Goal: Task Accomplishment & Management: Use online tool/utility

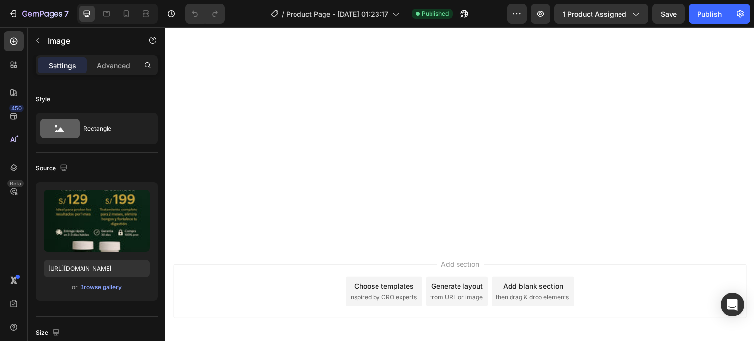
scroll to position [499, 0]
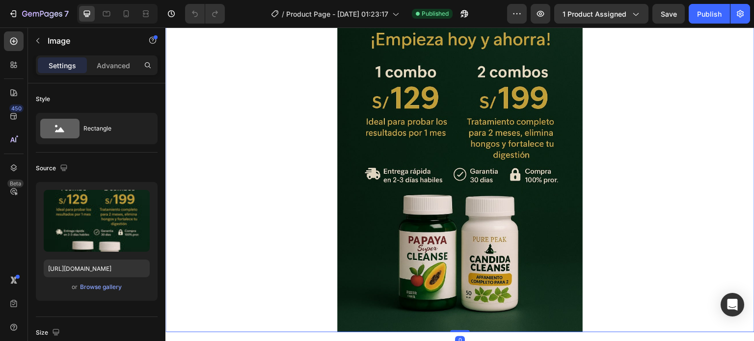
click at [550, 121] on img at bounding box center [459, 148] width 245 height 368
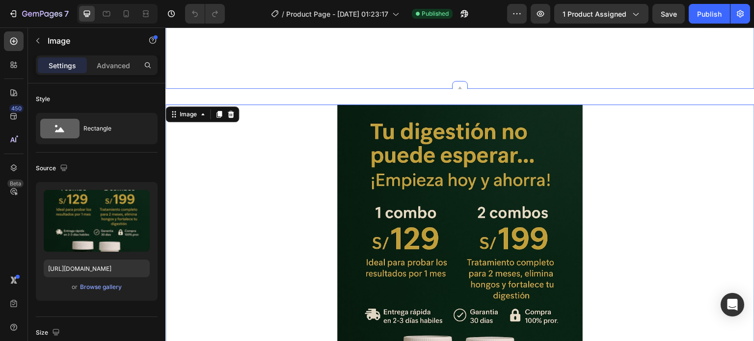
scroll to position [352, 0]
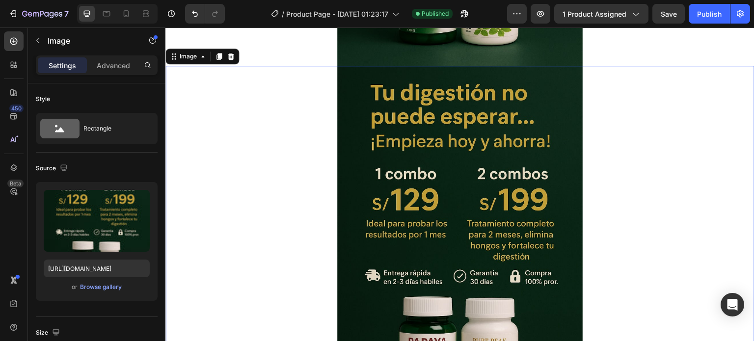
scroll to position [769, 0]
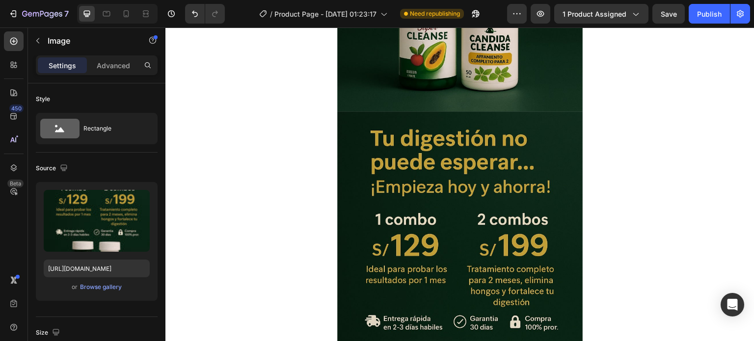
click at [476, 179] on img at bounding box center [459, 295] width 245 height 368
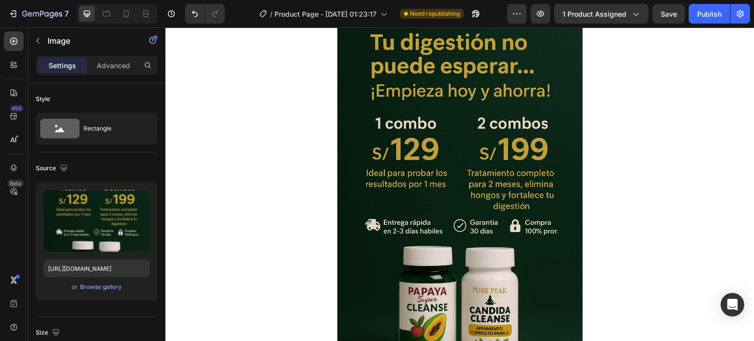
scroll to position [818, 0]
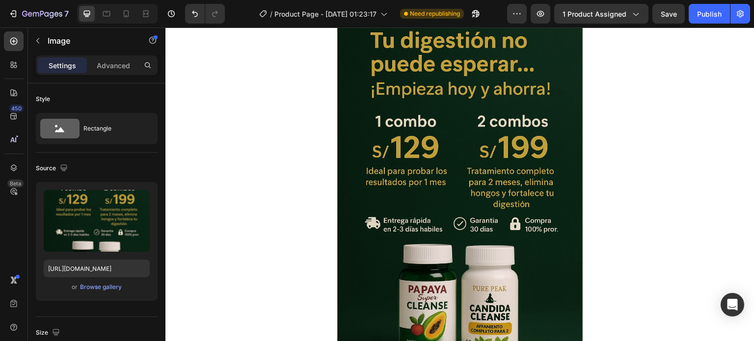
click at [476, 179] on img at bounding box center [459, 197] width 245 height 368
click at [426, 145] on img at bounding box center [459, 197] width 245 height 368
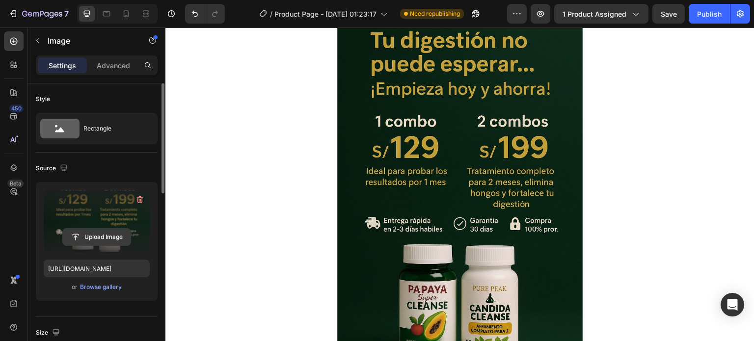
click at [104, 229] on input "file" at bounding box center [97, 237] width 68 height 17
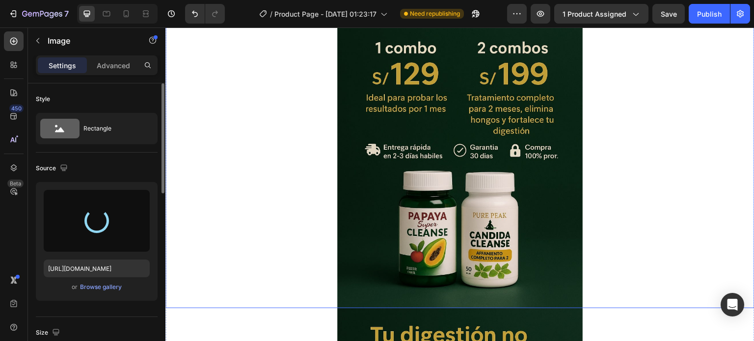
scroll to position [523, 0]
type input "https://cdn.shopify.com/s/files/1/0652/2395/0454/files/gempages_586236159626052…"
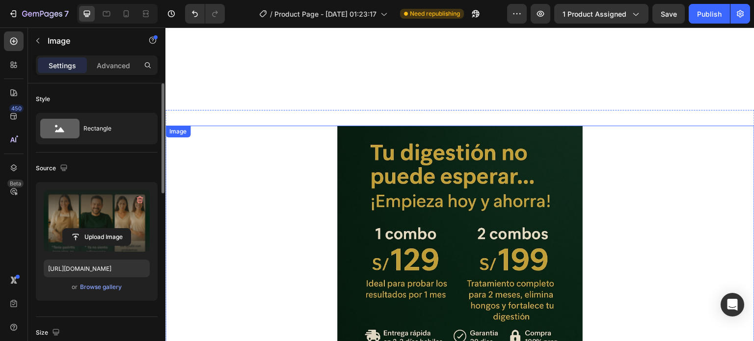
scroll to position [327, 0]
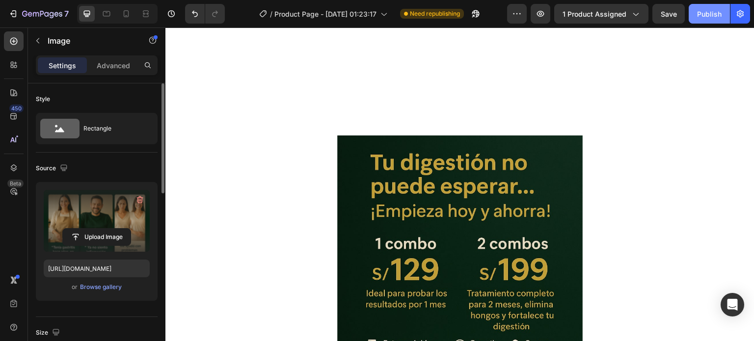
click at [709, 22] on button "Publish" at bounding box center [708, 14] width 41 height 20
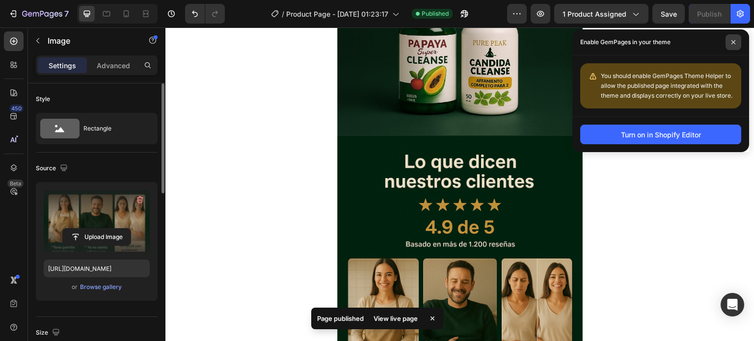
click at [734, 40] on icon at bounding box center [733, 42] width 5 height 5
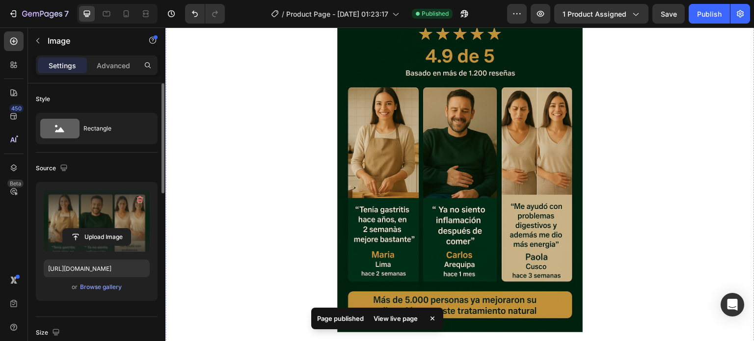
scroll to position [1014, 0]
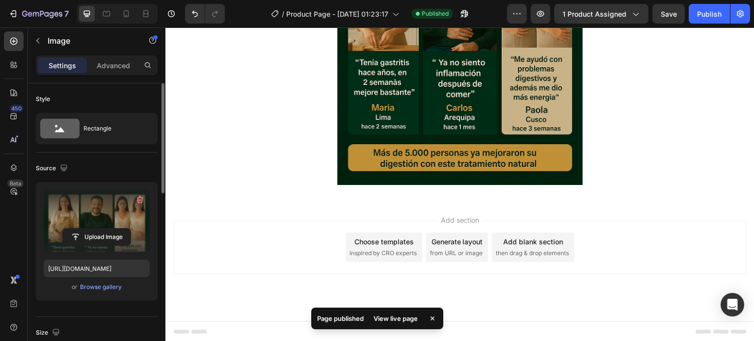
click at [492, 127] on img at bounding box center [459, 1] width 245 height 368
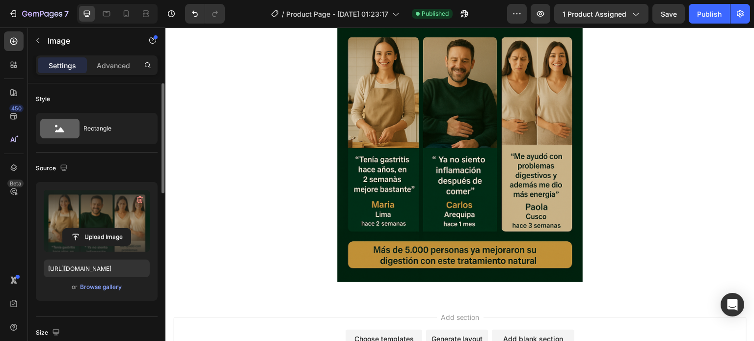
scroll to position [916, 0]
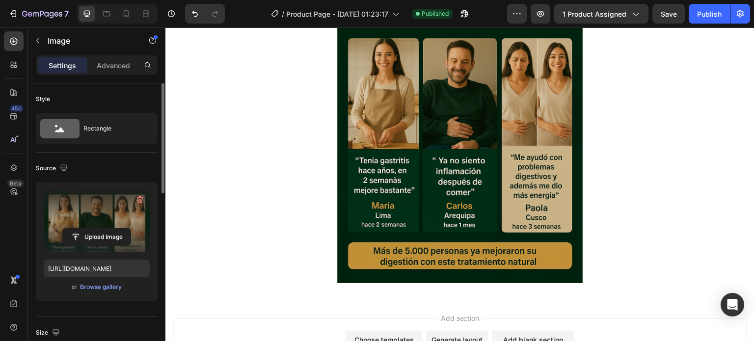
click at [427, 174] on img at bounding box center [459, 99] width 245 height 368
click at [439, 173] on img at bounding box center [459, 99] width 245 height 368
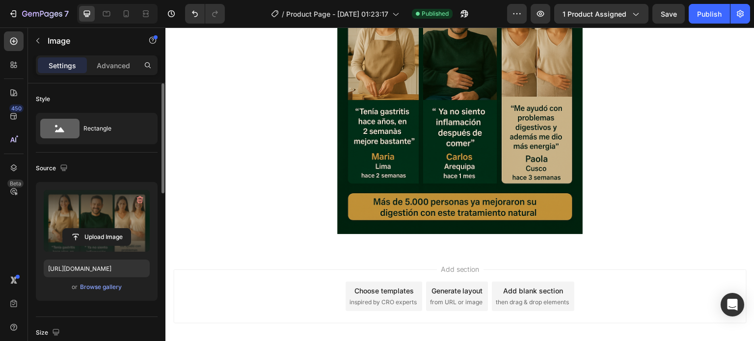
click at [466, 175] on img at bounding box center [459, 50] width 245 height 368
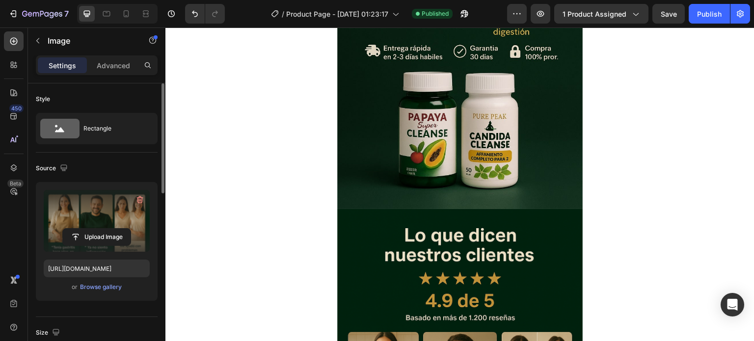
scroll to position [622, 0]
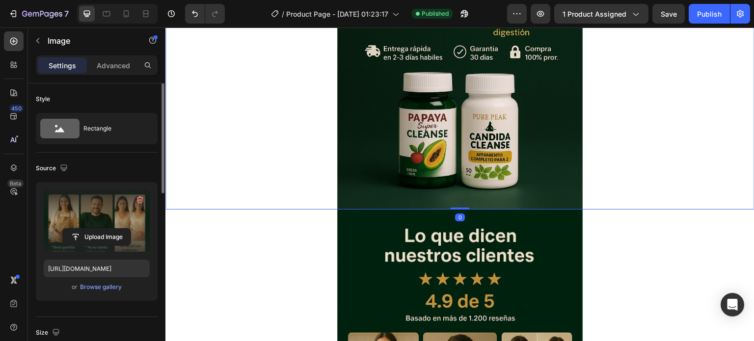
click at [504, 127] on img at bounding box center [459, 25] width 245 height 368
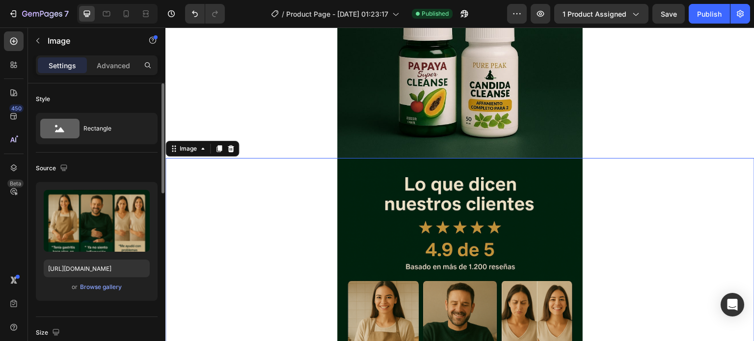
scroll to position [720, 0]
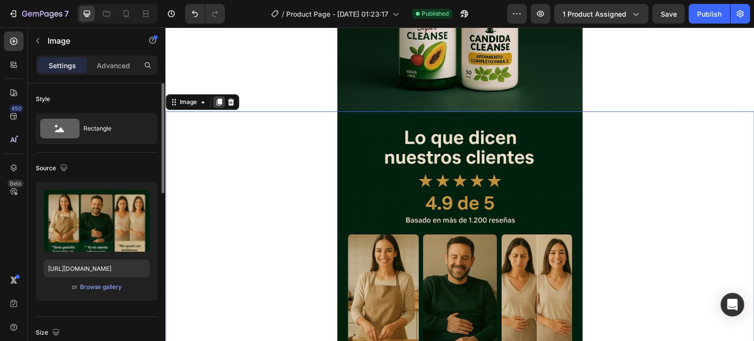
click at [220, 100] on icon at bounding box center [218, 102] width 5 height 7
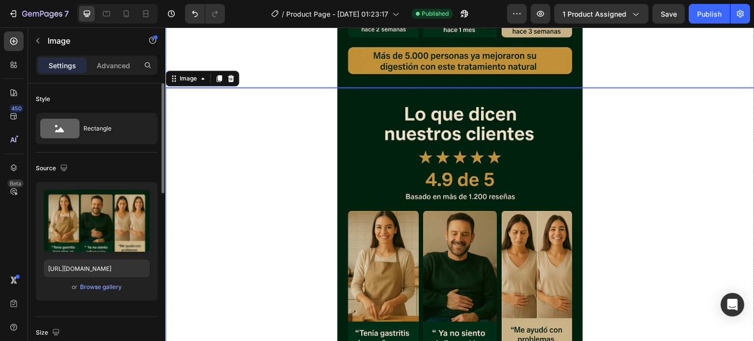
scroll to position [1161, 0]
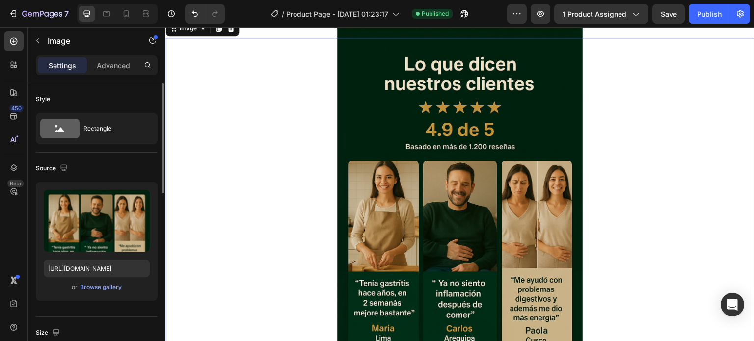
click at [488, 180] on img at bounding box center [459, 222] width 245 height 368
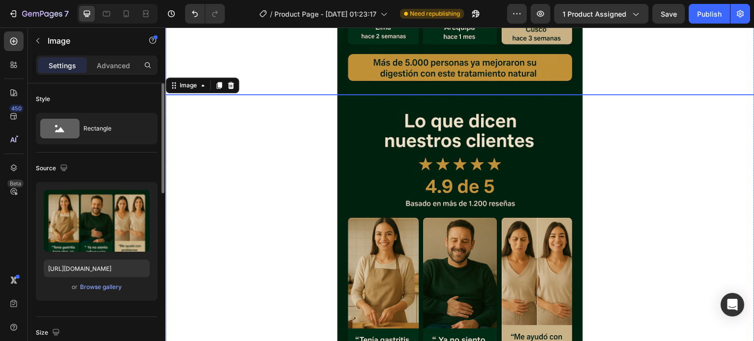
scroll to position [1112, 0]
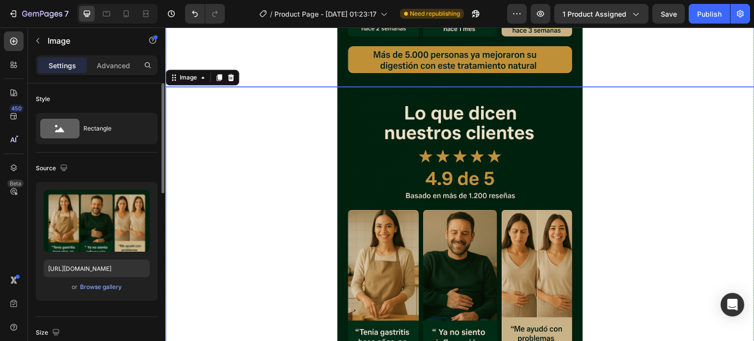
click at [482, 159] on img at bounding box center [459, 271] width 245 height 368
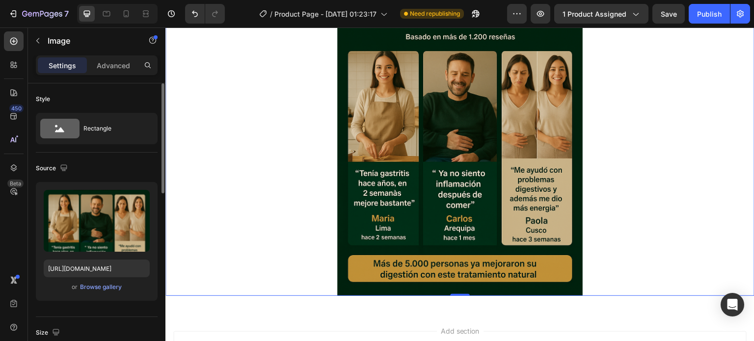
scroll to position [1235, 0]
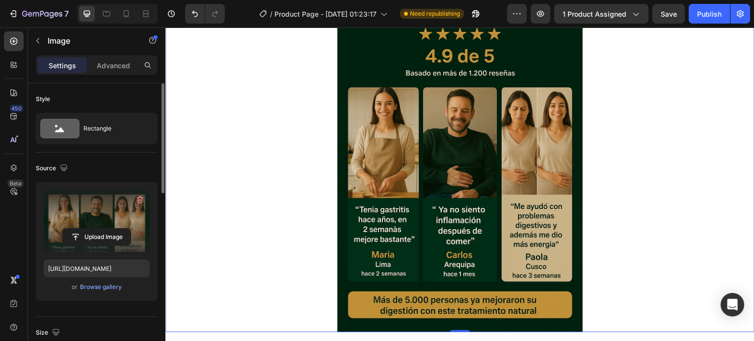
click at [106, 228] on button "Upload Image" at bounding box center [96, 237] width 69 height 18
click at [98, 229] on input "file" at bounding box center [97, 237] width 68 height 17
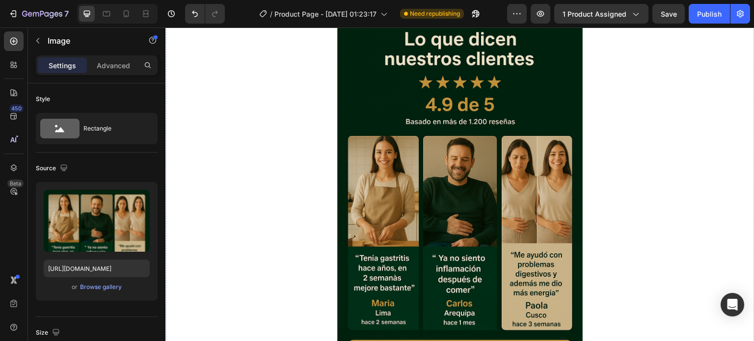
scroll to position [1186, 0]
click at [470, 171] on img at bounding box center [459, 197] width 245 height 368
click at [549, 141] on img at bounding box center [459, 197] width 245 height 368
click at [544, 106] on img at bounding box center [459, 197] width 245 height 368
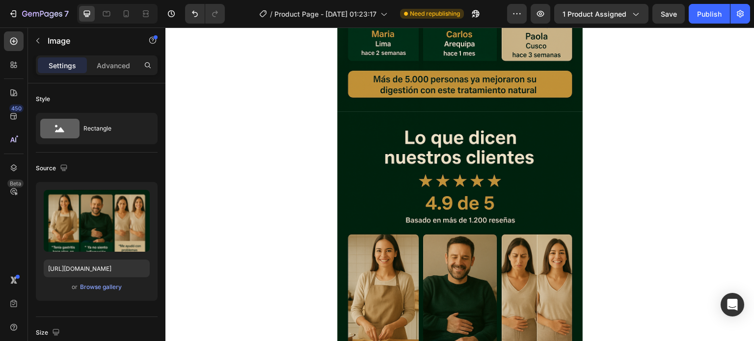
click at [595, 128] on div at bounding box center [459, 295] width 589 height 368
click at [549, 143] on img at bounding box center [459, 295] width 245 height 368
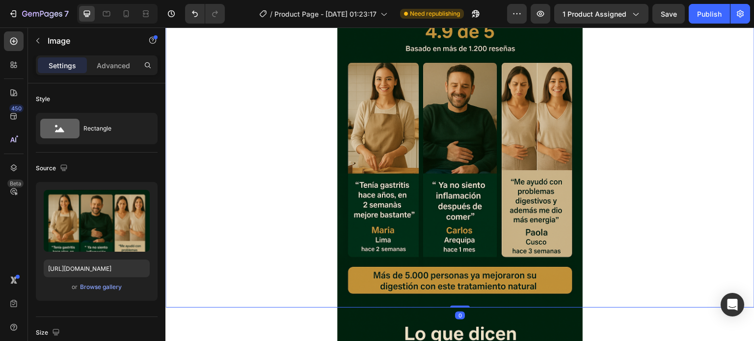
click at [467, 165] on img at bounding box center [459, 124] width 245 height 368
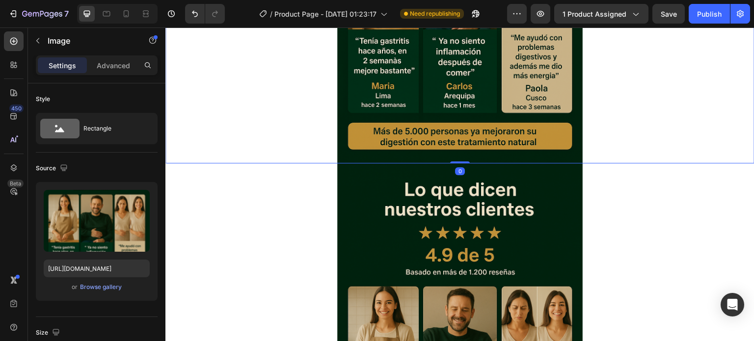
scroll to position [1039, 0]
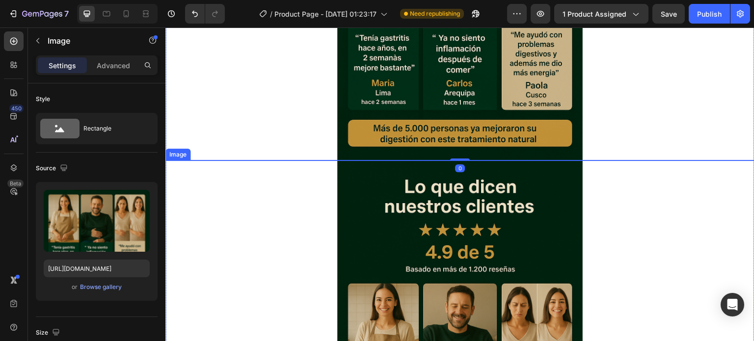
click at [339, 243] on img at bounding box center [459, 344] width 245 height 368
click at [346, 232] on img at bounding box center [459, 344] width 245 height 368
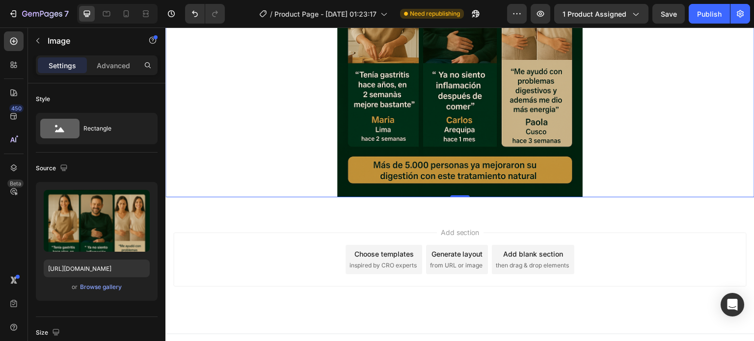
scroll to position [1382, 0]
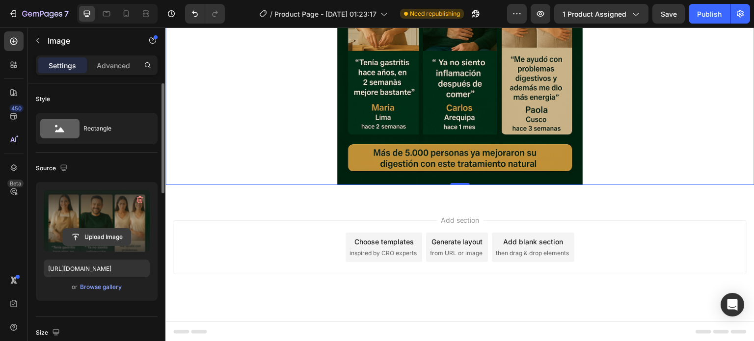
click at [94, 237] on input "file" at bounding box center [97, 237] width 68 height 17
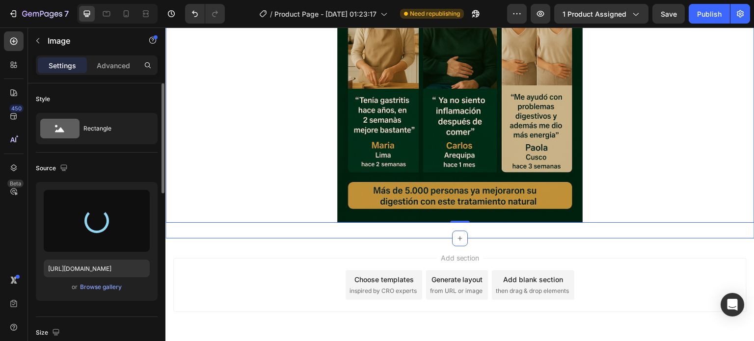
scroll to position [1333, 0]
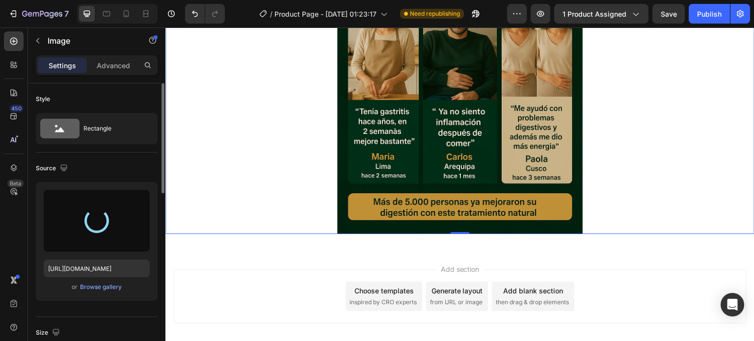
type input "https://cdn.shopify.com/s/files/1/0652/2395/0454/files/gempages_586236159626052…"
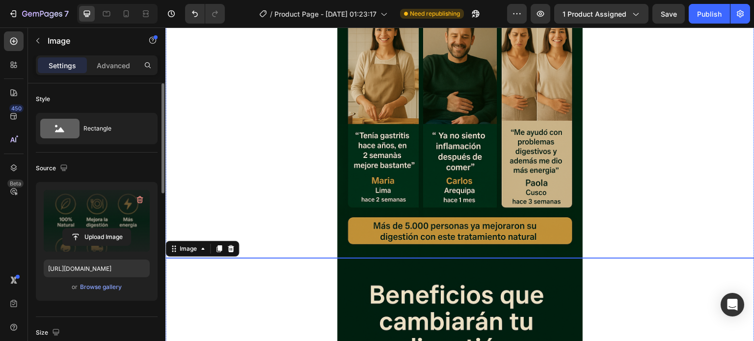
scroll to position [941, 0]
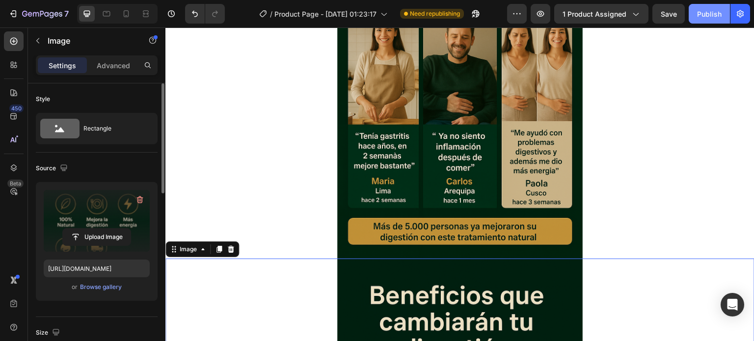
click at [714, 14] on div "Publish" at bounding box center [709, 14] width 25 height 10
click at [605, 10] on span "1 product assigned" at bounding box center [594, 14] width 64 height 10
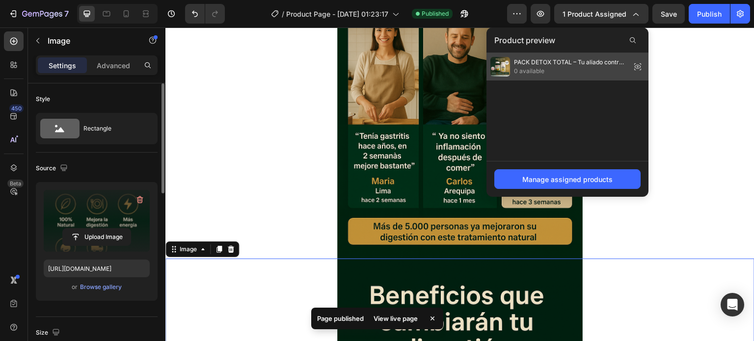
click at [536, 73] on span "0 available" at bounding box center [570, 71] width 113 height 9
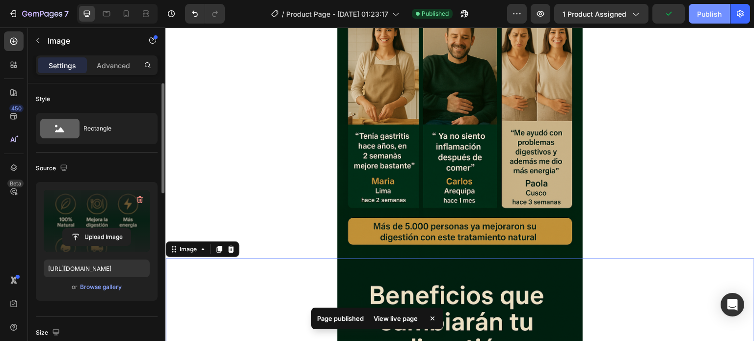
click at [712, 15] on div "Publish" at bounding box center [709, 14] width 25 height 10
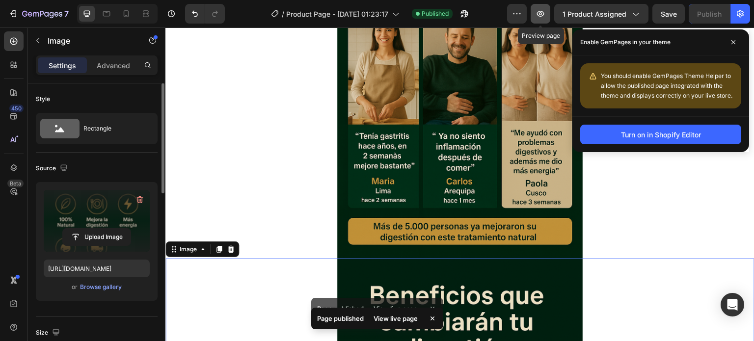
click at [545, 15] on icon "button" at bounding box center [540, 14] width 10 height 10
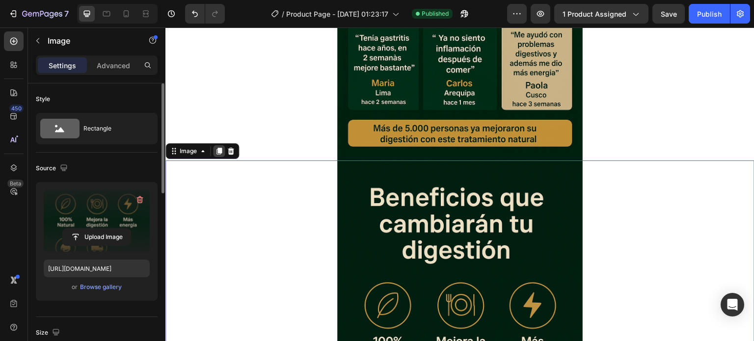
click at [221, 151] on icon at bounding box center [218, 151] width 5 height 7
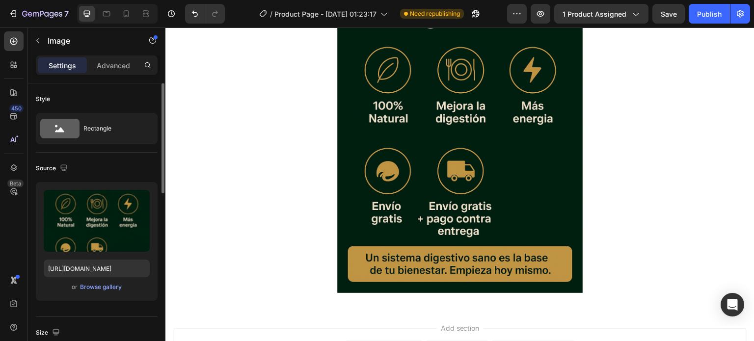
scroll to position [1750, 0]
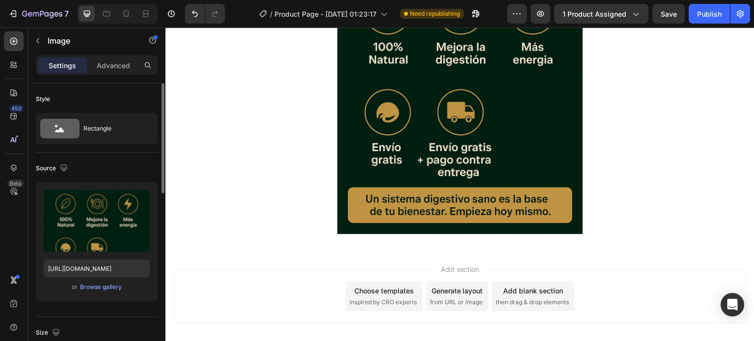
click at [456, 125] on img at bounding box center [459, 50] width 245 height 368
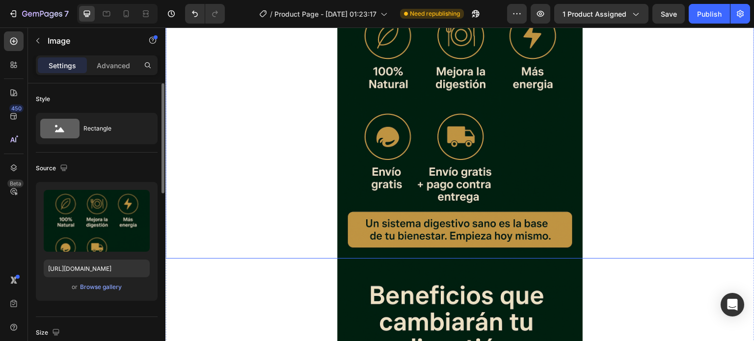
click at [377, 119] on img at bounding box center [459, 75] width 245 height 368
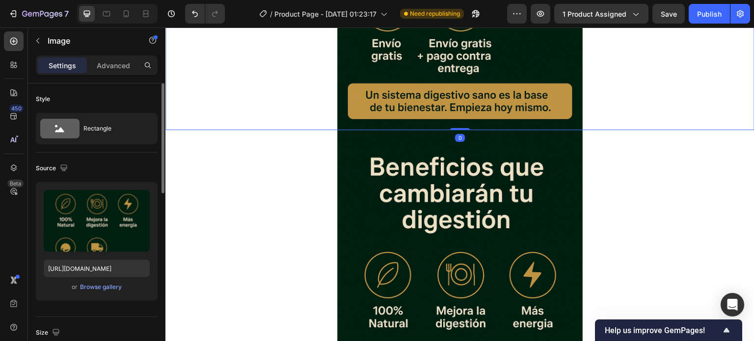
scroll to position [1505, 0]
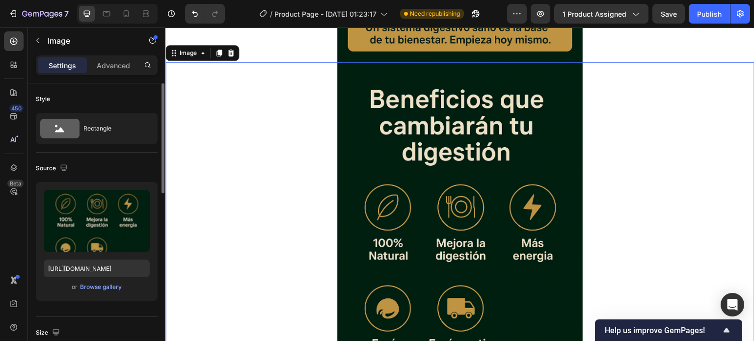
click at [376, 166] on img at bounding box center [459, 246] width 245 height 368
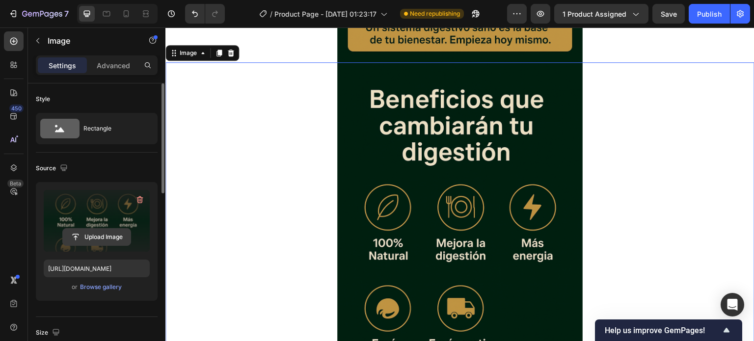
click at [98, 231] on input "file" at bounding box center [97, 237] width 68 height 17
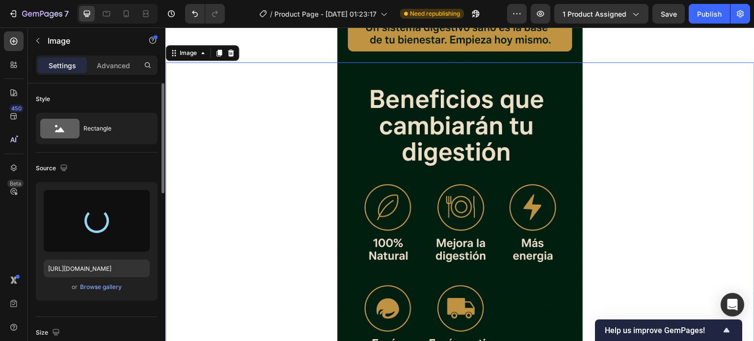
type input "https://cdn.shopify.com/s/files/1/0652/2395/0454/files/gempages_586236159626052…"
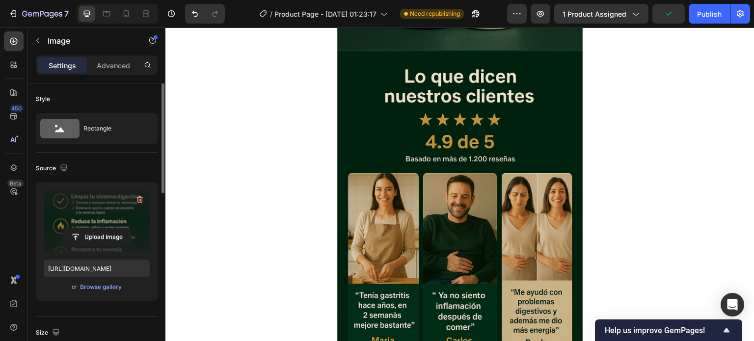
scroll to position [785, 0]
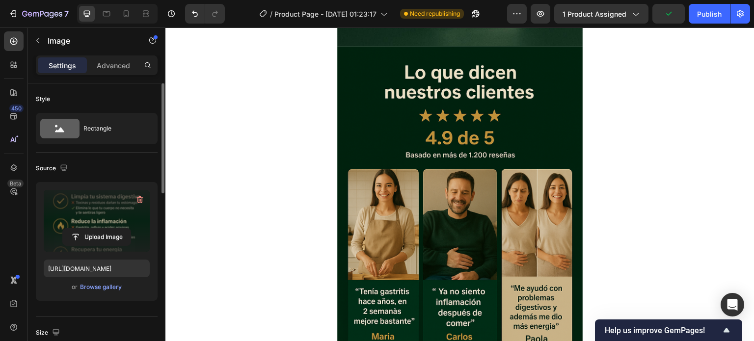
click at [503, 227] on img at bounding box center [459, 230] width 245 height 368
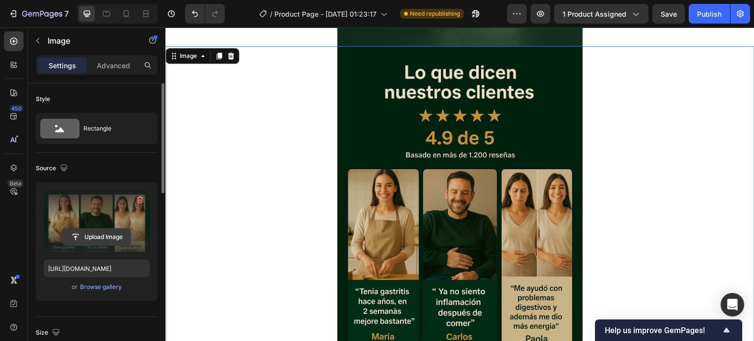
click at [100, 229] on input "file" at bounding box center [97, 237] width 68 height 17
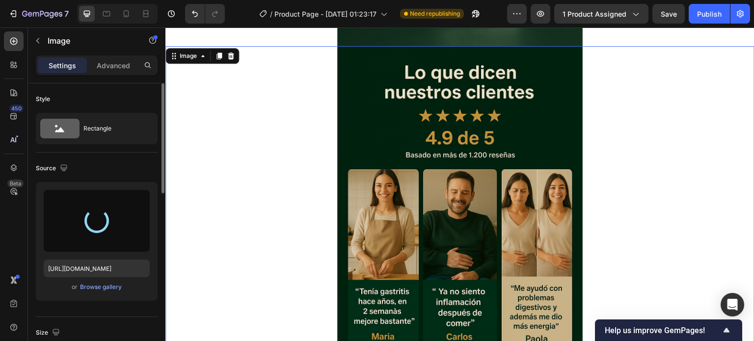
type input "https://cdn.shopify.com/s/files/1/0652/2395/0454/files/gempages_586236159626052…"
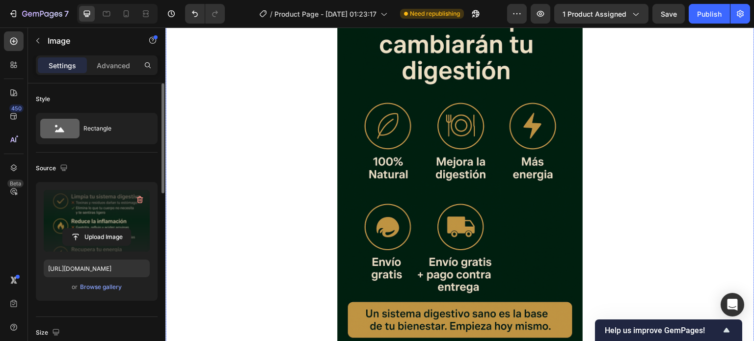
scroll to position [1227, 0]
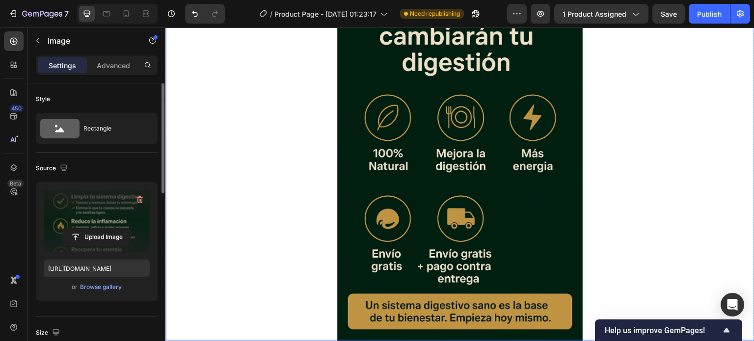
click at [469, 207] on img at bounding box center [459, 157] width 245 height 368
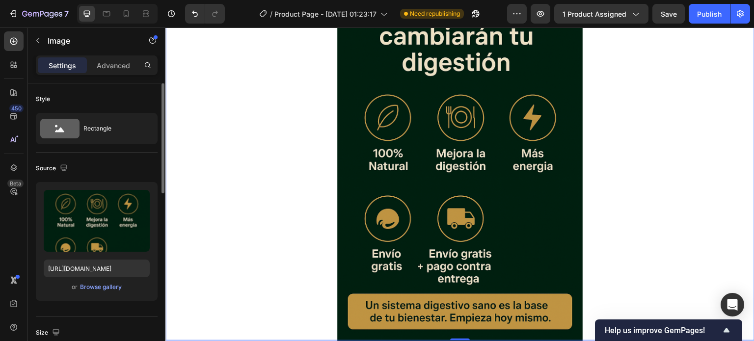
click at [444, 178] on img at bounding box center [459, 157] width 245 height 368
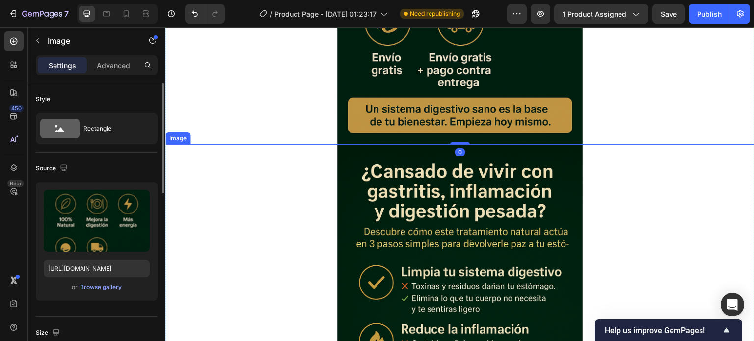
scroll to position [1423, 0]
click at [446, 184] on img at bounding box center [459, 328] width 245 height 368
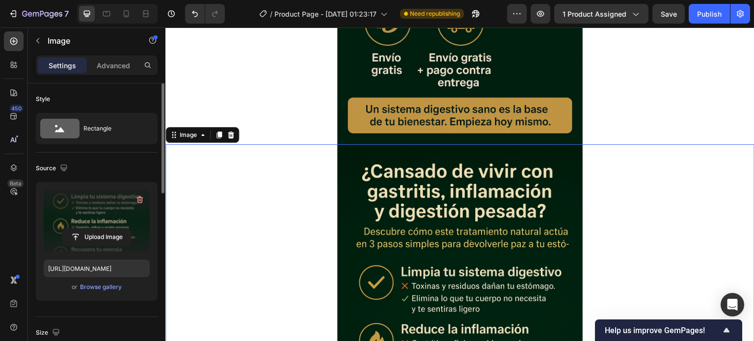
click at [107, 226] on label at bounding box center [97, 221] width 106 height 62
click at [107, 229] on input "file" at bounding box center [97, 237] width 68 height 17
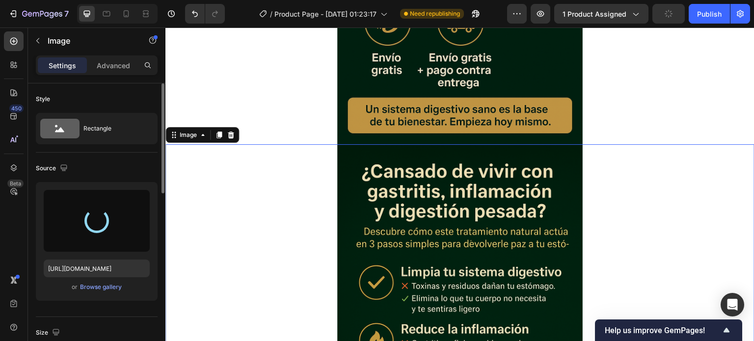
type input "https://cdn.shopify.com/s/files/1/0652/2395/0454/files/gempages_586236159626052…"
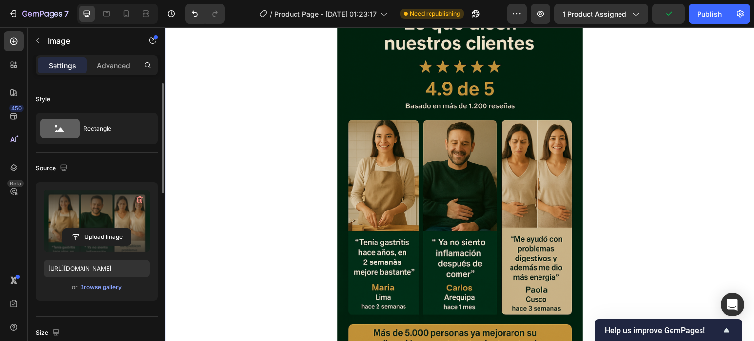
scroll to position [1619, 0]
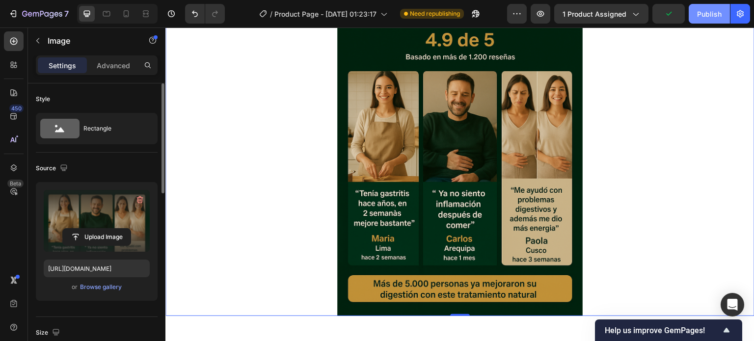
click at [705, 15] on div "Publish" at bounding box center [709, 14] width 25 height 10
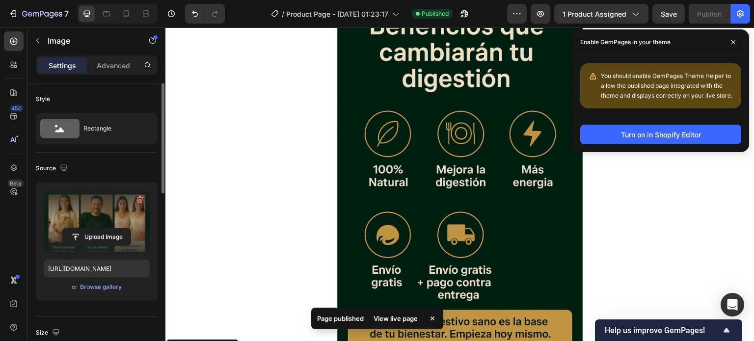
scroll to position [1128, 0]
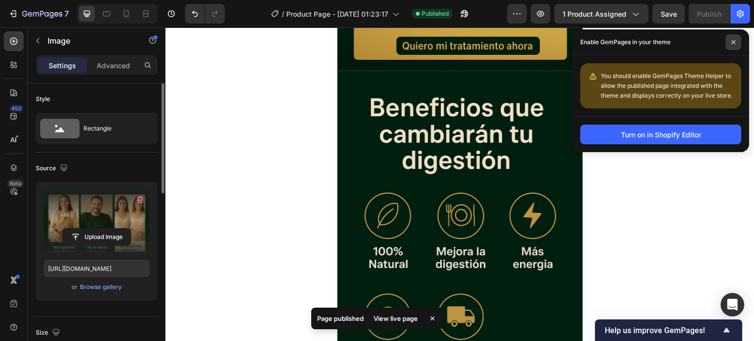
click at [735, 45] on span at bounding box center [733, 42] width 16 height 16
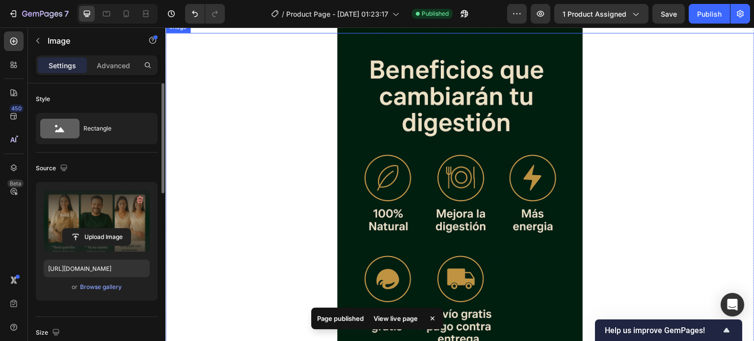
scroll to position [1177, 0]
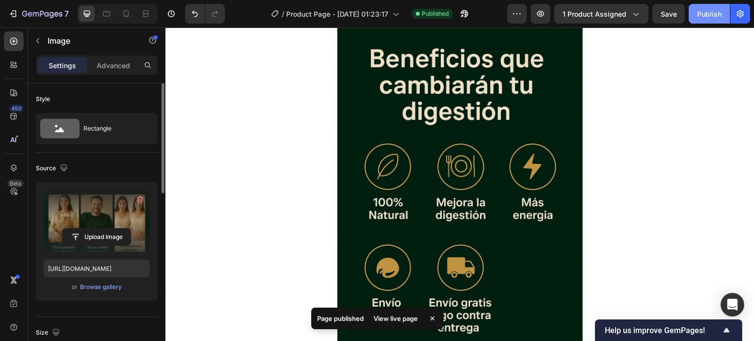
click at [705, 16] on div "Publish" at bounding box center [709, 14] width 25 height 10
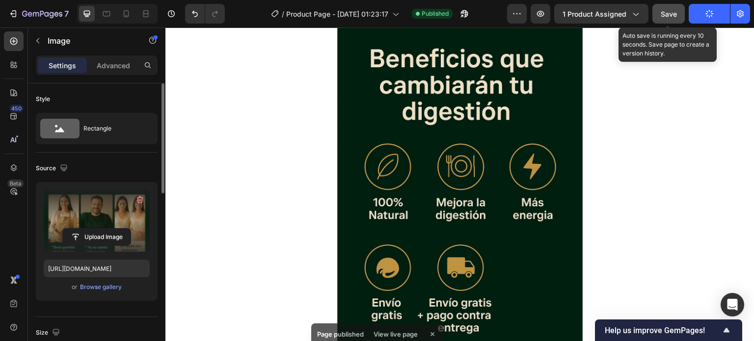
click at [664, 10] on span "Save" at bounding box center [668, 14] width 16 height 8
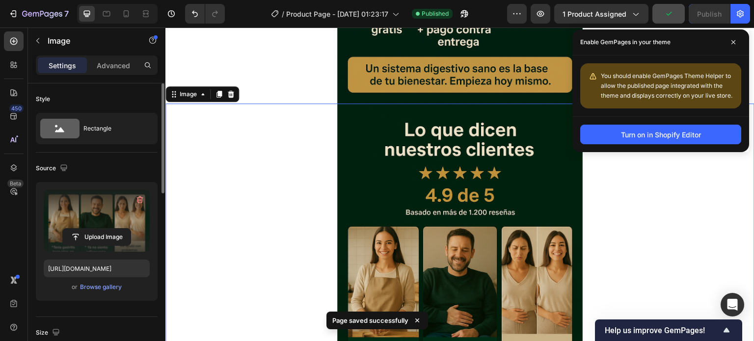
scroll to position [1472, 0]
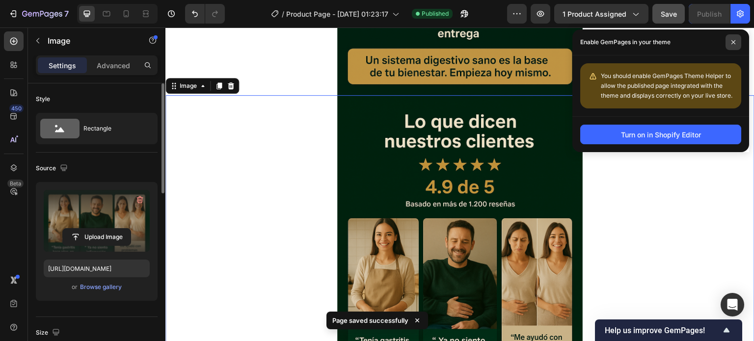
click at [732, 46] on span at bounding box center [733, 42] width 16 height 16
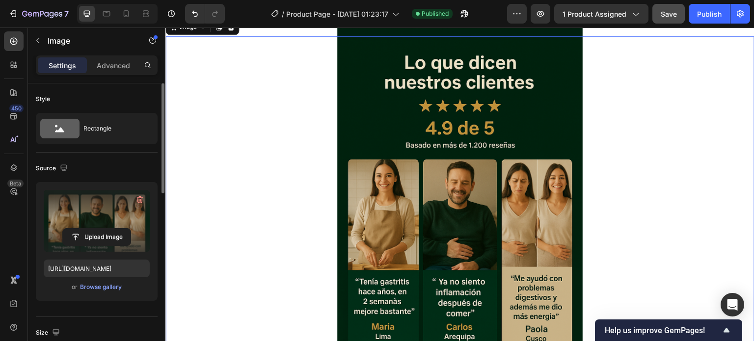
scroll to position [1505, 0]
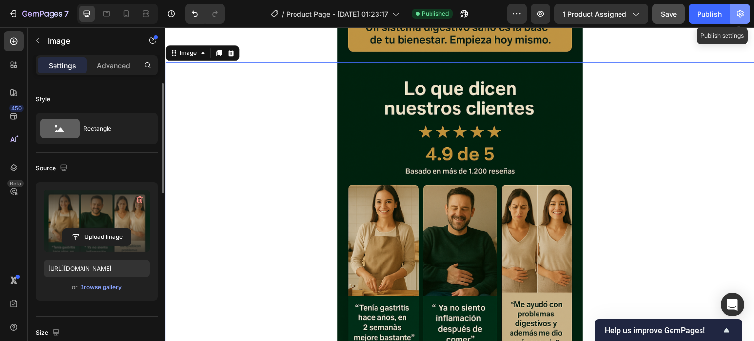
click at [733, 12] on button "button" at bounding box center [740, 14] width 20 height 20
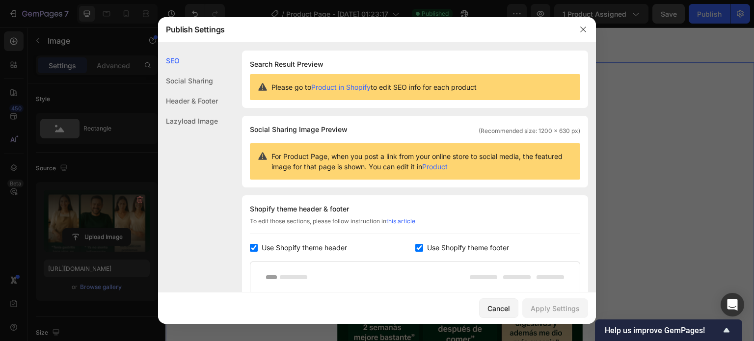
click at [265, 239] on div "Shopify theme header & footer To edit those sections, please follow instruction…" at bounding box center [415, 313] width 346 height 236
click at [281, 244] on span "Use Shopify theme header" at bounding box center [303, 248] width 85 height 12
checkbox input "false"
click at [430, 245] on span "Use Shopify theme footer" at bounding box center [468, 248] width 82 height 12
checkbox input "false"
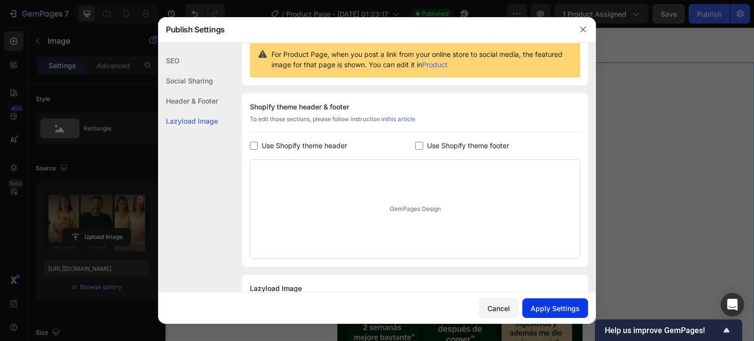
scroll to position [98, 0]
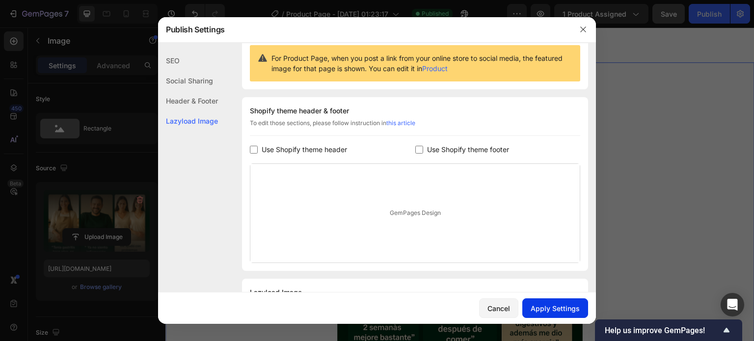
click at [549, 303] on div "Apply Settings" at bounding box center [554, 308] width 49 height 10
click at [641, 147] on div at bounding box center [377, 170] width 754 height 341
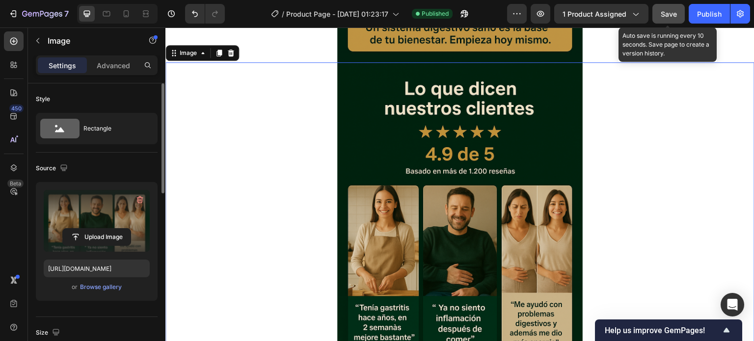
click at [657, 16] on button "Save" at bounding box center [668, 14] width 32 height 20
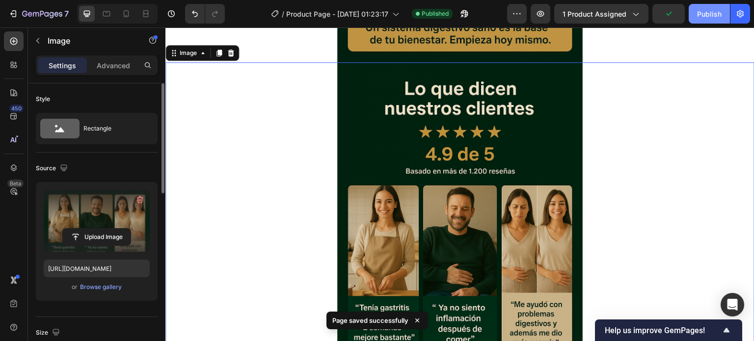
click at [714, 15] on div "Publish" at bounding box center [709, 14] width 25 height 10
click at [544, 17] on icon "button" at bounding box center [540, 14] width 10 height 10
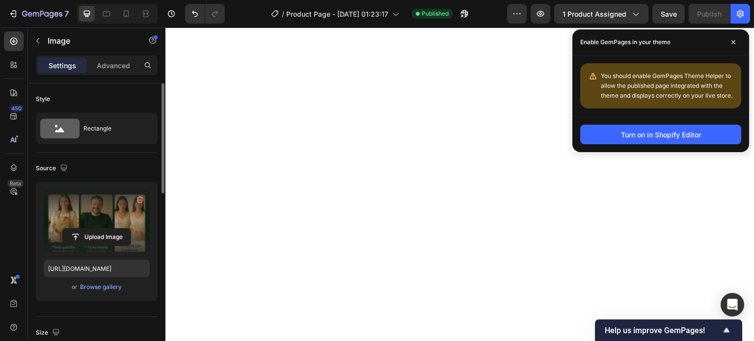
scroll to position [131, 0]
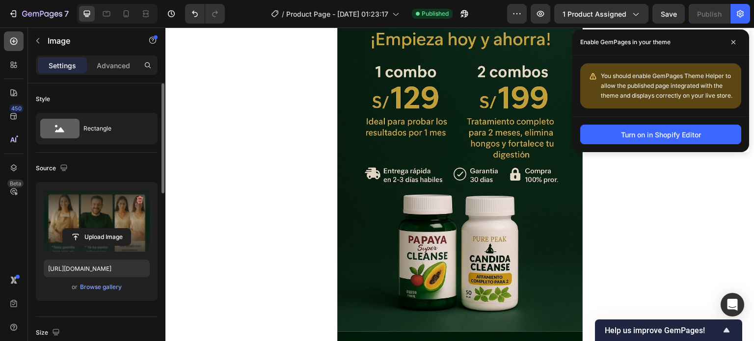
click at [13, 45] on icon at bounding box center [14, 41] width 10 height 10
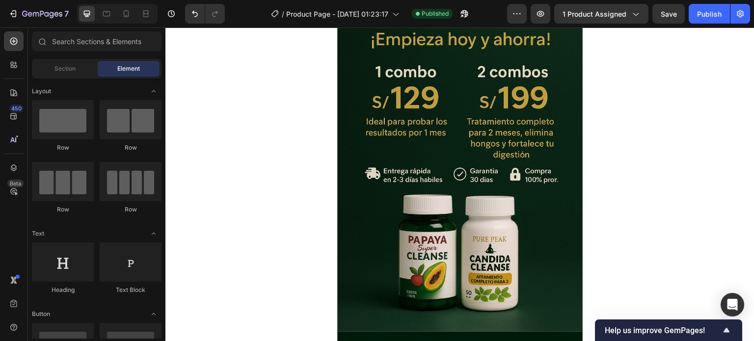
click at [118, 74] on div "Element" at bounding box center [129, 69] width 62 height 16
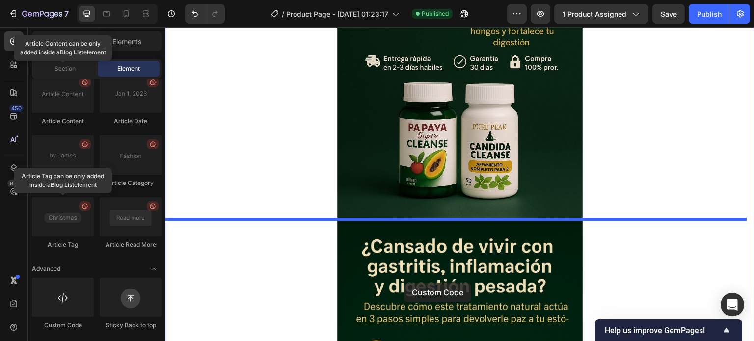
scroll to position [279, 0]
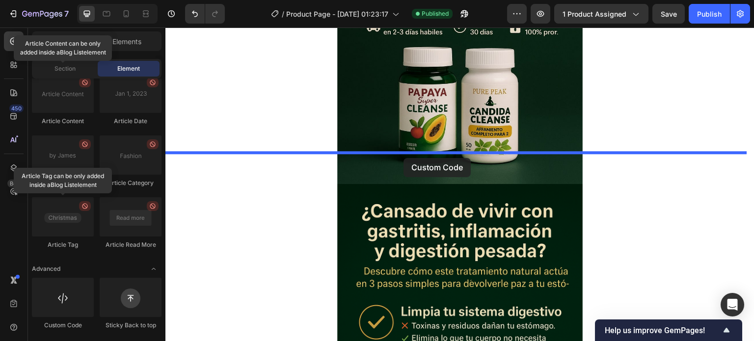
drag, startPoint x: 228, startPoint y: 319, endPoint x: 403, endPoint y: 158, distance: 238.5
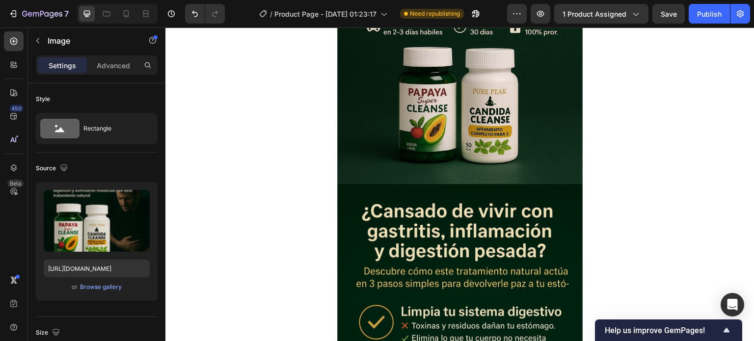
click at [108, 66] on p "Advanced" at bounding box center [113, 65] width 33 height 10
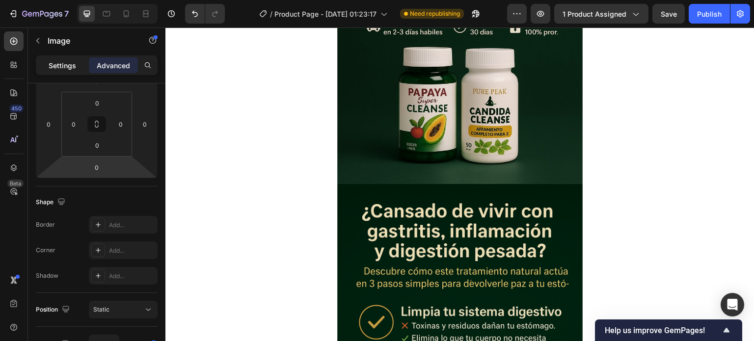
scroll to position [0, 0]
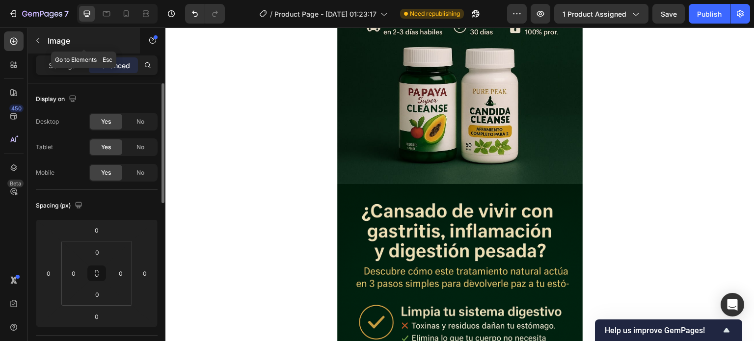
click at [43, 41] on button "button" at bounding box center [38, 41] width 16 height 16
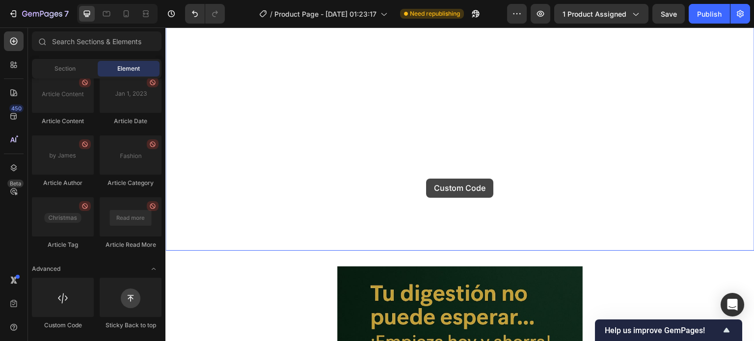
scroll to position [196, 0]
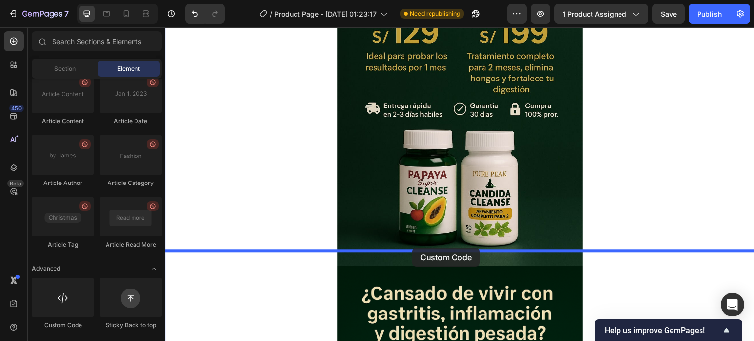
drag, startPoint x: 217, startPoint y: 341, endPoint x: 412, endPoint y: 247, distance: 216.1
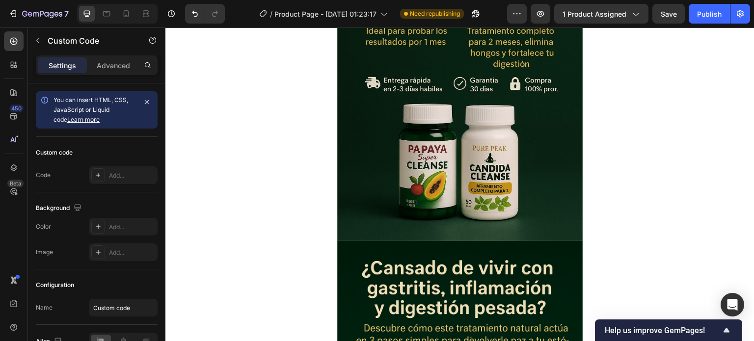
scroll to position [294, 0]
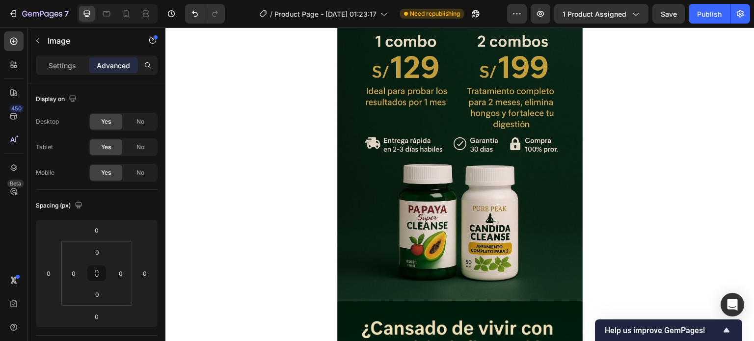
scroll to position [245, 0]
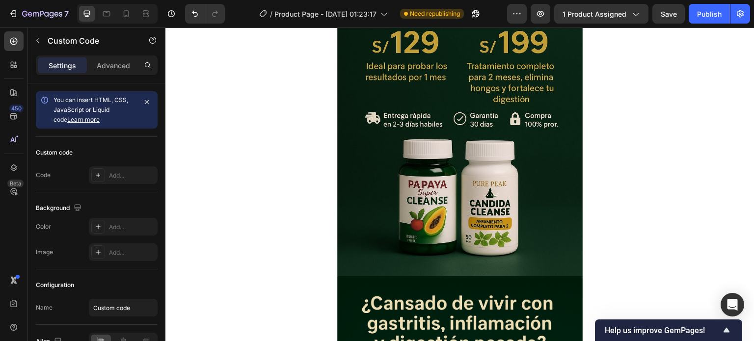
click at [114, 171] on div "Add..." at bounding box center [132, 175] width 46 height 9
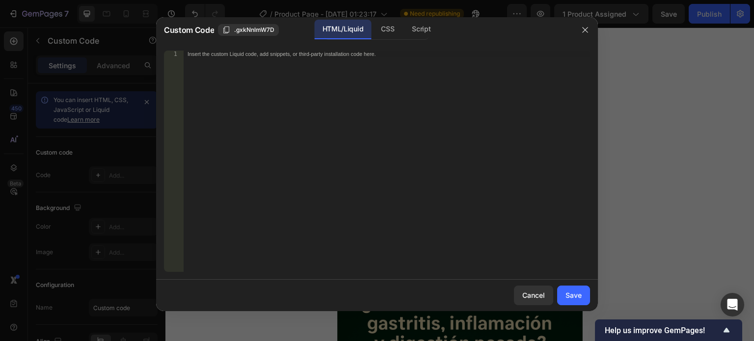
click at [331, 107] on div "Insert the custom Liquid code, add snippets, or third-party installation code h…" at bounding box center [386, 168] width 406 height 235
paste textarea "<div id="_rsi-cod-form-embed-custom-hook"></div>"
type textarea "<div id="_rsi-cod-form-embed-custom-hook"></div>"
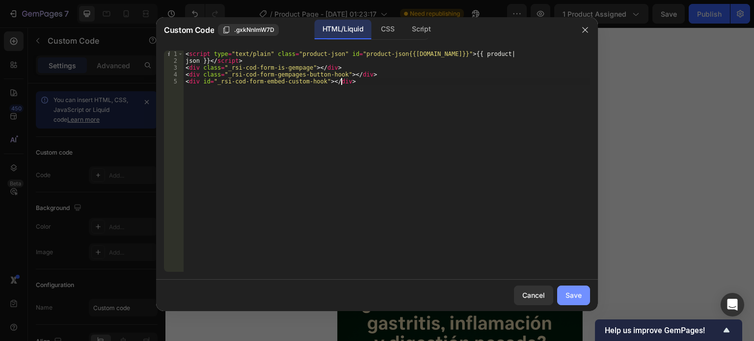
click at [566, 293] on div "Save" at bounding box center [573, 295] width 16 height 10
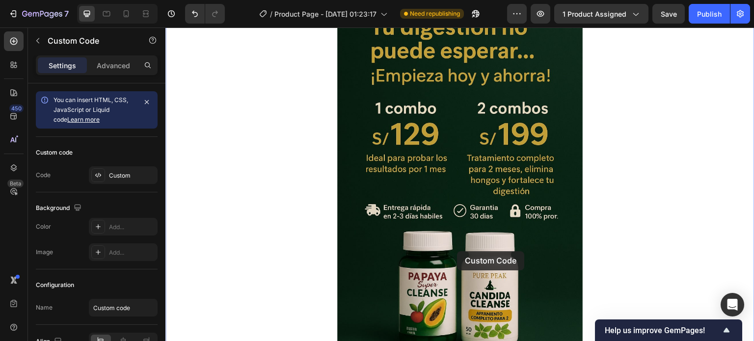
scroll to position [736, 0]
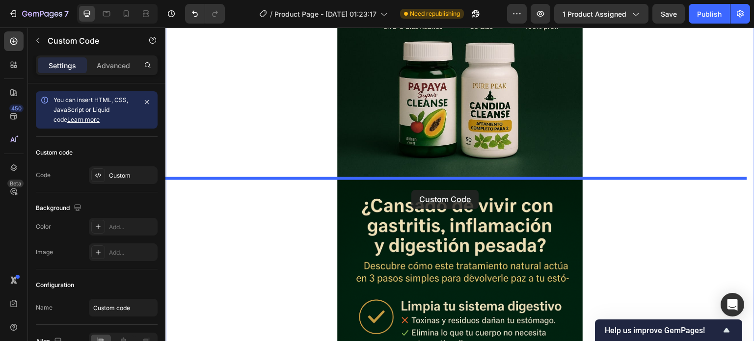
drag, startPoint x: 450, startPoint y: 161, endPoint x: 411, endPoint y: 185, distance: 46.3
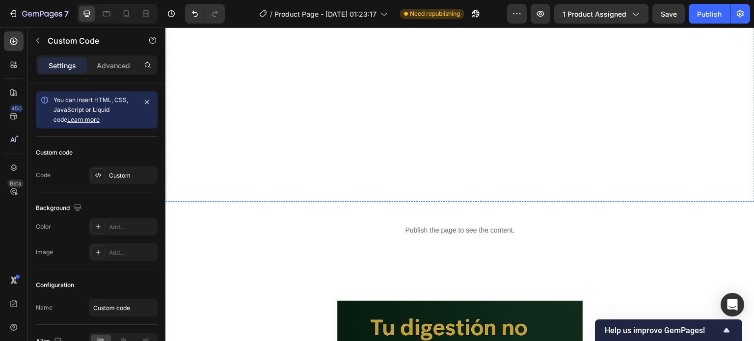
scroll to position [343, 0]
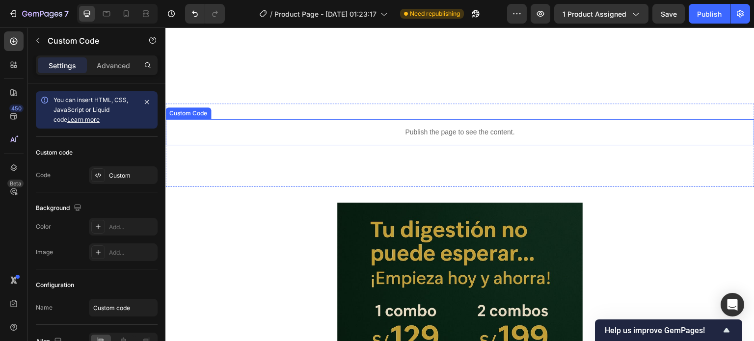
click at [451, 135] on p "Publish the page to see the content." at bounding box center [459, 132] width 589 height 10
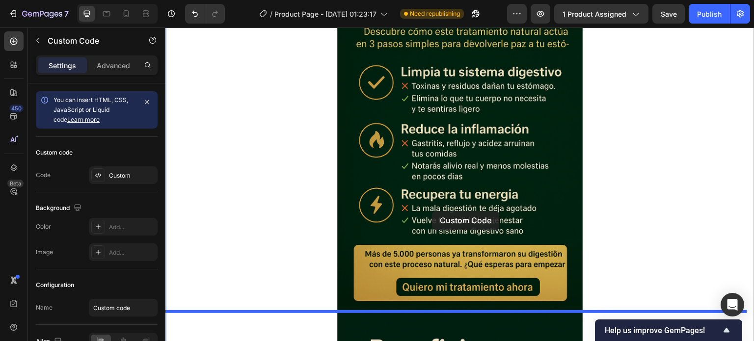
scroll to position [1128, 0]
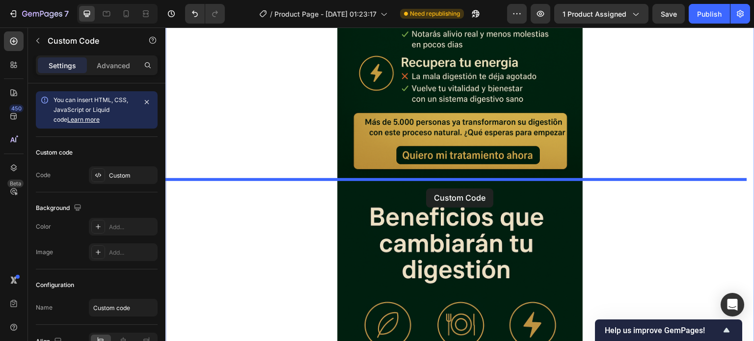
drag, startPoint x: 421, startPoint y: 156, endPoint x: 426, endPoint y: 188, distance: 32.8
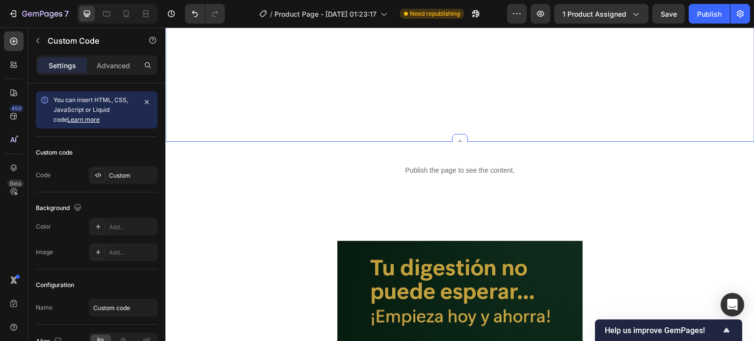
scroll to position [294, 0]
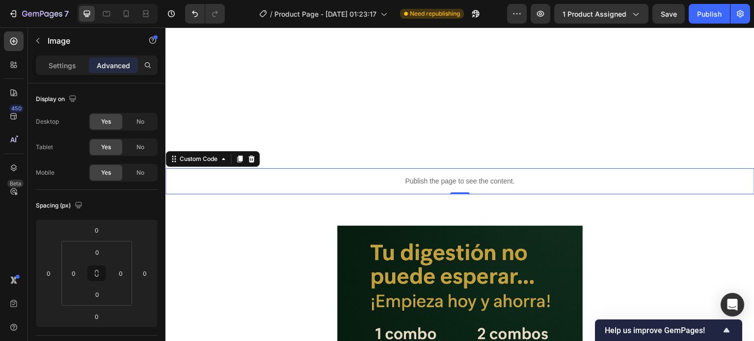
click at [435, 173] on div "Publish the page to see the content." at bounding box center [459, 181] width 589 height 26
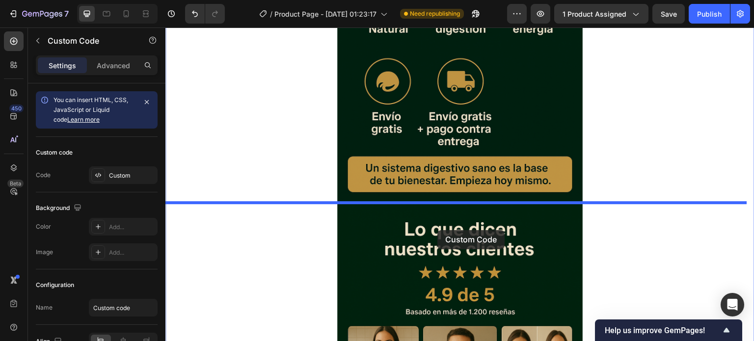
scroll to position [1570, 0]
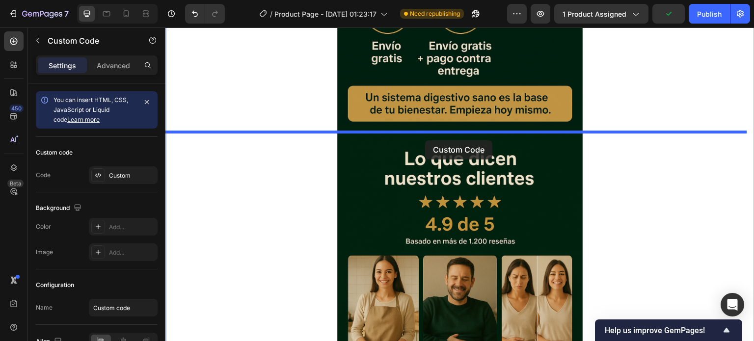
drag, startPoint x: 420, startPoint y: 204, endPoint x: 424, endPoint y: 139, distance: 64.9
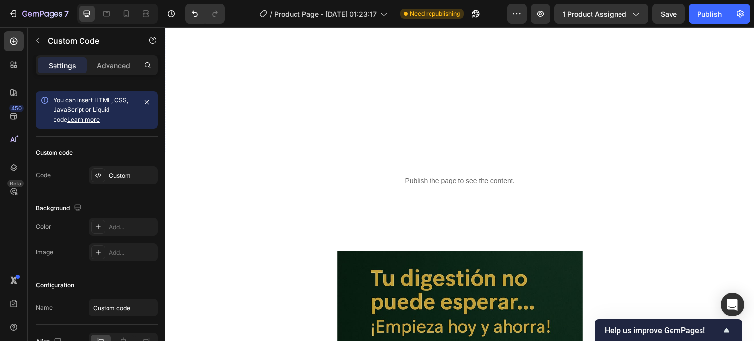
scroll to position [294, 0]
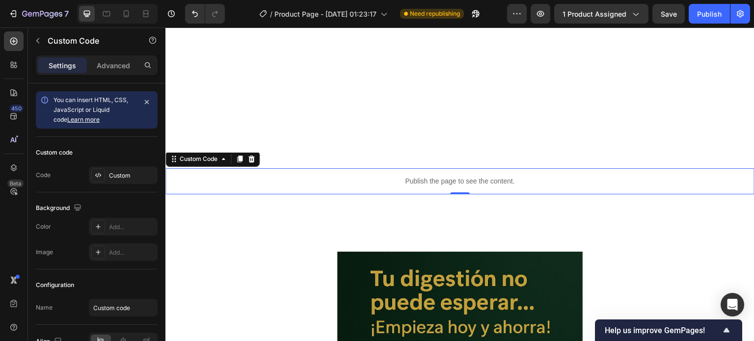
click at [441, 181] on p "Publish the page to see the content." at bounding box center [459, 181] width 589 height 10
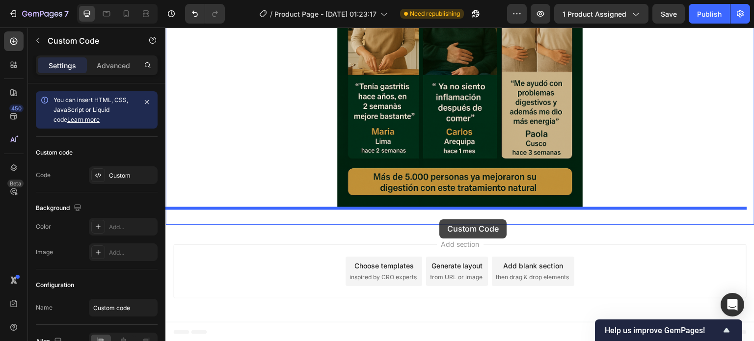
scroll to position [1888, 0]
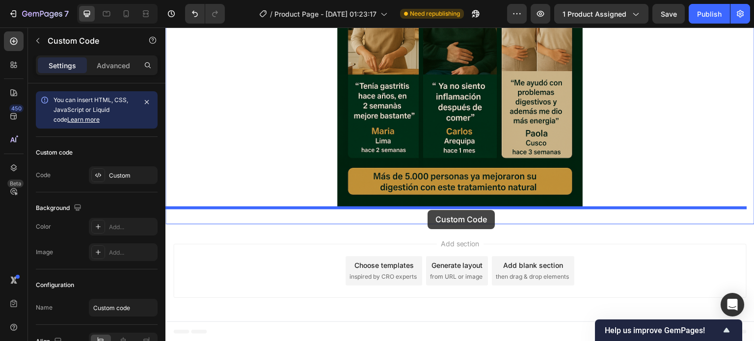
drag, startPoint x: 435, startPoint y: 204, endPoint x: 427, endPoint y: 210, distance: 9.4
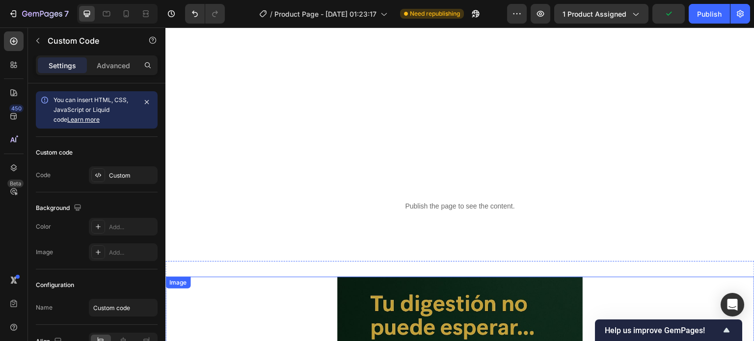
scroll to position [269, 0]
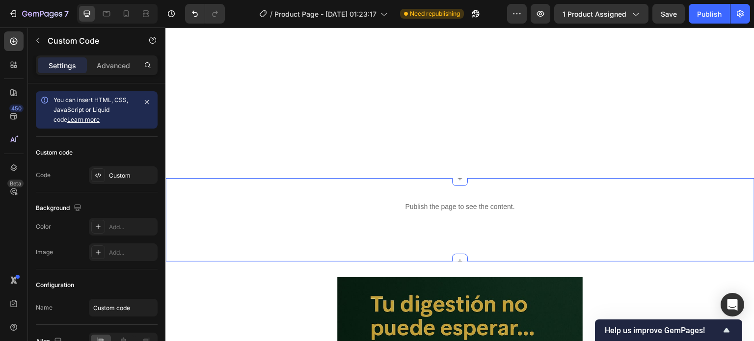
click at [476, 191] on div "Publish the page to see the content. Custom Code Section 2 You can create reusa…" at bounding box center [459, 219] width 589 height 83
click at [457, 204] on p "Publish the page to see the content." at bounding box center [459, 207] width 589 height 10
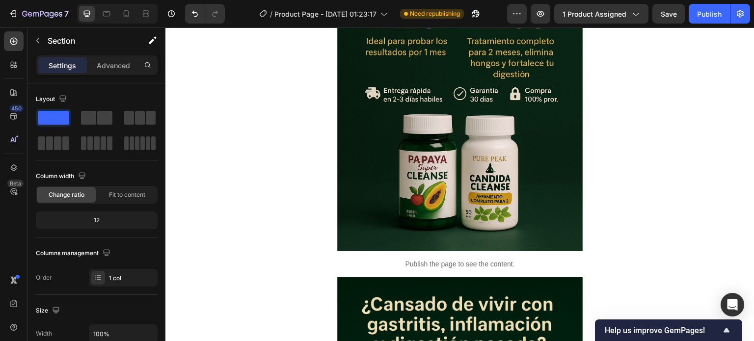
click at [118, 67] on p "Advanced" at bounding box center [113, 65] width 33 height 10
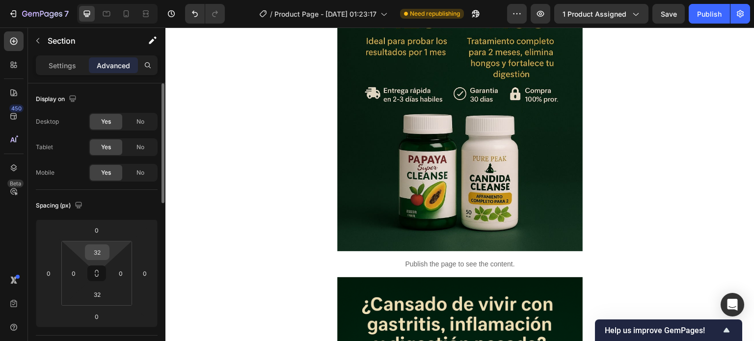
click at [103, 254] on input "32" at bounding box center [97, 252] width 20 height 15
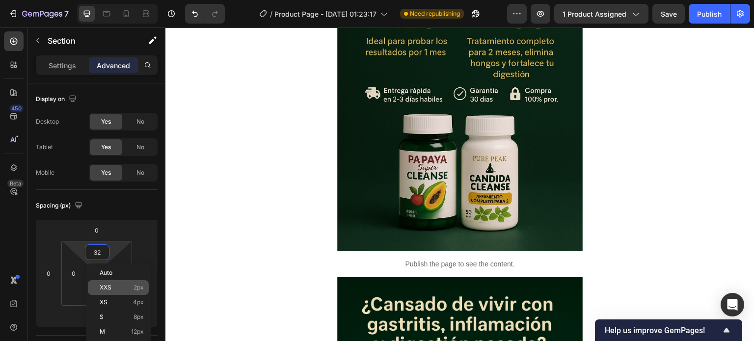
type input "2"
click at [119, 282] on div "XXS 2px" at bounding box center [118, 287] width 61 height 15
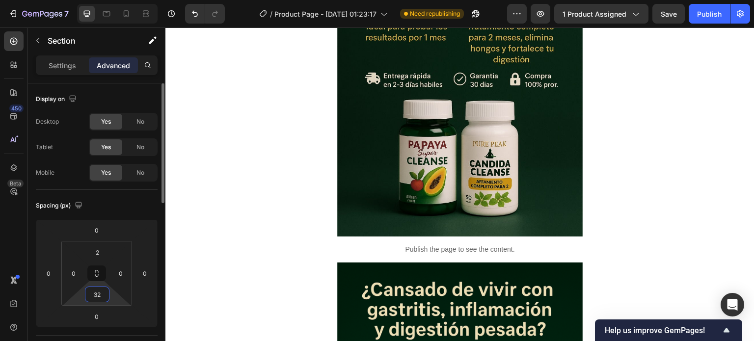
click at [95, 291] on input "32" at bounding box center [97, 294] width 20 height 15
type input "2"
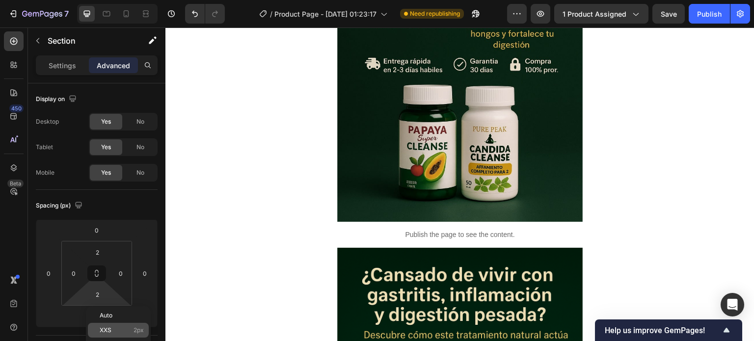
click at [110, 323] on div "XXS 2px" at bounding box center [118, 330] width 61 height 15
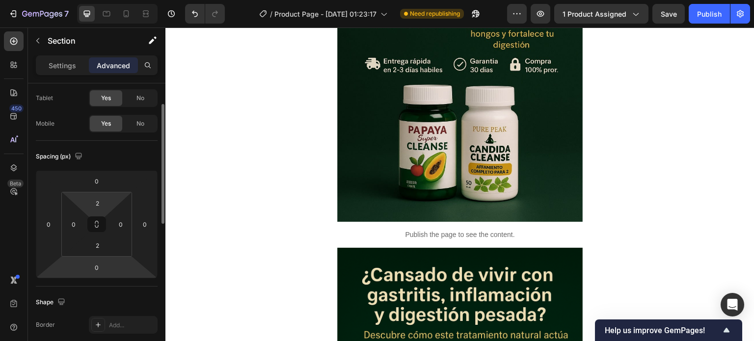
scroll to position [0, 0]
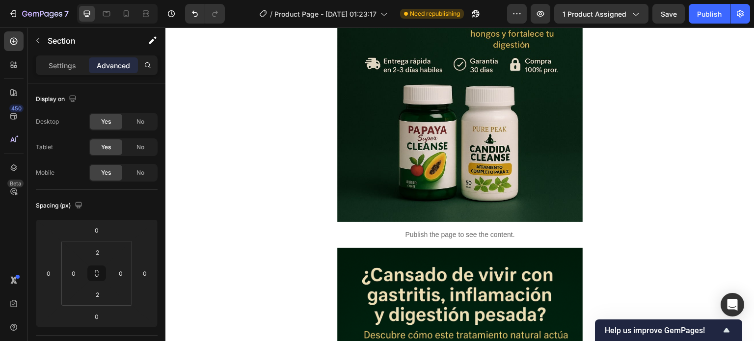
click at [96, 231] on input "0" at bounding box center [97, 230] width 20 height 15
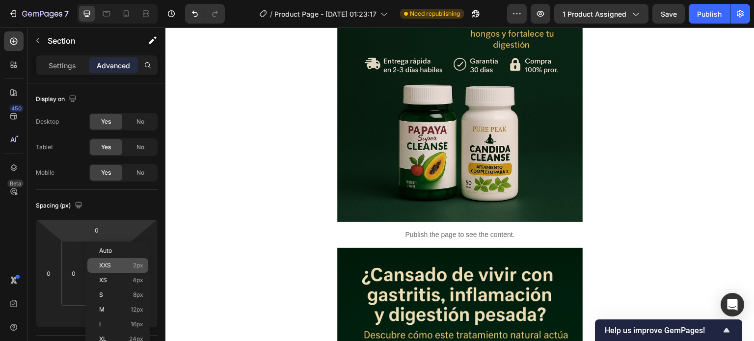
click at [110, 264] on span "XXS" at bounding box center [105, 265] width 12 height 7
type input "2"
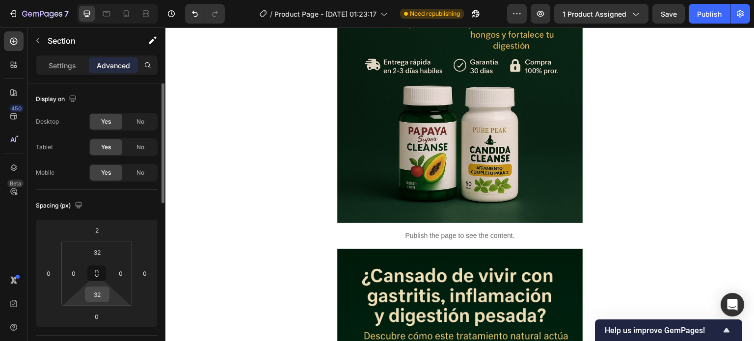
click at [97, 294] on input "32" at bounding box center [97, 294] width 20 height 15
type input "2"
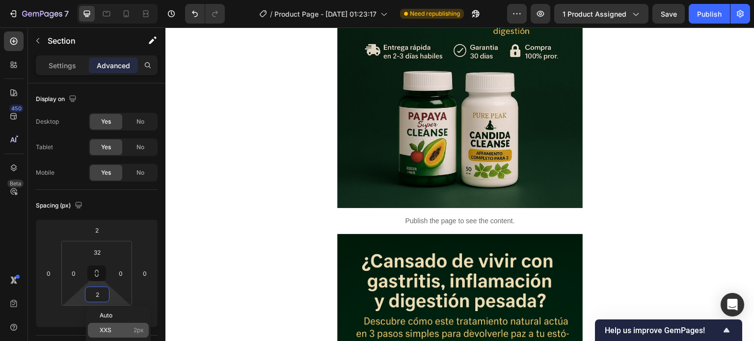
click at [106, 325] on div "XXS 2px" at bounding box center [118, 330] width 61 height 15
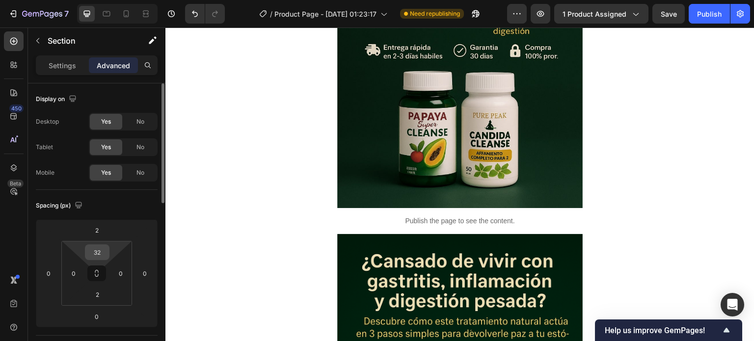
click at [94, 251] on input "32" at bounding box center [97, 252] width 20 height 15
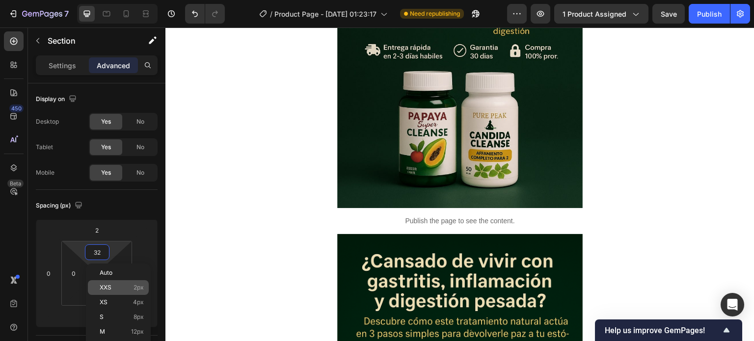
type input "2"
click at [114, 284] on p "XXS 2px" at bounding box center [122, 287] width 44 height 7
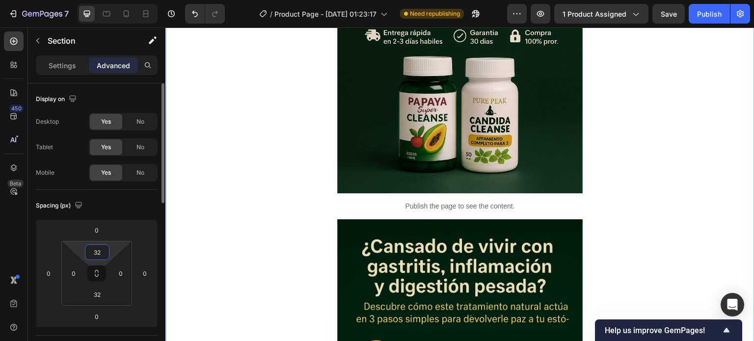
click at [98, 253] on input "32" at bounding box center [97, 252] width 20 height 15
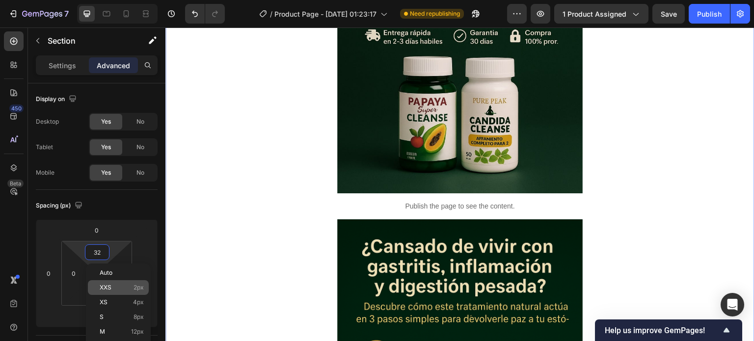
type input "2"
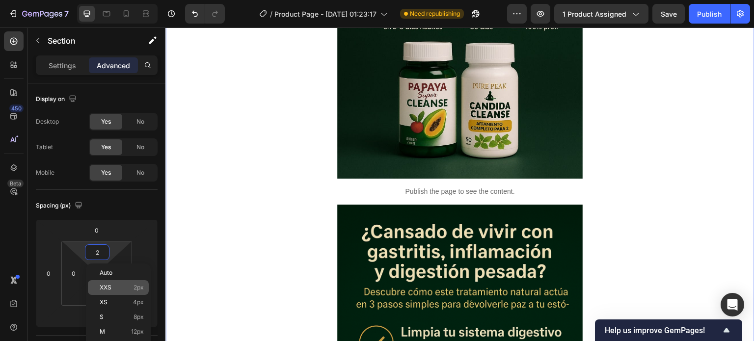
click at [107, 290] on span "XXS" at bounding box center [106, 287] width 12 height 7
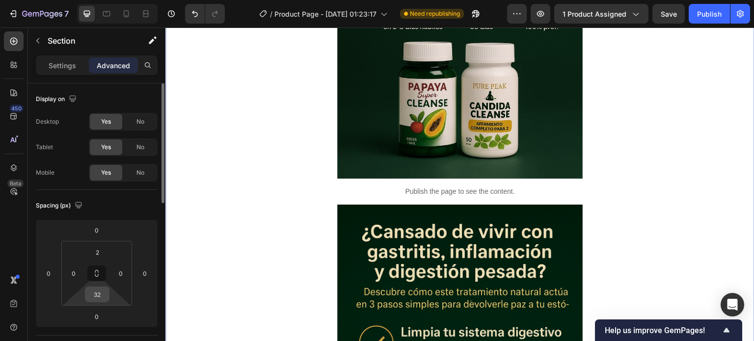
click at [99, 294] on input "32" at bounding box center [97, 294] width 20 height 15
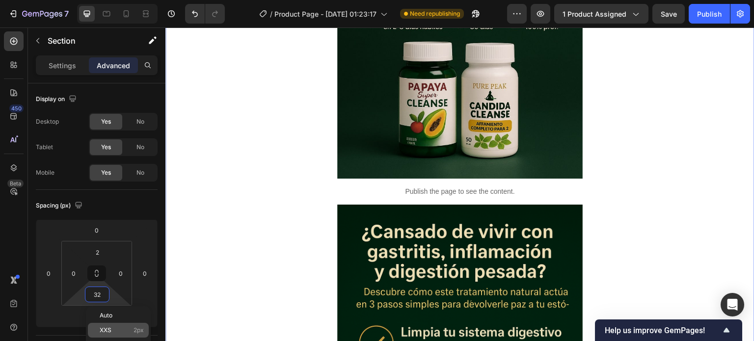
type input "2"
click at [113, 323] on div "XXS 2px" at bounding box center [118, 330] width 61 height 15
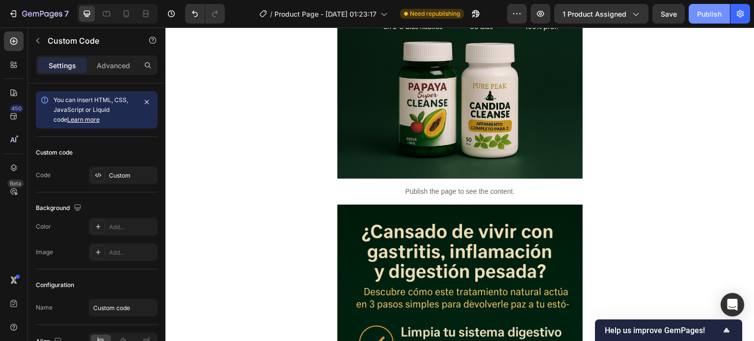
click at [708, 11] on div "Publish" at bounding box center [709, 14] width 25 height 10
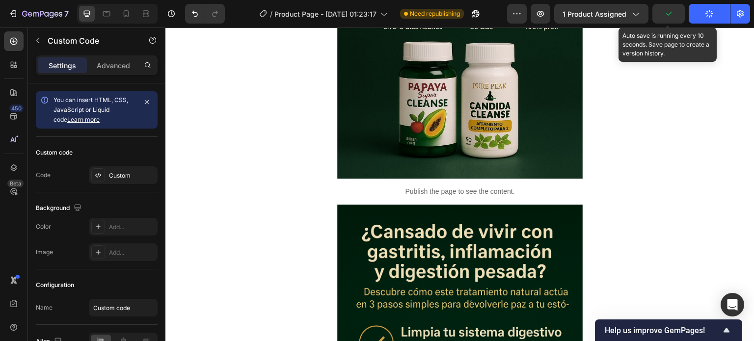
click at [669, 13] on icon "button" at bounding box center [668, 14] width 10 height 10
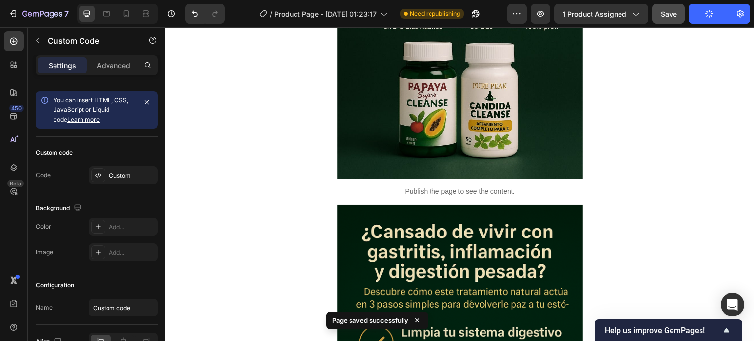
click at [676, 20] on button "Save" at bounding box center [668, 14] width 32 height 20
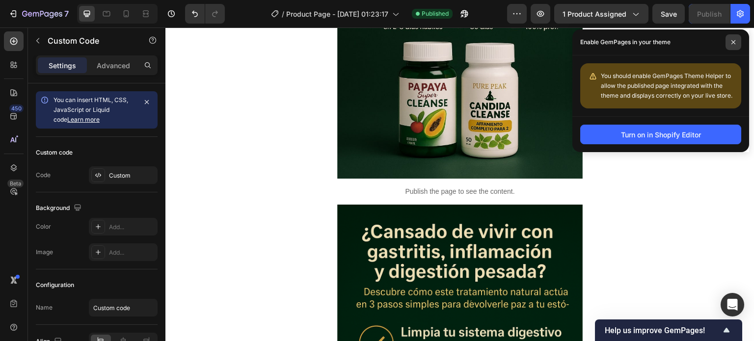
click at [734, 43] on icon at bounding box center [733, 42] width 5 height 5
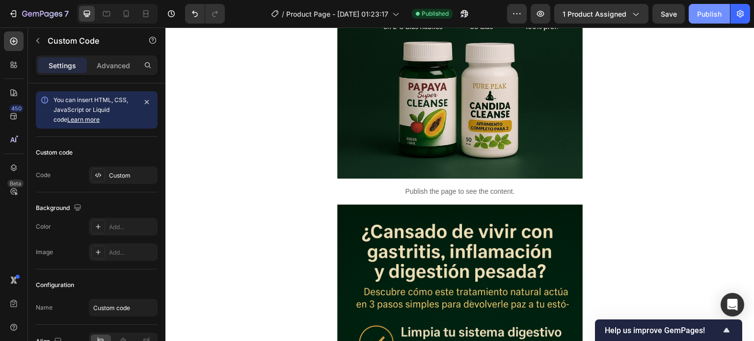
click at [708, 13] on div "Publish" at bounding box center [709, 14] width 25 height 10
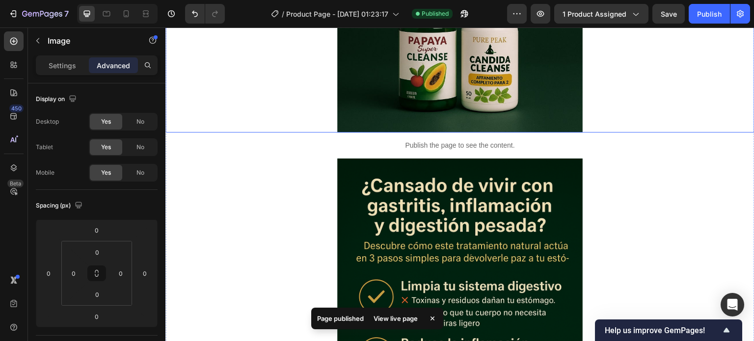
scroll to position [710, 0]
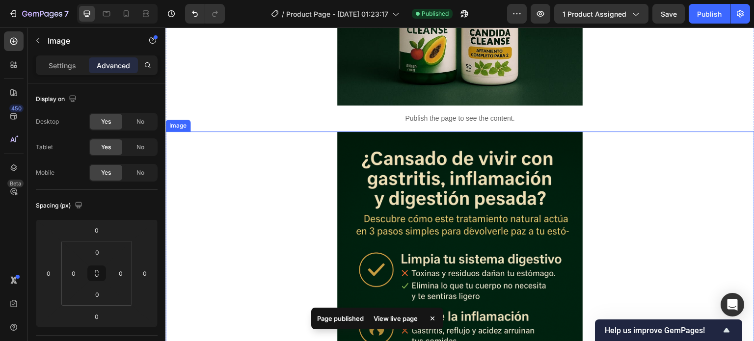
click at [459, 125] on div "Publish the page to see the content." at bounding box center [459, 118] width 589 height 26
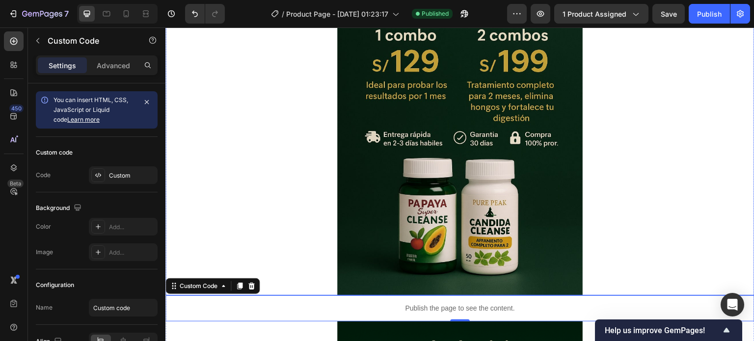
scroll to position [514, 0]
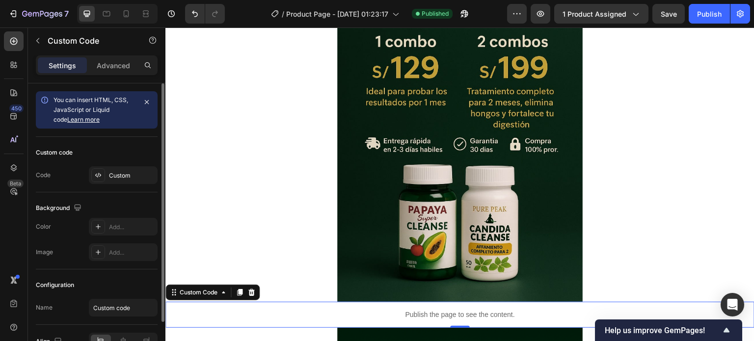
click at [117, 111] on span "You can insert HTML, CSS, JavaScript or Liquid code Learn more" at bounding box center [90, 109] width 75 height 27
click at [150, 102] on icon "button" at bounding box center [147, 102] width 8 height 8
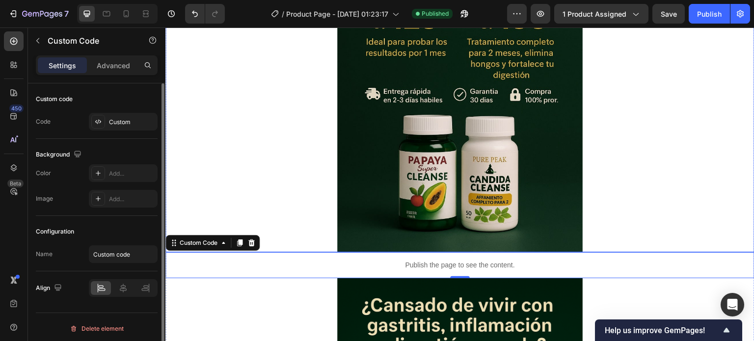
scroll to position [563, 0]
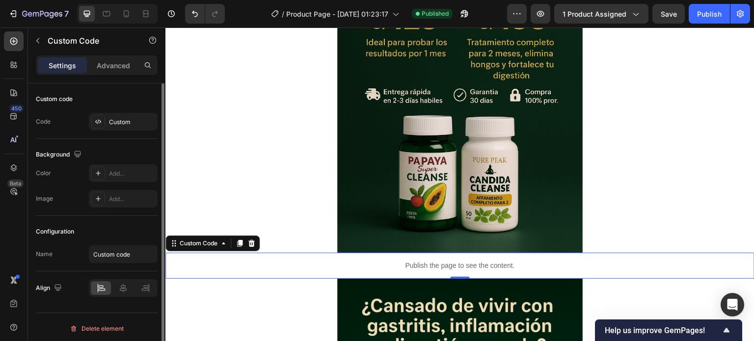
click at [429, 261] on p "Publish the page to see the content." at bounding box center [459, 266] width 589 height 10
click at [114, 120] on div "Custom" at bounding box center [132, 122] width 46 height 9
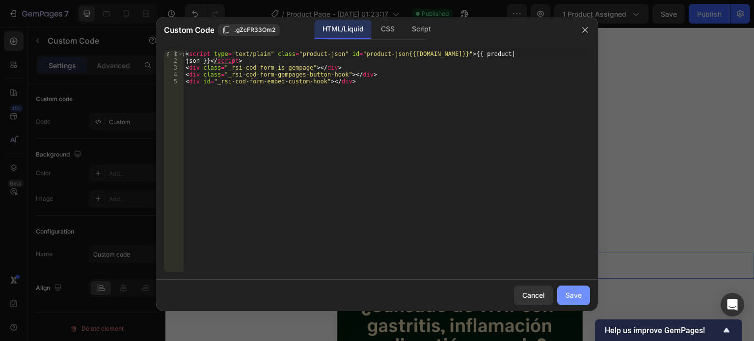
click at [576, 298] on div "Save" at bounding box center [573, 295] width 16 height 10
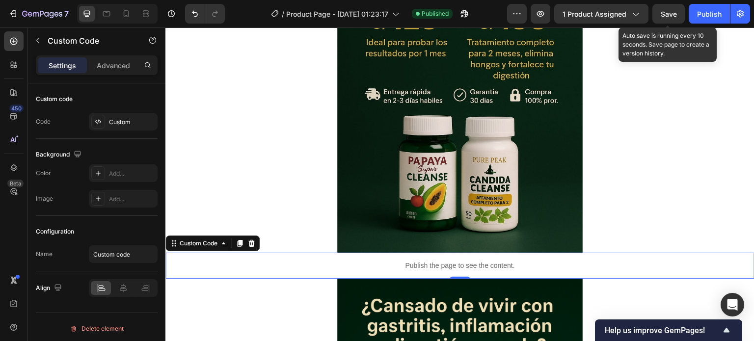
click at [677, 17] on span "Save" at bounding box center [668, 14] width 16 height 8
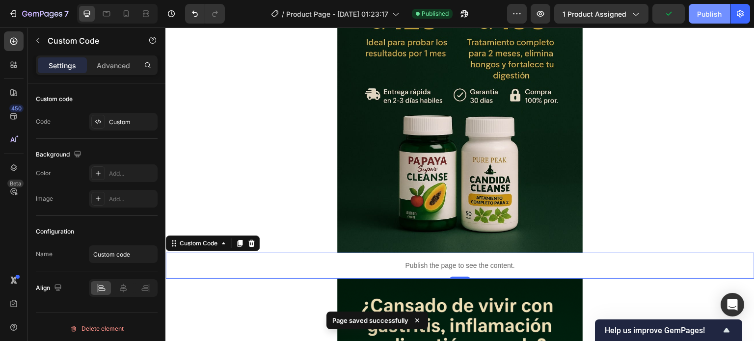
click at [707, 17] on div "Publish" at bounding box center [709, 14] width 25 height 10
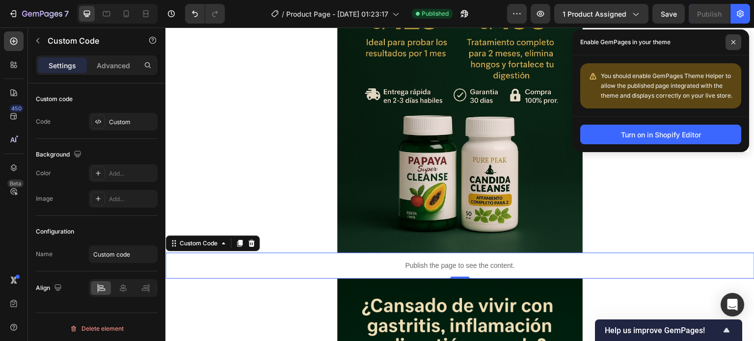
click at [731, 43] on icon at bounding box center [733, 42] width 5 height 5
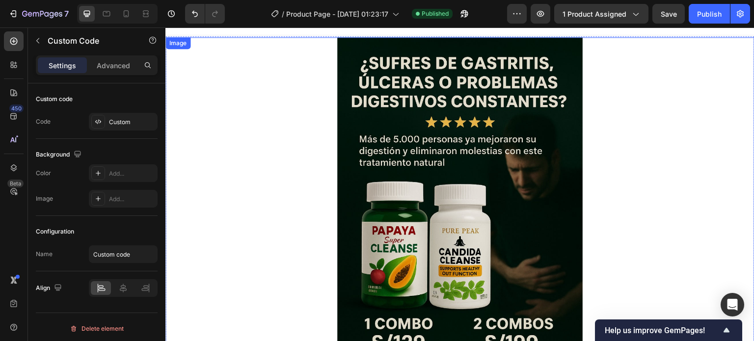
scroll to position [0, 0]
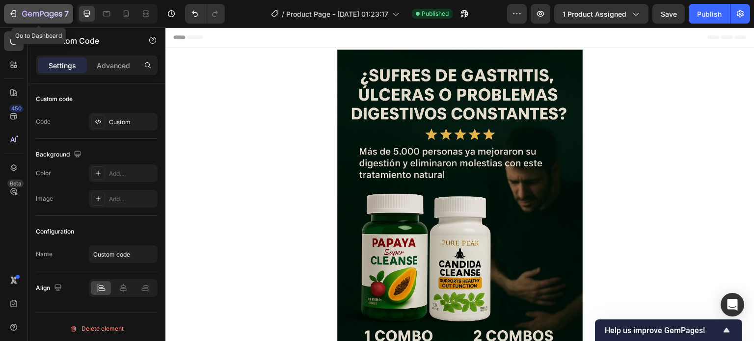
click at [31, 13] on icon "button" at bounding box center [42, 14] width 40 height 8
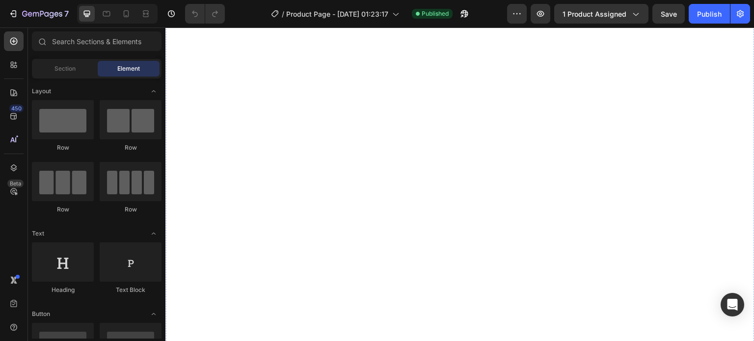
scroll to position [1030, 0]
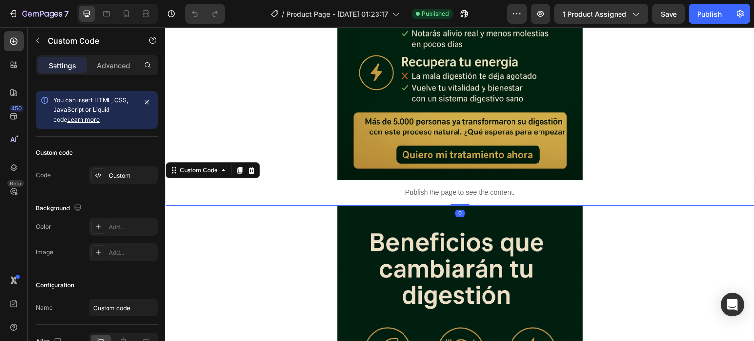
click at [454, 191] on p "Publish the page to see the content." at bounding box center [459, 192] width 589 height 10
click at [120, 174] on div "Custom" at bounding box center [132, 175] width 46 height 9
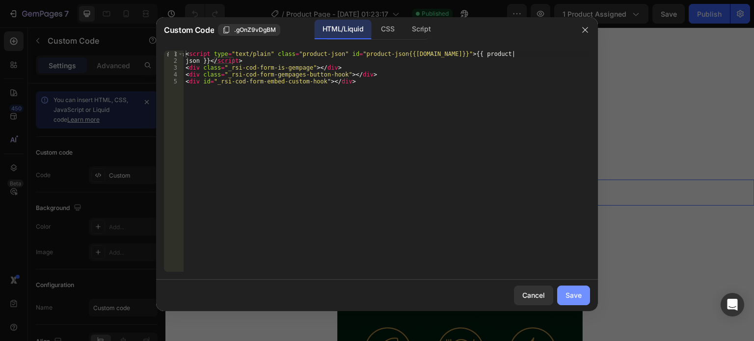
click at [574, 290] on div "Save" at bounding box center [573, 295] width 16 height 10
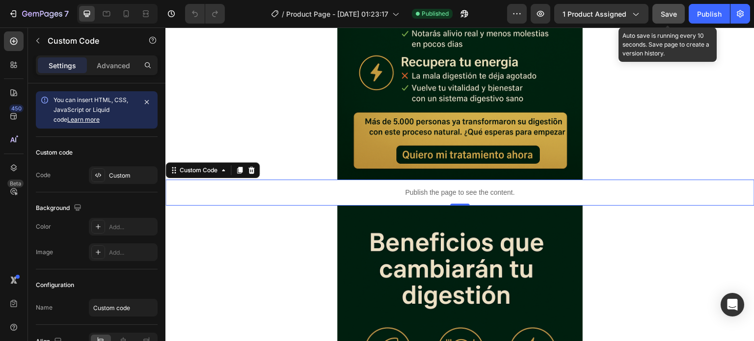
click at [674, 12] on span "Save" at bounding box center [668, 14] width 16 height 8
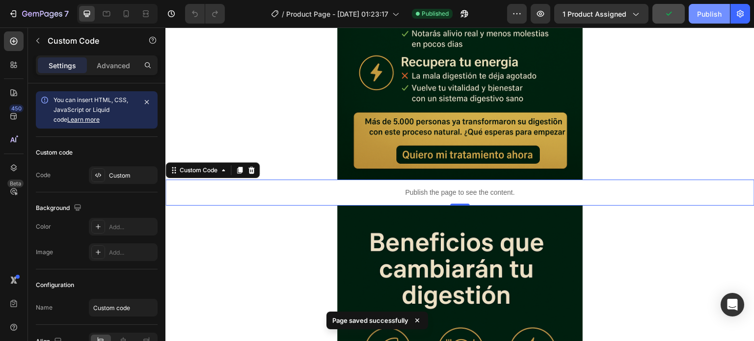
click at [714, 17] on div "Publish" at bounding box center [709, 14] width 25 height 10
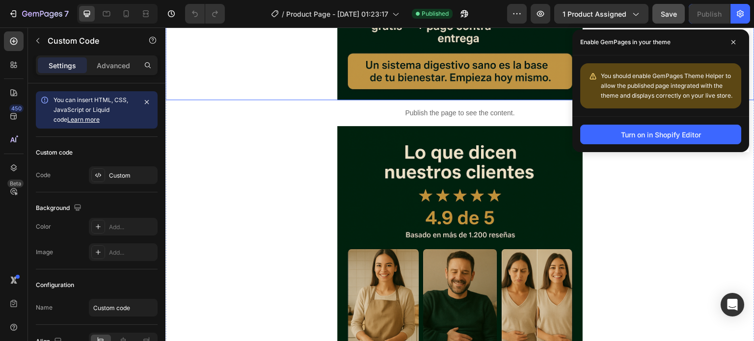
scroll to position [1801, 0]
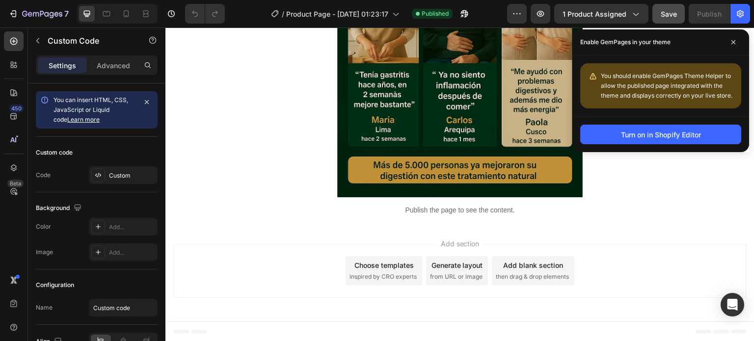
click at [458, 209] on p "Publish the page to see the content." at bounding box center [459, 210] width 589 height 10
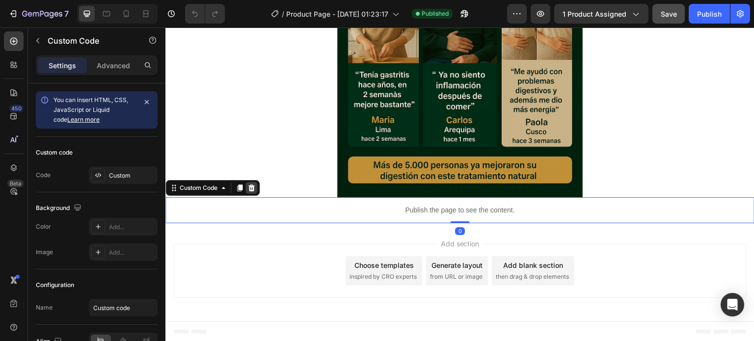
click at [255, 183] on div at bounding box center [251, 188] width 12 height 12
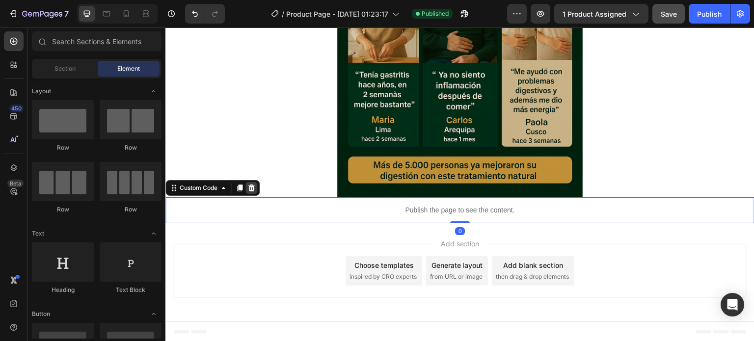
scroll to position [1775, 0]
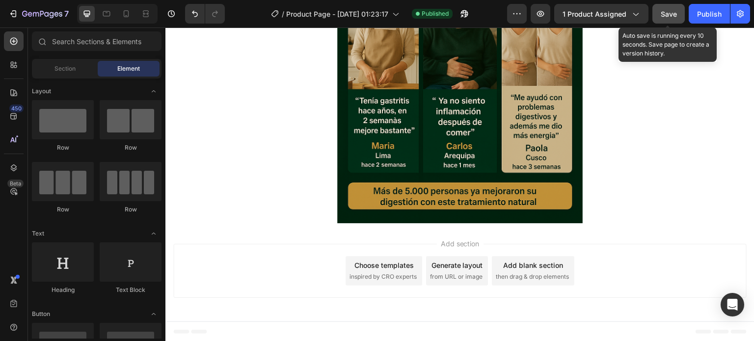
click at [670, 22] on button "Save" at bounding box center [668, 14] width 32 height 20
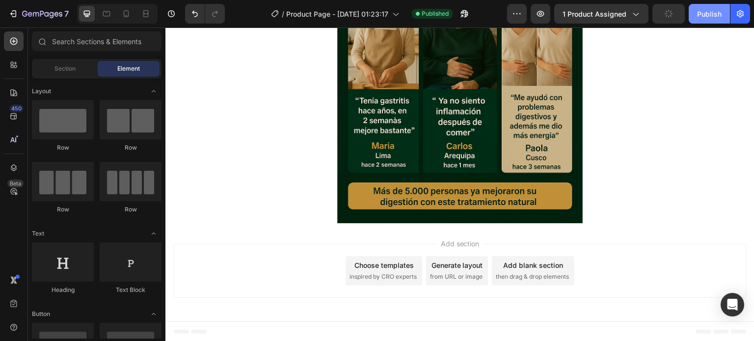
click at [697, 18] on div "Publish" at bounding box center [709, 14] width 25 height 10
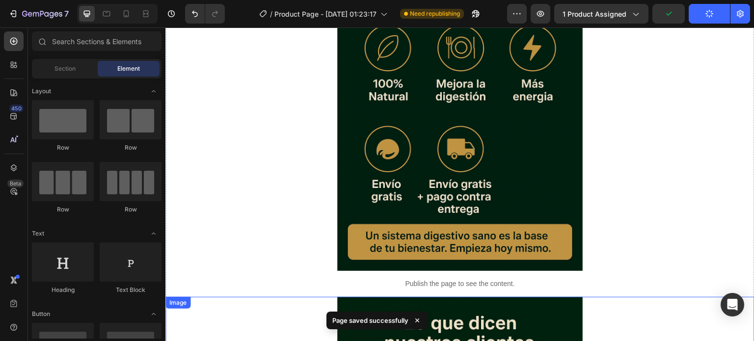
scroll to position [1431, 0]
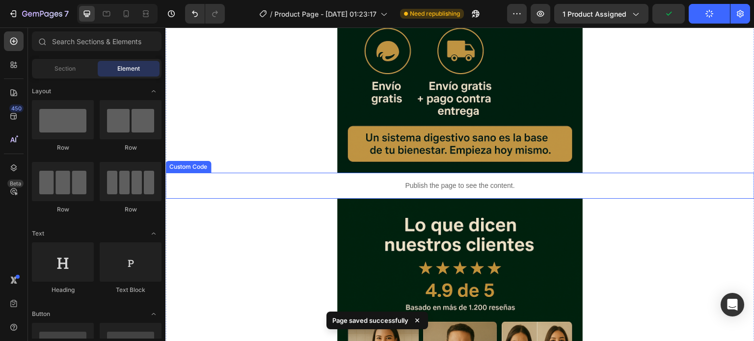
click at [596, 181] on p "Publish the page to see the content." at bounding box center [459, 186] width 589 height 10
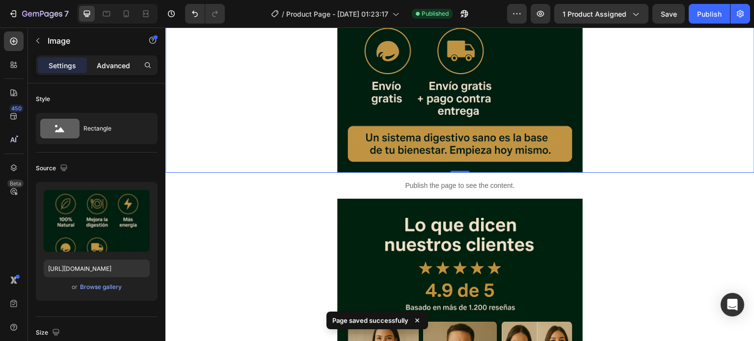
click at [117, 72] on div "Advanced" at bounding box center [113, 65] width 49 height 16
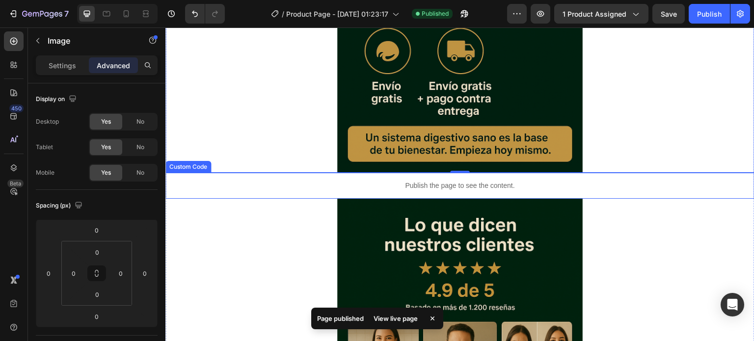
click at [295, 187] on p "Publish the page to see the content." at bounding box center [459, 186] width 589 height 10
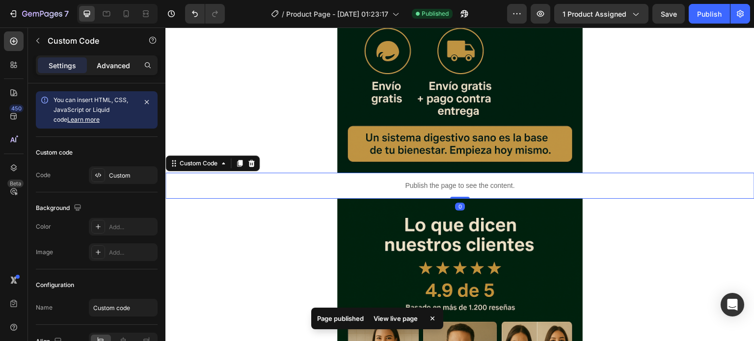
click at [113, 62] on p "Advanced" at bounding box center [113, 65] width 33 height 10
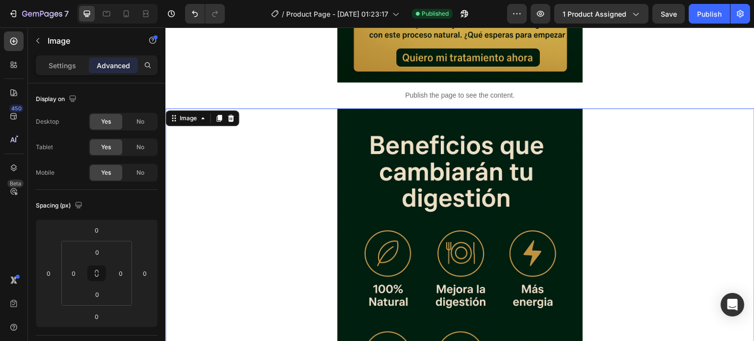
scroll to position [1088, 0]
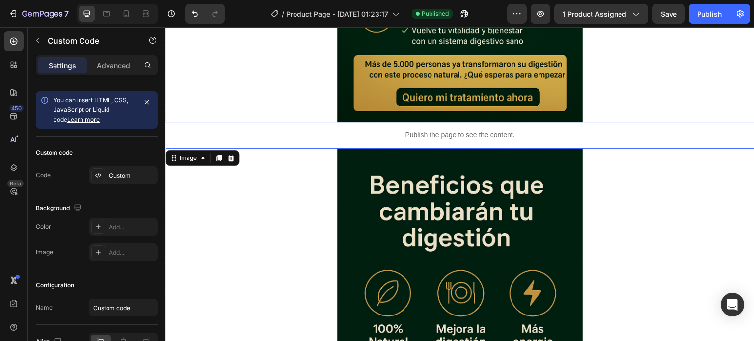
click at [567, 131] on p "Publish the page to see the content." at bounding box center [459, 135] width 589 height 10
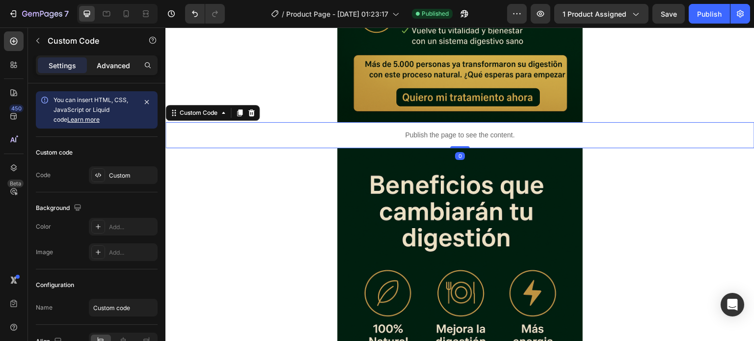
click at [113, 63] on p "Advanced" at bounding box center [113, 65] width 33 height 10
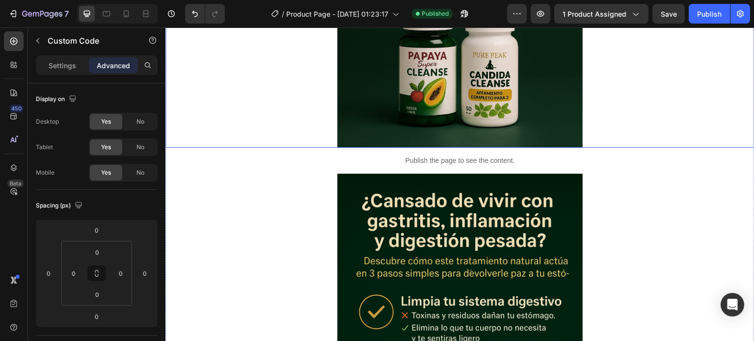
scroll to position [646, 0]
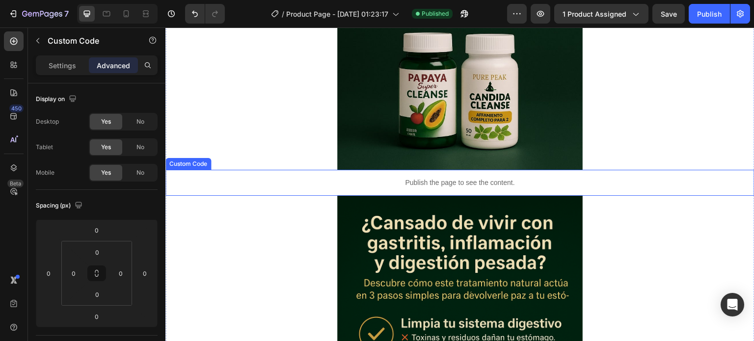
click at [496, 176] on div "Publish the page to see the content." at bounding box center [459, 183] width 589 height 26
click at [120, 64] on p "Advanced" at bounding box center [113, 65] width 33 height 10
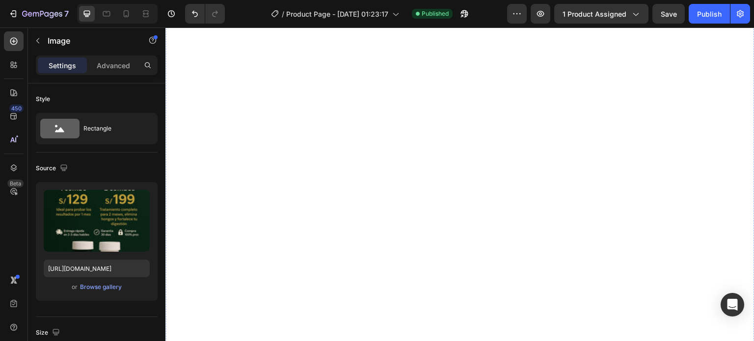
scroll to position [0, 0]
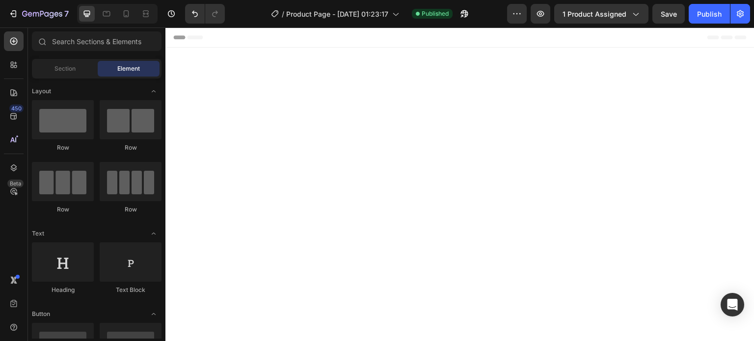
click at [469, 28] on div "Header" at bounding box center [459, 37] width 573 height 20
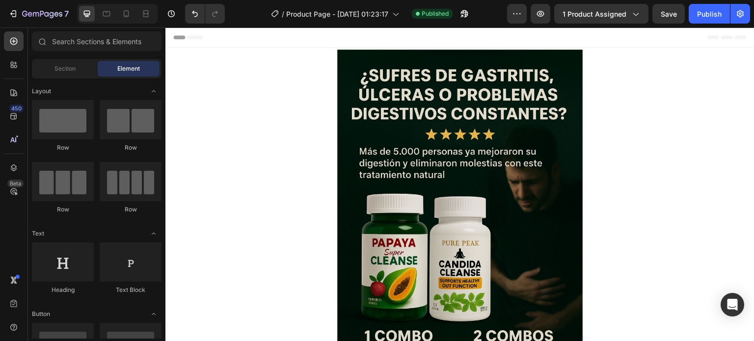
click at [470, 39] on div "Header" at bounding box center [459, 37] width 573 height 20
click at [417, 44] on div "Header" at bounding box center [459, 37] width 573 height 20
click at [386, 41] on div "Header" at bounding box center [459, 37] width 573 height 20
click at [194, 36] on span "Header" at bounding box center [195, 37] width 22 height 10
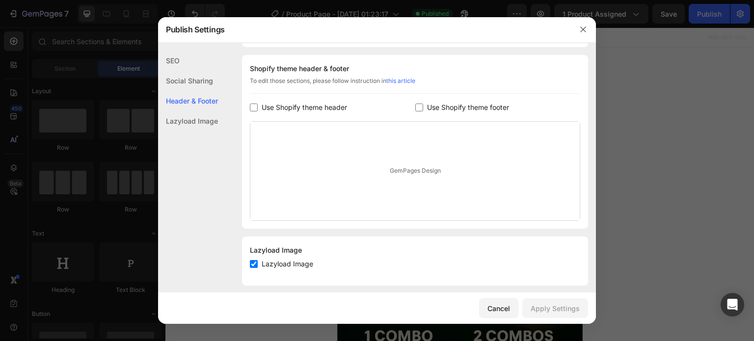
scroll to position [148, 0]
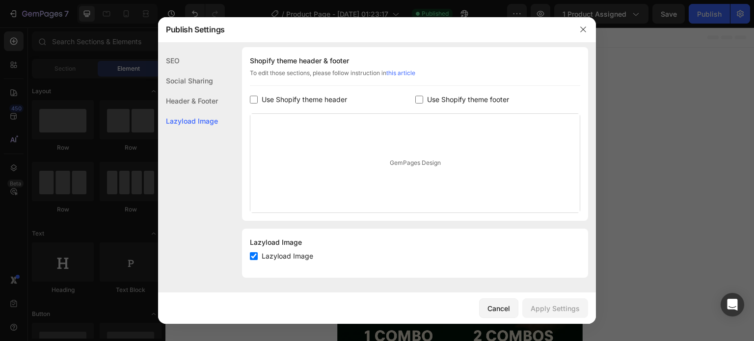
click at [256, 256] on input "checkbox" at bounding box center [254, 256] width 8 height 8
click at [254, 255] on input "checkbox" at bounding box center [254, 256] width 8 height 8
checkbox input "true"
click at [207, 100] on div "Header & Footer" at bounding box center [188, 101] width 60 height 20
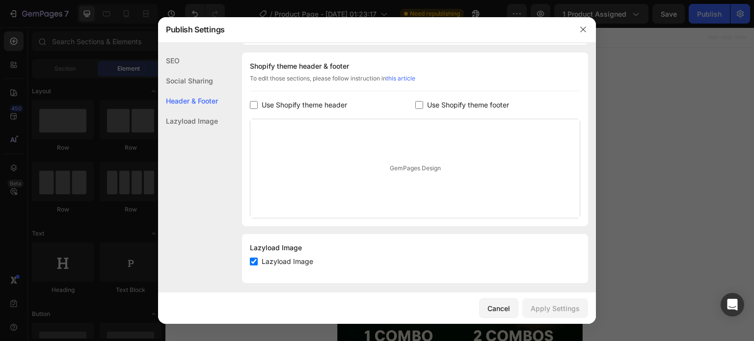
click at [205, 84] on div "Social Sharing" at bounding box center [188, 81] width 60 height 20
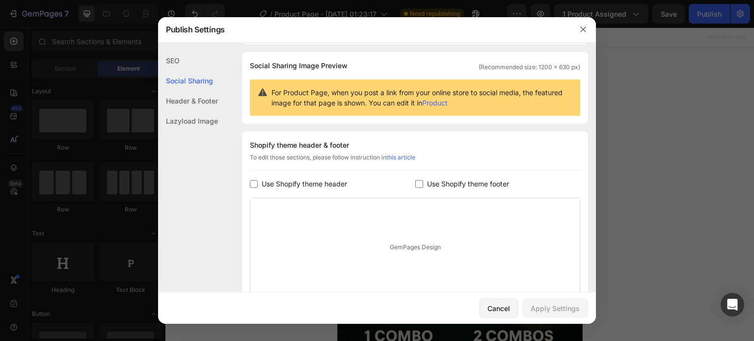
scroll to position [63, 0]
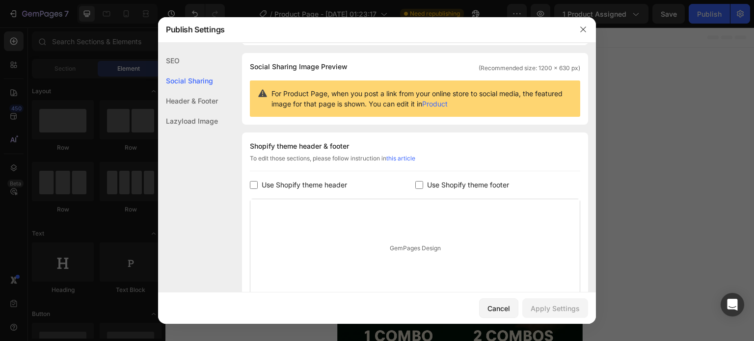
click at [196, 62] on div "SEO" at bounding box center [188, 61] width 60 height 20
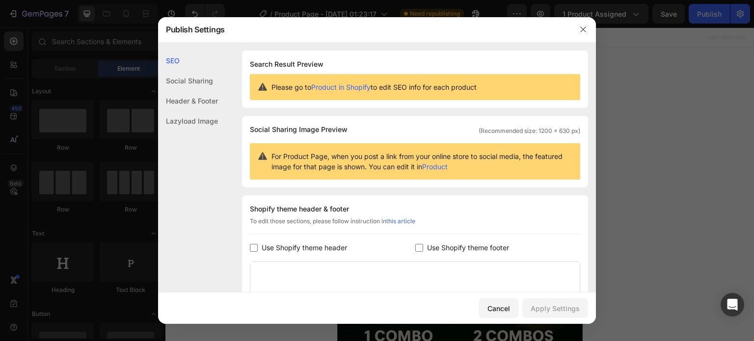
click at [200, 85] on div "Social Sharing" at bounding box center [188, 81] width 60 height 20
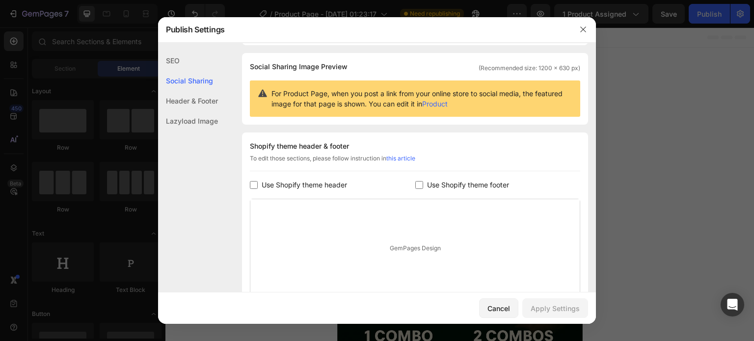
click at [201, 102] on div "Header & Footer" at bounding box center [188, 101] width 60 height 20
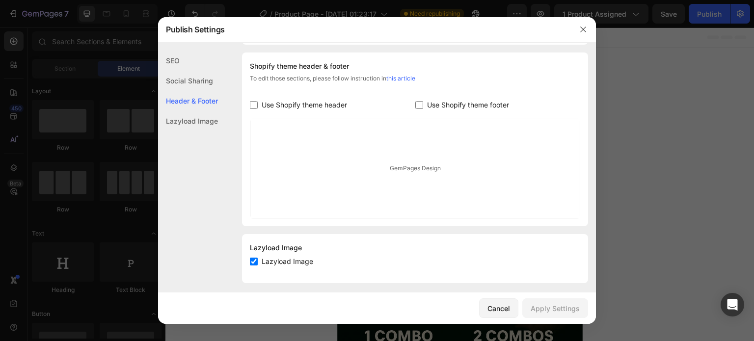
click at [204, 119] on div "Lazyload Image" at bounding box center [188, 121] width 60 height 20
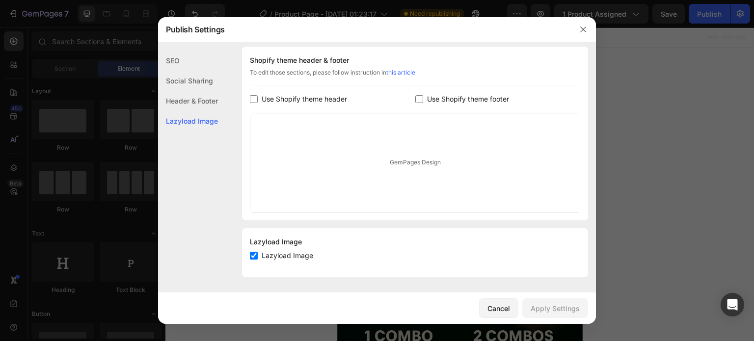
click at [200, 100] on div "Header & Footer" at bounding box center [188, 101] width 60 height 20
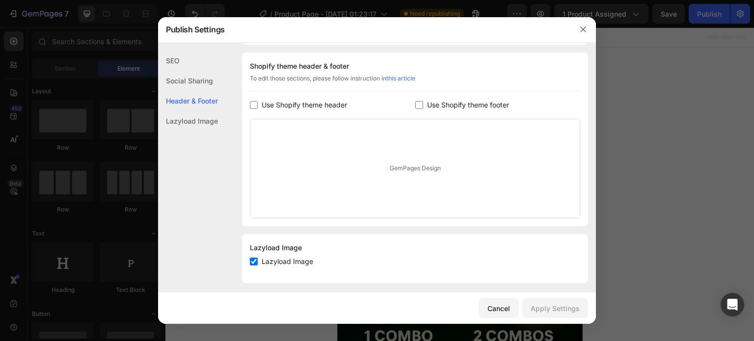
click at [206, 83] on div "Social Sharing" at bounding box center [188, 81] width 60 height 20
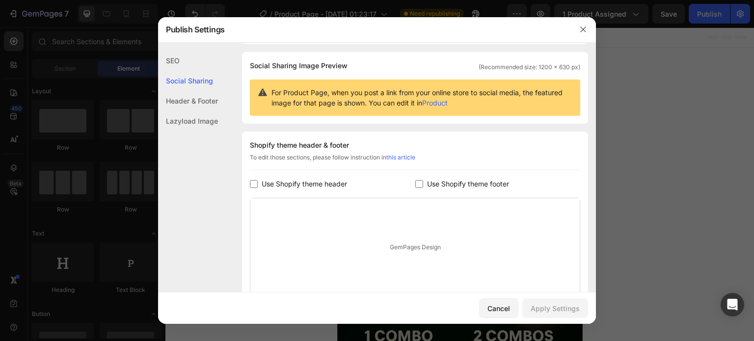
scroll to position [63, 0]
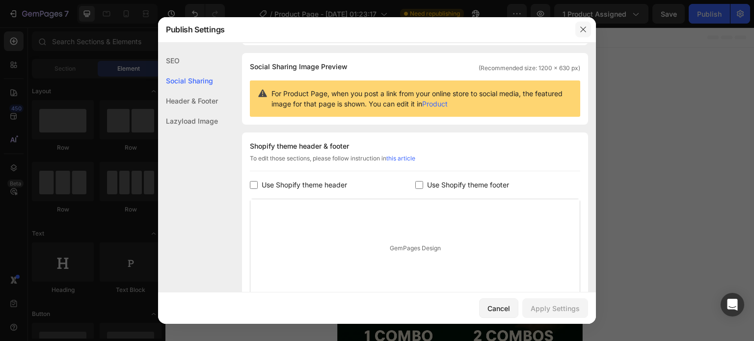
click at [590, 29] on div at bounding box center [583, 30] width 26 height 26
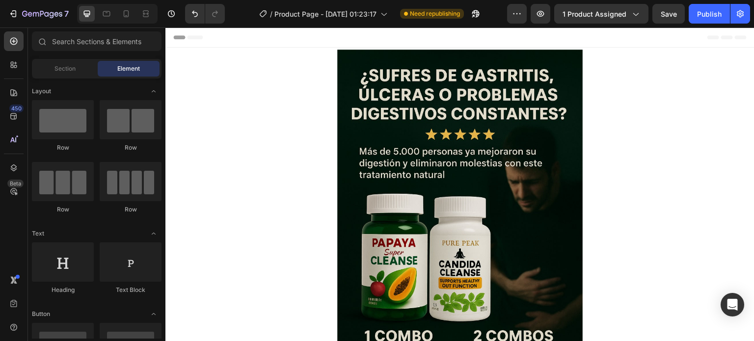
click at [634, 42] on div "Header" at bounding box center [459, 37] width 573 height 20
click at [179, 35] on icon at bounding box center [176, 37] width 7 height 7
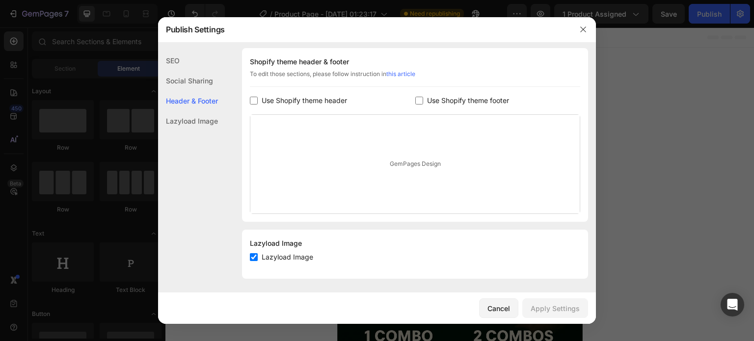
scroll to position [148, 0]
click at [262, 256] on span "Lazyload Image" at bounding box center [287, 256] width 52 height 12
checkbox input "false"
click at [541, 304] on div "Apply Settings" at bounding box center [554, 308] width 49 height 10
click at [583, 31] on icon "button" at bounding box center [583, 30] width 8 height 8
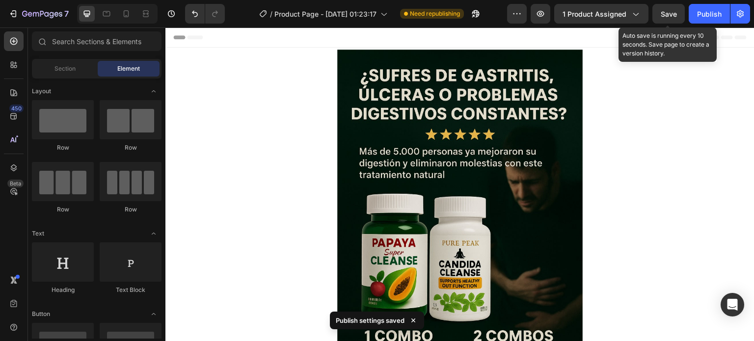
click at [672, 10] on span "Save" at bounding box center [668, 14] width 16 height 8
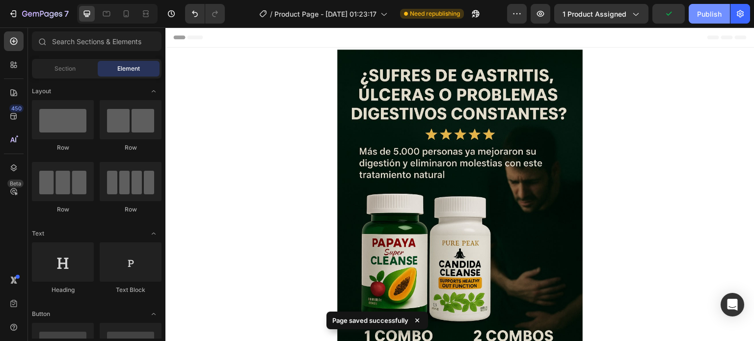
click at [708, 17] on div "Publish" at bounding box center [709, 14] width 25 height 10
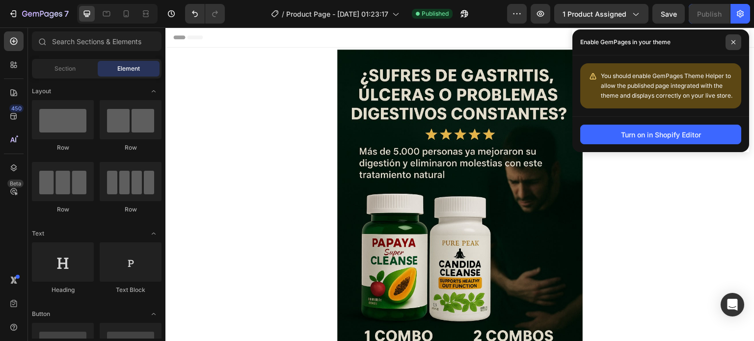
click at [733, 45] on span at bounding box center [733, 42] width 16 height 16
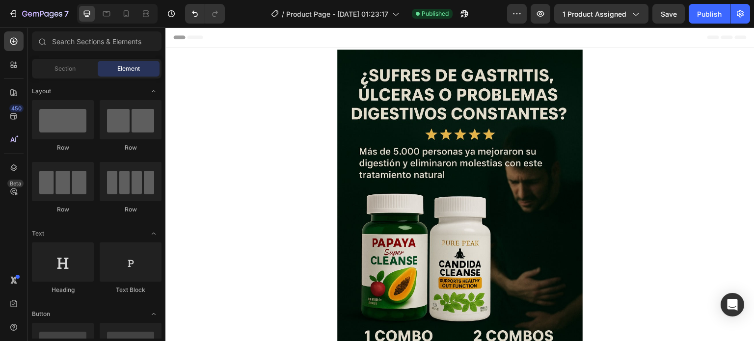
click at [178, 40] on icon at bounding box center [176, 37] width 7 height 7
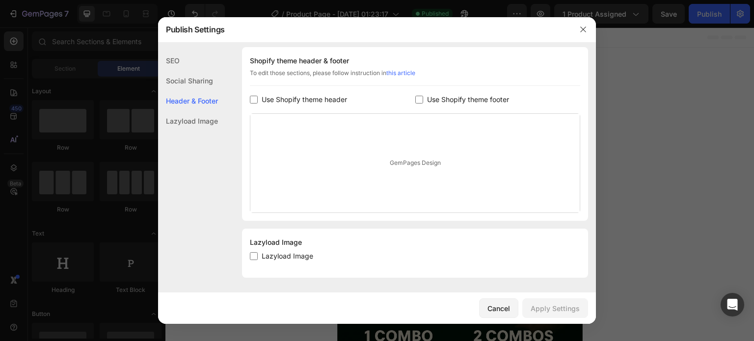
click at [256, 255] on input "checkbox" at bounding box center [254, 256] width 8 height 8
click at [258, 256] on label "Lazyload Image" at bounding box center [285, 256] width 55 height 12
checkbox input "true"
click at [544, 306] on div "Apply Settings" at bounding box center [554, 308] width 49 height 10
click at [676, 94] on div at bounding box center [377, 170] width 754 height 341
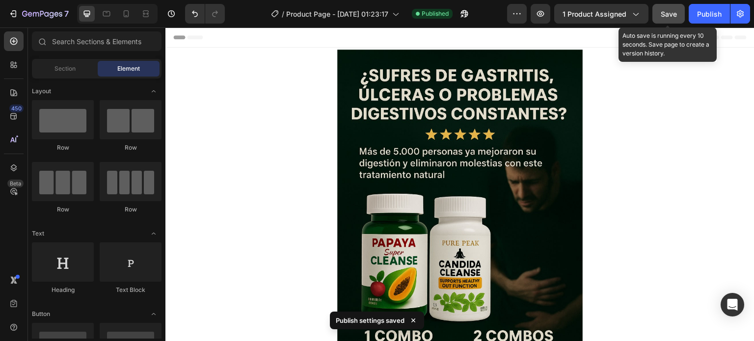
click at [677, 8] on button "Save" at bounding box center [668, 14] width 32 height 20
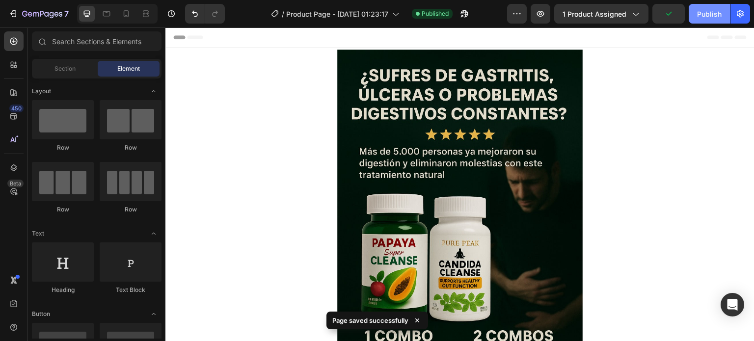
click at [694, 15] on button "Publish" at bounding box center [708, 14] width 41 height 20
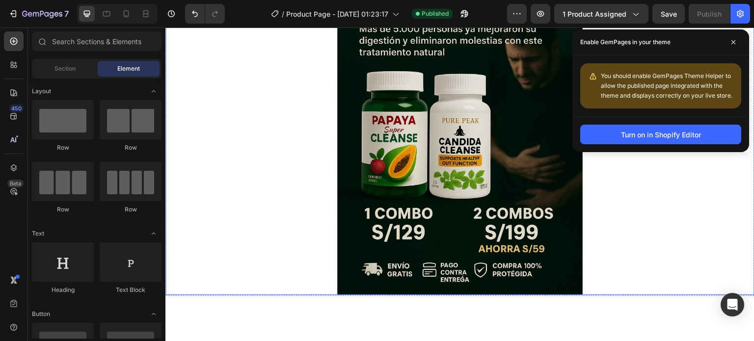
scroll to position [0, 0]
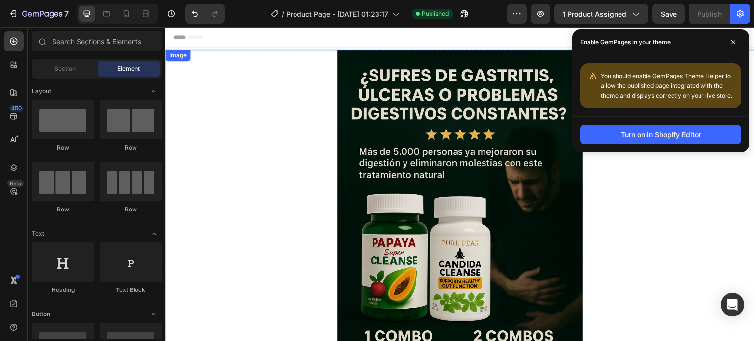
click at [452, 155] on img at bounding box center [459, 234] width 245 height 368
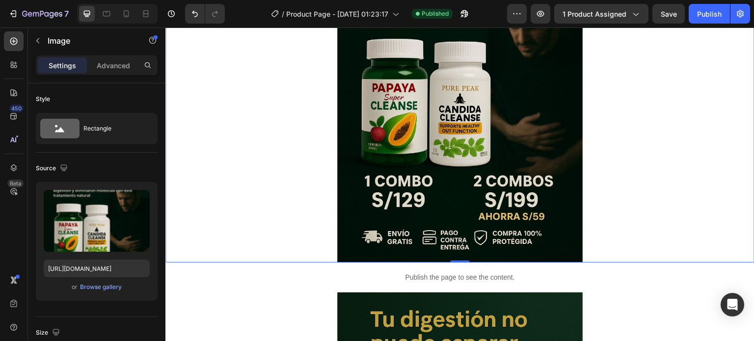
scroll to position [294, 0]
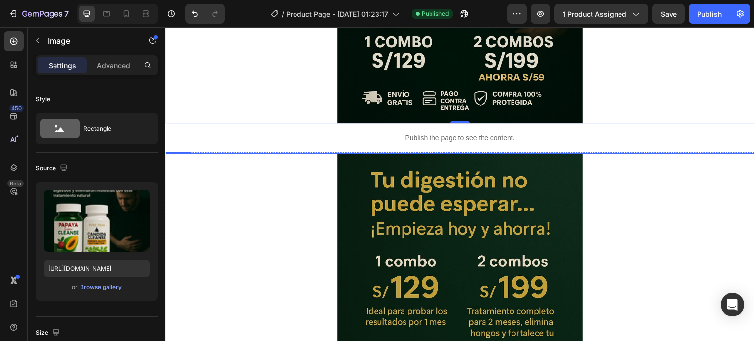
click at [486, 145] on div "Publish the page to see the content." at bounding box center [459, 138] width 589 height 26
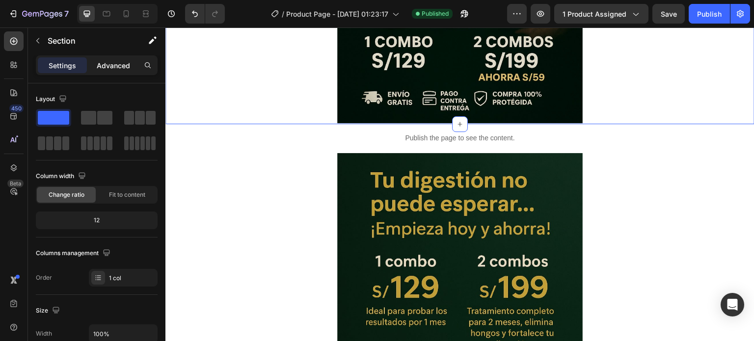
click at [120, 71] on div "Advanced" at bounding box center [113, 65] width 49 height 16
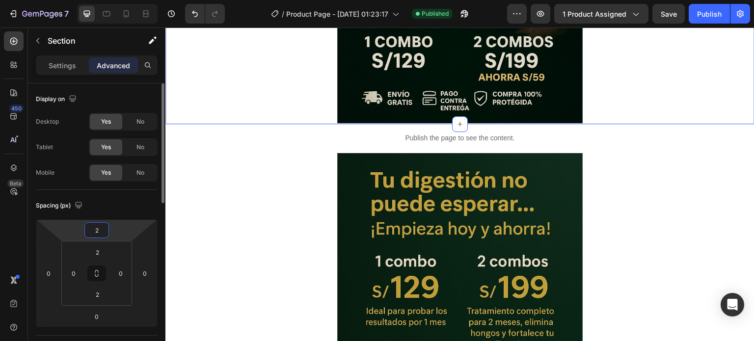
click at [102, 231] on input "2" at bounding box center [97, 230] width 20 height 15
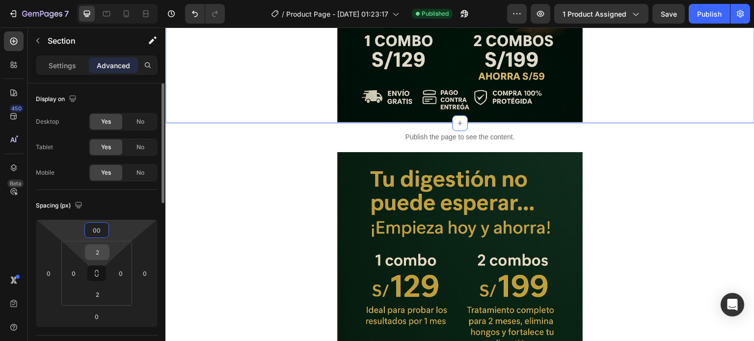
type input "0"
click at [103, 256] on input "2" at bounding box center [97, 252] width 20 height 15
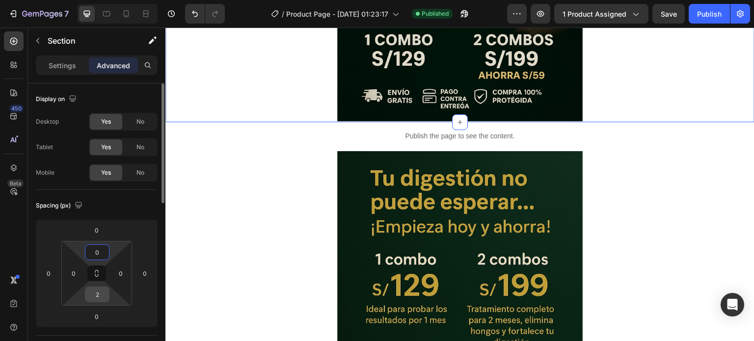
type input "0"
click at [99, 293] on input "2" at bounding box center [97, 294] width 20 height 15
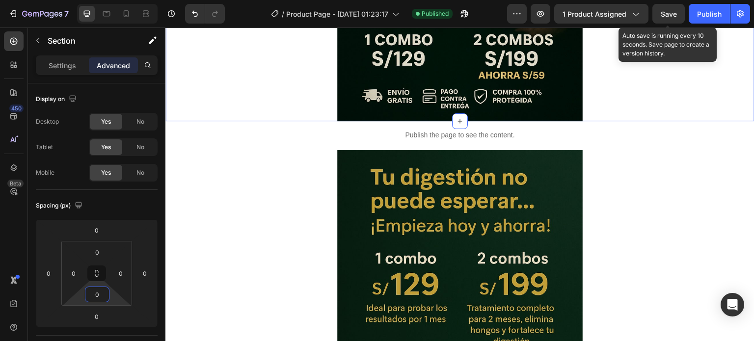
type input "0"
click at [669, 13] on span "Save" at bounding box center [668, 14] width 16 height 8
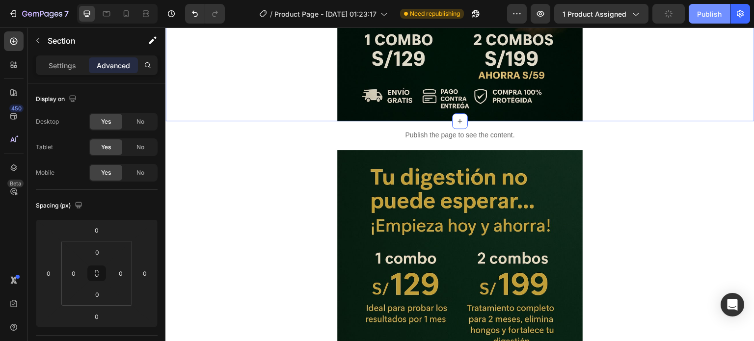
click at [705, 17] on div "Publish" at bounding box center [709, 14] width 25 height 10
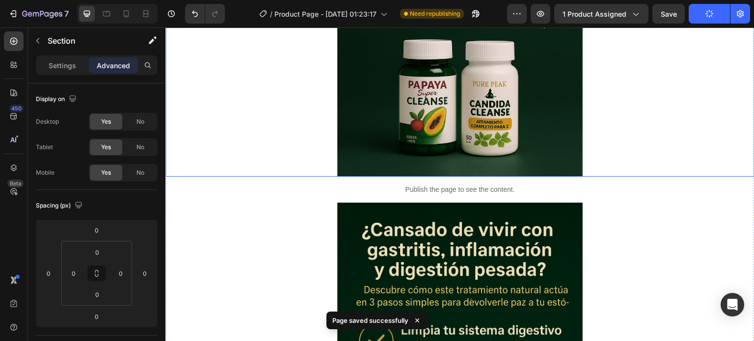
scroll to position [638, 0]
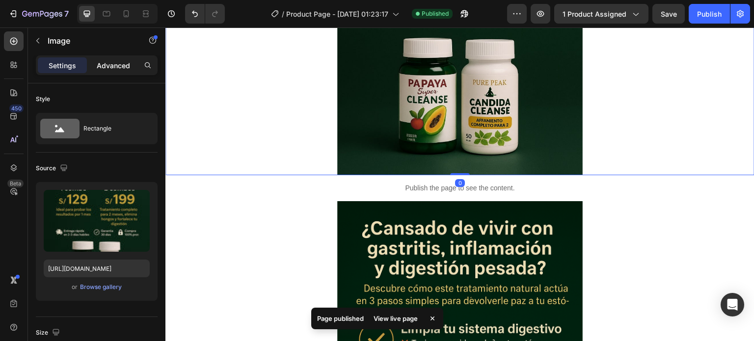
click at [108, 66] on p "Advanced" at bounding box center [113, 65] width 33 height 10
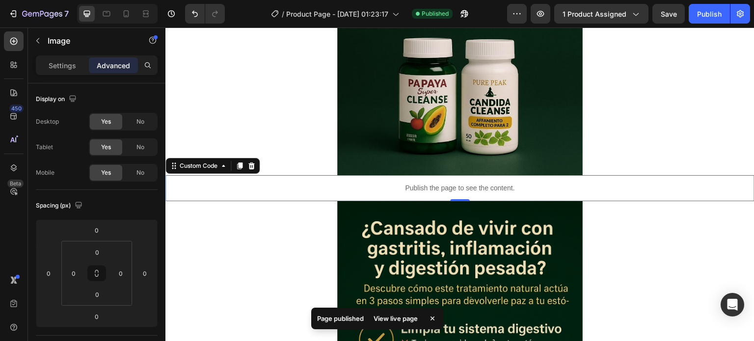
click at [556, 179] on div "Publish the page to see the content." at bounding box center [459, 188] width 589 height 26
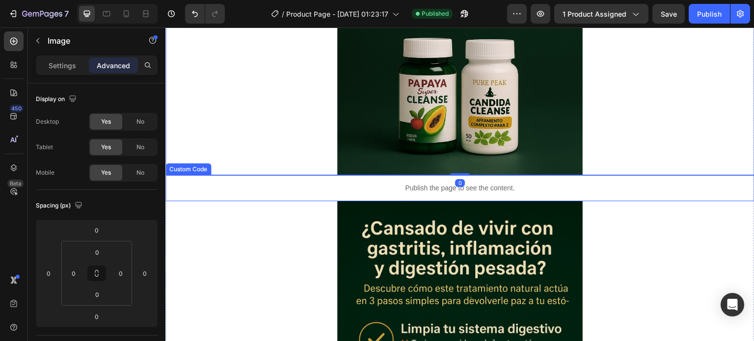
click at [586, 190] on p "Publish the page to see the content." at bounding box center [459, 188] width 589 height 10
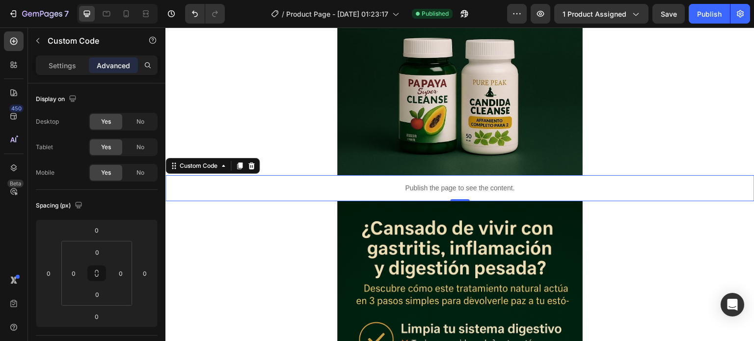
click at [120, 65] on p "Advanced" at bounding box center [113, 65] width 33 height 10
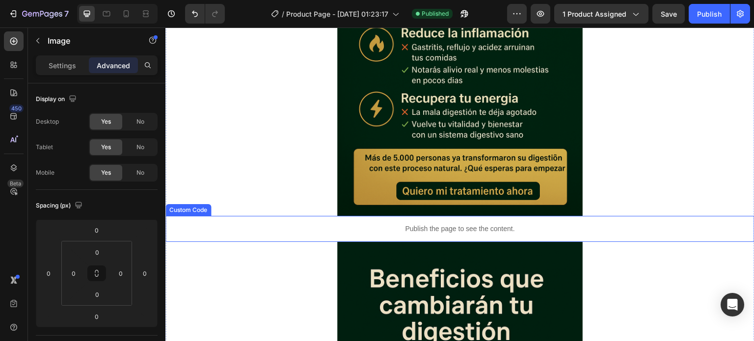
scroll to position [1030, 0]
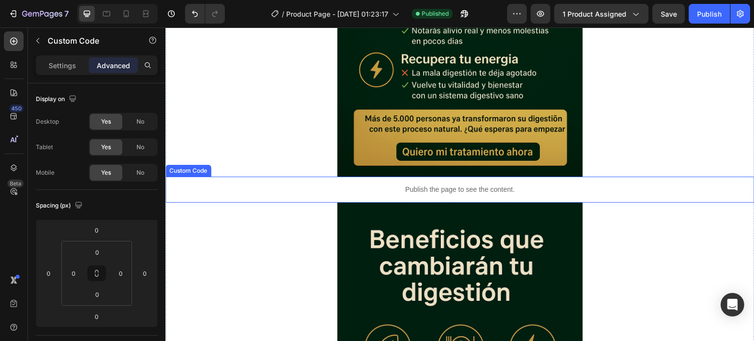
click at [586, 186] on p "Publish the page to see the content." at bounding box center [459, 189] width 589 height 10
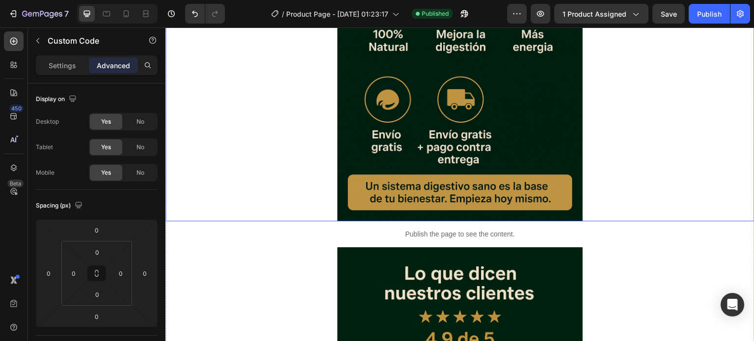
scroll to position [1423, 0]
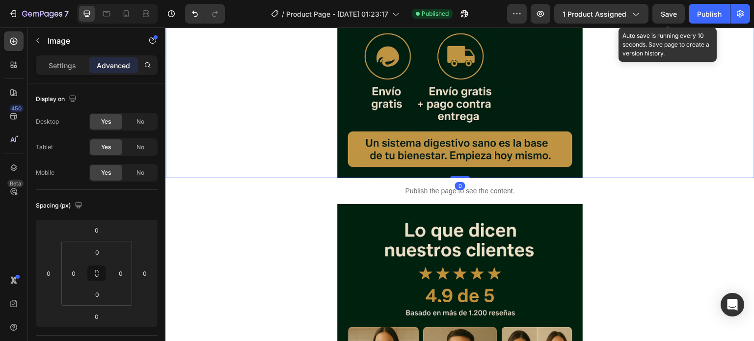
click at [667, 16] on span "Save" at bounding box center [668, 14] width 16 height 8
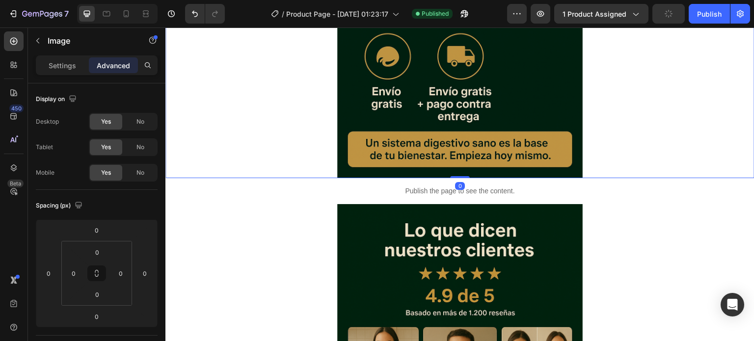
click at [714, 25] on div "7 / Product Page - Sep 27, 01:23:17 Published Preview 1 product assigned Publish" at bounding box center [377, 14] width 754 height 28
click at [708, 18] on div "Publish" at bounding box center [709, 14] width 25 height 10
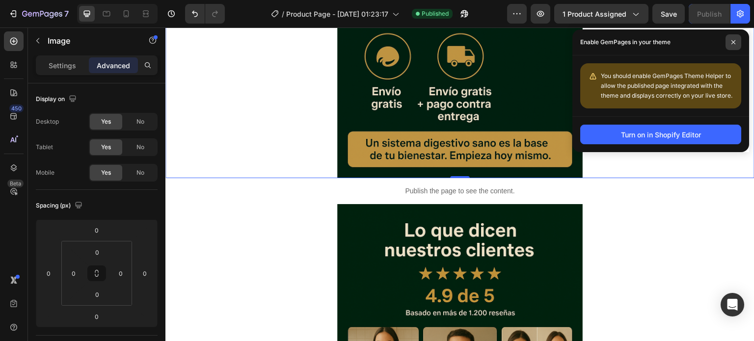
click at [730, 37] on span at bounding box center [733, 42] width 16 height 16
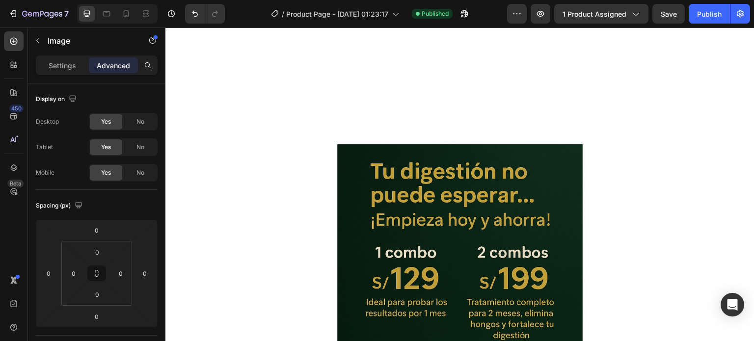
scroll to position [0, 0]
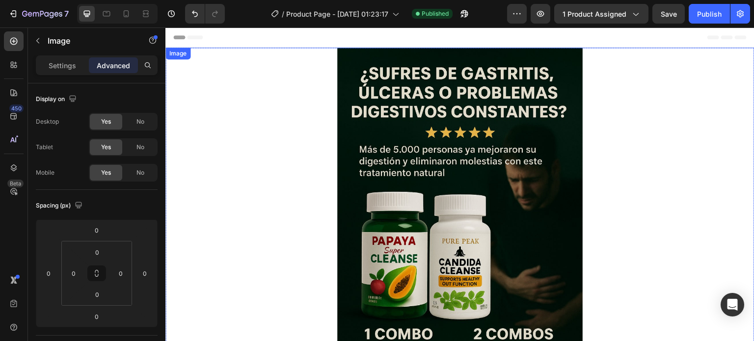
click at [273, 106] on div at bounding box center [459, 232] width 589 height 368
click at [245, 138] on div at bounding box center [459, 232] width 589 height 368
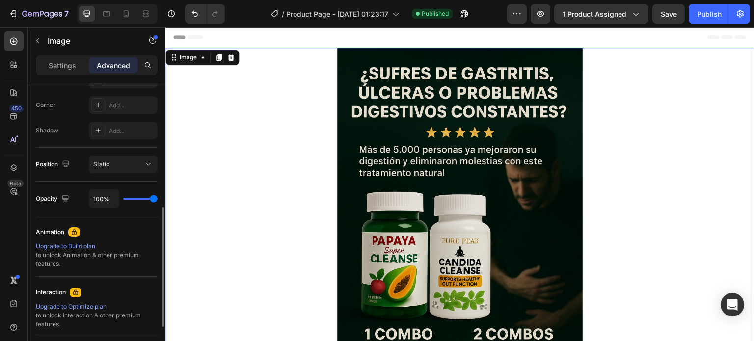
scroll to position [245, 0]
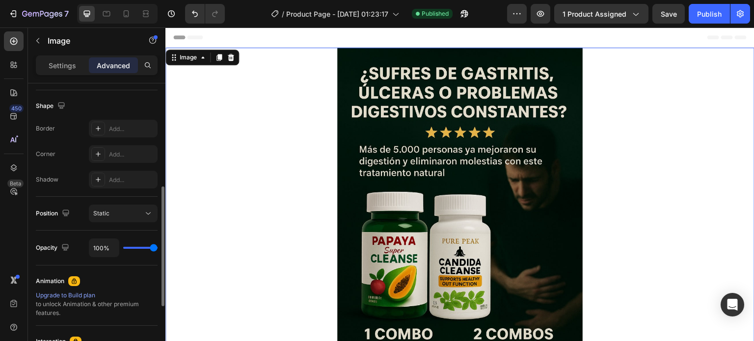
click at [245, 204] on div at bounding box center [459, 232] width 589 height 368
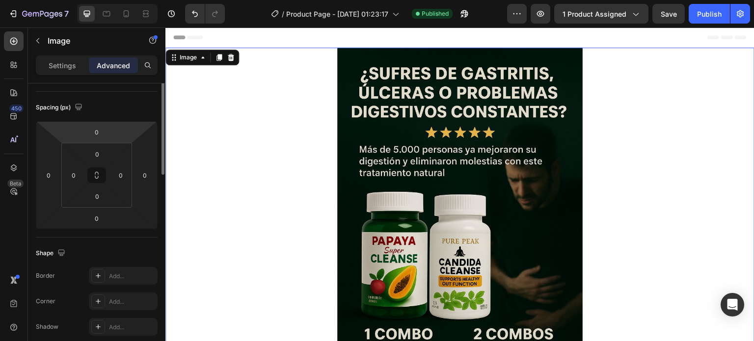
scroll to position [0, 0]
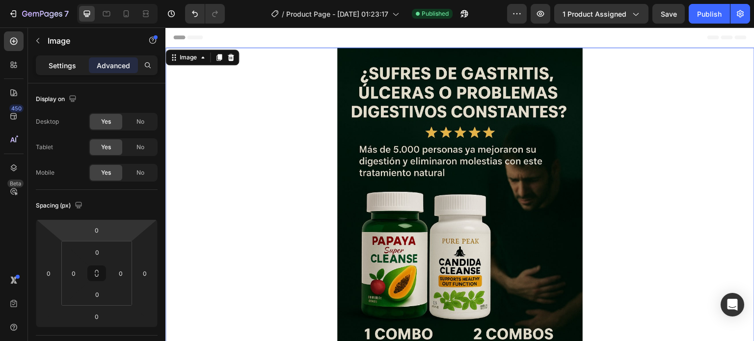
click at [64, 64] on p "Settings" at bounding box center [62, 65] width 27 height 10
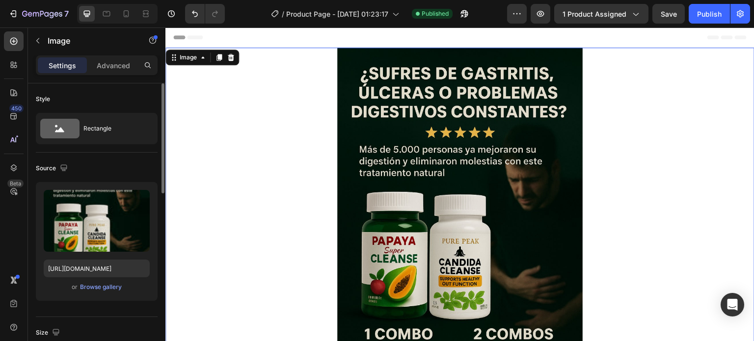
click at [222, 163] on div at bounding box center [459, 232] width 589 height 368
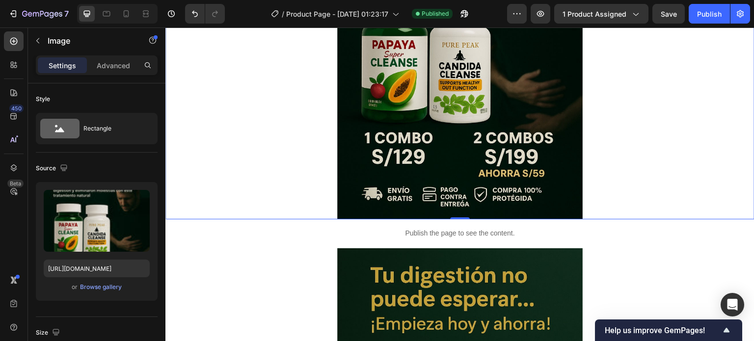
scroll to position [245, 0]
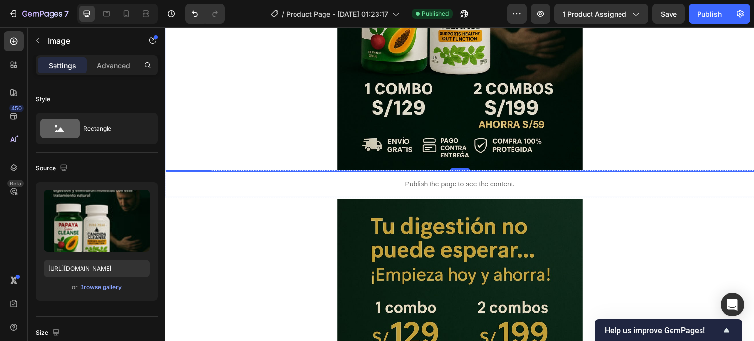
click at [590, 182] on p "Publish the page to see the content." at bounding box center [459, 184] width 589 height 10
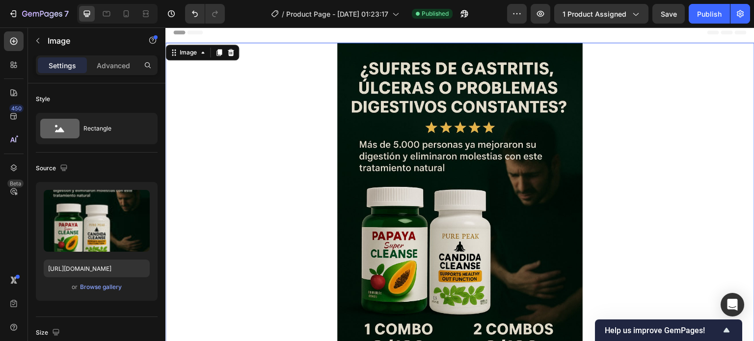
scroll to position [0, 0]
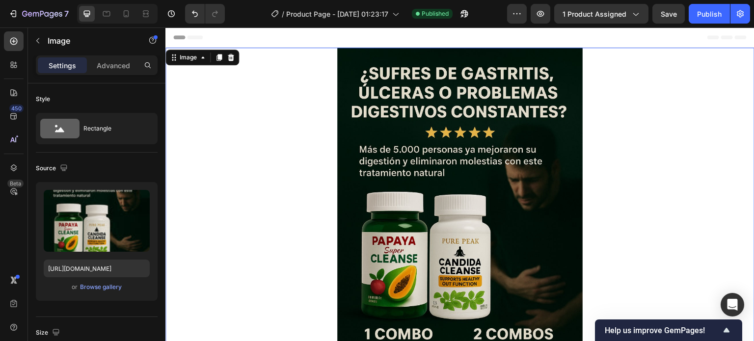
click at [237, 100] on div at bounding box center [459, 232] width 589 height 368
click at [123, 17] on icon at bounding box center [126, 14] width 10 height 10
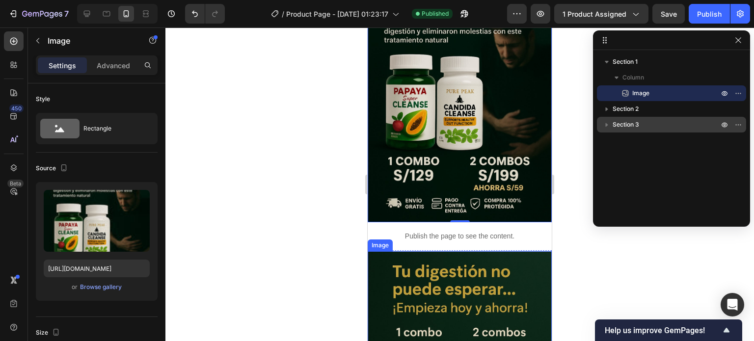
scroll to position [98, 0]
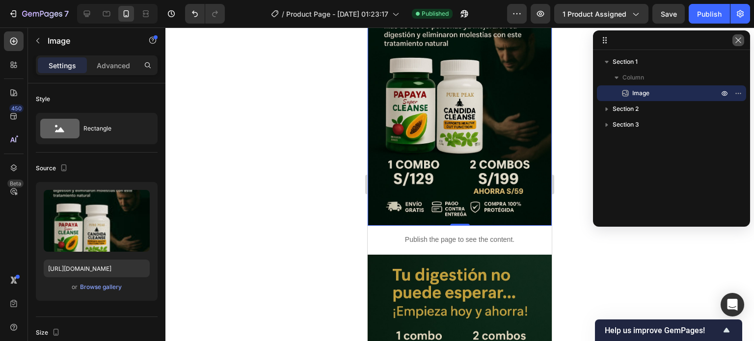
click at [737, 45] on button "button" at bounding box center [738, 40] width 12 height 12
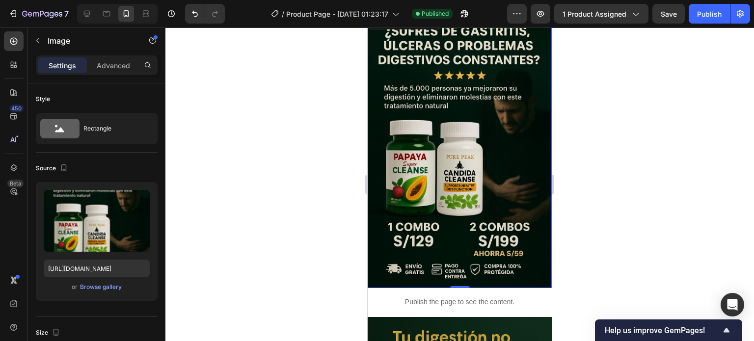
scroll to position [0, 0]
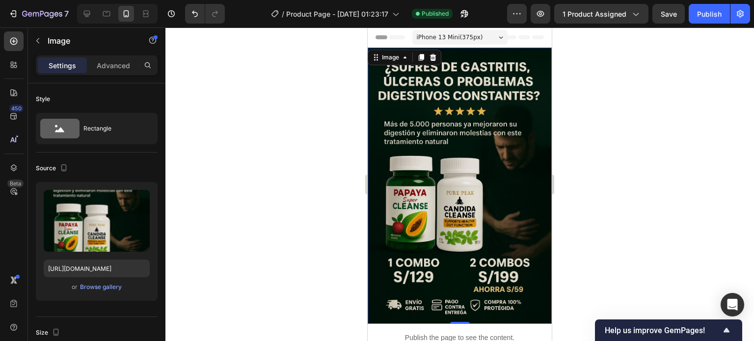
click at [476, 41] on div "iPhone 13 Mini ( 375 px)" at bounding box center [459, 37] width 95 height 15
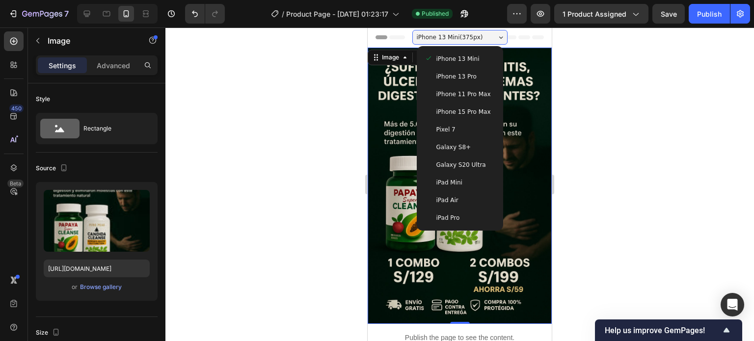
click at [469, 114] on span "iPhone 15 Pro Max" at bounding box center [463, 112] width 54 height 10
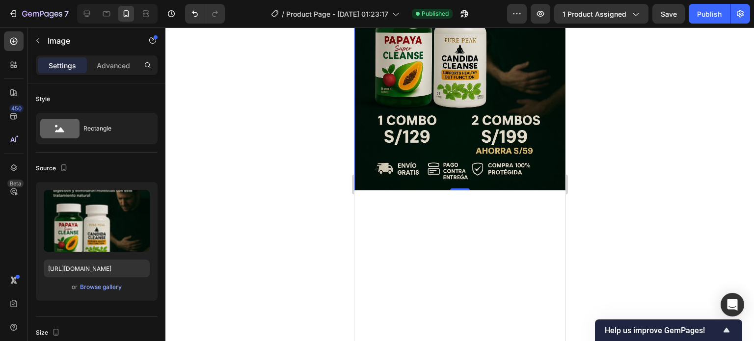
scroll to position [196, 0]
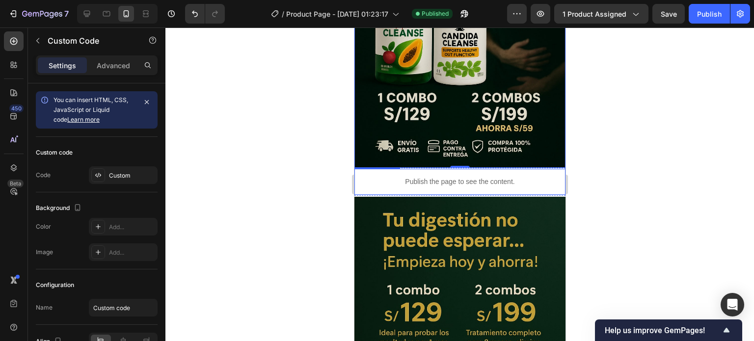
click at [536, 169] on div "Publish the page to see the content." at bounding box center [459, 182] width 211 height 26
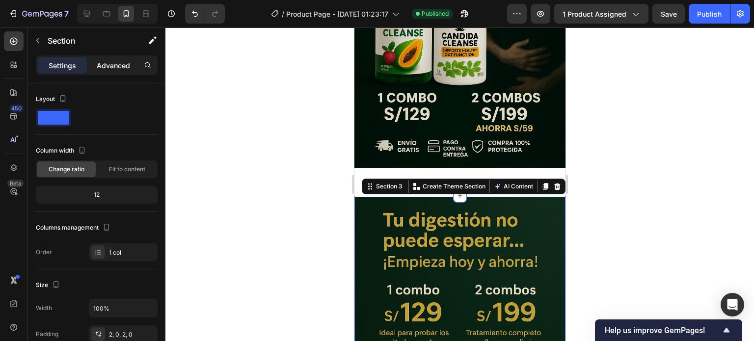
click at [114, 67] on p "Advanced" at bounding box center [113, 65] width 33 height 10
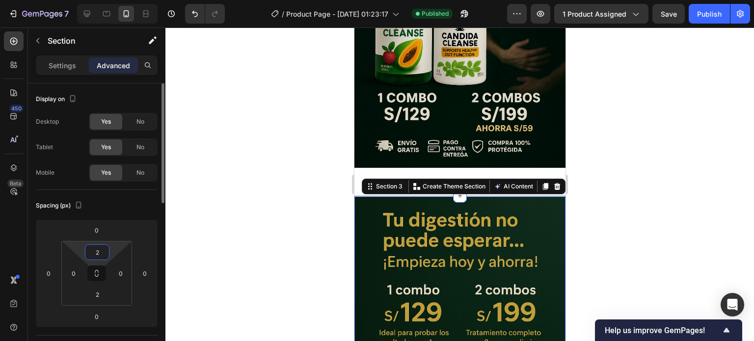
click at [100, 250] on input "2" at bounding box center [97, 252] width 20 height 15
type input "0"
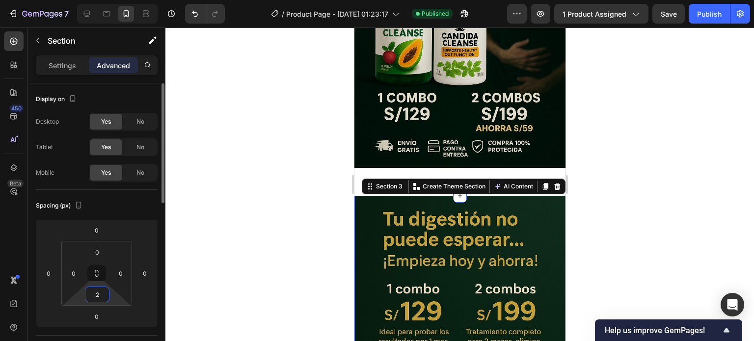
click at [101, 299] on input "2" at bounding box center [97, 294] width 20 height 15
type input "0"
click at [270, 182] on div at bounding box center [459, 184] width 588 height 314
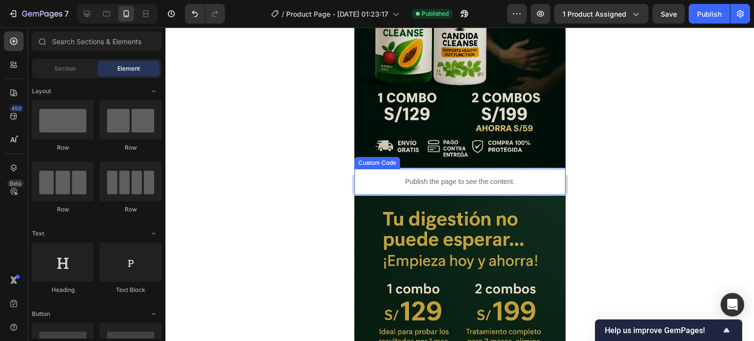
click at [509, 169] on div "Publish the page to see the content." at bounding box center [459, 182] width 211 height 26
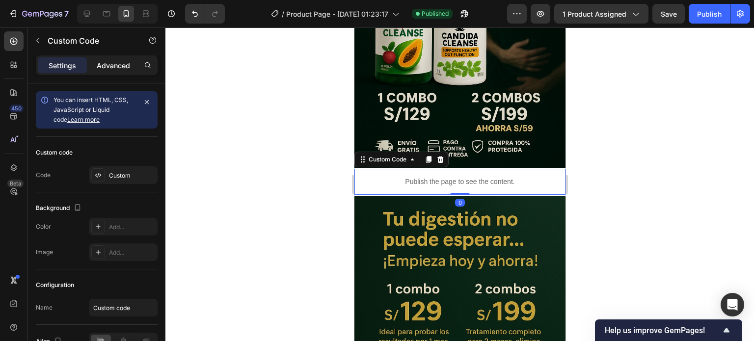
click at [126, 68] on p "Advanced" at bounding box center [113, 65] width 33 height 10
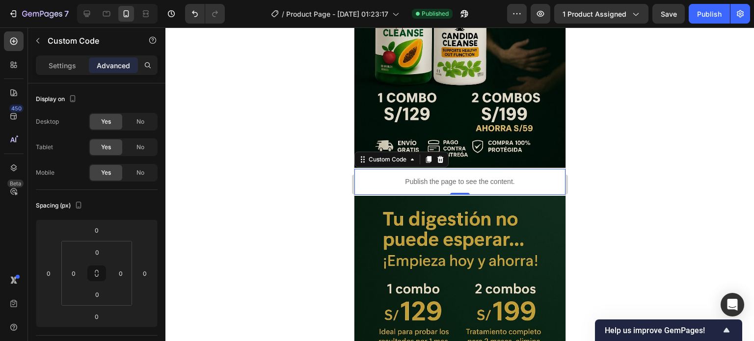
click at [215, 138] on div at bounding box center [459, 184] width 588 height 314
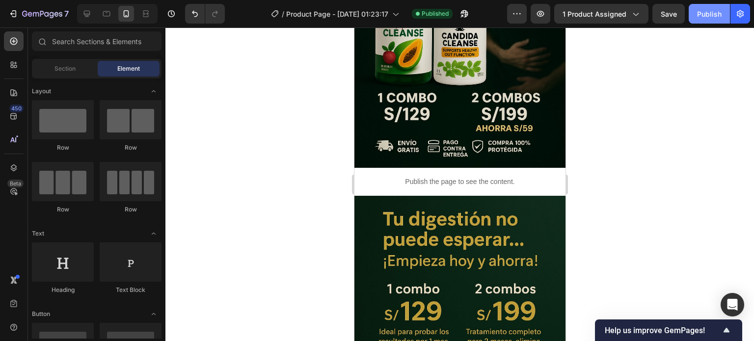
click at [702, 11] on div "Publish" at bounding box center [709, 14] width 25 height 10
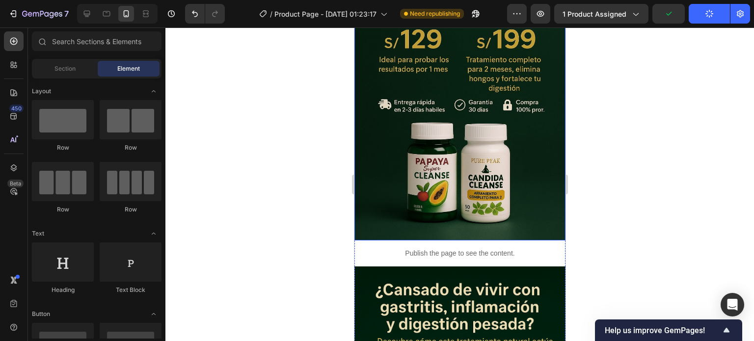
scroll to position [540, 0]
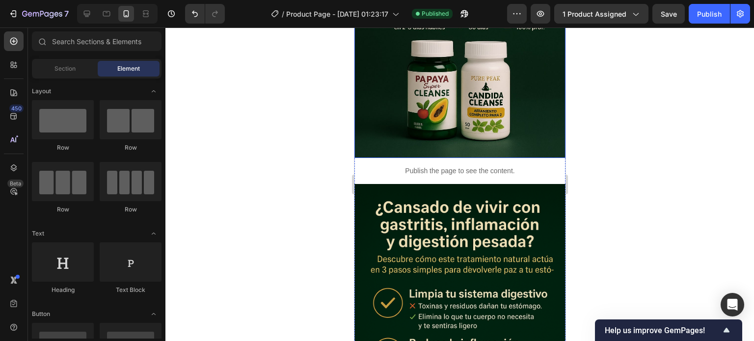
click at [489, 158] on div "Publish the page to see the content." at bounding box center [459, 171] width 211 height 26
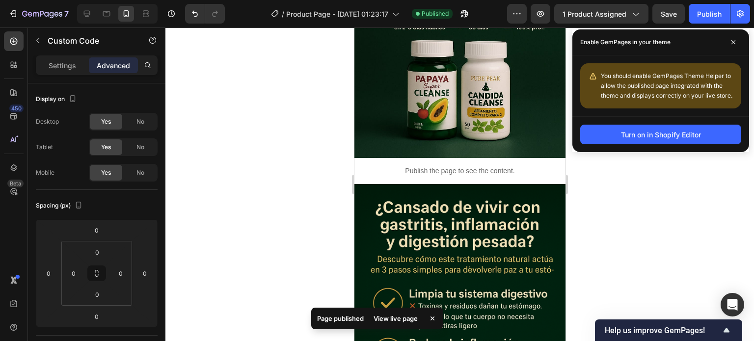
click at [498, 166] on p "Publish the page to see the content." at bounding box center [459, 171] width 211 height 10
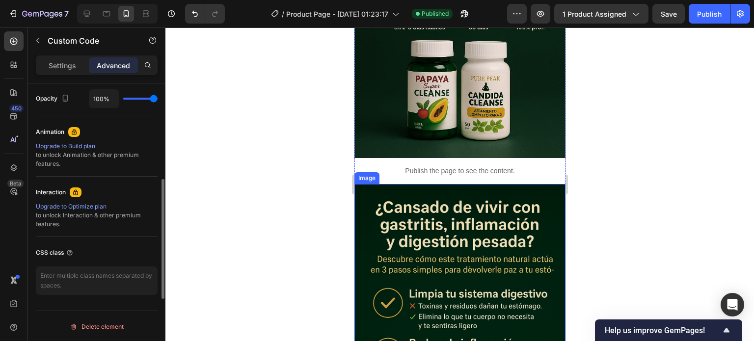
scroll to position [345, 0]
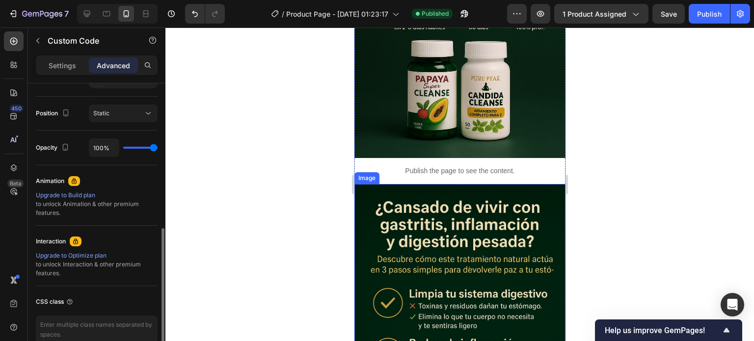
type input "98%"
type input "98"
type input "89%"
type input "89"
type input "40%"
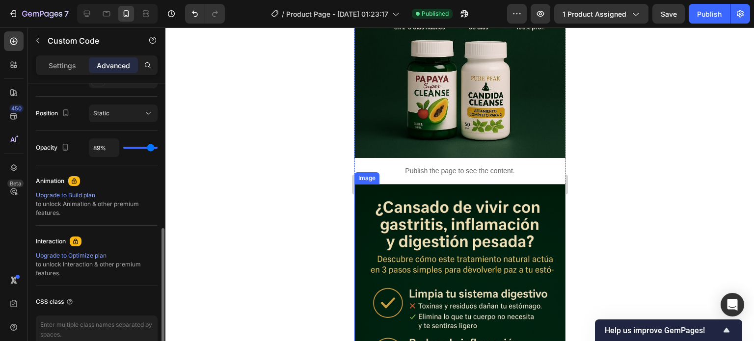
type input "40"
type input "8%"
type input "8"
type input "0%"
type input "0"
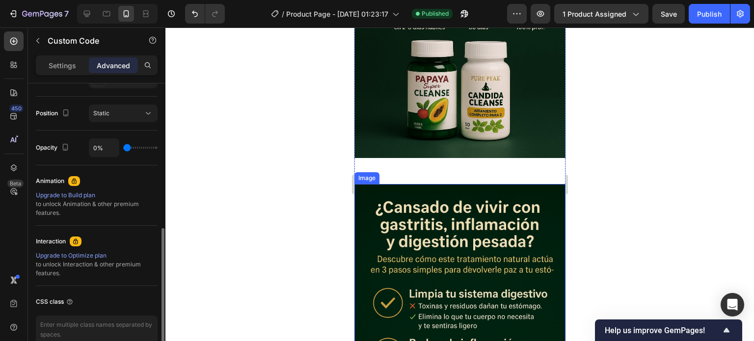
type input "6%"
type input "6"
type input "67%"
type input "67"
type input "100%"
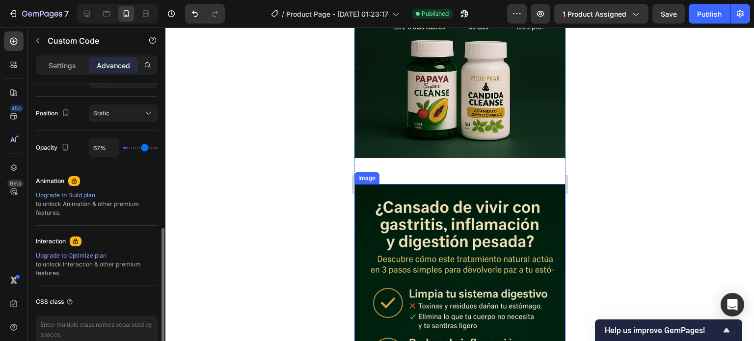
type input "100"
type input "97%"
type input "97"
type input "49%"
type input "49"
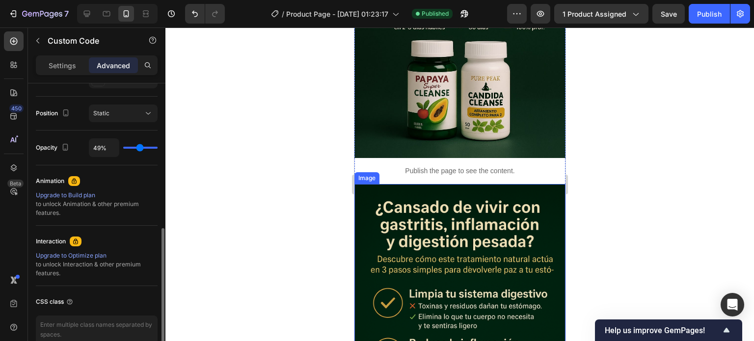
type input "3%"
type input "3"
type input "0%"
type input "0"
type input "5%"
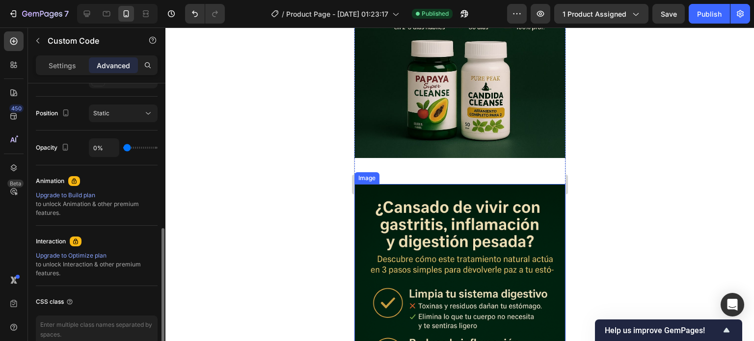
type input "5"
type input "39%"
type input "39"
type input "88%"
type input "88"
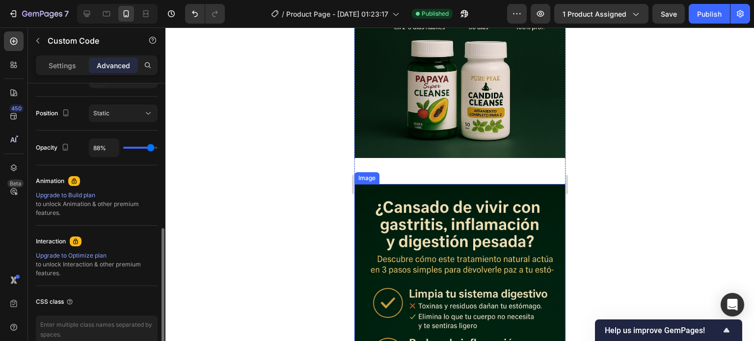
type input "100%"
type input "100"
drag, startPoint x: 155, startPoint y: 149, endPoint x: 213, endPoint y: 157, distance: 58.9
click at [157, 149] on input "range" at bounding box center [140, 148] width 34 height 2
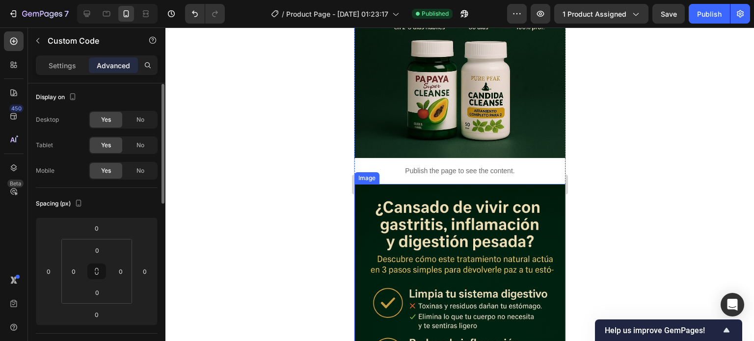
scroll to position [0, 0]
click at [271, 120] on div at bounding box center [459, 184] width 588 height 314
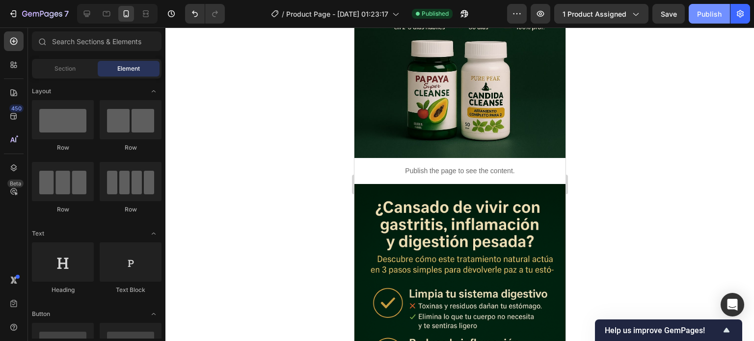
click at [713, 15] on div "Publish" at bounding box center [709, 14] width 25 height 10
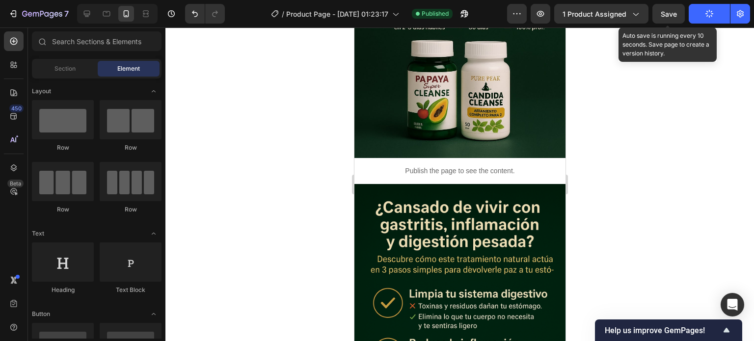
click at [675, 10] on span "Save" at bounding box center [668, 14] width 16 height 8
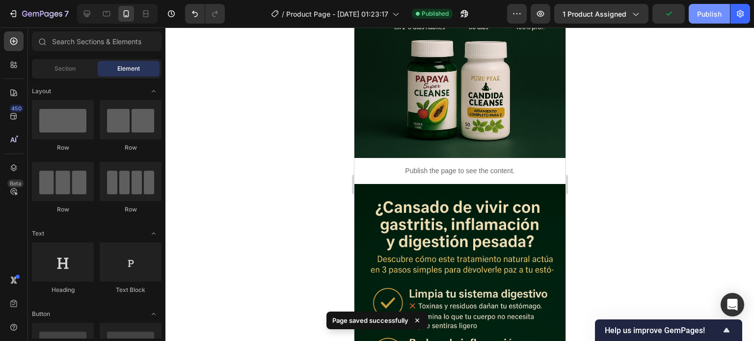
click at [710, 15] on div "Publish" at bounding box center [709, 14] width 25 height 10
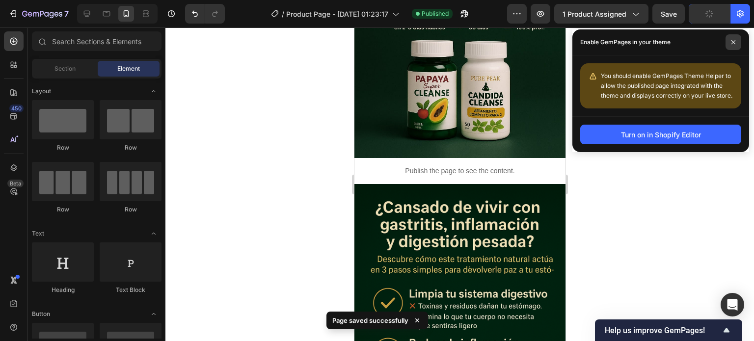
click at [731, 43] on icon at bounding box center [733, 42] width 5 height 5
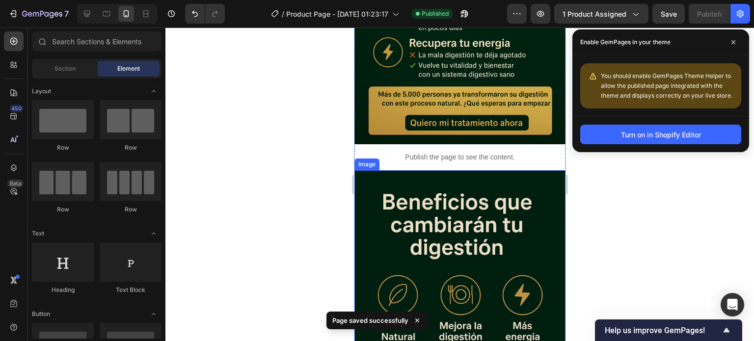
scroll to position [932, 0]
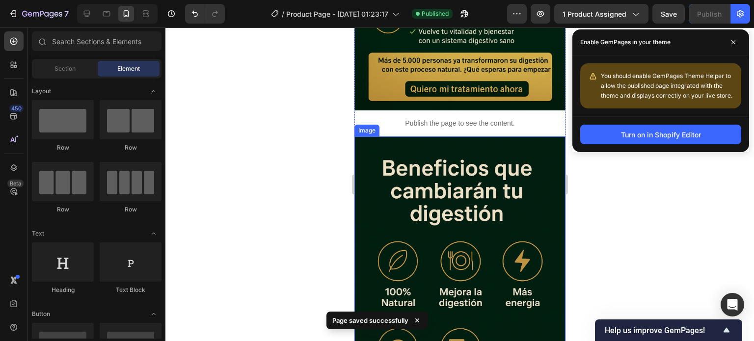
click at [489, 157] on img at bounding box center [459, 294] width 211 height 316
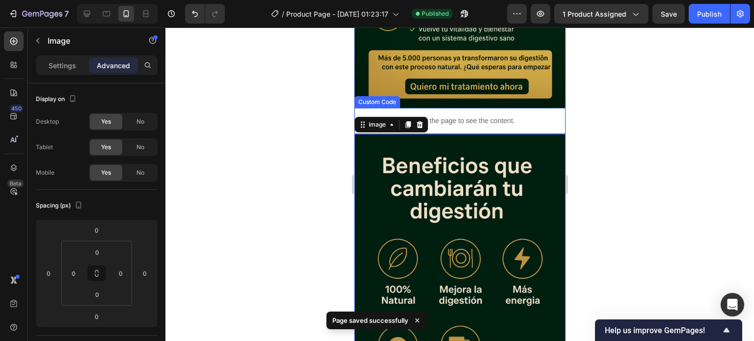
click at [501, 116] on p "Publish the page to see the content." at bounding box center [459, 121] width 211 height 10
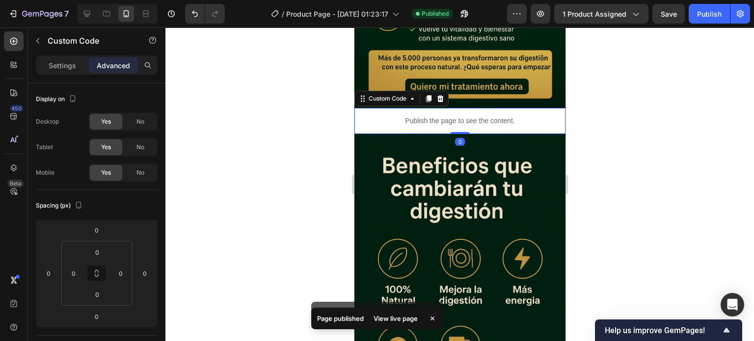
click at [501, 134] on img at bounding box center [459, 292] width 211 height 316
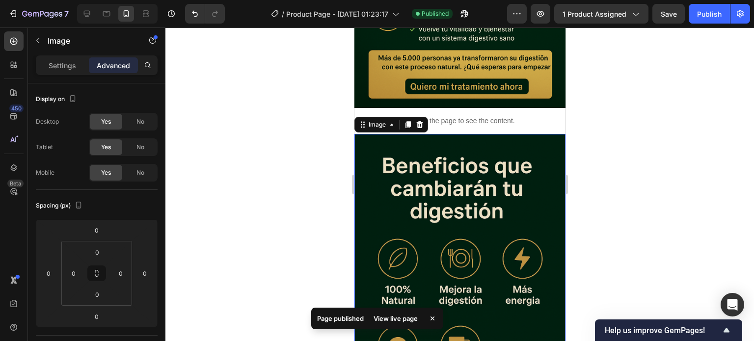
click at [517, 108] on div "Publish the page to see the content." at bounding box center [459, 121] width 211 height 26
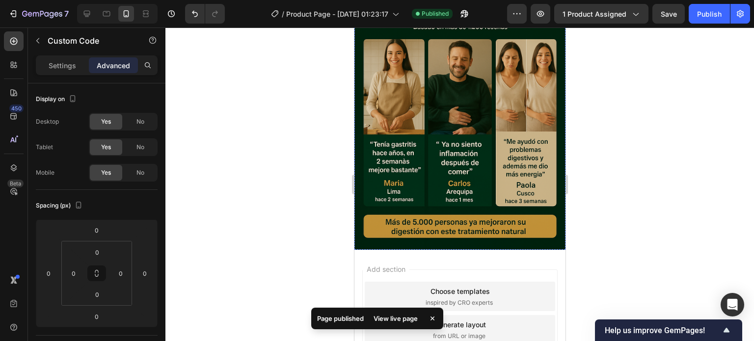
scroll to position [1524, 0]
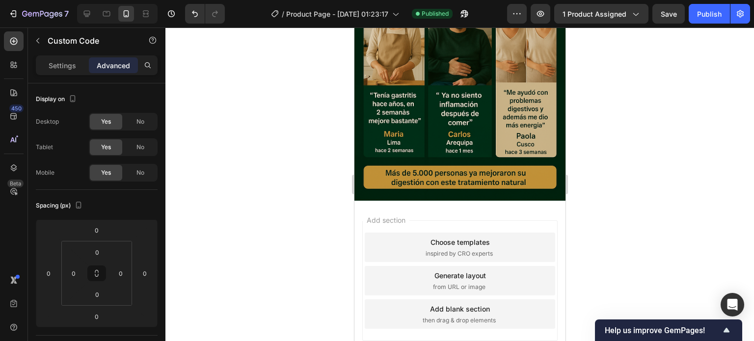
click at [512, 220] on div "Add section Choose templates inspired by CRO experts Generate layout from URL o…" at bounding box center [459, 280] width 195 height 121
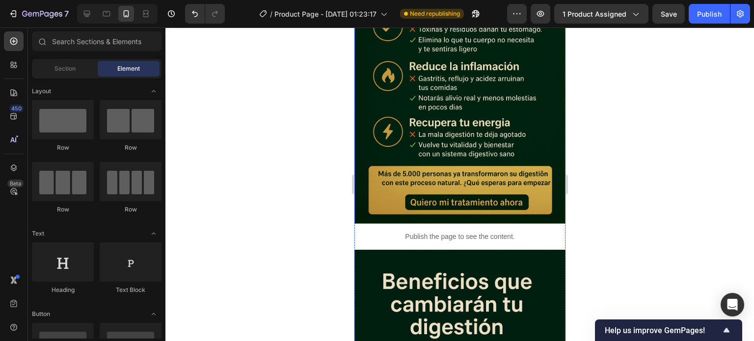
scroll to position [837, 0]
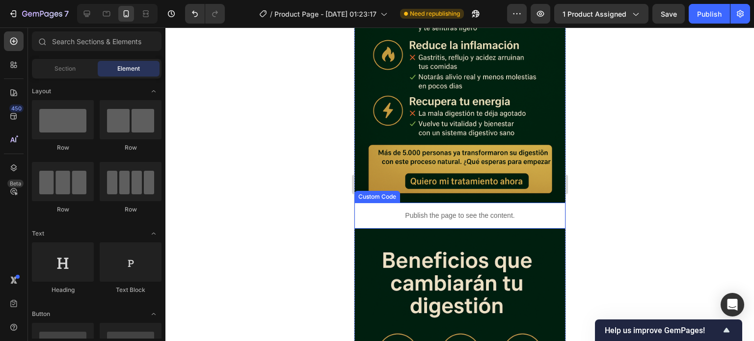
click at [475, 210] on p "Publish the page to see the content." at bounding box center [459, 215] width 211 height 10
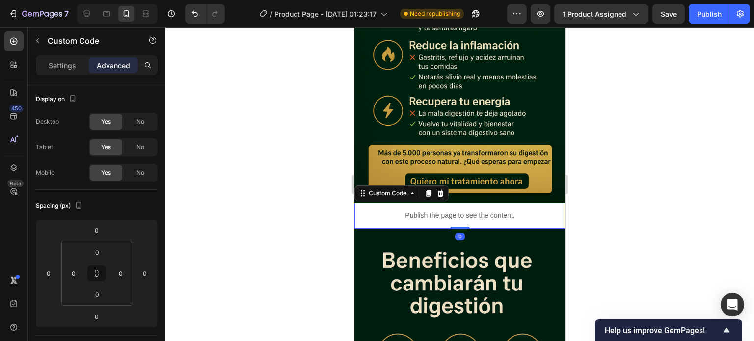
click at [328, 178] on div at bounding box center [459, 184] width 588 height 314
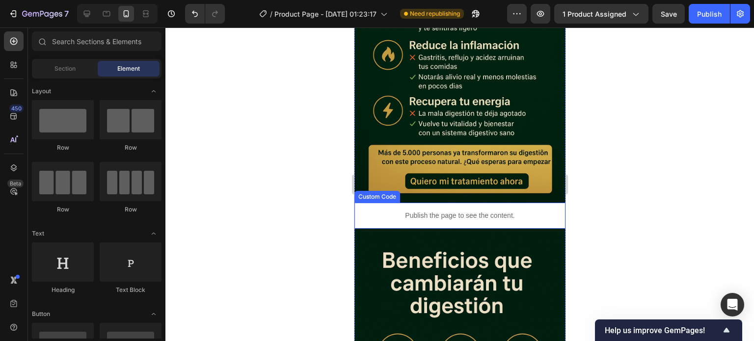
click at [420, 210] on p "Publish the page to see the content." at bounding box center [459, 215] width 211 height 10
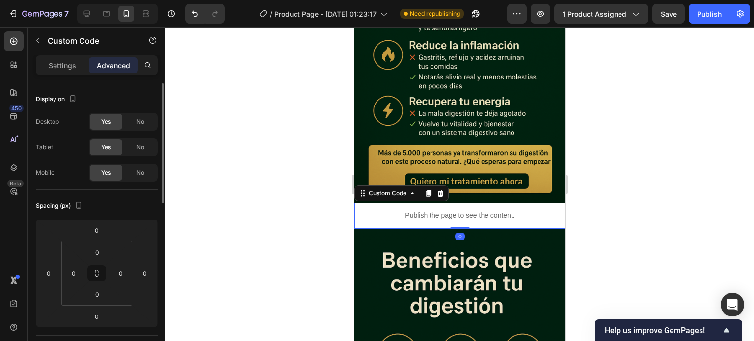
scroll to position [147, 0]
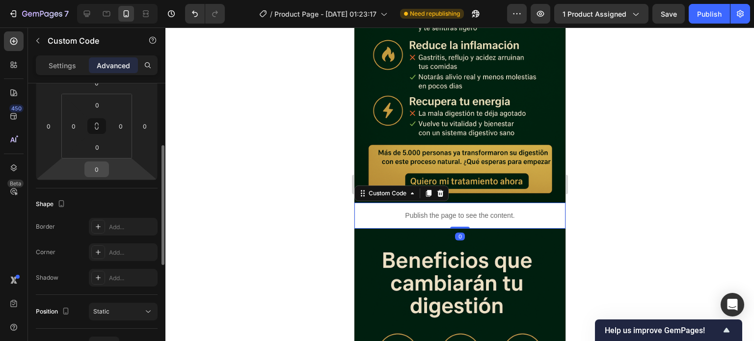
click at [104, 173] on input "0" at bounding box center [97, 169] width 20 height 15
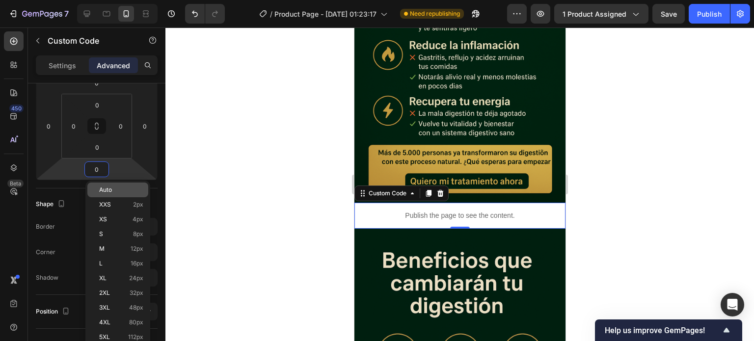
click at [98, 189] on div "Auto" at bounding box center [117, 190] width 61 height 15
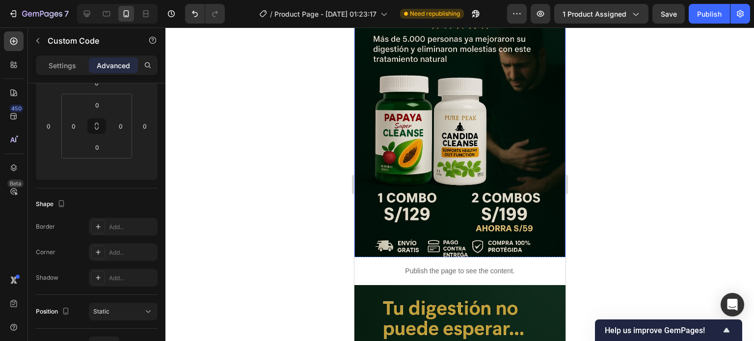
scroll to position [0, 0]
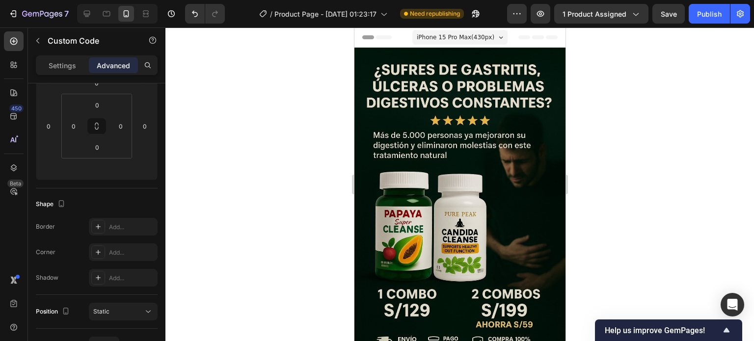
click at [519, 38] on icon at bounding box center [524, 37] width 12 height 4
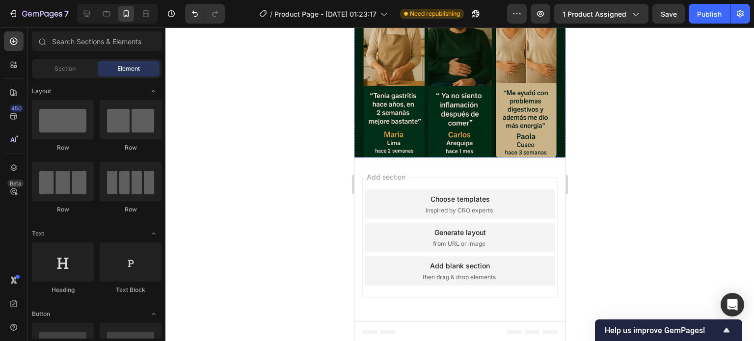
scroll to position [1524, 0]
click at [495, 171] on div "Add section Choose templates inspired by CRO experts Generate layout from URL o…" at bounding box center [459, 239] width 211 height 164
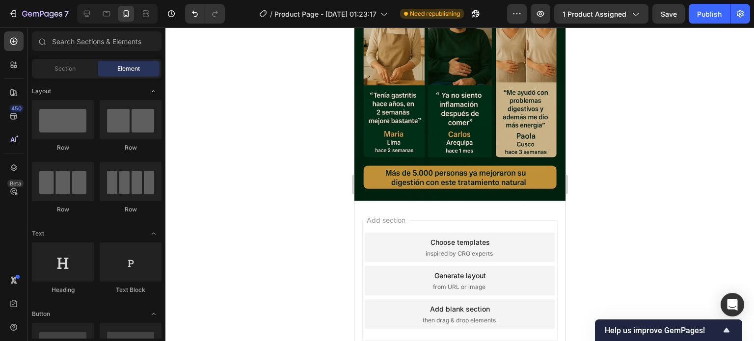
click at [416, 233] on div "Choose templates inspired by CRO experts" at bounding box center [459, 247] width 190 height 29
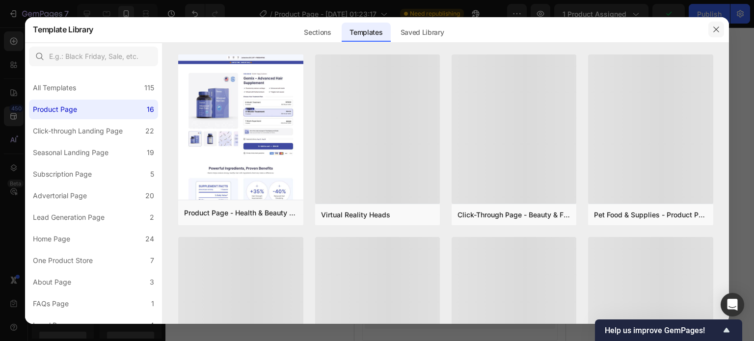
click at [711, 28] on button "button" at bounding box center [716, 30] width 16 height 16
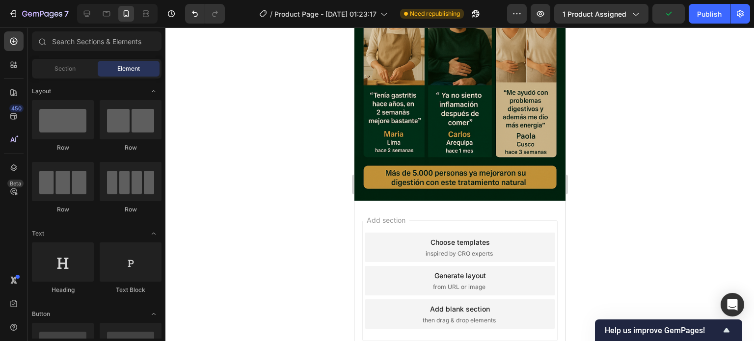
click at [490, 201] on div "Add section Choose templates inspired by CRO experts Generate layout from URL o…" at bounding box center [459, 283] width 211 height 164
click at [441, 201] on div "Add section Choose templates inspired by CRO experts Generate layout from URL o…" at bounding box center [459, 283] width 211 height 164
click at [432, 249] on span "inspired by CRO experts" at bounding box center [458, 253] width 67 height 9
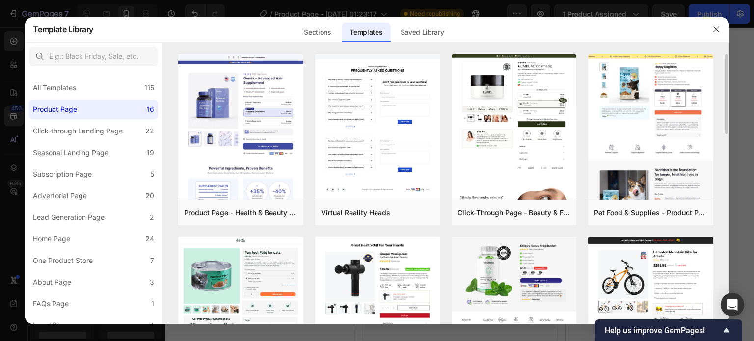
scroll to position [98, 0]
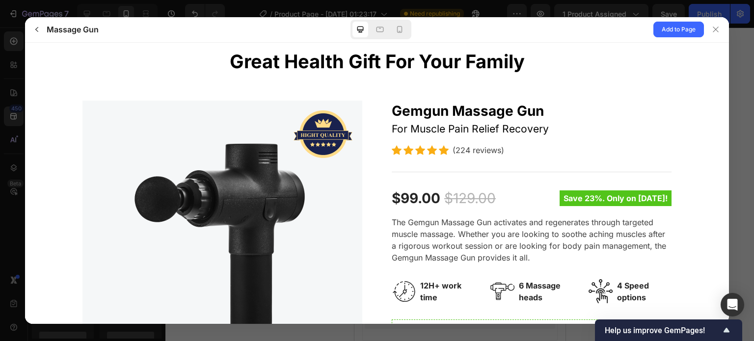
scroll to position [0, 0]
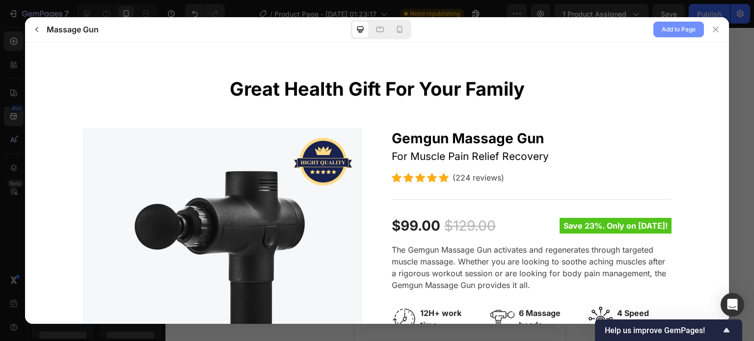
click at [673, 32] on span "Add to Page" at bounding box center [678, 30] width 34 height 12
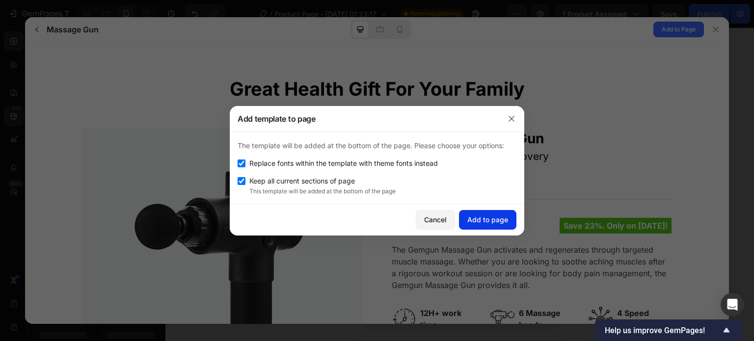
click at [494, 213] on button "Add to page" at bounding box center [487, 220] width 57 height 20
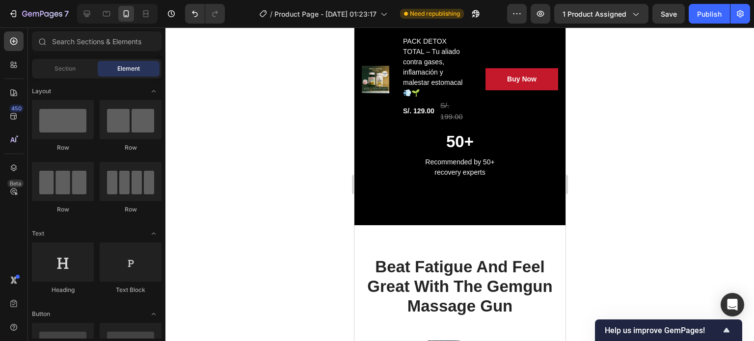
scroll to position [2993, 0]
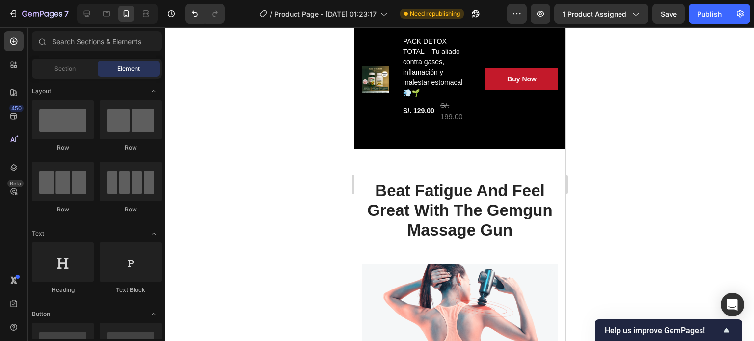
click at [490, 212] on p "Beat Fatigue And Feel Great With The Gemgun Massage Gun" at bounding box center [459, 210] width 194 height 58
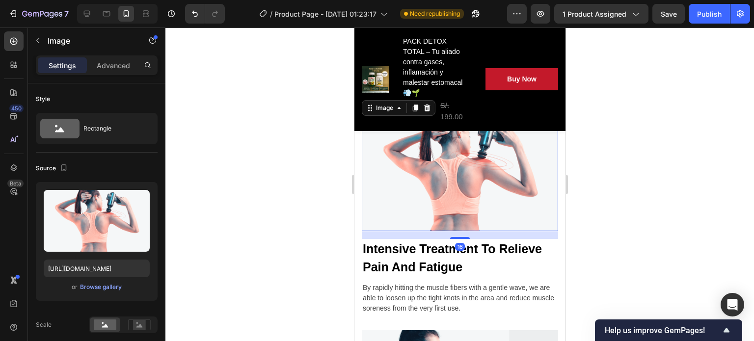
click at [496, 202] on img at bounding box center [459, 174] width 196 height 114
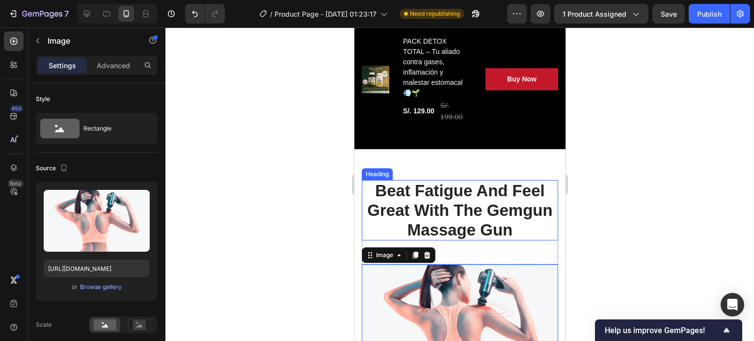
click at [494, 182] on p "Beat Fatigue And Feel Great With The Gemgun Massage Gun" at bounding box center [459, 210] width 194 height 58
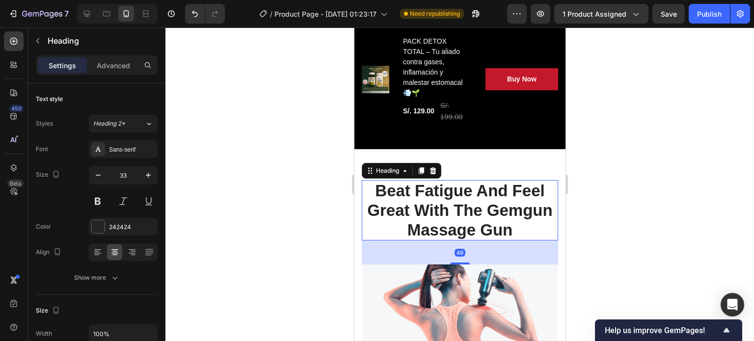
click at [486, 189] on p "Beat Fatigue And Feel Great With The Gemgun Massage Gun" at bounding box center [459, 210] width 194 height 58
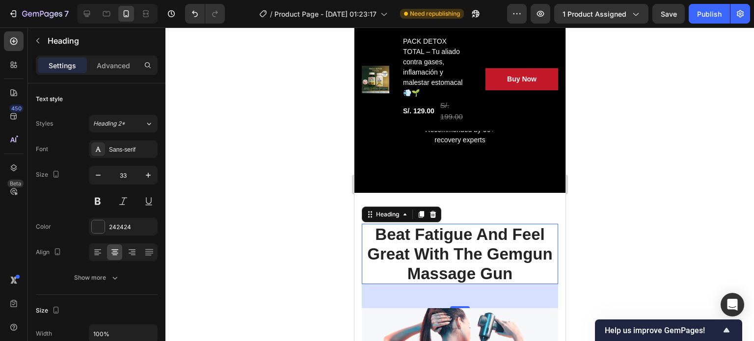
scroll to position [2944, 0]
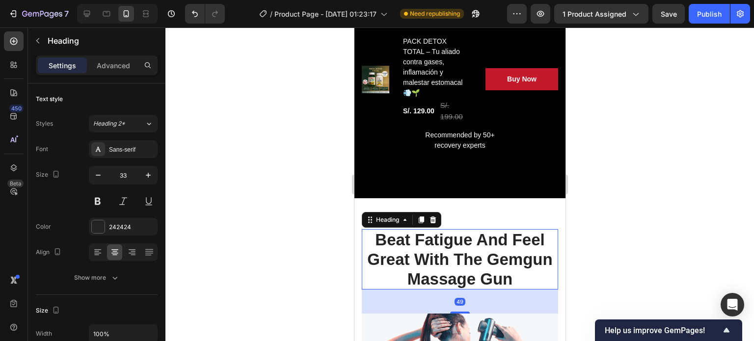
click at [453, 238] on p "Beat Fatigue And Feel Great With The Gemgun Massage Gun" at bounding box center [459, 259] width 194 height 58
click at [430, 216] on icon at bounding box center [432, 220] width 8 height 8
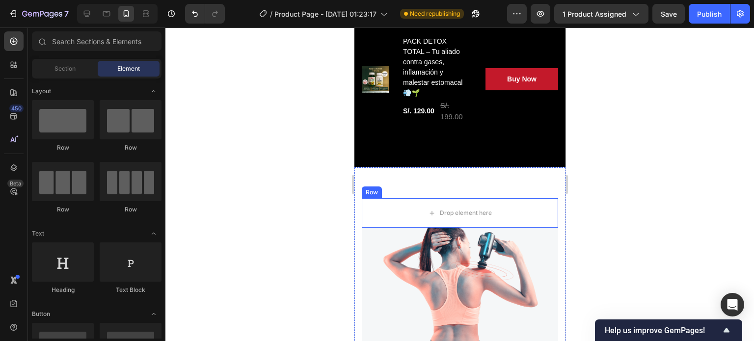
scroll to position [2993, 0]
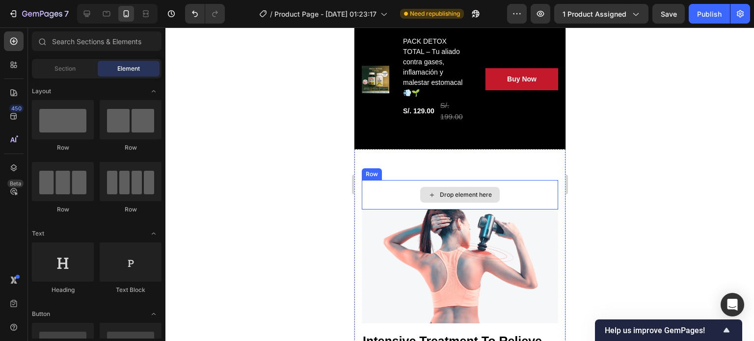
click at [502, 198] on div "Drop element here" at bounding box center [459, 194] width 196 height 29
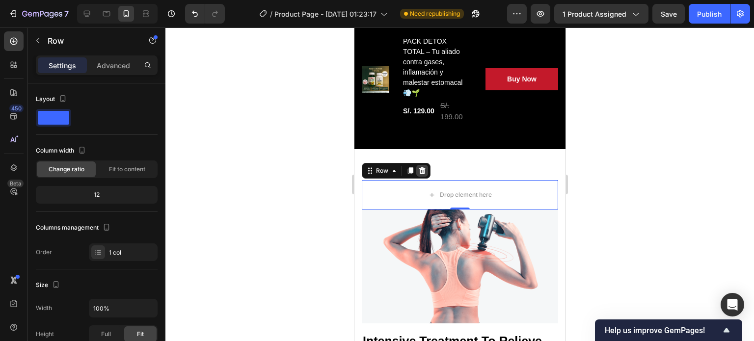
click at [425, 172] on div at bounding box center [422, 171] width 12 height 12
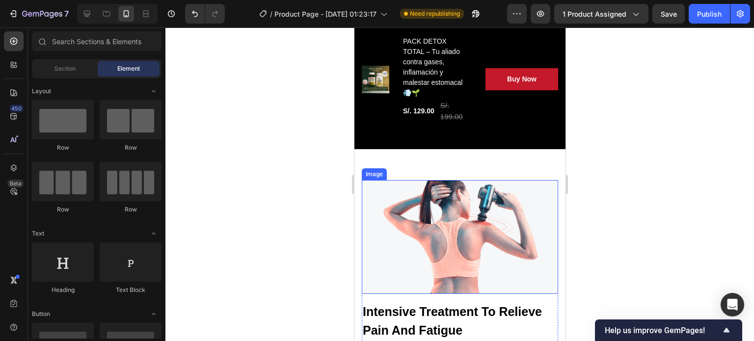
click at [502, 208] on img at bounding box center [459, 237] width 196 height 114
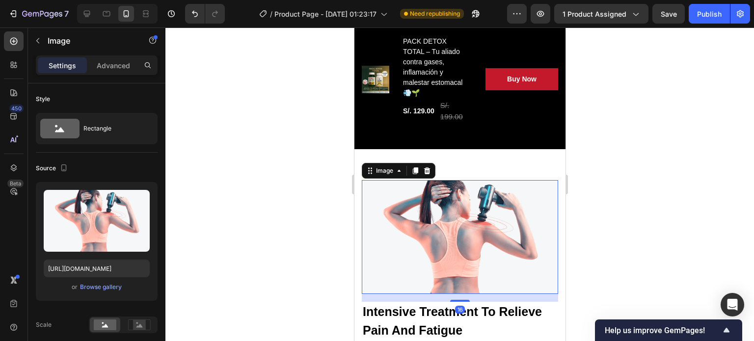
click at [454, 196] on img at bounding box center [459, 237] width 196 height 114
click at [427, 171] on icon at bounding box center [426, 171] width 8 height 8
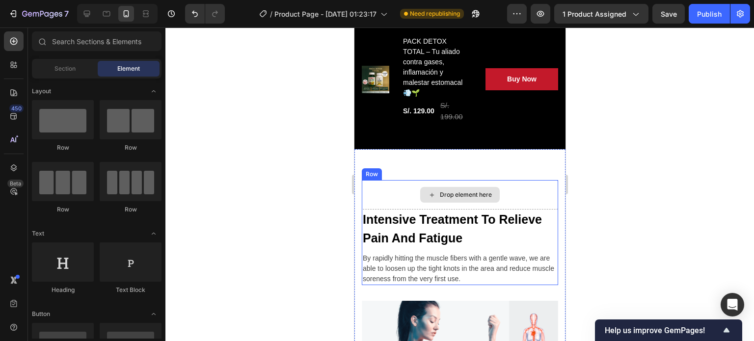
click at [495, 196] on div "Drop element here" at bounding box center [458, 195] width 79 height 16
click at [505, 209] on div "Drop element here" at bounding box center [459, 194] width 196 height 29
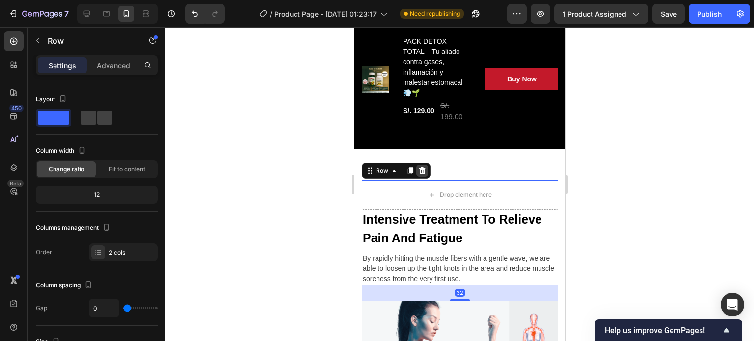
click at [426, 172] on div at bounding box center [422, 171] width 12 height 12
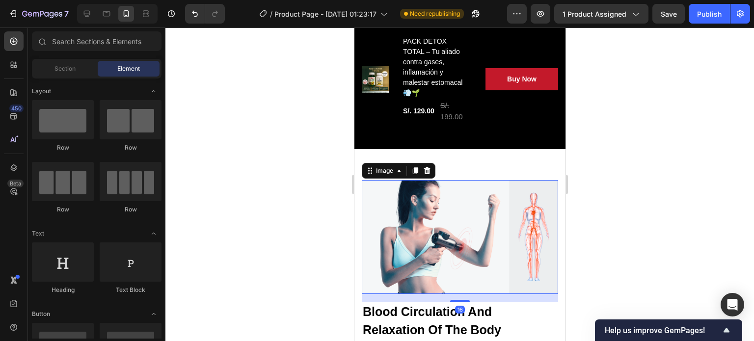
click at [474, 199] on img at bounding box center [459, 236] width 196 height 113
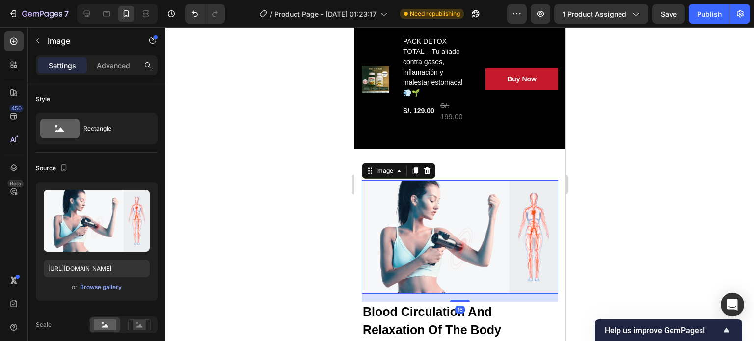
click at [430, 172] on div at bounding box center [426, 171] width 12 height 12
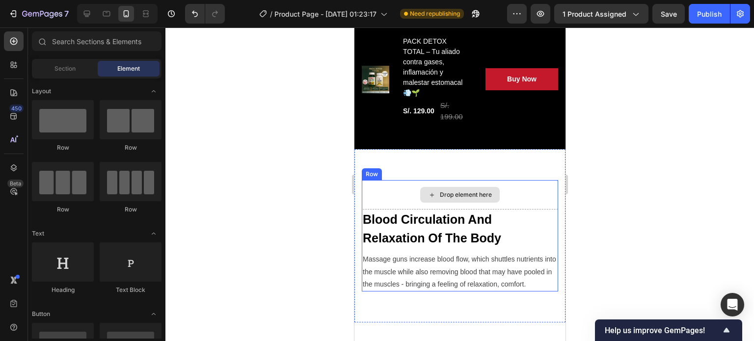
click at [515, 206] on div "Drop element here" at bounding box center [459, 194] width 196 height 29
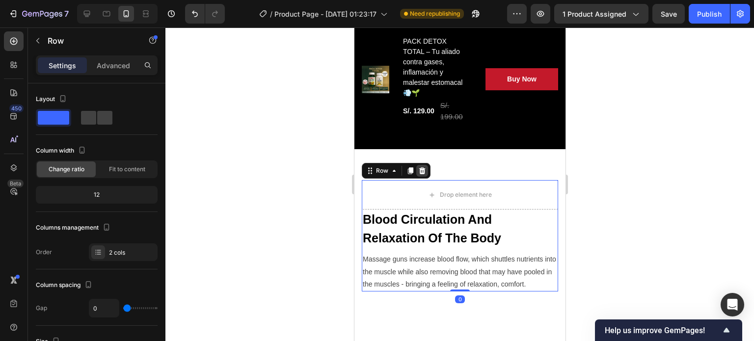
click at [424, 168] on icon at bounding box center [422, 171] width 8 height 8
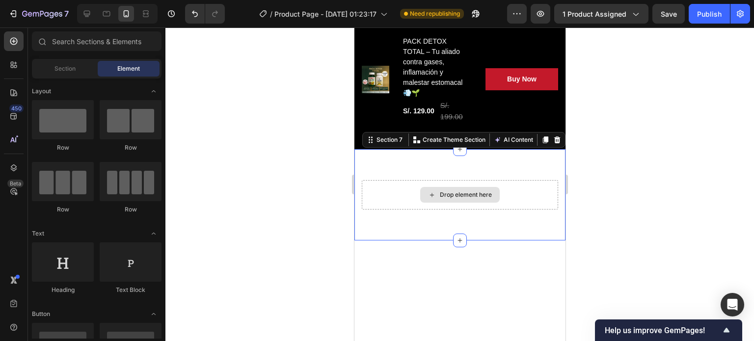
click at [502, 203] on div "Drop element here" at bounding box center [459, 194] width 196 height 29
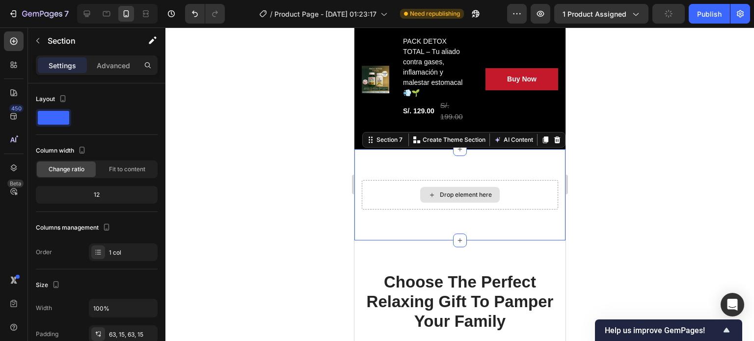
click at [484, 188] on div "Drop element here" at bounding box center [458, 195] width 79 height 16
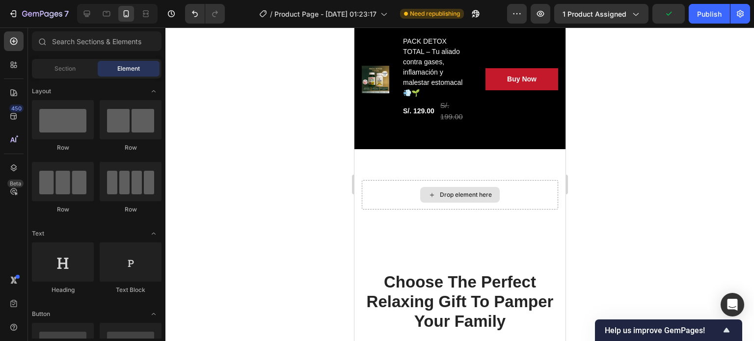
click at [473, 197] on div "Drop element here" at bounding box center [465, 195] width 52 height 8
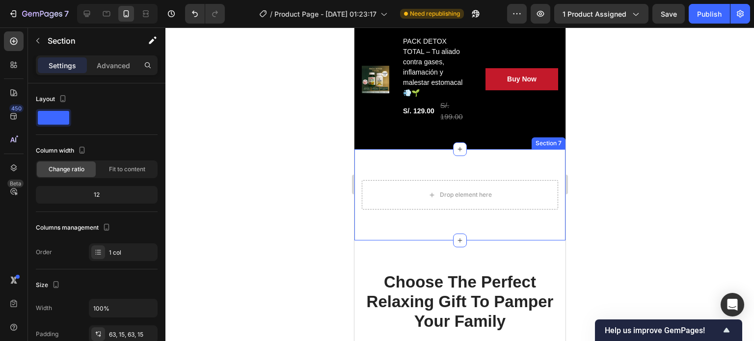
click at [472, 170] on div "Drop element here Section 7" at bounding box center [459, 194] width 211 height 91
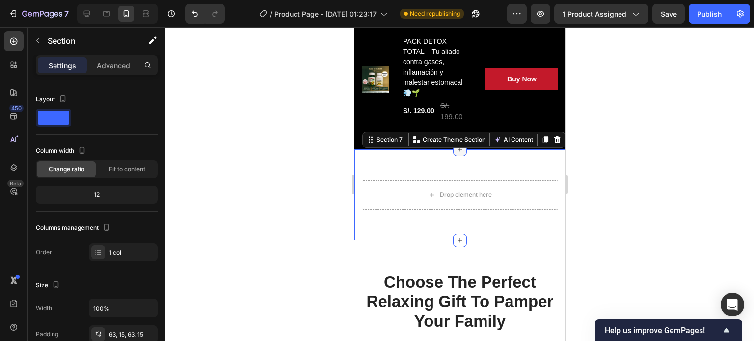
click at [455, 150] on icon at bounding box center [459, 149] width 8 height 8
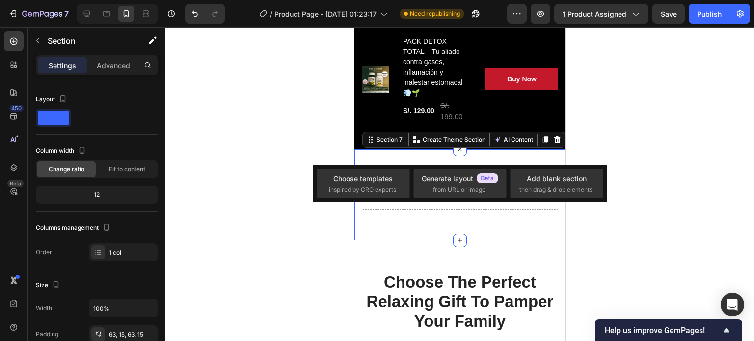
click at [248, 196] on div at bounding box center [459, 184] width 588 height 314
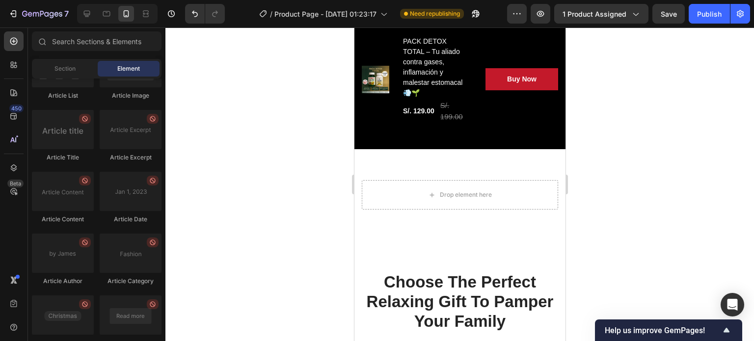
click at [63, 291] on div "Article List Article Image Article Title Article Excerpt Article Content Articl…" at bounding box center [97, 202] width 130 height 308
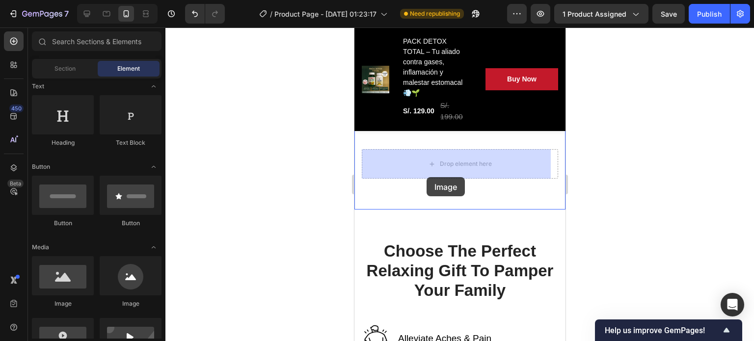
scroll to position [2997, 0]
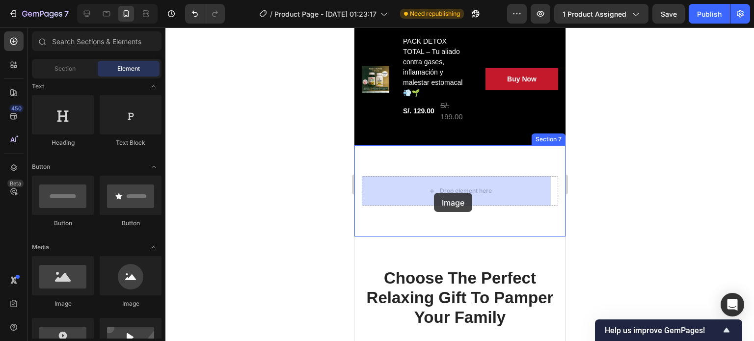
drag, startPoint x: 418, startPoint y: 305, endPoint x: 436, endPoint y: 182, distance: 124.5
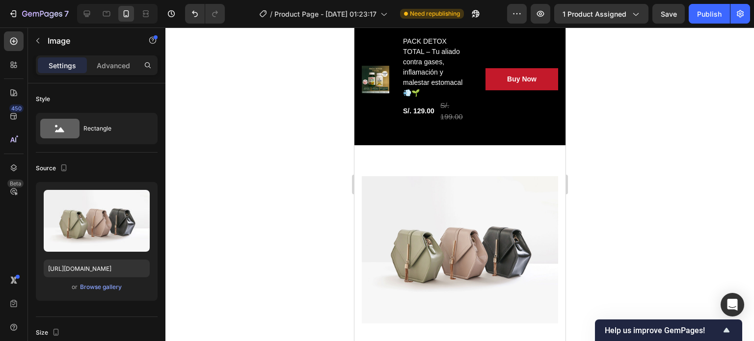
click at [469, 196] on img at bounding box center [459, 249] width 196 height 147
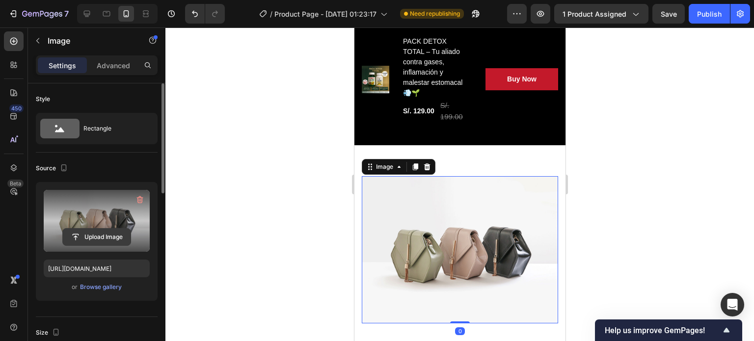
click at [94, 229] on input "file" at bounding box center [97, 237] width 68 height 17
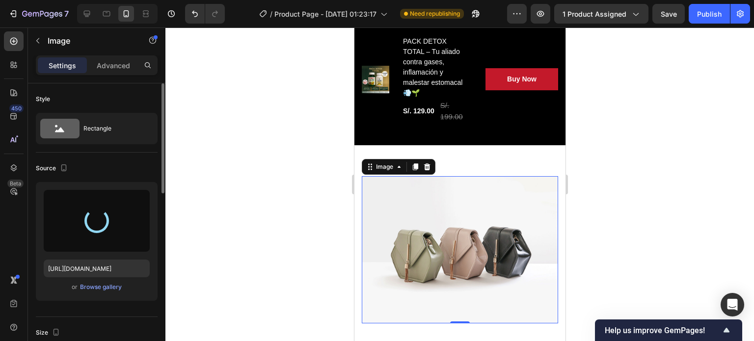
type input "https://cdn.shopify.com/s/files/1/0652/2395/0454/files/gempages_586236159626052…"
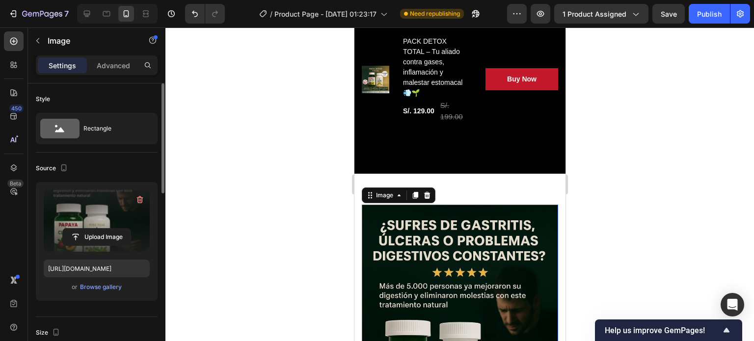
scroll to position [2948, 0]
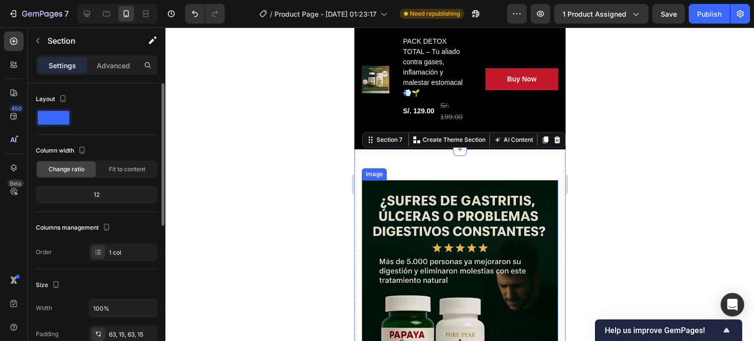
scroll to position [2997, 0]
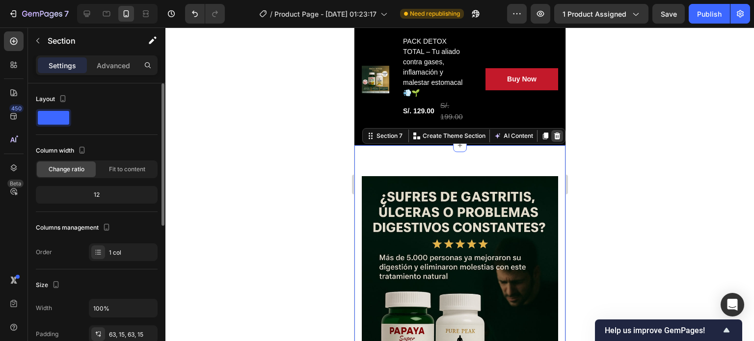
click at [553, 135] on icon at bounding box center [556, 135] width 6 height 7
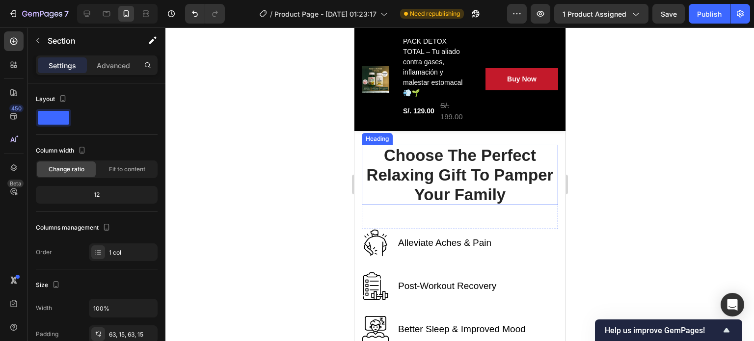
scroll to position [2948, 0]
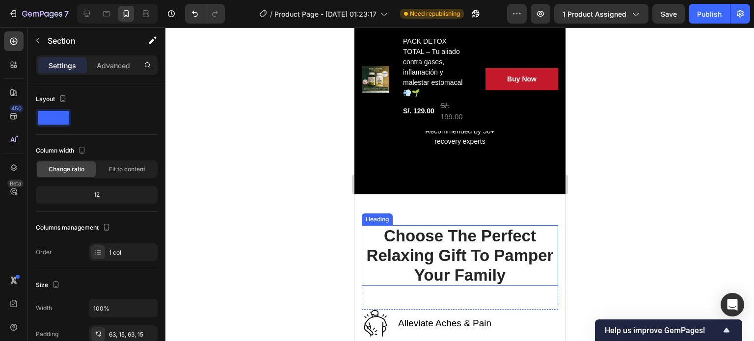
click at [480, 241] on p "Choose The Perfect Relaxing Gift To Pamper Your Family" at bounding box center [459, 255] width 194 height 58
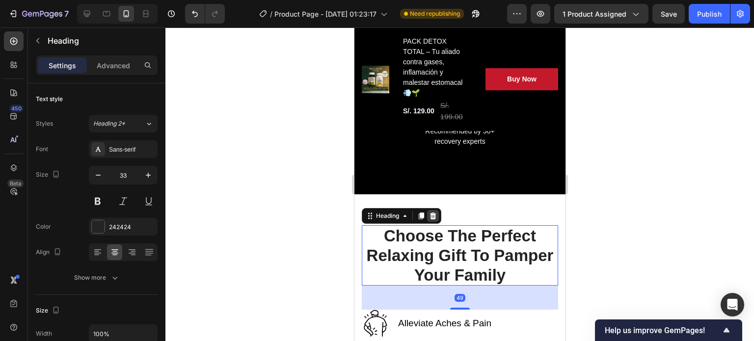
click at [436, 213] on icon at bounding box center [432, 216] width 8 height 8
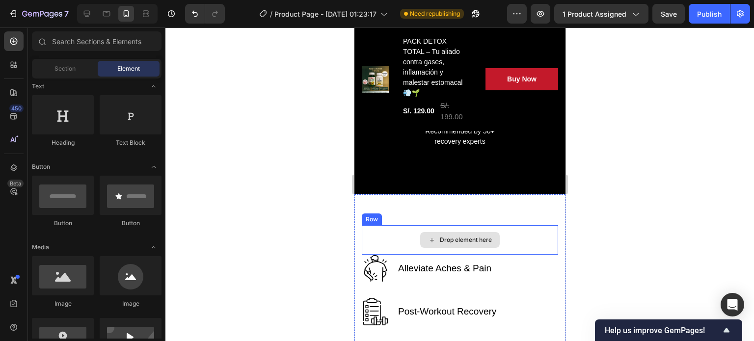
click at [453, 241] on div "Drop element here" at bounding box center [465, 240] width 52 height 8
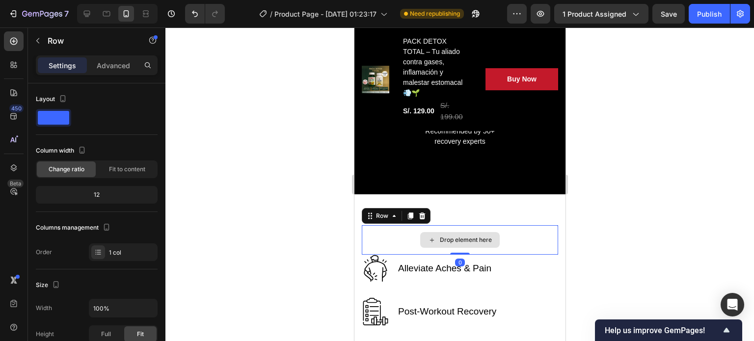
click at [512, 249] on div "Drop element here" at bounding box center [459, 239] width 196 height 29
click at [422, 215] on icon at bounding box center [421, 215] width 6 height 7
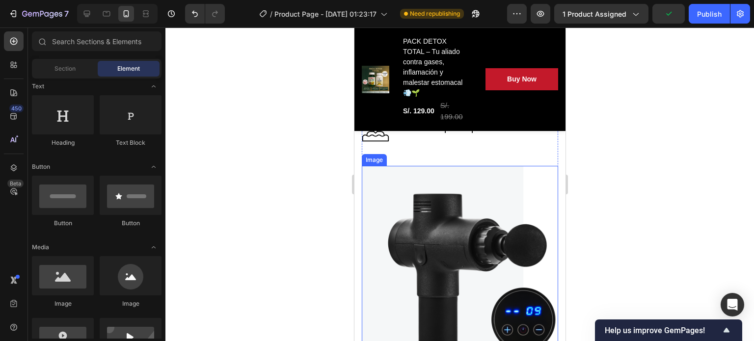
scroll to position [3144, 0]
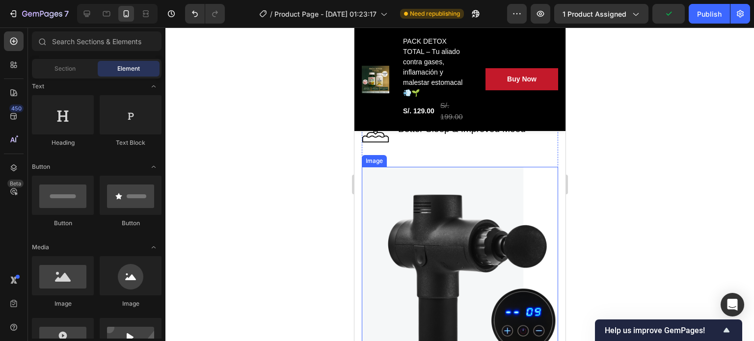
click at [491, 221] on img at bounding box center [459, 278] width 196 height 222
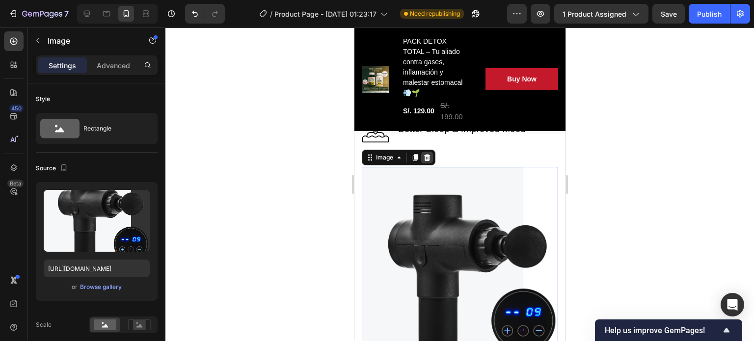
click at [427, 160] on icon at bounding box center [426, 158] width 8 height 8
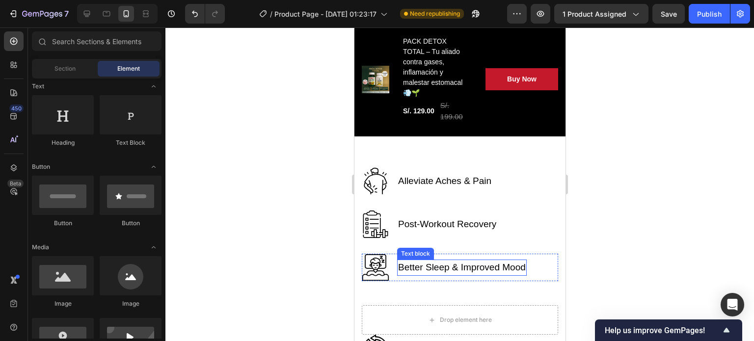
scroll to position [2997, 0]
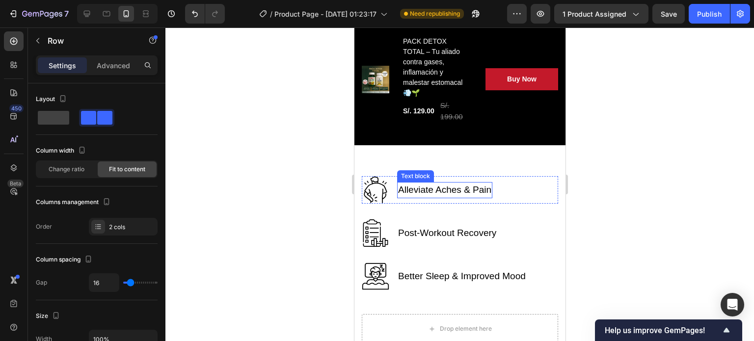
click at [489, 200] on div "Alleviate Aches & Pain Text block" at bounding box center [443, 189] width 95 height 27
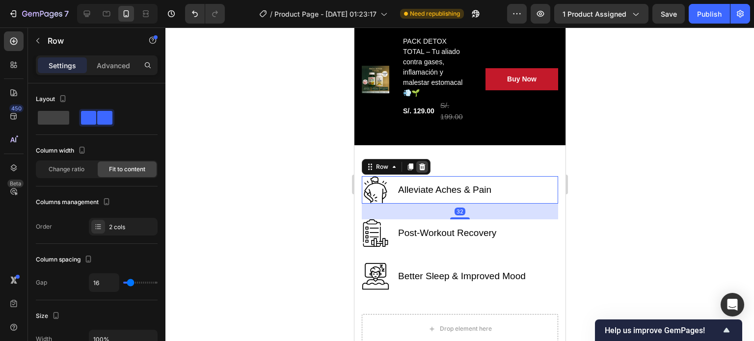
click at [425, 168] on div at bounding box center [422, 167] width 12 height 12
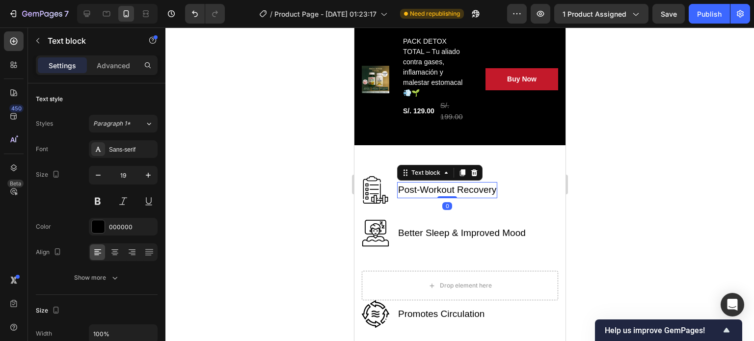
click at [472, 192] on p "Post-Workout Recovery" at bounding box center [446, 190] width 98 height 14
click at [474, 174] on icon at bounding box center [474, 172] width 6 height 7
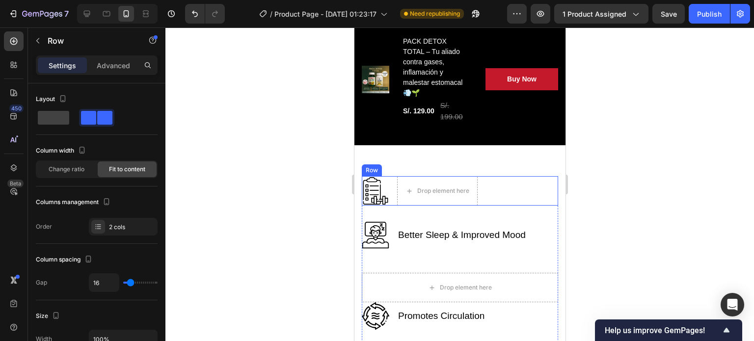
click at [477, 189] on div "Drop element here Image Row" at bounding box center [459, 190] width 196 height 29
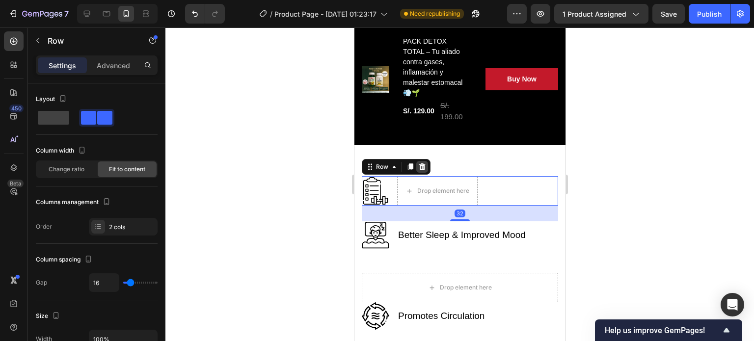
click at [425, 168] on div at bounding box center [422, 167] width 12 height 12
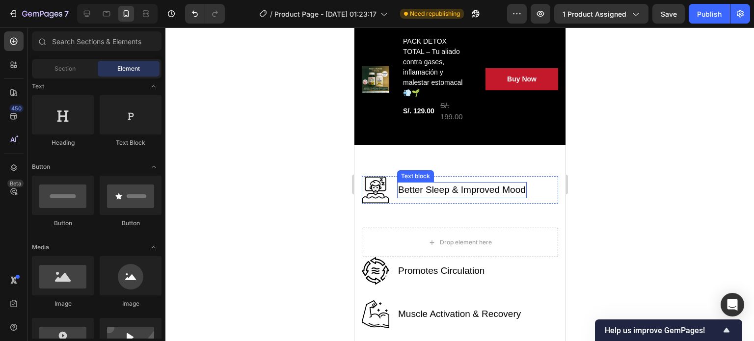
click at [457, 188] on p "Better Sleep & Improved Mood" at bounding box center [461, 190] width 128 height 14
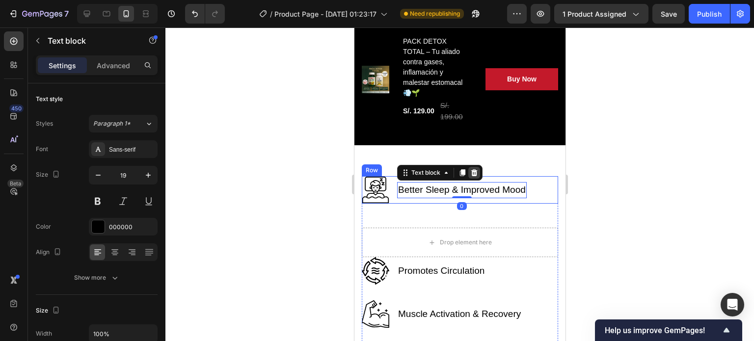
click at [474, 178] on div at bounding box center [474, 173] width 12 height 12
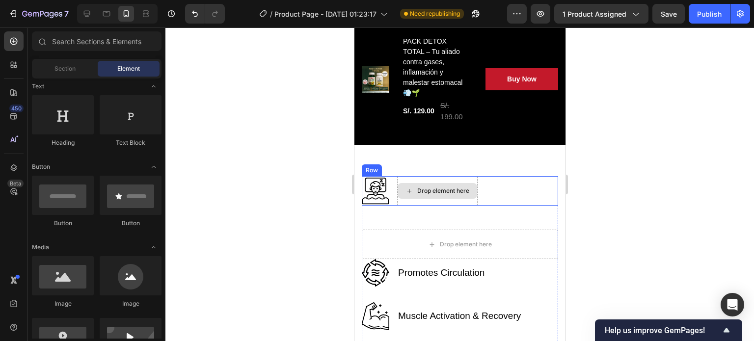
click at [508, 193] on div "Drop element here Image Row" at bounding box center [459, 190] width 196 height 29
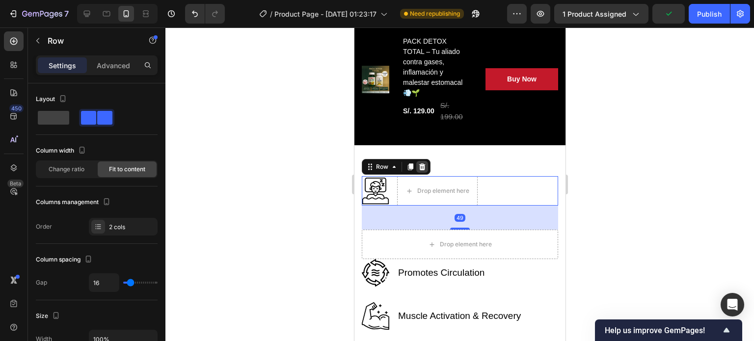
click at [424, 166] on icon at bounding box center [422, 167] width 8 height 8
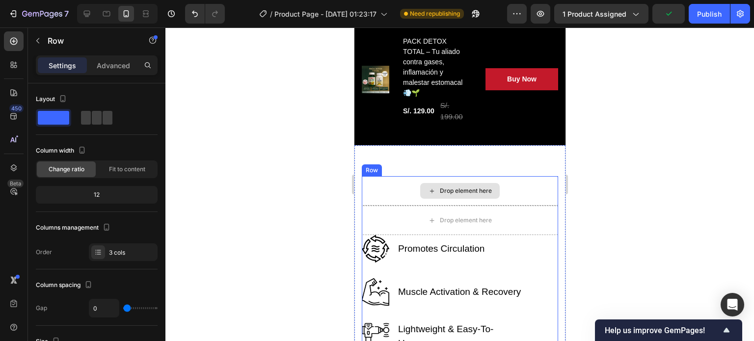
click at [507, 188] on div "Drop element here" at bounding box center [459, 190] width 196 height 29
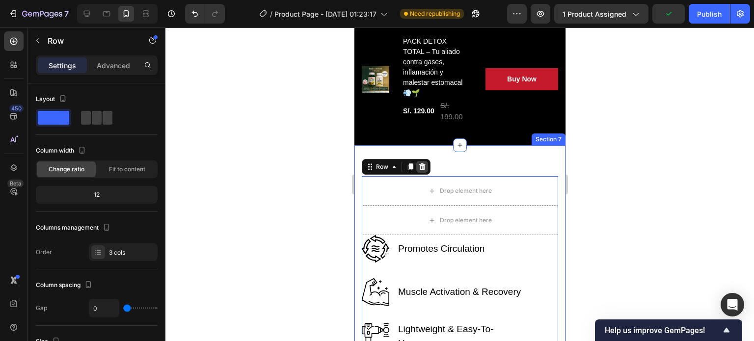
click at [426, 166] on div at bounding box center [422, 167] width 12 height 12
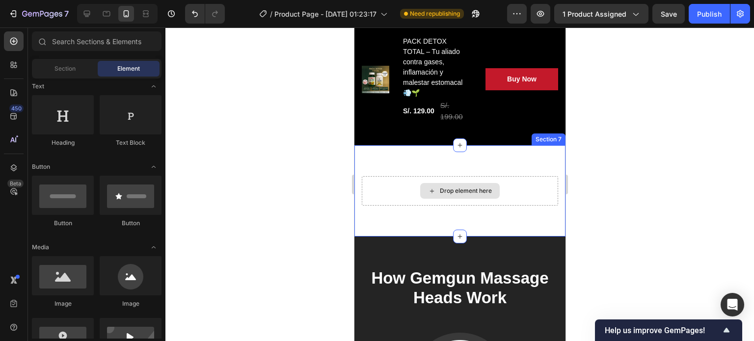
click at [470, 183] on div "Drop element here" at bounding box center [458, 191] width 79 height 16
click at [467, 190] on div "Drop element here" at bounding box center [465, 191] width 52 height 8
click at [453, 192] on div "Drop element here" at bounding box center [465, 191] width 52 height 8
click at [472, 187] on div "Drop element here" at bounding box center [465, 191] width 52 height 8
click at [498, 164] on div "Drop element here Section 7" at bounding box center [459, 190] width 211 height 91
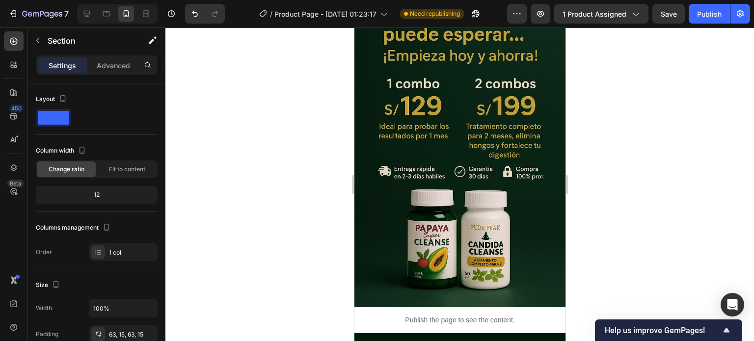
scroll to position [0, 0]
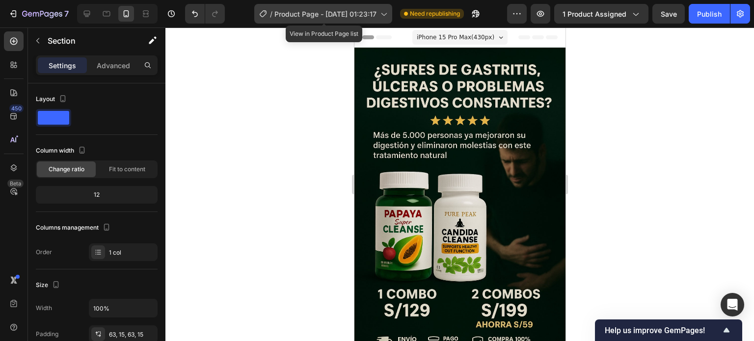
click at [299, 11] on span "Product Page - Sep 27, 01:23:17" at bounding box center [325, 14] width 102 height 10
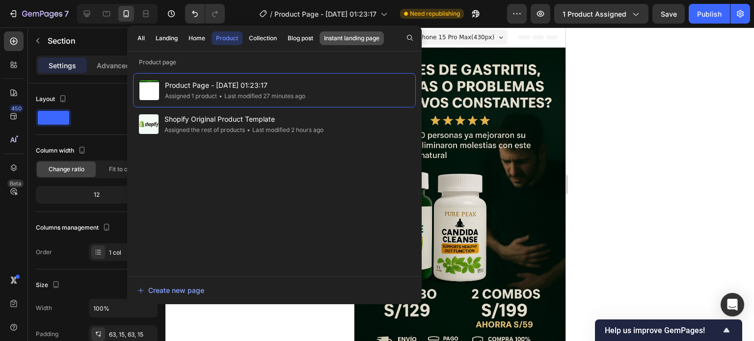
click at [348, 39] on div "Instant landing page" at bounding box center [351, 38] width 55 height 9
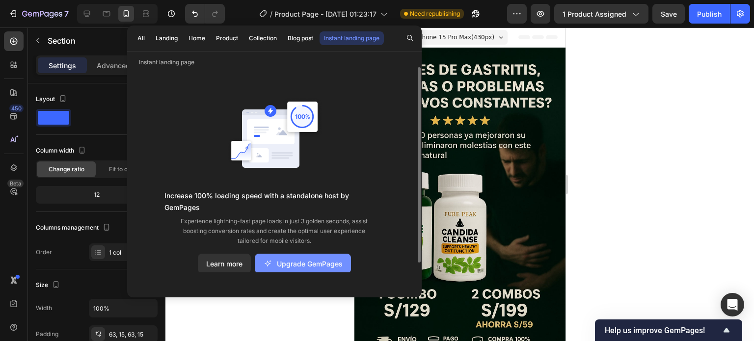
click at [302, 259] on div "Upgrade GemPages" at bounding box center [302, 264] width 79 height 10
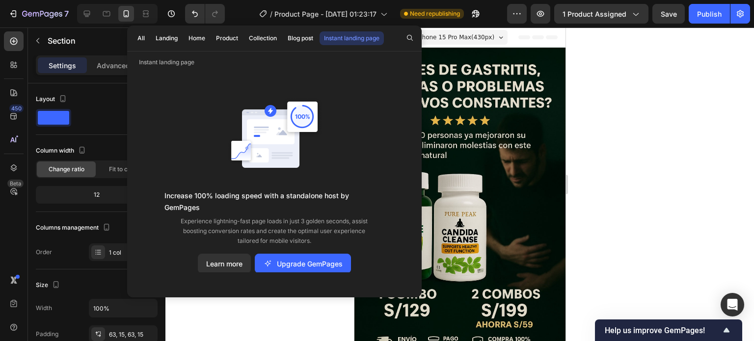
click at [354, 38] on div "Instant landing page" at bounding box center [351, 38] width 55 height 9
click at [309, 43] on button "Blog post" at bounding box center [300, 38] width 34 height 14
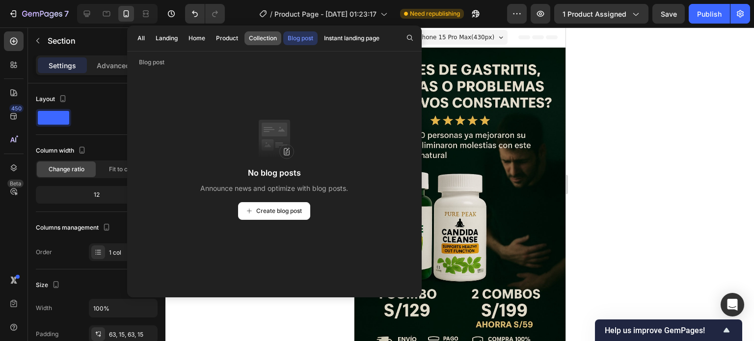
click at [252, 43] on button "Collection" at bounding box center [262, 38] width 37 height 14
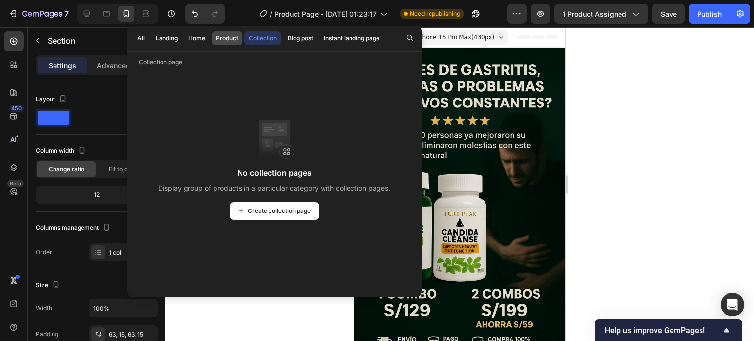
click at [216, 37] on div "Product" at bounding box center [227, 38] width 22 height 9
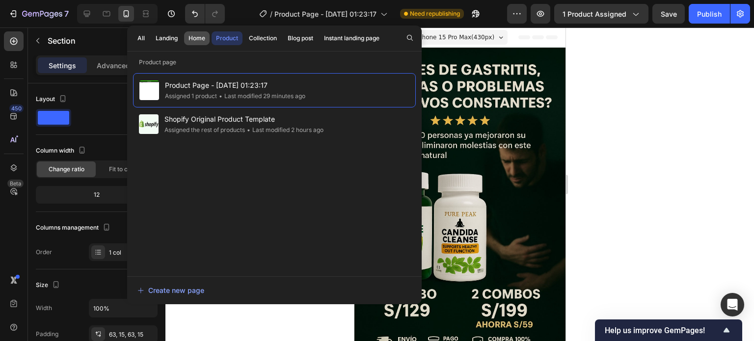
click at [199, 43] on button "Home" at bounding box center [197, 38] width 26 height 14
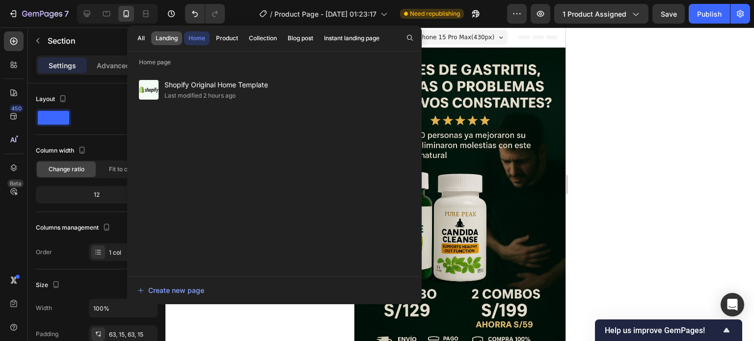
click at [169, 39] on div "Landing" at bounding box center [167, 38] width 22 height 9
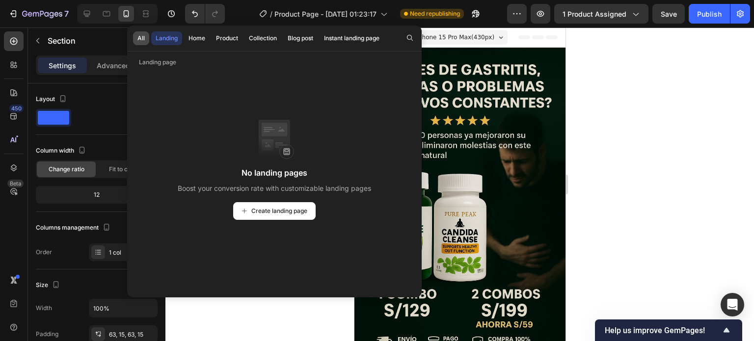
click at [147, 39] on button "All" at bounding box center [141, 38] width 16 height 14
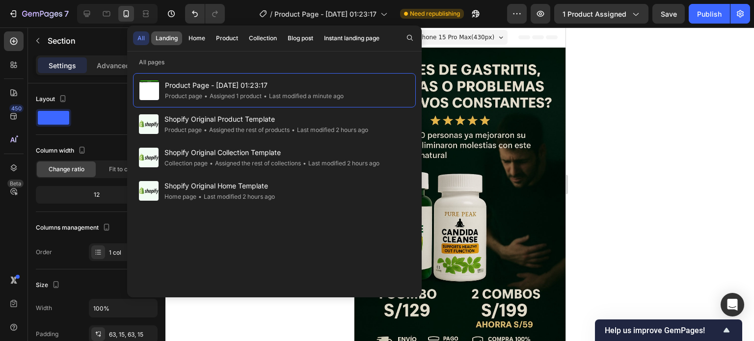
click at [162, 40] on div "Landing" at bounding box center [167, 38] width 22 height 9
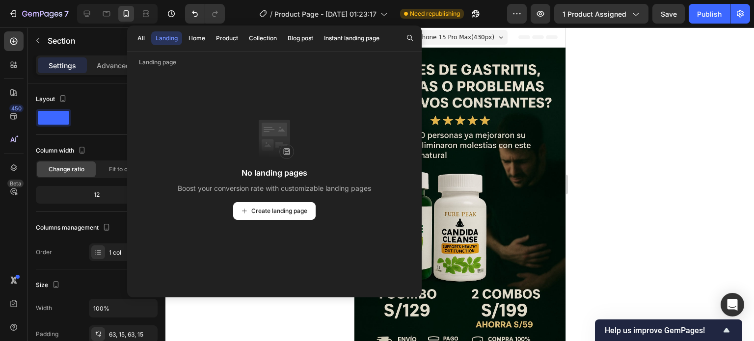
click at [151, 41] on button "Landing" at bounding box center [166, 38] width 31 height 14
click at [146, 41] on button "All" at bounding box center [141, 38] width 16 height 14
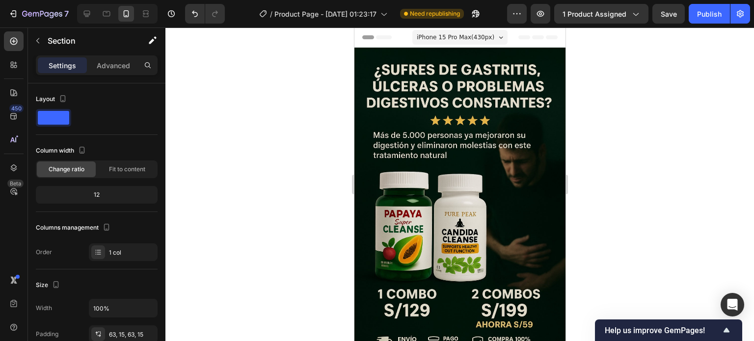
click at [633, 74] on div at bounding box center [459, 184] width 588 height 314
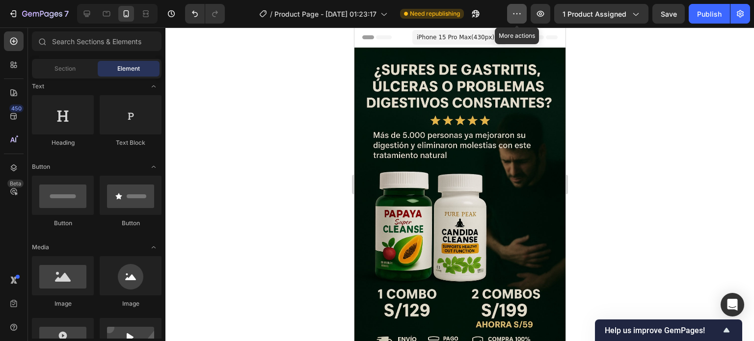
click at [513, 18] on button "button" at bounding box center [517, 14] width 20 height 20
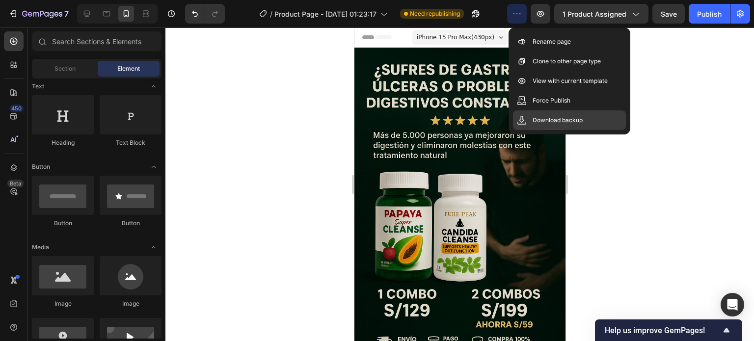
click at [566, 123] on p "Download backup" at bounding box center [557, 120] width 50 height 10
click at [657, 116] on div at bounding box center [459, 184] width 588 height 314
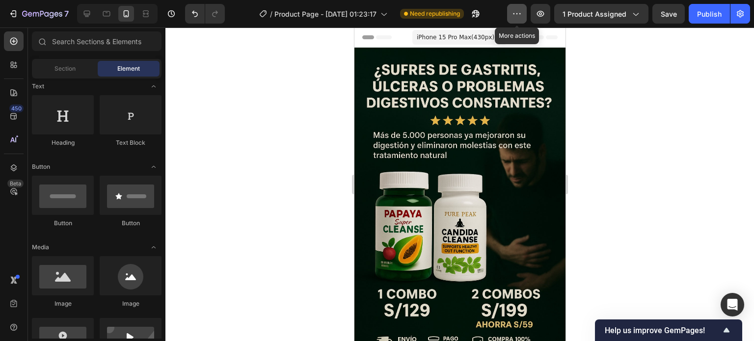
click at [516, 12] on icon "button" at bounding box center [517, 14] width 10 height 10
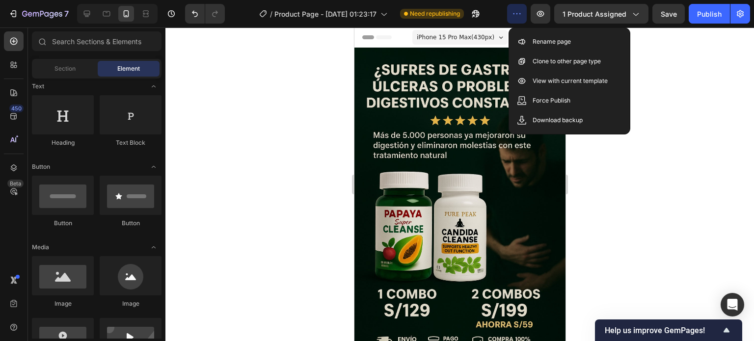
click at [686, 81] on div at bounding box center [459, 184] width 588 height 314
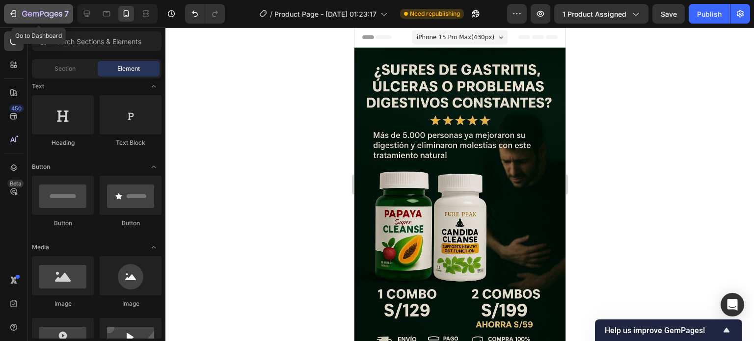
click at [22, 11] on div "7" at bounding box center [38, 14] width 60 height 12
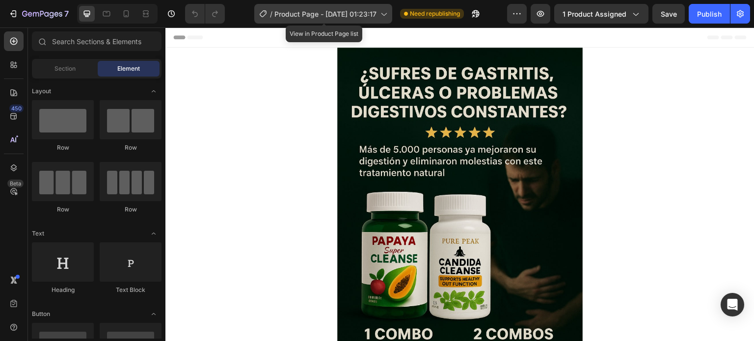
click at [351, 9] on span "Product Page - [DATE] 01:23:17" at bounding box center [325, 14] width 102 height 10
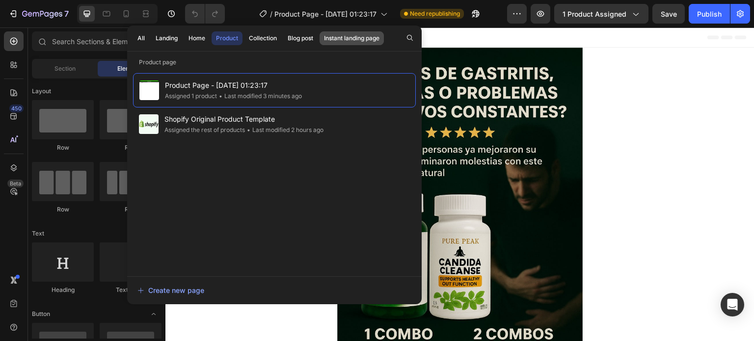
click at [355, 41] on div "Instant landing page" at bounding box center [351, 38] width 55 height 9
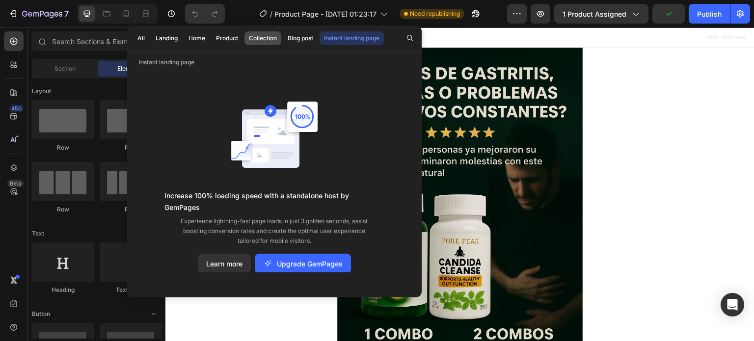
click at [268, 43] on button "Collection" at bounding box center [262, 38] width 37 height 14
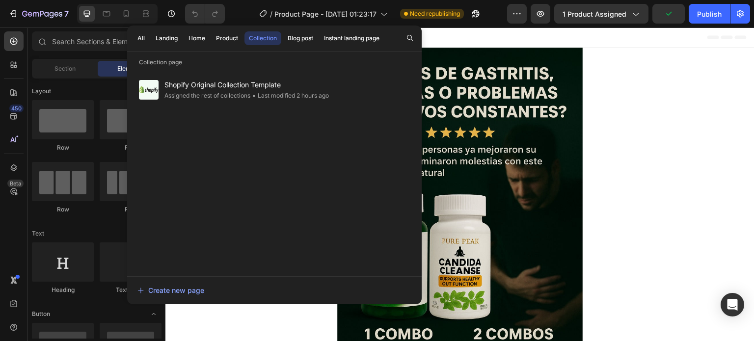
click at [244, 13] on div "/ Product Page - Sep 27, 01:23:17 Need republishing" at bounding box center [370, 14] width 274 height 20
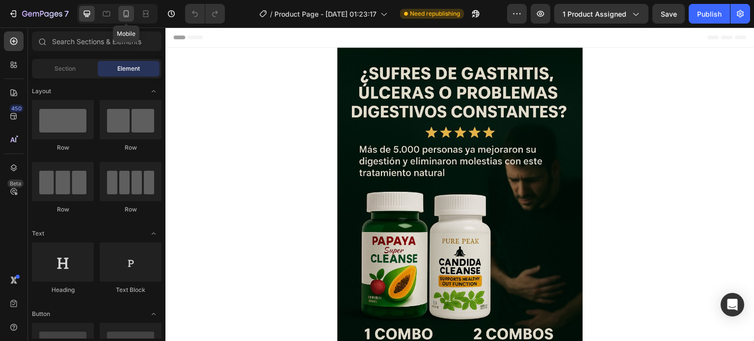
click at [129, 14] on icon at bounding box center [126, 14] width 10 height 10
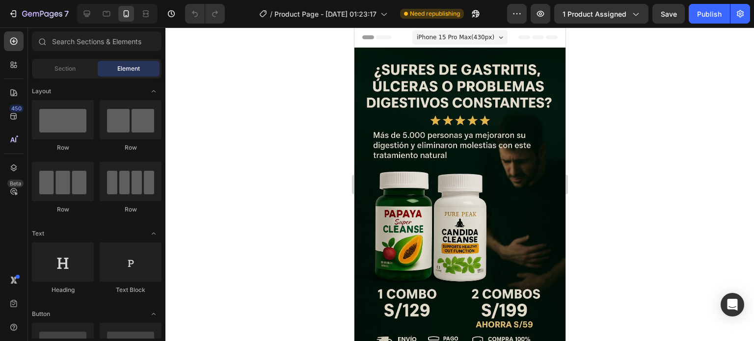
click at [505, 14] on div "/ Product Page - Sep 27, 01:23:17 Need republishing" at bounding box center [370, 14] width 274 height 20
click at [509, 14] on button "button" at bounding box center [517, 14] width 20 height 20
click at [599, 22] on button "1 product assigned" at bounding box center [601, 14] width 94 height 20
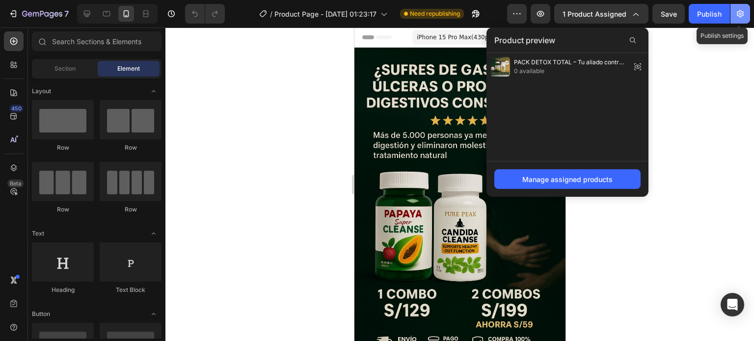
click at [740, 15] on icon "button" at bounding box center [740, 14] width 2 height 2
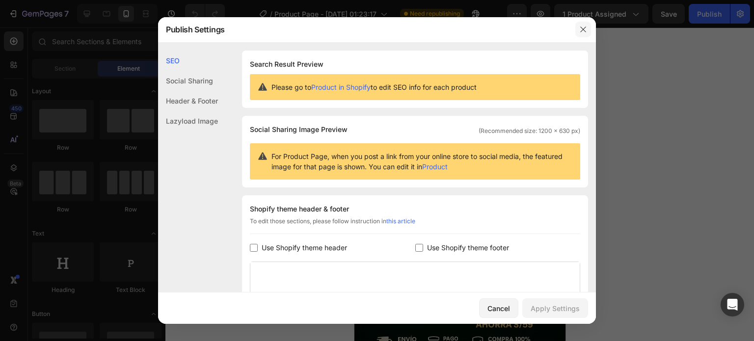
click at [586, 23] on button "button" at bounding box center [583, 30] width 16 height 16
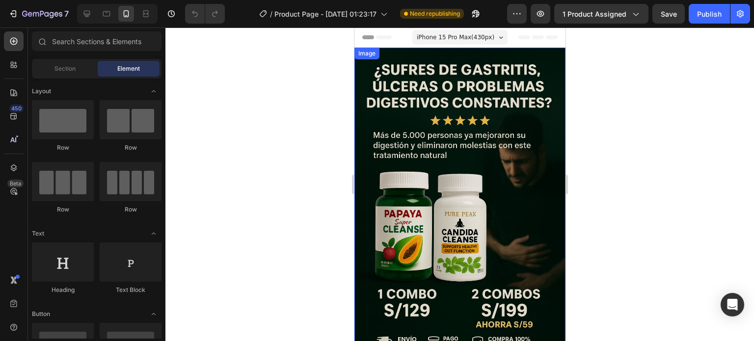
click at [247, 92] on div at bounding box center [459, 184] width 588 height 314
click at [20, 39] on div at bounding box center [14, 41] width 20 height 20
click at [227, 54] on div at bounding box center [459, 184] width 588 height 314
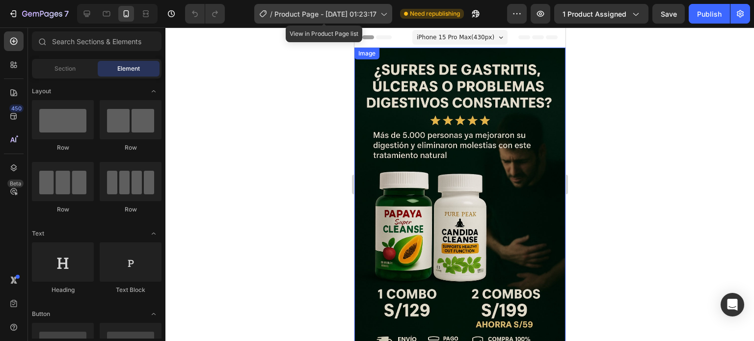
click at [276, 16] on span "Product Page - [DATE] 01:23:17" at bounding box center [325, 14] width 102 height 10
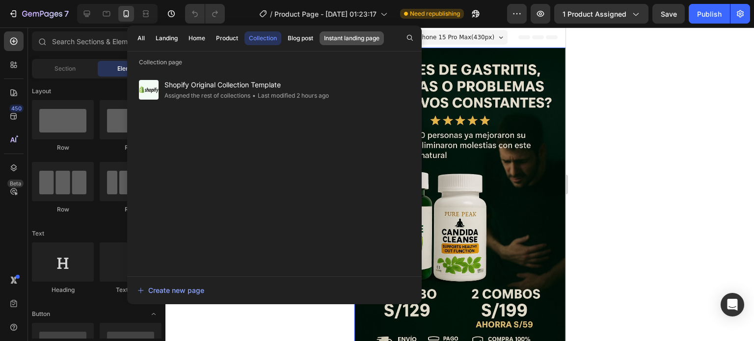
click at [330, 43] on button "Instant landing page" at bounding box center [351, 38] width 64 height 14
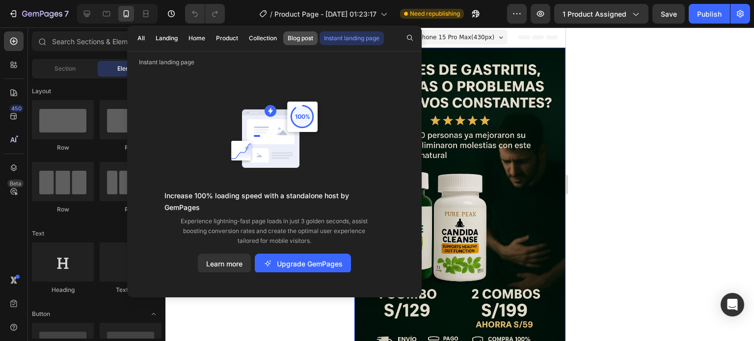
click at [294, 41] on div "Blog post" at bounding box center [301, 38] width 26 height 9
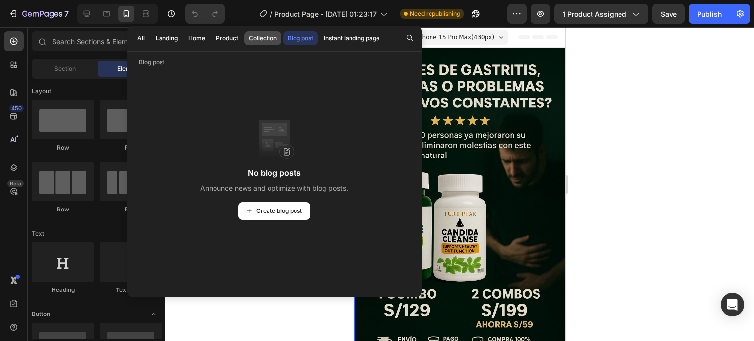
click at [255, 45] on button "Collection" at bounding box center [262, 38] width 37 height 14
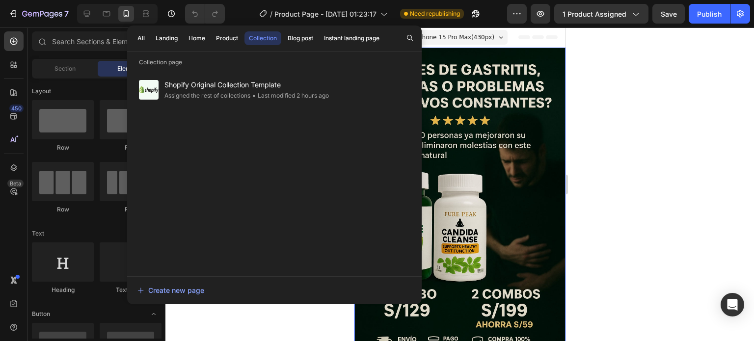
click at [210, 39] on div "All Landing Home Product Collection Blog post Instant landing page" at bounding box center [258, 39] width 262 height 26
click at [219, 41] on div "Product" at bounding box center [227, 38] width 22 height 9
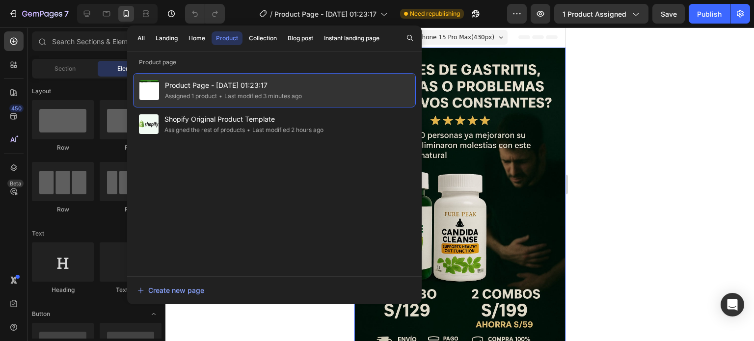
click at [194, 81] on span "Product Page - [DATE] 01:23:17" at bounding box center [233, 85] width 137 height 12
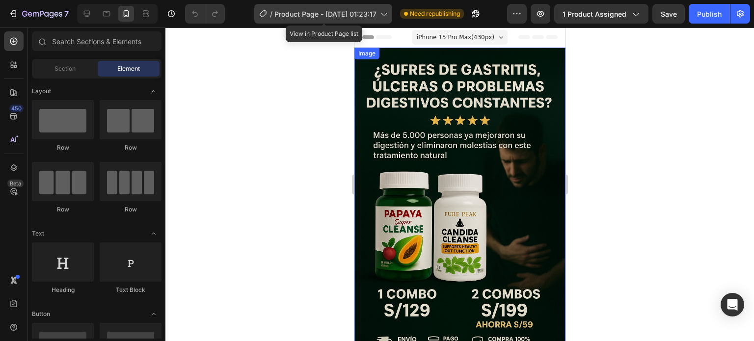
click at [276, 13] on span "Product Page - [DATE] 01:23:17" at bounding box center [325, 14] width 102 height 10
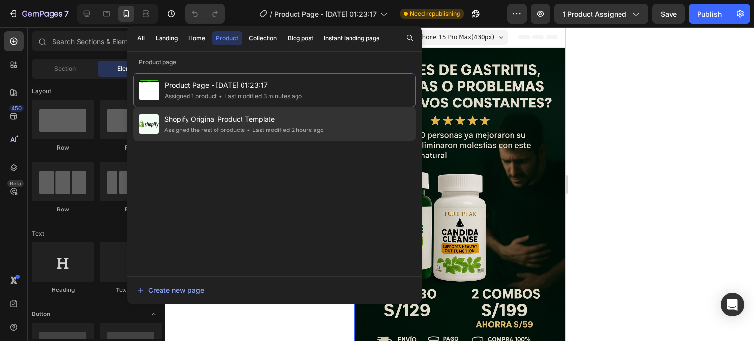
click at [206, 120] on span "Shopify Original Product Template" at bounding box center [243, 119] width 159 height 12
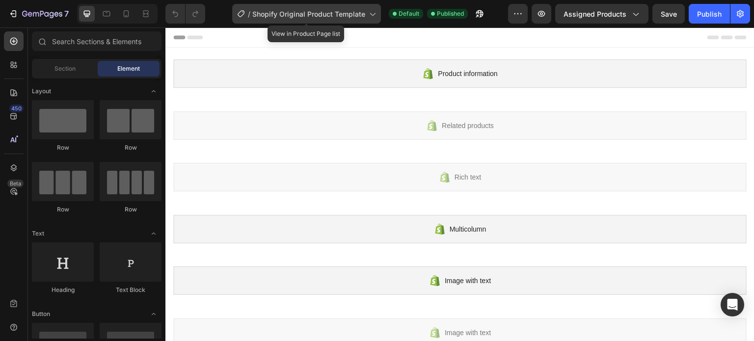
click at [269, 19] on div "/ Shopify Original Product Template" at bounding box center [306, 14] width 149 height 20
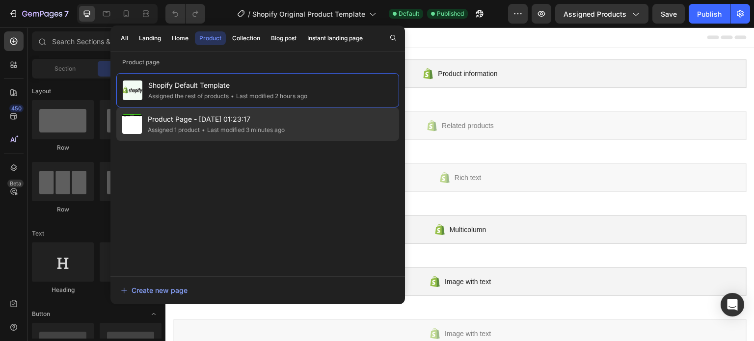
click at [206, 119] on span "Product Page - [DATE] 01:23:17" at bounding box center [216, 119] width 137 height 12
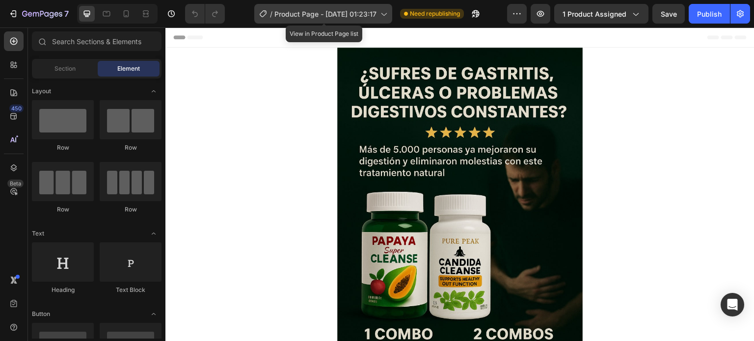
click at [270, 14] on span "/" at bounding box center [271, 14] width 2 height 10
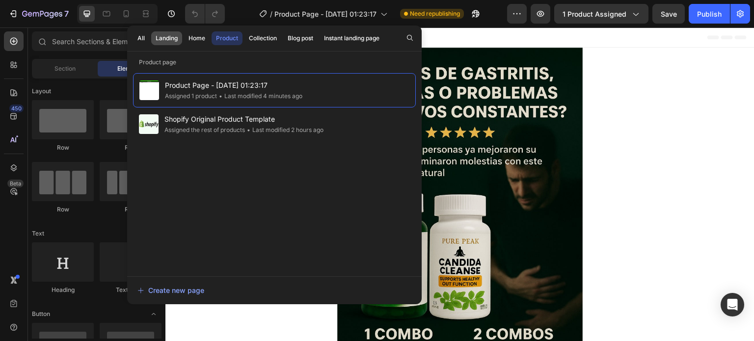
click at [172, 43] on button "Landing" at bounding box center [166, 38] width 31 height 14
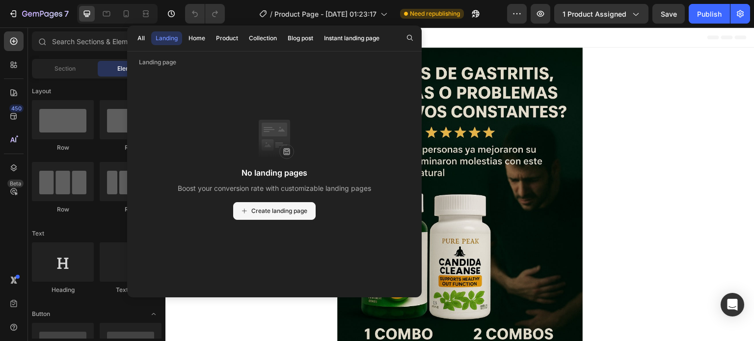
click at [284, 207] on span "Create landing page" at bounding box center [279, 211] width 56 height 9
click at [146, 39] on button "All" at bounding box center [141, 38] width 16 height 14
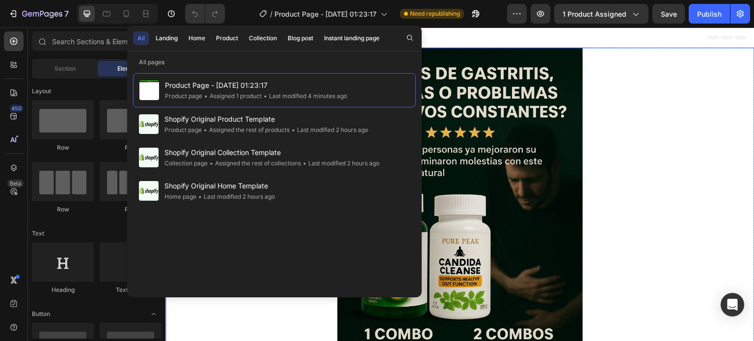
click at [635, 83] on div at bounding box center [459, 232] width 589 height 368
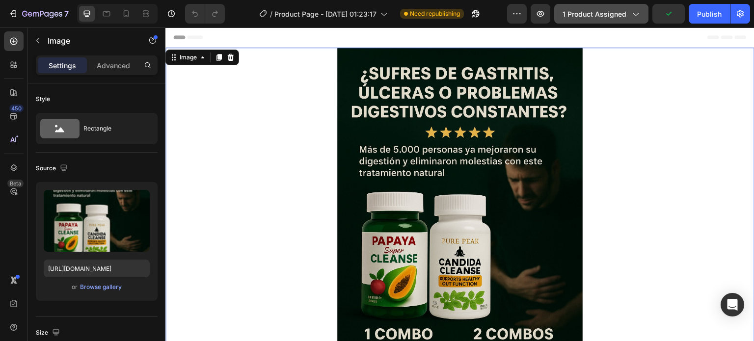
click at [601, 15] on span "1 product assigned" at bounding box center [594, 14] width 64 height 10
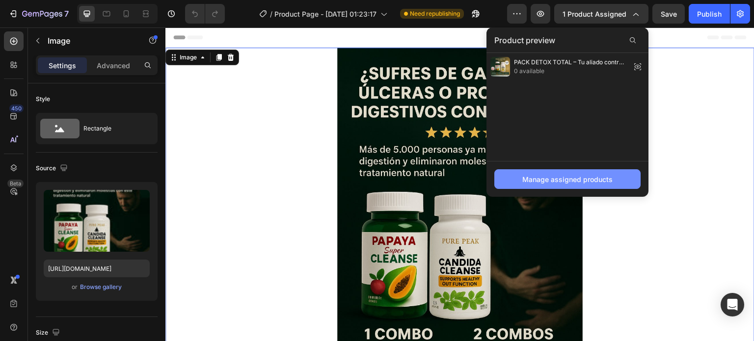
click at [589, 176] on div "Manage assigned products" at bounding box center [567, 179] width 90 height 10
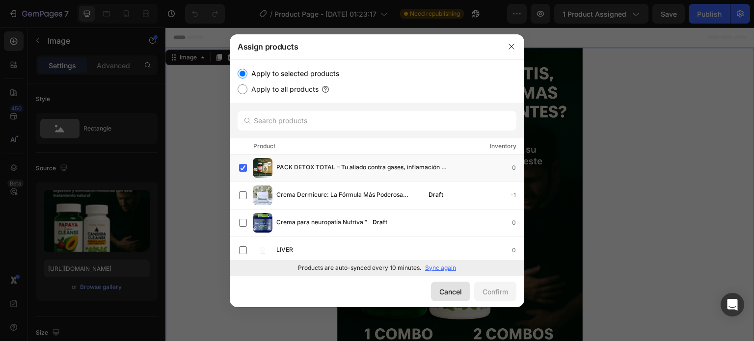
click at [453, 296] on div "Cancel" at bounding box center [450, 292] width 23 height 10
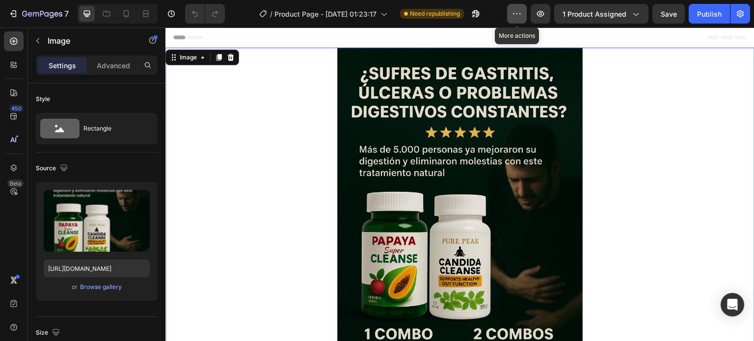
click at [518, 19] on button "button" at bounding box center [517, 14] width 20 height 20
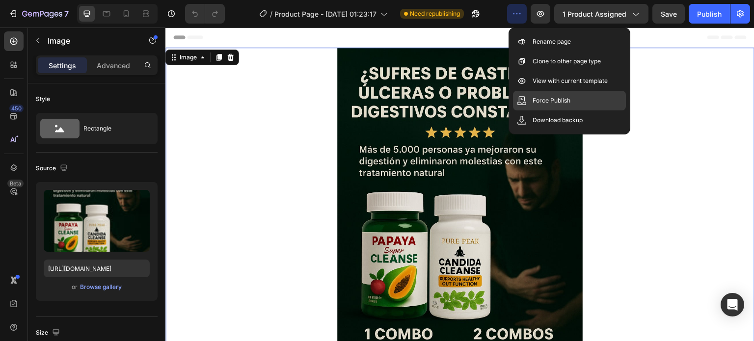
click at [540, 104] on p "Force Publish" at bounding box center [551, 101] width 38 height 10
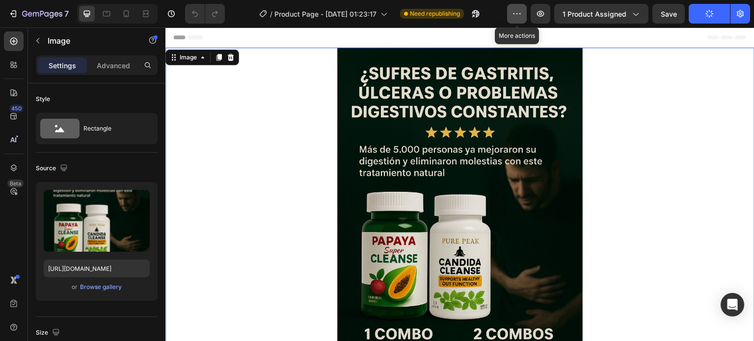
click at [512, 8] on button "button" at bounding box center [517, 14] width 20 height 20
click at [650, 131] on div at bounding box center [459, 232] width 589 height 368
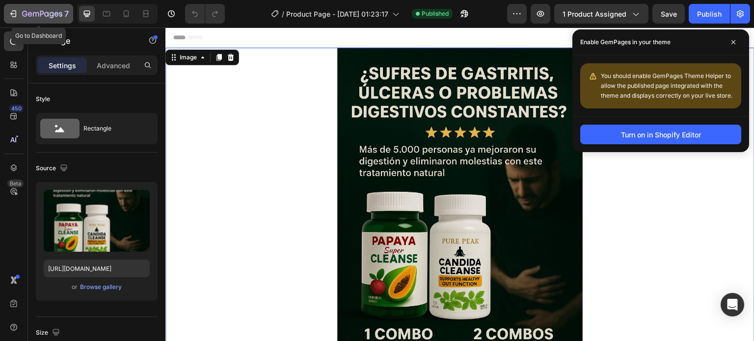
click at [26, 11] on icon "button" at bounding box center [24, 14] width 5 height 6
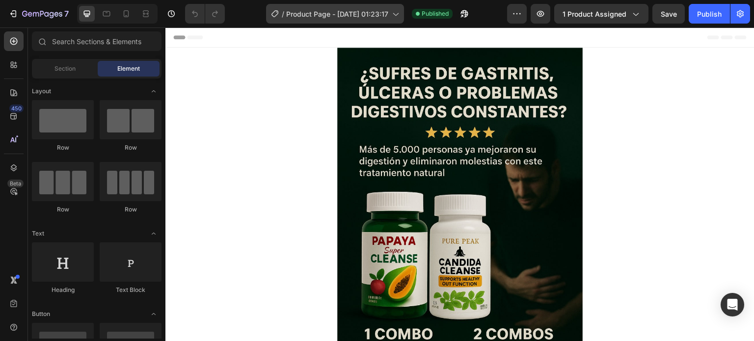
click at [351, 22] on div "/ Product Page - Sep 27, 01:23:17" at bounding box center [335, 14] width 138 height 20
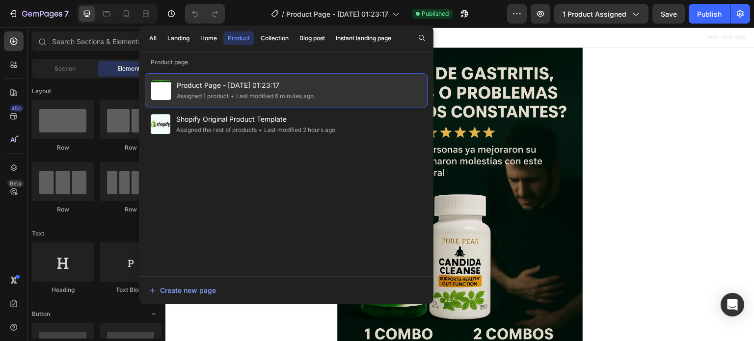
click at [258, 88] on span "Product Page - [DATE] 01:23:17" at bounding box center [245, 85] width 137 height 12
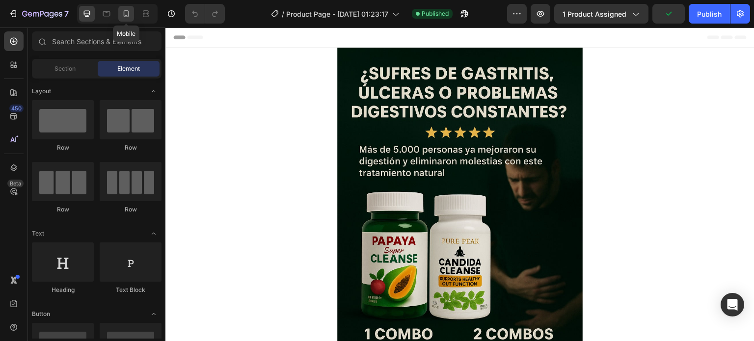
click at [125, 14] on icon at bounding box center [126, 14] width 10 height 10
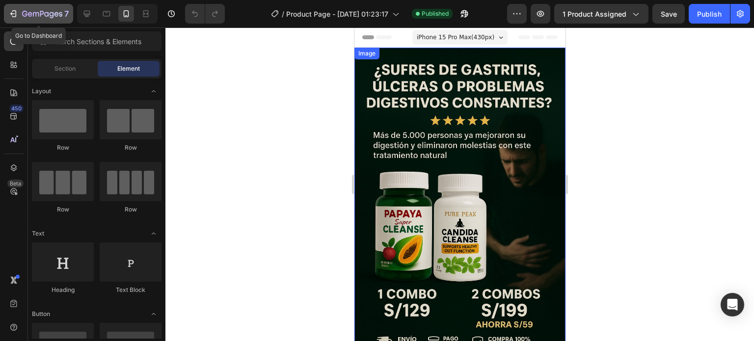
click at [36, 15] on icon "button" at bounding box center [36, 14] width 6 height 4
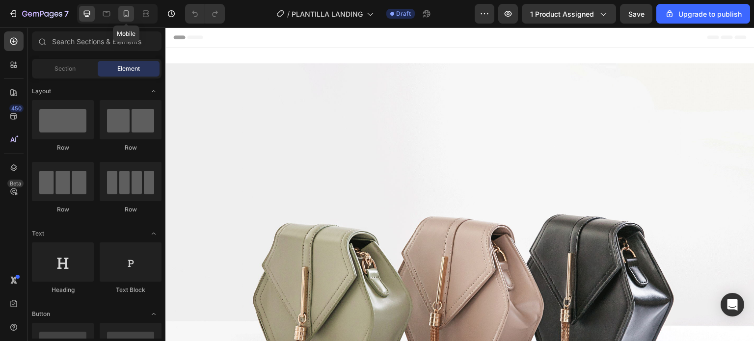
click at [128, 14] on icon at bounding box center [126, 14] width 10 height 10
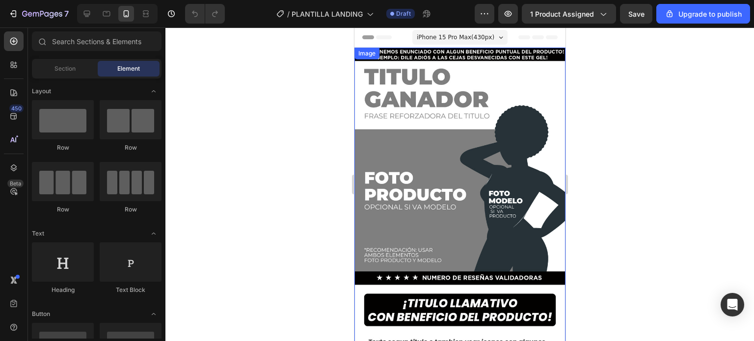
click at [453, 107] on img at bounding box center [459, 235] width 211 height 375
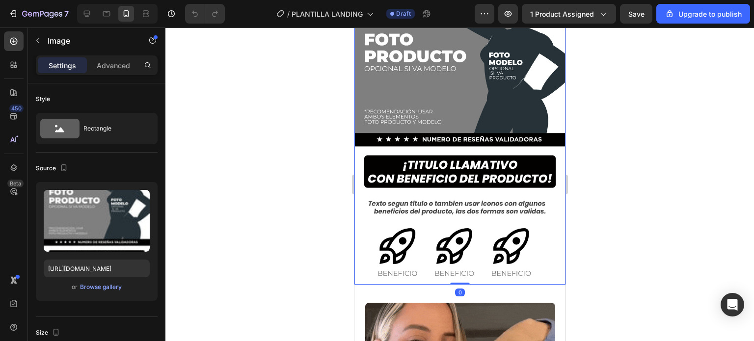
scroll to position [147, 0]
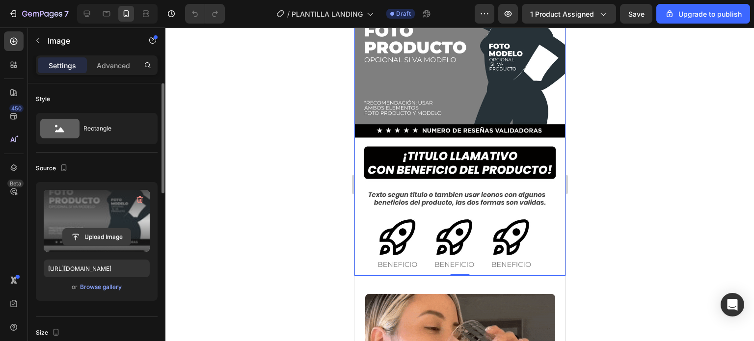
click at [99, 233] on input "file" at bounding box center [97, 237] width 68 height 17
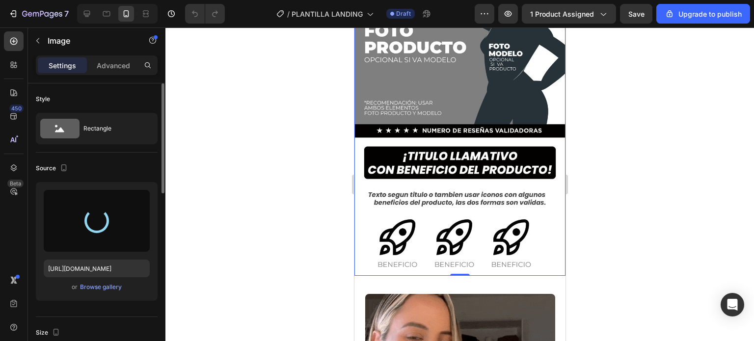
type input "[URL][DOMAIN_NAME]"
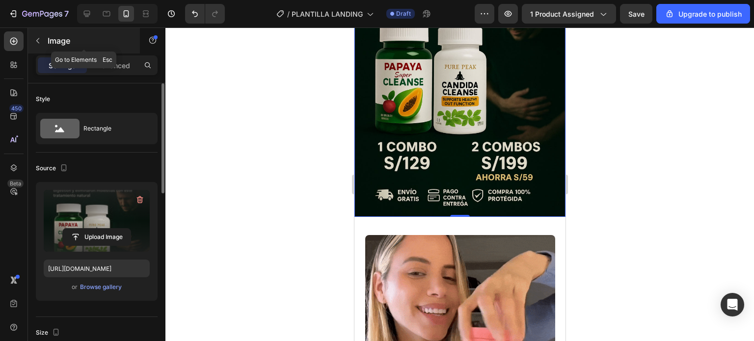
click at [47, 48] on div "Image" at bounding box center [84, 41] width 112 height 26
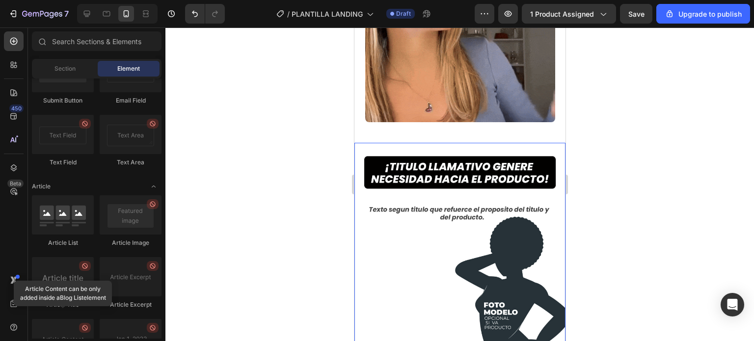
scroll to position [442, 0]
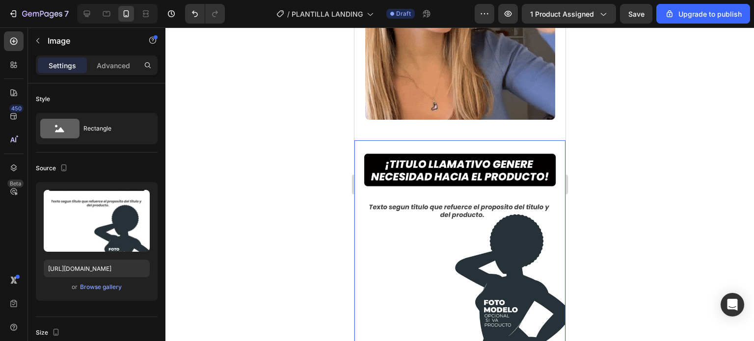
click at [452, 214] on img at bounding box center [459, 245] width 211 height 211
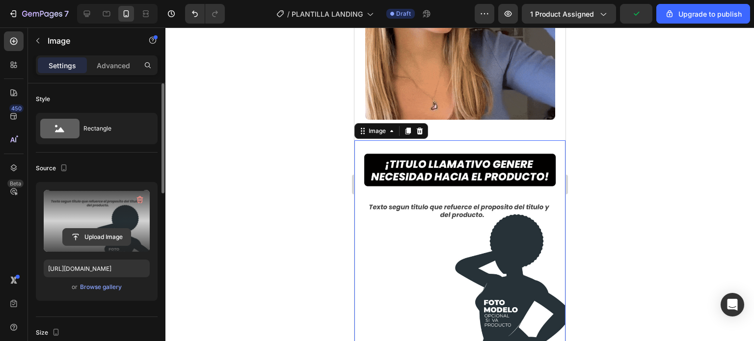
click at [104, 233] on input "file" at bounding box center [97, 237] width 68 height 17
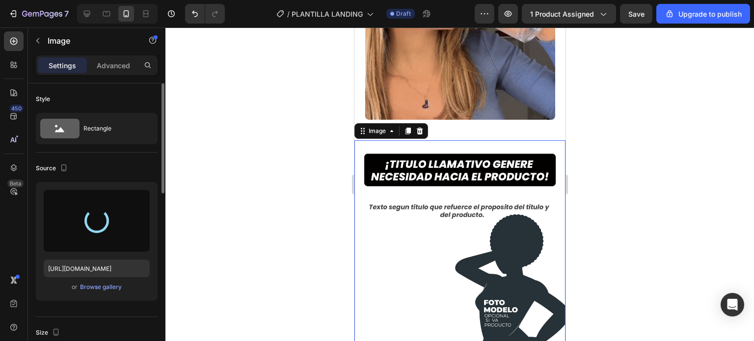
type input "[URL][DOMAIN_NAME]"
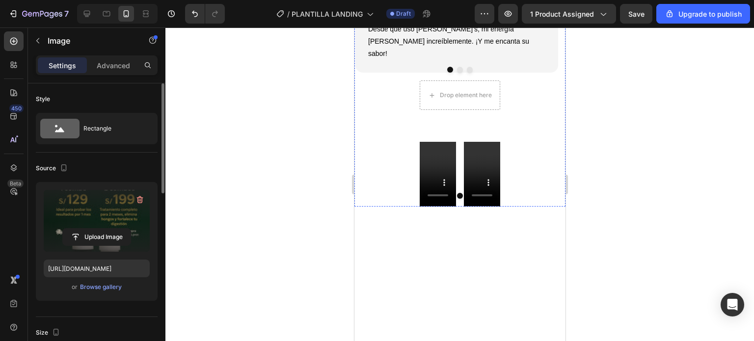
scroll to position [1472, 0]
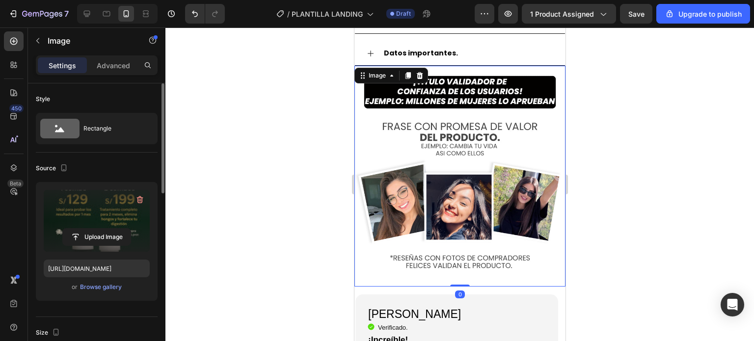
click at [446, 183] on img at bounding box center [459, 176] width 211 height 221
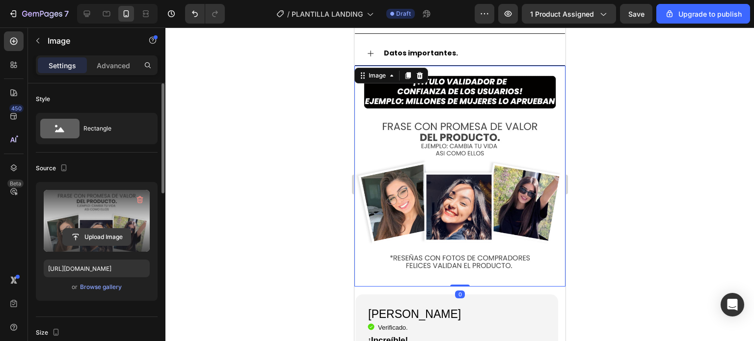
click at [100, 233] on input "file" at bounding box center [97, 237] width 68 height 17
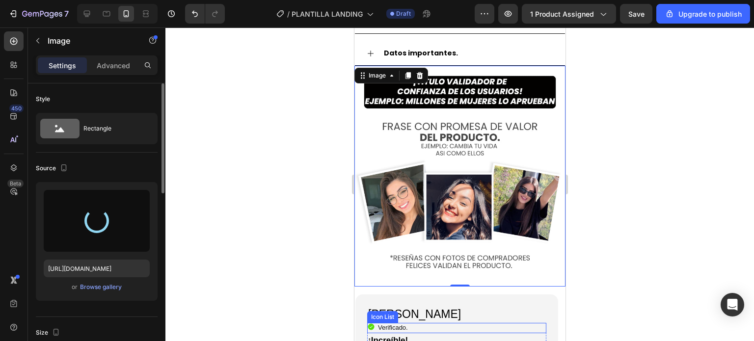
type input "[URL][DOMAIN_NAME]"
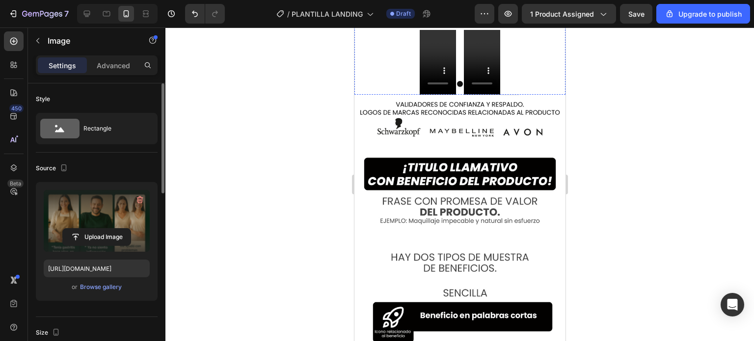
scroll to position [2012, 0]
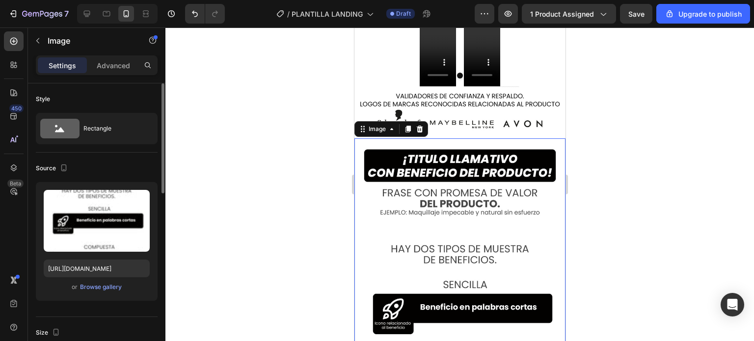
click at [472, 163] on img at bounding box center [459, 308] width 211 height 340
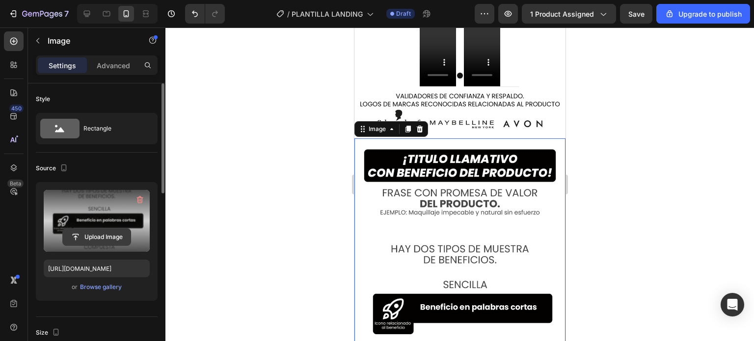
click at [99, 231] on input "file" at bounding box center [97, 237] width 68 height 17
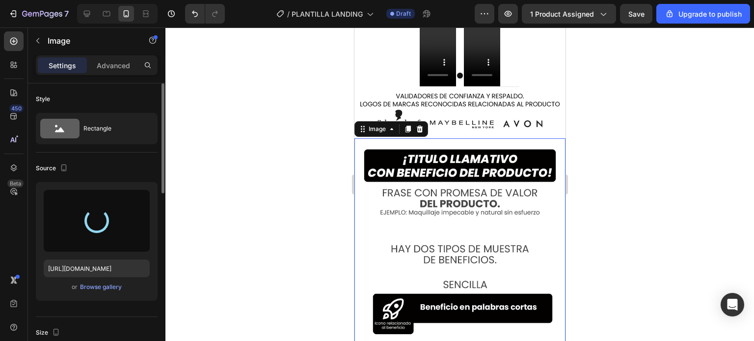
type input "[URL][DOMAIN_NAME]"
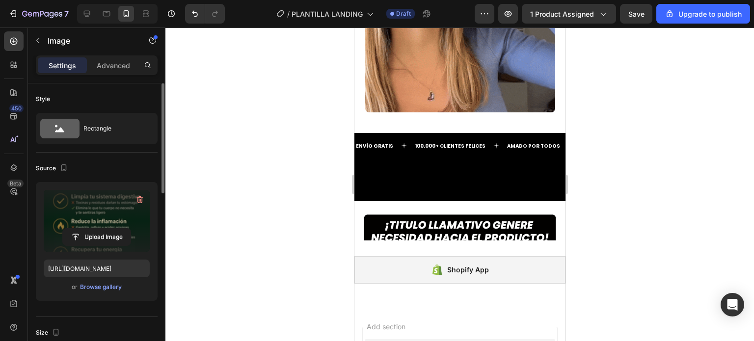
scroll to position [2551, 0]
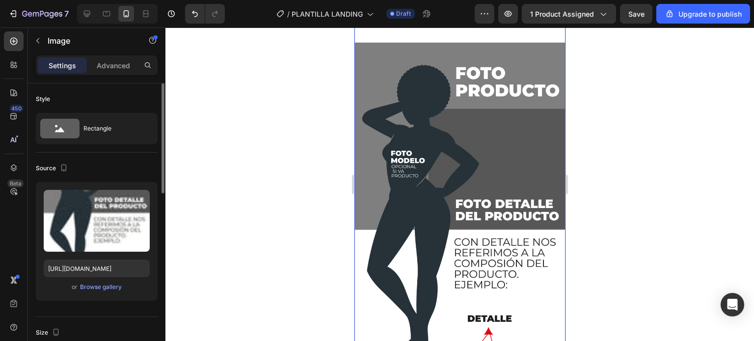
click at [467, 169] on img at bounding box center [459, 245] width 211 height 543
click at [467, 167] on img at bounding box center [459, 245] width 211 height 543
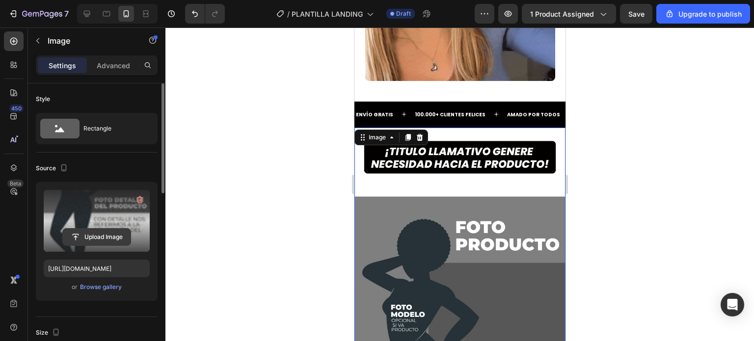
click at [94, 231] on input "file" at bounding box center [97, 237] width 68 height 17
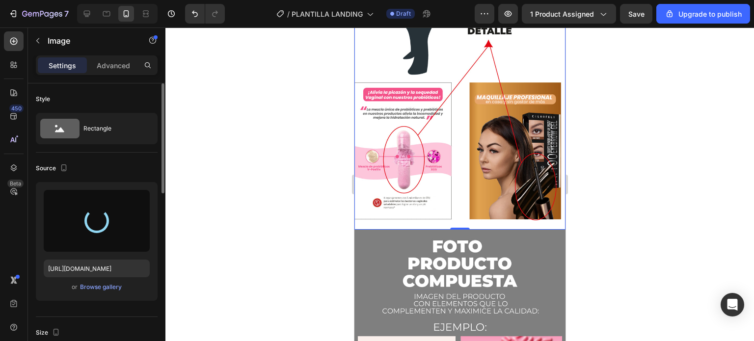
type input "[URL][DOMAIN_NAME]"
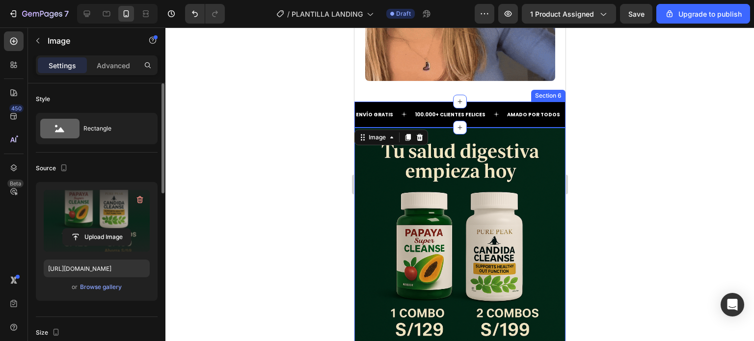
click at [515, 112] on div "ENVÍO GRATIS Text 100.000+ CLIENTES FELICES Text AMADO POR TODOS Text ENVÍO GRA…" at bounding box center [459, 115] width 211 height 26
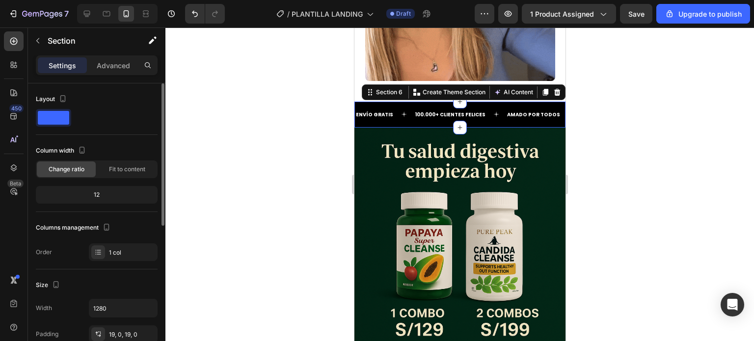
click at [601, 157] on div at bounding box center [459, 184] width 588 height 314
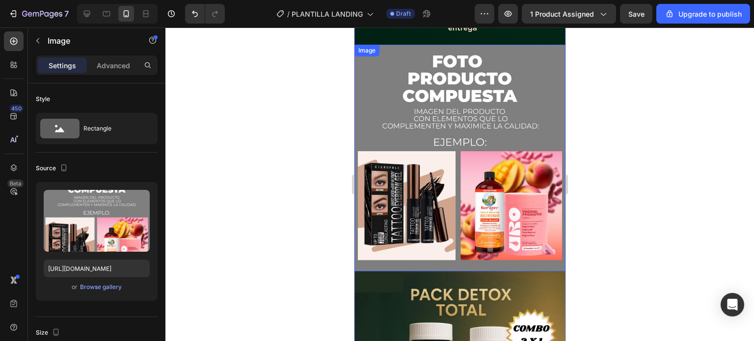
click at [513, 129] on img at bounding box center [459, 158] width 211 height 227
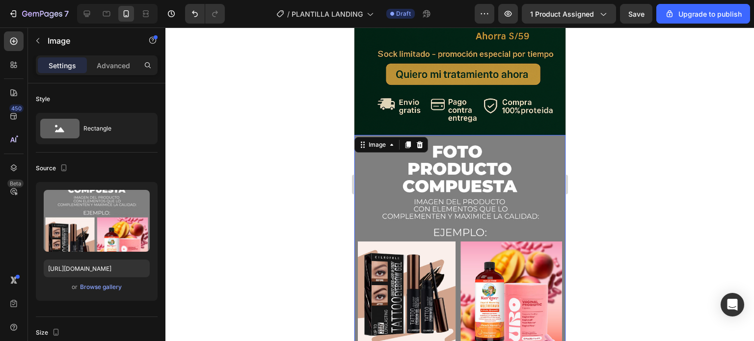
scroll to position [2846, 0]
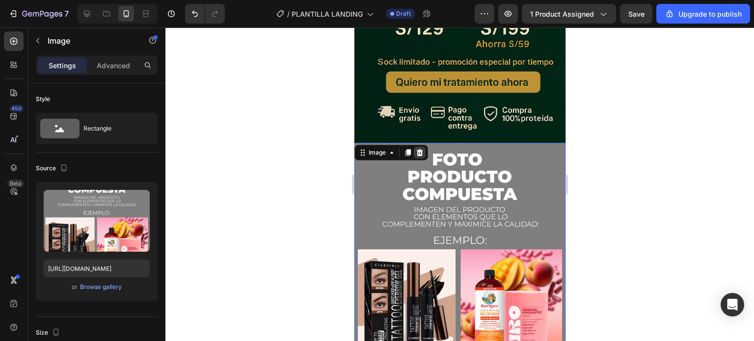
click at [422, 149] on icon at bounding box center [419, 153] width 8 height 8
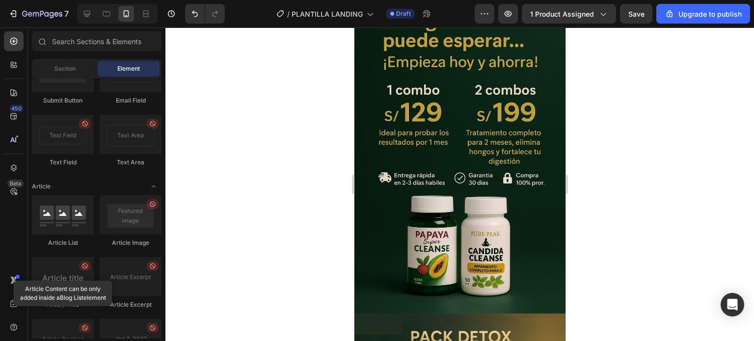
scroll to position [0, 0]
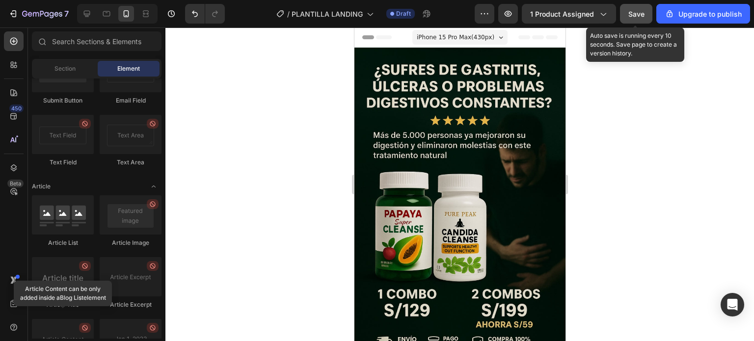
click at [639, 18] on div "Save" at bounding box center [636, 14] width 16 height 10
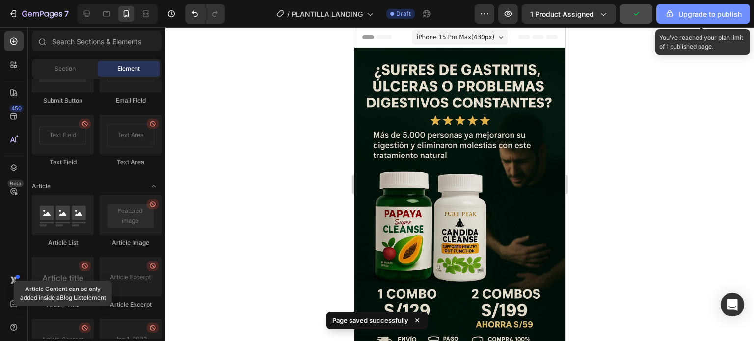
click at [692, 21] on button "Upgrade to publish" at bounding box center [703, 14] width 94 height 20
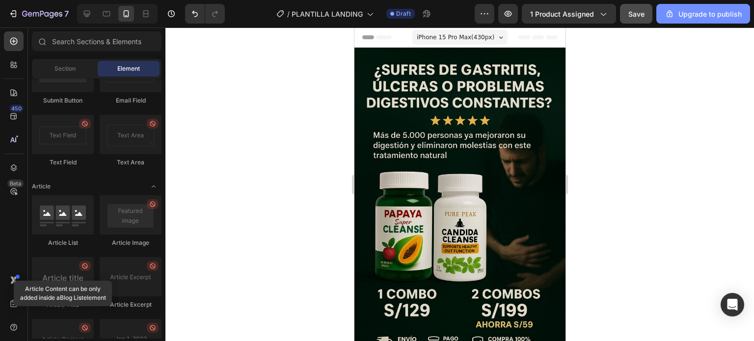
click at [702, 19] on div "Upgrade to publish" at bounding box center [702, 14] width 77 height 10
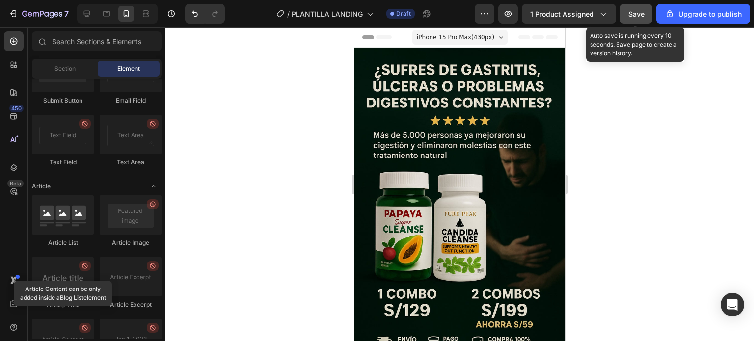
click at [637, 16] on span "Save" at bounding box center [636, 14] width 16 height 8
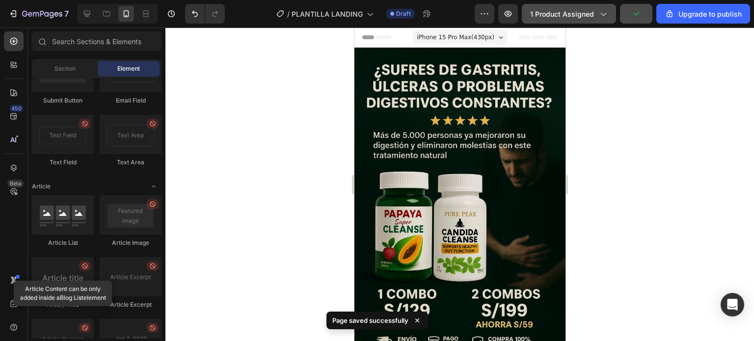
click at [581, 19] on button "1 product assigned" at bounding box center [569, 14] width 94 height 20
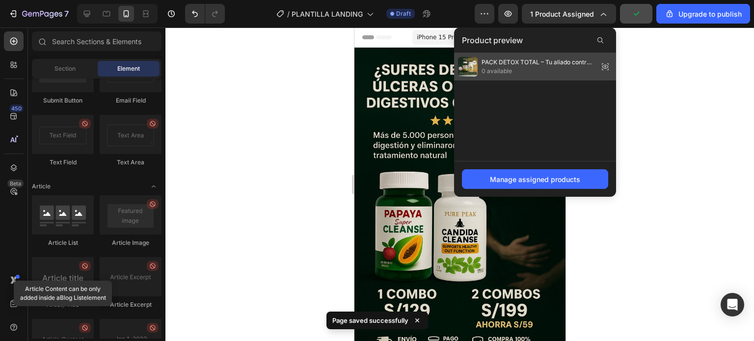
drag, startPoint x: 495, startPoint y: 69, endPoint x: 141, endPoint y: 41, distance: 354.3
click at [495, 68] on span "0 available" at bounding box center [537, 71] width 113 height 9
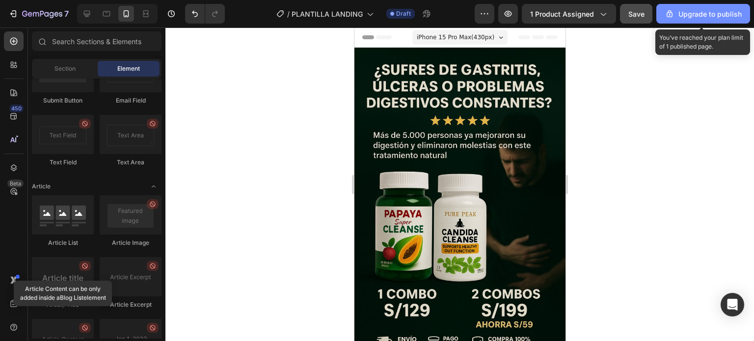
click at [689, 19] on button "Upgrade to publish" at bounding box center [703, 14] width 94 height 20
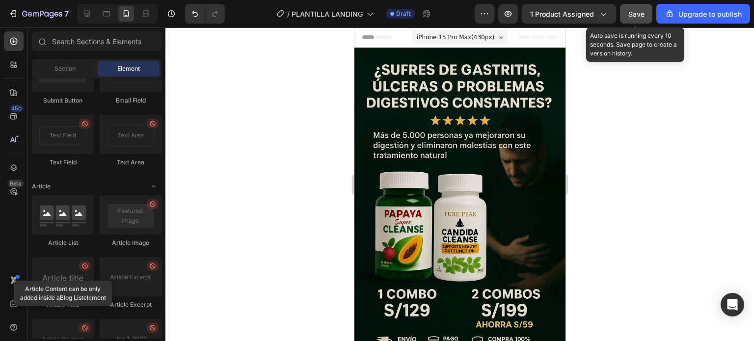
click at [626, 14] on button "Save" at bounding box center [636, 14] width 32 height 20
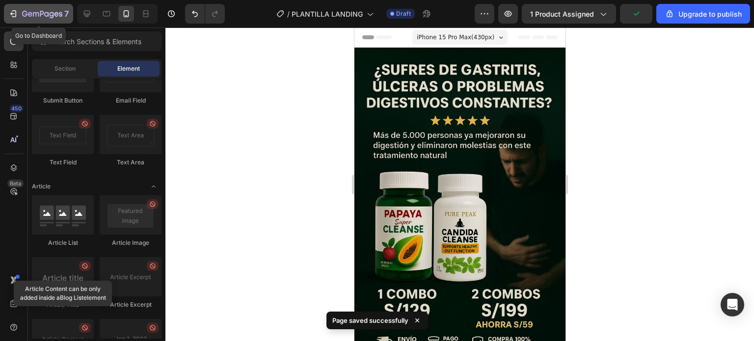
click at [28, 13] on icon "button" at bounding box center [30, 14] width 4 height 4
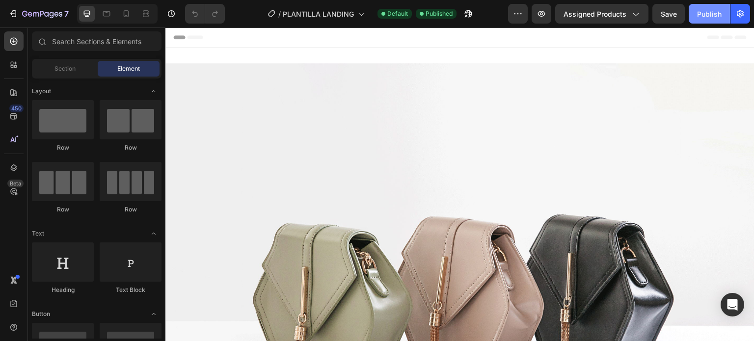
click at [700, 17] on div "Publish" at bounding box center [709, 14] width 25 height 10
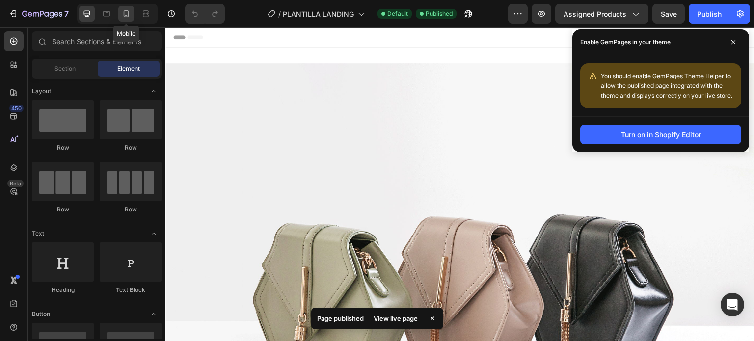
click at [124, 11] on icon at bounding box center [126, 13] width 5 height 7
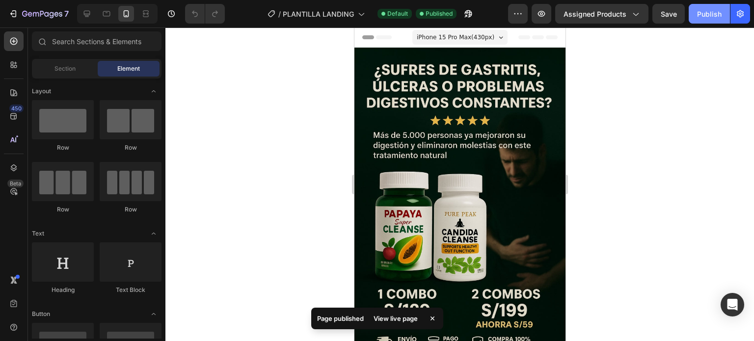
click at [705, 18] on div "Publish" at bounding box center [709, 14] width 25 height 10
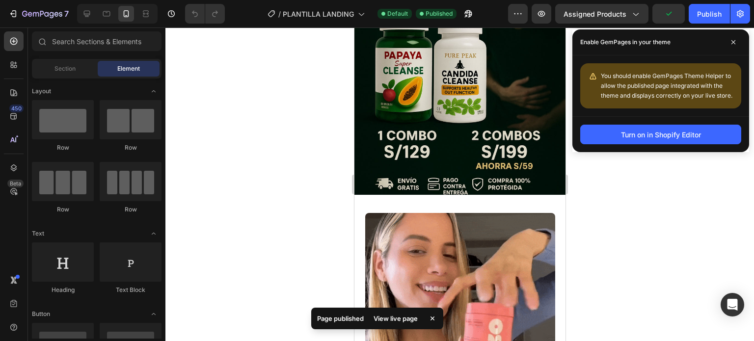
scroll to position [147, 0]
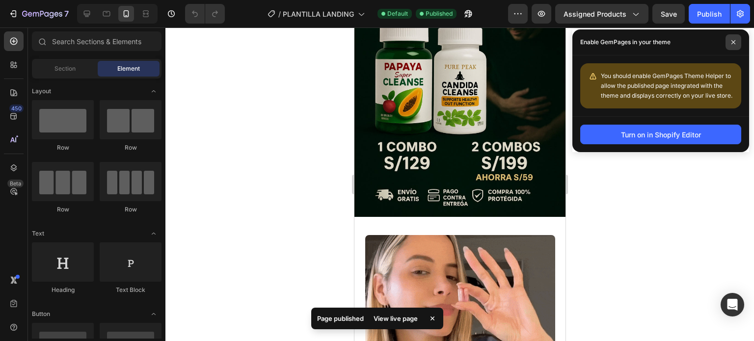
click at [733, 46] on span at bounding box center [733, 42] width 16 height 16
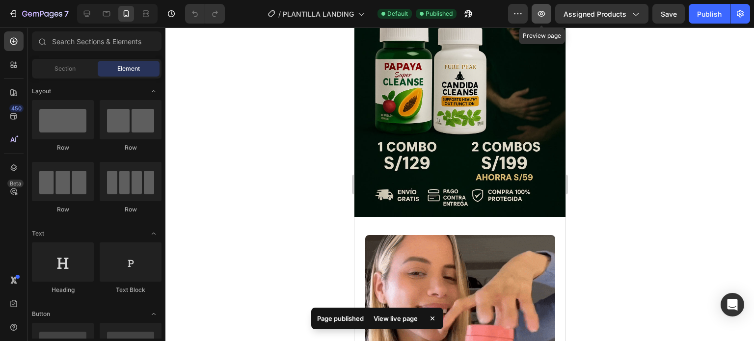
click at [545, 14] on icon "button" at bounding box center [541, 14] width 10 height 10
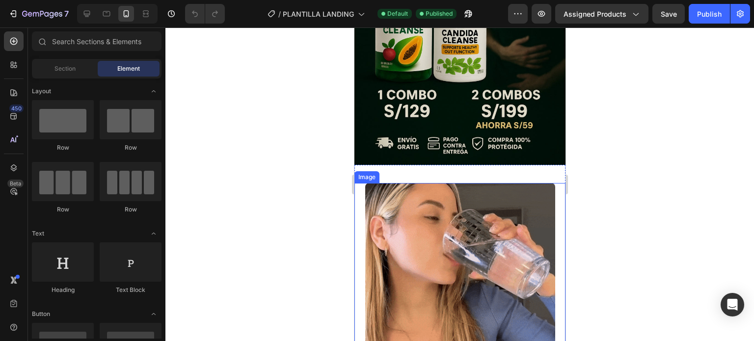
scroll to position [196, 0]
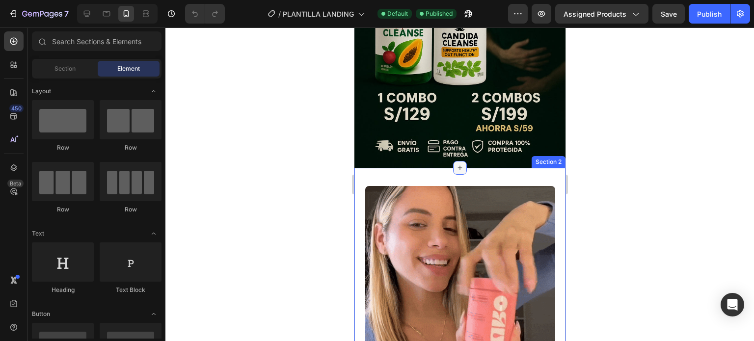
click at [455, 164] on icon at bounding box center [459, 168] width 8 height 8
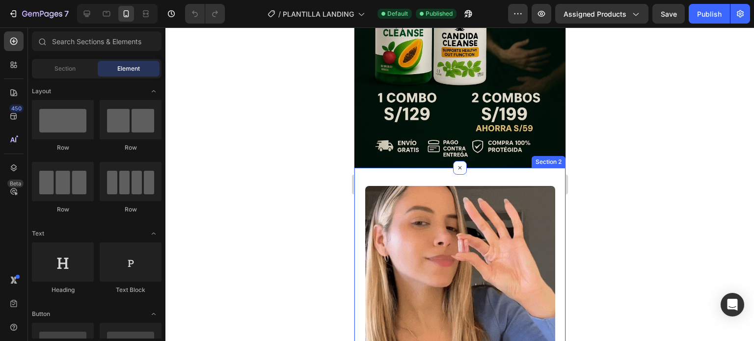
click at [292, 139] on div at bounding box center [459, 184] width 588 height 314
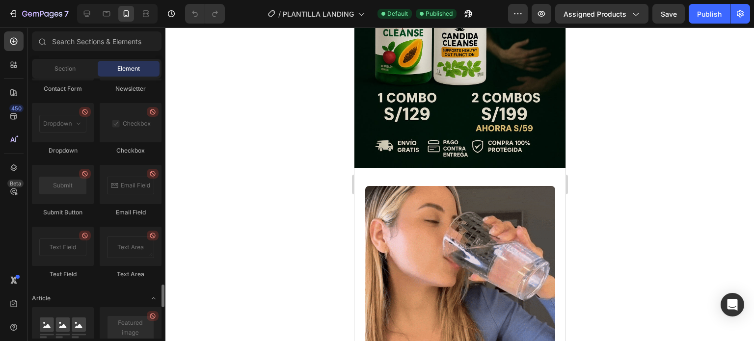
scroll to position [2712, 0]
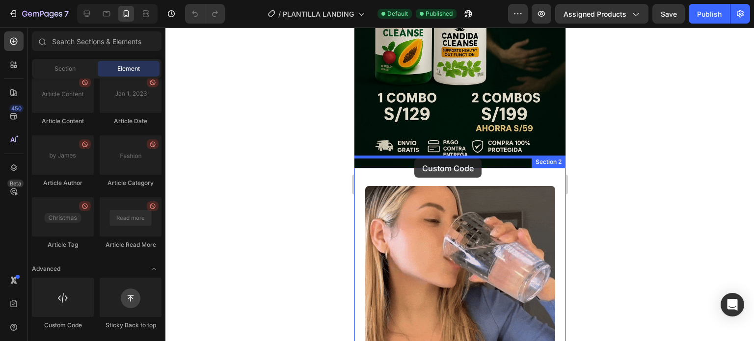
drag, startPoint x: 419, startPoint y: 327, endPoint x: 414, endPoint y: 158, distance: 168.9
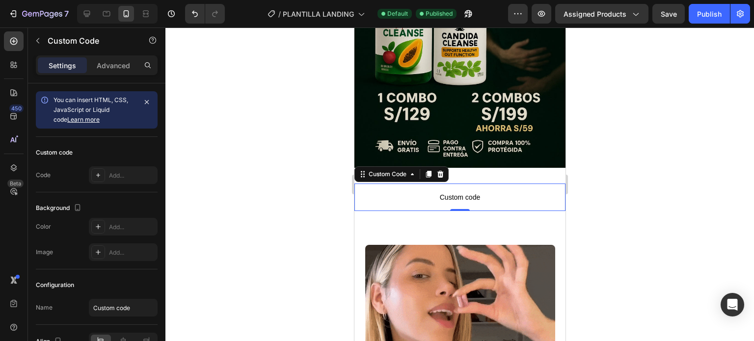
click at [309, 189] on div at bounding box center [459, 184] width 588 height 314
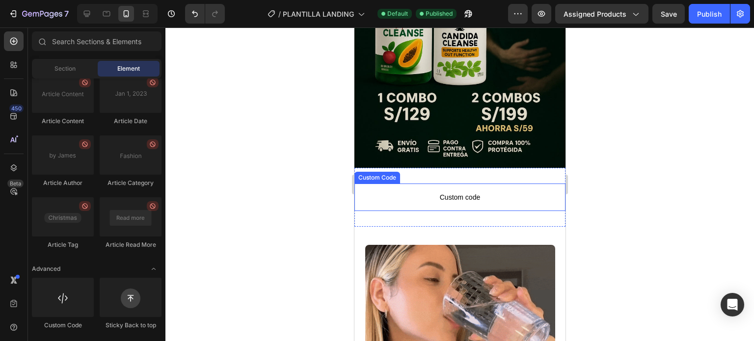
click at [454, 191] on span "Custom code" at bounding box center [459, 197] width 211 height 12
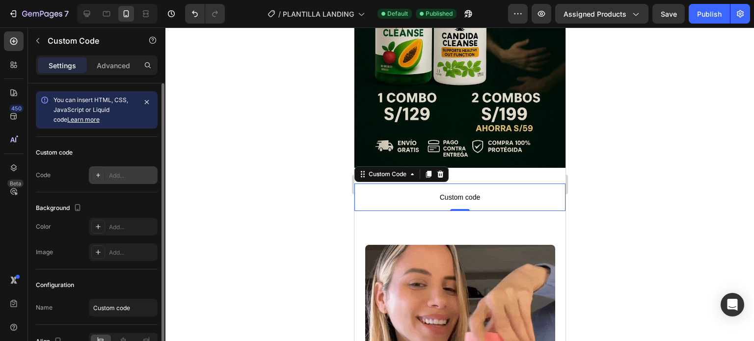
click at [124, 178] on div "Add..." at bounding box center [132, 175] width 46 height 9
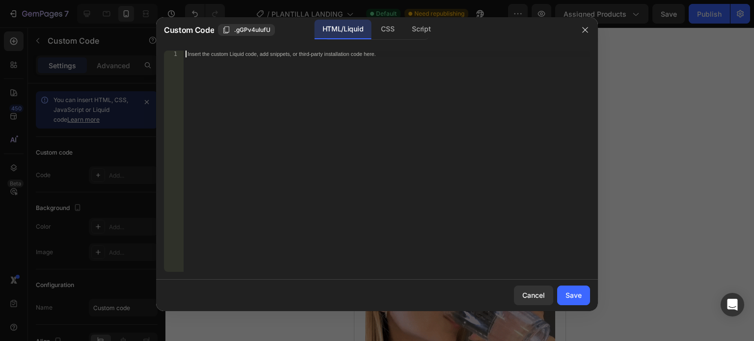
click at [305, 86] on div "Insert the custom Liquid code, add snippets, or third-party installation code h…" at bounding box center [386, 168] width 406 height 235
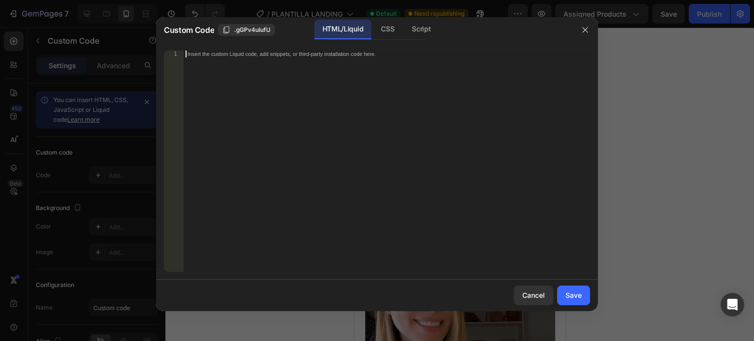
paste textarea "<div id="_rsi-cod-form-embed-custom-hook"></div>"
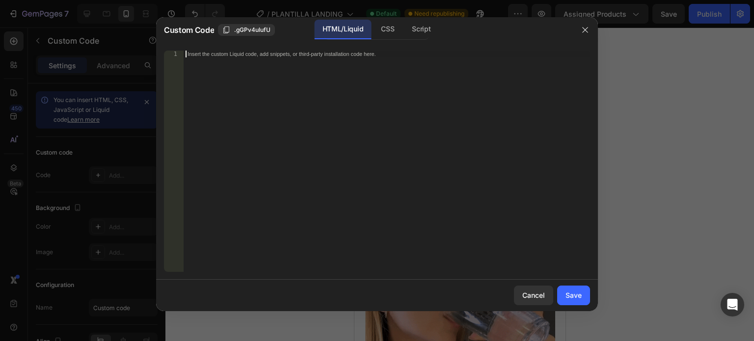
type textarea "<div id="_rsi-cod-form-embed-custom-hook"></div>"
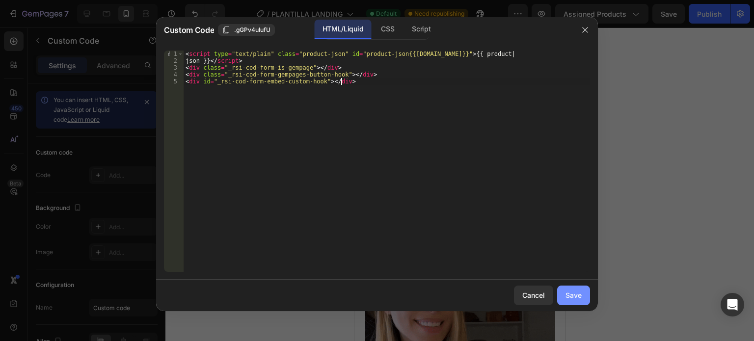
click at [573, 294] on div "Save" at bounding box center [573, 295] width 16 height 10
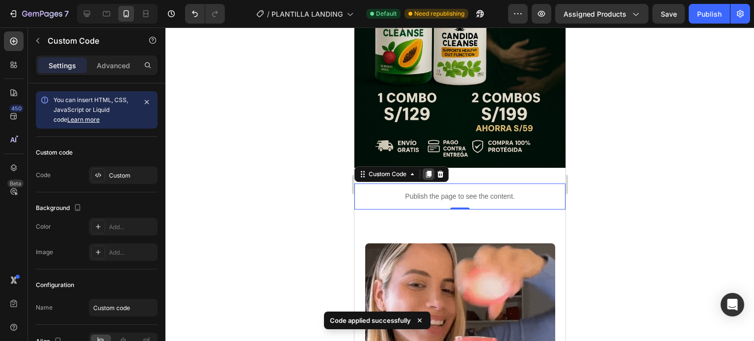
click at [428, 171] on icon at bounding box center [427, 174] width 5 height 7
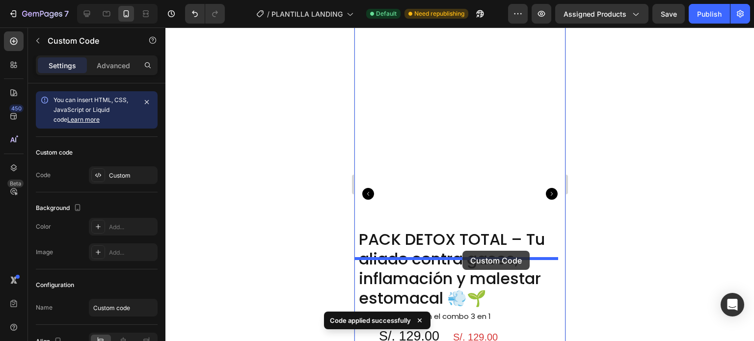
scroll to position [785, 0]
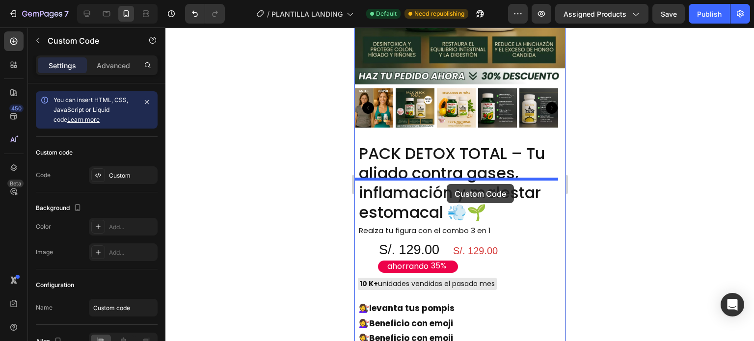
drag, startPoint x: 460, startPoint y: 207, endPoint x: 446, endPoint y: 184, distance: 26.8
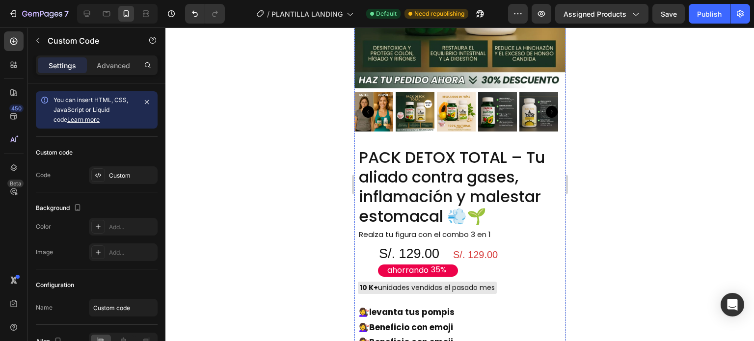
scroll to position [834, 0]
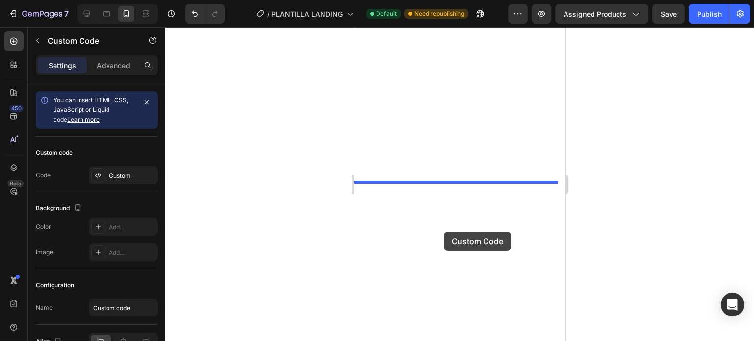
scroll to position [1815, 0]
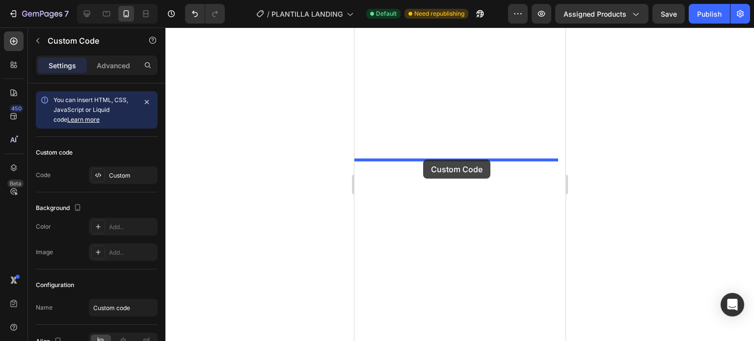
drag, startPoint x: 464, startPoint y: 170, endPoint x: 422, endPoint y: 159, distance: 42.6
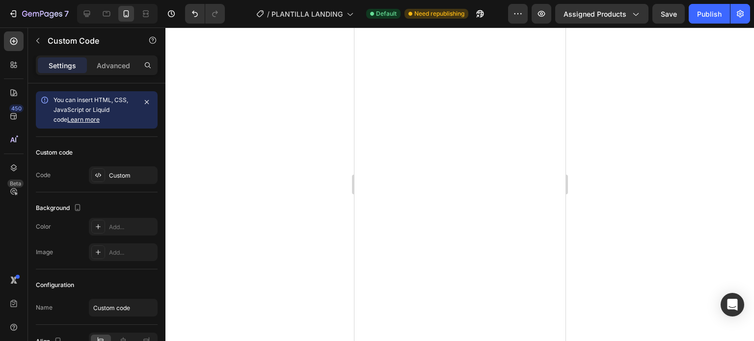
scroll to position [1830, 0]
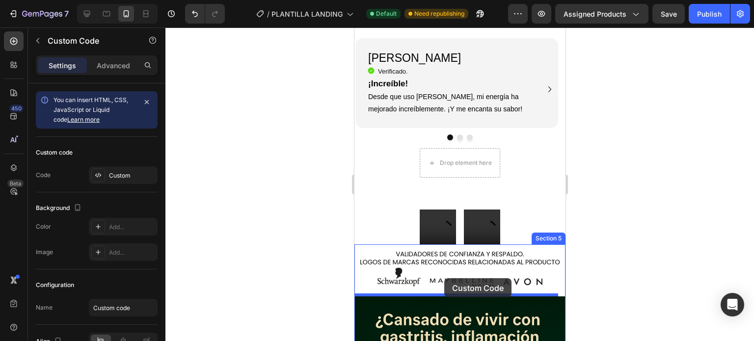
scroll to position [2083, 0]
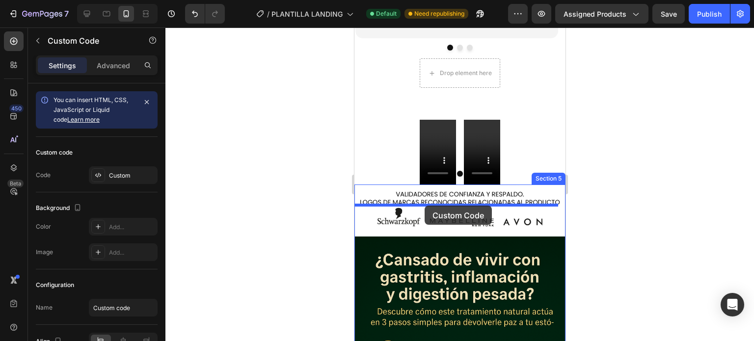
drag, startPoint x: 464, startPoint y: 98, endPoint x: 424, endPoint y: 206, distance: 115.0
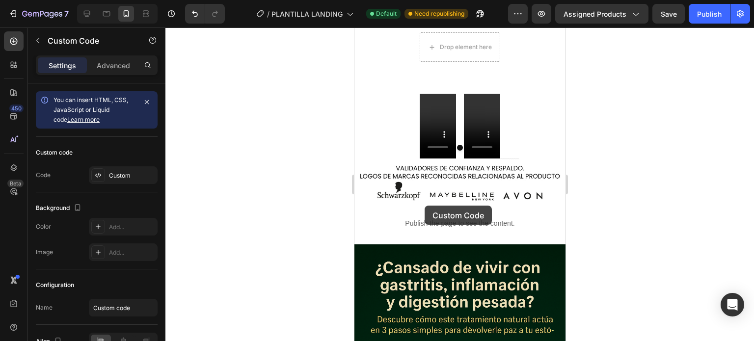
scroll to position [2057, 0]
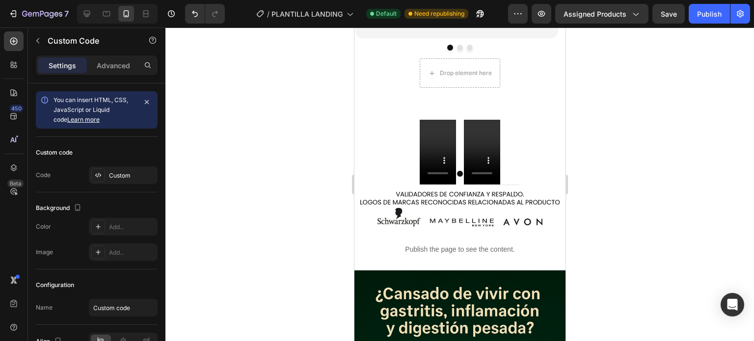
click at [456, 244] on p "Publish the page to see the content." at bounding box center [459, 249] width 211 height 10
click at [446, 236] on div "Publish the page to see the content." at bounding box center [459, 249] width 211 height 26
click at [445, 244] on p "Publish the page to see the content." at bounding box center [459, 249] width 211 height 10
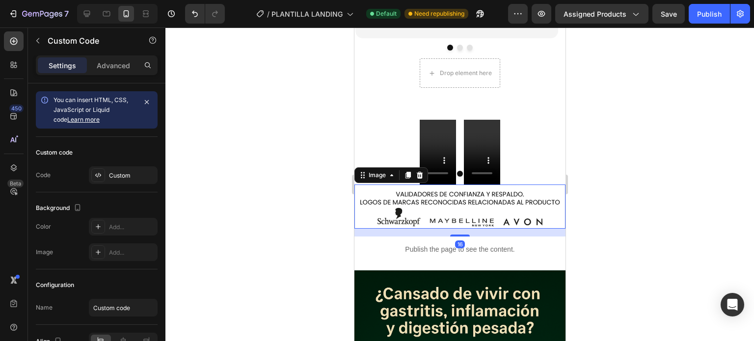
click at [458, 184] on img at bounding box center [459, 206] width 211 height 44
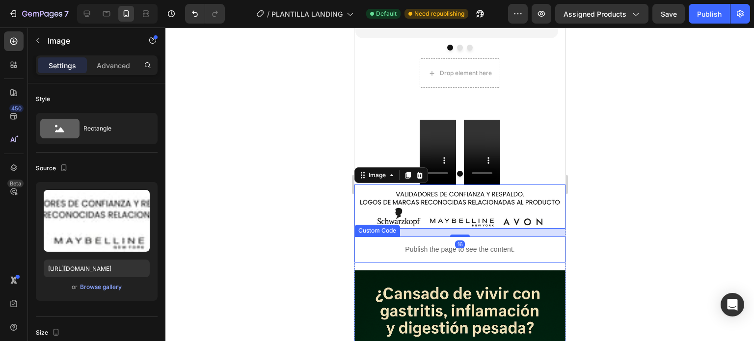
click at [465, 244] on p "Publish the page to see the content." at bounding box center [459, 249] width 211 height 10
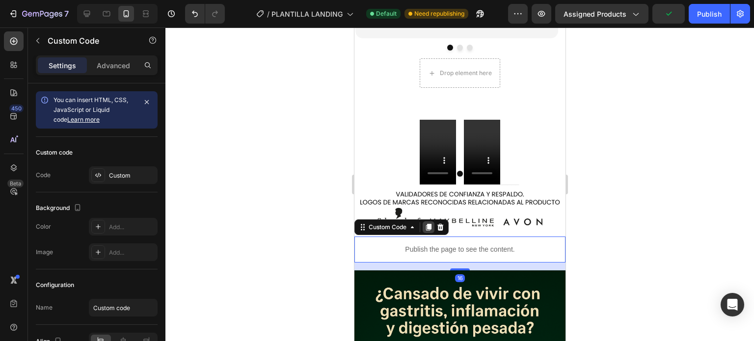
click at [430, 224] on icon at bounding box center [427, 227] width 5 height 7
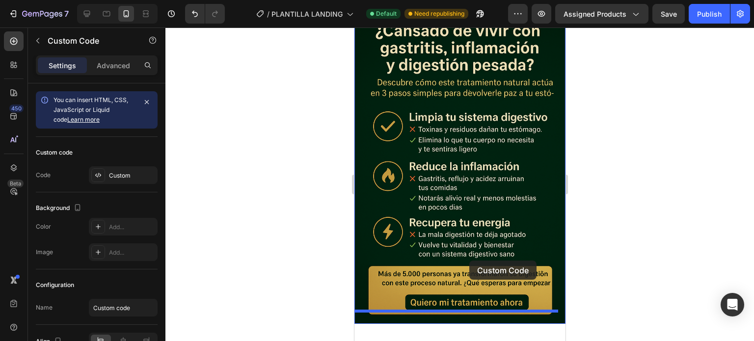
scroll to position [2449, 0]
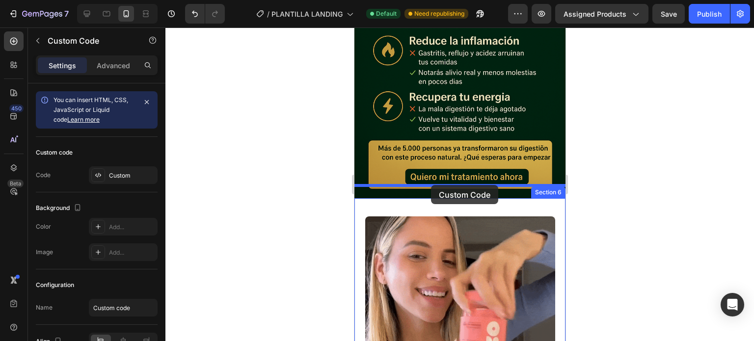
drag, startPoint x: 464, startPoint y: 251, endPoint x: 430, endPoint y: 186, distance: 72.6
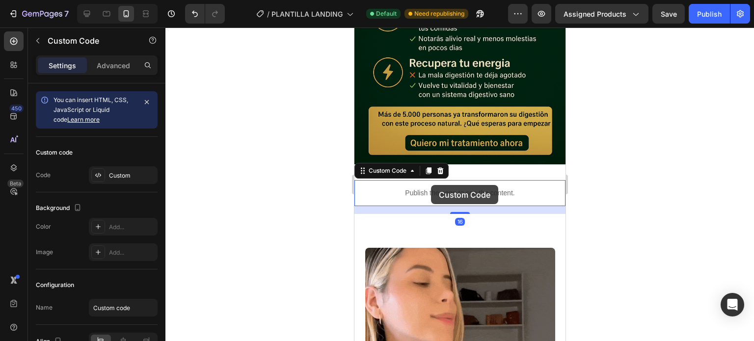
scroll to position [2415, 0]
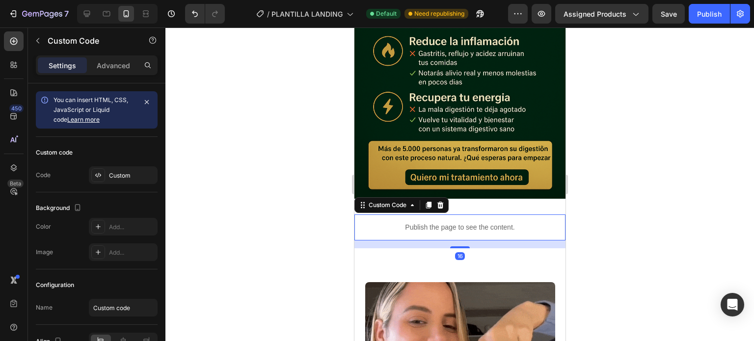
click at [590, 186] on div at bounding box center [459, 184] width 588 height 314
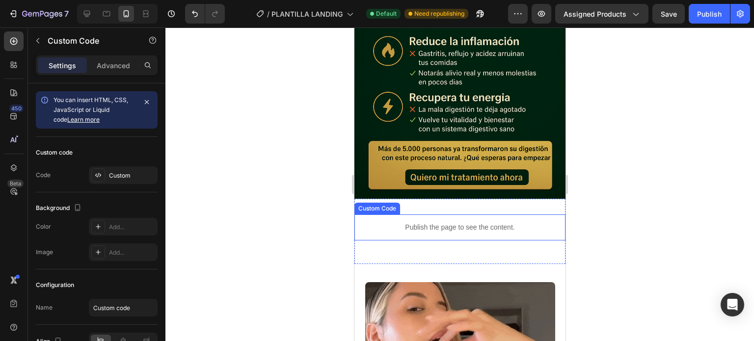
click at [470, 222] on p "Publish the page to see the content." at bounding box center [459, 227] width 211 height 10
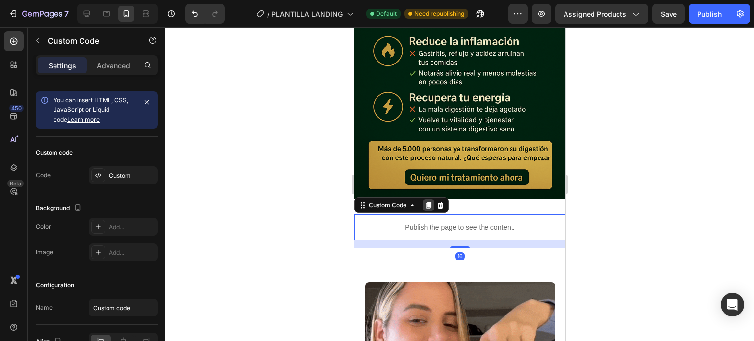
click at [428, 202] on icon at bounding box center [427, 205] width 5 height 7
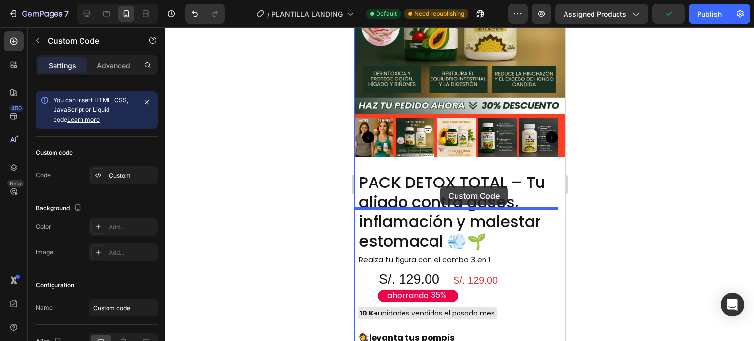
scroll to position [3053, 0]
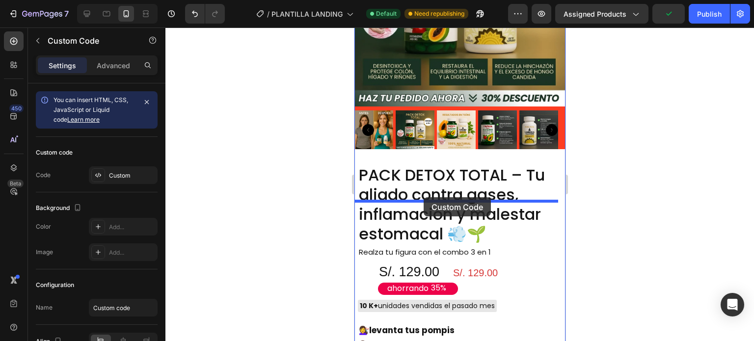
drag, startPoint x: 456, startPoint y: 247, endPoint x: 423, endPoint y: 197, distance: 59.7
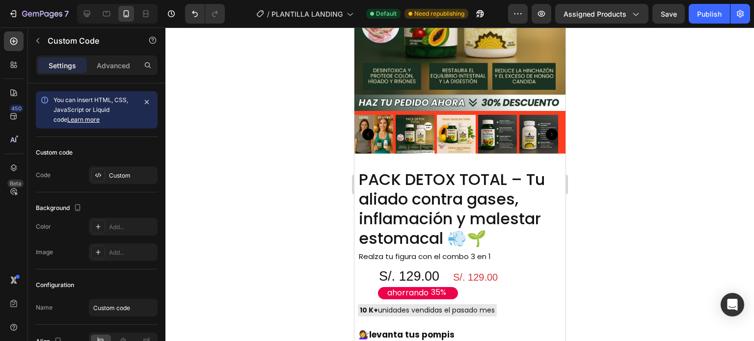
scroll to position [3200, 0]
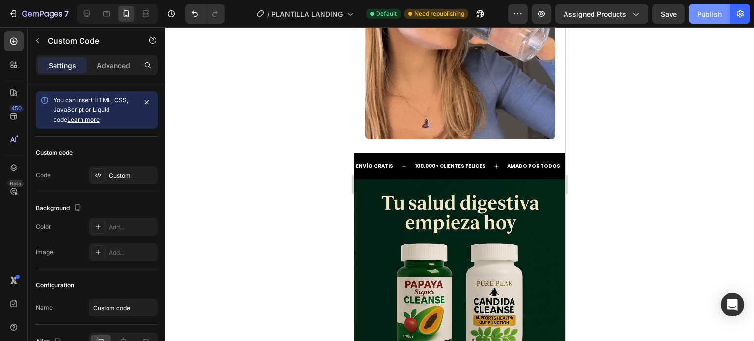
scroll to position [2758, 0]
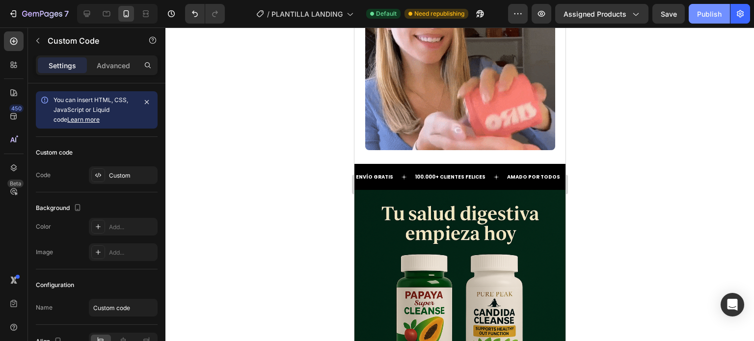
click at [701, 12] on div "Publish" at bounding box center [709, 14] width 25 height 10
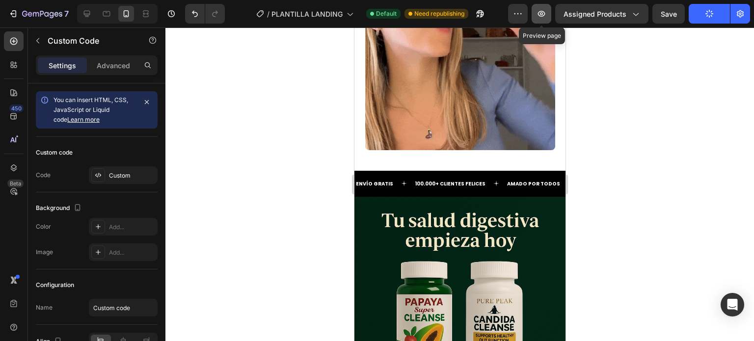
click at [548, 18] on button "button" at bounding box center [541, 14] width 20 height 20
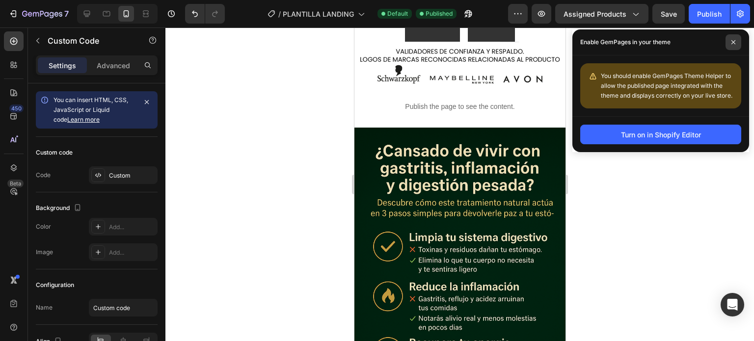
click at [734, 43] on icon at bounding box center [733, 42] width 5 height 5
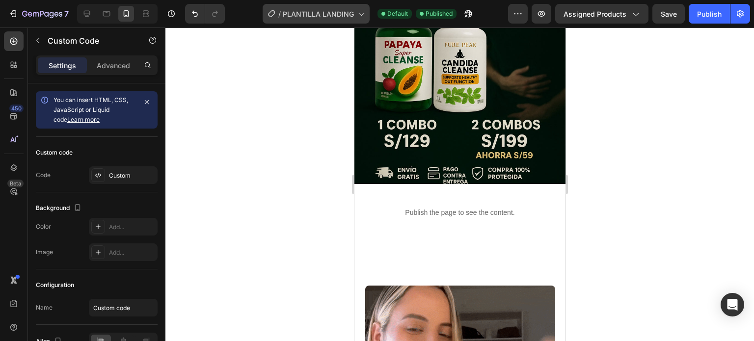
scroll to position [169, 0]
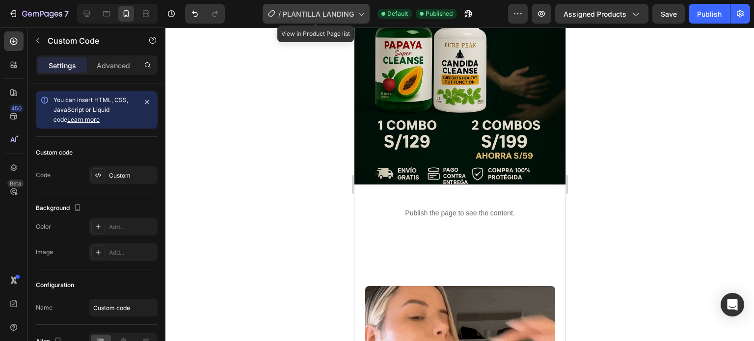
click at [353, 10] on span "PLANTILLA LANDING" at bounding box center [318, 14] width 71 height 10
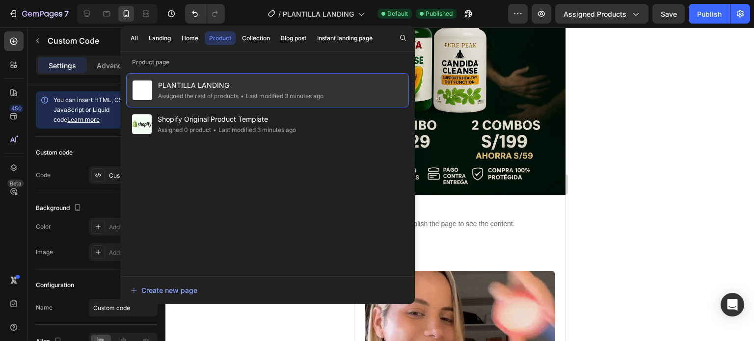
click at [312, 86] on span "PLANTILLA LANDING" at bounding box center [240, 85] width 165 height 12
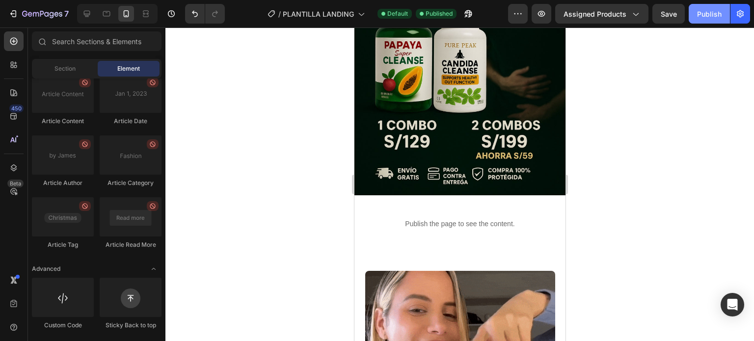
click at [716, 19] on div "Publish" at bounding box center [709, 14] width 25 height 10
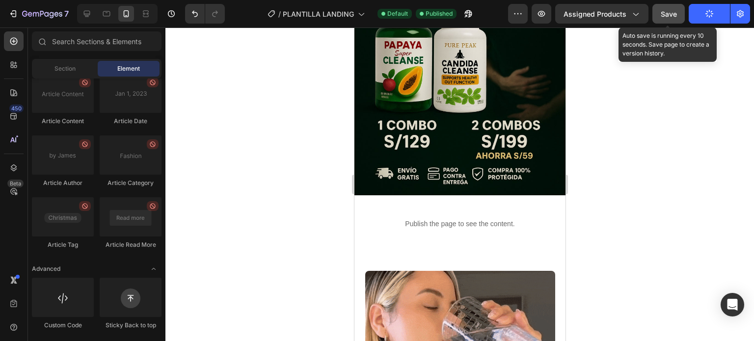
click at [677, 14] on span "Save" at bounding box center [668, 14] width 16 height 8
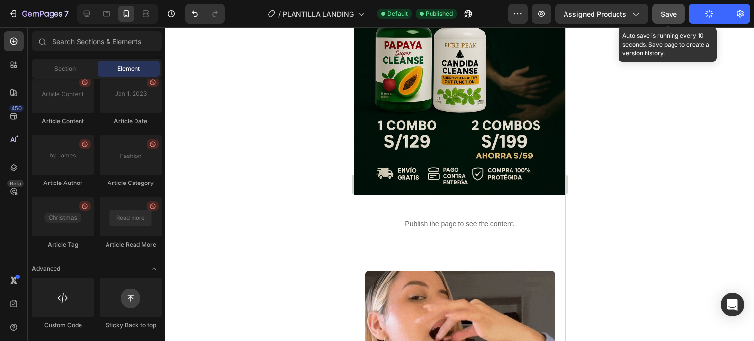
click at [677, 14] on button "Save" at bounding box center [668, 14] width 32 height 20
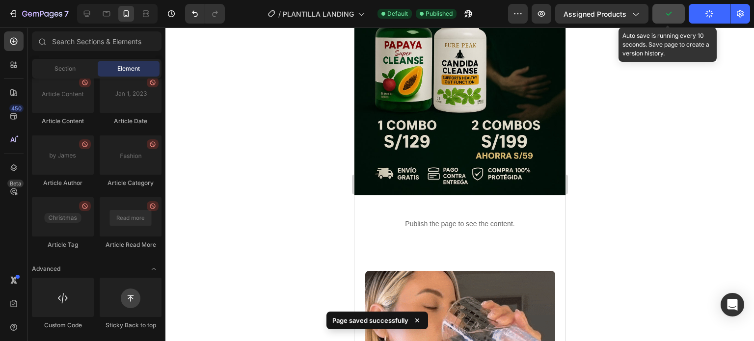
click at [677, 14] on button "button" at bounding box center [668, 14] width 32 height 20
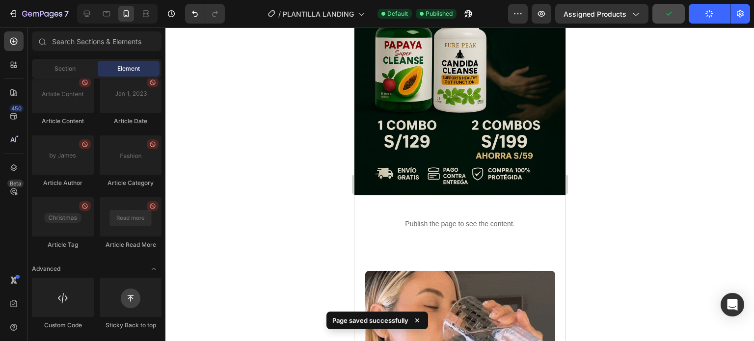
click at [710, 17] on icon "button" at bounding box center [709, 13] width 11 height 11
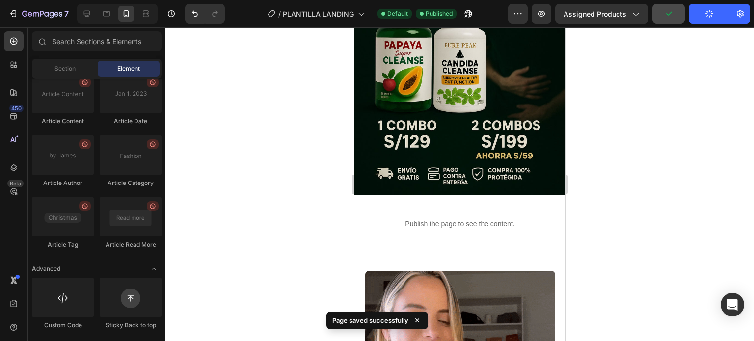
click at [710, 17] on div "button" at bounding box center [709, 14] width 8 height 8
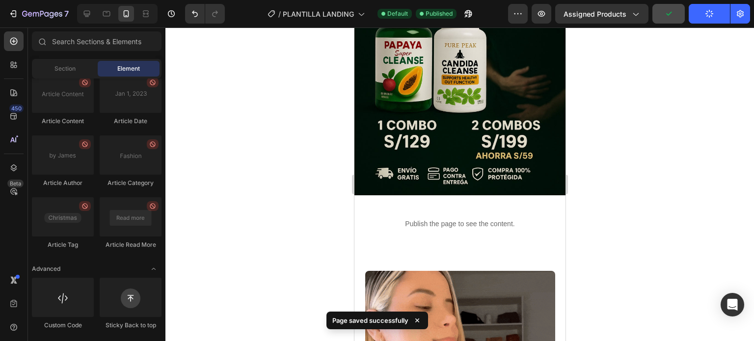
click at [710, 17] on div "button" at bounding box center [709, 14] width 8 height 8
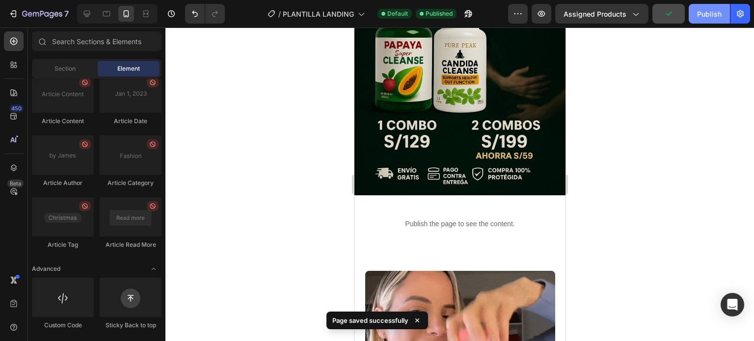
click at [710, 17] on div "Publish" at bounding box center [709, 14] width 25 height 10
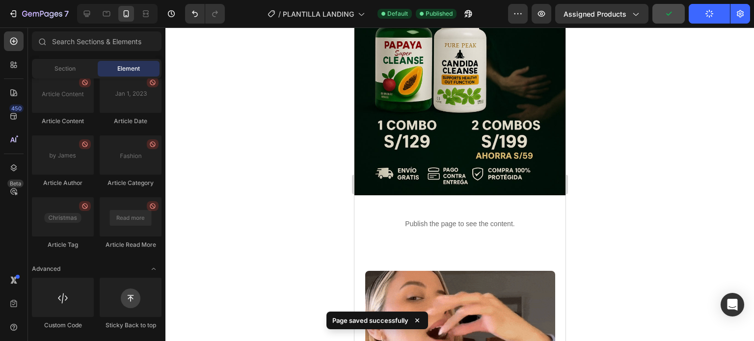
click at [710, 17] on icon "button" at bounding box center [709, 13] width 11 height 11
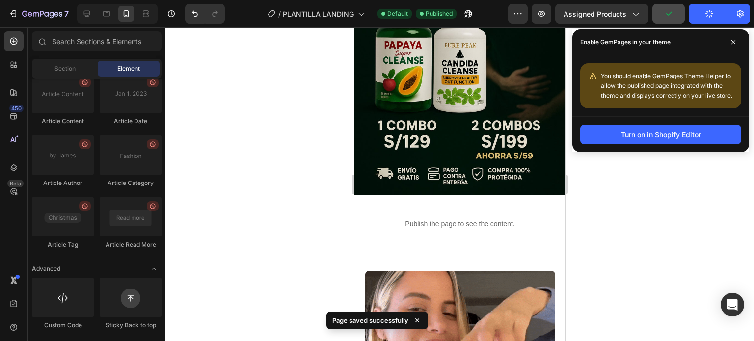
click at [710, 17] on div "button" at bounding box center [709, 14] width 8 height 8
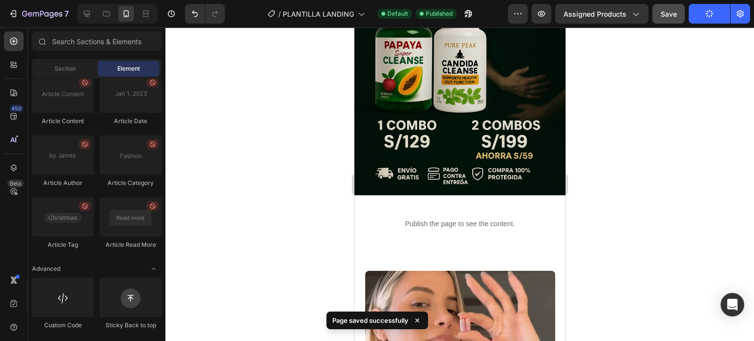
click at [614, 102] on div at bounding box center [459, 184] width 588 height 314
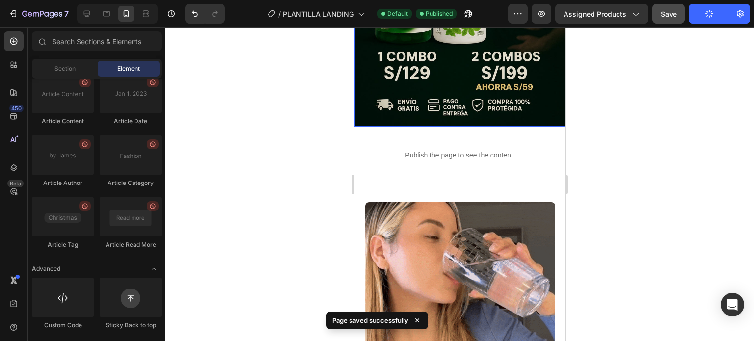
scroll to position [245, 0]
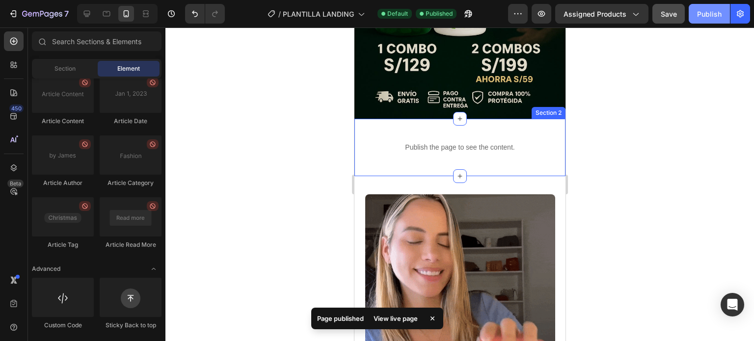
click at [487, 119] on div "Publish the page to see the content. Custom Code Section 2" at bounding box center [459, 147] width 211 height 57
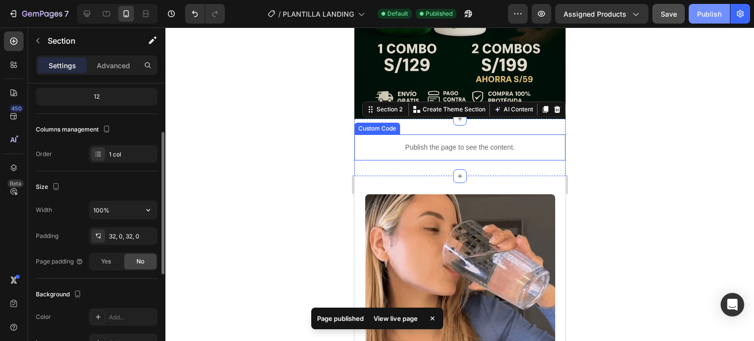
scroll to position [0, 0]
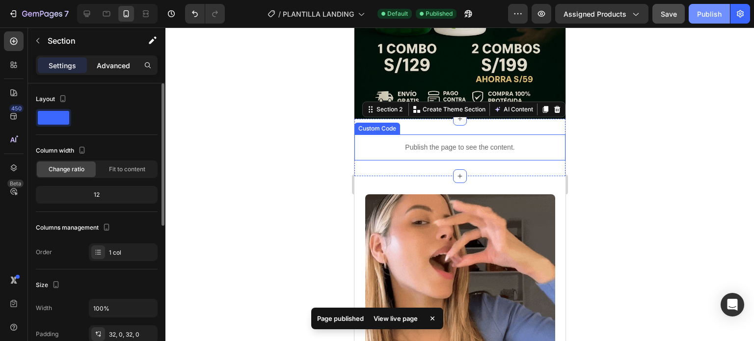
click at [121, 62] on p "Advanced" at bounding box center [113, 65] width 33 height 10
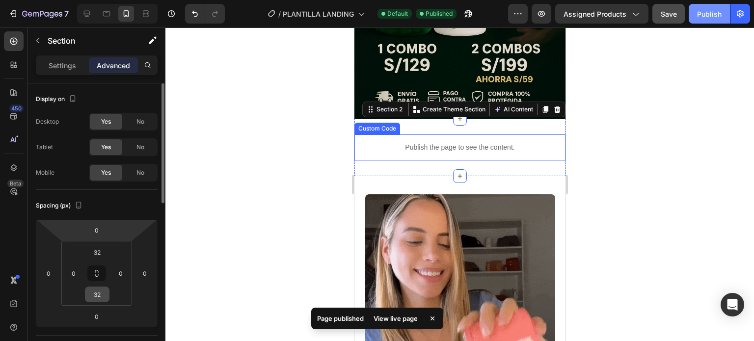
scroll to position [49, 0]
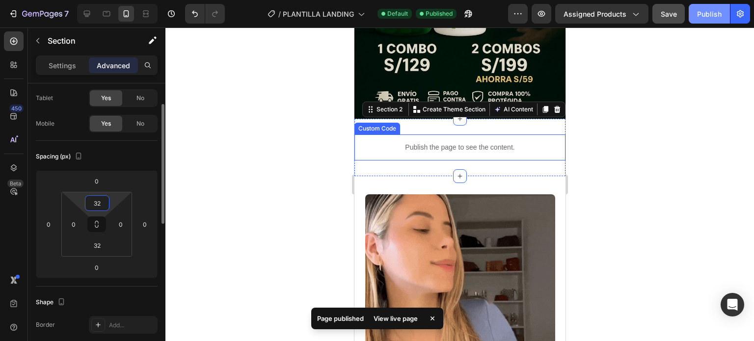
click at [100, 200] on input "32" at bounding box center [97, 203] width 20 height 15
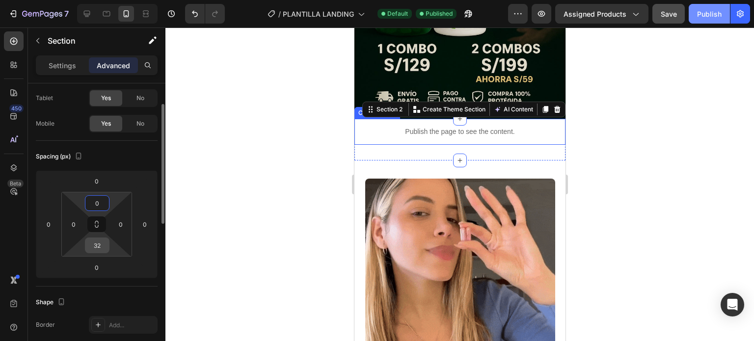
type input "0"
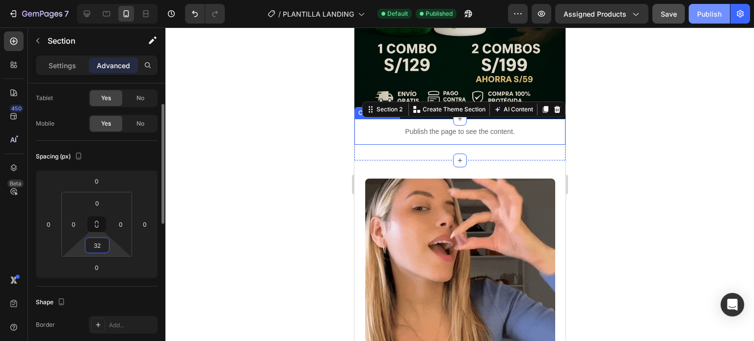
click at [99, 248] on input "32" at bounding box center [97, 245] width 20 height 15
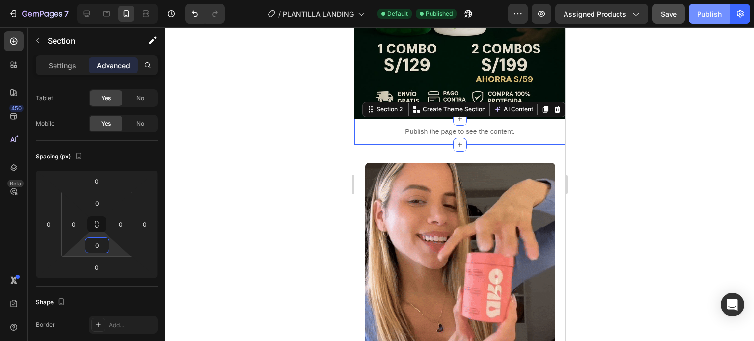
type input "0"
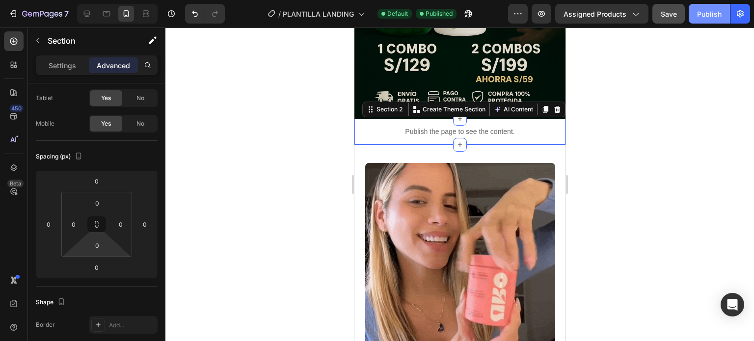
click at [715, 14] on div "Publish" at bounding box center [709, 14] width 25 height 10
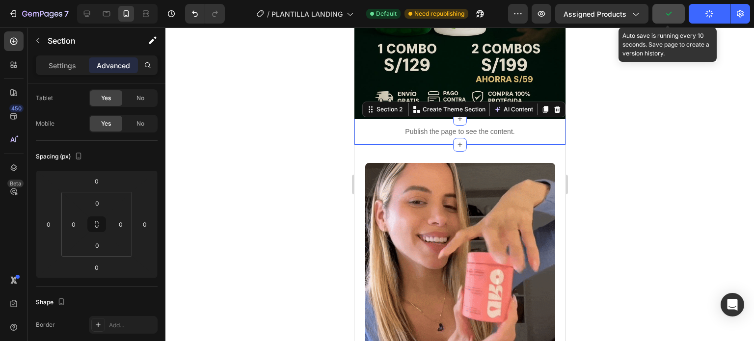
click at [669, 16] on icon "button" at bounding box center [668, 14] width 10 height 10
click at [708, 12] on icon "button" at bounding box center [709, 13] width 11 height 11
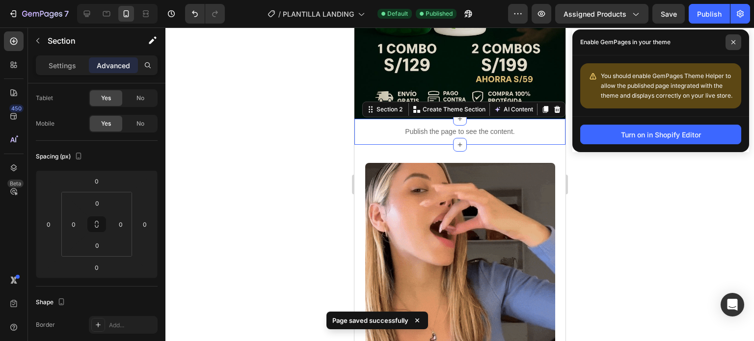
click at [733, 43] on icon at bounding box center [733, 42] width 5 height 5
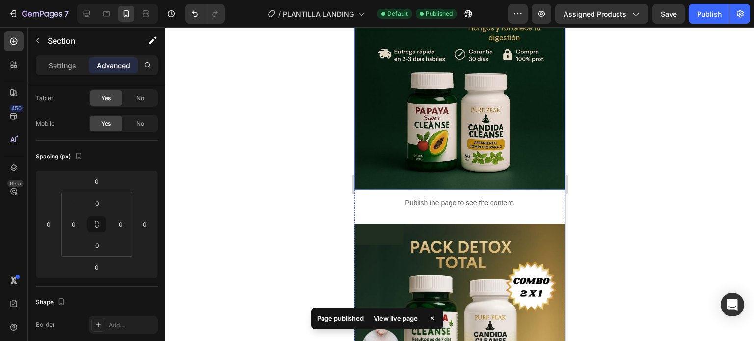
scroll to position [736, 0]
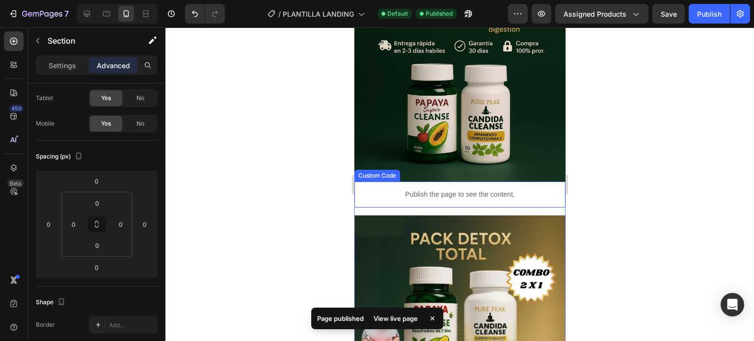
click at [483, 189] on p "Publish the page to see the content." at bounding box center [459, 194] width 211 height 10
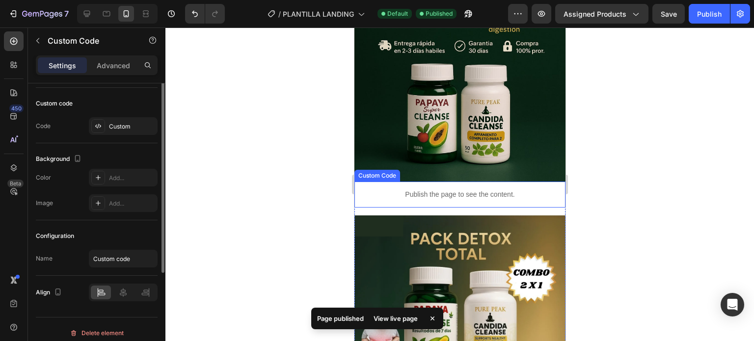
scroll to position [0, 0]
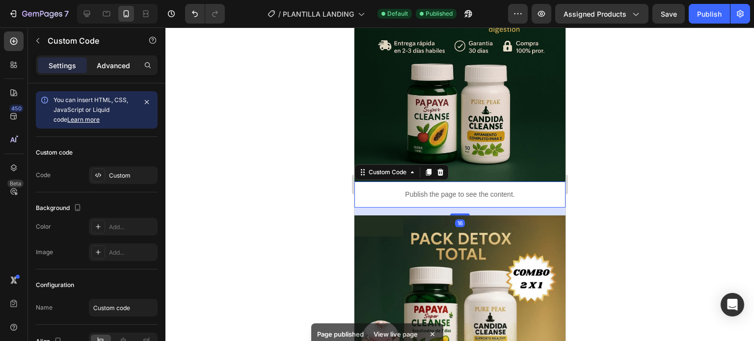
click at [108, 58] on div "Advanced" at bounding box center [113, 65] width 49 height 16
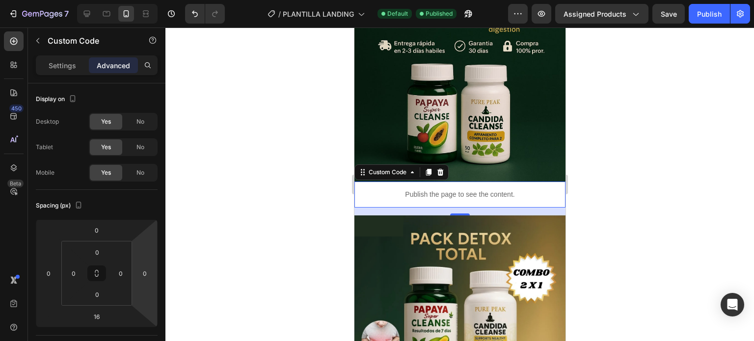
click at [422, 208] on div "16" at bounding box center [459, 212] width 211 height 8
drag, startPoint x: 301, startPoint y: 209, endPoint x: 0, endPoint y: 177, distance: 302.5
click at [301, 209] on div at bounding box center [459, 184] width 588 height 314
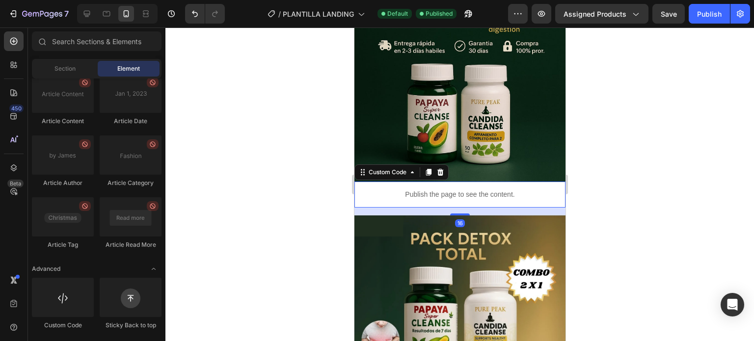
click at [433, 189] on p "Publish the page to see the content." at bounding box center [459, 194] width 211 height 10
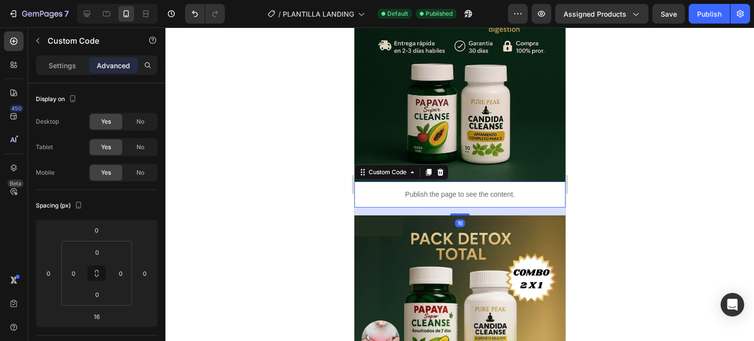
click at [428, 208] on div "16" at bounding box center [459, 212] width 211 height 8
click at [294, 219] on div at bounding box center [459, 184] width 588 height 314
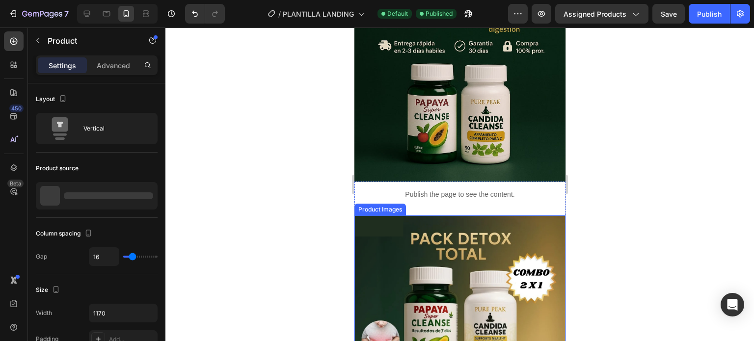
click at [408, 203] on div "Publish the page to see the content. Custom Code Product Images" at bounding box center [459, 326] width 211 height 288
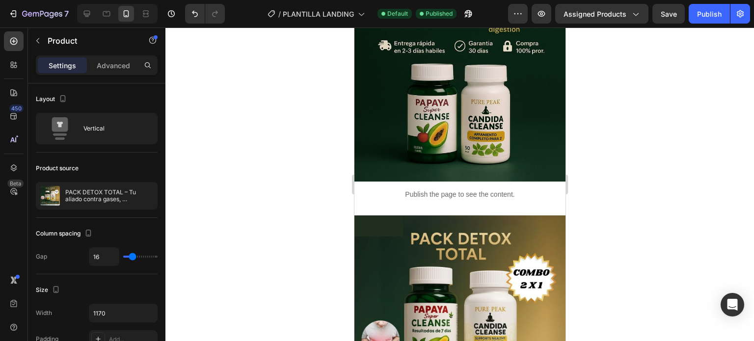
click at [427, 202] on div "Publish the page to see the content. Custom Code Product Images" at bounding box center [459, 326] width 211 height 288
click at [430, 202] on div "Publish the page to see the content. Custom Code Product Images" at bounding box center [459, 326] width 211 height 288
click at [424, 190] on div "Publish the page to see the content." at bounding box center [459, 195] width 211 height 26
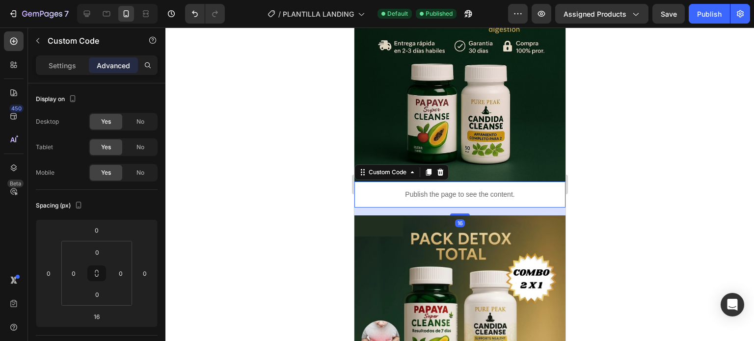
click at [420, 208] on div "16" at bounding box center [459, 212] width 211 height 8
click at [285, 196] on div at bounding box center [459, 184] width 588 height 314
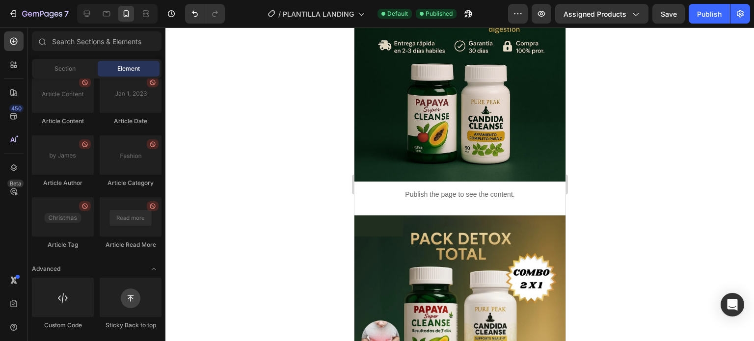
click at [429, 227] on img at bounding box center [459, 320] width 211 height 211
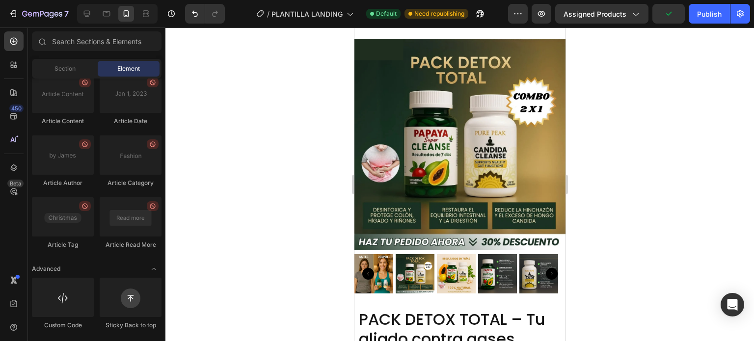
click at [623, 179] on div at bounding box center [459, 184] width 588 height 314
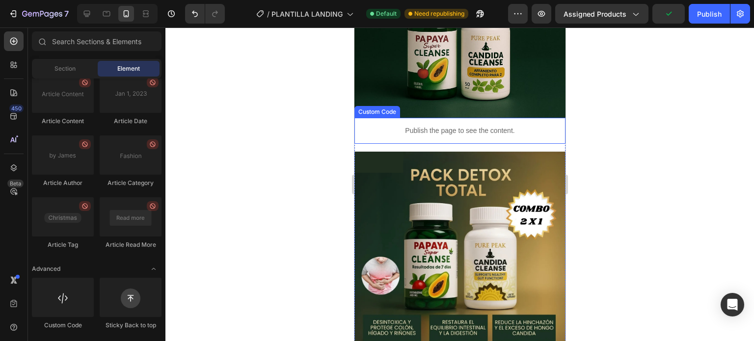
scroll to position [765, 0]
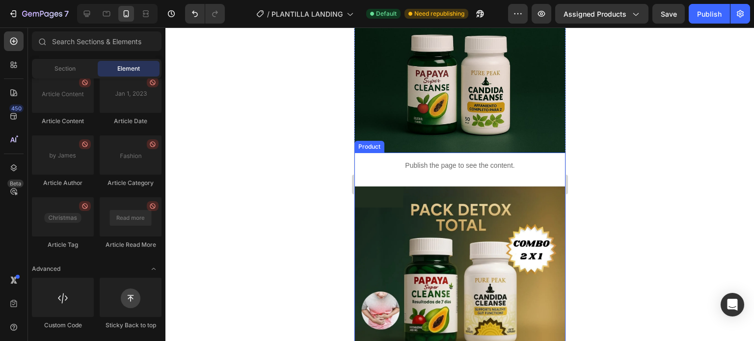
click at [489, 173] on div "Publish the page to see the content. Custom Code Product Images" at bounding box center [459, 297] width 211 height 288
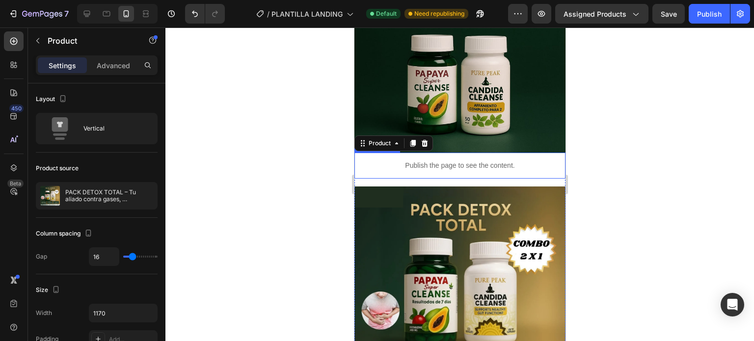
click at [489, 166] on div "Publish the page to see the content." at bounding box center [459, 166] width 211 height 26
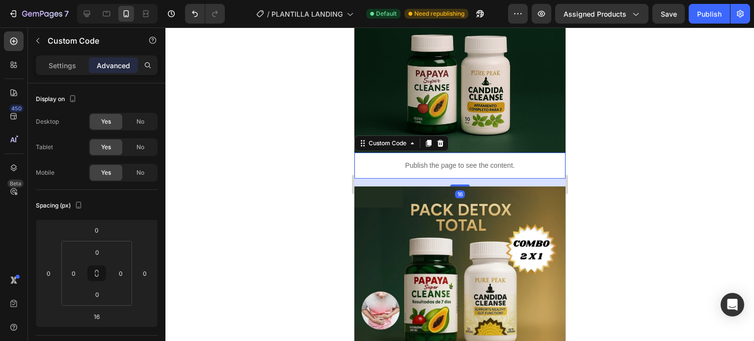
click at [116, 66] on p "Advanced" at bounding box center [113, 65] width 33 height 10
click at [377, 179] on div "16" at bounding box center [459, 183] width 211 height 8
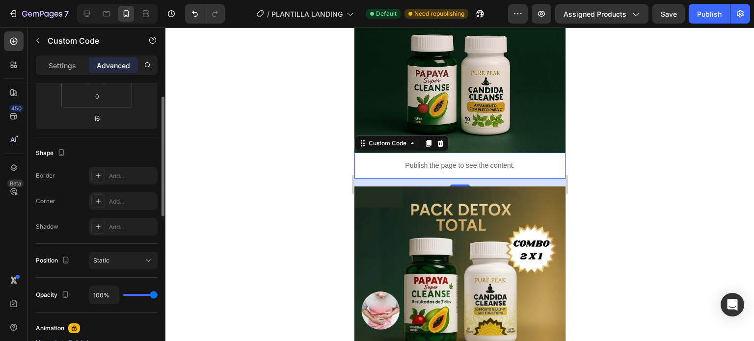
scroll to position [149, 0]
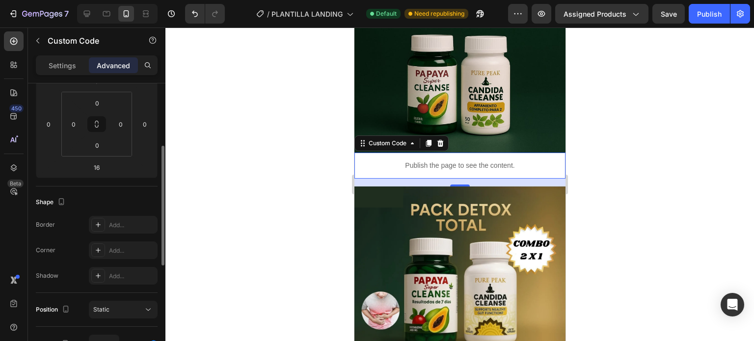
click at [304, 184] on div at bounding box center [459, 184] width 588 height 314
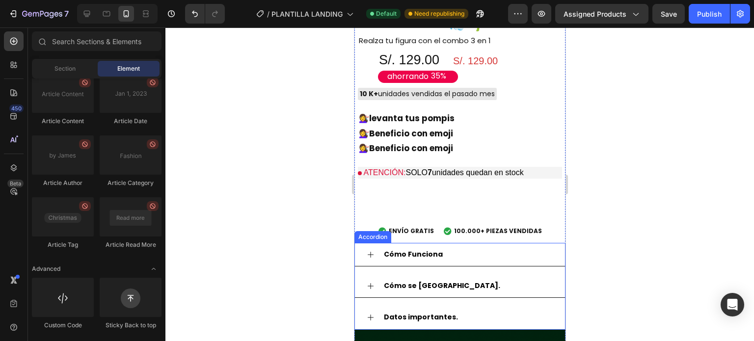
scroll to position [1305, 0]
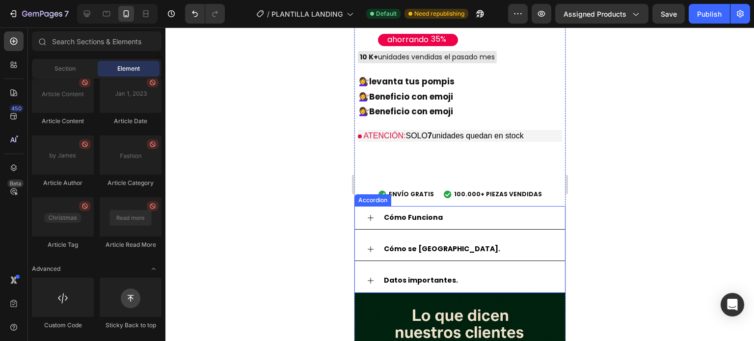
click at [456, 210] on div "Cómo Funciona" at bounding box center [467, 217] width 171 height 15
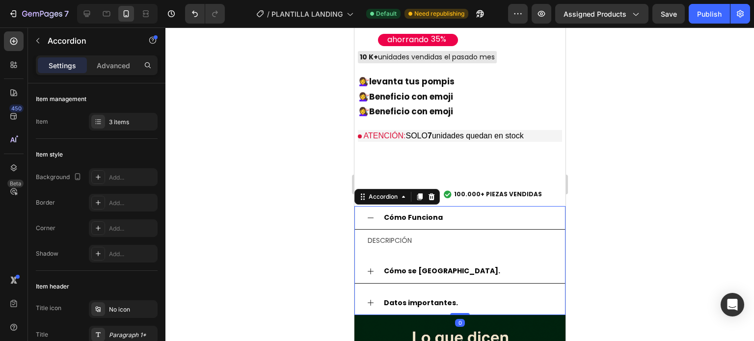
click at [446, 260] on div "Cómo se [GEOGRAPHIC_DATA]." at bounding box center [459, 272] width 210 height 24
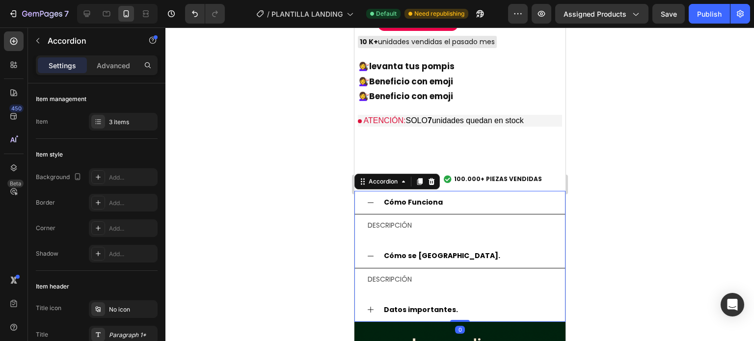
scroll to position [1354, 0]
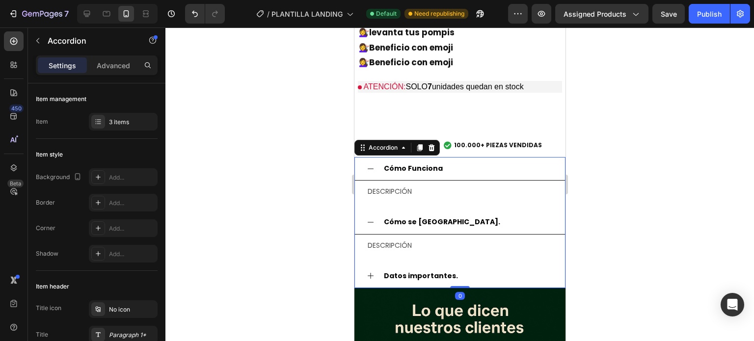
click at [449, 271] on strong "Datos importantes." at bounding box center [420, 276] width 74 height 10
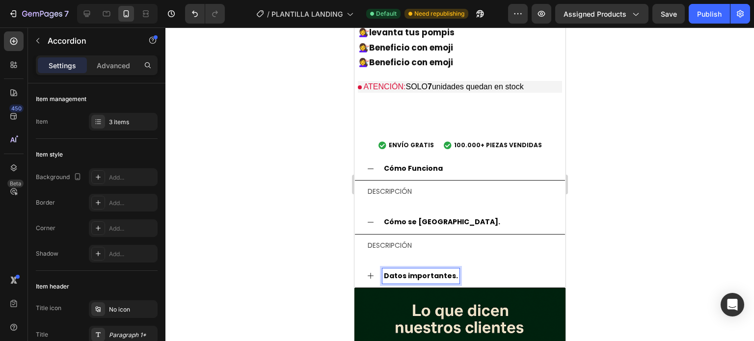
click at [424, 243] on div "Cómo Funciona DESCRIPCIÓN Text Block Cómo se usa. DESCRIPCIÓN Text Block Datos …" at bounding box center [459, 222] width 211 height 131
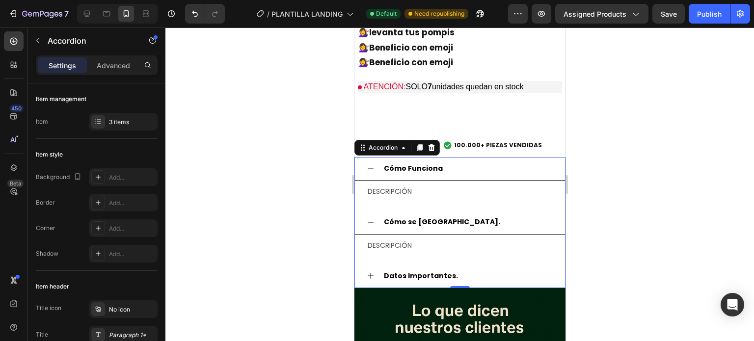
click at [433, 214] on div "Cómo se [GEOGRAPHIC_DATA]." at bounding box center [467, 221] width 171 height 15
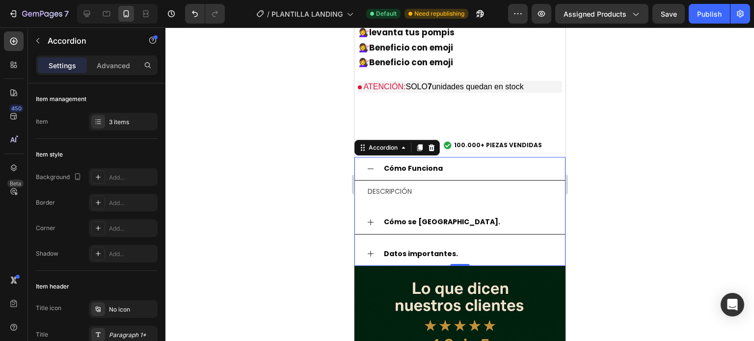
click at [435, 160] on div "Cómo Funciona" at bounding box center [459, 169] width 210 height 24
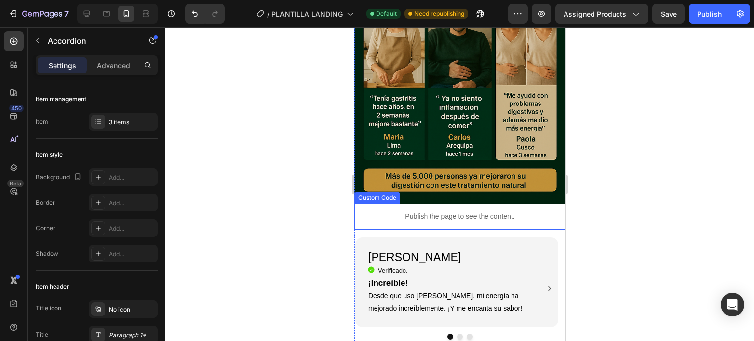
scroll to position [1746, 0]
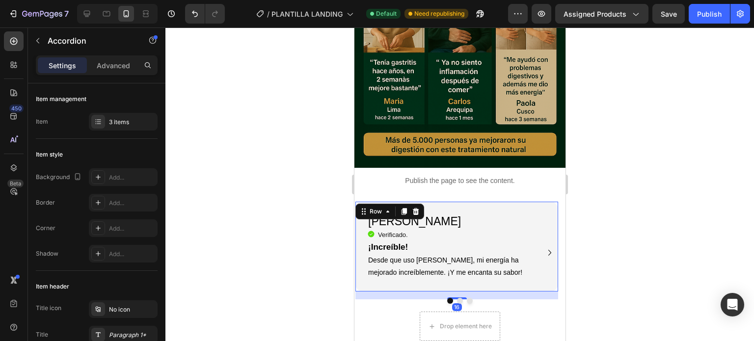
click at [477, 202] on div "Luna G. Heading Icon Verificado. Heading Icon List ¡Increíble! Desde que uso Ma…" at bounding box center [456, 247] width 203 height 90
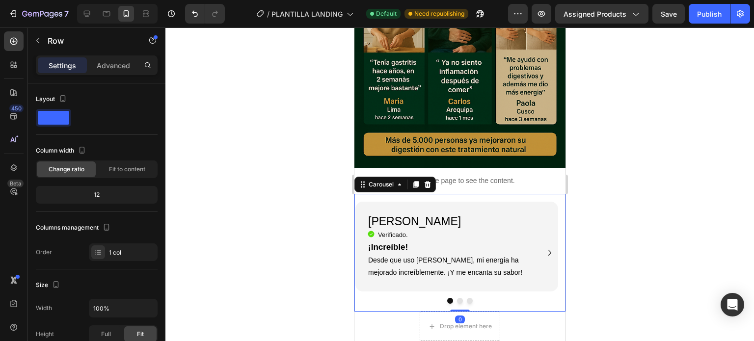
click at [480, 194] on div "[PERSON_NAME] Heading Icon Verificado. Heading Icon List ¡Increíble! Desde que …" at bounding box center [456, 253] width 204 height 118
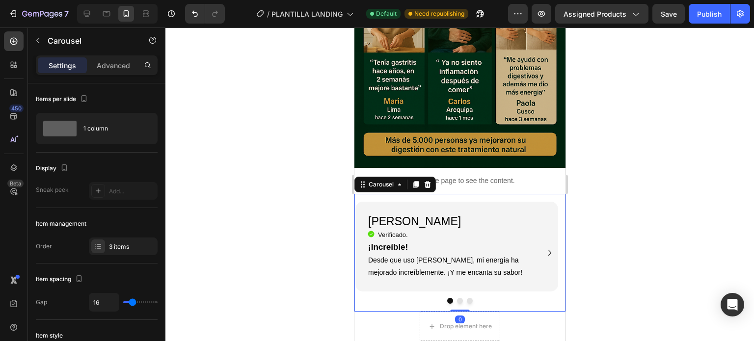
click at [645, 242] on div at bounding box center [459, 184] width 588 height 314
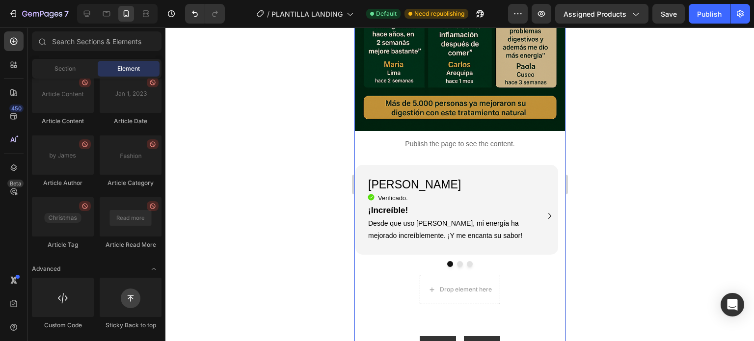
scroll to position [1795, 0]
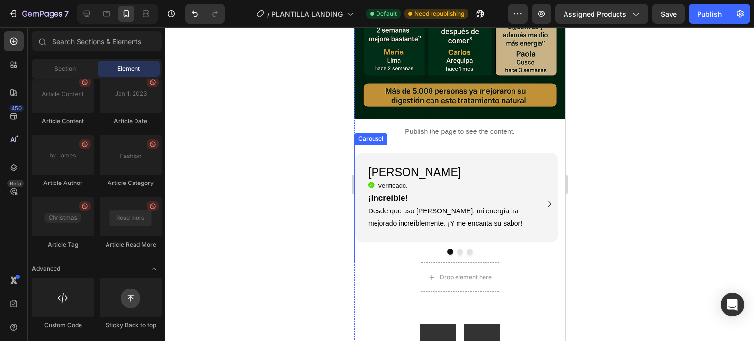
click at [543, 198] on icon "Carousel Next Arrow" at bounding box center [549, 204] width 12 height 12
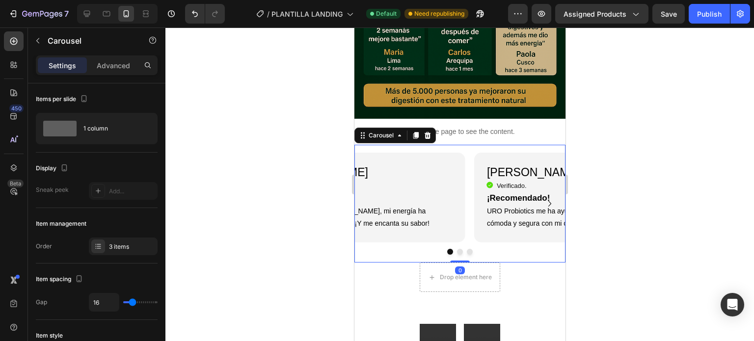
click at [543, 198] on icon "Carousel Next Arrow" at bounding box center [549, 204] width 12 height 12
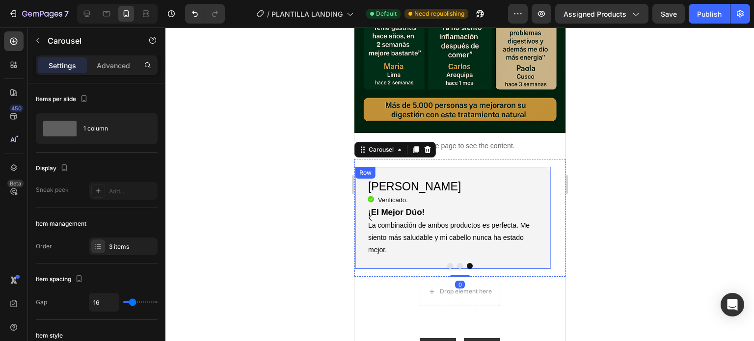
scroll to position [1746, 0]
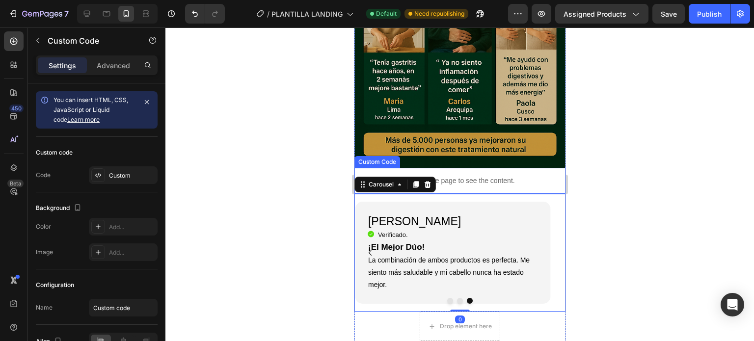
click at [538, 176] on p "Publish the page to see the content." at bounding box center [459, 181] width 211 height 10
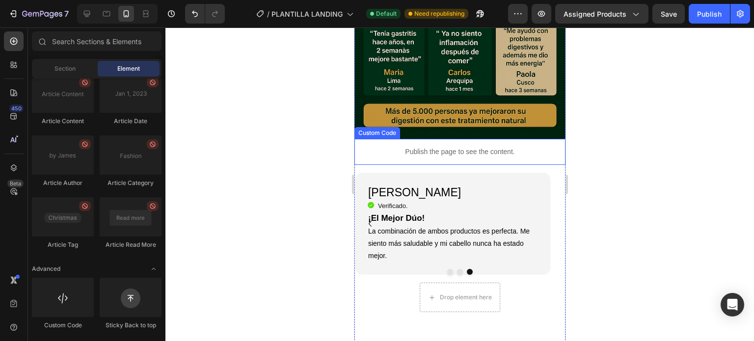
scroll to position [1815, 0]
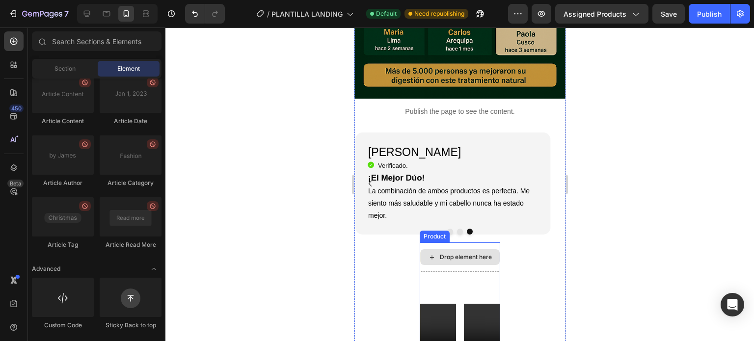
click at [456, 249] on div "Drop element here" at bounding box center [458, 257] width 79 height 16
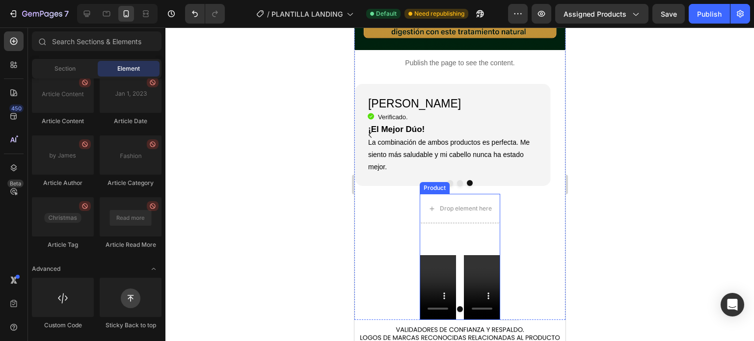
scroll to position [1864, 0]
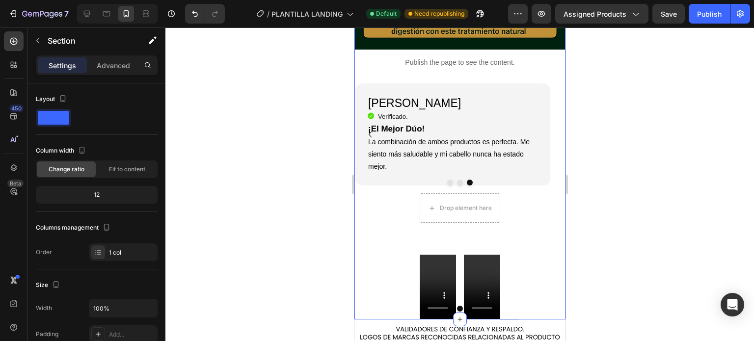
scroll to position [1913, 0]
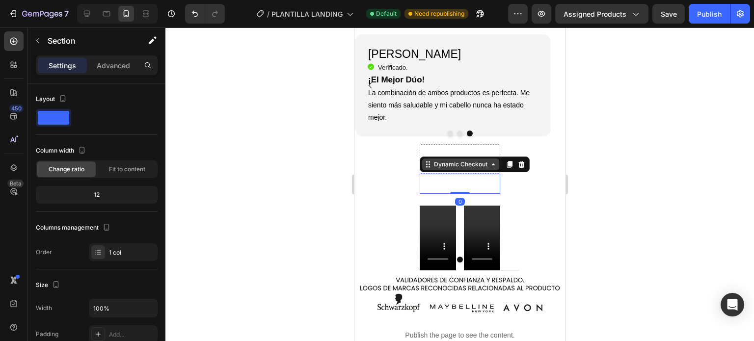
click at [467, 160] on div "Dynamic Checkout" at bounding box center [459, 164] width 57 height 9
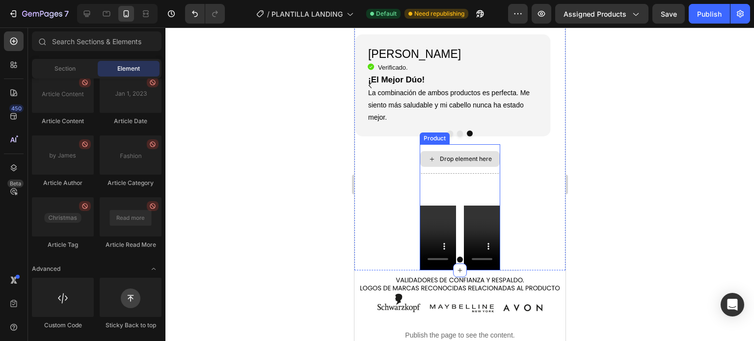
click at [478, 151] on div "Drop element here" at bounding box center [458, 159] width 79 height 16
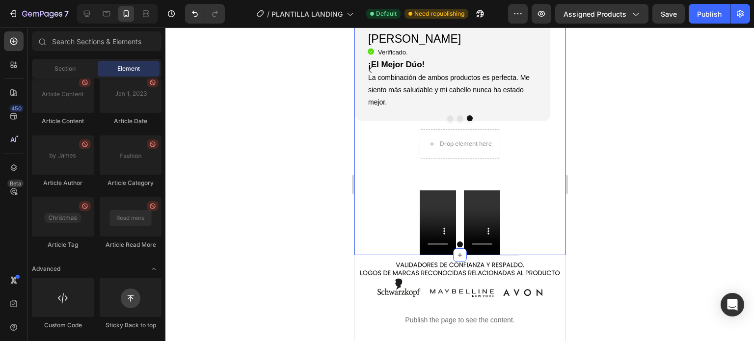
scroll to position [1962, 0]
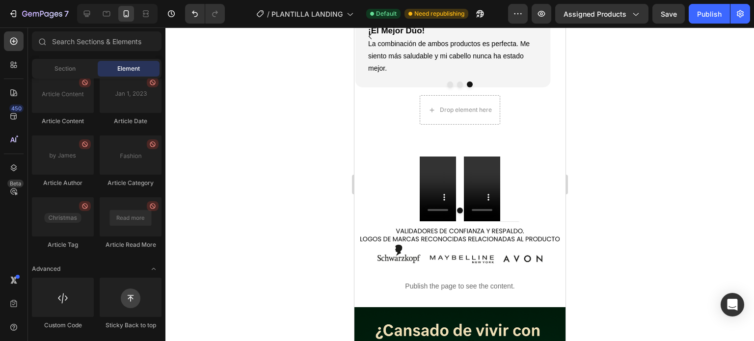
drag, startPoint x: 606, startPoint y: 213, endPoint x: 586, endPoint y: 217, distance: 20.6
click at [606, 213] on div at bounding box center [459, 184] width 588 height 314
click at [517, 221] on img at bounding box center [459, 243] width 211 height 44
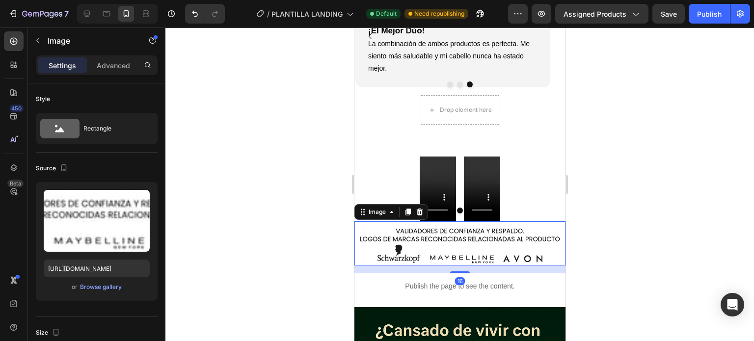
click at [583, 258] on div at bounding box center [459, 184] width 588 height 314
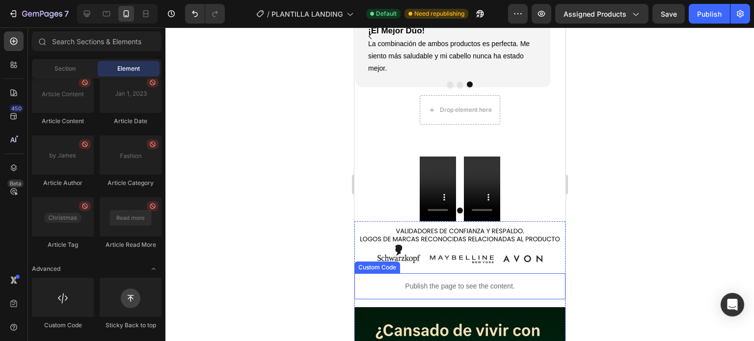
click at [501, 281] on p "Publish the page to see the content." at bounding box center [459, 286] width 211 height 10
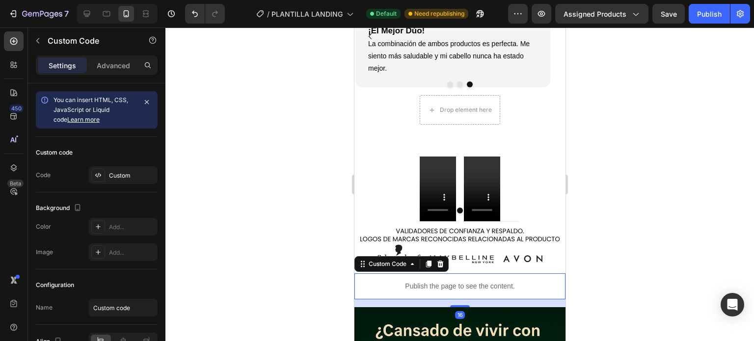
click at [506, 273] on div "Publish the page to see the content." at bounding box center [459, 286] width 211 height 26
click at [117, 55] on div "Settings Advanced" at bounding box center [97, 65] width 122 height 20
click at [126, 82] on div "Settings Advanced" at bounding box center [96, 69] width 137 height 28
click at [125, 73] on div "Settings Advanced" at bounding box center [97, 65] width 122 height 20
click at [125, 67] on p "Advanced" at bounding box center [113, 65] width 33 height 10
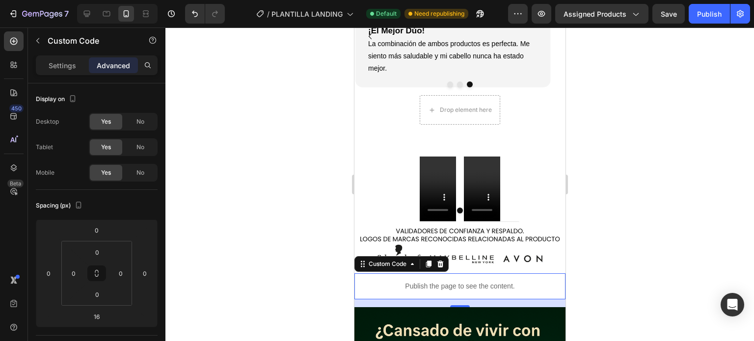
click at [621, 225] on div at bounding box center [459, 184] width 588 height 314
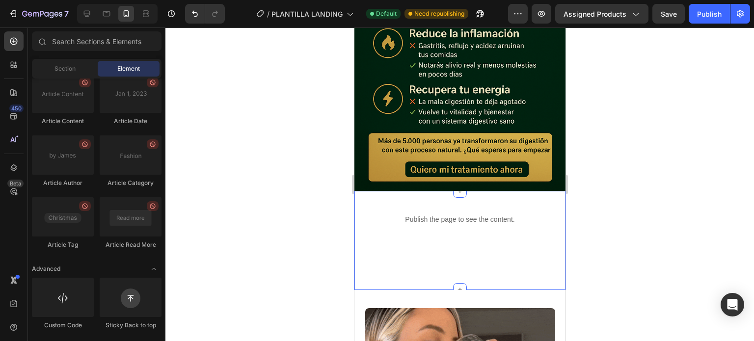
scroll to position [2404, 0]
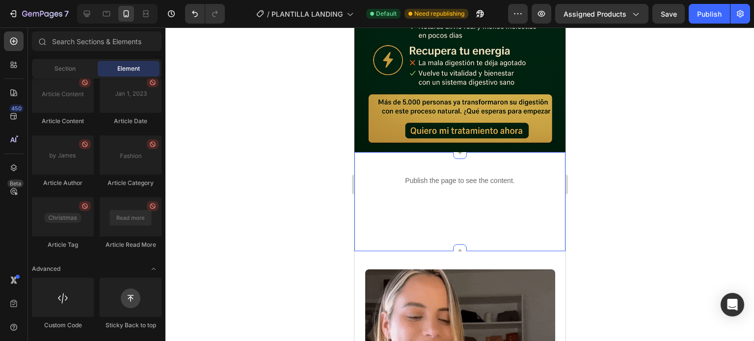
click at [492, 184] on div "Publish the page to see the content. Custom Code" at bounding box center [459, 202] width 211 height 68
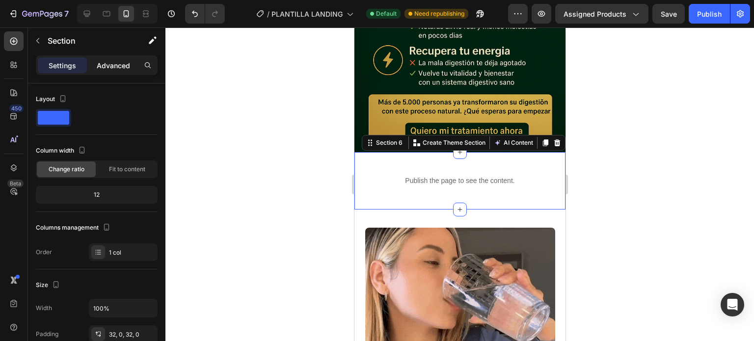
click at [110, 64] on p "Advanced" at bounding box center [113, 65] width 33 height 10
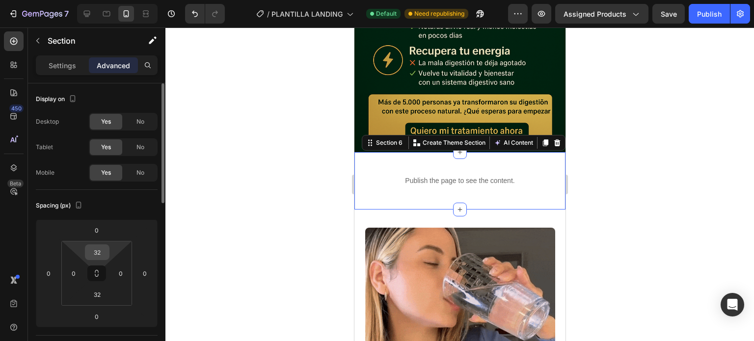
click at [100, 258] on input "32" at bounding box center [97, 252] width 20 height 15
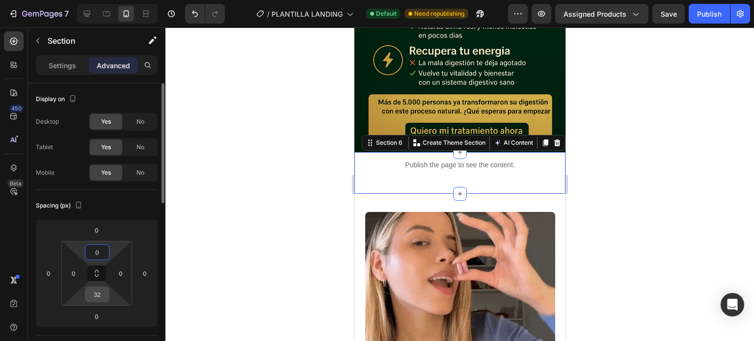
type input "0"
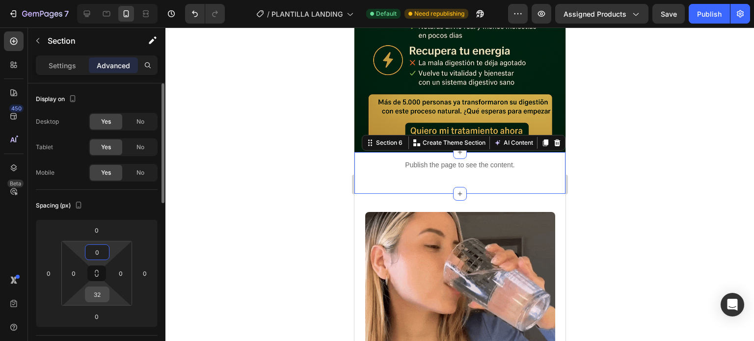
click at [101, 299] on input "32" at bounding box center [97, 294] width 20 height 15
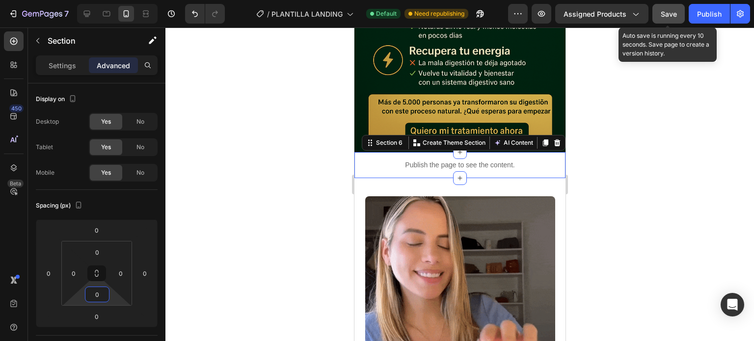
type input "0"
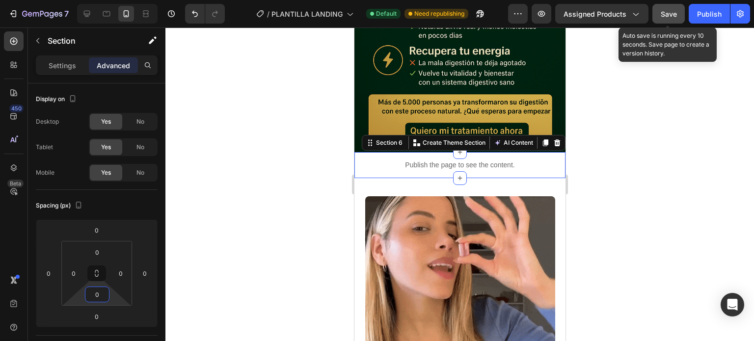
click at [661, 5] on button "Save" at bounding box center [668, 14] width 32 height 20
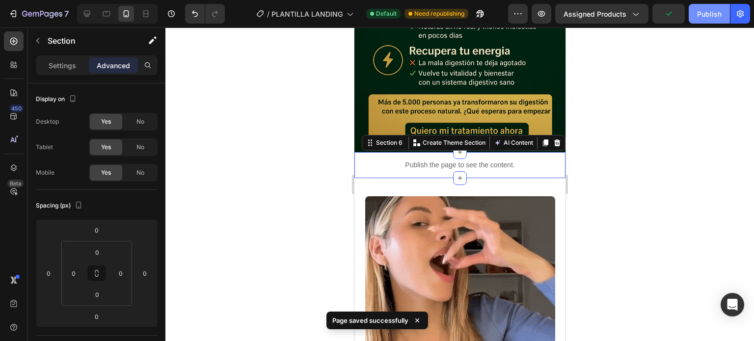
click at [706, 21] on button "Publish" at bounding box center [708, 14] width 41 height 20
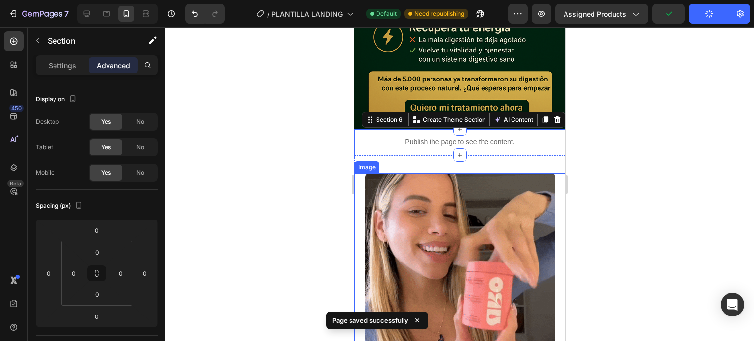
scroll to position [2649, 0]
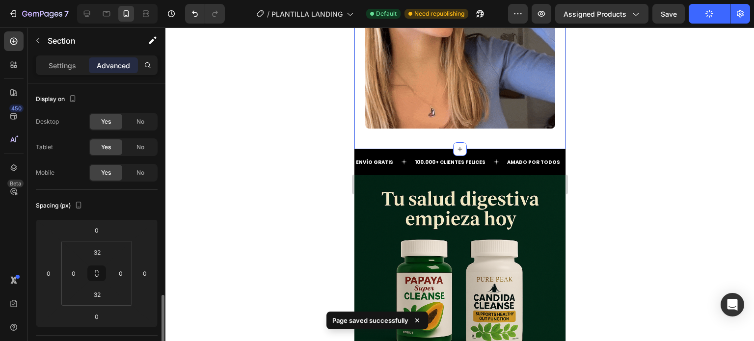
click at [501, 128] on div "Image Section 7" at bounding box center [459, 35] width 211 height 229
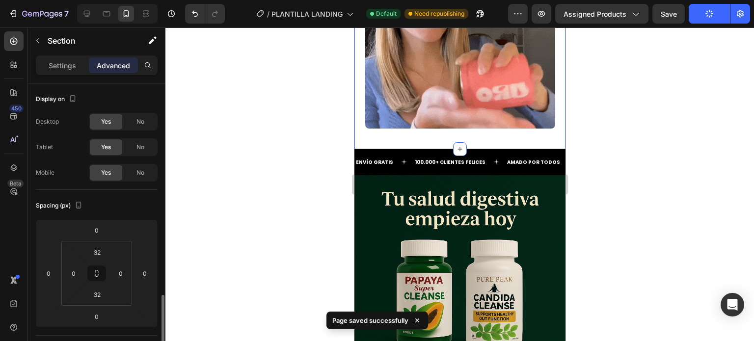
scroll to position [149, 0]
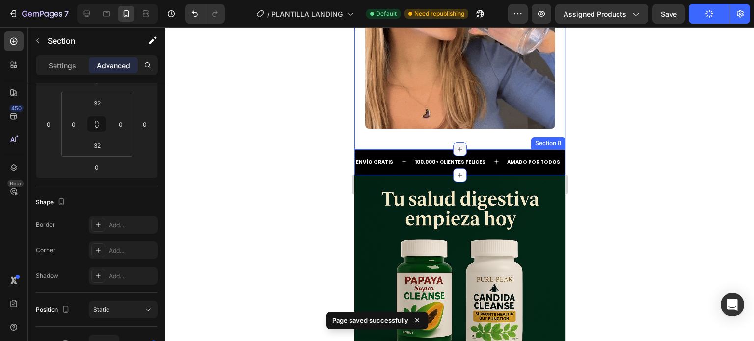
click at [457, 145] on icon at bounding box center [459, 149] width 8 height 8
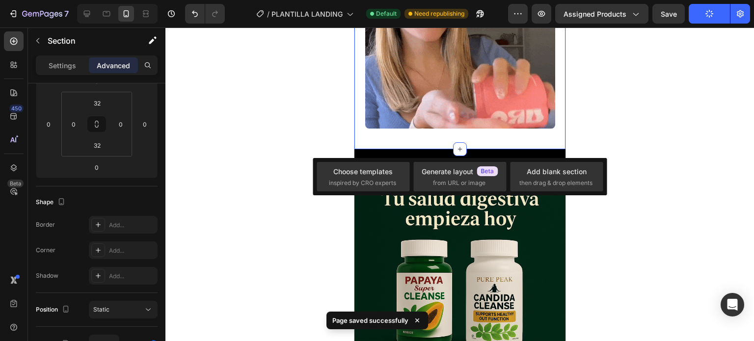
click at [662, 131] on div at bounding box center [459, 184] width 588 height 314
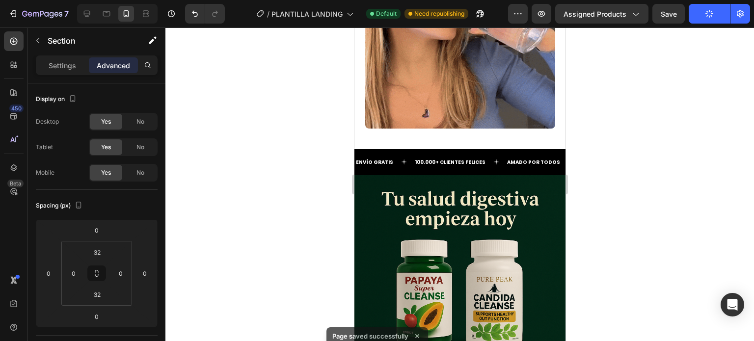
click at [539, 130] on div "Image Section 7" at bounding box center [459, 35] width 211 height 229
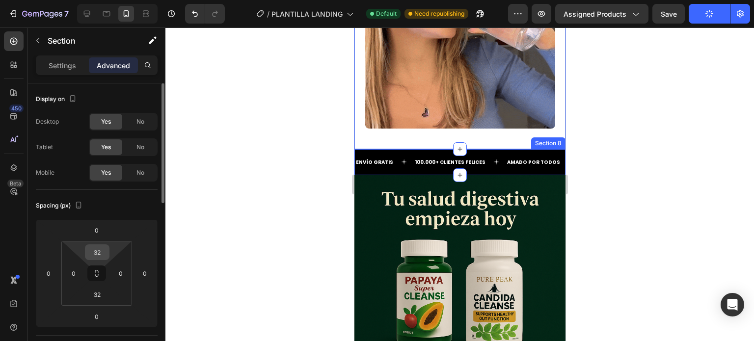
click at [104, 253] on input "32" at bounding box center [97, 252] width 20 height 15
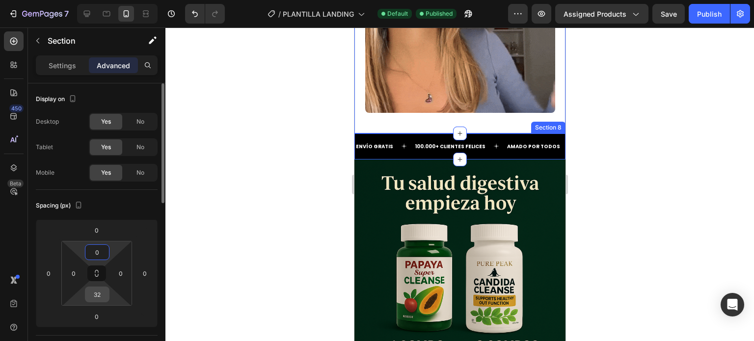
type input "0"
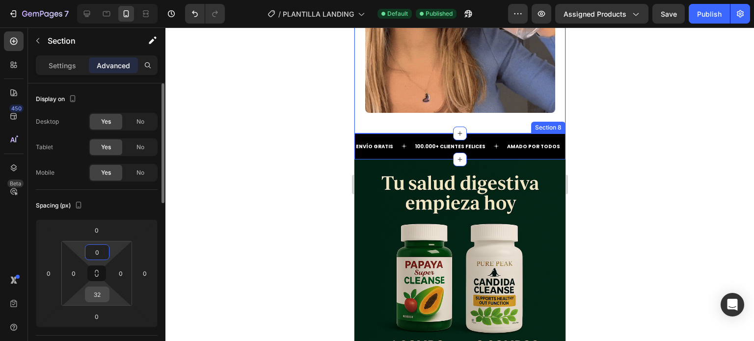
click at [98, 299] on input "32" at bounding box center [97, 294] width 20 height 15
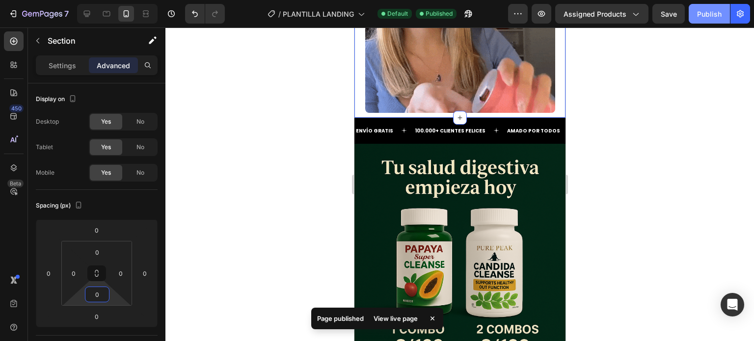
type input "0"
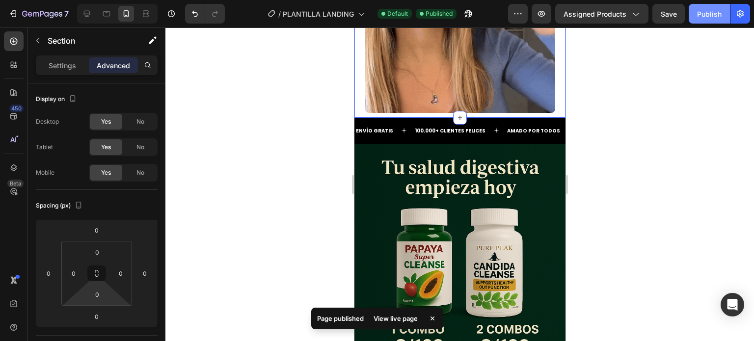
click at [710, 10] on div "Publish" at bounding box center [709, 14] width 25 height 10
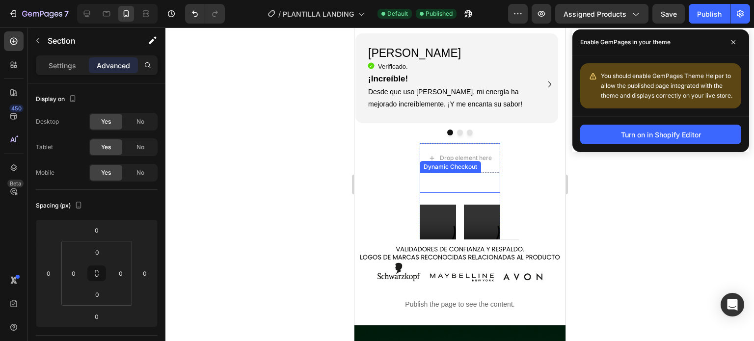
scroll to position [1913, 0]
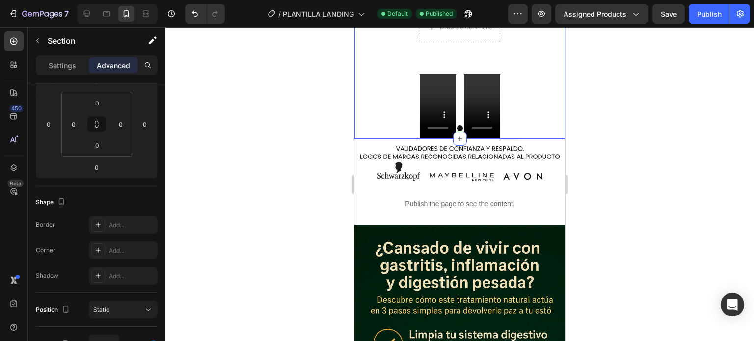
scroll to position [2061, 0]
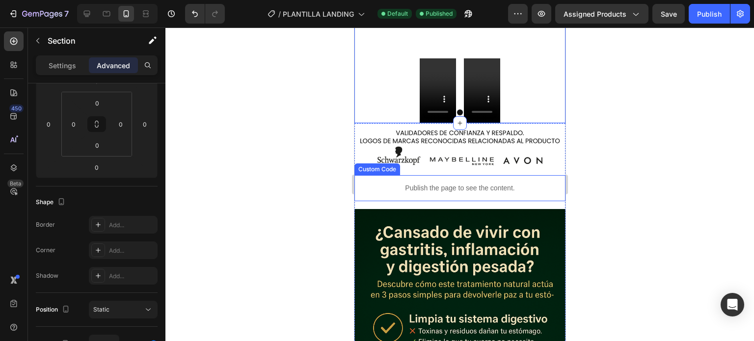
click at [517, 175] on div "Publish the page to see the content." at bounding box center [459, 188] width 211 height 26
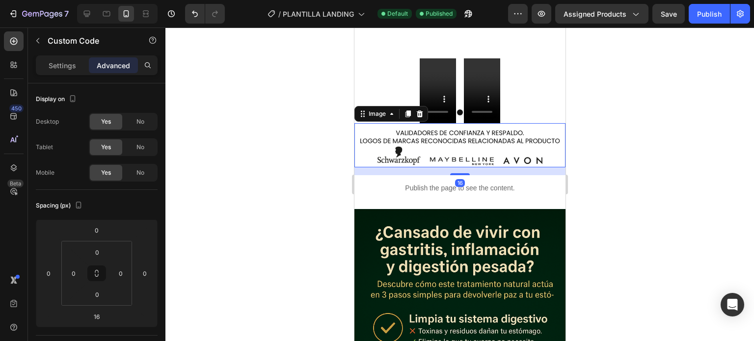
click at [549, 129] on img at bounding box center [459, 145] width 211 height 44
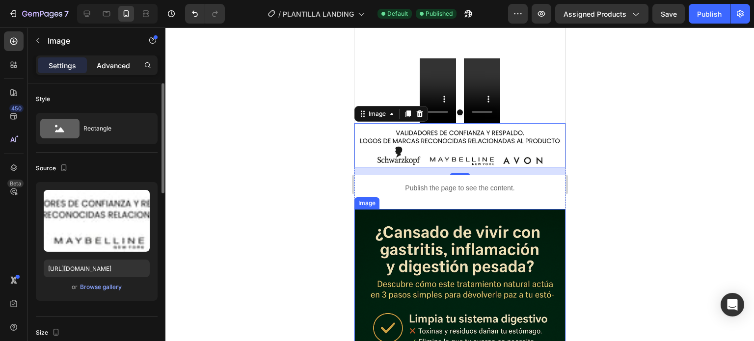
click at [124, 62] on p "Advanced" at bounding box center [113, 65] width 33 height 10
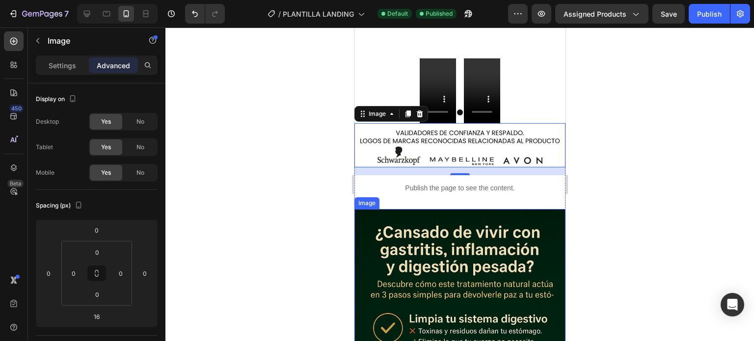
click at [328, 198] on div at bounding box center [459, 184] width 588 height 314
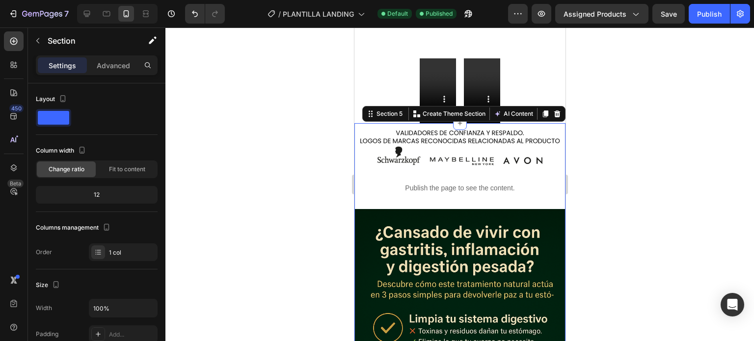
click at [513, 176] on div "Image Publish the page to see the content. Custom Code Image" at bounding box center [459, 324] width 211 height 402
click at [519, 172] on div "Image Publish the page to see the content. Custom Code Image" at bounding box center [459, 324] width 211 height 402
click at [495, 172] on div "Image Publish the page to see the content. Custom Code Image" at bounding box center [459, 324] width 211 height 402
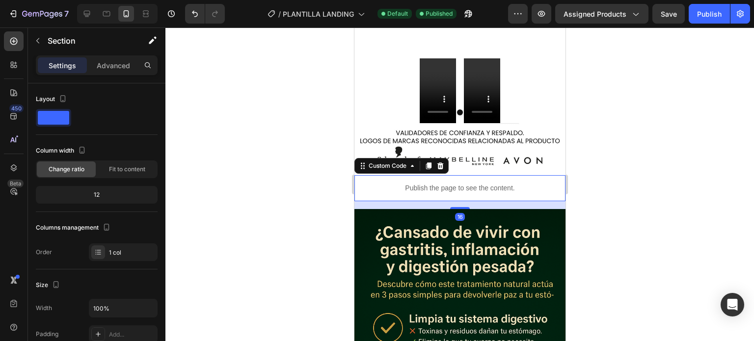
click at [550, 175] on div "Publish the page to see the content." at bounding box center [459, 188] width 211 height 26
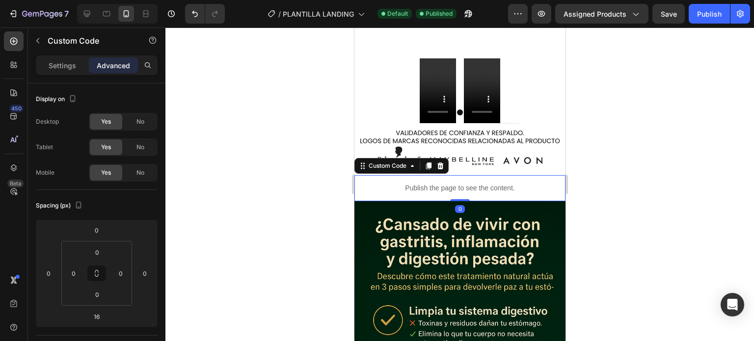
drag, startPoint x: 452, startPoint y: 176, endPoint x: 457, endPoint y: 157, distance: 18.7
click at [455, 175] on div "Publish the page to see the content. Custom Code 0" at bounding box center [459, 188] width 211 height 26
type input "0"
click at [612, 150] on div at bounding box center [459, 184] width 588 height 314
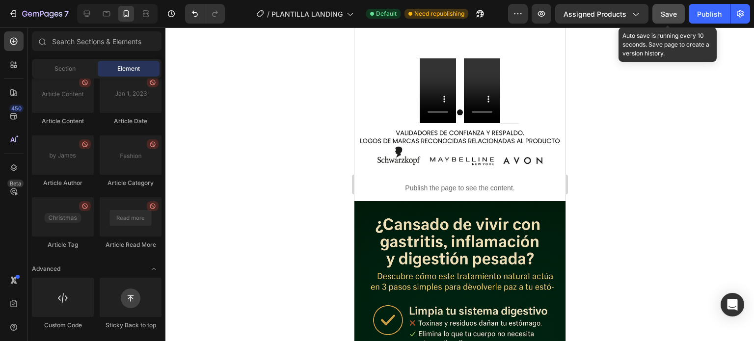
click at [680, 13] on button "Save" at bounding box center [668, 14] width 32 height 20
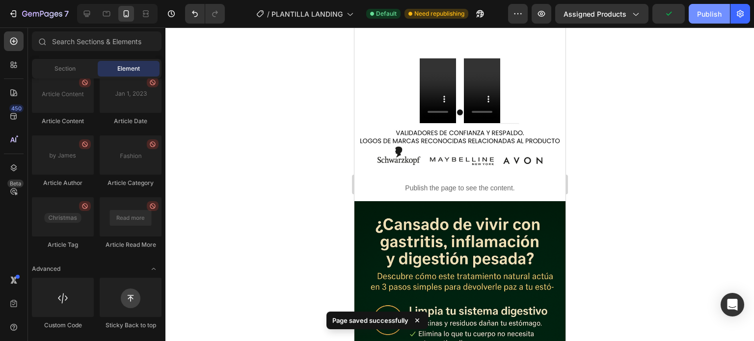
click at [712, 14] on div "Publish" at bounding box center [709, 14] width 25 height 10
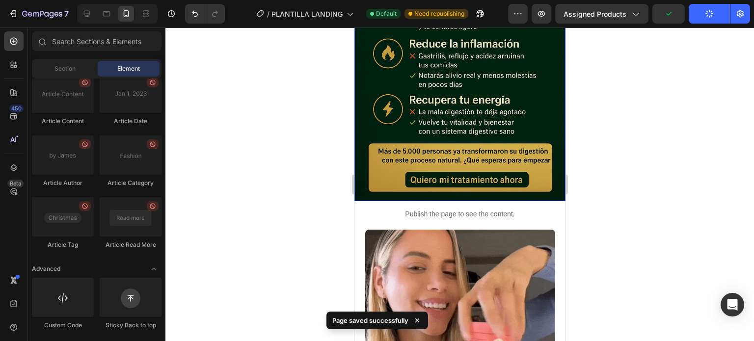
scroll to position [2355, 0]
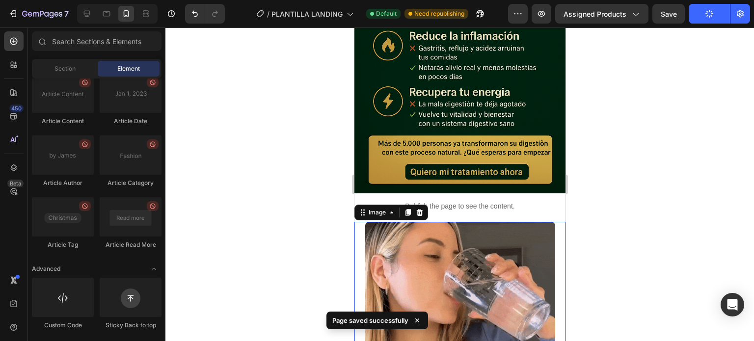
click at [482, 222] on img at bounding box center [460, 317] width 190 height 190
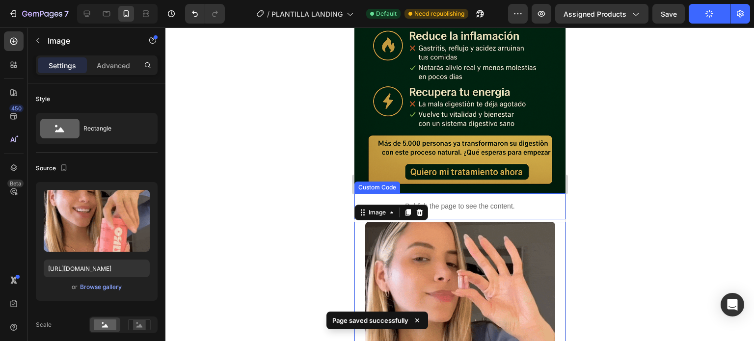
click at [482, 201] on p "Publish the page to see the content." at bounding box center [459, 206] width 211 height 10
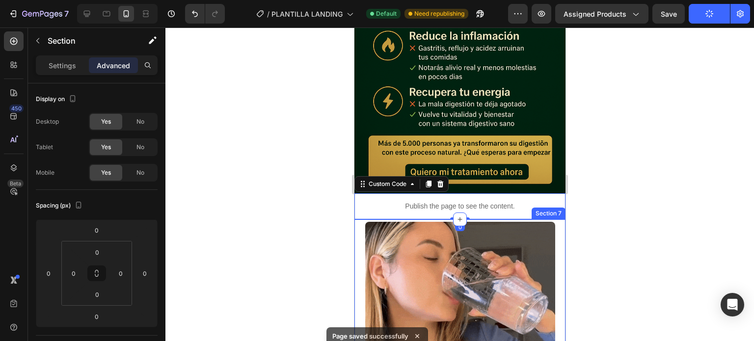
click at [485, 219] on div "Image" at bounding box center [459, 317] width 211 height 197
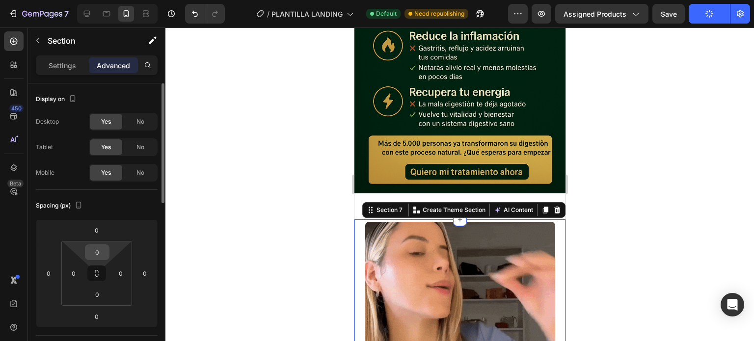
click at [108, 253] on div "0" at bounding box center [97, 252] width 25 height 16
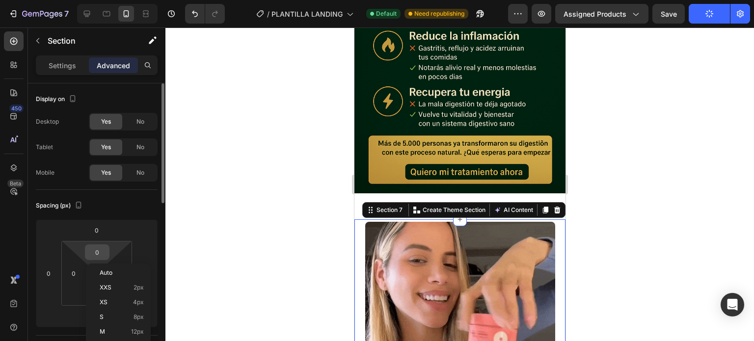
click at [97, 253] on input "0" at bounding box center [97, 252] width 20 height 15
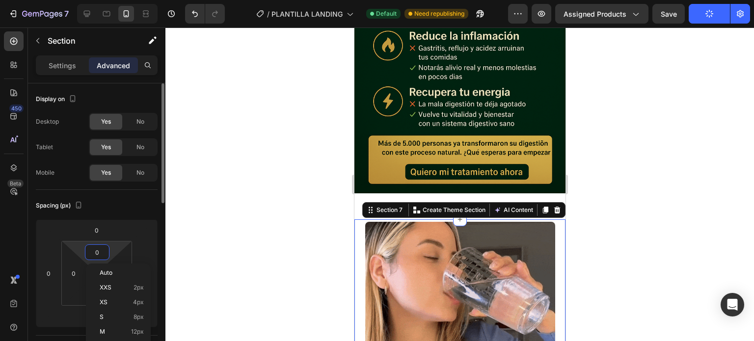
type input "1"
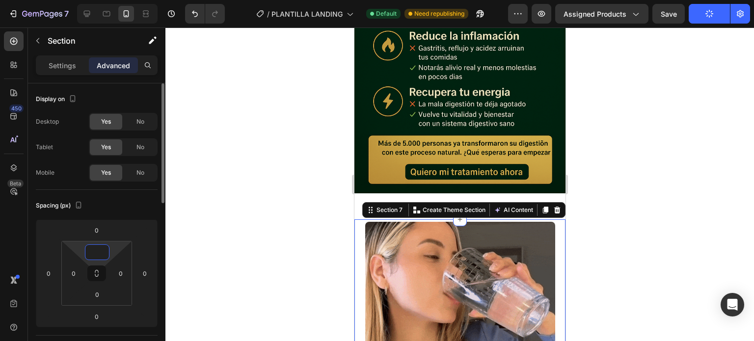
click at [101, 255] on input at bounding box center [97, 252] width 20 height 15
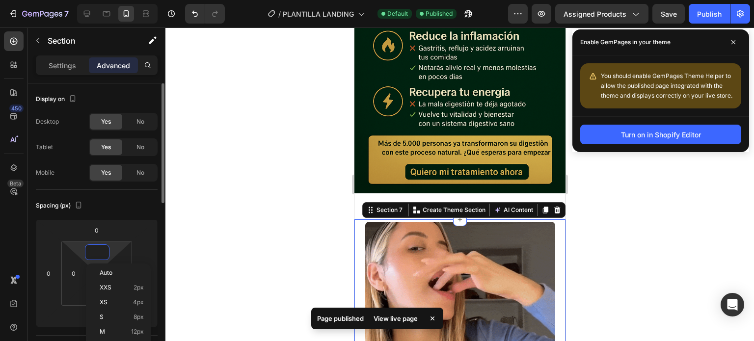
click at [101, 245] on input at bounding box center [97, 252] width 20 height 15
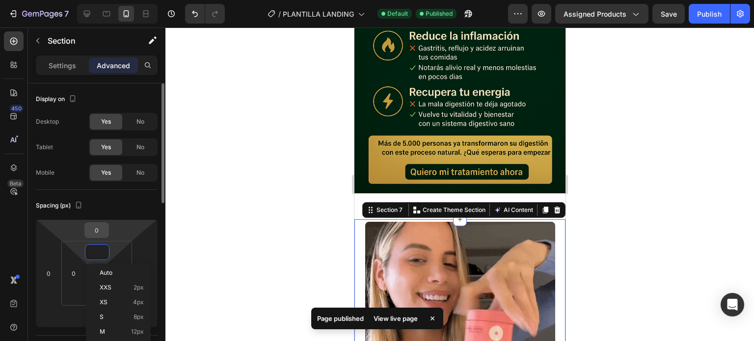
click at [100, 228] on input "0" at bounding box center [97, 230] width 20 height 15
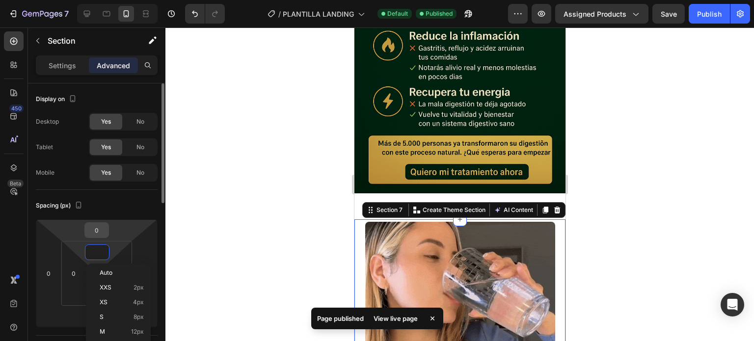
type input "0"
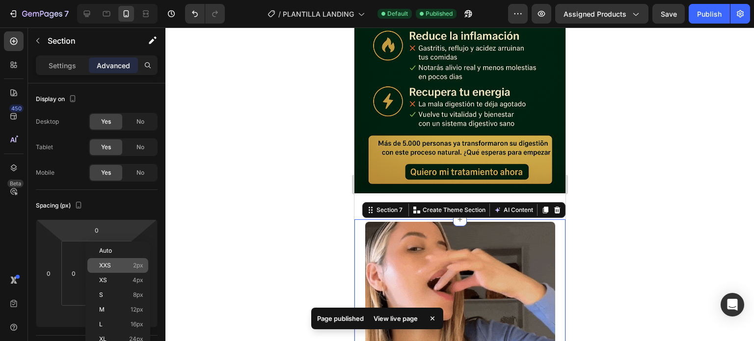
click at [137, 266] on span "2px" at bounding box center [138, 265] width 10 height 7
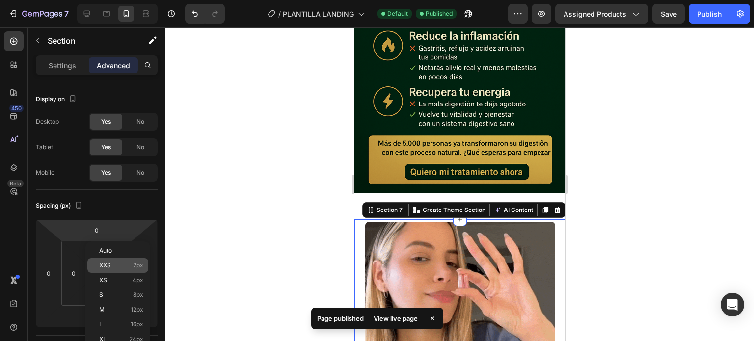
type input "2"
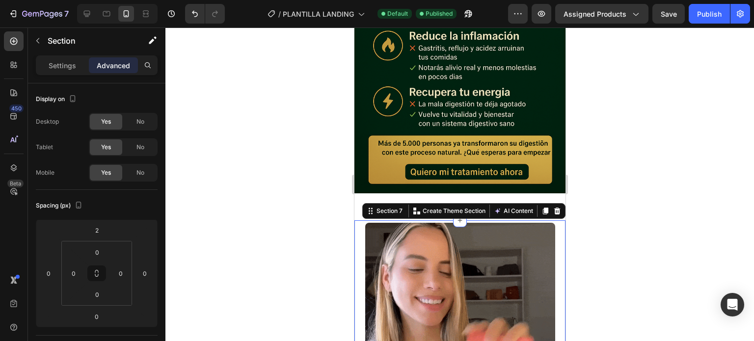
click at [623, 180] on div at bounding box center [459, 184] width 588 height 314
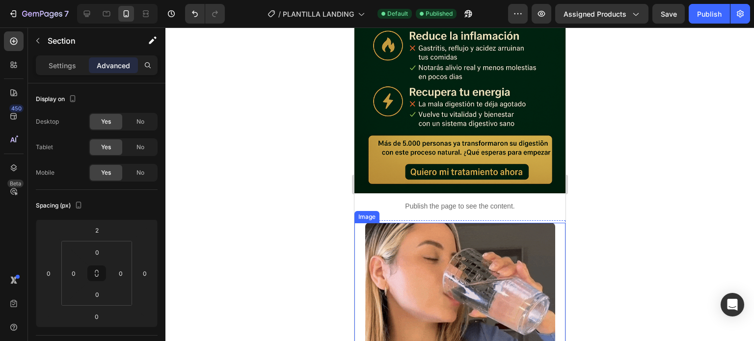
click at [480, 220] on div "Image" at bounding box center [459, 318] width 211 height 197
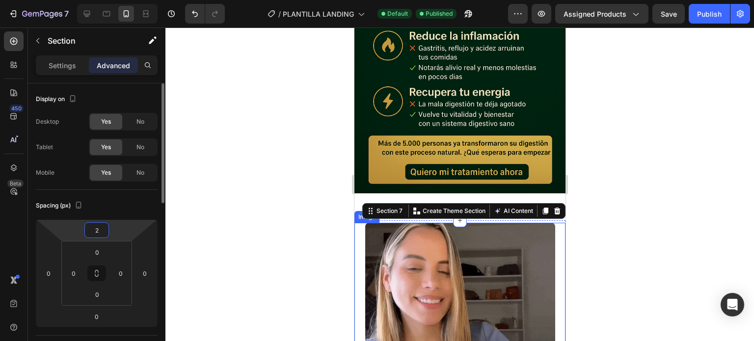
click at [104, 231] on input "2" at bounding box center [97, 230] width 20 height 15
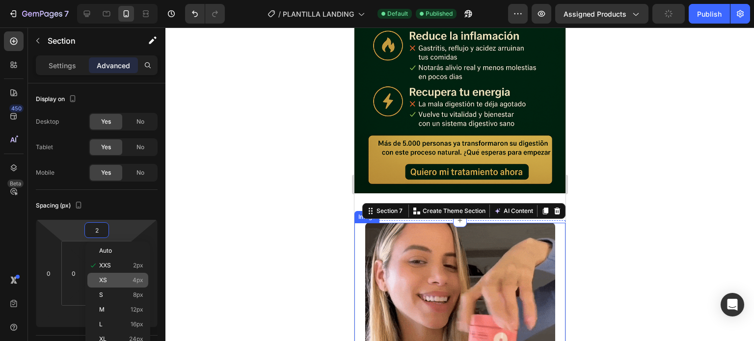
click at [107, 282] on p "XS 4px" at bounding box center [121, 280] width 44 height 7
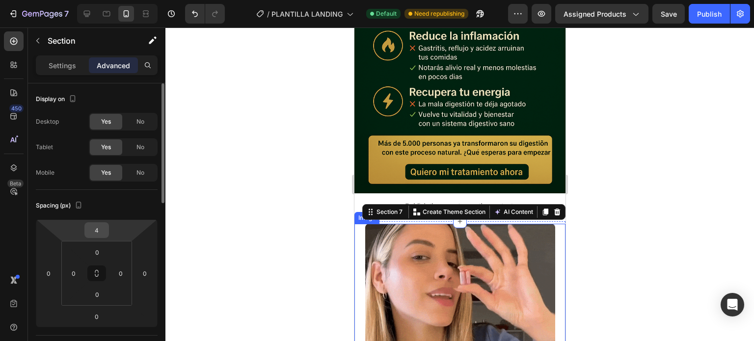
click at [103, 234] on input "4" at bounding box center [97, 230] width 20 height 15
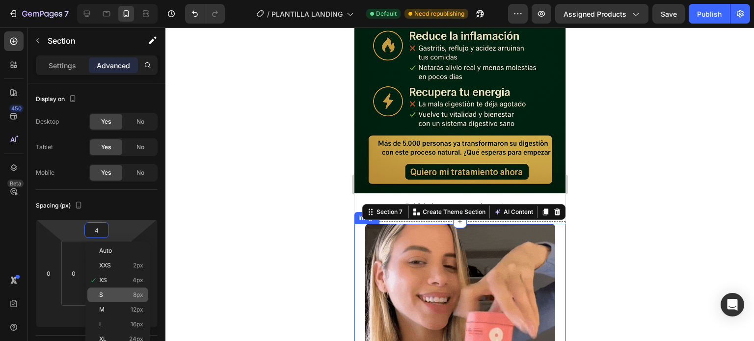
click at [116, 299] on div "S 8px" at bounding box center [117, 295] width 61 height 15
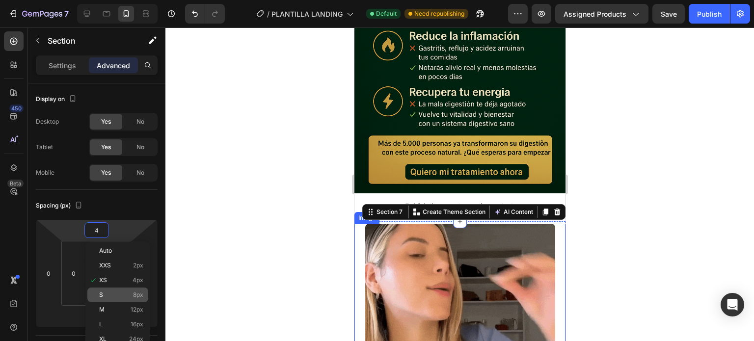
type input "8"
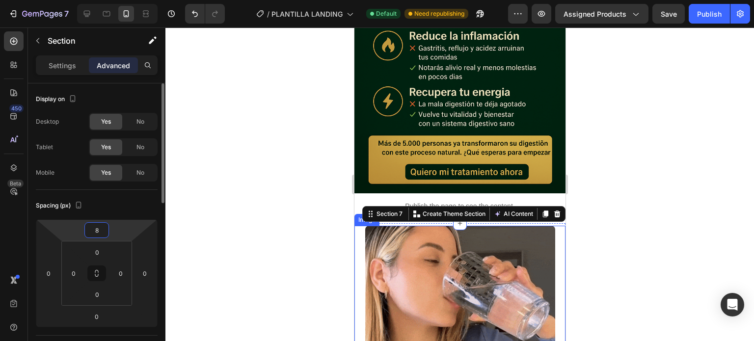
click at [96, 234] on input "8" at bounding box center [97, 230] width 20 height 15
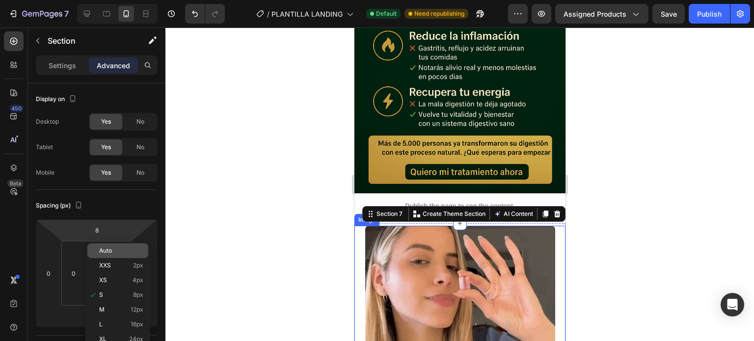
click at [114, 256] on div "Auto" at bounding box center [117, 250] width 61 height 15
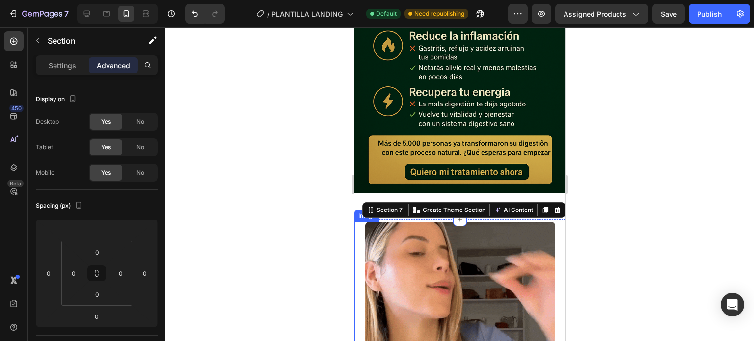
drag, startPoint x: 652, startPoint y: 225, endPoint x: 631, endPoint y: 220, distance: 21.2
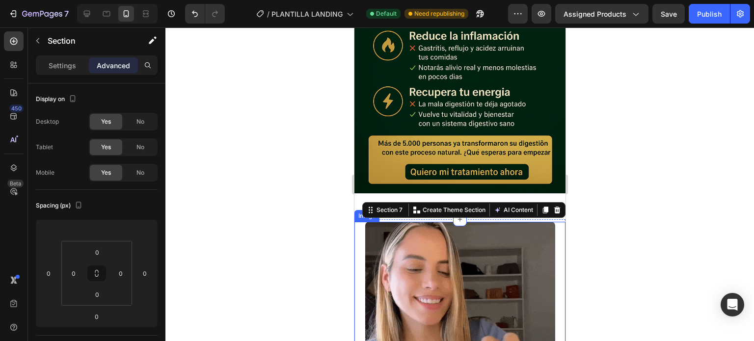
click at [653, 224] on div at bounding box center [459, 184] width 588 height 314
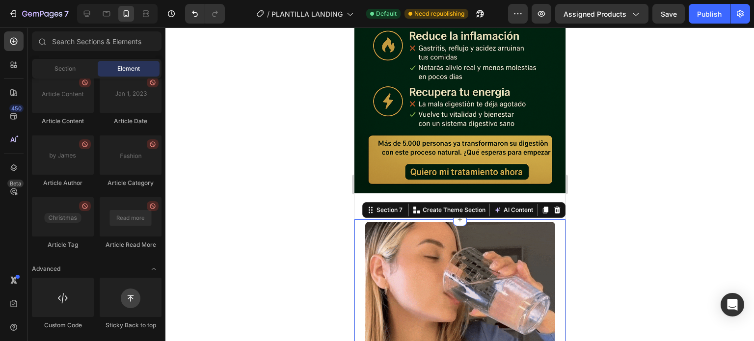
click at [509, 219] on div "Image" at bounding box center [459, 317] width 211 height 197
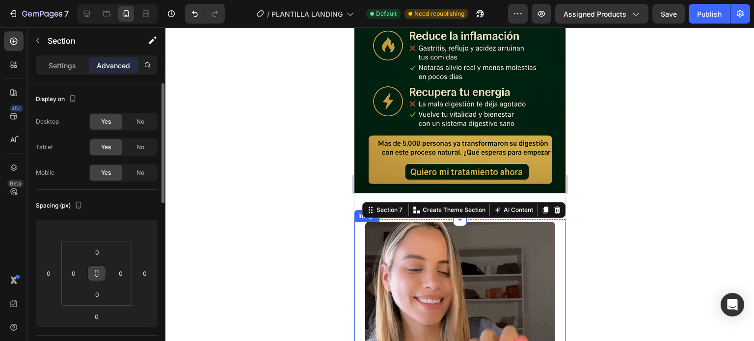
click at [97, 273] on icon at bounding box center [97, 273] width 8 height 8
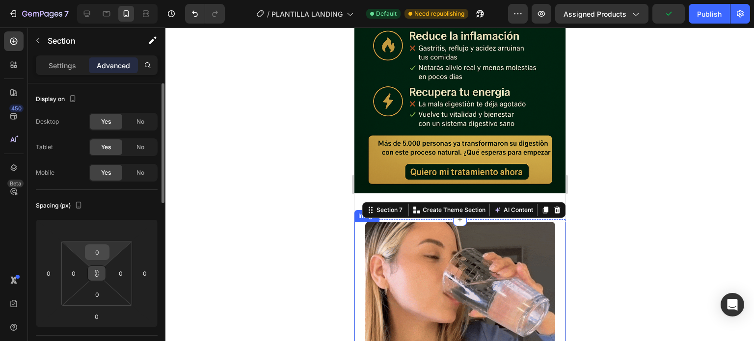
drag, startPoint x: 97, startPoint y: 273, endPoint x: 97, endPoint y: 256, distance: 16.7
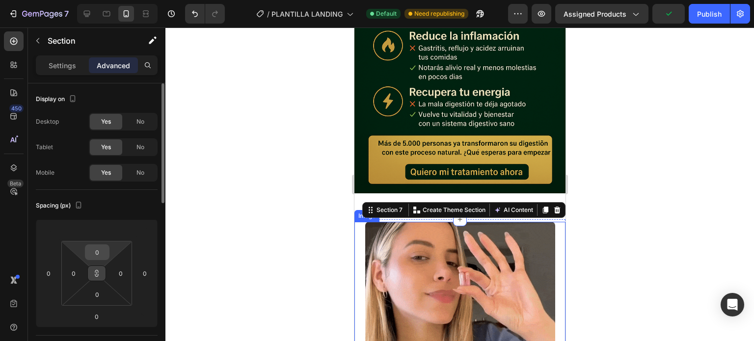
click at [97, 256] on div "0 0 0 0" at bounding box center [96, 273] width 71 height 65
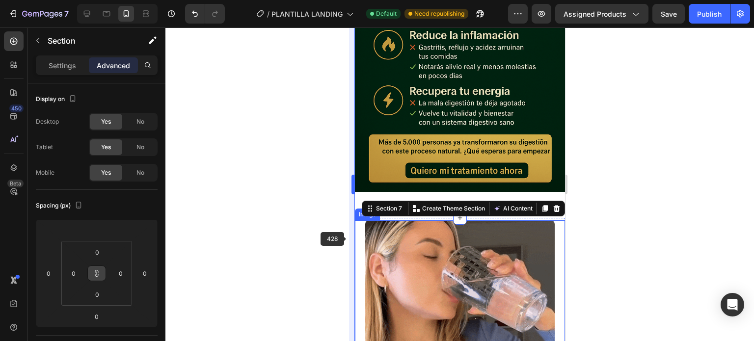
scroll to position [2354, 0]
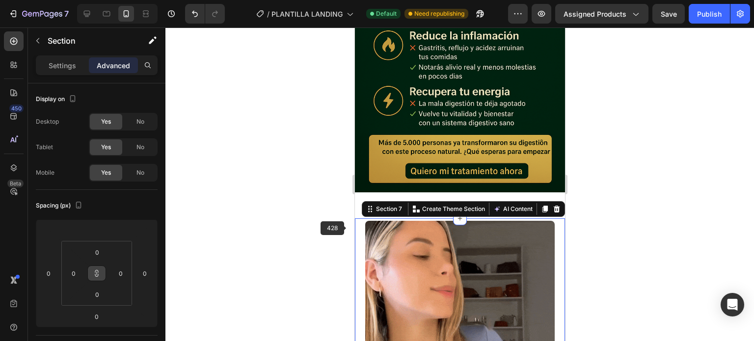
click at [330, 222] on div at bounding box center [459, 184] width 588 height 314
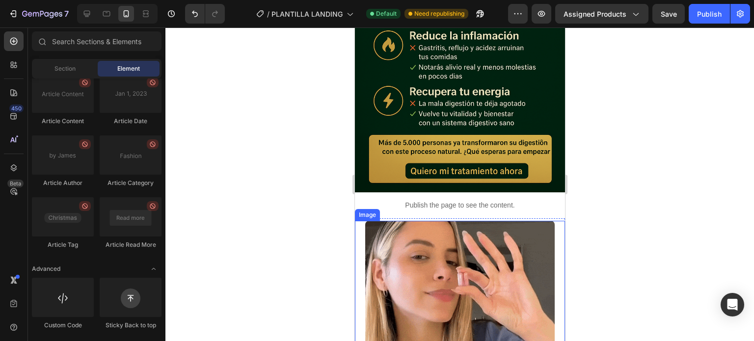
click at [360, 221] on div at bounding box center [459, 315] width 210 height 189
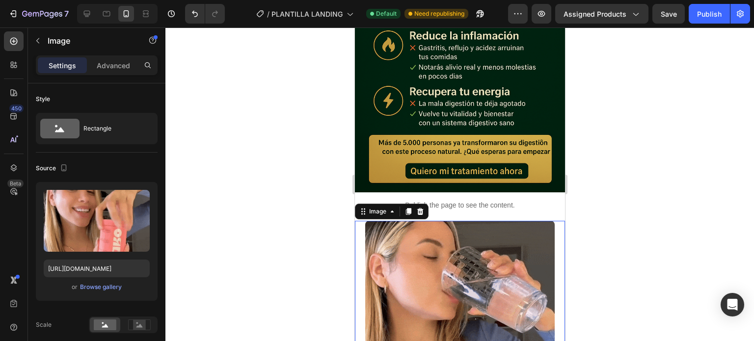
click at [367, 239] on img at bounding box center [459, 315] width 189 height 189
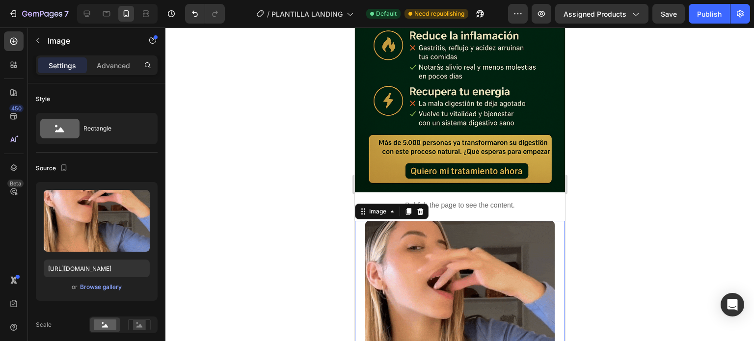
click at [347, 230] on div at bounding box center [459, 184] width 588 height 314
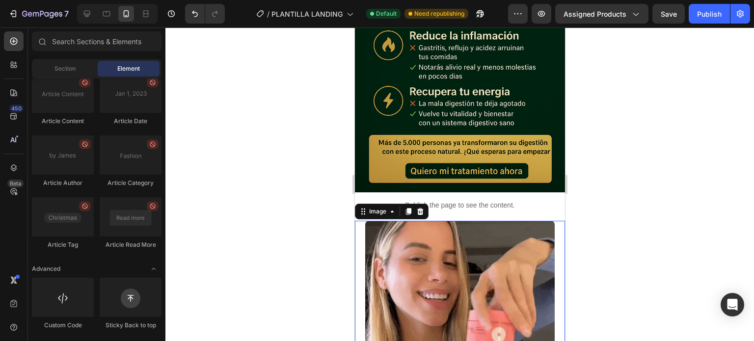
click at [355, 221] on div at bounding box center [459, 315] width 210 height 189
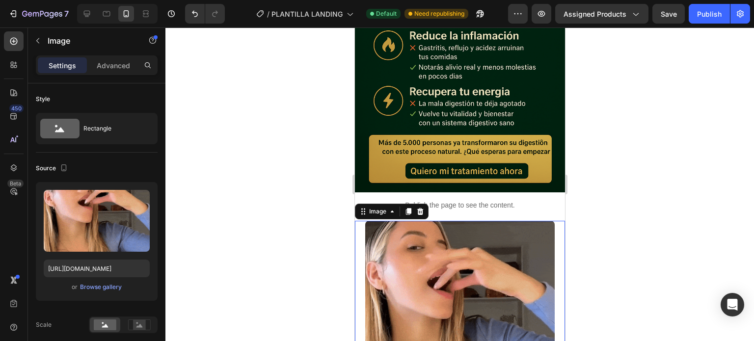
click at [271, 200] on div at bounding box center [459, 184] width 588 height 314
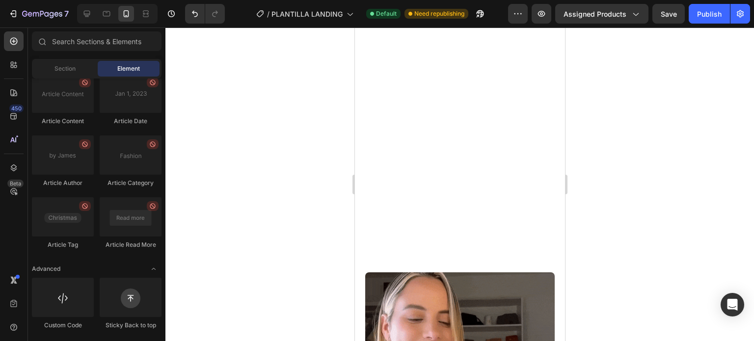
scroll to position [0, 0]
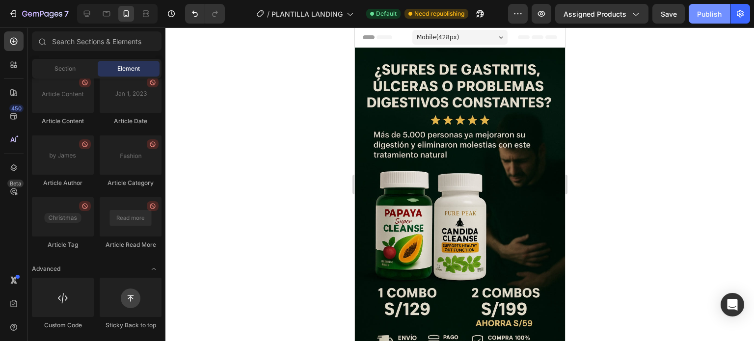
click at [706, 20] on button "Publish" at bounding box center [708, 14] width 41 height 20
click at [677, 17] on span "Save" at bounding box center [668, 14] width 16 height 8
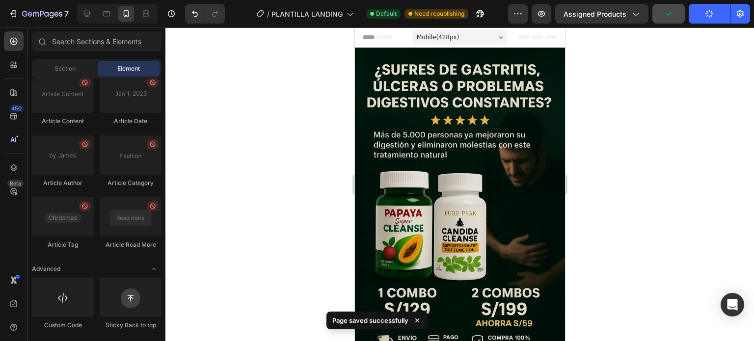
click at [715, 13] on button "Publish" at bounding box center [708, 14] width 41 height 20
click at [542, 13] on icon "button" at bounding box center [541, 13] width 3 height 3
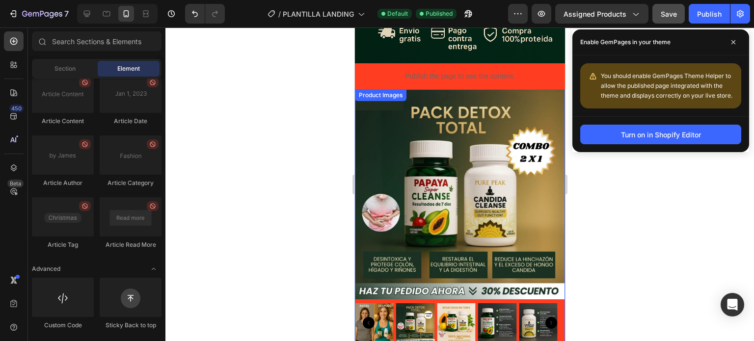
scroll to position [3024, 0]
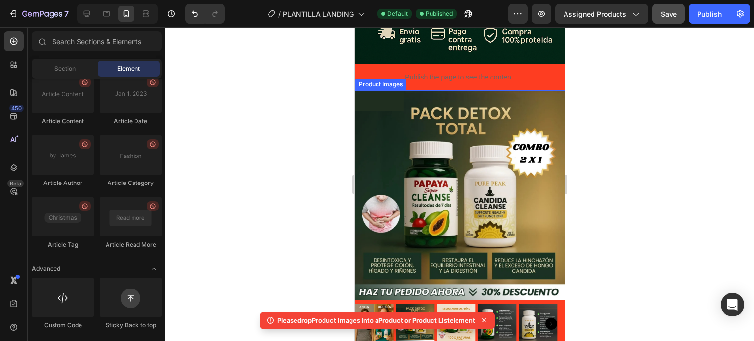
click at [513, 151] on img at bounding box center [459, 195] width 210 height 210
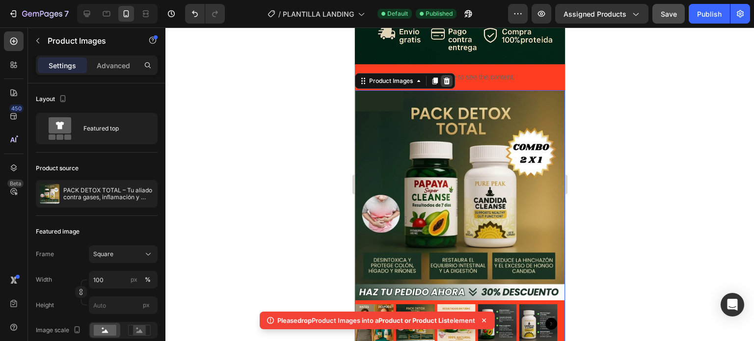
click at [449, 77] on icon at bounding box center [446, 81] width 8 height 8
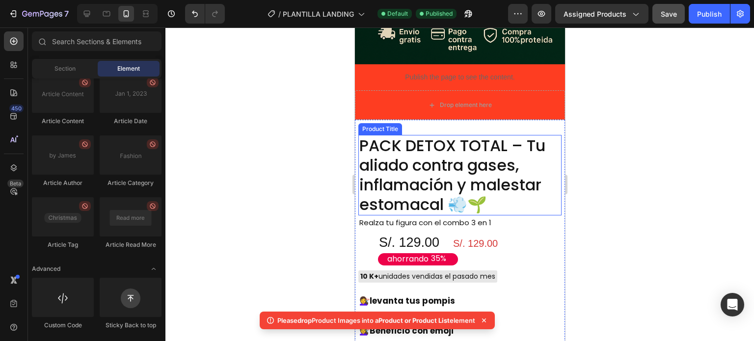
click at [507, 149] on h2 "PACK DETOX TOTAL – Tu aliado contra gases, inflamación y malestar estomacal 💨🌱" at bounding box center [459, 175] width 203 height 80
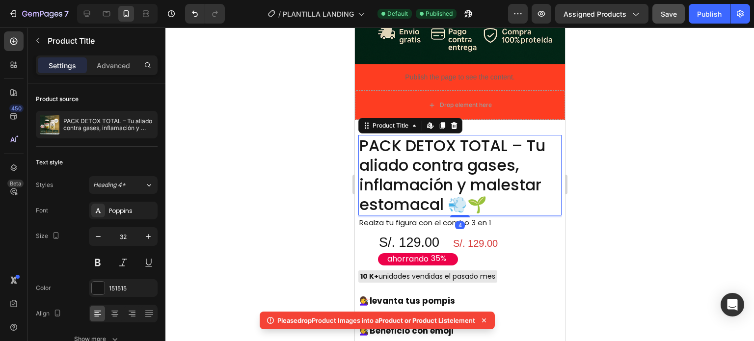
click at [460, 118] on div "Product Title Edit content in Shopify" at bounding box center [410, 126] width 104 height 16
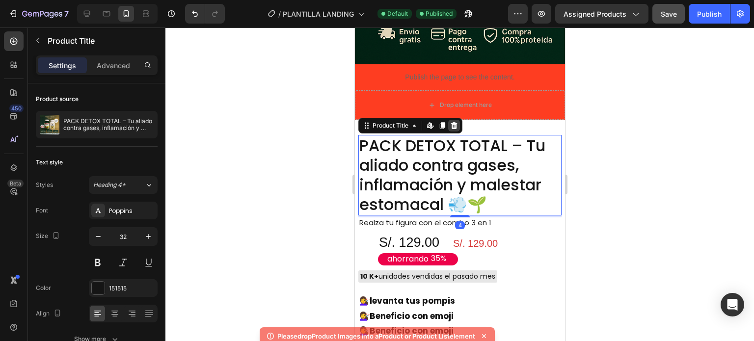
click at [458, 120] on div at bounding box center [453, 126] width 12 height 12
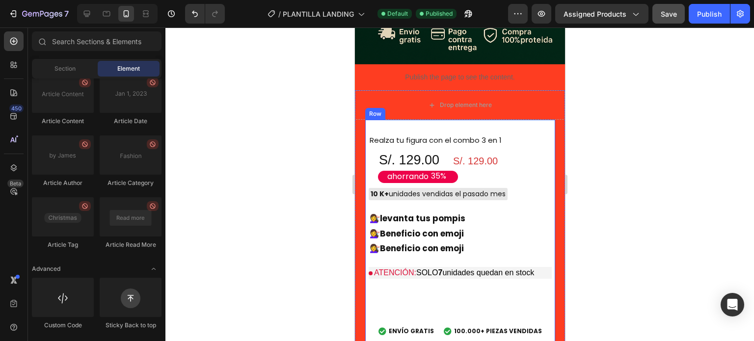
click at [491, 137] on div "Realza tu figura con el combo 3 en 1 Text Block S/. 129.00 Product Price Produc…" at bounding box center [459, 239] width 183 height 208
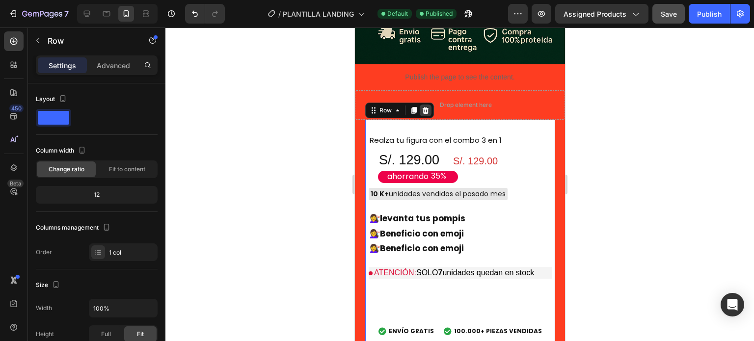
click at [427, 107] on icon at bounding box center [424, 110] width 6 height 7
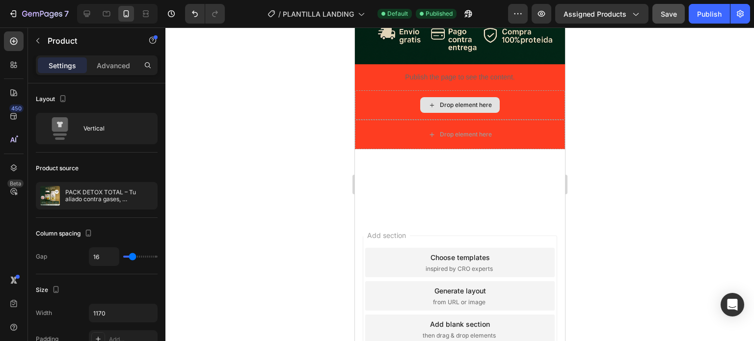
click at [511, 120] on div "Drop element here" at bounding box center [459, 134] width 210 height 29
click at [516, 90] on div "Drop element here" at bounding box center [459, 104] width 210 height 29
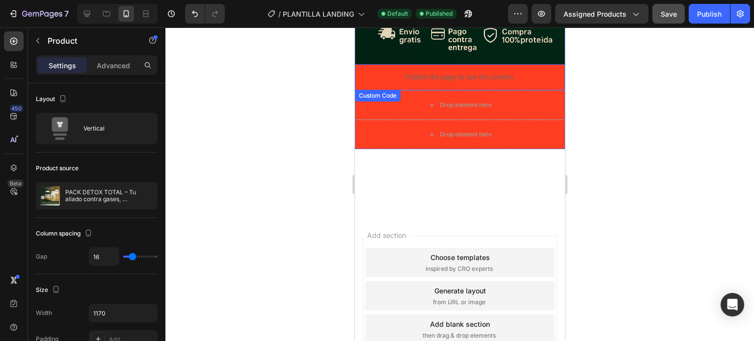
click at [513, 72] on p "Publish the page to see the content." at bounding box center [459, 77] width 210 height 10
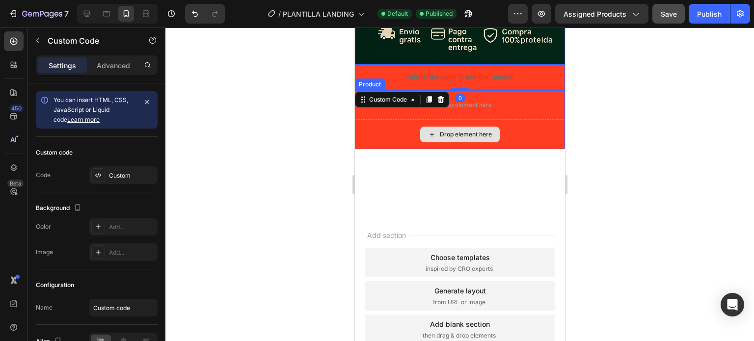
click at [577, 116] on div at bounding box center [459, 184] width 588 height 314
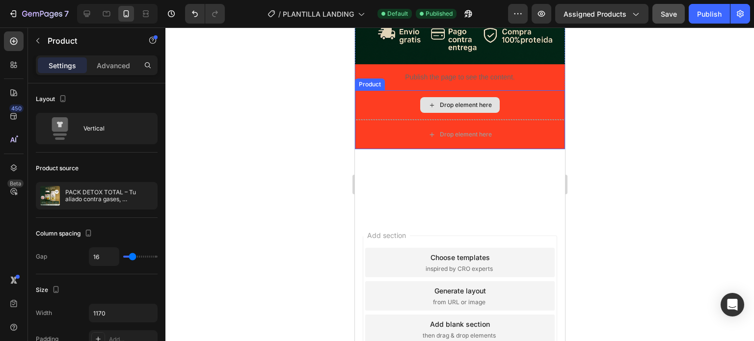
click at [514, 98] on div "Drop element here" at bounding box center [459, 104] width 210 height 29
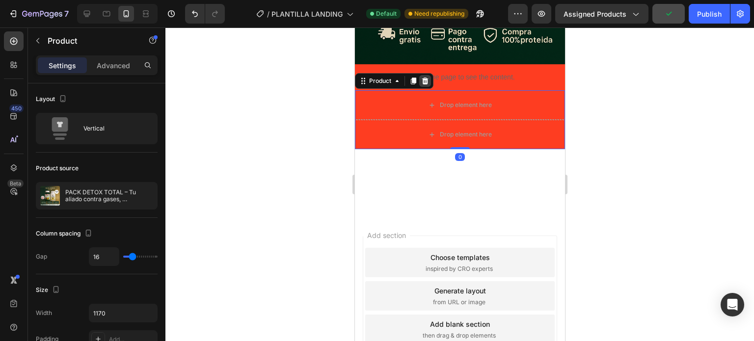
click at [427, 77] on icon at bounding box center [424, 81] width 8 height 8
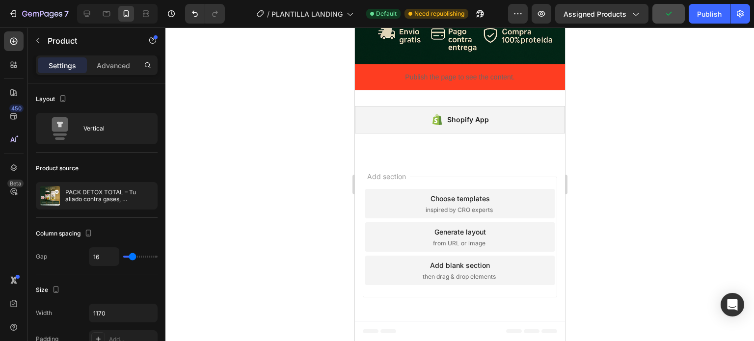
scroll to position [3013, 0]
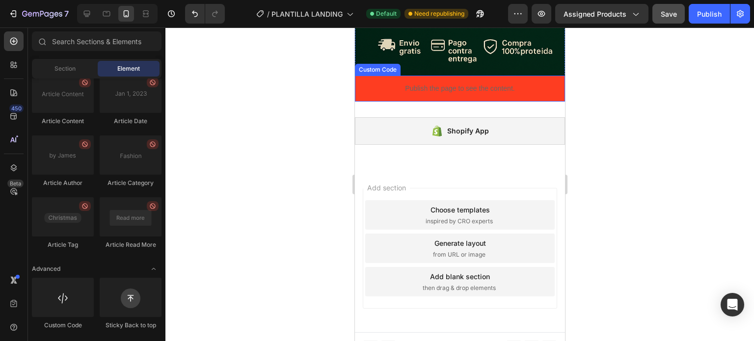
click at [500, 83] on p "Publish the page to see the content." at bounding box center [459, 88] width 210 height 10
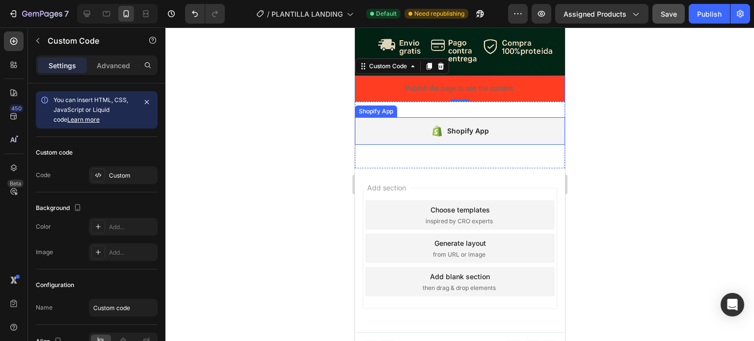
click at [505, 123] on div "Shopify App" at bounding box center [459, 130] width 210 height 27
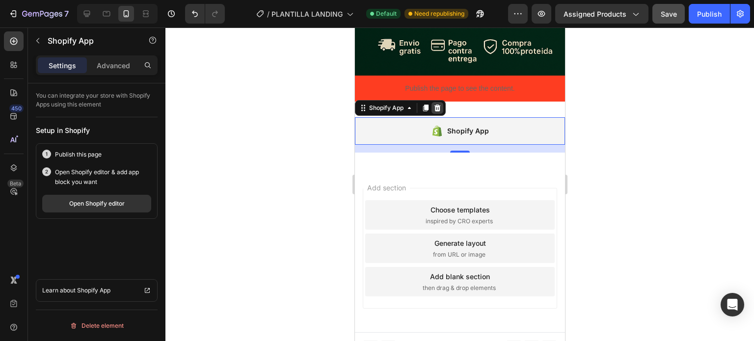
click at [440, 104] on icon at bounding box center [437, 108] width 8 height 8
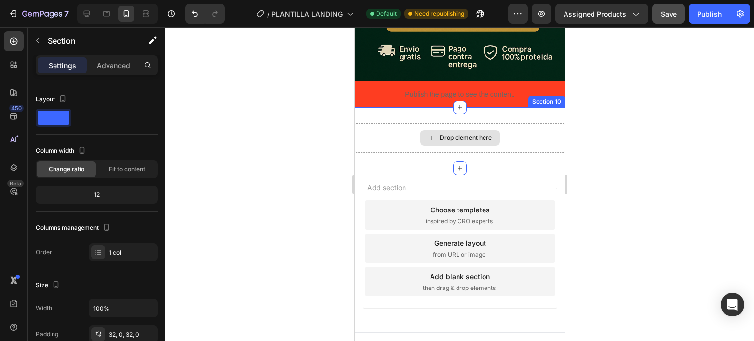
click at [530, 107] on div "Drop element here Section 10" at bounding box center [459, 137] width 210 height 61
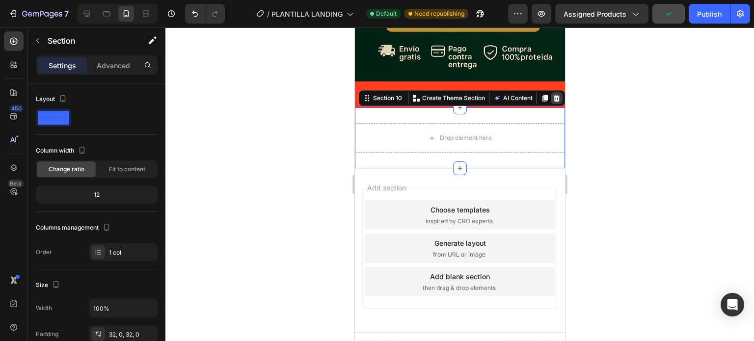
click at [553, 95] on icon at bounding box center [556, 98] width 6 height 7
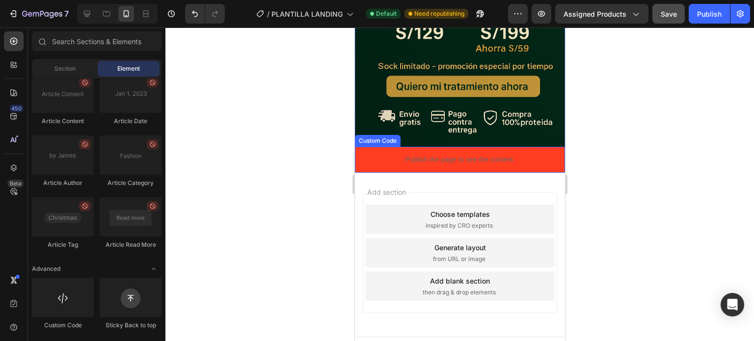
scroll to position [2946, 0]
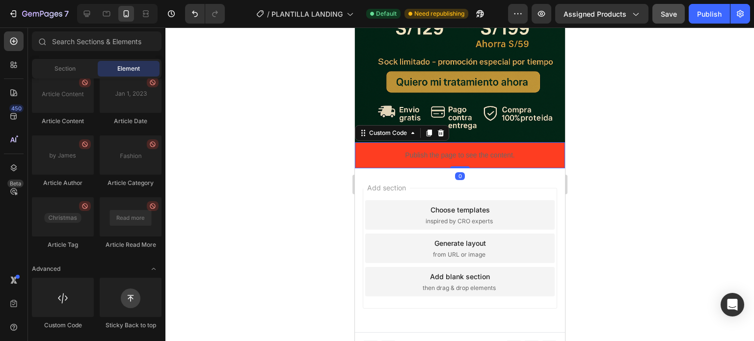
click at [551, 142] on div "Publish the page to see the content." at bounding box center [459, 155] width 210 height 26
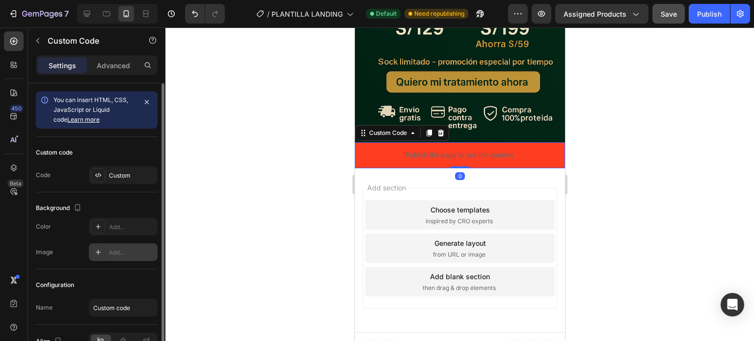
scroll to position [55, 0]
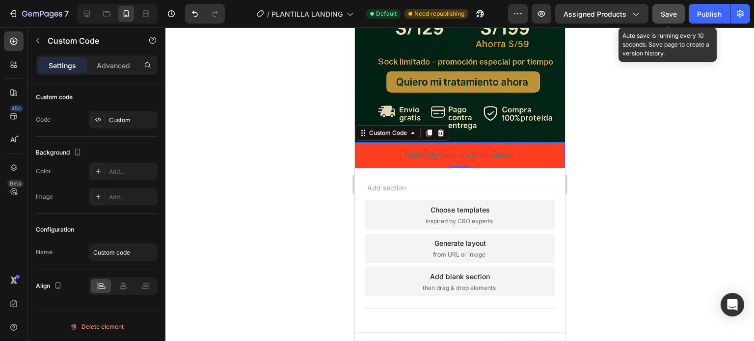
click at [674, 15] on span "Save" at bounding box center [668, 14] width 16 height 8
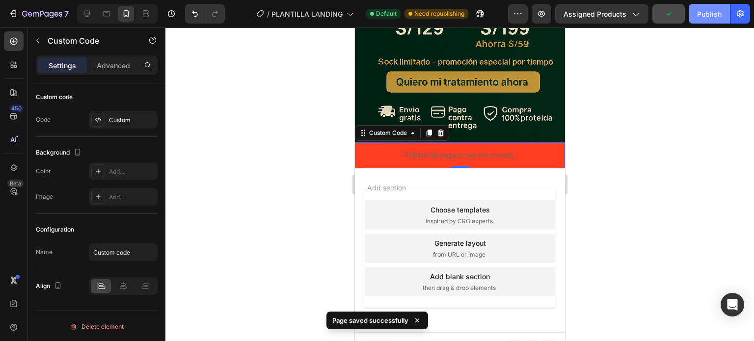
click at [710, 15] on div "Publish" at bounding box center [709, 14] width 25 height 10
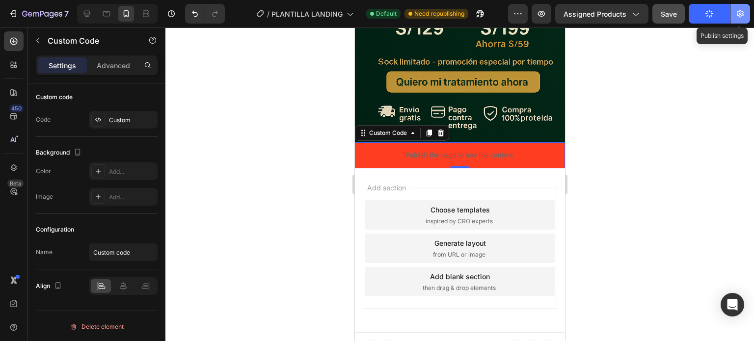
click at [743, 21] on button "button" at bounding box center [740, 14] width 20 height 20
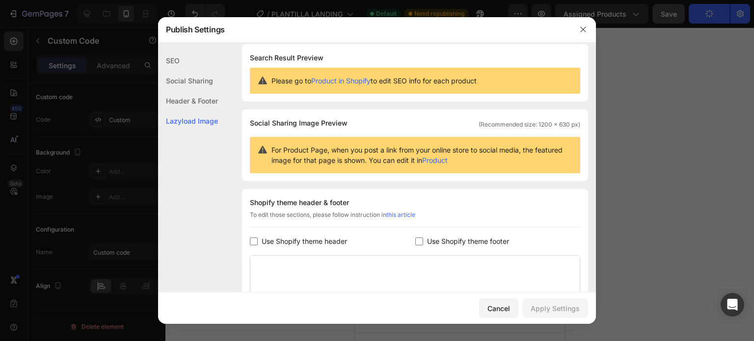
scroll to position [0, 0]
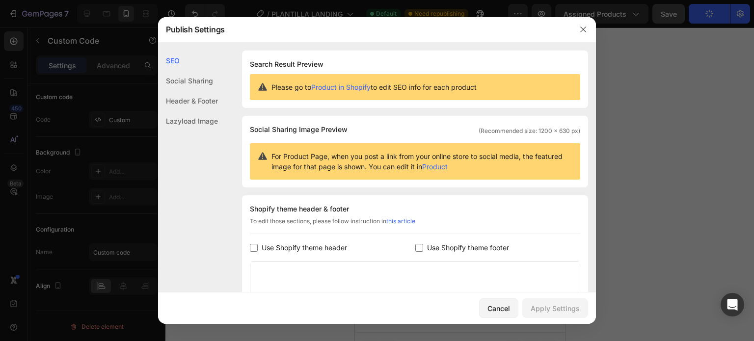
click at [213, 104] on div "Header & Footer" at bounding box center [188, 101] width 60 height 20
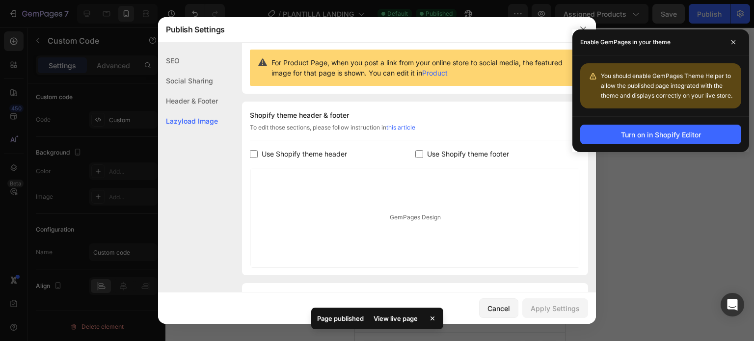
click at [199, 83] on div "Social Sharing" at bounding box center [188, 81] width 60 height 20
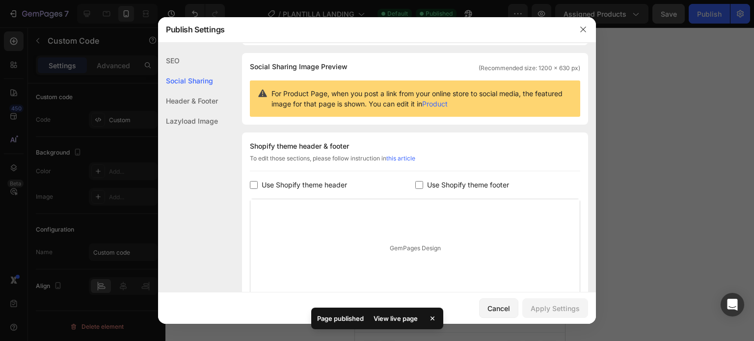
click at [190, 62] on div "SEO" at bounding box center [188, 61] width 60 height 20
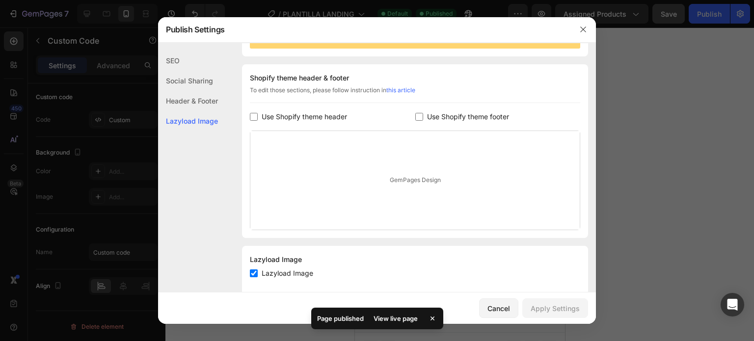
scroll to position [148, 0]
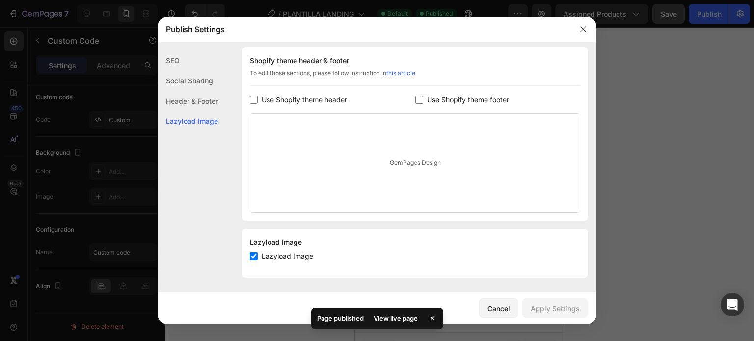
click at [190, 116] on div "Lazyload Image" at bounding box center [188, 121] width 60 height 20
click at [190, 98] on div "Header & Footer" at bounding box center [188, 101] width 60 height 20
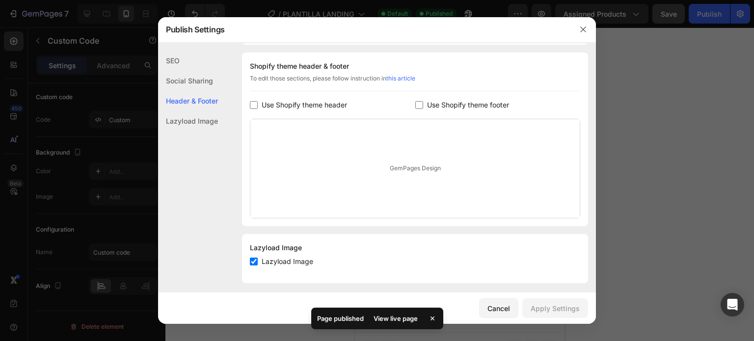
click at [192, 85] on div "Social Sharing" at bounding box center [188, 81] width 60 height 20
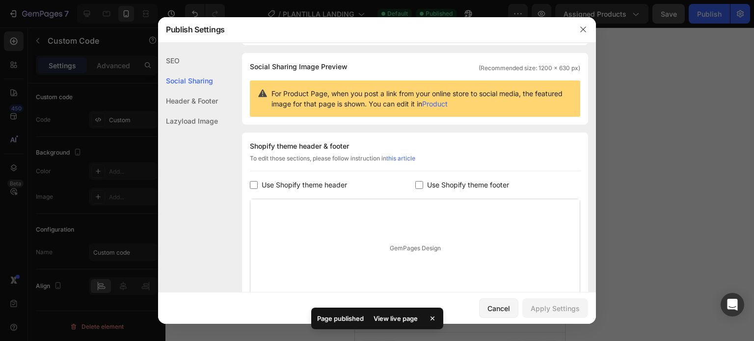
click at [194, 71] on div "Social Sharing" at bounding box center [188, 81] width 60 height 20
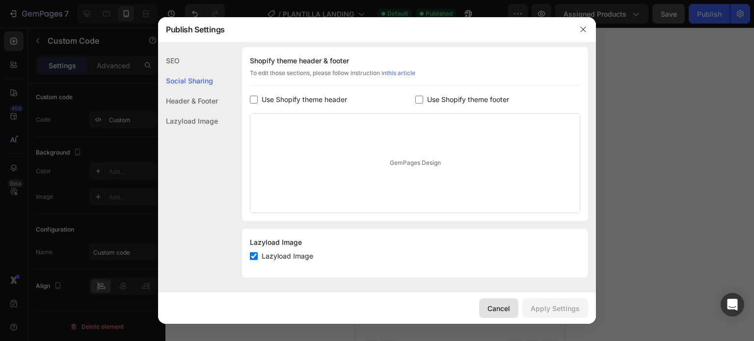
click at [506, 307] on div "Cancel" at bounding box center [498, 308] width 23 height 10
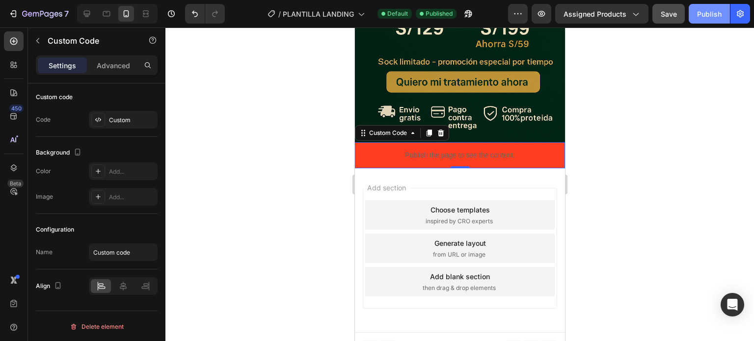
click at [706, 21] on button "Publish" at bounding box center [708, 14] width 41 height 20
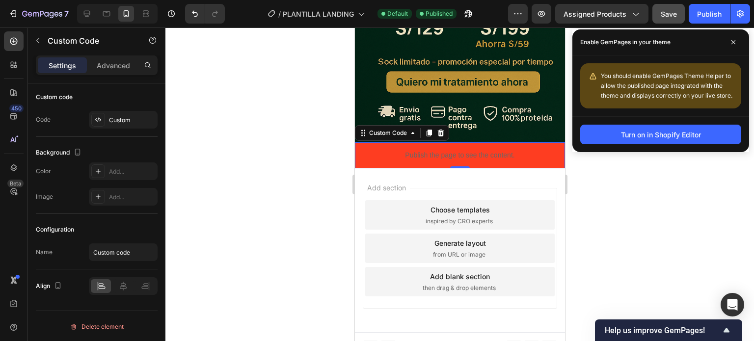
click at [462, 205] on div "Choose templates" at bounding box center [459, 210] width 59 height 10
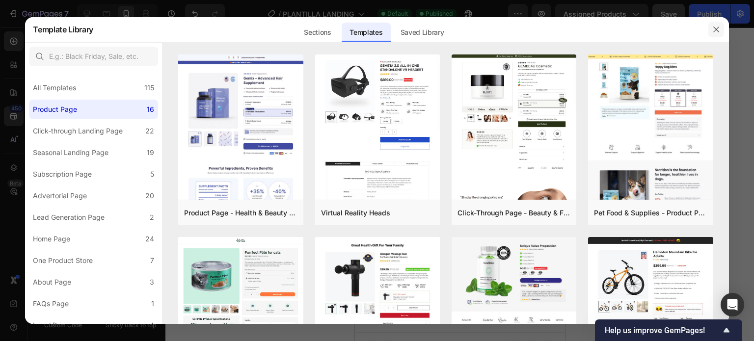
click at [713, 29] on icon "button" at bounding box center [716, 30] width 8 height 8
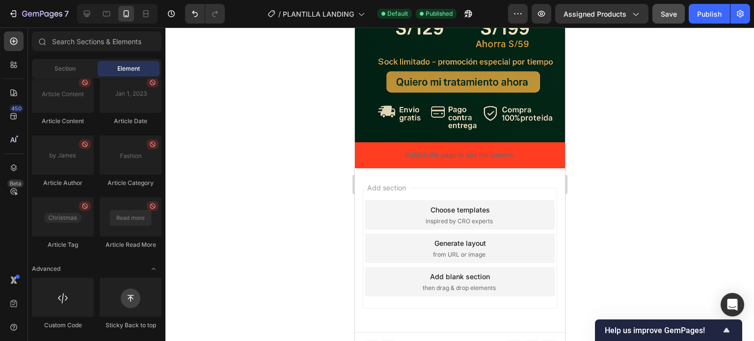
click at [452, 171] on div "Add section Choose templates inspired by CRO experts Generate layout from URL o…" at bounding box center [459, 250] width 210 height 164
click at [390, 183] on span "Add section" at bounding box center [386, 188] width 47 height 10
click at [477, 314] on div "Add section Choose templates inspired by CRO experts Generate layout from URL o…" at bounding box center [459, 250] width 210 height 164
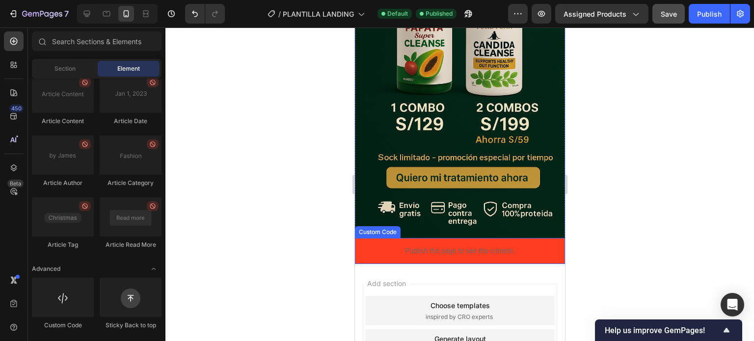
click at [512, 190] on img at bounding box center [459, 80] width 210 height 315
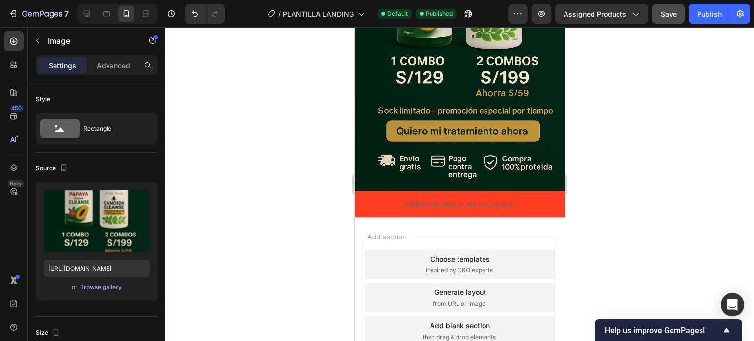
click at [494, 237] on div "Add section Choose templates inspired by CRO experts Generate layout from URL o…" at bounding box center [459, 297] width 194 height 121
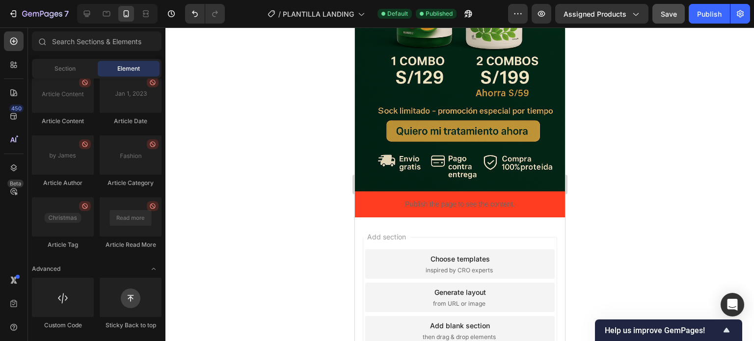
click at [501, 220] on div "Add section Choose templates inspired by CRO experts Generate layout from URL o…" at bounding box center [459, 299] width 210 height 164
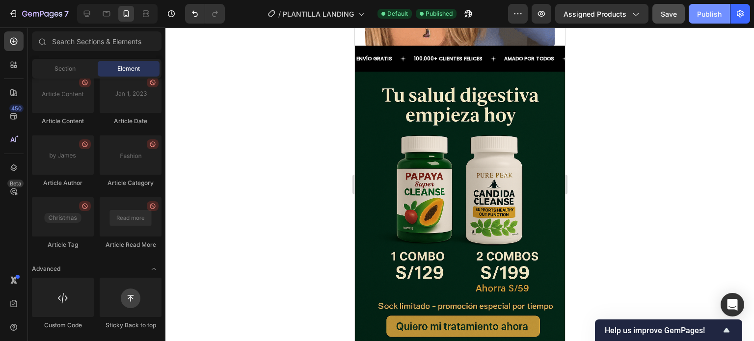
scroll to position [2701, 0]
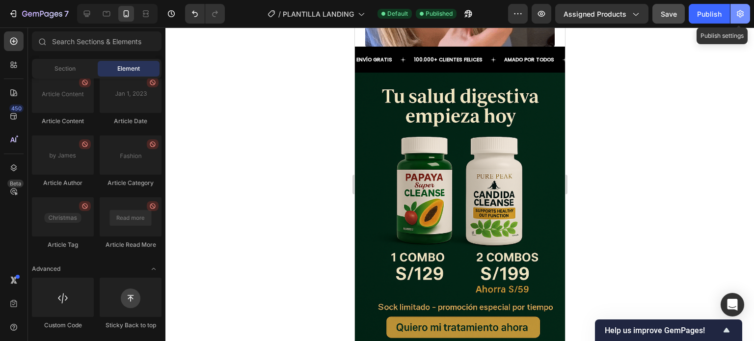
click at [732, 13] on button "button" at bounding box center [740, 14] width 20 height 20
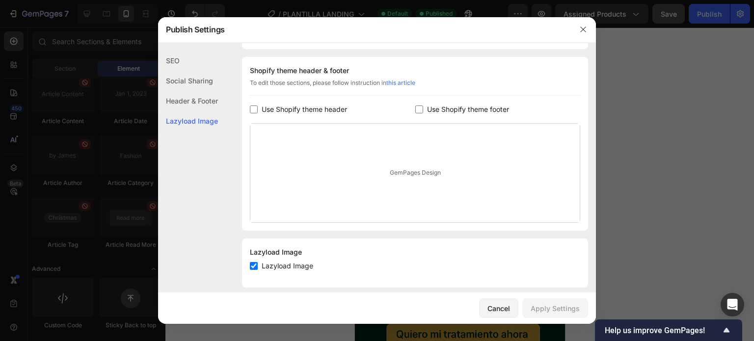
scroll to position [148, 0]
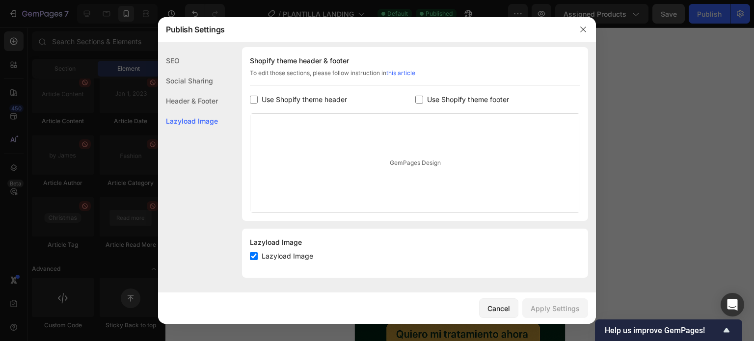
click at [417, 103] on div "Use Shopify theme footer" at bounding box center [497, 100] width 165 height 12
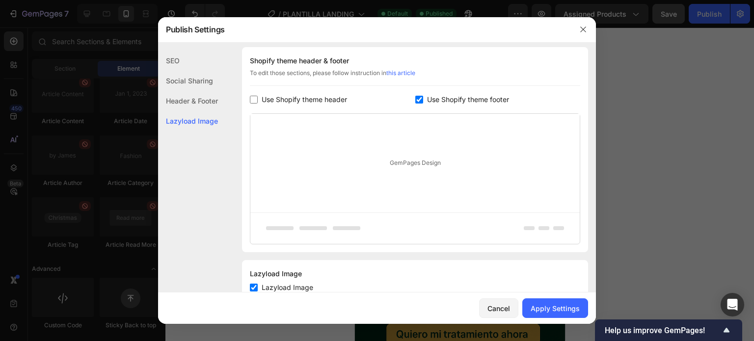
click at [417, 103] on div "Use Shopify theme footer" at bounding box center [497, 100] width 165 height 12
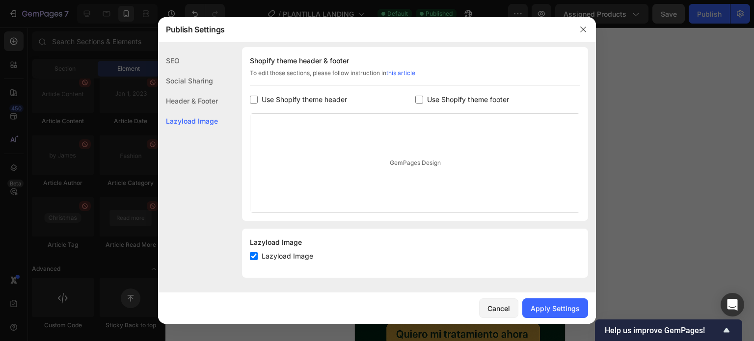
click at [417, 103] on div "Use Shopify theme footer" at bounding box center [497, 100] width 165 height 12
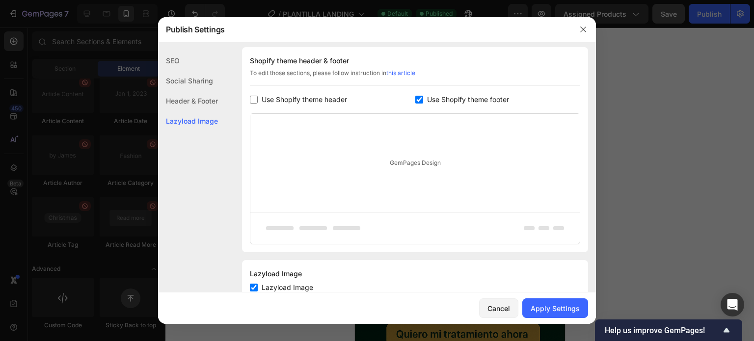
click at [417, 103] on div "Use Shopify theme footer" at bounding box center [497, 100] width 165 height 12
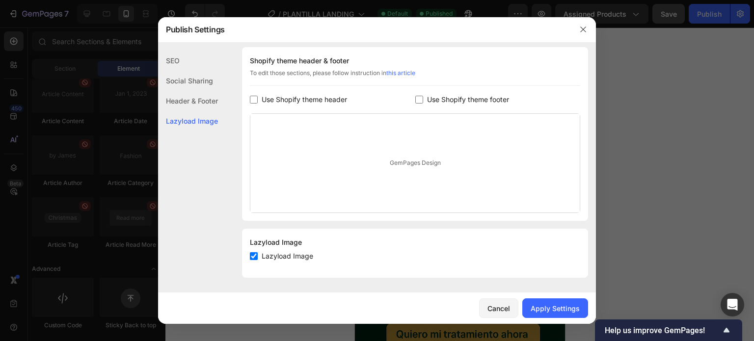
click at [417, 103] on div "Use Shopify theme footer" at bounding box center [497, 100] width 165 height 12
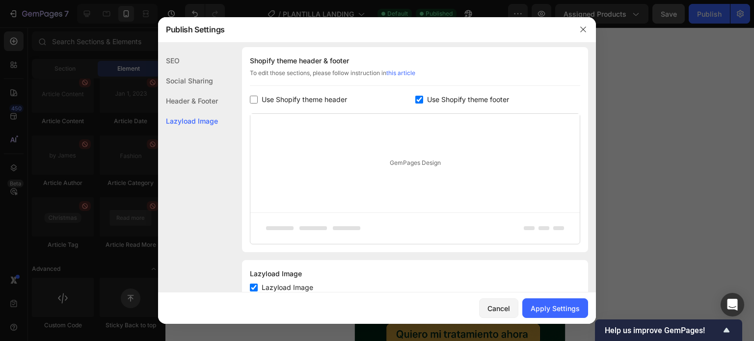
click at [417, 103] on div "Use Shopify theme footer" at bounding box center [497, 100] width 165 height 12
checkbox input "false"
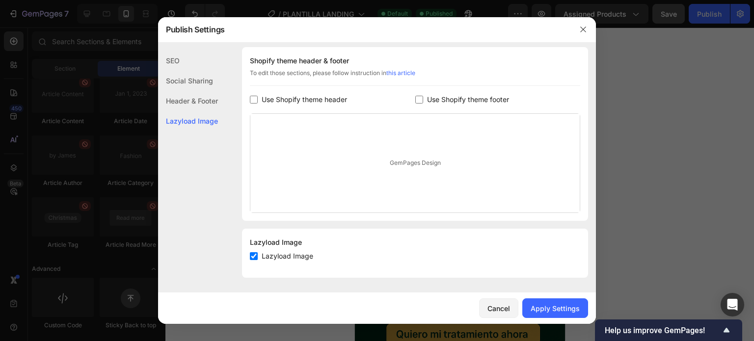
click at [242, 98] on div "Shopify theme header & footer To edit those sections, please follow instruction…" at bounding box center [415, 134] width 346 height 174
click at [256, 99] on input "checkbox" at bounding box center [254, 100] width 8 height 8
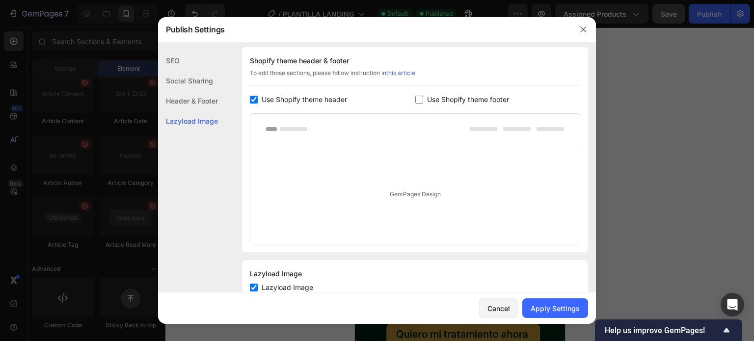
click at [255, 99] on input "checkbox" at bounding box center [254, 100] width 8 height 8
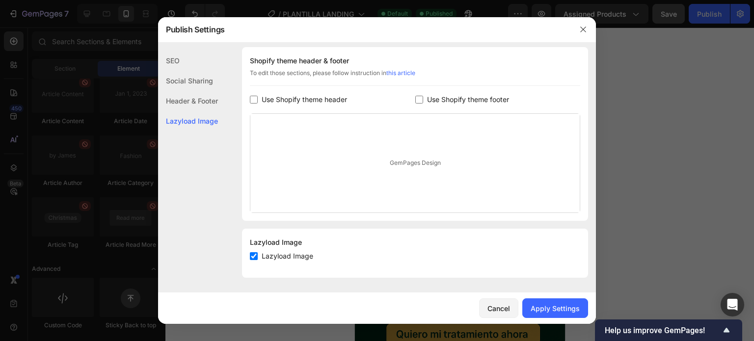
click at [255, 99] on input "checkbox" at bounding box center [254, 100] width 8 height 8
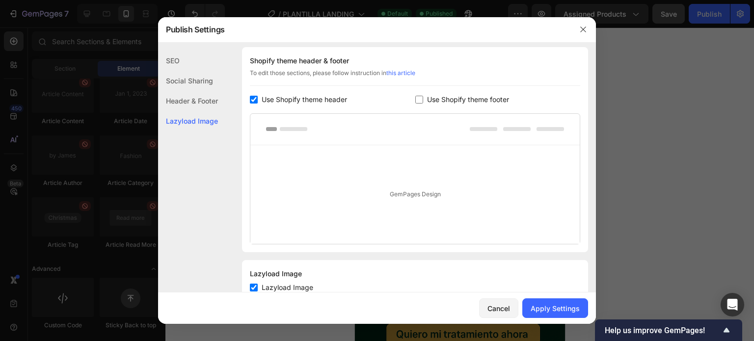
click at [255, 99] on input "checkbox" at bounding box center [254, 100] width 8 height 8
checkbox input "false"
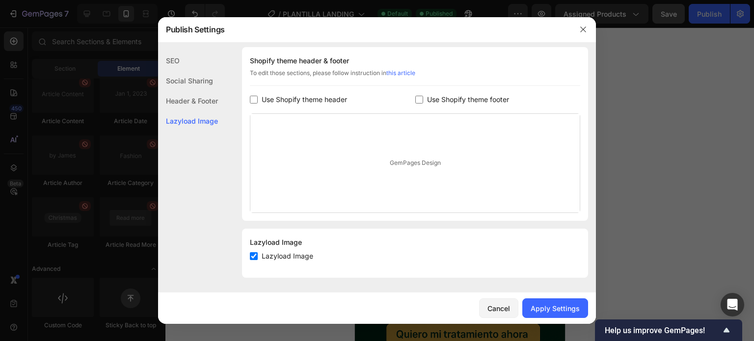
click at [253, 255] on input "checkbox" at bounding box center [254, 256] width 8 height 8
checkbox input "true"
click at [587, 29] on button "button" at bounding box center [583, 30] width 16 height 16
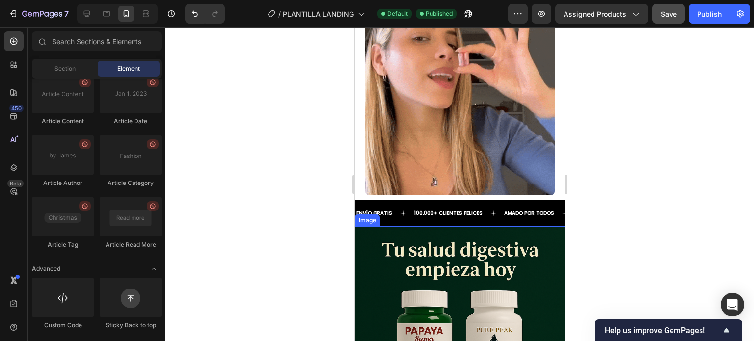
scroll to position [2554, 0]
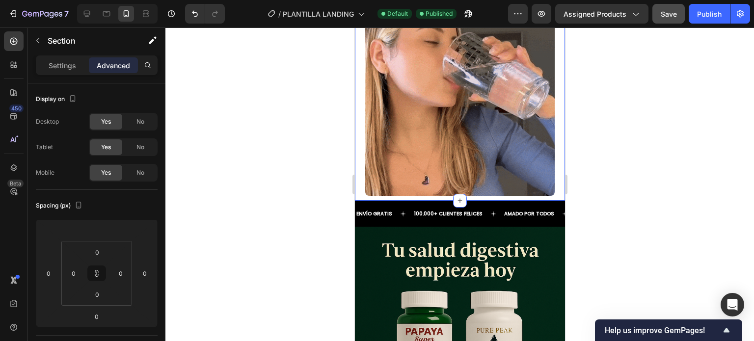
click at [550, 190] on div "Image" at bounding box center [459, 102] width 210 height 196
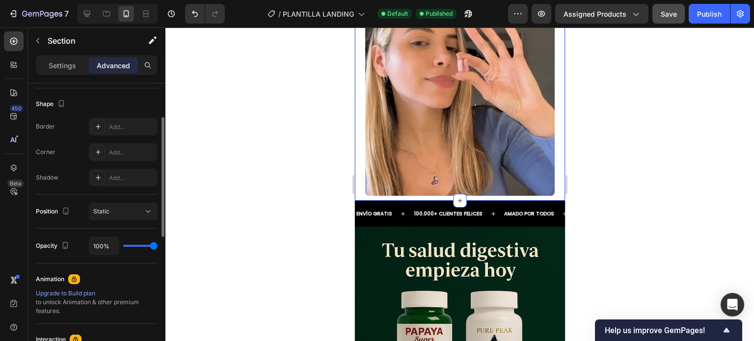
scroll to position [100, 0]
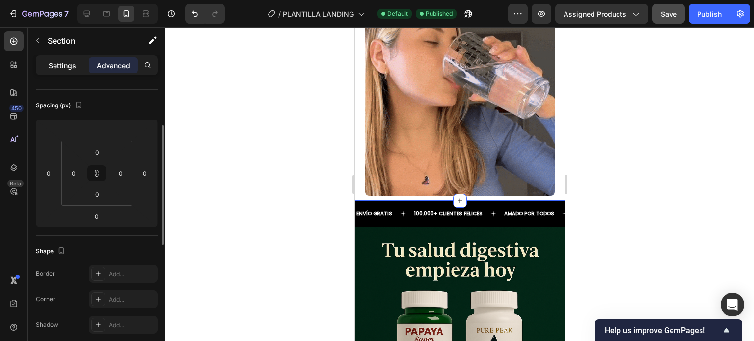
click at [62, 63] on p "Settings" at bounding box center [62, 65] width 27 height 10
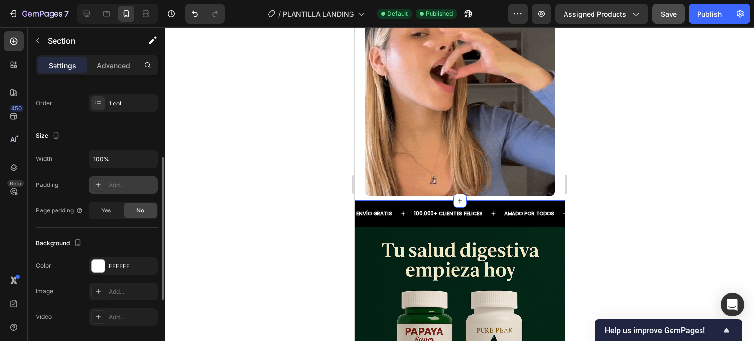
scroll to position [198, 0]
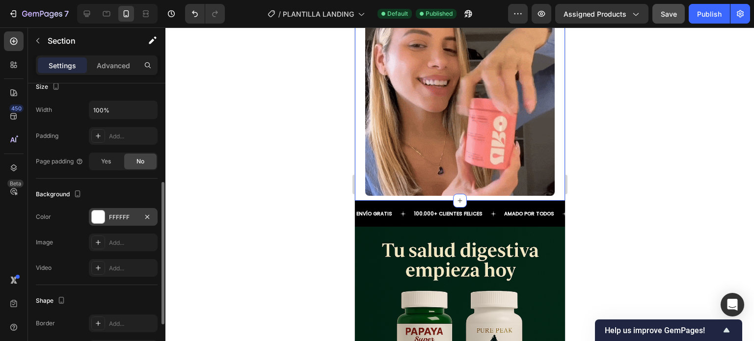
click at [101, 215] on div at bounding box center [98, 216] width 13 height 13
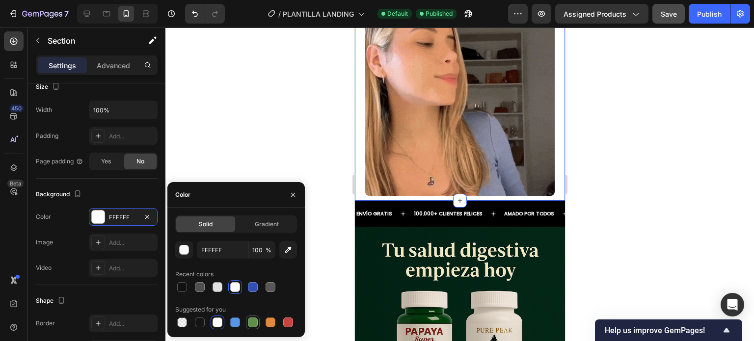
click at [252, 322] on div at bounding box center [253, 322] width 10 height 10
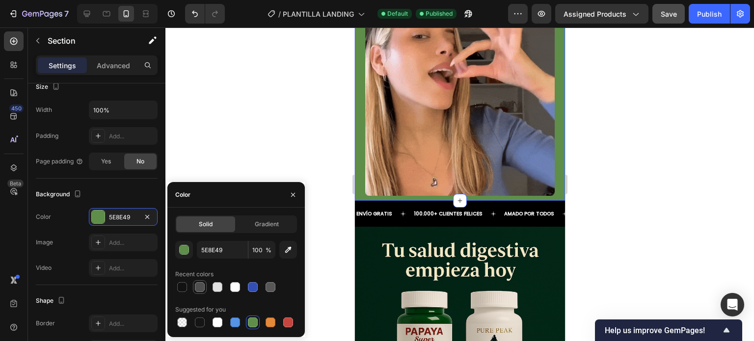
click at [202, 289] on div at bounding box center [200, 287] width 10 height 10
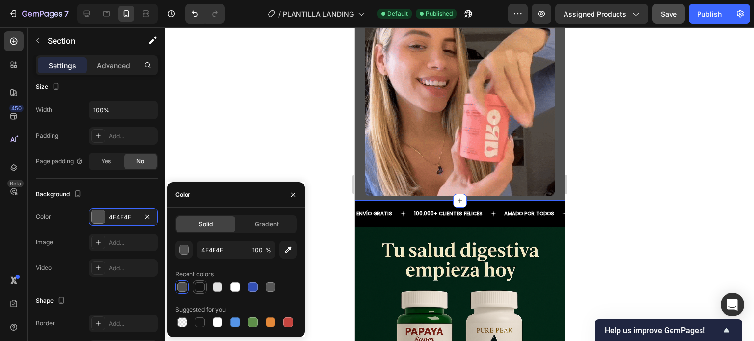
click at [200, 292] on div at bounding box center [200, 287] width 12 height 12
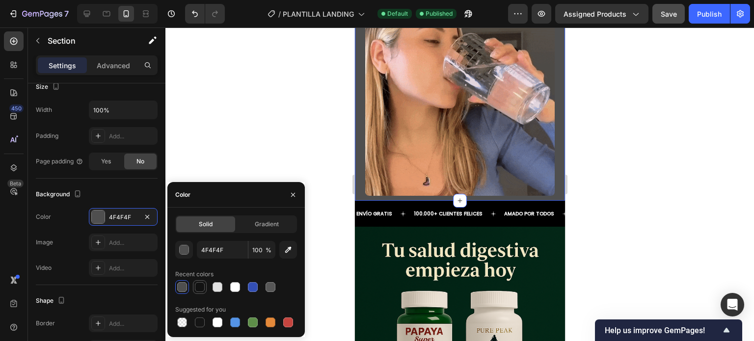
type input "121212"
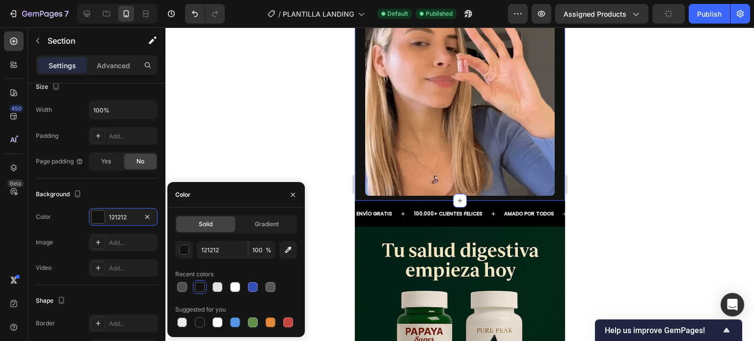
click at [247, 161] on div at bounding box center [459, 184] width 588 height 314
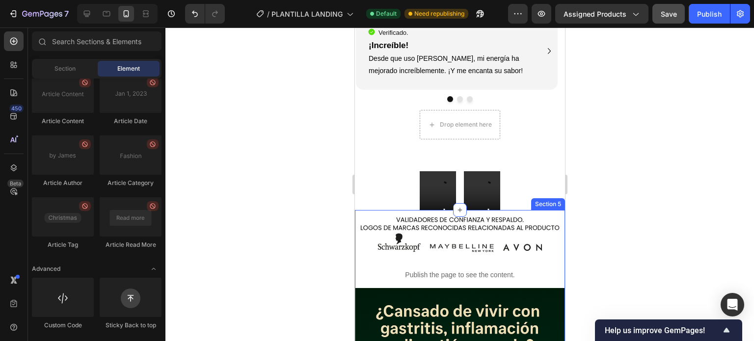
scroll to position [1916, 0]
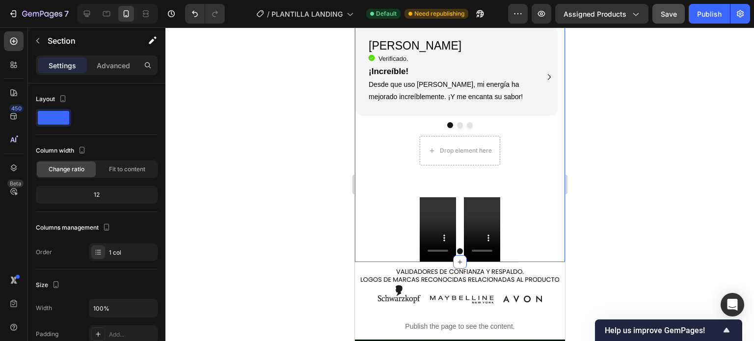
click at [589, 143] on div at bounding box center [459, 184] width 588 height 314
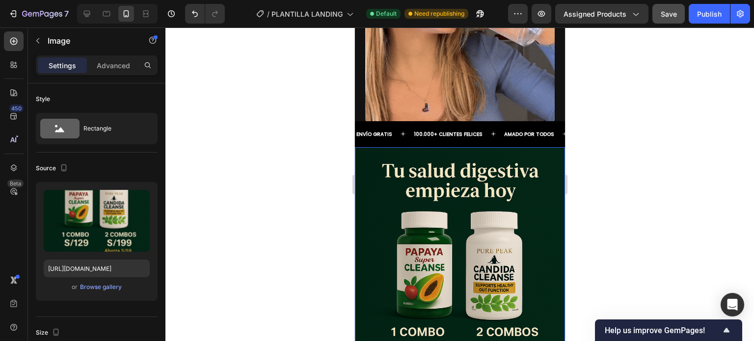
click at [540, 164] on img at bounding box center [459, 304] width 210 height 315
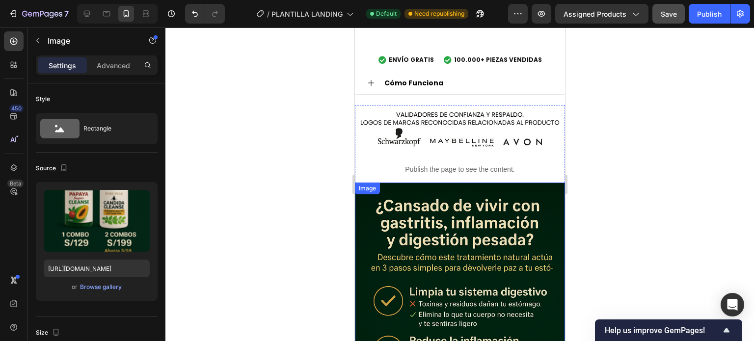
scroll to position [1386, 0]
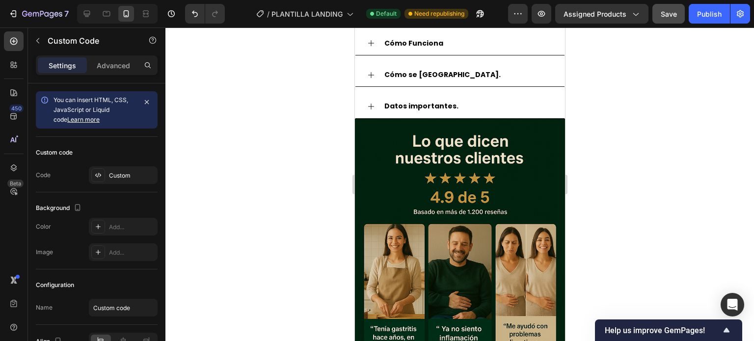
scroll to position [1484, 0]
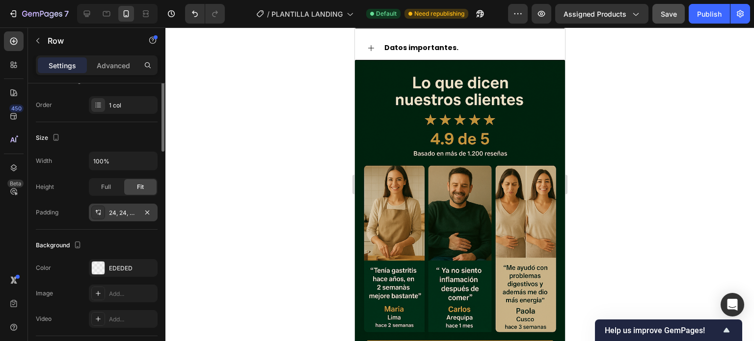
scroll to position [196, 0]
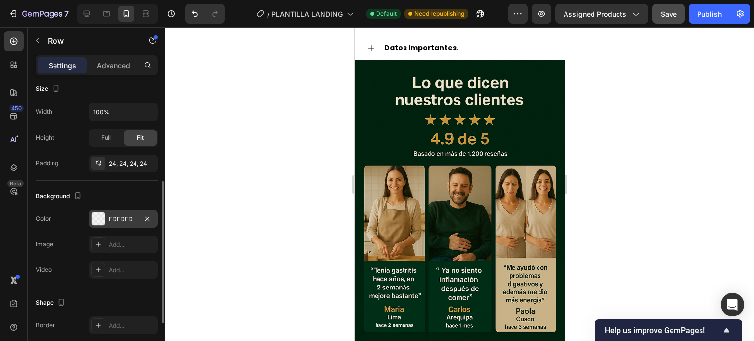
click at [103, 218] on div at bounding box center [98, 218] width 13 height 13
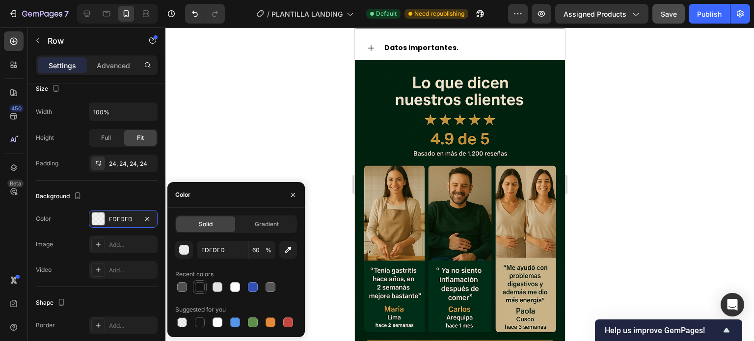
click at [201, 286] on div at bounding box center [200, 287] width 10 height 10
type input "121212"
type input "100"
click at [201, 286] on div at bounding box center [200, 287] width 10 height 10
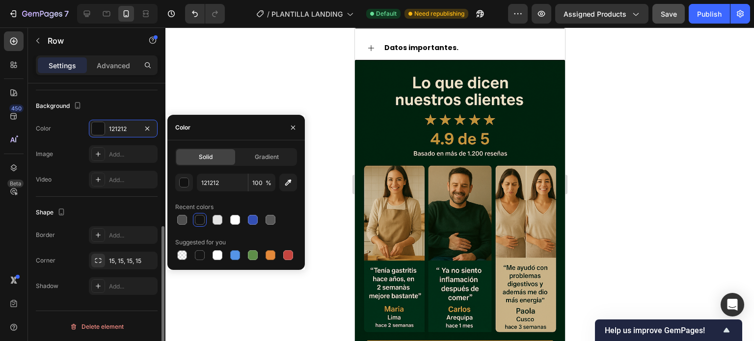
click at [69, 198] on div "Shape Border Add... Corner 15, 15, 15, 15 Shadow Add..." at bounding box center [97, 250] width 122 height 106
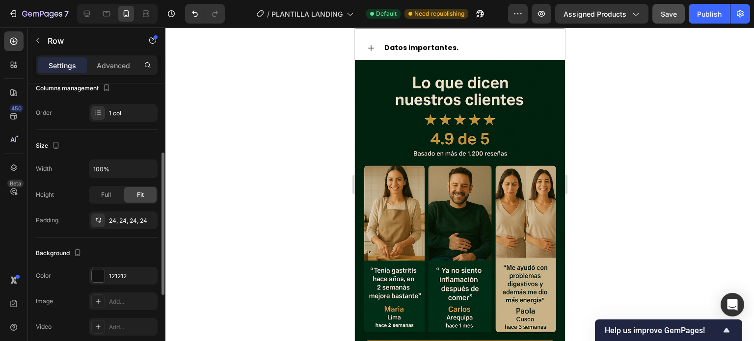
scroll to position [90, 0]
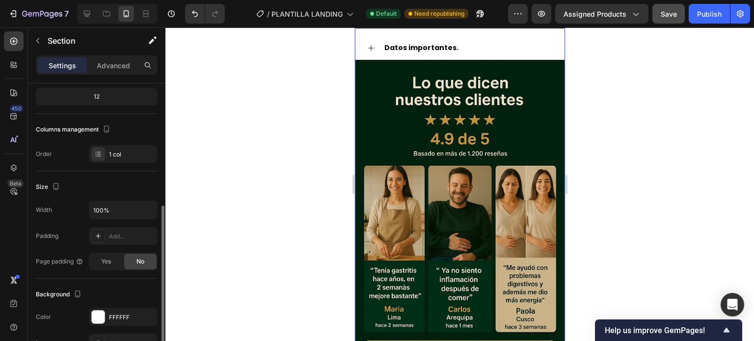
scroll to position [147, 0]
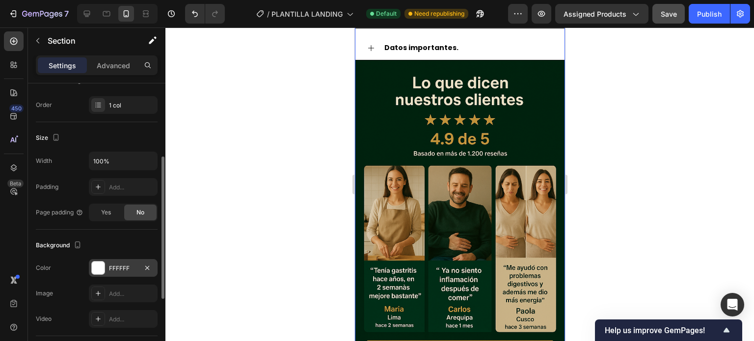
click at [96, 263] on div at bounding box center [98, 267] width 13 height 13
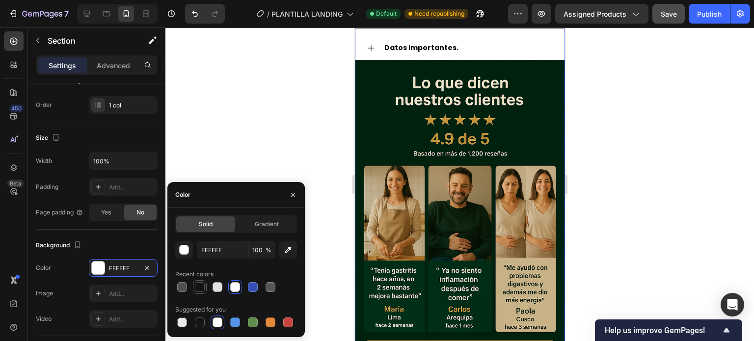
click at [197, 284] on div at bounding box center [200, 287] width 10 height 10
type input "121212"
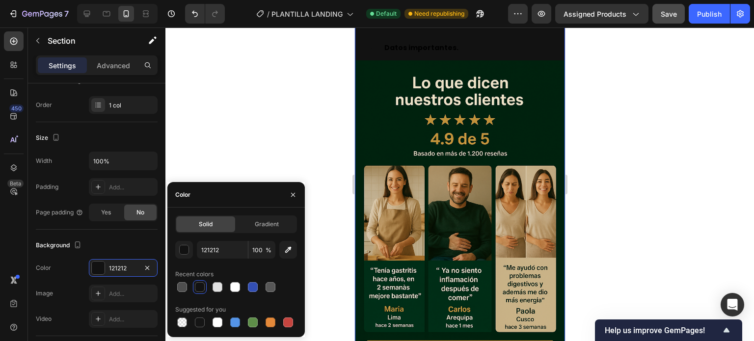
click at [267, 157] on div at bounding box center [459, 184] width 588 height 314
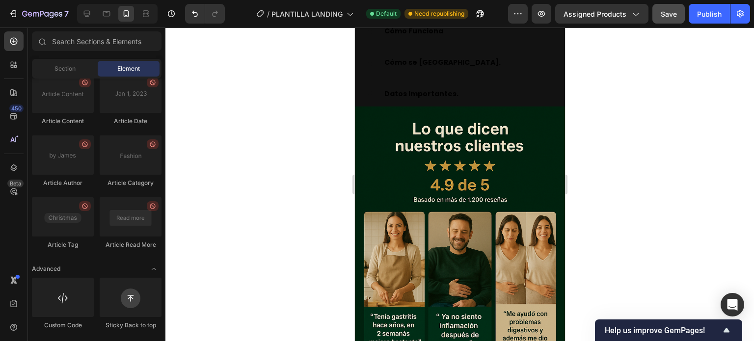
scroll to position [1484, 0]
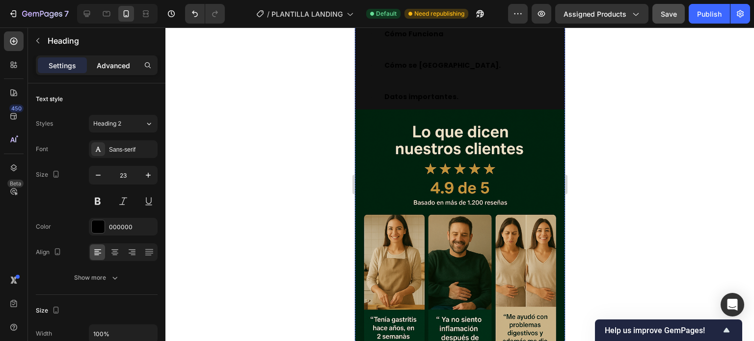
click at [105, 68] on p "Advanced" at bounding box center [113, 65] width 33 height 10
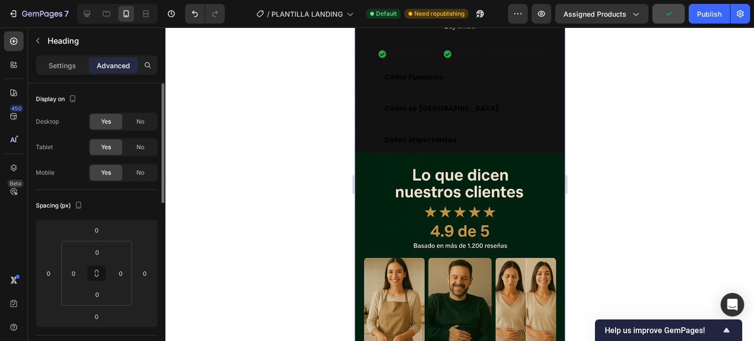
scroll to position [1435, 0]
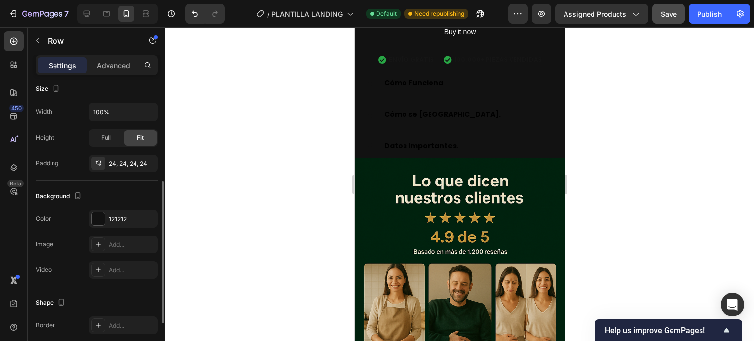
scroll to position [287, 0]
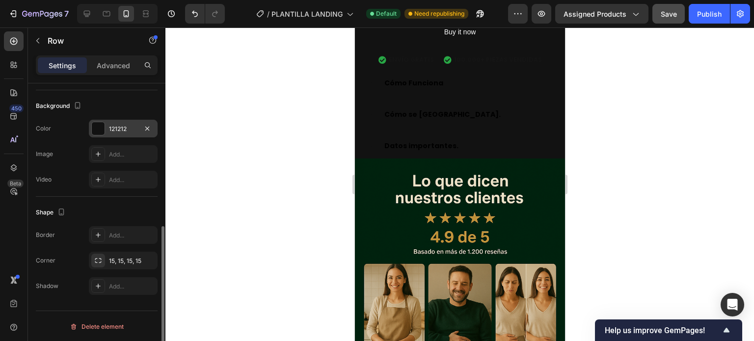
click at [100, 132] on div at bounding box center [98, 128] width 13 height 13
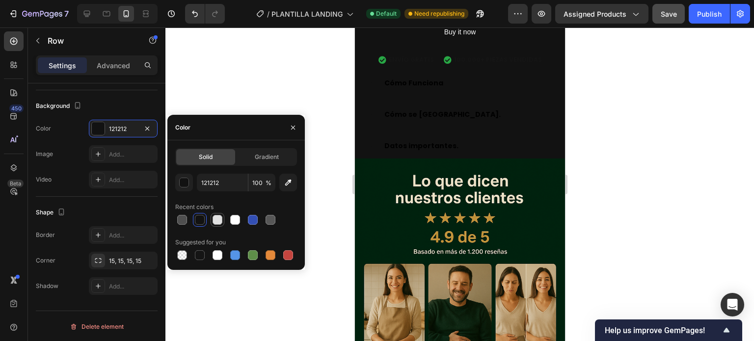
click at [212, 221] on div at bounding box center [217, 220] width 10 height 10
click at [253, 254] on div at bounding box center [253, 255] width 10 height 10
click at [248, 221] on div at bounding box center [253, 220] width 10 height 10
click at [212, 256] on div at bounding box center [217, 255] width 10 height 10
click at [183, 255] on div at bounding box center [182, 255] width 10 height 10
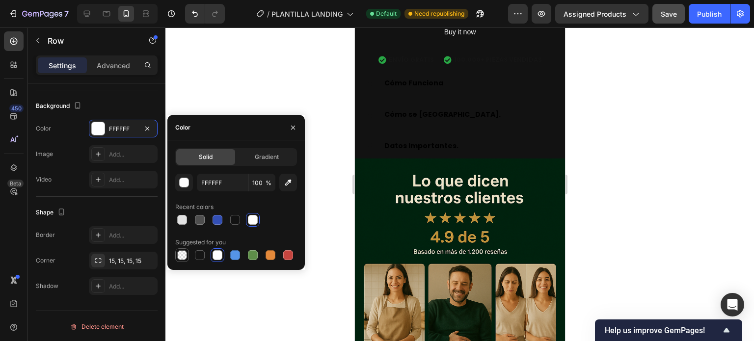
type input "000000"
type input "0"
click at [219, 259] on div at bounding box center [217, 255] width 10 height 10
type input "FFFFFF"
type input "100"
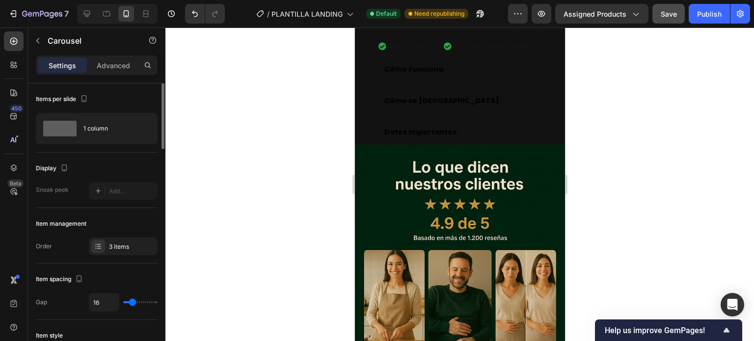
scroll to position [1533, 0]
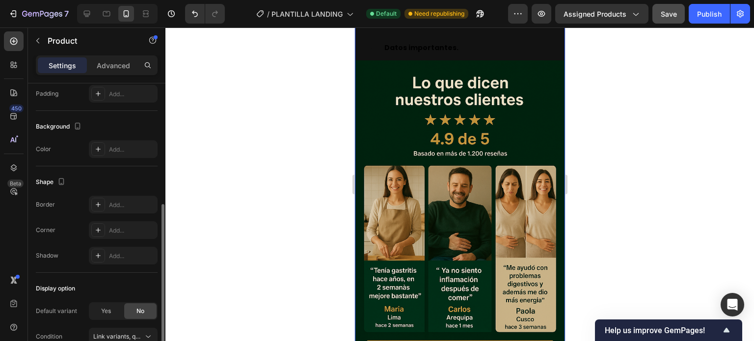
scroll to position [295, 0]
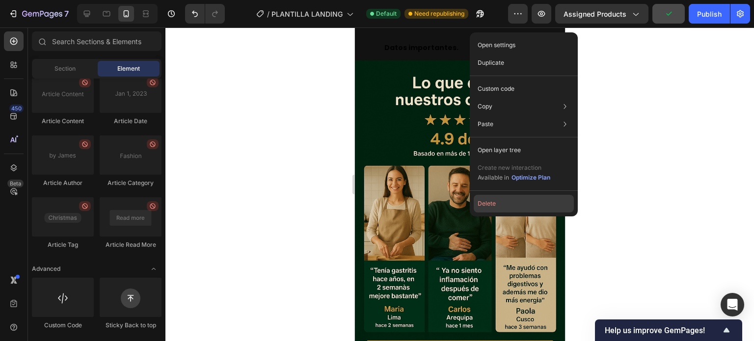
click at [489, 202] on button "Delete" at bounding box center [523, 204] width 100 height 18
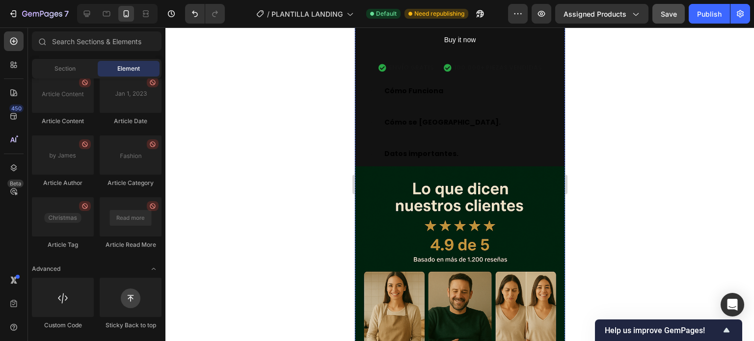
scroll to position [1435, 0]
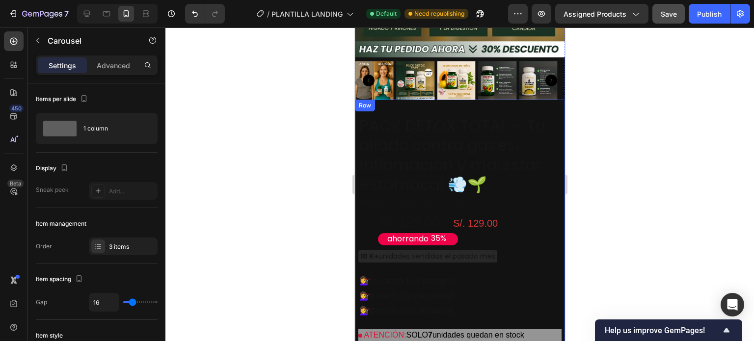
scroll to position [1101, 0]
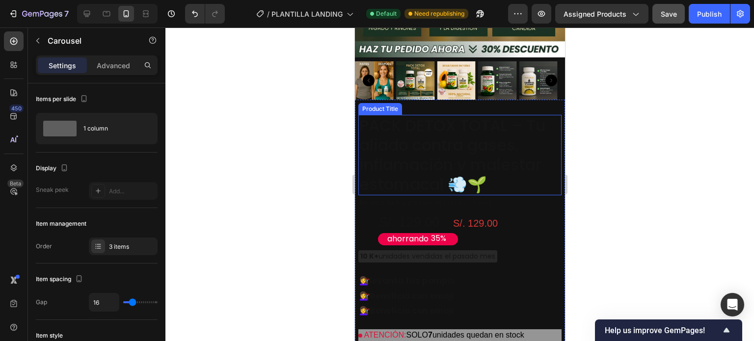
click at [509, 115] on h2 "PACK DETOX TOTAL – Tu aliado contra gases, inflamación y malestar estomacal 💨🌱" at bounding box center [459, 155] width 203 height 80
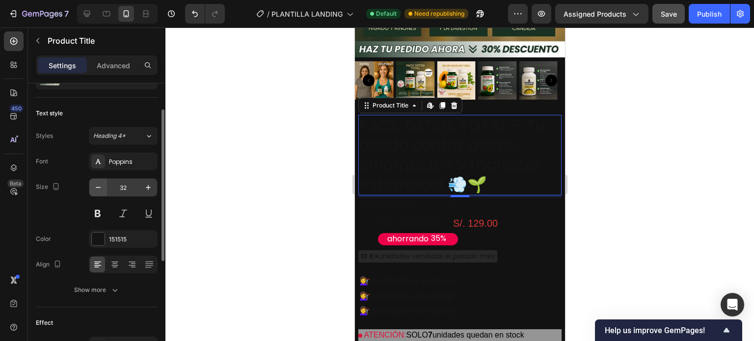
scroll to position [98, 0]
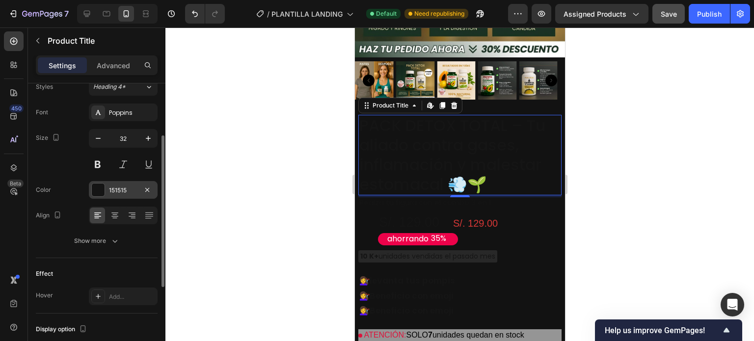
click at [97, 187] on div at bounding box center [98, 189] width 13 height 13
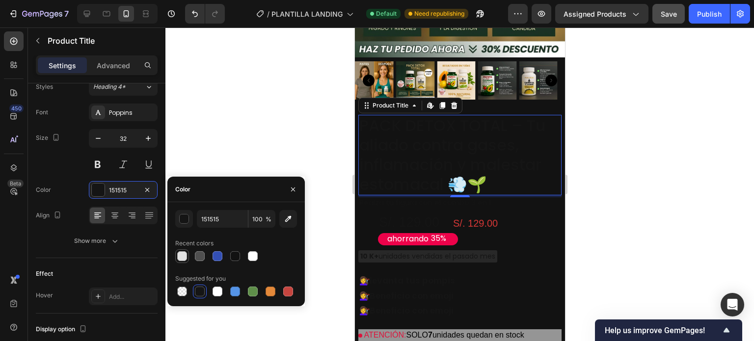
click at [183, 256] on div at bounding box center [182, 256] width 10 height 10
type input "E2E2E2"
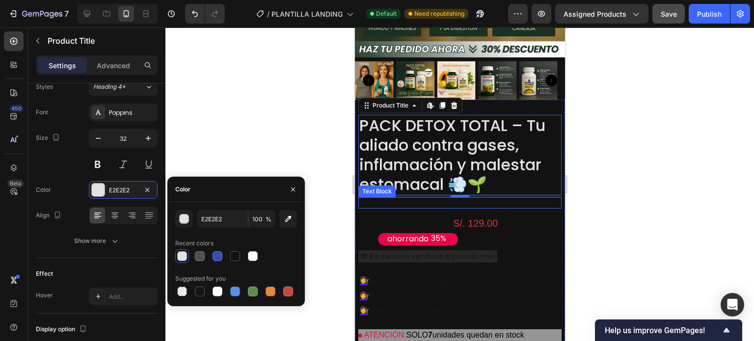
click at [392, 198] on p "Realza tu figura con el combo 3 en 1" at bounding box center [433, 202] width 148 height 9
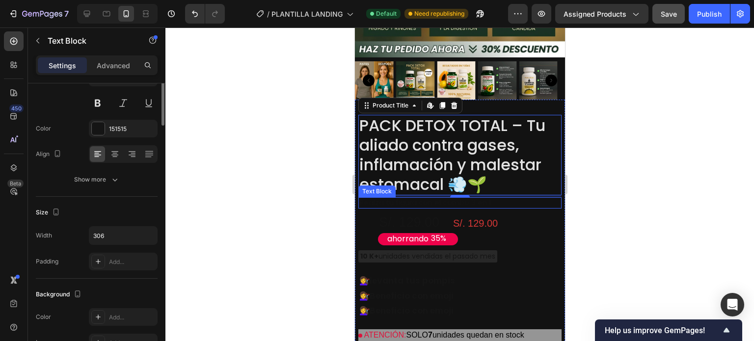
scroll to position [0, 0]
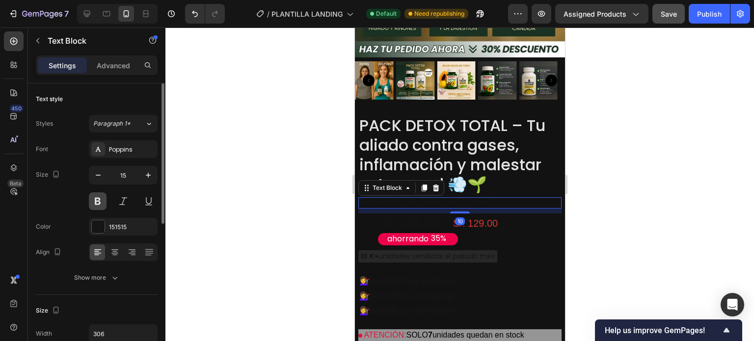
click at [102, 202] on button at bounding box center [98, 201] width 18 height 18
click at [110, 199] on div at bounding box center [123, 201] width 69 height 18
click at [98, 227] on div at bounding box center [98, 226] width 13 height 13
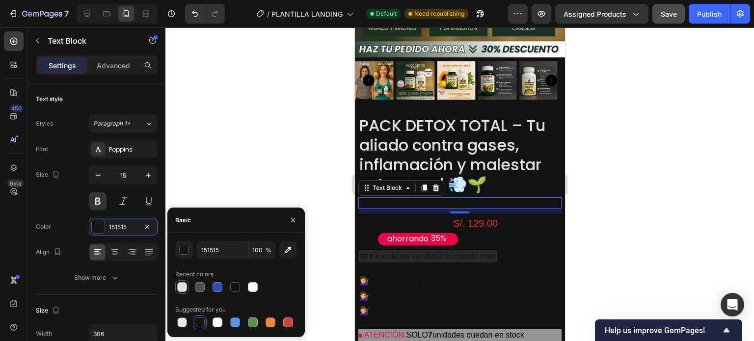
click at [183, 284] on div at bounding box center [182, 287] width 10 height 10
type input "E2E2E2"
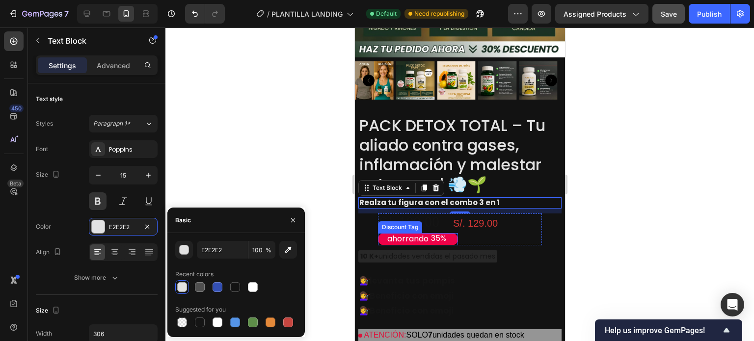
click at [402, 223] on div "Discount Tag" at bounding box center [399, 227] width 40 height 9
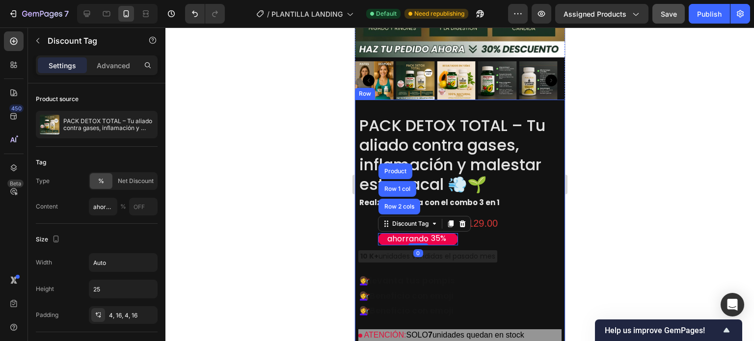
click at [370, 207] on div "PACK DETOX TOTAL – Tu aliado contra gases, inflamación y malestar estomacal 💨🌱 …" at bounding box center [459, 260] width 203 height 290
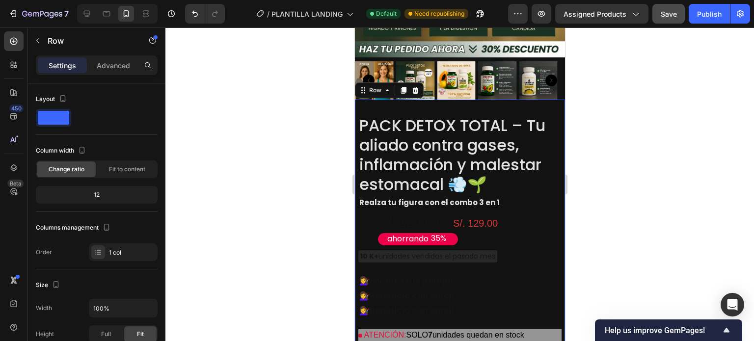
click at [370, 207] on div "PACK DETOX TOTAL – Tu aliado contra gases, inflamación y malestar estomacal 💨🌱 …" at bounding box center [459, 260] width 203 height 290
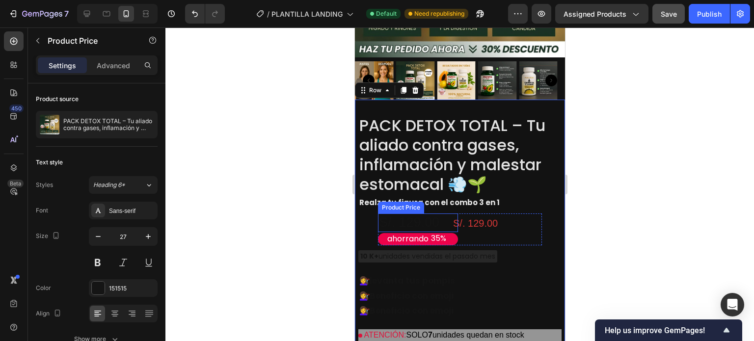
click at [404, 213] on div "S/. 129.00" at bounding box center [417, 222] width 80 height 19
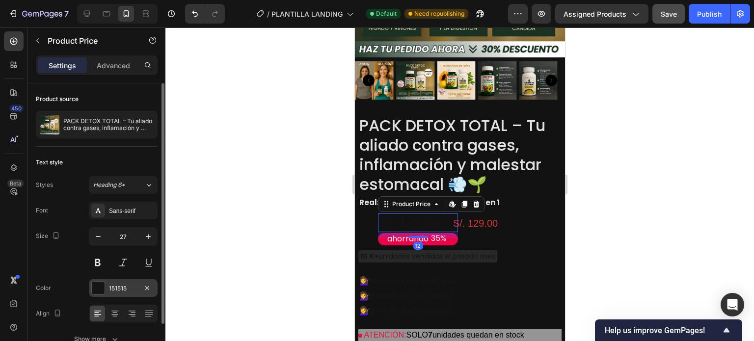
click at [99, 292] on div at bounding box center [98, 288] width 13 height 13
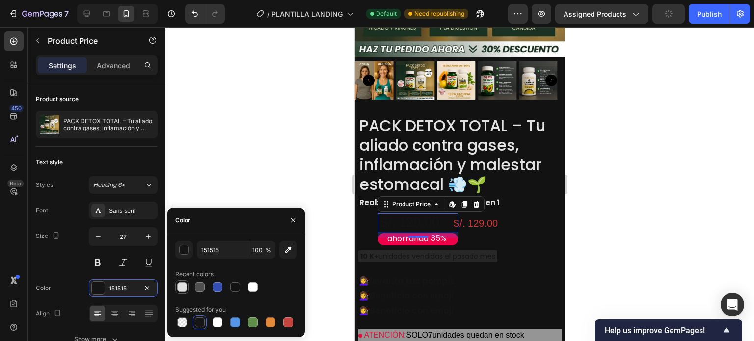
click at [185, 287] on div at bounding box center [182, 287] width 10 height 10
type input "E2E2E2"
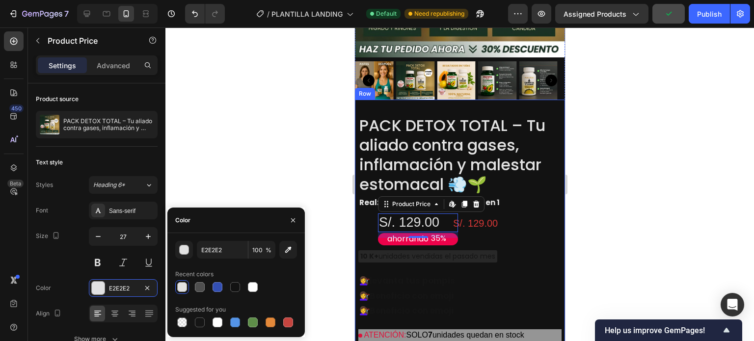
click at [462, 224] on div "S/. 129.00 Product Price Edit content in Shopify 12 Product Price Edit content …" at bounding box center [459, 229] width 164 height 32
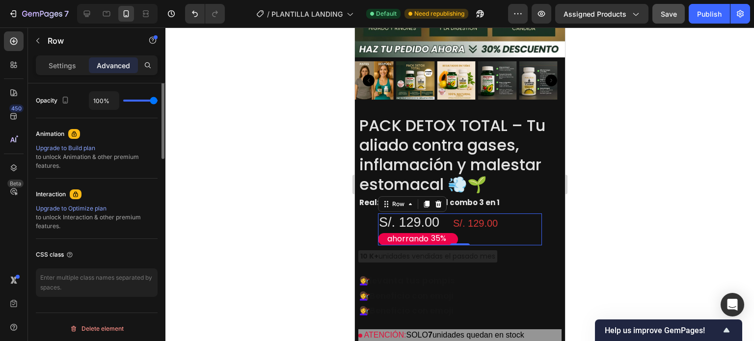
scroll to position [394, 0]
click at [515, 216] on div "S/. 129.00" at bounding box center [491, 223] width 80 height 14
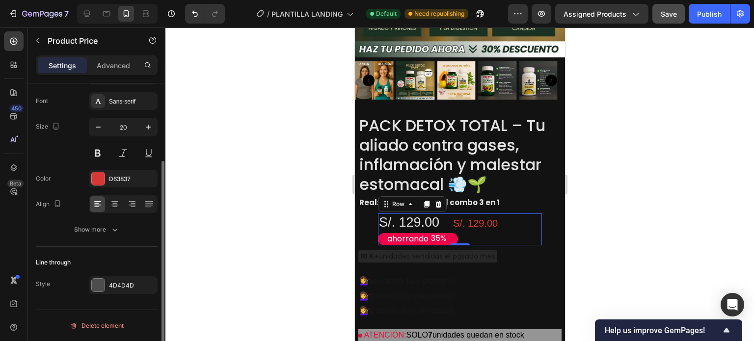
scroll to position [0, 0]
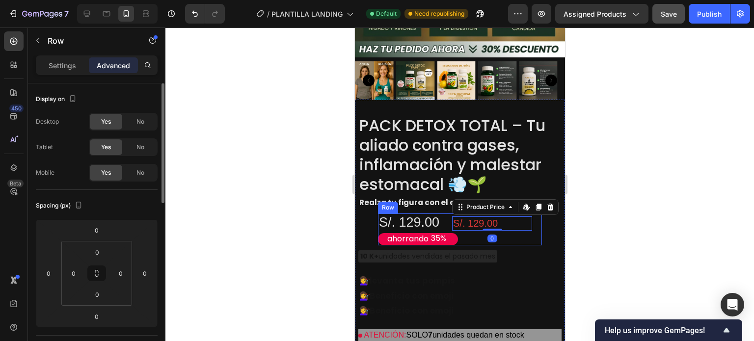
click at [517, 217] on div "S/. 129.00 Product Price Edit content in Shopify 0 Product Price Edit content i…" at bounding box center [501, 229] width 80 height 32
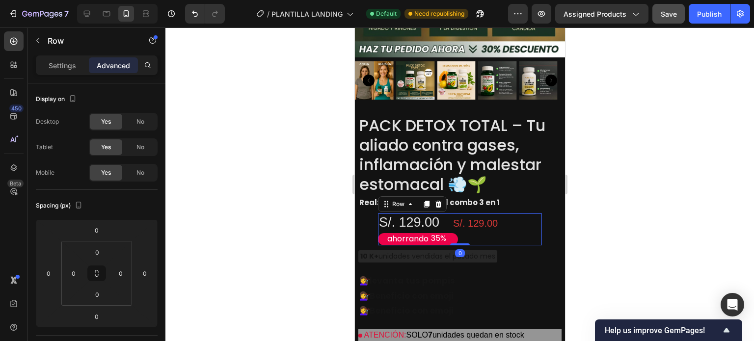
click at [492, 213] on div "S/. 129.00 Product Price Product Price" at bounding box center [501, 229] width 80 height 32
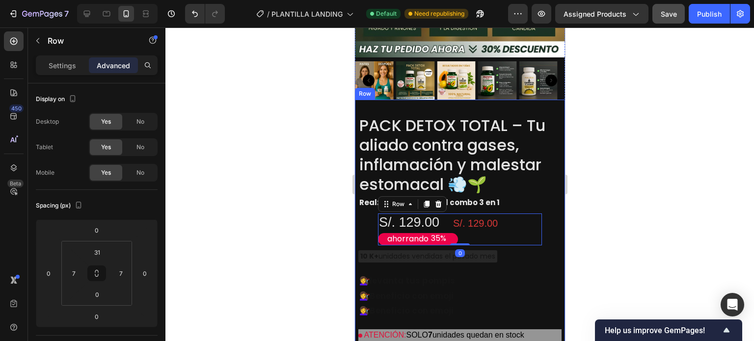
click at [505, 247] on div "PACK DETOX TOTAL – Tu aliado contra gases, inflamación y malestar estomacal 💨🌱 …" at bounding box center [459, 260] width 203 height 290
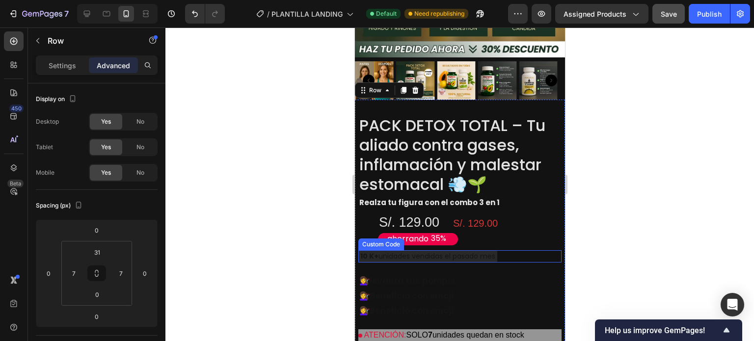
click at [497, 250] on div "10 K+ unidades vendidas el pasado mes" at bounding box center [427, 256] width 139 height 12
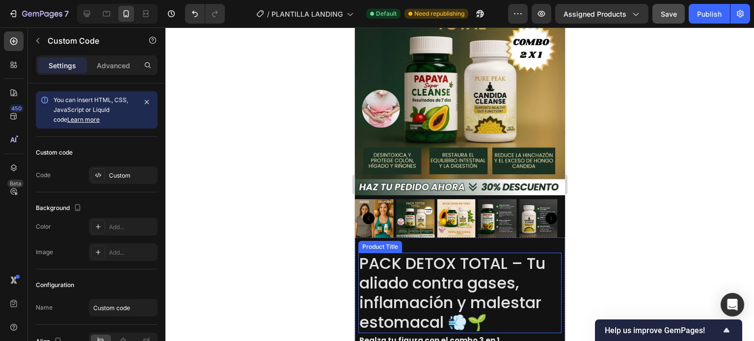
scroll to position [1101, 0]
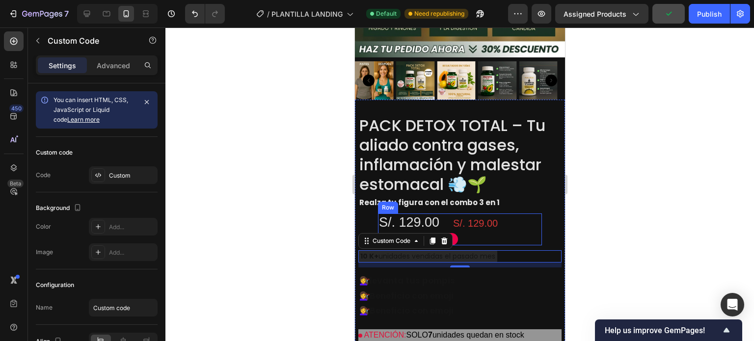
click at [530, 218] on div "S/. 129.00 Product Price Product Price" at bounding box center [501, 229] width 80 height 32
click at [514, 250] on div "10 K+ unidades vendidas el pasado mes" at bounding box center [459, 256] width 203 height 12
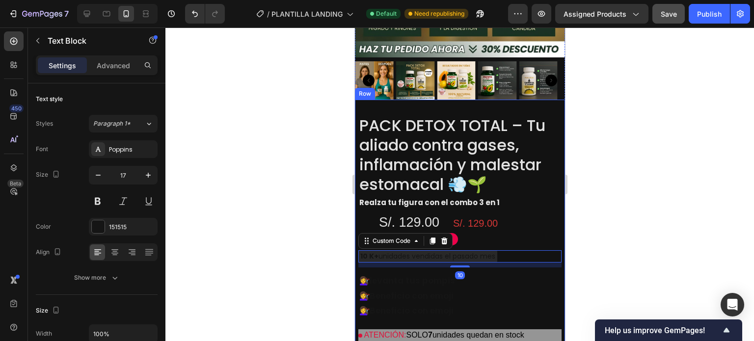
click at [496, 273] on p "💇‍♀️ levanta tus pompis" at bounding box center [459, 280] width 201 height 15
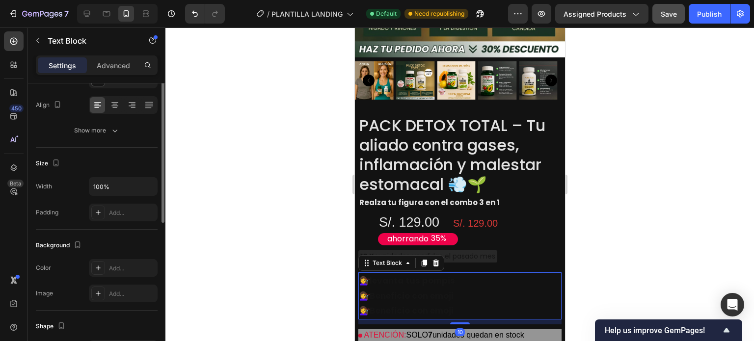
scroll to position [0, 0]
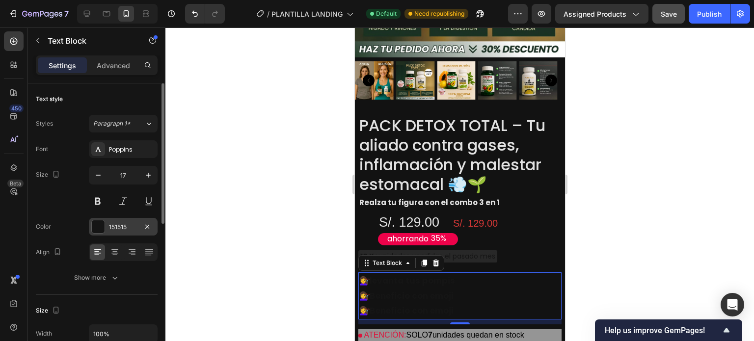
click at [103, 225] on div at bounding box center [98, 226] width 13 height 13
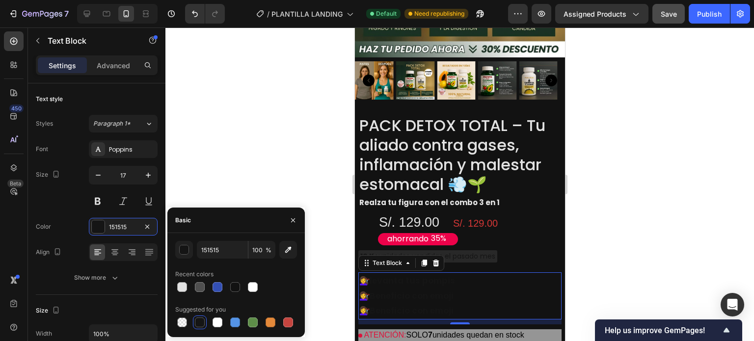
click at [184, 287] on div at bounding box center [182, 287] width 10 height 10
type input "E2E2E2"
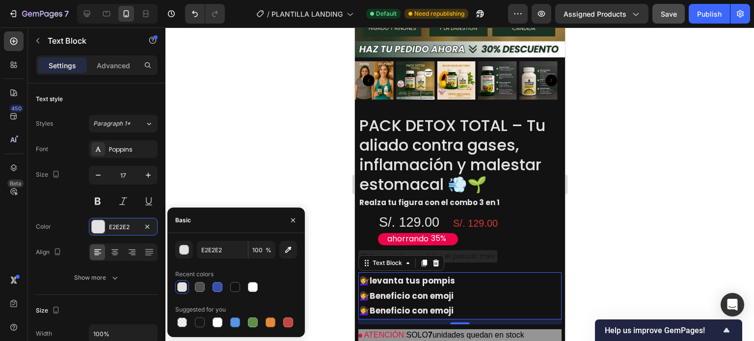
click at [481, 288] on p "💇‍♀️ Beneficio con emoji" at bounding box center [459, 295] width 201 height 15
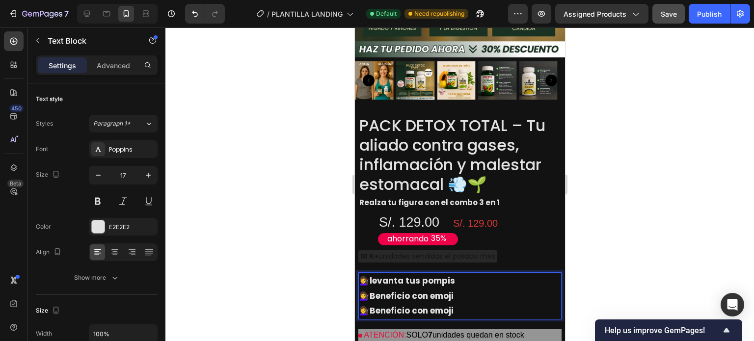
click at [497, 273] on p "💇‍♀️ levanta tus pompis" at bounding box center [459, 280] width 201 height 15
click at [476, 272] on div "💇‍♀️ levanta tus pompis 💇‍♀️ Beneficio con emoji 💇‍♀️ Beneficio con emoji" at bounding box center [459, 295] width 203 height 47
click at [473, 273] on p "💇‍♀️ levanta tus pompis" at bounding box center [459, 280] width 201 height 15
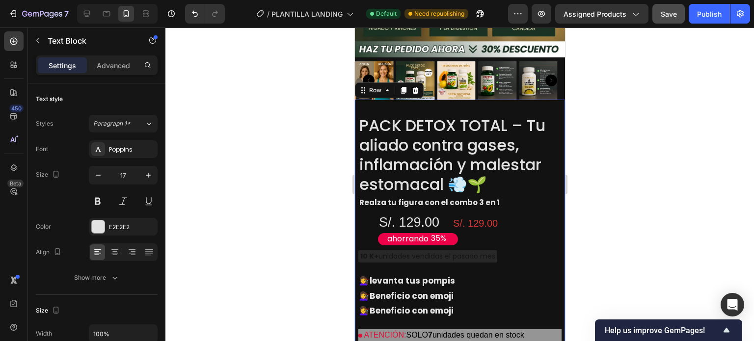
click at [453, 244] on div "PACK DETOX TOTAL – Tu aliado contra gases, inflamación y malestar estomacal 💨🌱 …" at bounding box center [459, 260] width 203 height 290
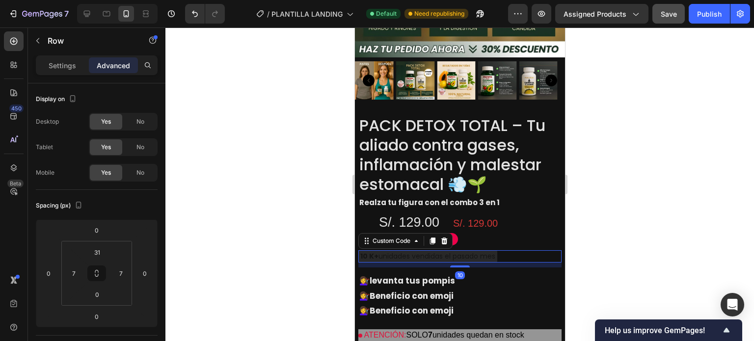
click at [458, 250] on div "10 K+ unidades vendidas el pasado mes" at bounding box center [427, 256] width 139 height 12
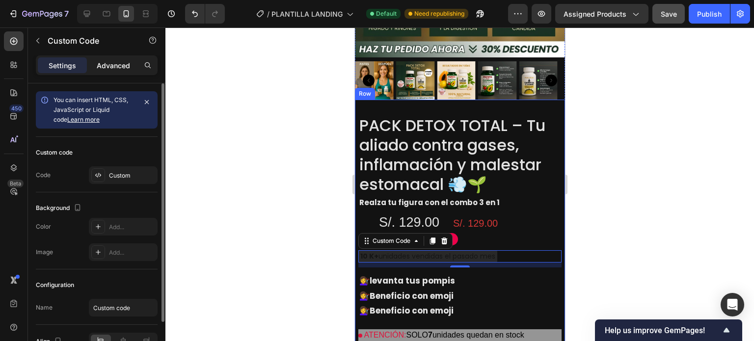
click at [112, 62] on p "Advanced" at bounding box center [113, 65] width 33 height 10
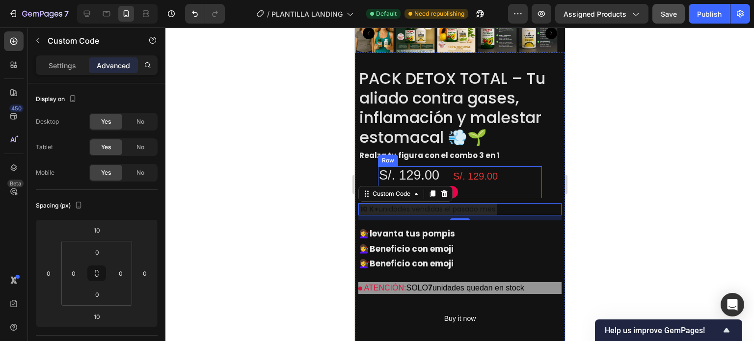
scroll to position [1150, 0]
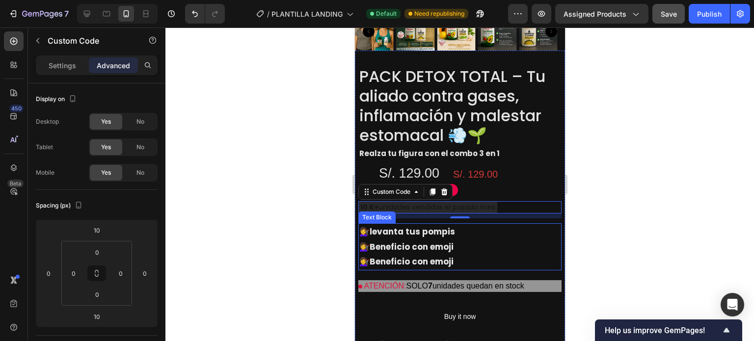
click at [528, 213] on div "10" at bounding box center [459, 215] width 203 height 5
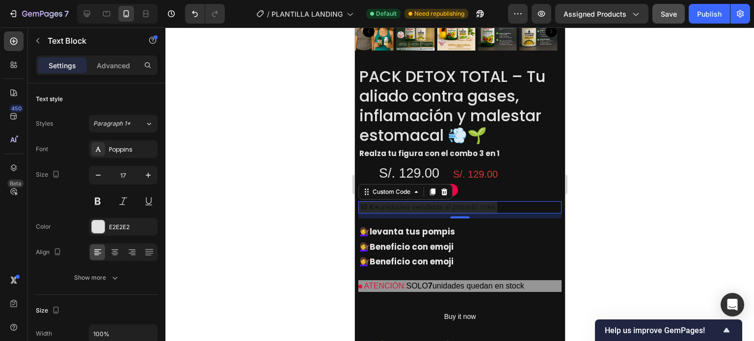
click at [505, 224] on p "💇‍♀️ levanta tus pompis" at bounding box center [459, 231] width 201 height 15
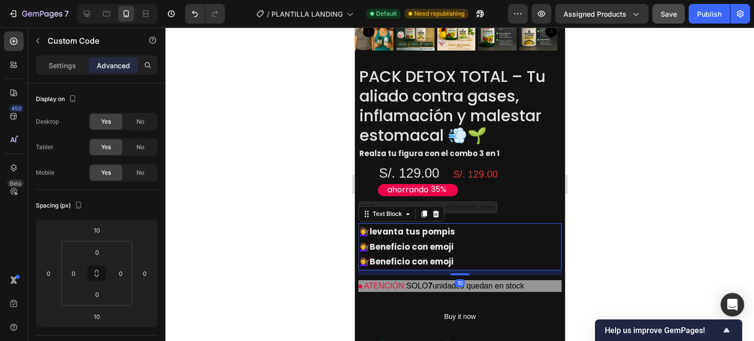
click at [499, 201] on div "10 K+ unidades vendidas el pasado mes" at bounding box center [459, 207] width 203 height 12
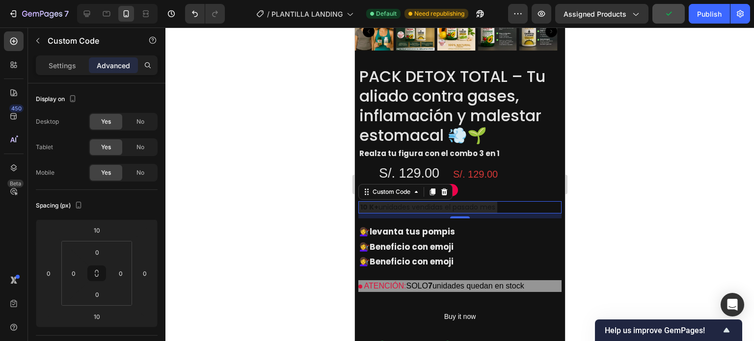
click at [491, 201] on div "10 K+ unidades vendidas el pasado mes" at bounding box center [427, 207] width 139 height 12
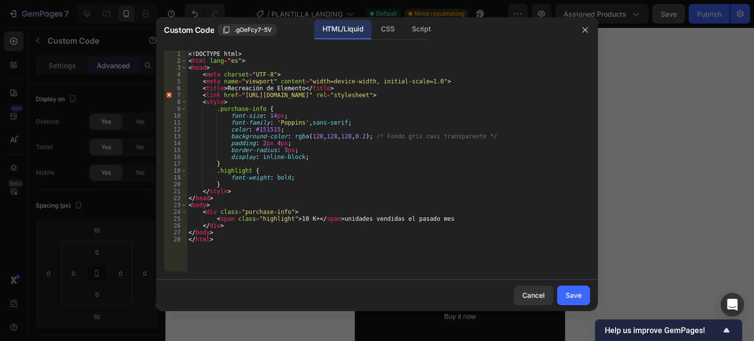
click at [581, 32] on button "button" at bounding box center [585, 30] width 16 height 16
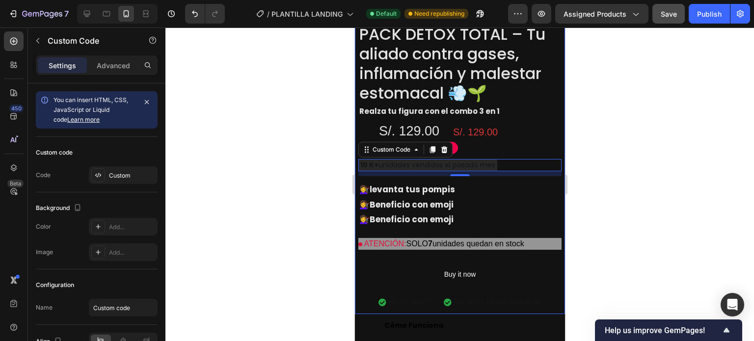
scroll to position [1199, 0]
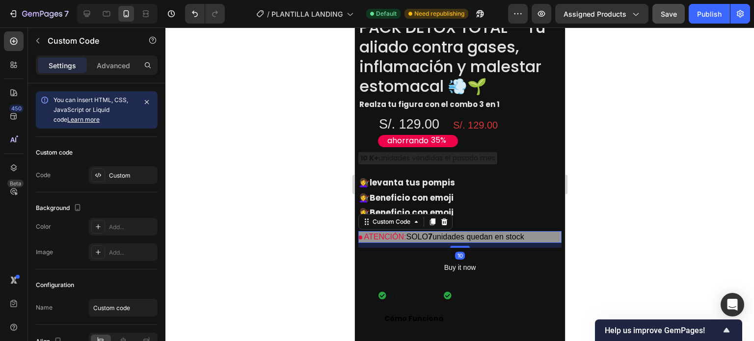
click at [493, 231] on p "ATENCIÓN: SOLO 7 unidades quedan en stock" at bounding box center [459, 237] width 203 height 12
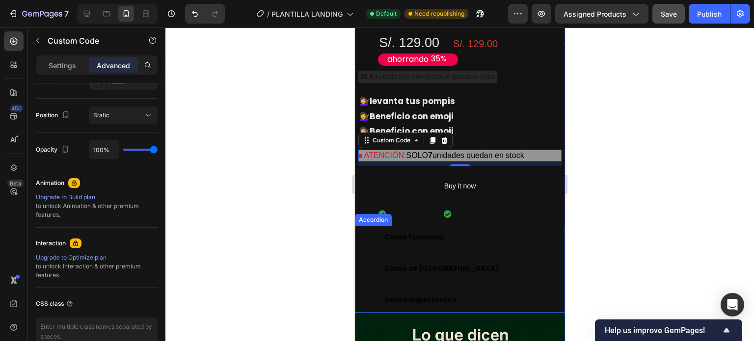
scroll to position [1297, 0]
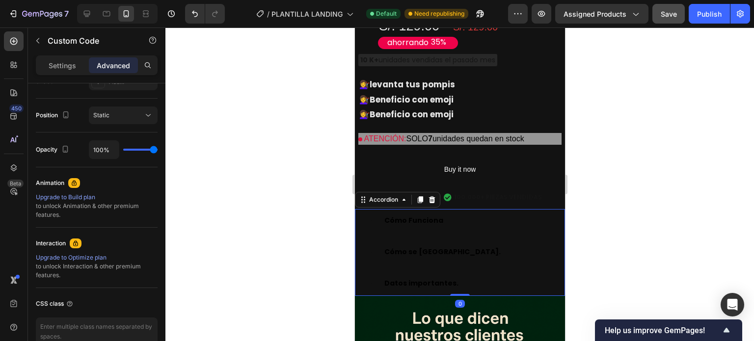
click at [501, 240] on div "Cómo se [GEOGRAPHIC_DATA]." at bounding box center [459, 252] width 209 height 24
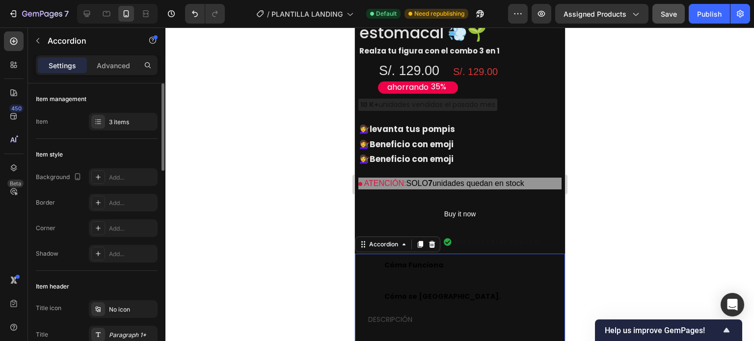
scroll to position [1248, 0]
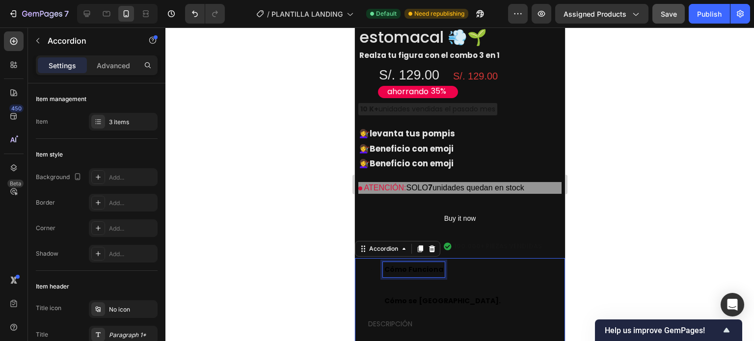
click at [399, 264] on strong "Cómo Funciona" at bounding box center [413, 269] width 59 height 10
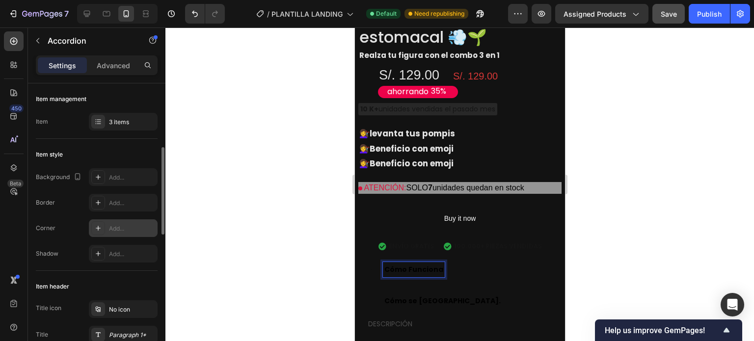
scroll to position [98, 0]
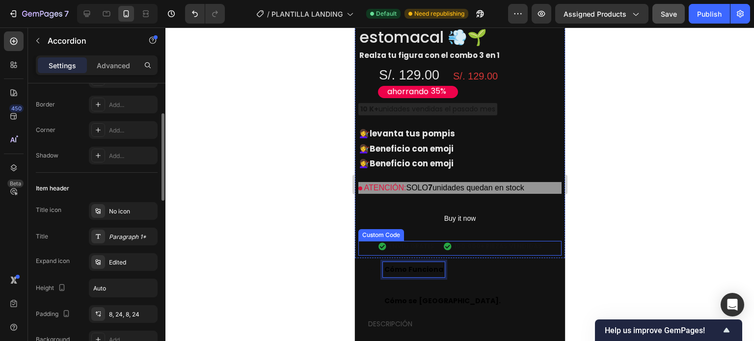
click at [428, 242] on span "ENVÍO GRATIS" at bounding box center [410, 246] width 45 height 9
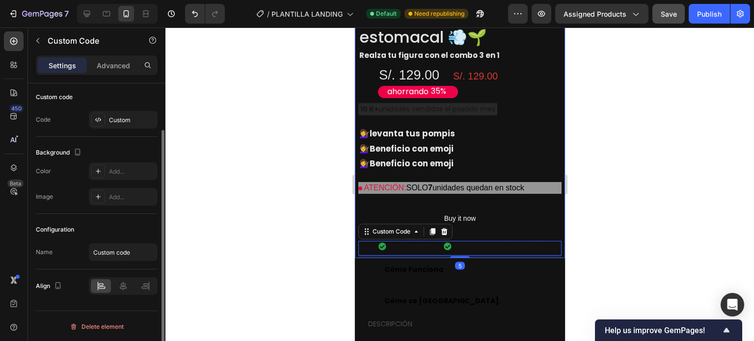
scroll to position [0, 0]
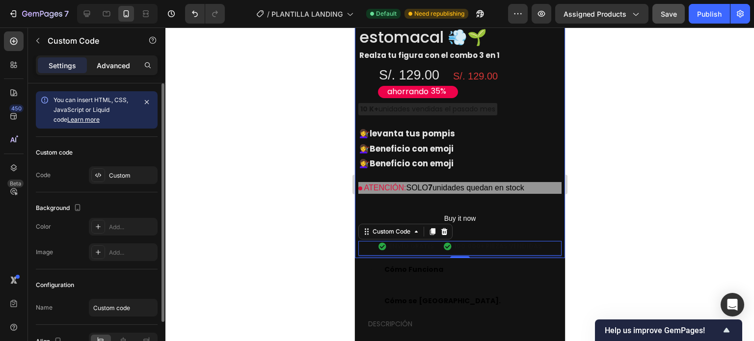
click at [100, 66] on p "Advanced" at bounding box center [113, 65] width 33 height 10
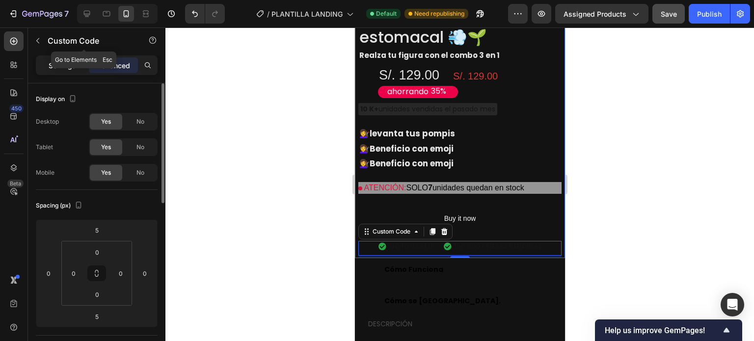
click at [63, 62] on p "Settings" at bounding box center [62, 65] width 27 height 10
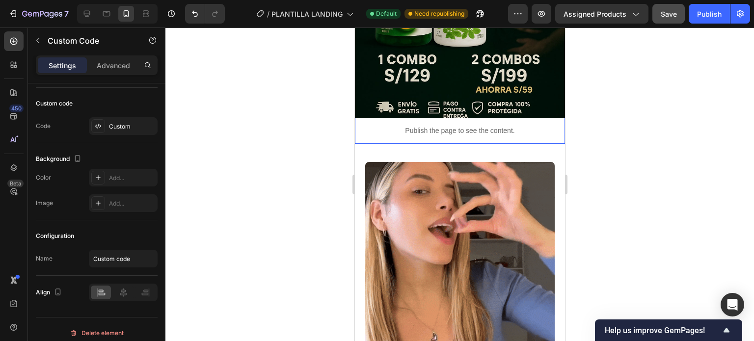
scroll to position [267, 0]
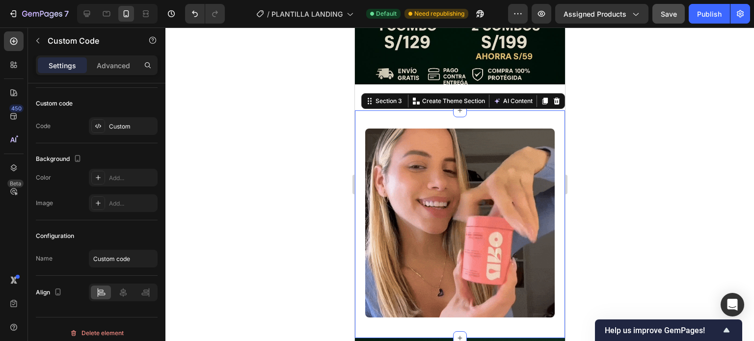
click at [523, 127] on div "Image" at bounding box center [459, 224] width 210 height 196
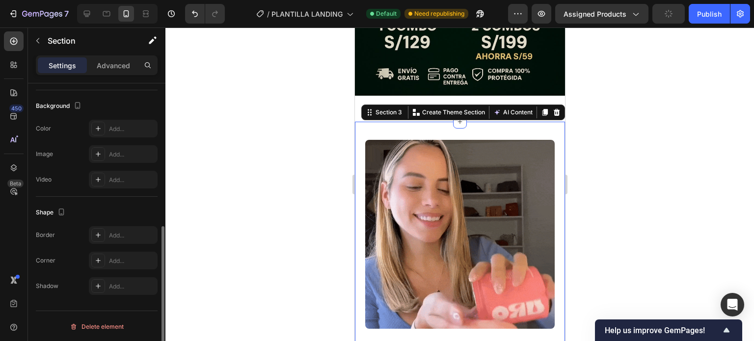
scroll to position [0, 0]
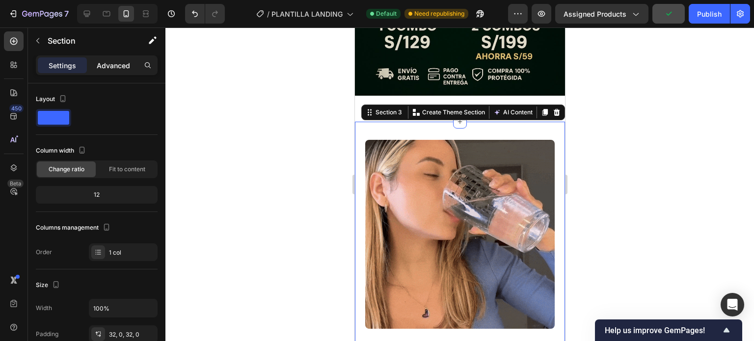
click at [114, 58] on div "Advanced" at bounding box center [113, 65] width 49 height 16
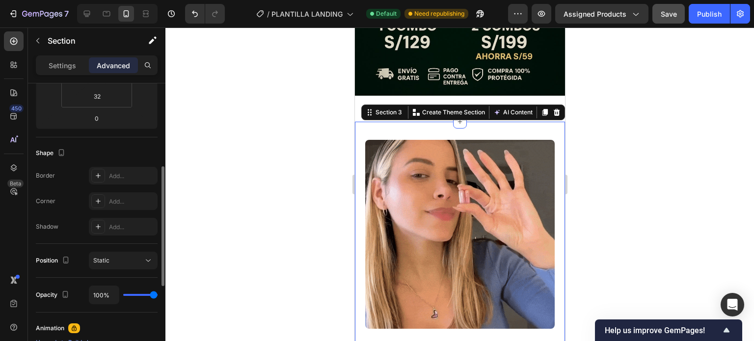
scroll to position [100, 0]
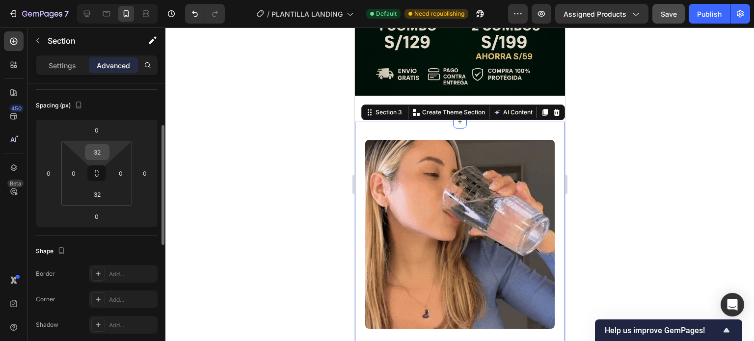
click at [98, 152] on input "32" at bounding box center [97, 152] width 20 height 15
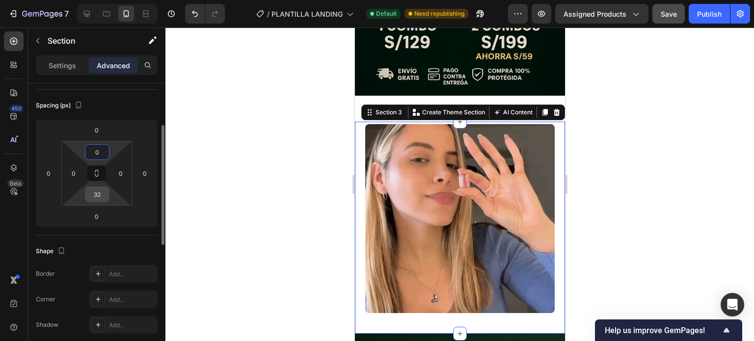
type input "0"
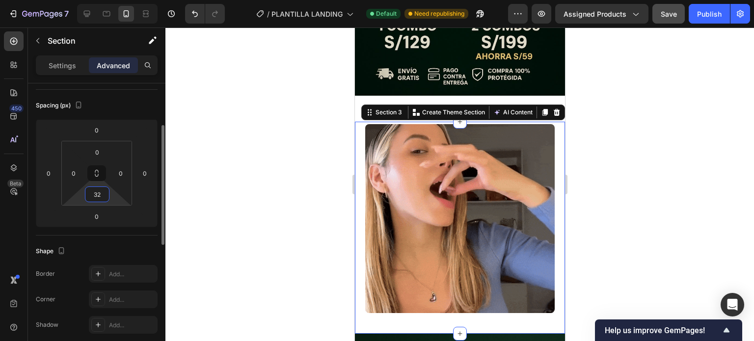
click at [96, 191] on input "32" at bounding box center [97, 194] width 20 height 15
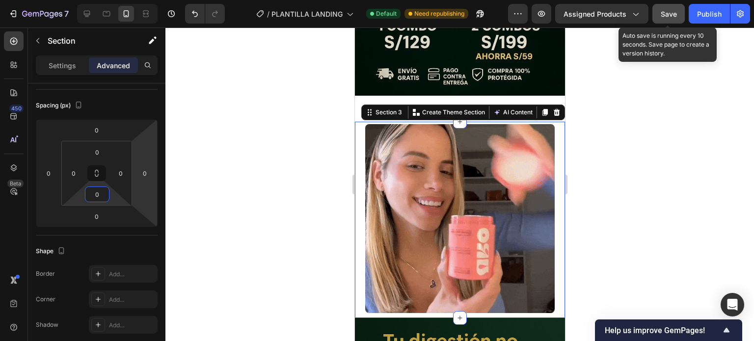
type input "0"
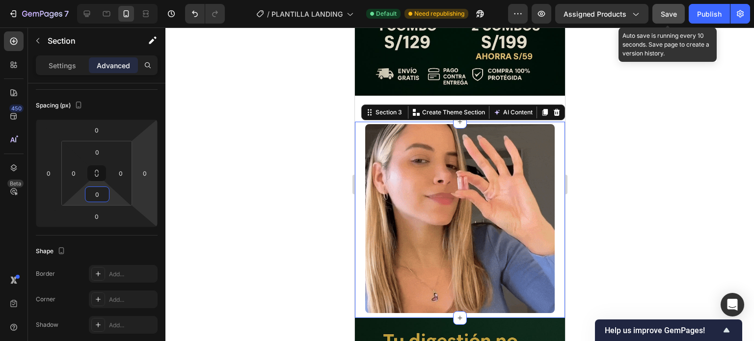
click at [671, 20] on button "Save" at bounding box center [668, 14] width 32 height 20
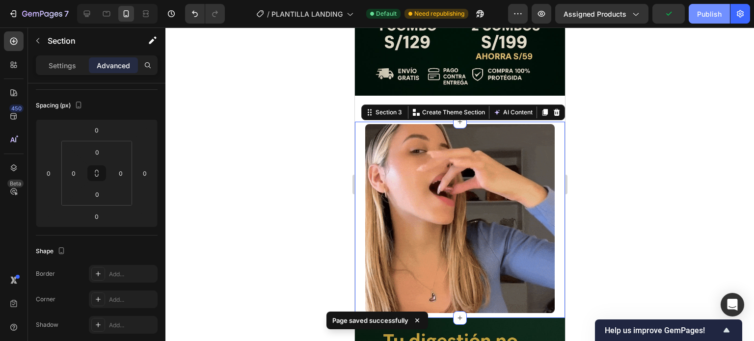
click at [712, 13] on div "Publish" at bounding box center [709, 14] width 25 height 10
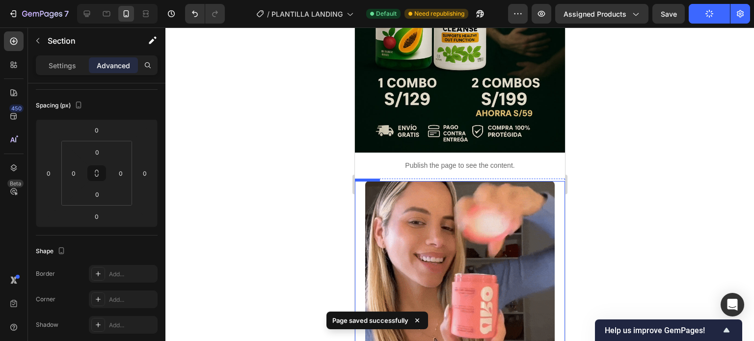
scroll to position [245, 0]
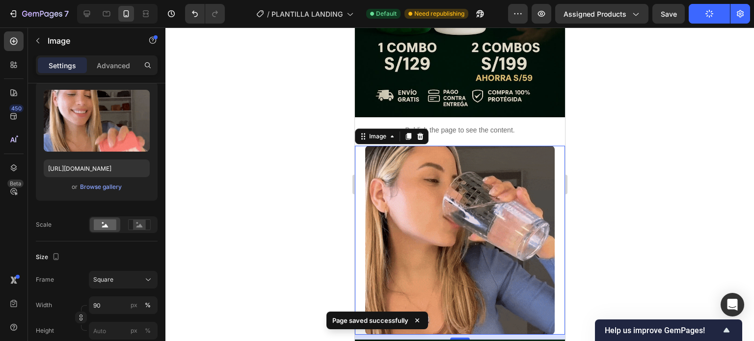
click at [553, 146] on div at bounding box center [459, 240] width 210 height 189
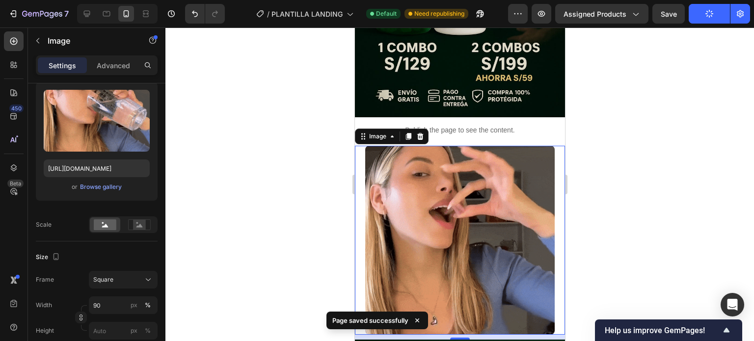
scroll to position [0, 0]
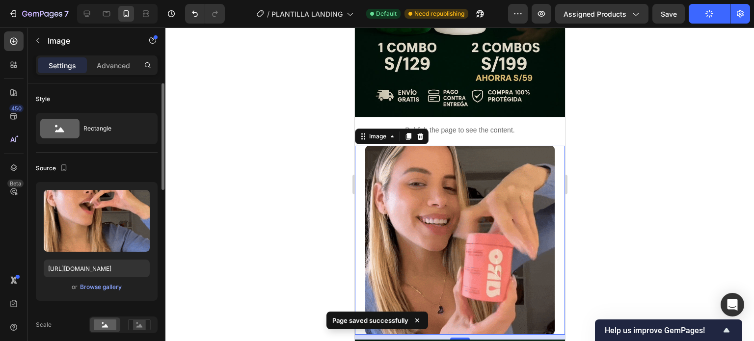
click at [551, 146] on div at bounding box center [459, 240] width 210 height 189
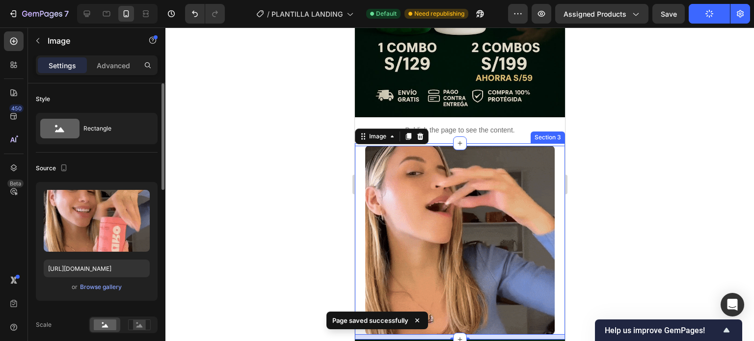
click at [550, 131] on div "Section 3" at bounding box center [547, 137] width 34 height 12
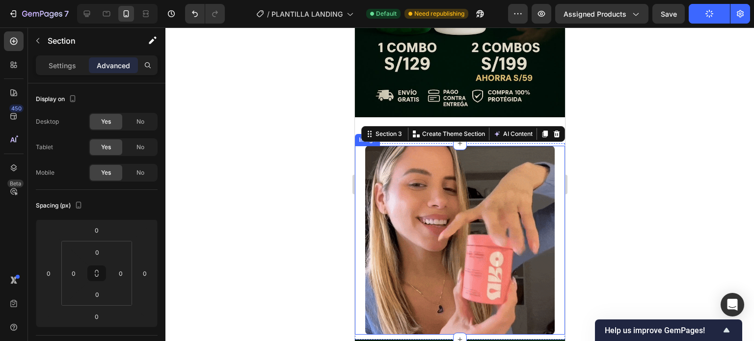
click at [550, 146] on div at bounding box center [459, 240] width 210 height 189
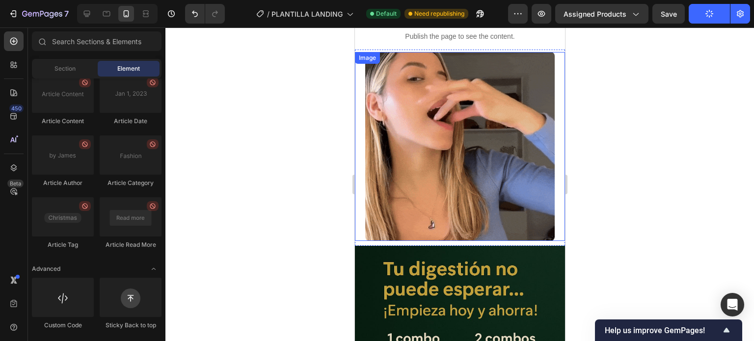
scroll to position [372, 0]
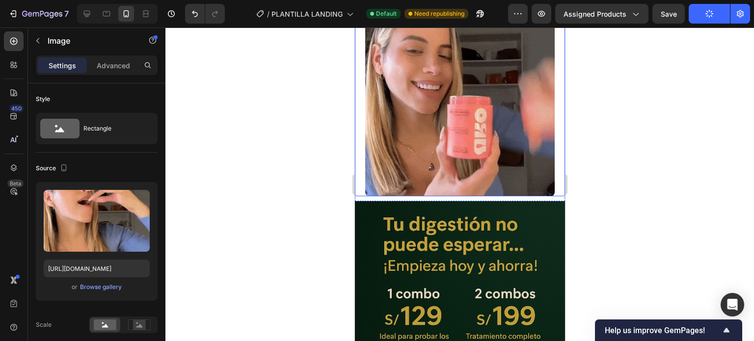
click at [554, 132] on div at bounding box center [459, 101] width 210 height 189
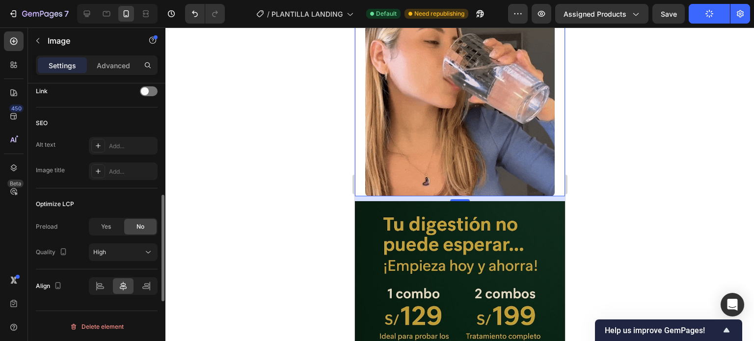
scroll to position [430, 0]
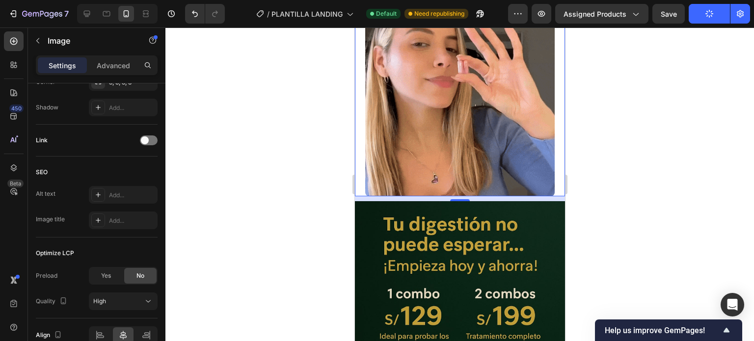
click at [359, 150] on div at bounding box center [459, 101] width 210 height 189
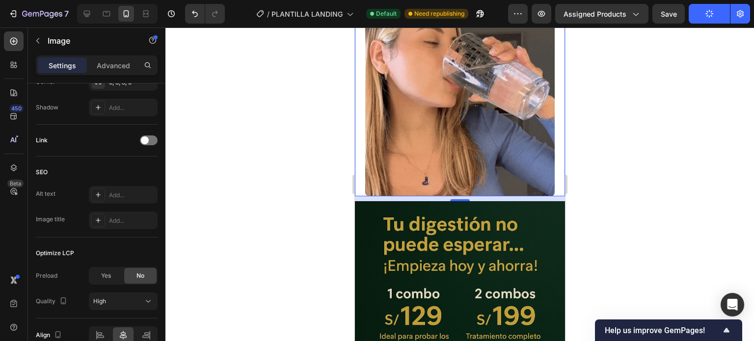
click at [359, 150] on div at bounding box center [459, 101] width 210 height 189
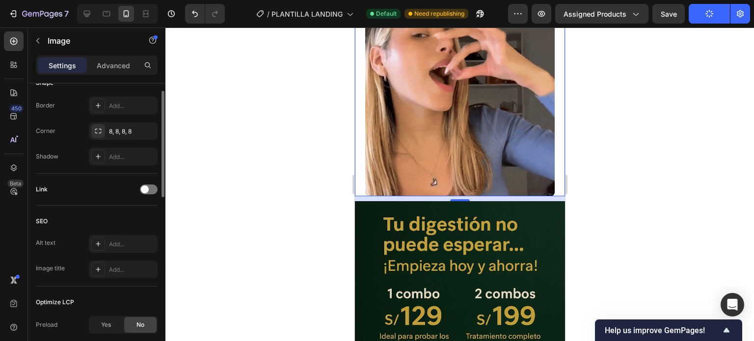
scroll to position [234, 0]
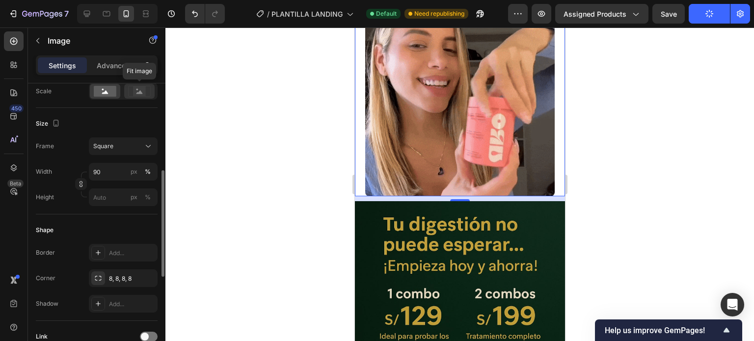
click at [132, 91] on icon at bounding box center [139, 91] width 23 height 11
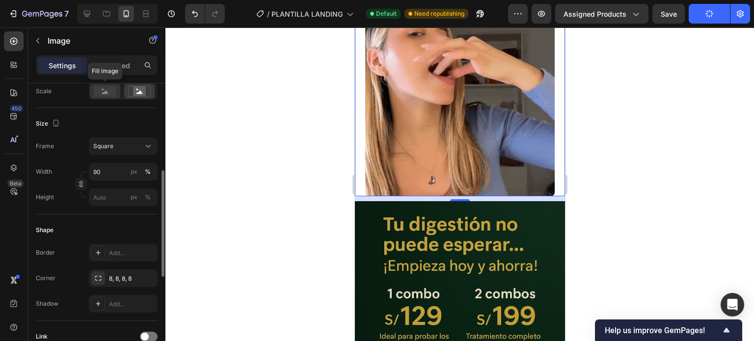
click at [106, 92] on icon at bounding box center [105, 91] width 6 height 3
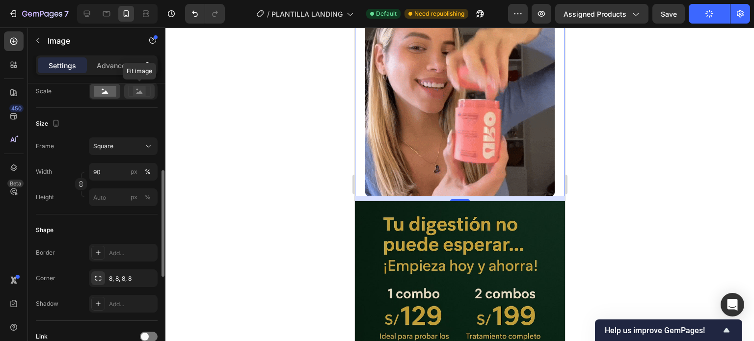
click at [130, 93] on icon at bounding box center [139, 91] width 23 height 11
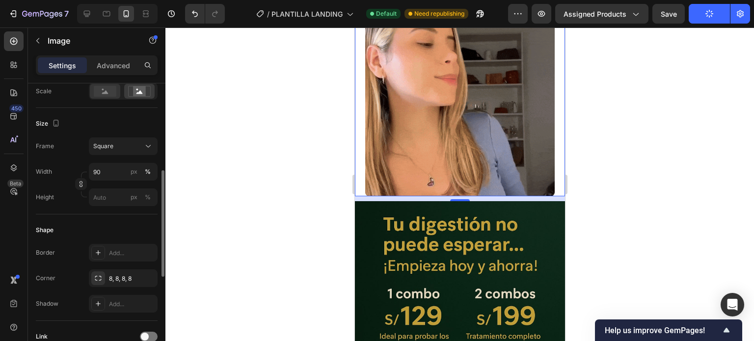
click at [110, 88] on rect at bounding box center [105, 91] width 23 height 11
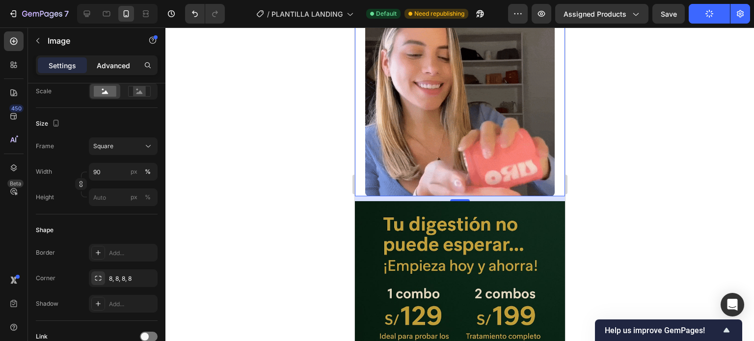
click at [108, 64] on p "Advanced" at bounding box center [113, 65] width 33 height 10
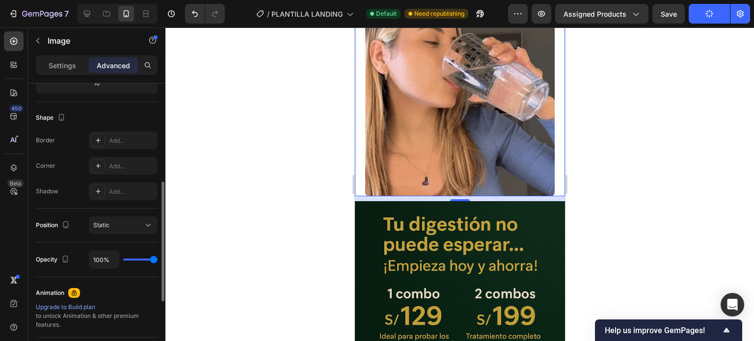
scroll to position [184, 0]
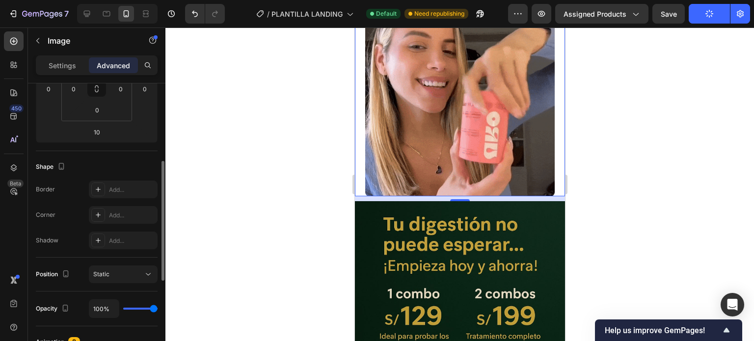
type input "0%"
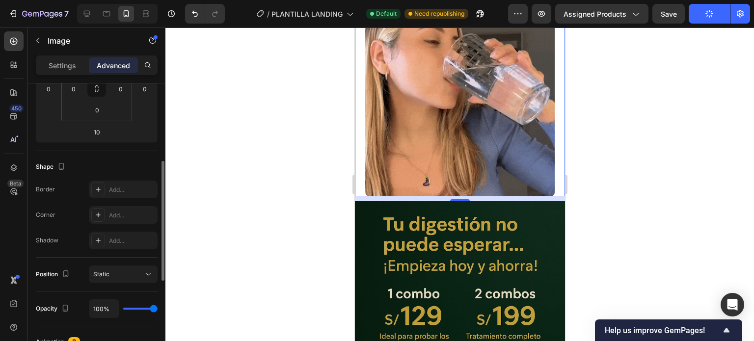
type input "0"
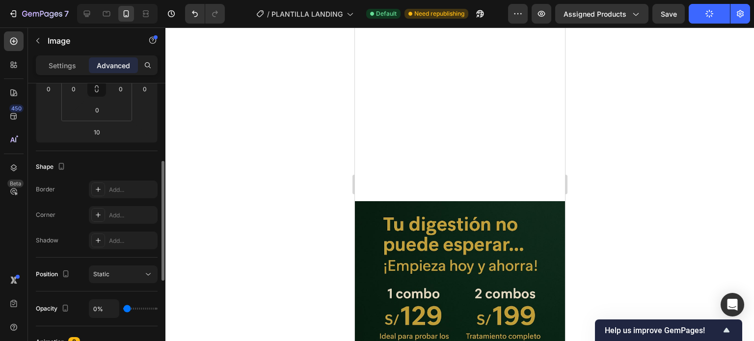
type input "30%"
type input "30"
type input "45%"
type input "45"
type input "70%"
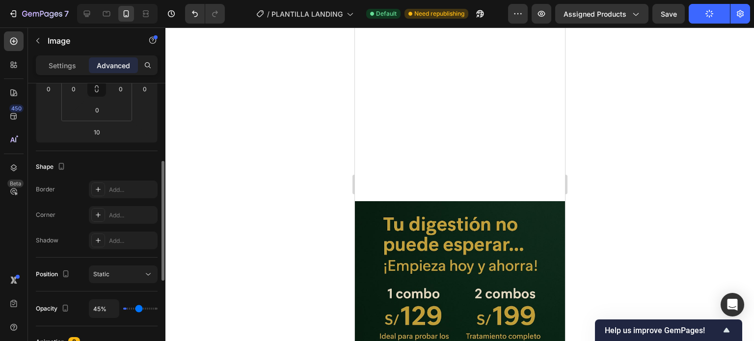
type input "70"
type input "85%"
type input "85"
type input "95%"
type input "95"
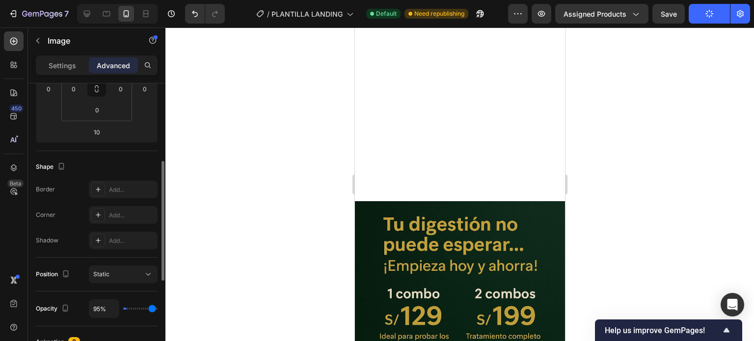
type input "100%"
type input "100"
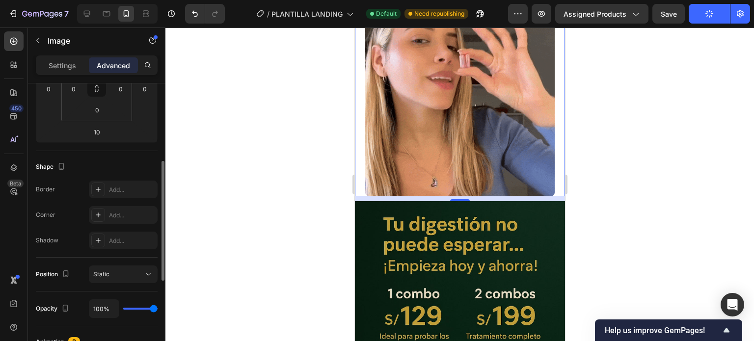
drag, startPoint x: 149, startPoint y: 308, endPoint x: 176, endPoint y: 316, distance: 28.2
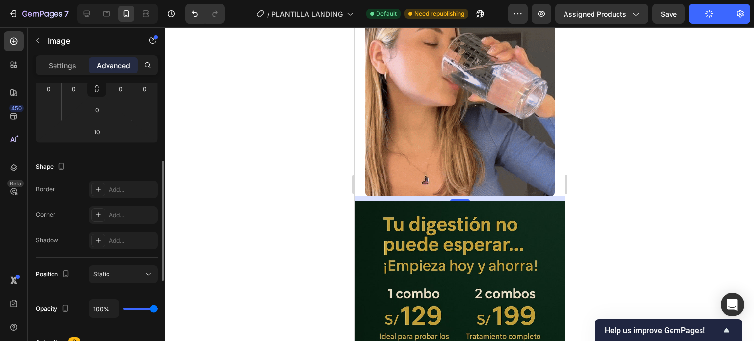
click at [157, 310] on input "range" at bounding box center [140, 309] width 34 height 2
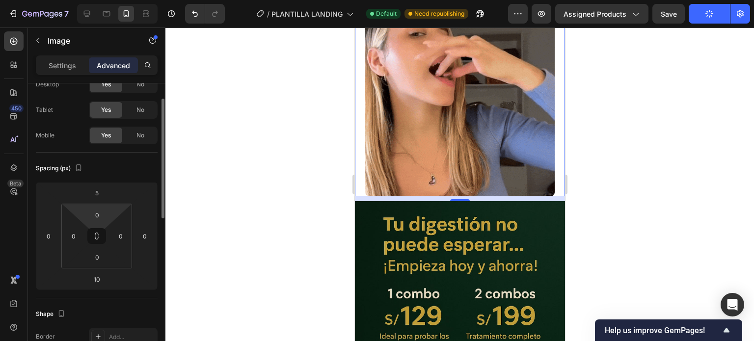
scroll to position [0, 0]
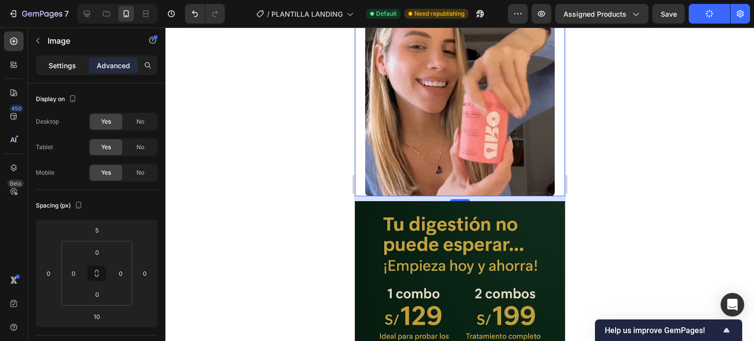
click at [71, 62] on p "Settings" at bounding box center [62, 65] width 27 height 10
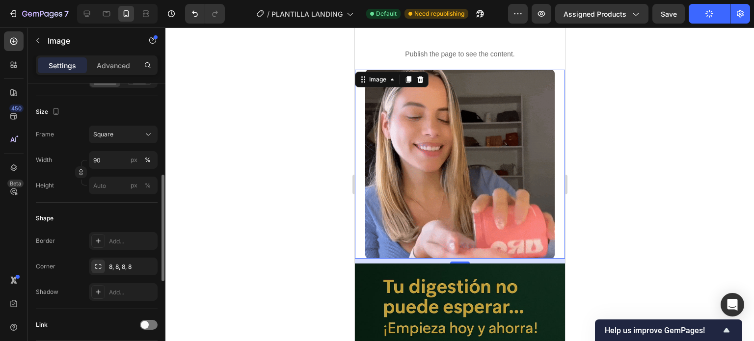
scroll to position [225, 0]
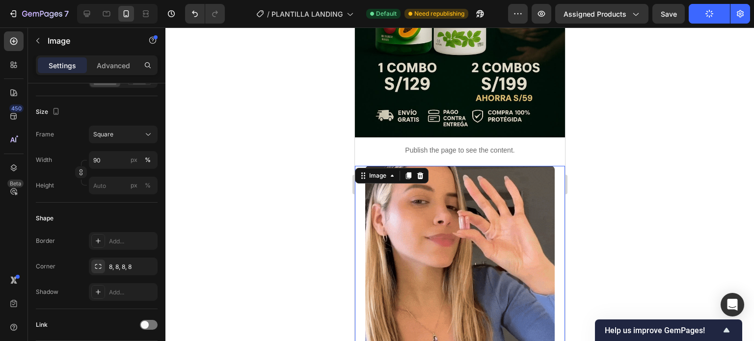
click at [704, 5] on button "Publish" at bounding box center [708, 14] width 41 height 20
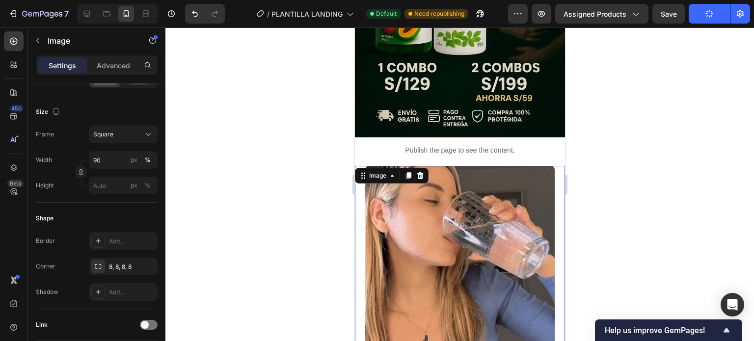
click at [705, 12] on icon "button" at bounding box center [709, 13] width 9 height 9
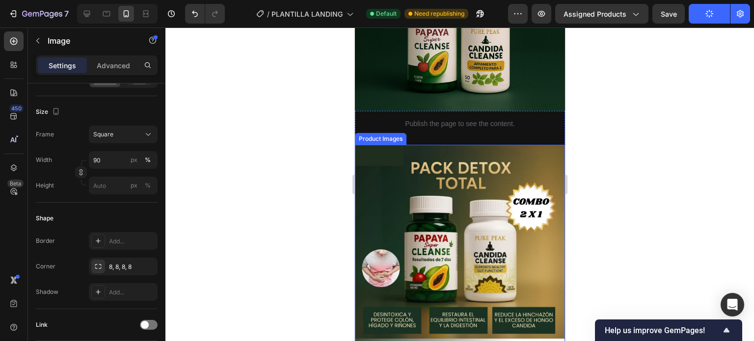
scroll to position [765, 0]
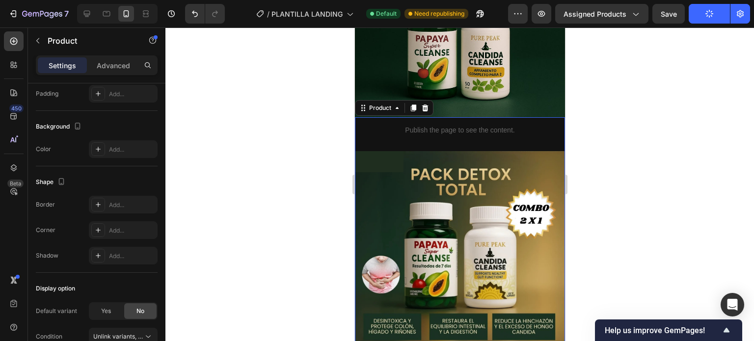
click at [476, 137] on div "Publish the page to see the content. Custom Code Product Images" at bounding box center [459, 260] width 210 height 287
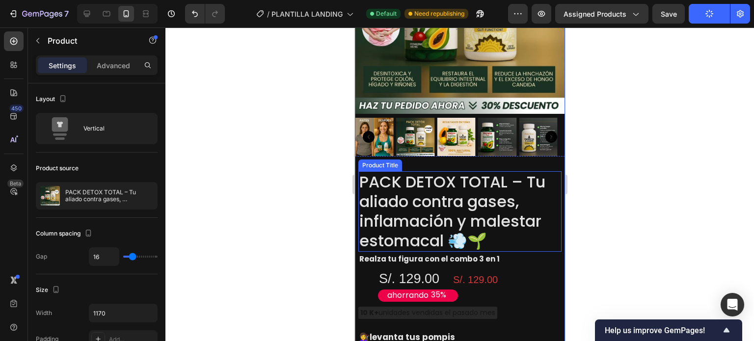
scroll to position [1108, 0]
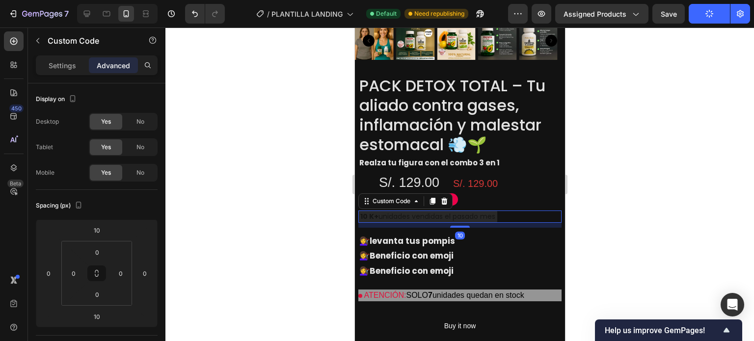
click at [475, 210] on div "10 K+ unidades vendidas el pasado mes" at bounding box center [427, 216] width 139 height 12
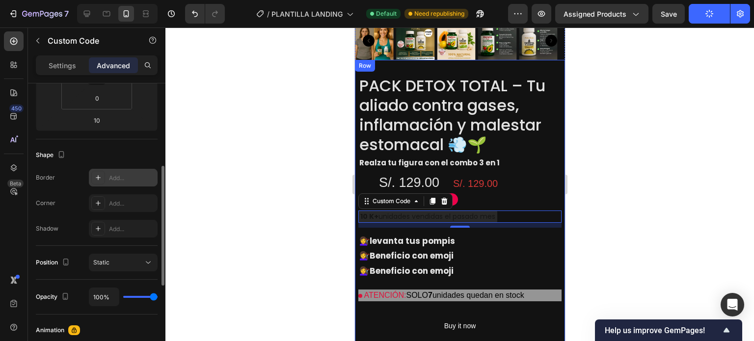
scroll to position [245, 0]
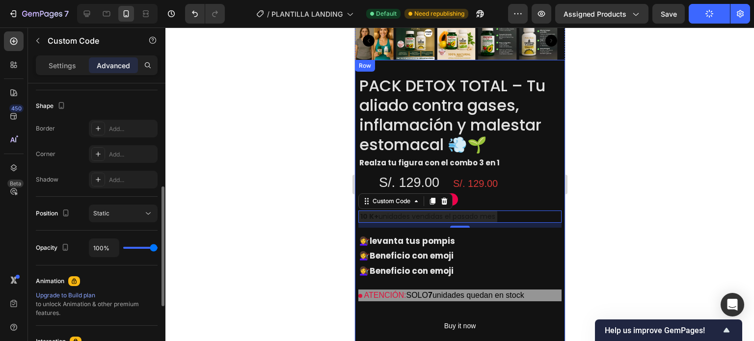
type input "91%"
type input "91"
type input "86%"
type input "86"
type input "76%"
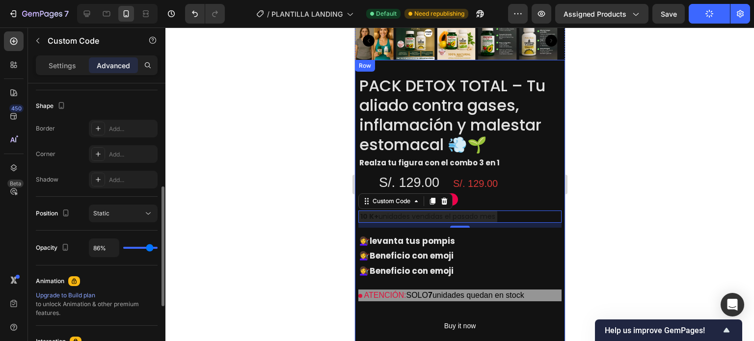
type input "76"
type input "40%"
type input "40"
type input "18%"
type input "18"
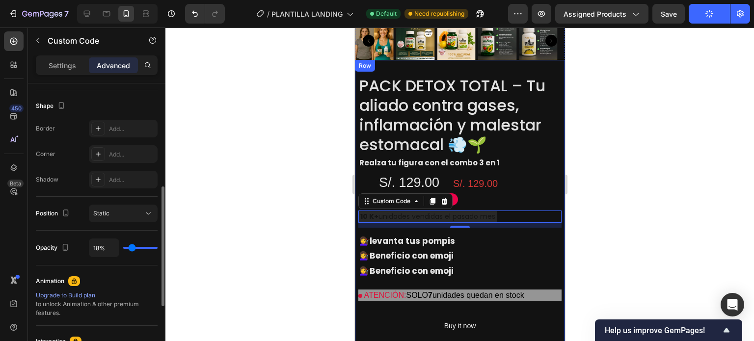
type input "0%"
type input "0"
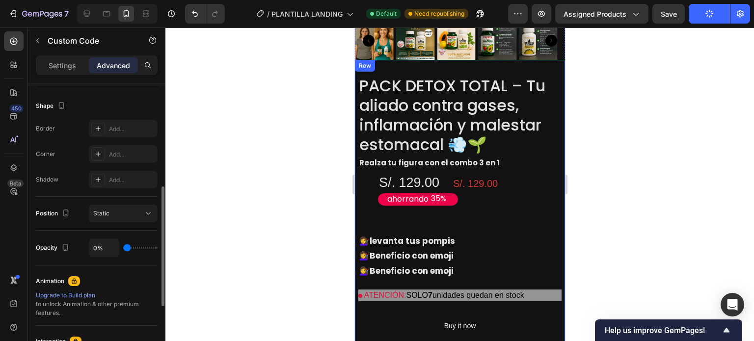
type input "20%"
type input "20"
type input "94%"
type input "94"
type input "100%"
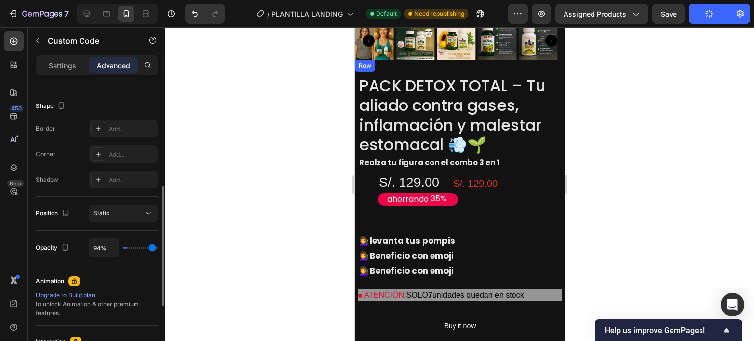
type input "100"
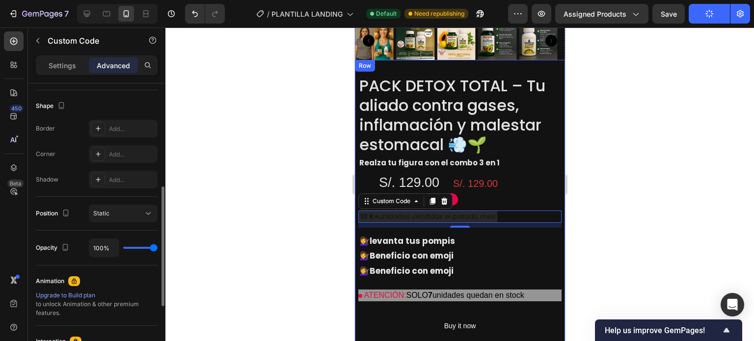
type input "94%"
type input "94"
type input "40%"
type input "40"
type input "11%"
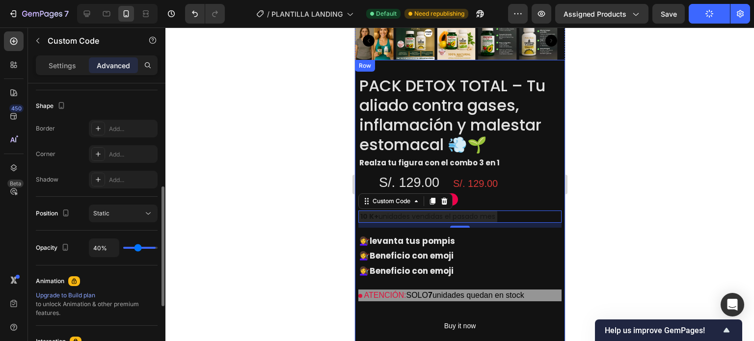
type input "11"
type input "0%"
type input "0"
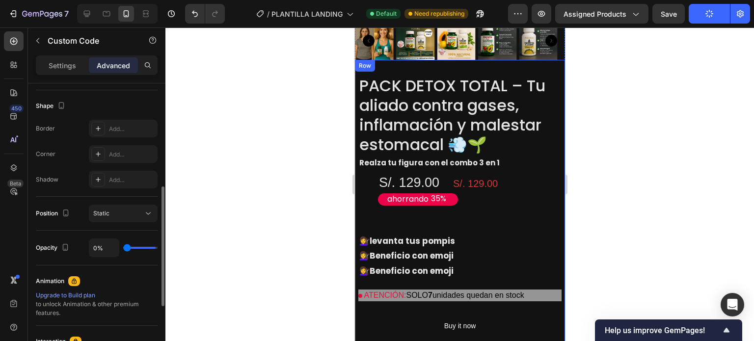
type input "100%"
type input "100"
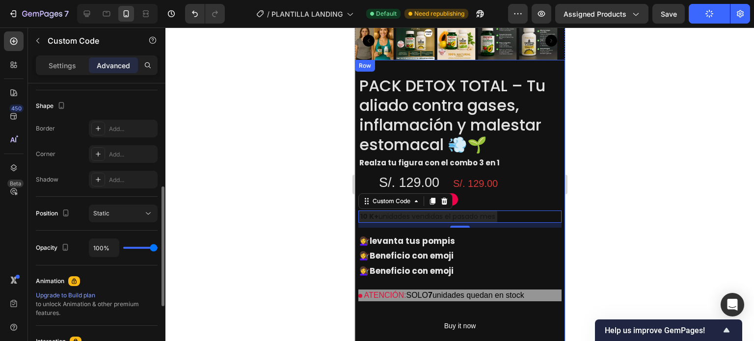
drag, startPoint x: 151, startPoint y: 247, endPoint x: 347, endPoint y: 252, distance: 196.3
click at [157, 249] on input "range" at bounding box center [140, 248] width 34 height 2
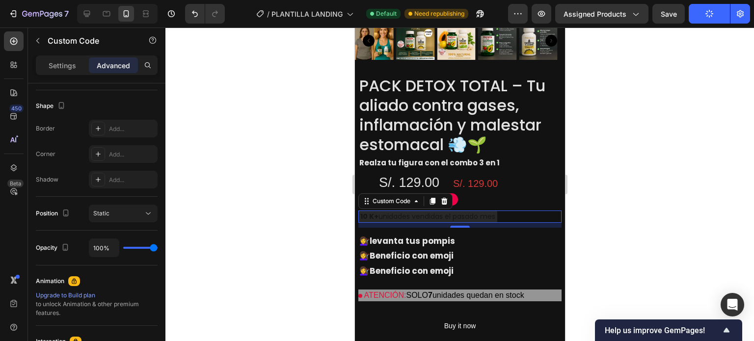
click at [427, 210] on div "10 K+ unidades vendidas el pasado mes" at bounding box center [427, 216] width 139 height 12
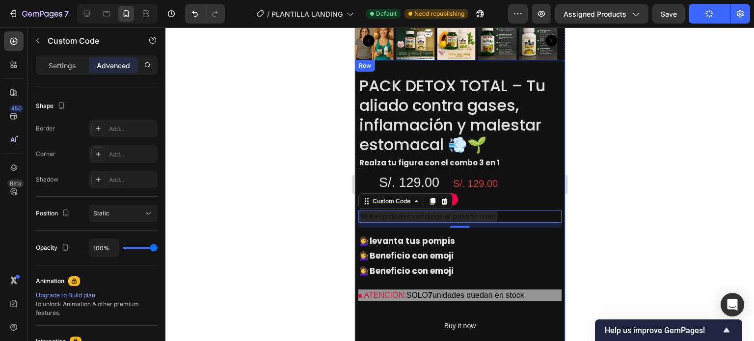
click at [498, 233] on div "💇‍♀️ levanta tus pompis 💇‍♀️ Beneficio con emoji 💇‍♀️ Beneficio con emoji" at bounding box center [459, 256] width 203 height 47
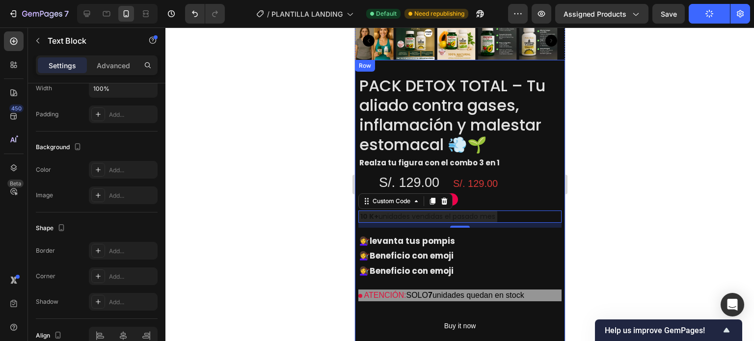
scroll to position [0, 0]
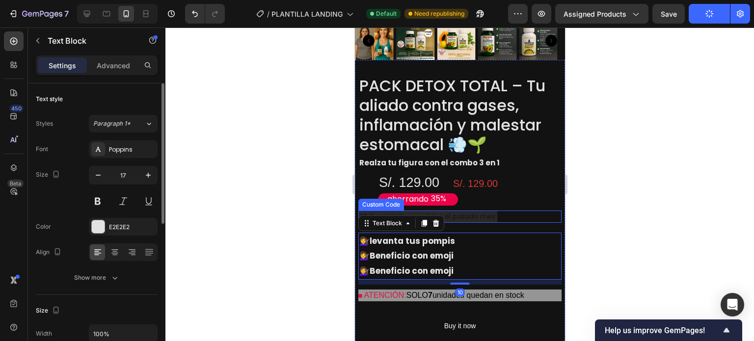
click at [514, 210] on div "10 K+ unidades vendidas el pasado mes" at bounding box center [459, 216] width 203 height 12
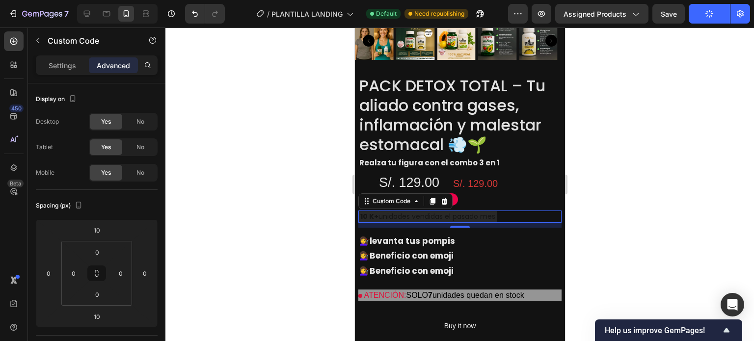
click at [539, 210] on div "10 K+ unidades vendidas el pasado mes" at bounding box center [459, 216] width 203 height 12
click at [536, 174] on div "S/. 129.00 Product Price Product Price" at bounding box center [501, 190] width 80 height 32
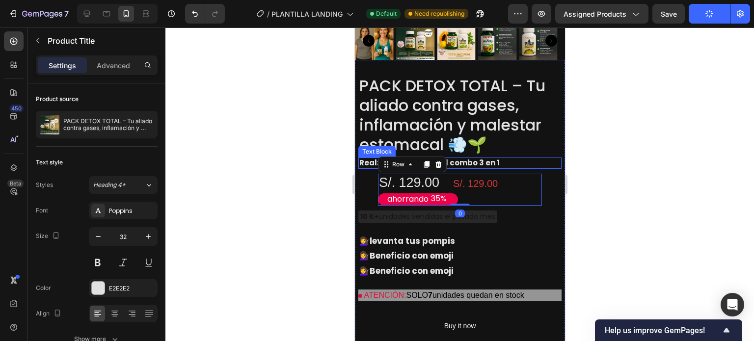
click at [549, 124] on h2 "PACK DETOX TOTAL – Tu aliado contra gases, inflamación y malestar estomacal 💨🌱" at bounding box center [459, 115] width 203 height 80
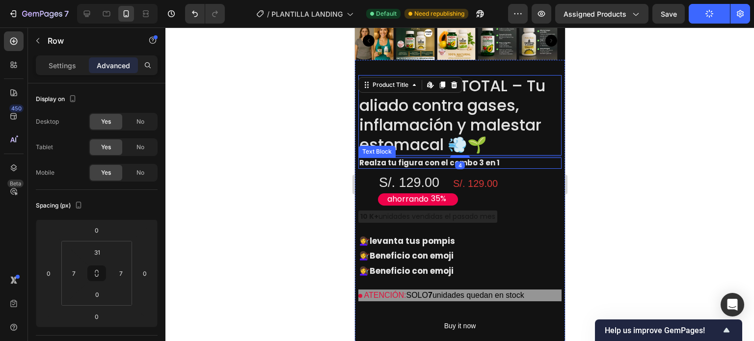
click at [540, 190] on div "PACK DETOX TOTAL – Tu aliado contra gases, inflamación y malestar estomacal 💨🌱 …" at bounding box center [459, 220] width 203 height 290
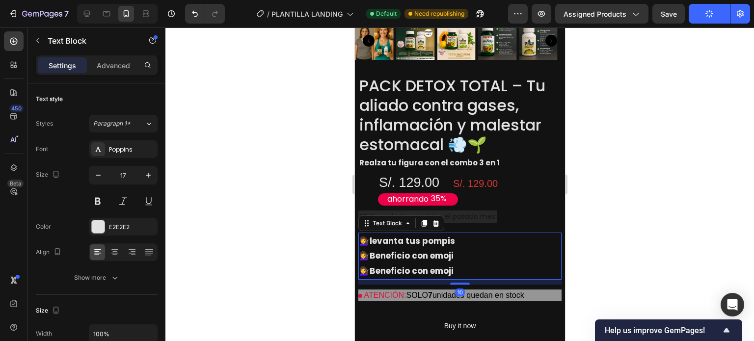
drag, startPoint x: 519, startPoint y: 247, endPoint x: 518, endPoint y: 261, distance: 13.8
click at [519, 247] on div "💇‍♀️ levanta tus pompis 💇‍♀️ Beneficio con emoji 💇‍♀️ Beneficio con emoji" at bounding box center [459, 256] width 203 height 47
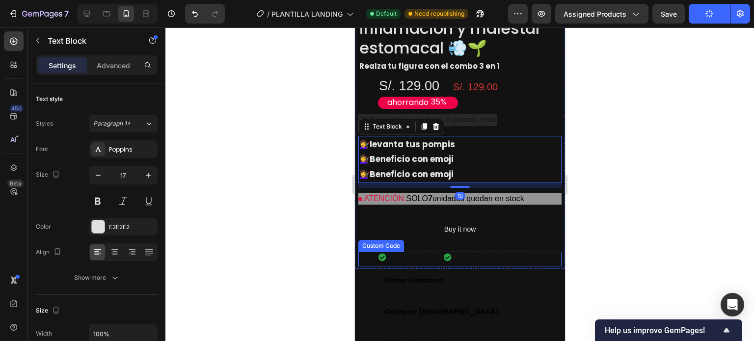
scroll to position [1206, 0]
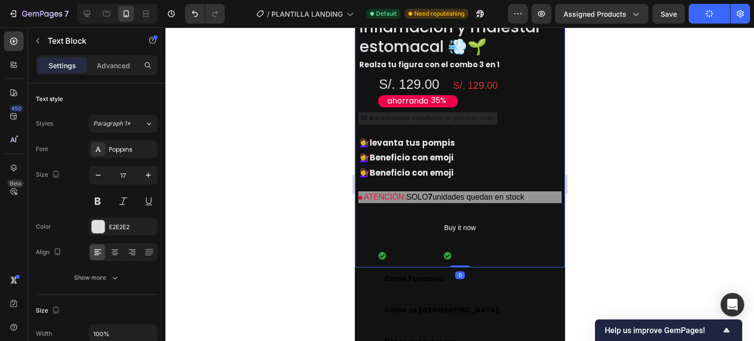
click at [525, 187] on div "PACK DETOX TOTAL – Tu aliado contra gases, inflamación y malestar estomacal 💨🌱 …" at bounding box center [459, 122] width 203 height 290
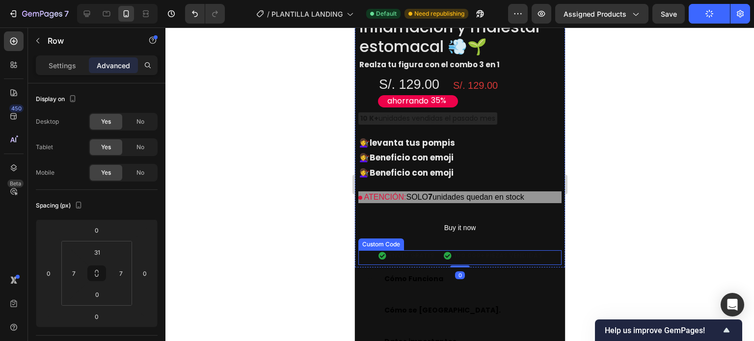
click at [511, 251] on span "100.000+ PIEZAS VENDIDAS" at bounding box center [497, 255] width 88 height 9
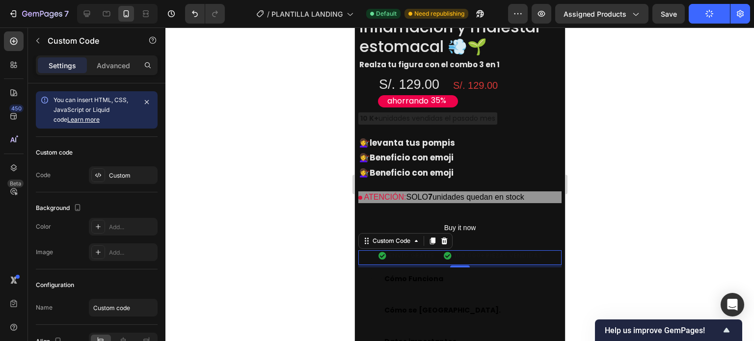
click at [416, 251] on span "ENVÍO GRATIS" at bounding box center [410, 255] width 45 height 9
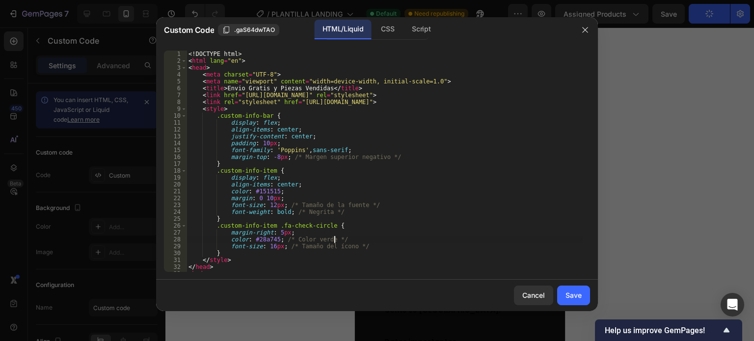
click at [416, 237] on div "<! DOCTYPE html > < html lang = "en" > < head > < meta charset = "UTF-8" > < me…" at bounding box center [384, 168] width 396 height 235
click at [536, 291] on div "Cancel" at bounding box center [533, 295] width 23 height 10
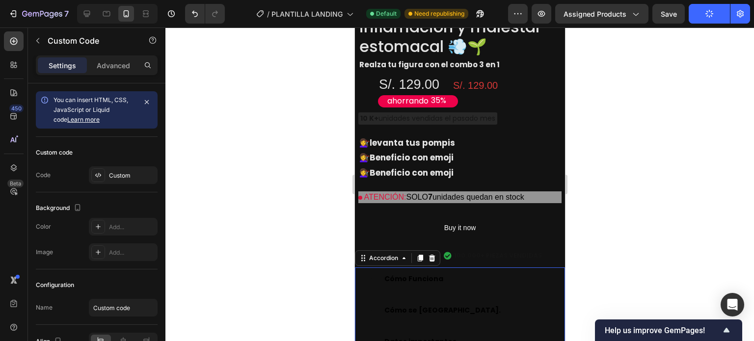
click at [450, 271] on div "Cómo Funciona" at bounding box center [467, 278] width 170 height 15
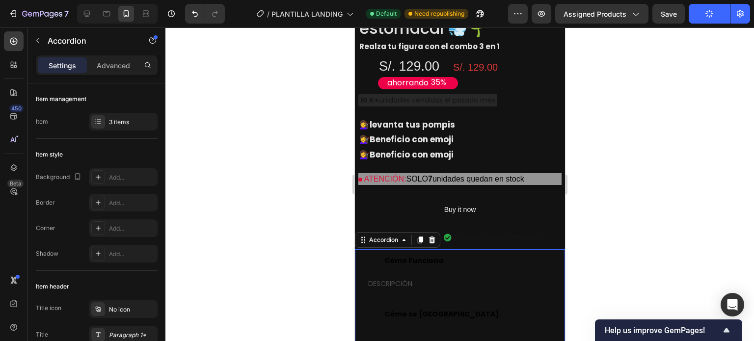
scroll to position [1255, 0]
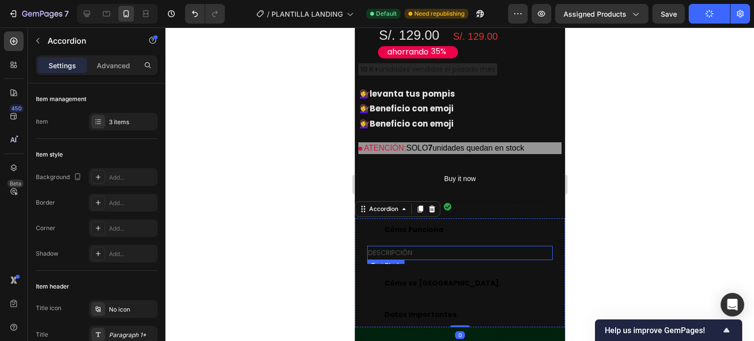
click at [391, 247] on p "DESCRIPCIÓN" at bounding box center [458, 253] width 183 height 12
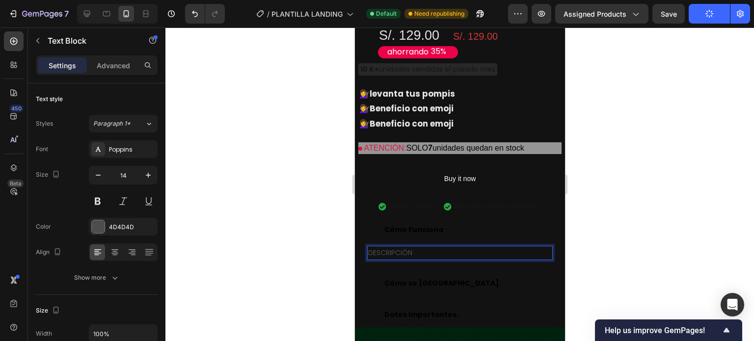
click at [395, 247] on p "DESCRIPCIÓN" at bounding box center [458, 253] width 183 height 12
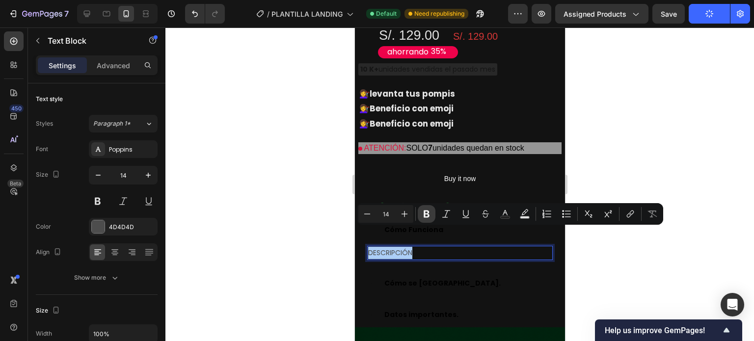
click at [421, 212] on button "Bold" at bounding box center [427, 214] width 18 height 18
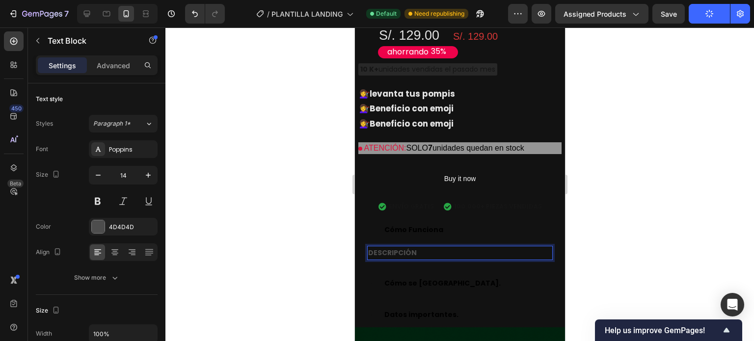
click at [400, 248] on strong "DESCRIPCIÓN" at bounding box center [391, 253] width 49 height 10
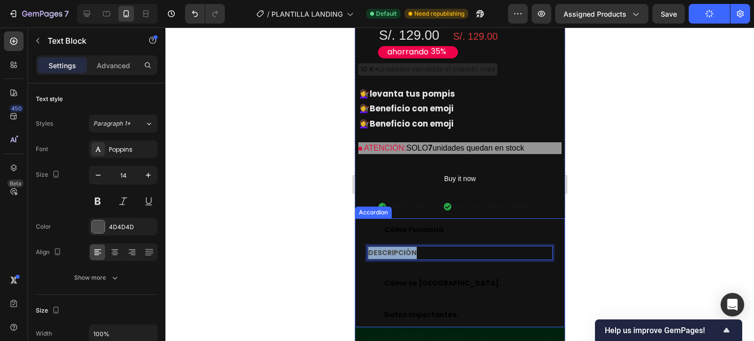
click at [441, 247] on p "DESCRIPCIÓN" at bounding box center [458, 253] width 183 height 12
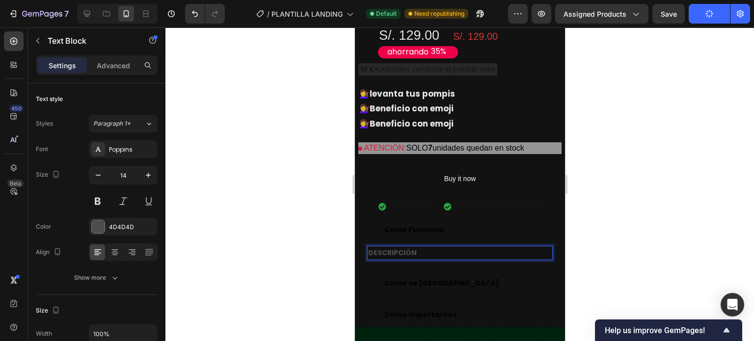
click at [425, 247] on p "DESCRIPCIÓN" at bounding box center [458, 253] width 183 height 12
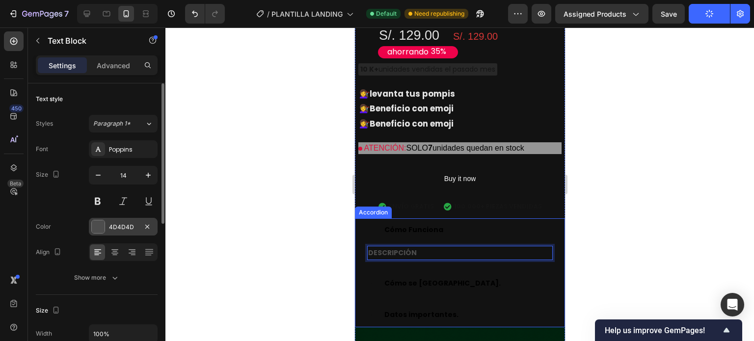
click at [97, 223] on div at bounding box center [98, 226] width 13 height 13
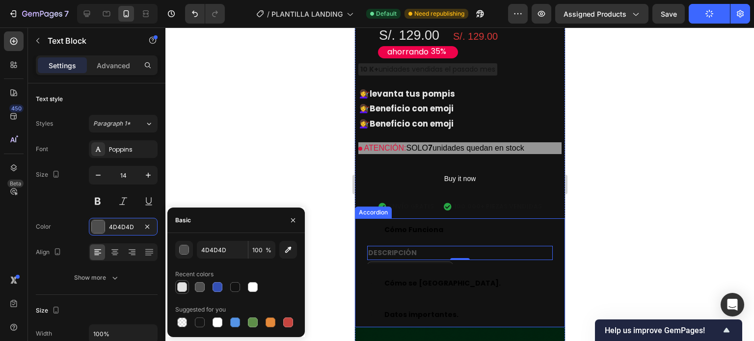
click at [185, 286] on div at bounding box center [182, 287] width 10 height 10
type input "E2E2E2"
click at [399, 221] on div "Cómo Funciona" at bounding box center [459, 230] width 209 height 24
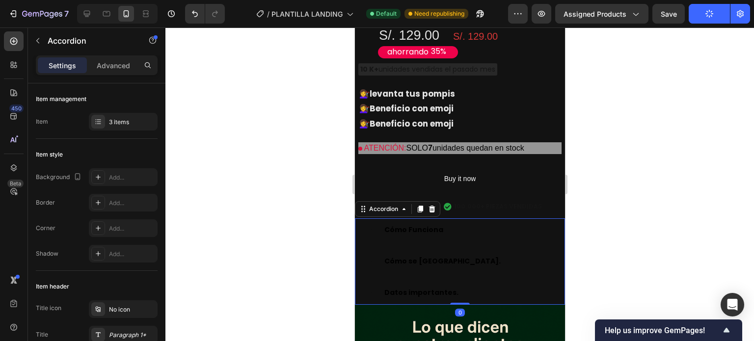
click at [399, 222] on div "Cómo Funciona" at bounding box center [413, 229] width 62 height 15
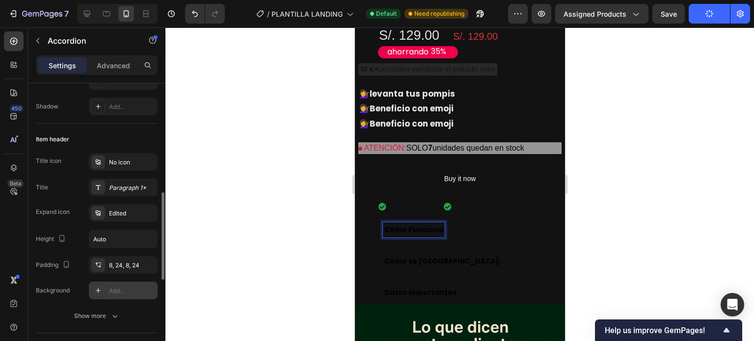
scroll to position [196, 0]
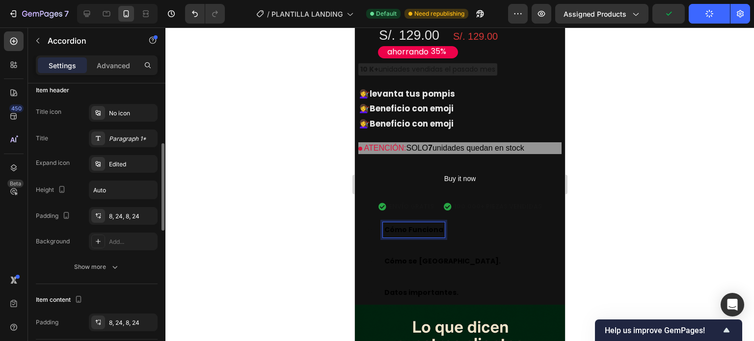
click at [415, 225] on strong "Cómo Funciona" at bounding box center [413, 230] width 59 height 10
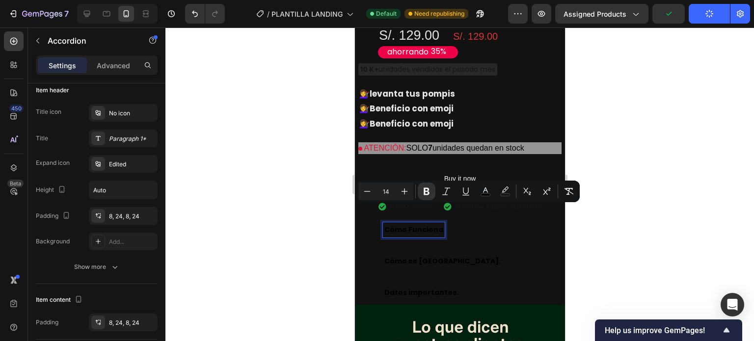
click at [415, 225] on strong "Cómo Funciona" at bounding box center [413, 230] width 59 height 10
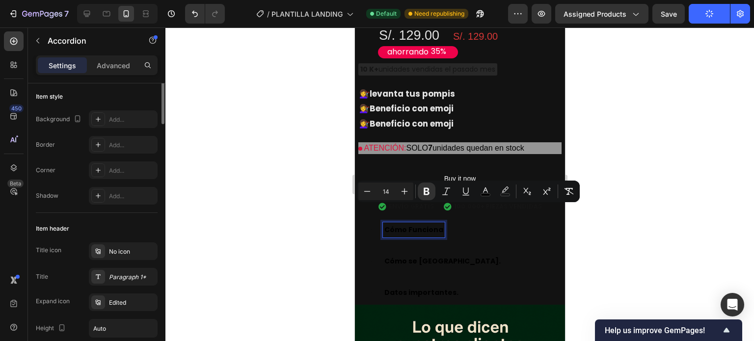
scroll to position [0, 0]
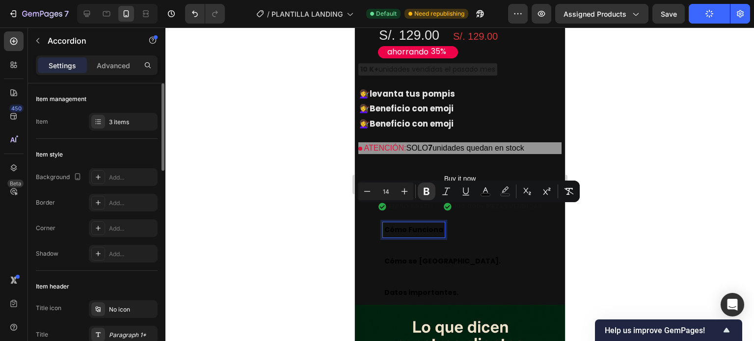
click at [472, 226] on div "Cómo Funciona Cómo se usa. Datos importantes." at bounding box center [459, 261] width 210 height 87
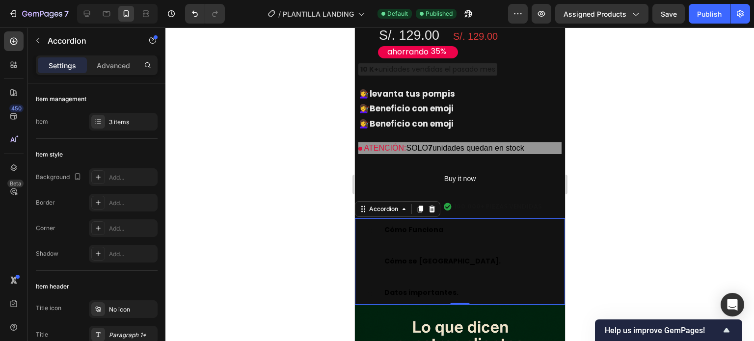
click at [469, 222] on div "Cómo Funciona" at bounding box center [467, 229] width 170 height 15
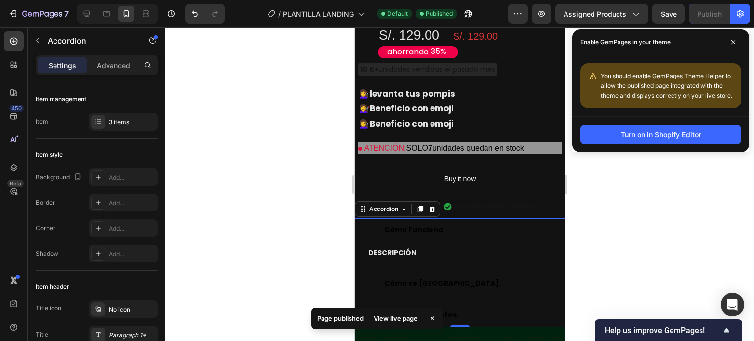
click at [436, 222] on div "Cómo Funciona" at bounding box center [459, 230] width 209 height 24
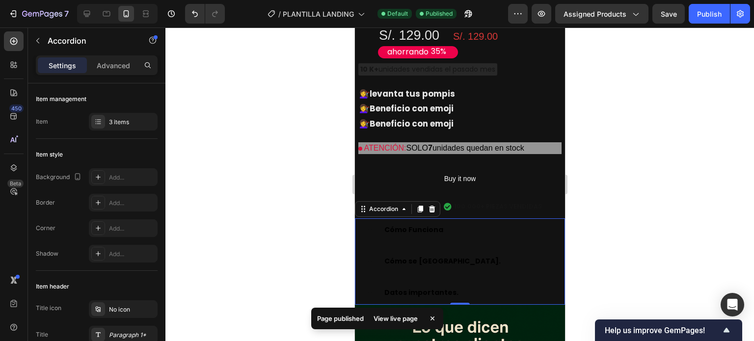
click at [460, 281] on div "Datos importantes." at bounding box center [459, 293] width 209 height 24
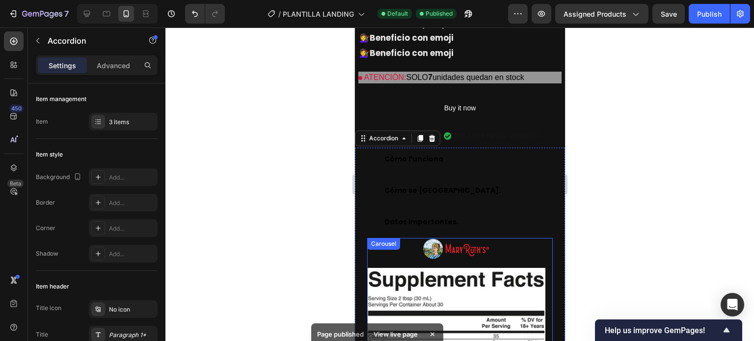
scroll to position [1354, 0]
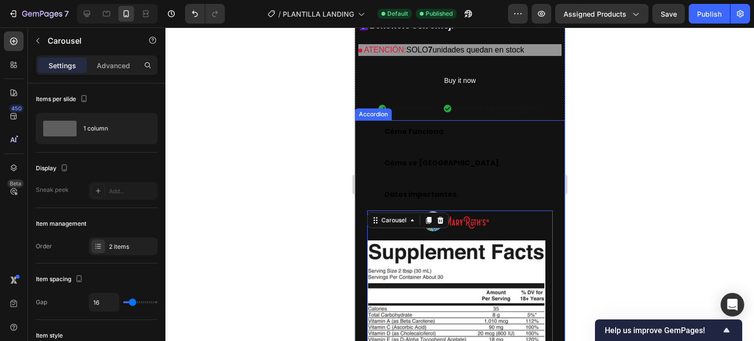
click at [403, 189] on strong "Datos importantes." at bounding box center [421, 194] width 74 height 10
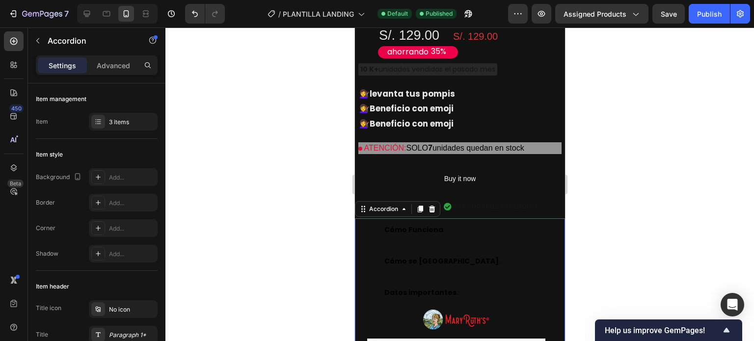
click at [614, 155] on div at bounding box center [459, 184] width 588 height 314
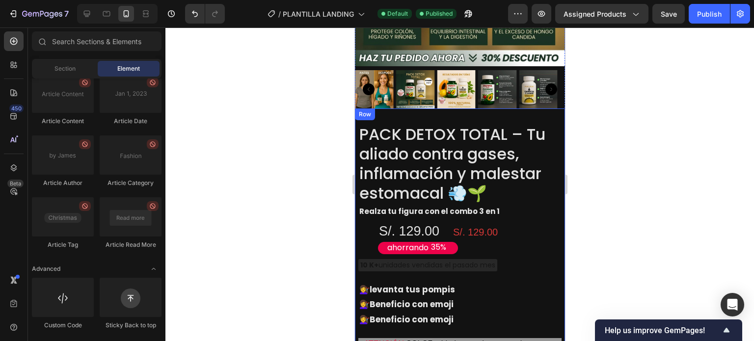
scroll to position [1059, 0]
click at [553, 109] on div "PACK DETOX TOTAL – Tu aliado contra gases, inflamación y malestar estomacal 💨🌱 …" at bounding box center [459, 261] width 210 height 305
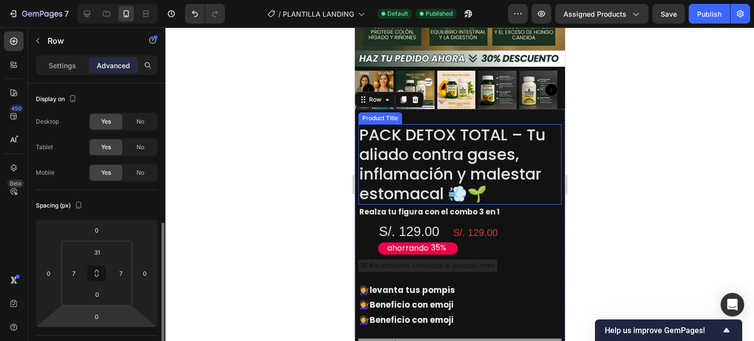
scroll to position [98, 0]
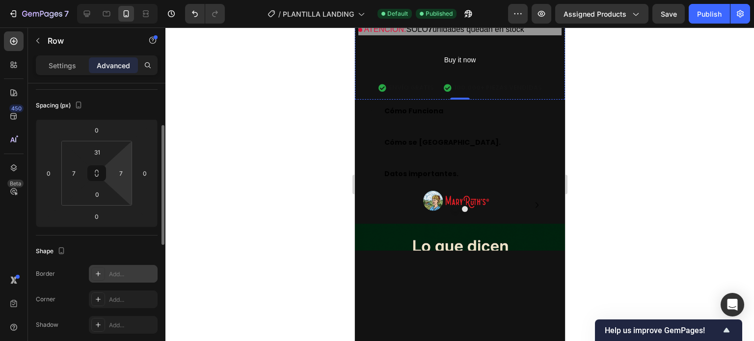
scroll to position [51, 0]
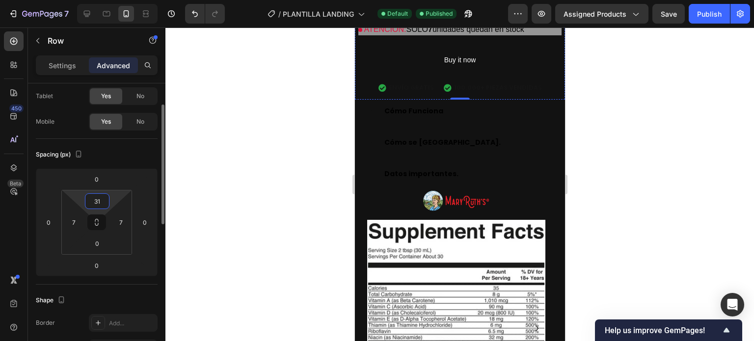
click at [97, 200] on input "31" at bounding box center [97, 201] width 20 height 15
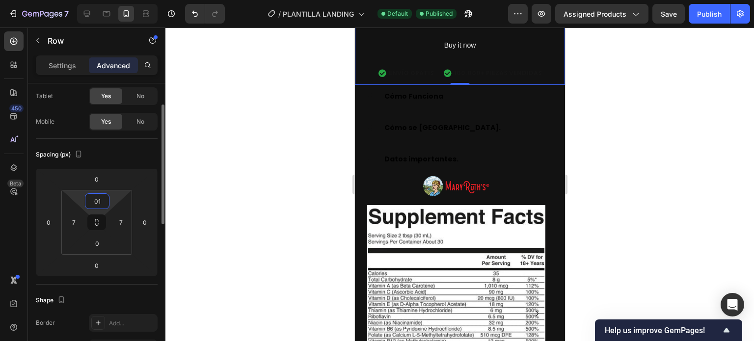
type input "0"
type input "10"
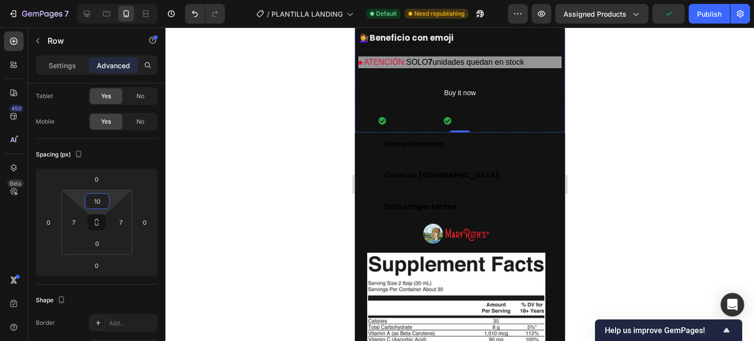
scroll to position [1010, 0]
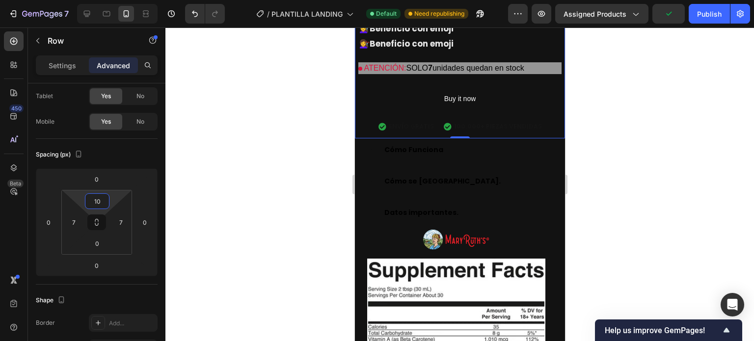
click at [631, 114] on div at bounding box center [459, 184] width 588 height 314
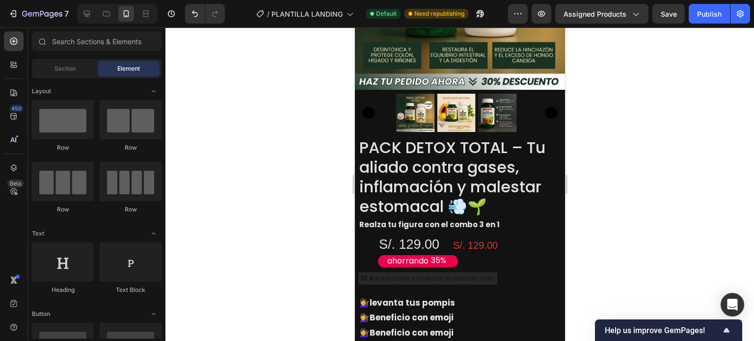
scroll to position [1339, 0]
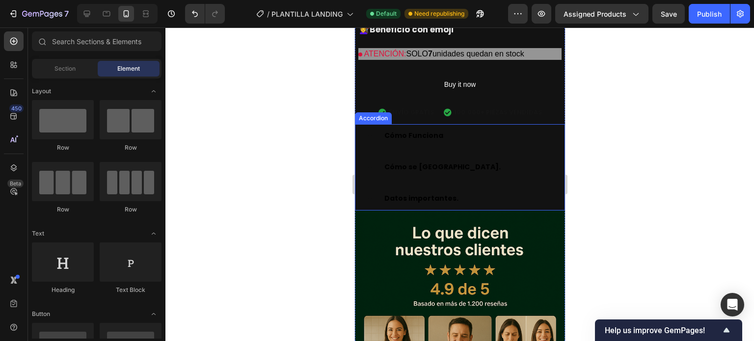
click at [544, 187] on div "Datos importantes." at bounding box center [459, 199] width 209 height 24
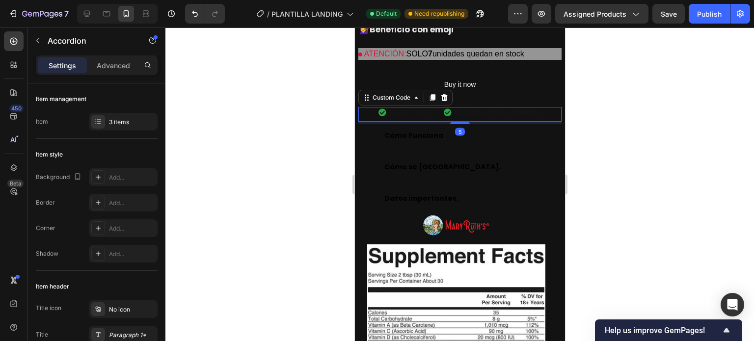
click at [544, 103] on div "ENVÍO GRATIS 100.000+ PIEZAS VENDIDAS" at bounding box center [459, 112] width 203 height 19
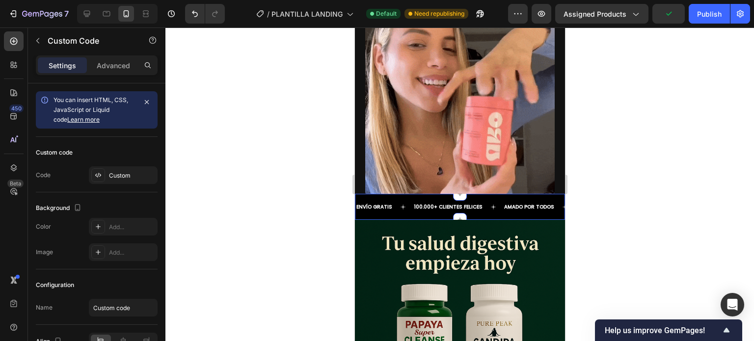
scroll to position [2615, 0]
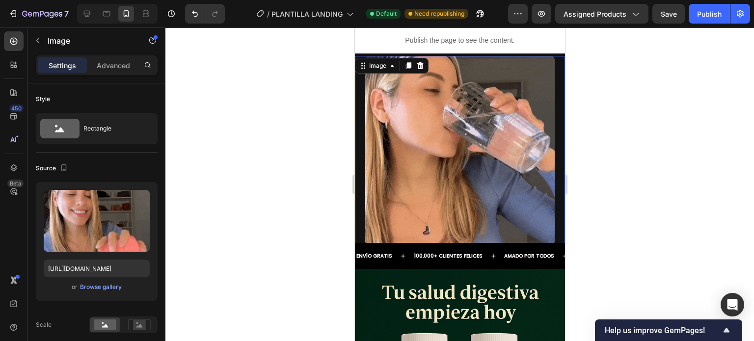
click at [553, 137] on div at bounding box center [459, 150] width 210 height 189
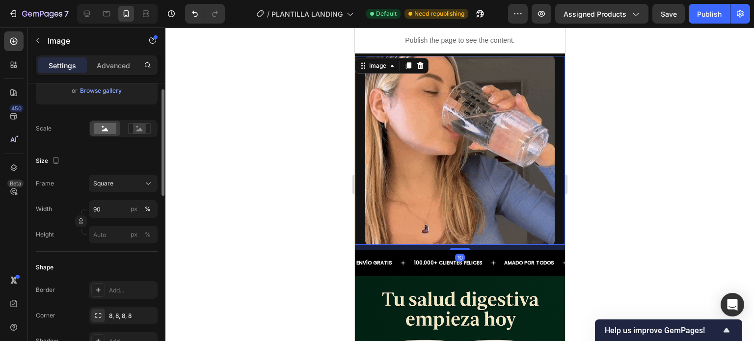
scroll to position [98, 0]
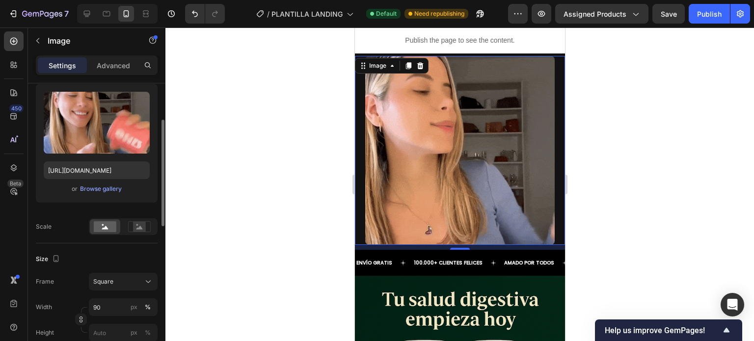
click at [110, 74] on div "Settings Advanced" at bounding box center [97, 65] width 122 height 20
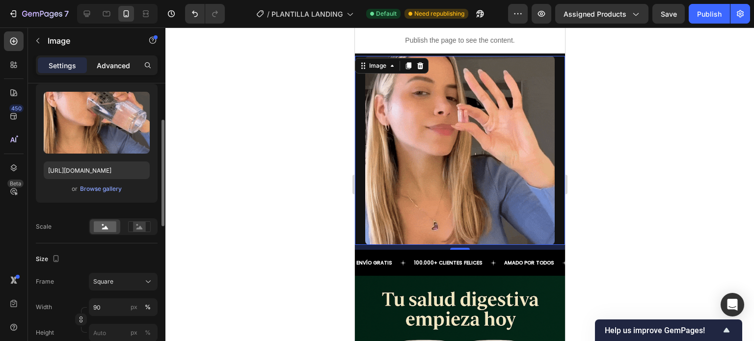
click at [112, 70] on p "Advanced" at bounding box center [113, 65] width 33 height 10
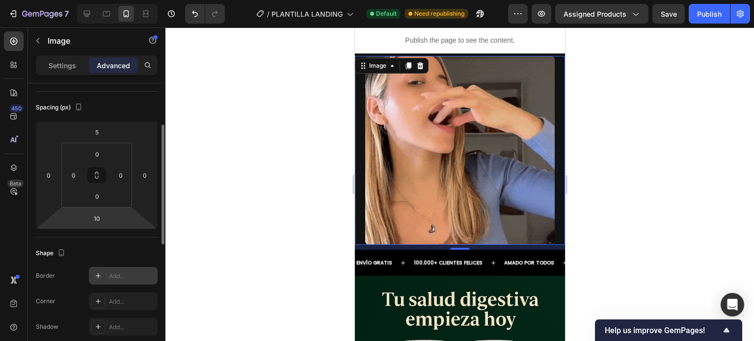
scroll to position [196, 0]
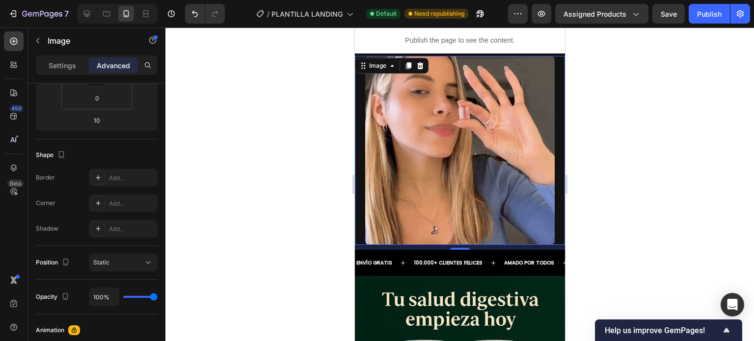
click at [381, 245] on div "10" at bounding box center [459, 247] width 210 height 5
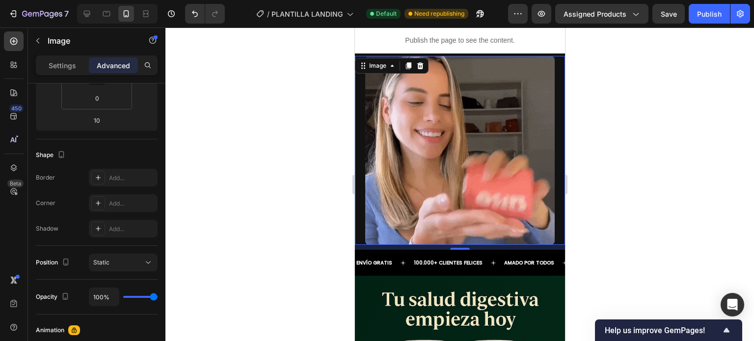
click at [382, 245] on div "10" at bounding box center [459, 247] width 210 height 5
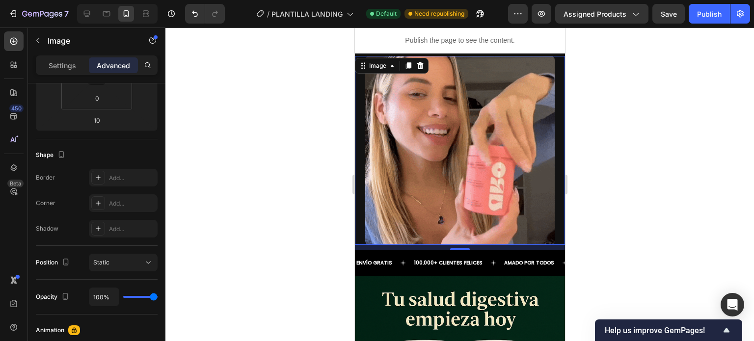
click at [382, 245] on div "10" at bounding box center [459, 247] width 210 height 5
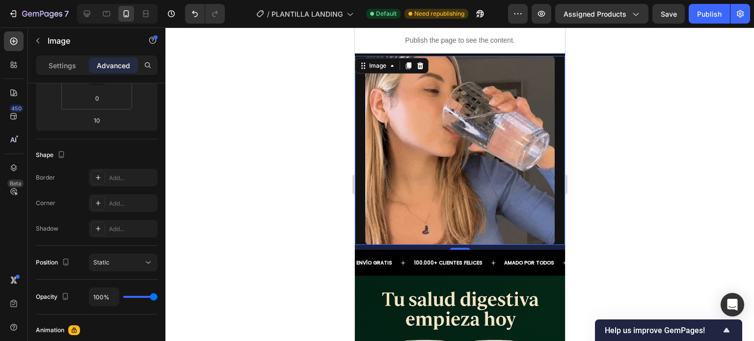
click at [382, 245] on div "10" at bounding box center [459, 247] width 210 height 5
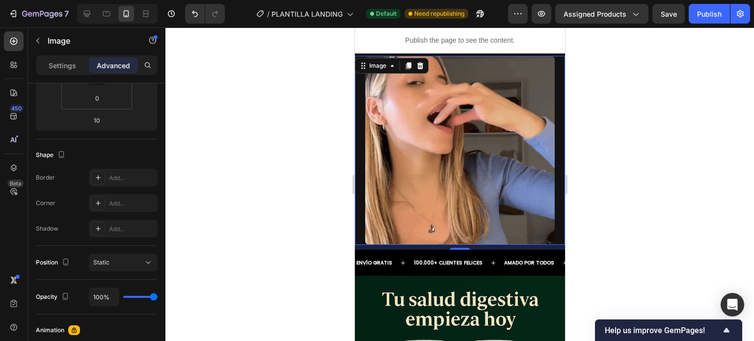
click at [357, 213] on div at bounding box center [459, 150] width 210 height 189
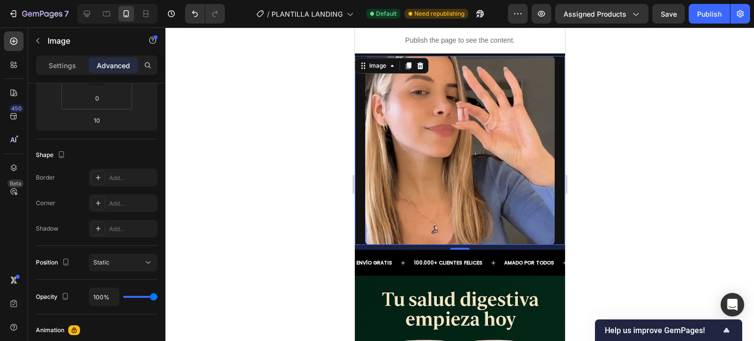
click at [364, 245] on div "10" at bounding box center [459, 247] width 210 height 5
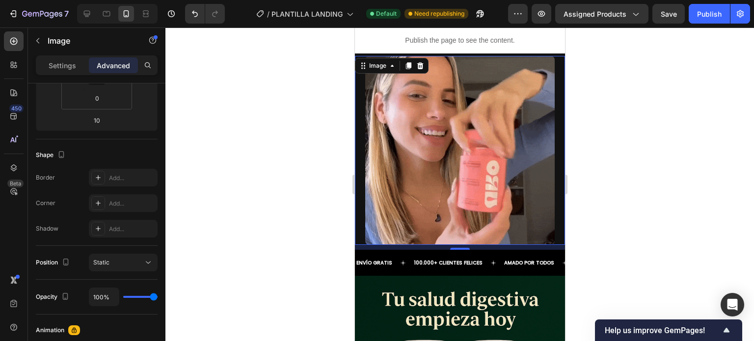
click at [364, 245] on div "10" at bounding box center [459, 247] width 210 height 5
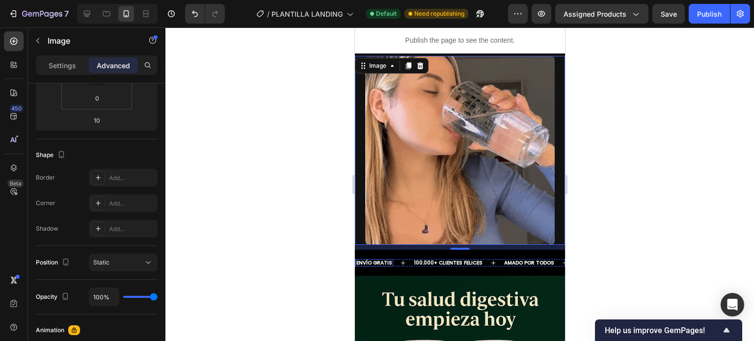
click at [370, 260] on p "ENVÍO GRATIS" at bounding box center [374, 262] width 36 height 5
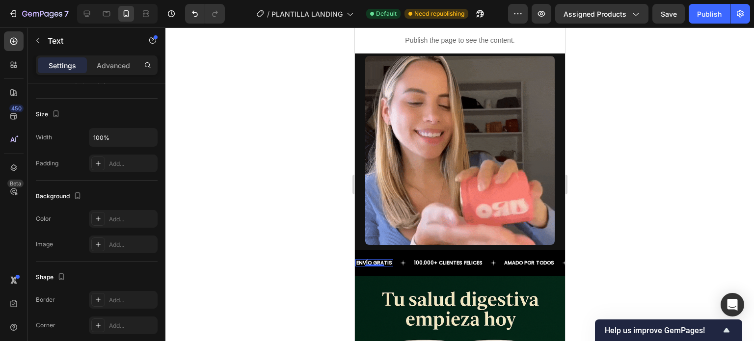
scroll to position [0, 0]
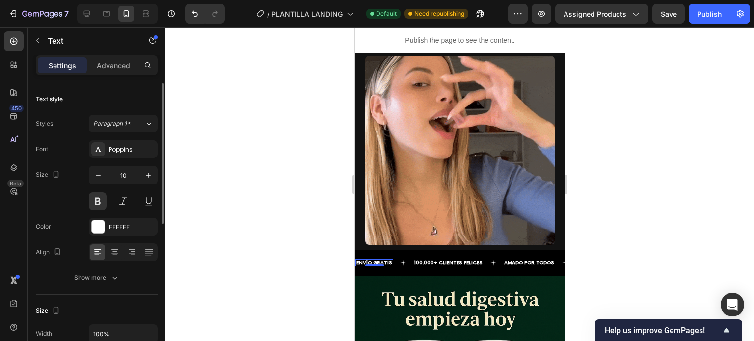
click at [378, 263] on div "ENVÍO GRATIS Text 0 100.000+ CLIENTES FELICES Text AMADO POR TODOS Text ENVÍO G…" at bounding box center [459, 263] width 210 height 26
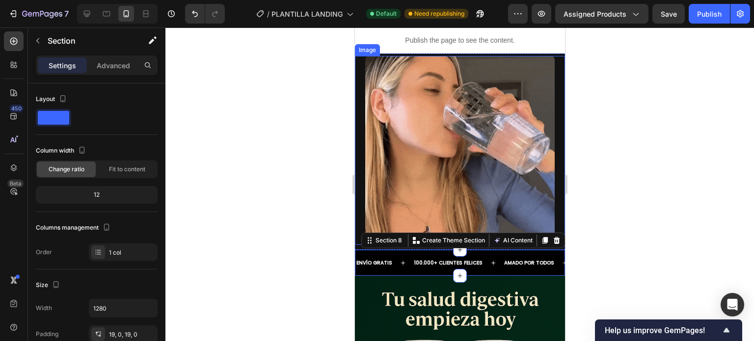
click at [359, 188] on div at bounding box center [459, 150] width 210 height 189
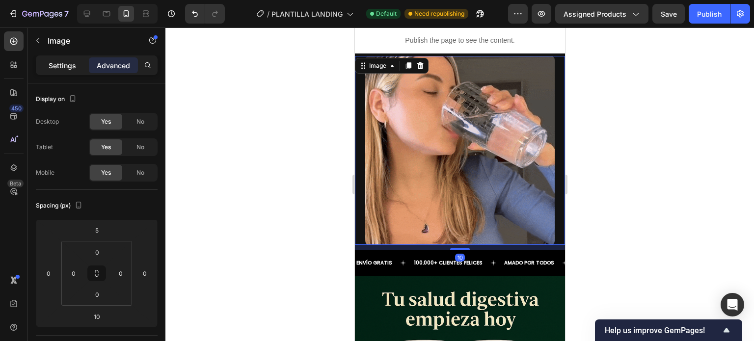
click at [77, 71] on div "Settings" at bounding box center [62, 65] width 49 height 16
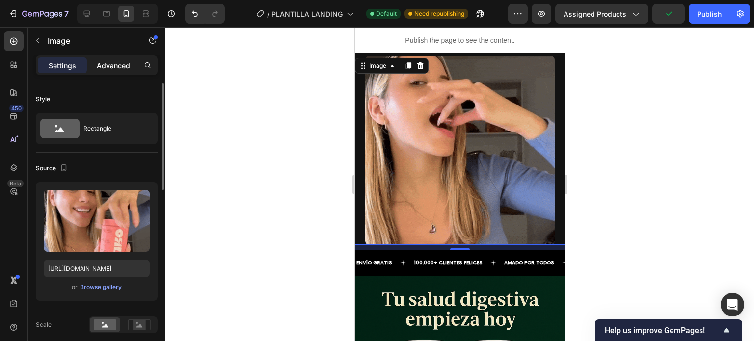
click at [113, 70] on p "Advanced" at bounding box center [113, 65] width 33 height 10
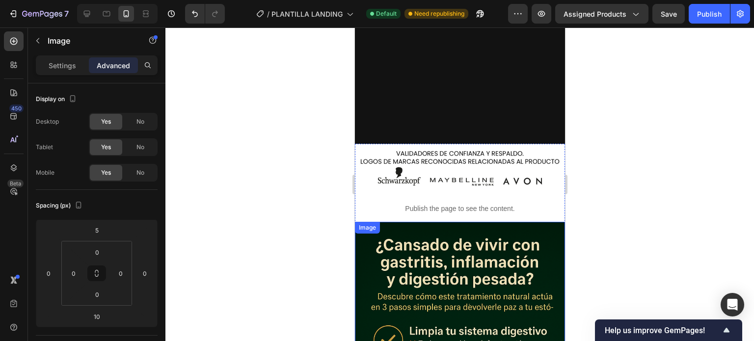
scroll to position [2124, 0]
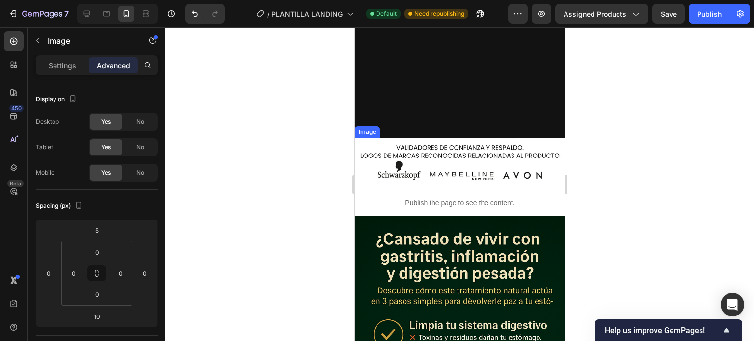
click at [496, 180] on div "Image Publish the page to see the content. Custom Code Image" at bounding box center [459, 334] width 210 height 393
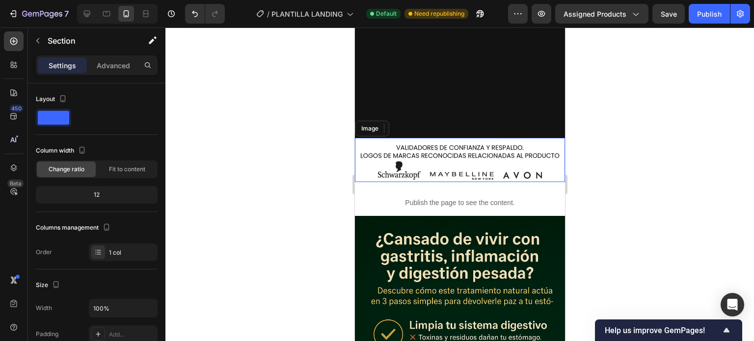
click at [494, 156] on div "Image Publish the page to see the content. Custom Code Image" at bounding box center [459, 334] width 210 height 393
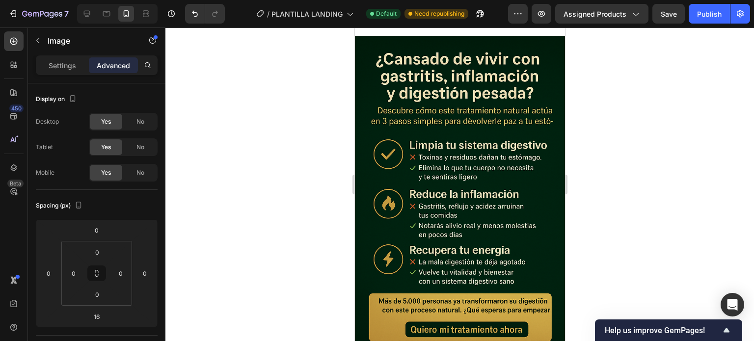
scroll to position [1830, 0]
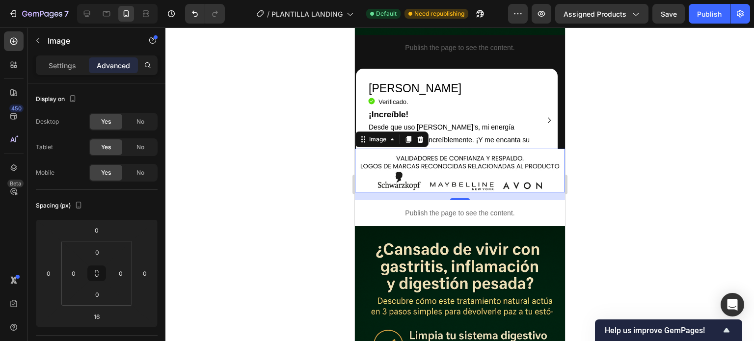
click at [485, 171] on img at bounding box center [459, 171] width 210 height 44
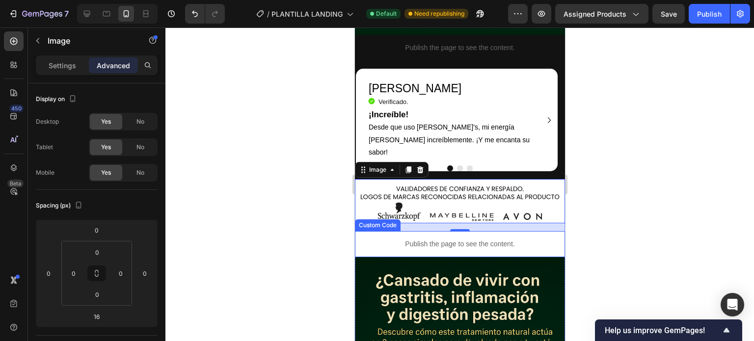
click at [513, 223] on div "16" at bounding box center [459, 227] width 210 height 8
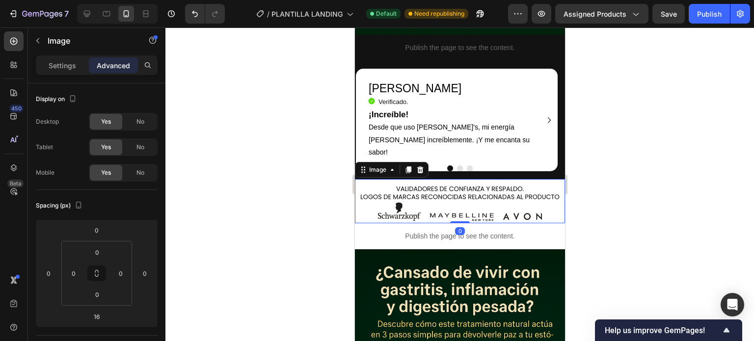
drag, startPoint x: 459, startPoint y: 196, endPoint x: 466, endPoint y: 182, distance: 16.2
click at [464, 183] on div "Image 0" at bounding box center [459, 201] width 210 height 44
type input "0"
click at [613, 168] on div at bounding box center [459, 184] width 588 height 314
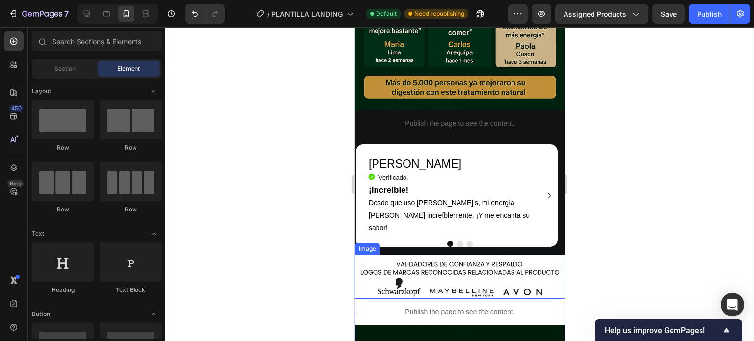
scroll to position [1732, 0]
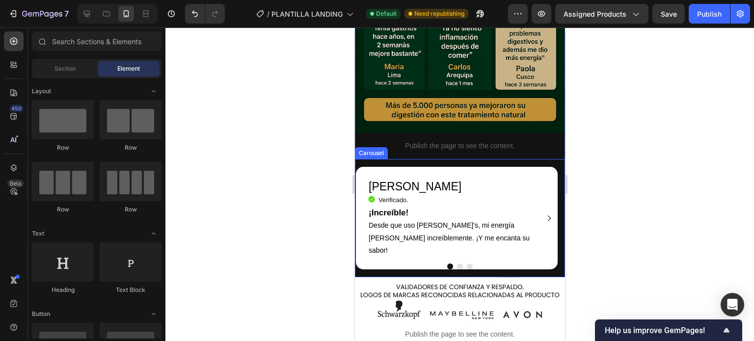
click at [501, 240] on div "[PERSON_NAME] Heading Icon Verificado. Heading Icon List ¡Increíble! Desde que …" at bounding box center [455, 226] width 203 height 118
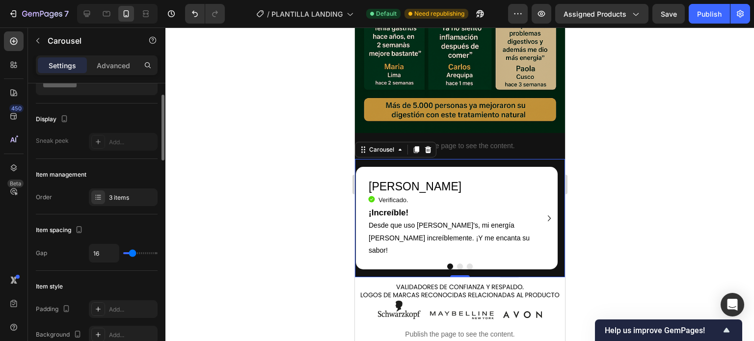
scroll to position [0, 0]
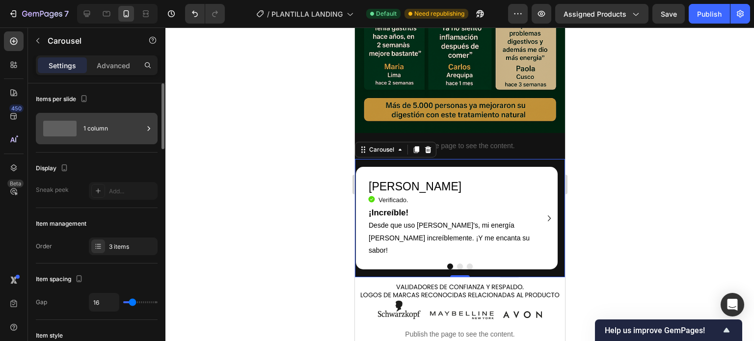
click at [81, 129] on div "1 column" at bounding box center [97, 128] width 122 height 31
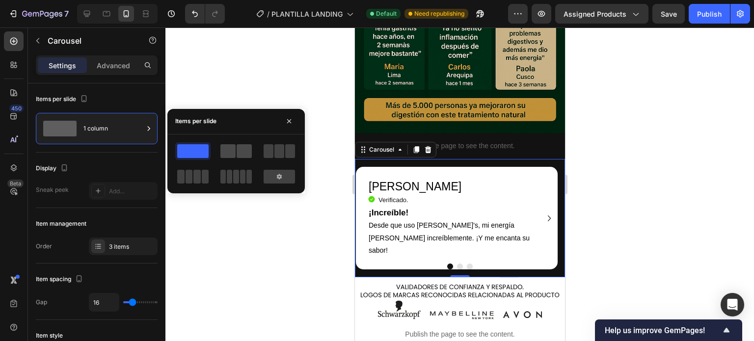
click at [228, 155] on span at bounding box center [227, 151] width 15 height 14
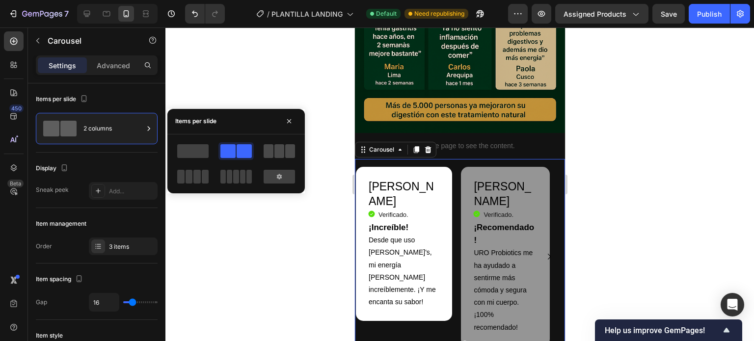
click at [272, 156] on span at bounding box center [268, 151] width 10 height 14
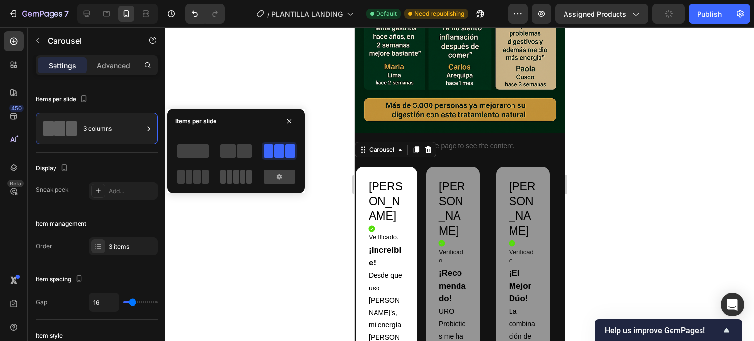
click at [234, 179] on span at bounding box center [235, 177] width 5 height 14
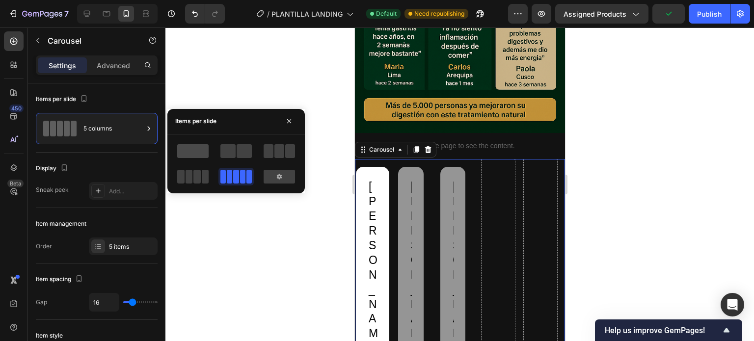
click at [196, 150] on span at bounding box center [192, 151] width 31 height 14
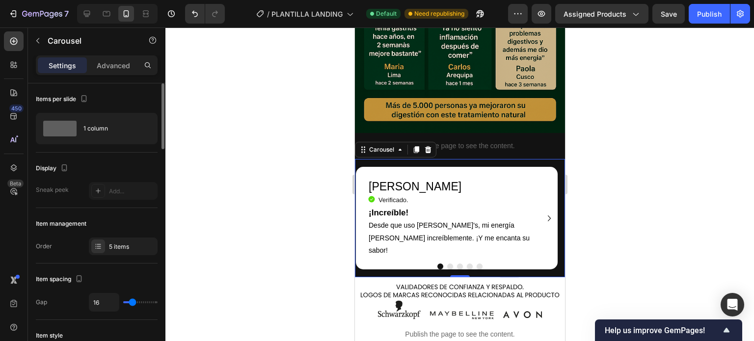
click at [157, 94] on div "Items per slide" at bounding box center [97, 99] width 122 height 16
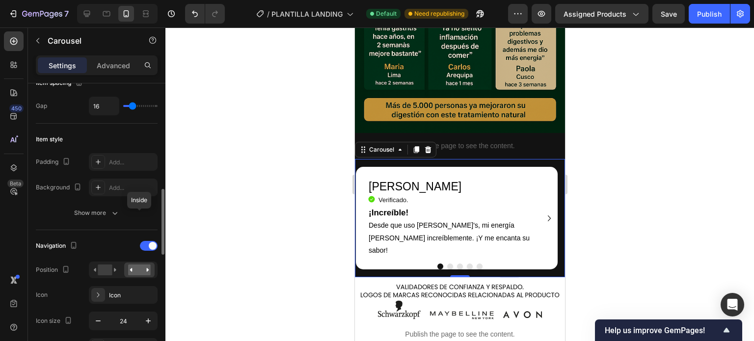
scroll to position [294, 0]
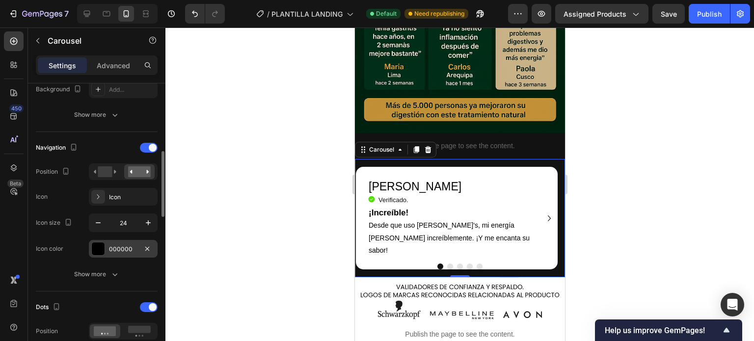
click at [101, 250] on div at bounding box center [98, 248] width 13 height 13
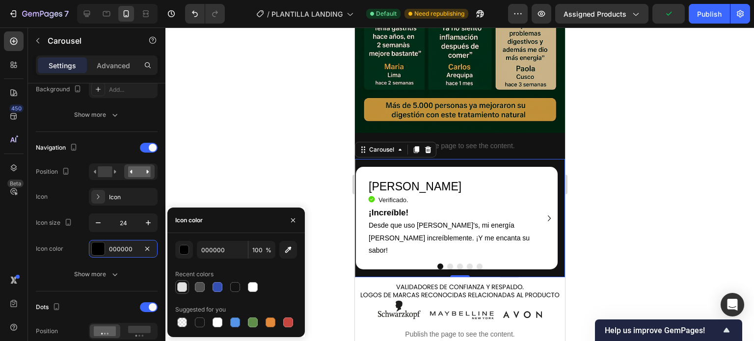
click at [181, 284] on div at bounding box center [182, 287] width 10 height 10
click at [266, 283] on div at bounding box center [236, 287] width 122 height 14
click at [257, 287] on div at bounding box center [253, 287] width 10 height 10
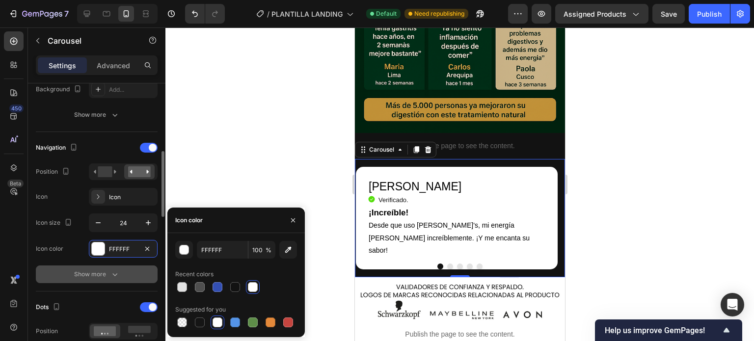
click at [151, 278] on button "Show more" at bounding box center [97, 274] width 122 height 18
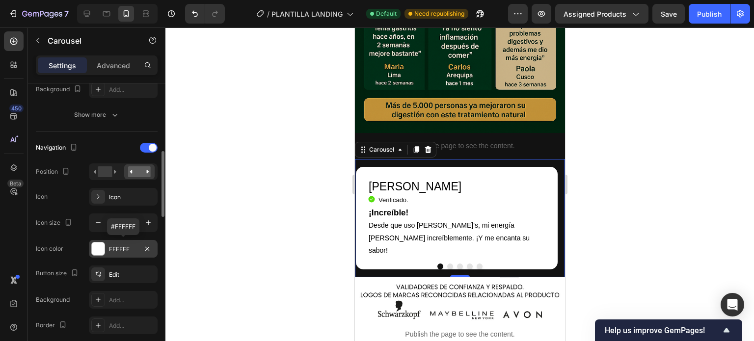
click at [114, 251] on div "FFFFFF" at bounding box center [123, 249] width 28 height 9
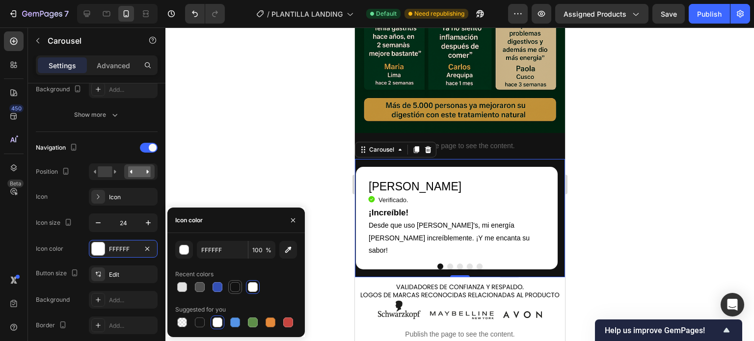
click at [234, 289] on div at bounding box center [235, 287] width 10 height 10
type input "121212"
click at [78, 236] on div "Navigation Position Icon Icon Icon size 24 Icon color 121212" at bounding box center [97, 199] width 122 height 118
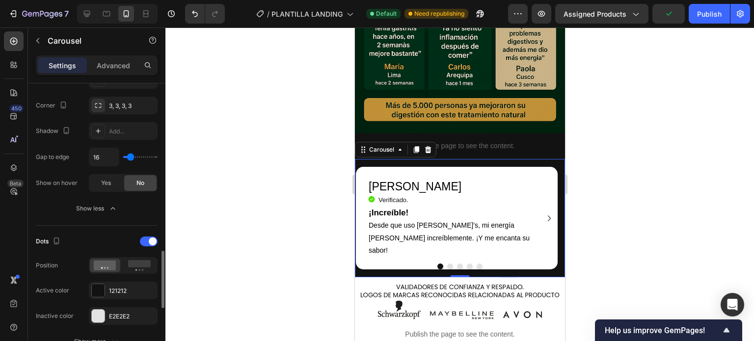
scroll to position [589, 0]
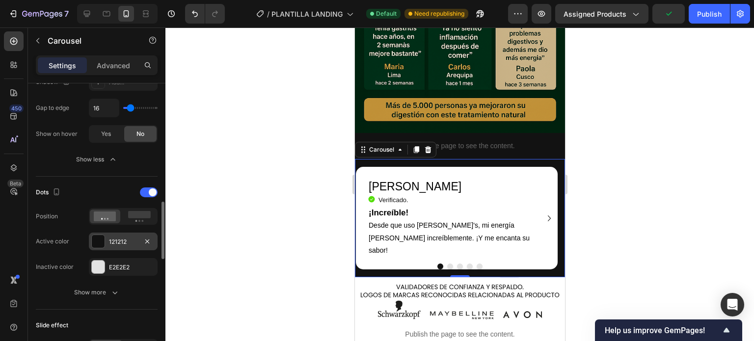
click at [101, 238] on div at bounding box center [98, 241] width 13 height 13
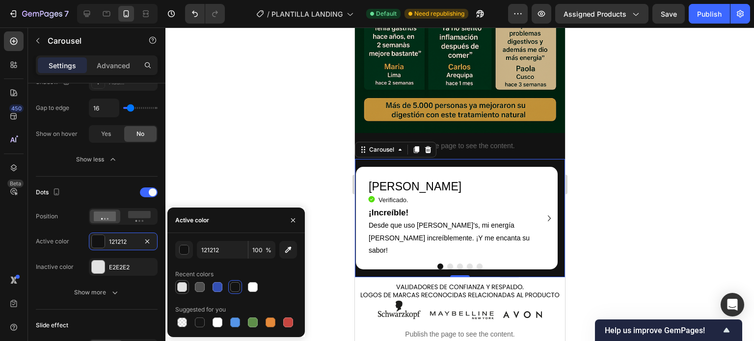
click at [184, 286] on div at bounding box center [182, 287] width 10 height 10
click at [253, 288] on div at bounding box center [253, 287] width 10 height 10
click at [288, 324] on div at bounding box center [288, 322] width 10 height 10
click at [217, 289] on div at bounding box center [217, 287] width 10 height 10
type input "334FB4"
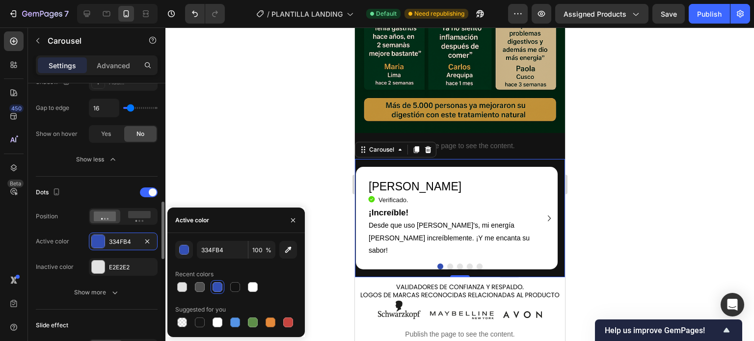
click at [130, 167] on div "Navigation Position Icon Icon Icon size 24 Icon color 121212 Button size Edit B…" at bounding box center [97, 7] width 122 height 339
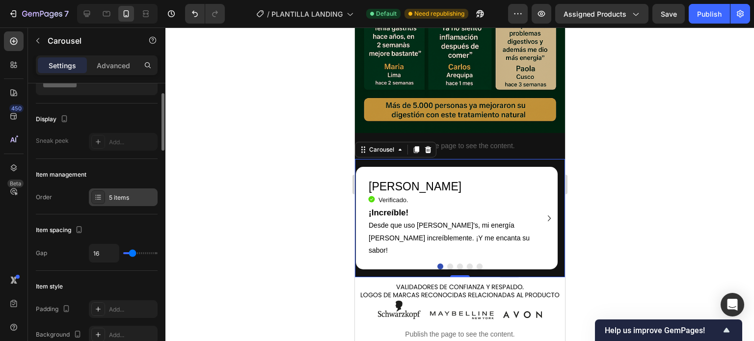
scroll to position [98, 0]
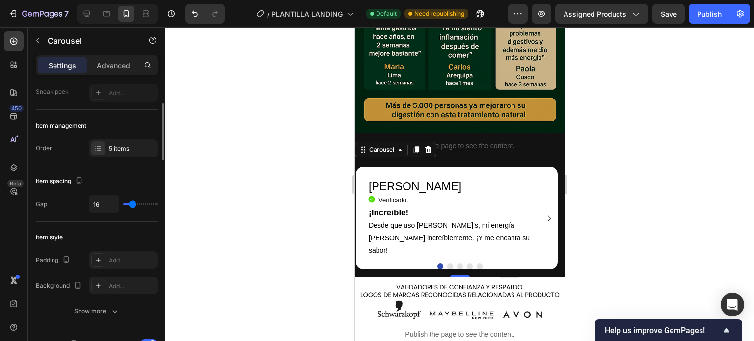
click at [255, 192] on div at bounding box center [459, 184] width 588 height 314
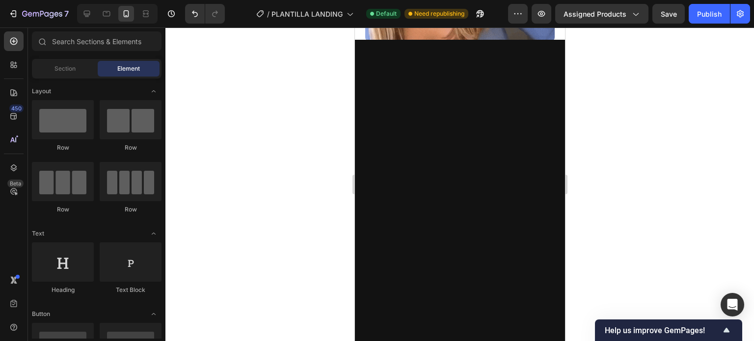
scroll to position [245, 0]
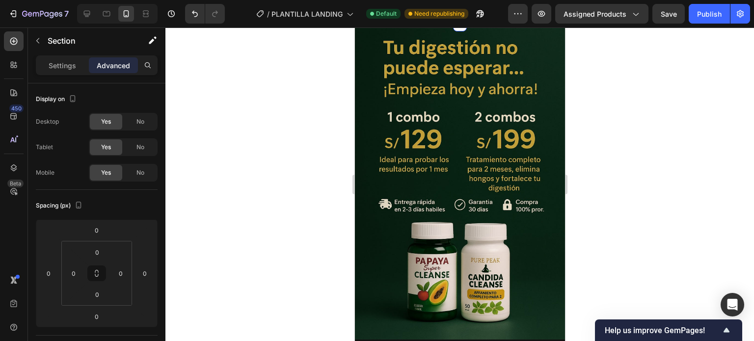
click at [618, 139] on div at bounding box center [459, 184] width 588 height 314
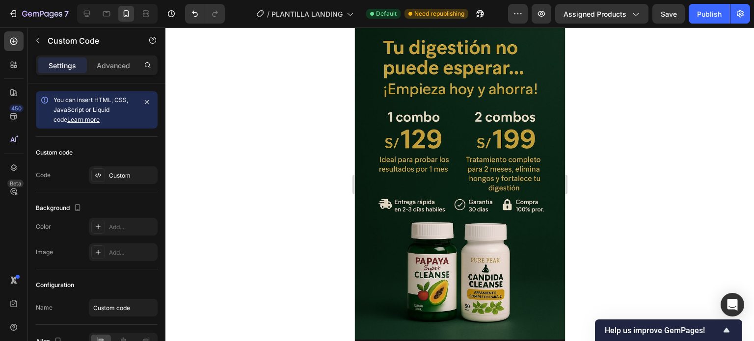
click at [594, 135] on div at bounding box center [459, 184] width 588 height 314
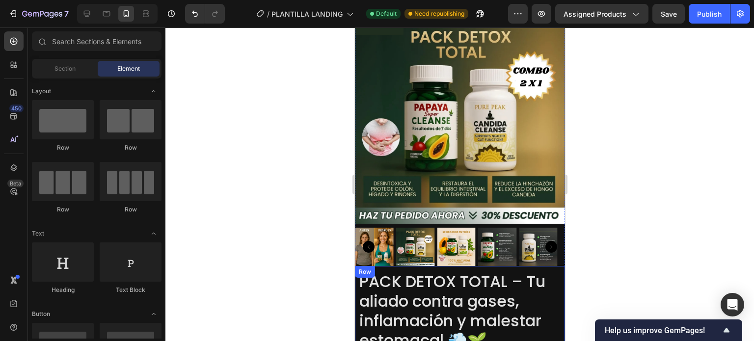
scroll to position [863, 0]
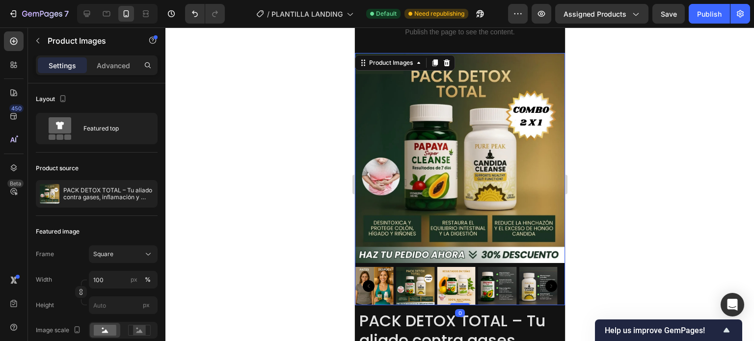
click at [581, 148] on div at bounding box center [459, 184] width 588 height 314
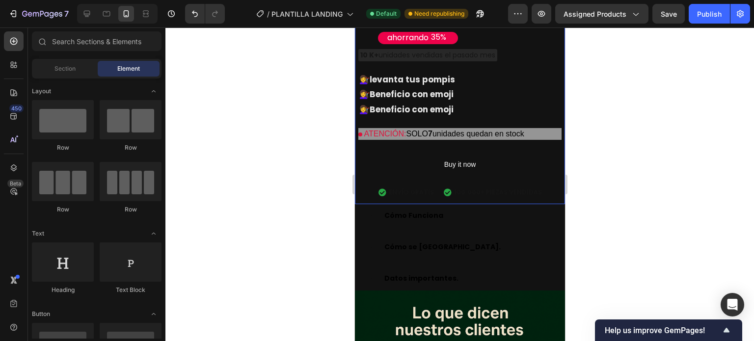
scroll to position [1305, 0]
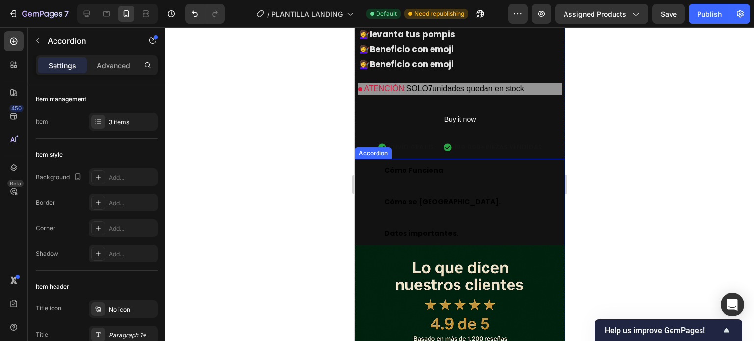
click at [499, 194] on div "Cómo se [GEOGRAPHIC_DATA]." at bounding box center [467, 201] width 170 height 15
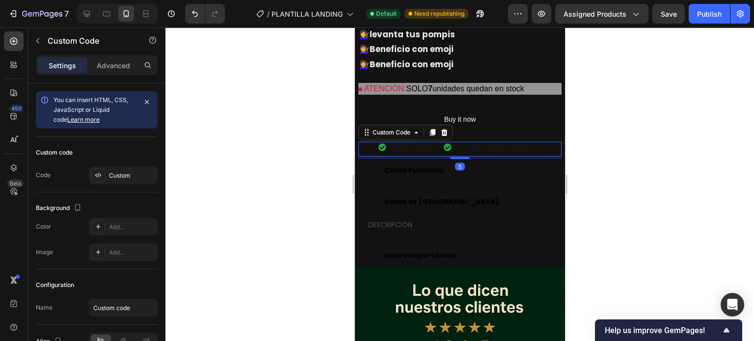
click at [534, 138] on div "ENVÍO GRATIS 100.000+ PIEZAS VENDIDAS" at bounding box center [459, 147] width 203 height 19
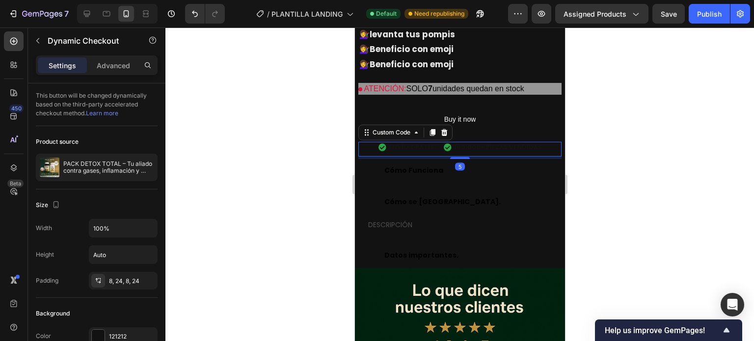
click at [549, 109] on button "Buy it now" at bounding box center [459, 119] width 203 height 20
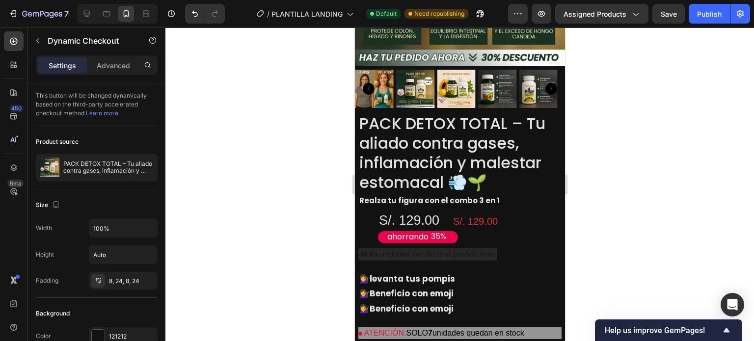
scroll to position [1030, 0]
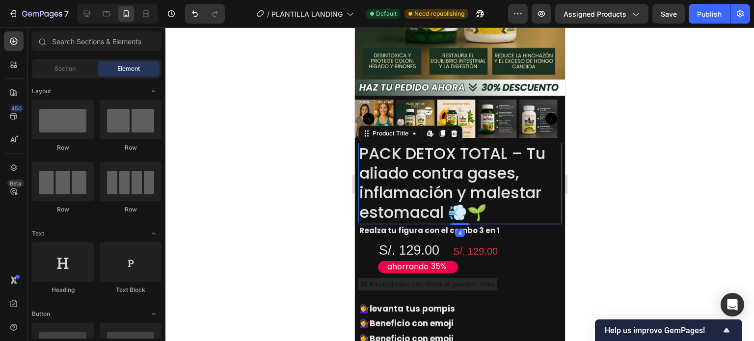
click at [550, 160] on h2 "PACK DETOX TOTAL – Tu aliado contra gases, inflamación y malestar estomacal 💨🌱" at bounding box center [459, 183] width 203 height 80
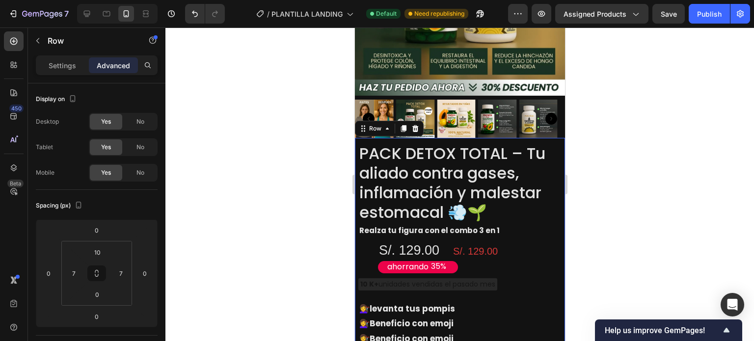
click at [554, 160] on div "PACK DETOX TOTAL – Tu aliado contra gases, inflamación y malestar estomacal 💨🌱 …" at bounding box center [459, 285] width 210 height 295
click at [71, 75] on div "Settings Advanced" at bounding box center [97, 65] width 122 height 20
click at [72, 68] on p "Settings" at bounding box center [62, 65] width 27 height 10
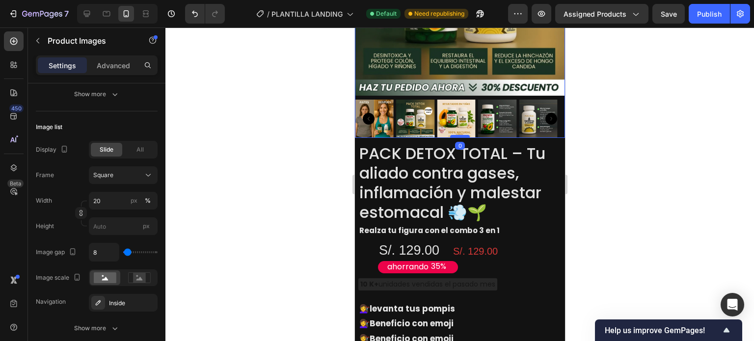
scroll to position [0, 0]
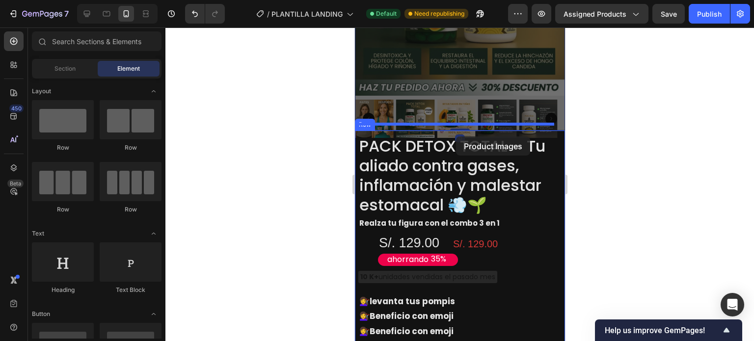
drag, startPoint x: 456, startPoint y: 122, endPoint x: 455, endPoint y: 136, distance: 14.2
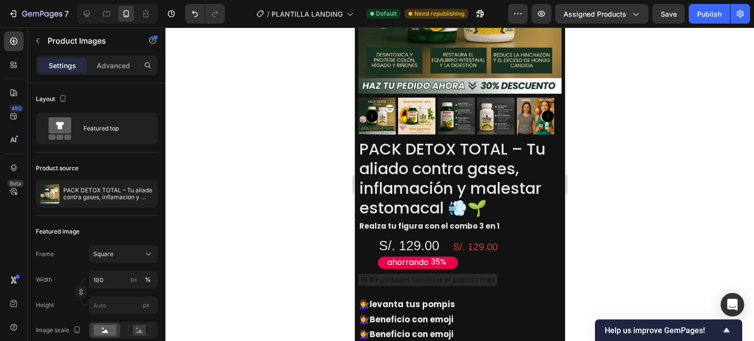
click at [608, 112] on div at bounding box center [459, 184] width 588 height 314
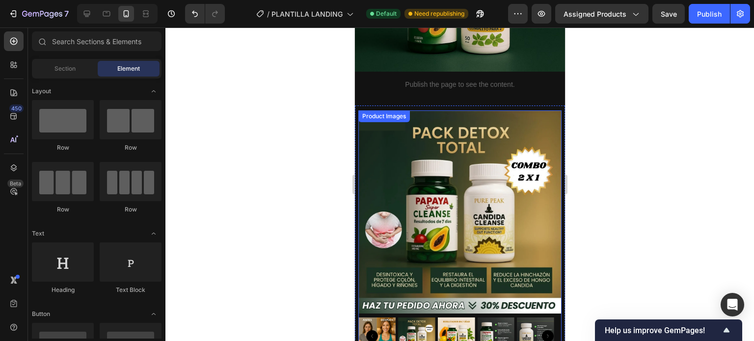
scroll to position [785, 0]
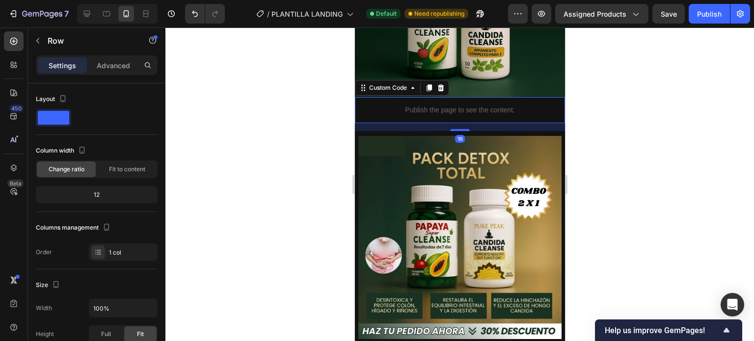
click at [452, 97] on div "Publish the page to see the content." at bounding box center [459, 110] width 210 height 26
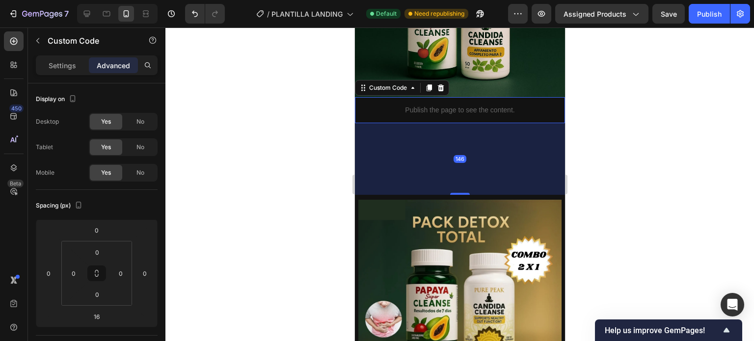
drag, startPoint x: 453, startPoint y: 117, endPoint x: 448, endPoint y: 158, distance: 41.5
click at [450, 193] on div at bounding box center [459, 194] width 20 height 2
type input "145"
click at [446, 155] on div "145" at bounding box center [459, 158] width 210 height 71
click at [443, 142] on div "145" at bounding box center [459, 158] width 210 height 71
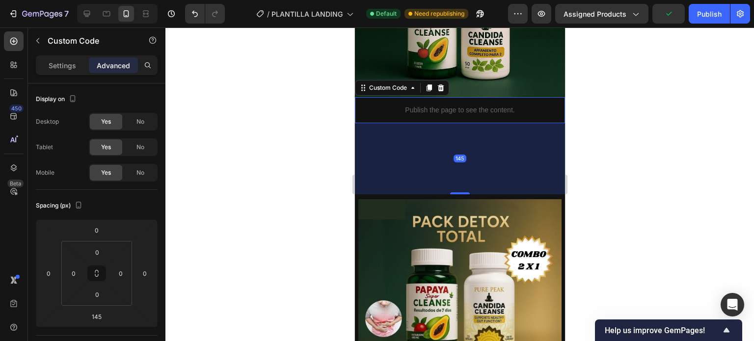
drag, startPoint x: 497, startPoint y: 124, endPoint x: 508, endPoint y: 125, distance: 10.8
click at [508, 126] on div "145" at bounding box center [459, 158] width 210 height 71
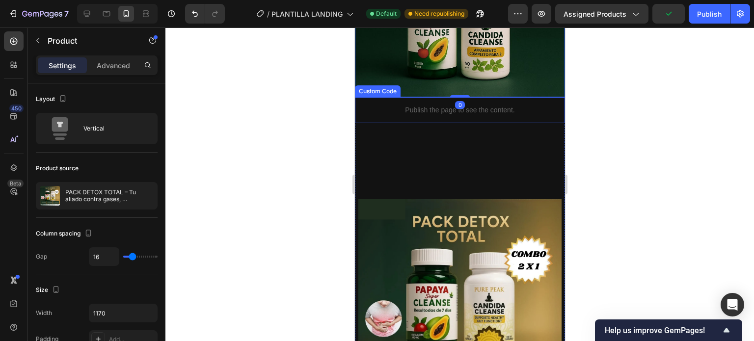
click at [426, 174] on div "Publish the page to see the content. Custom Code" at bounding box center [459, 145] width 210 height 97
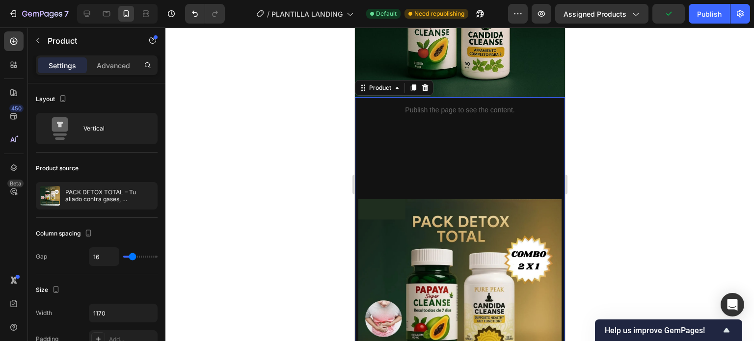
click at [435, 146] on div "Publish the page to see the content. Custom Code" at bounding box center [459, 145] width 210 height 97
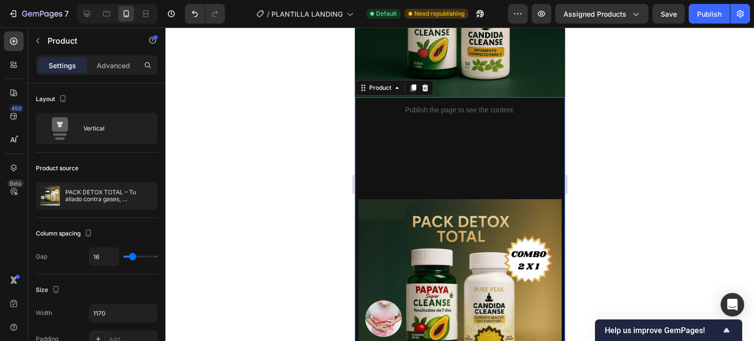
click at [109, 76] on div "Settings Advanced" at bounding box center [96, 69] width 137 height 28
click at [111, 71] on div "Advanced" at bounding box center [113, 65] width 49 height 16
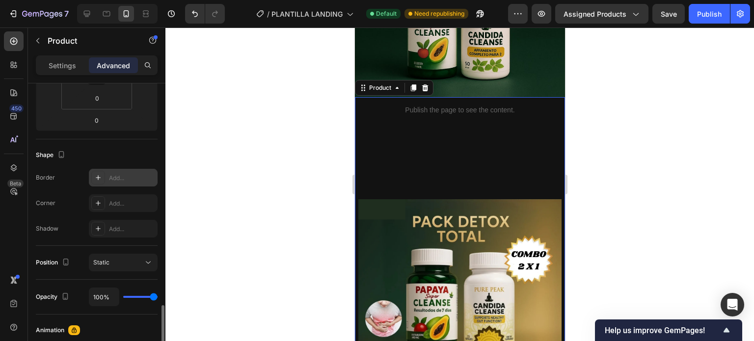
scroll to position [392, 0]
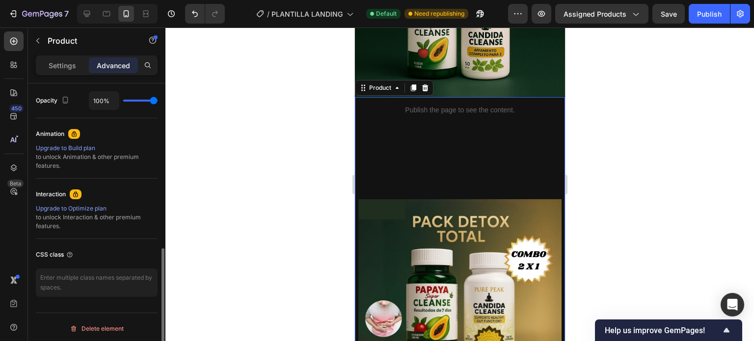
click at [399, 149] on div "Publish the page to see the content. Custom Code" at bounding box center [459, 145] width 210 height 97
click at [412, 130] on div "Publish the page to see the content. Custom Code" at bounding box center [459, 145] width 210 height 97
click at [426, 97] on div "Publish the page to see the content." at bounding box center [459, 110] width 210 height 26
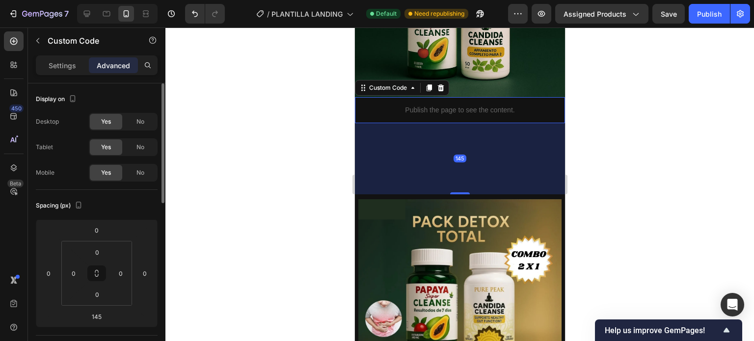
click at [442, 128] on div "145" at bounding box center [459, 158] width 210 height 71
click at [441, 139] on div "145" at bounding box center [459, 158] width 210 height 71
click at [411, 152] on div "145" at bounding box center [459, 158] width 210 height 71
click at [411, 182] on div "145" at bounding box center [459, 158] width 210 height 71
click at [423, 219] on img at bounding box center [459, 300] width 203 height 203
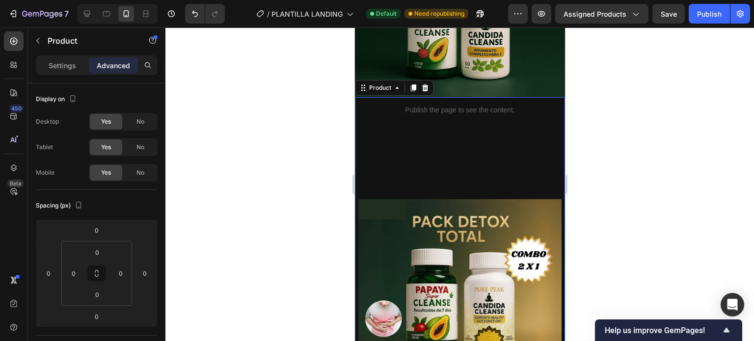
click at [449, 159] on div "Publish the page to see the content. Custom Code" at bounding box center [459, 145] width 210 height 97
click at [456, 149] on div "Publish the page to see the content. Custom Code" at bounding box center [459, 145] width 210 height 97
click at [440, 150] on div "Publish the page to see the content. Custom Code" at bounding box center [459, 145] width 210 height 97
click at [491, 160] on div "Publish the page to see the content. Custom Code" at bounding box center [459, 145] width 210 height 97
click at [448, 113] on div "Publish the page to see the content. Custom Code" at bounding box center [459, 145] width 210 height 97
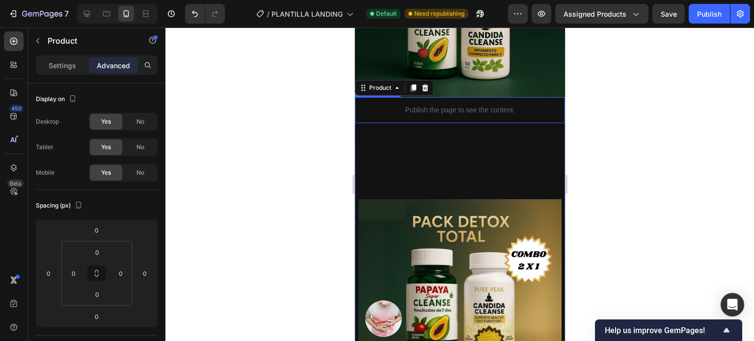
click at [454, 105] on p "Publish the page to see the content." at bounding box center [459, 110] width 210 height 10
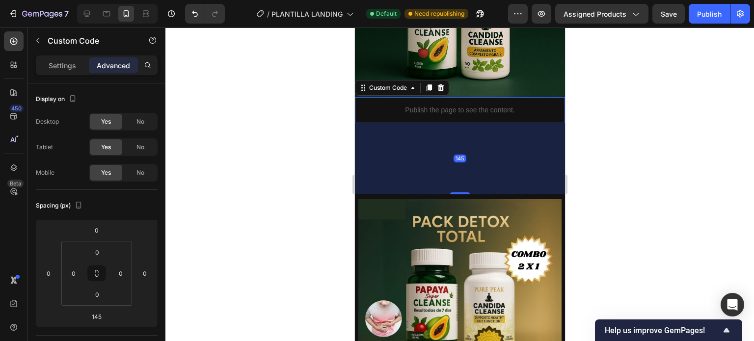
click at [456, 133] on div "145" at bounding box center [459, 158] width 210 height 71
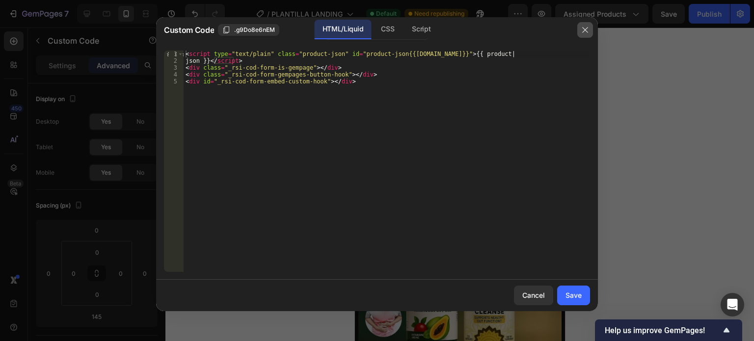
click at [589, 37] on button "button" at bounding box center [585, 30] width 16 height 16
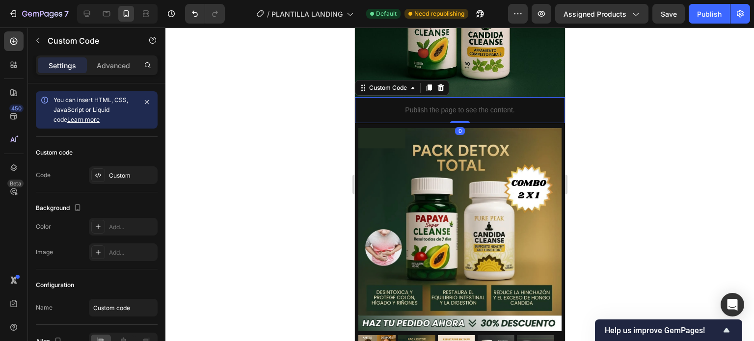
drag, startPoint x: 455, startPoint y: 182, endPoint x: 477, endPoint y: 49, distance: 134.8
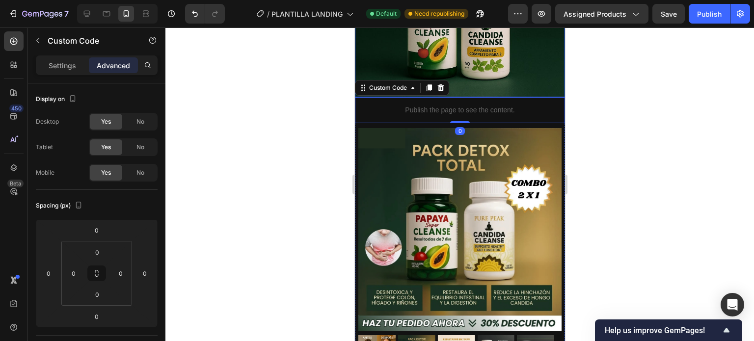
click at [607, 84] on div at bounding box center [459, 184] width 588 height 314
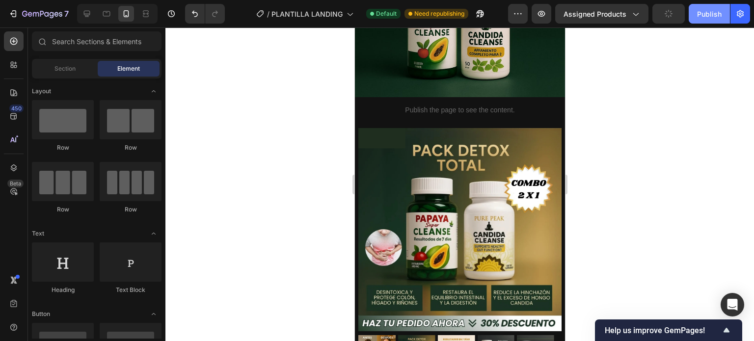
click at [702, 17] on div "Publish" at bounding box center [709, 14] width 25 height 10
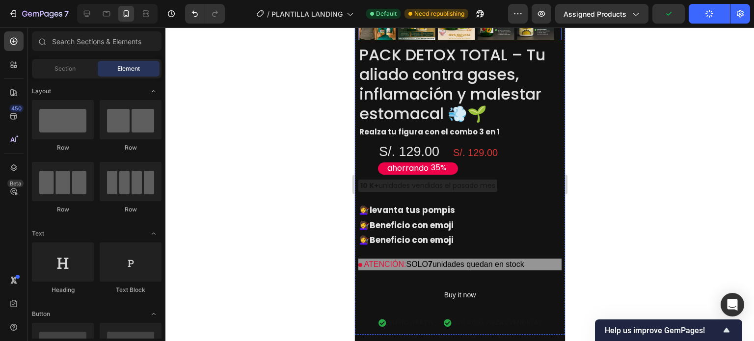
scroll to position [1128, 0]
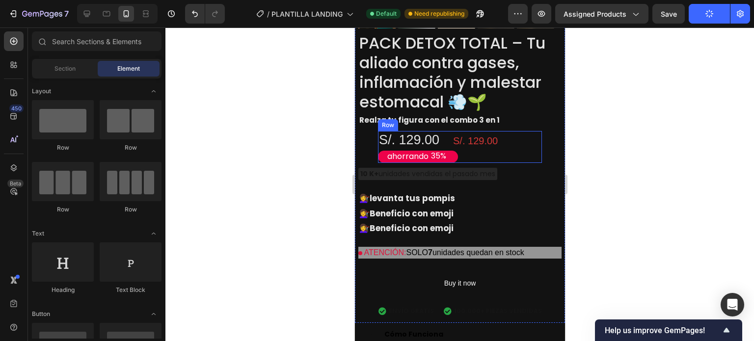
click at [517, 131] on div "S/. 129.00 Product Price Product Price" at bounding box center [501, 147] width 80 height 32
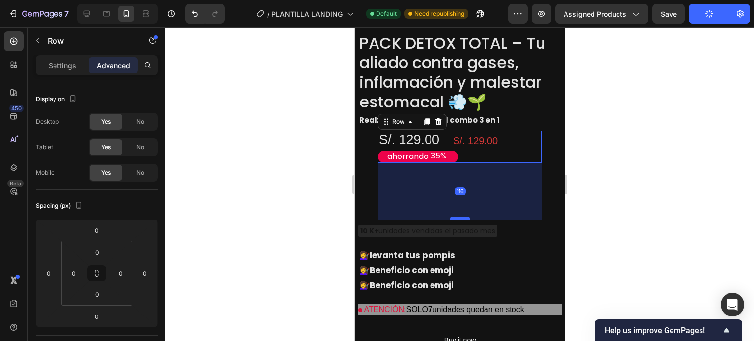
drag, startPoint x: 461, startPoint y: 143, endPoint x: 458, endPoint y: 202, distance: 59.0
click at [458, 217] on div at bounding box center [459, 218] width 20 height 3
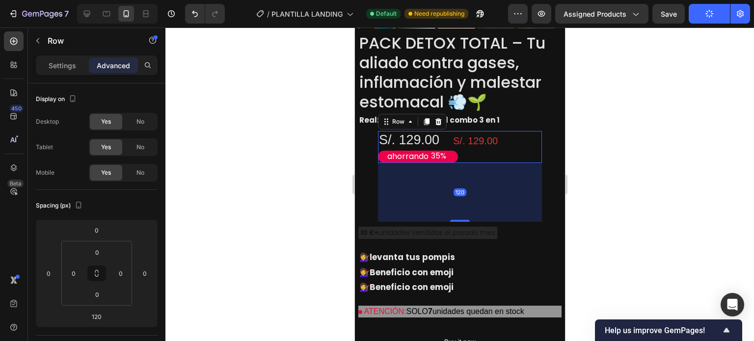
click at [430, 180] on div "120" at bounding box center [459, 192] width 164 height 59
drag, startPoint x: 456, startPoint y: 203, endPoint x: 467, endPoint y: 189, distance: 17.5
click at [452, 131] on div "S/. 129.00 Product Price Product Price ahorrando 35% Discount Tag S/. 129.00 Pr…" at bounding box center [459, 147] width 164 height 32
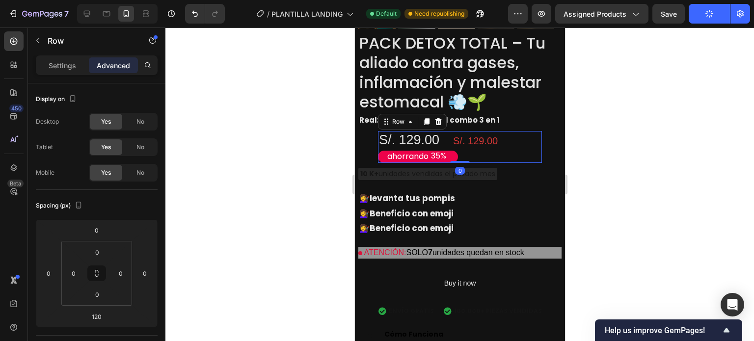
drag, startPoint x: 458, startPoint y: 201, endPoint x: 471, endPoint y: 105, distance: 96.0
click at [461, 105] on div "Product Images PACK DETOX TOTAL – Tu aliado contra gases, inflamación y malesta…" at bounding box center [459, 54] width 203 height 538
type input "0"
click at [603, 147] on div at bounding box center [459, 184] width 588 height 314
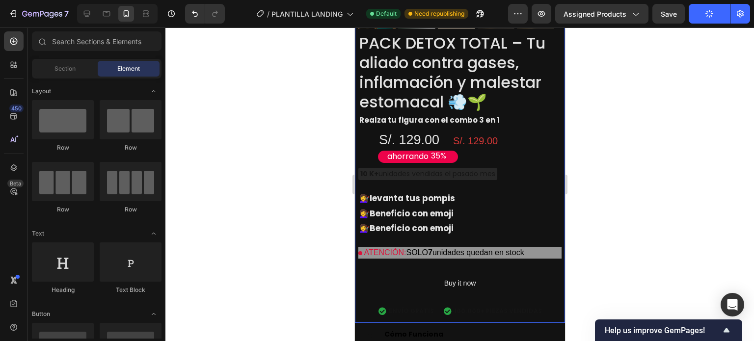
click at [472, 161] on div "Product Images PACK DETOX TOTAL – Tu aliado contra gases, inflamación y malesta…" at bounding box center [459, 54] width 203 height 538
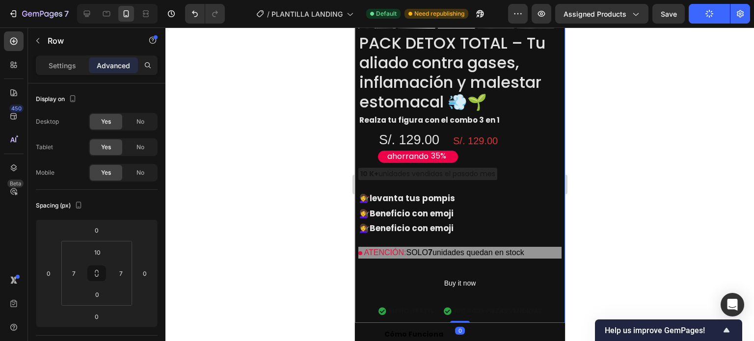
click at [473, 168] on div "10 K+ unidades vendidas el pasado mes" at bounding box center [427, 174] width 139 height 12
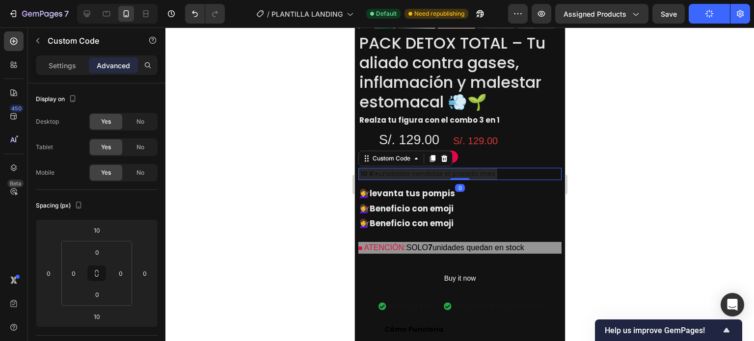
drag, startPoint x: 460, startPoint y: 165, endPoint x: 468, endPoint y: 142, distance: 25.0
click at [468, 142] on div "Product Images PACK DETOX TOTAL – Tu aliado contra gases, inflamación y malesta…" at bounding box center [459, 51] width 203 height 533
type input "0"
click at [618, 162] on div at bounding box center [459, 184] width 588 height 314
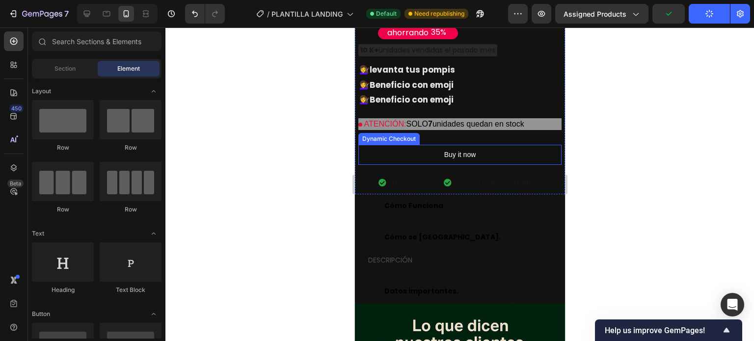
scroll to position [1276, 0]
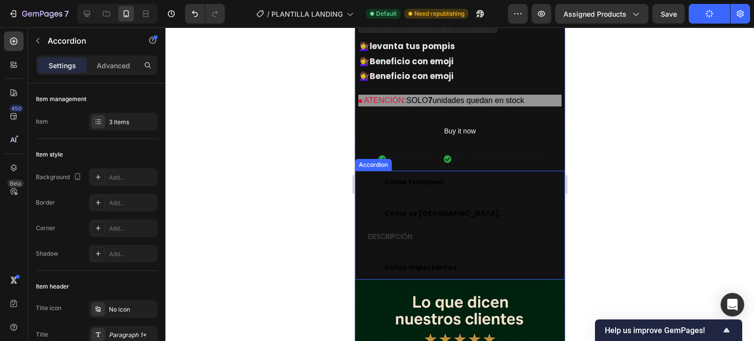
click at [491, 206] on div "Cómo se [GEOGRAPHIC_DATA]." at bounding box center [467, 213] width 170 height 15
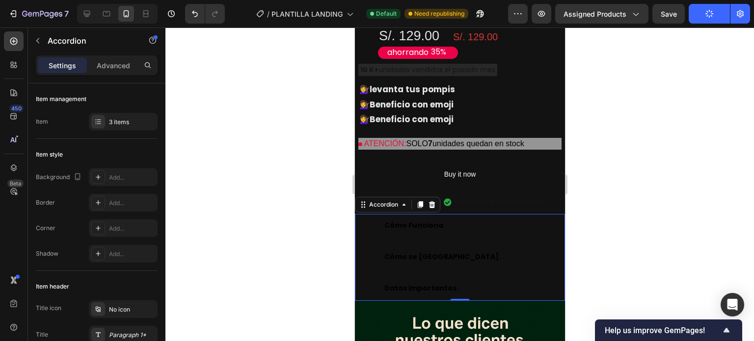
scroll to position [1227, 0]
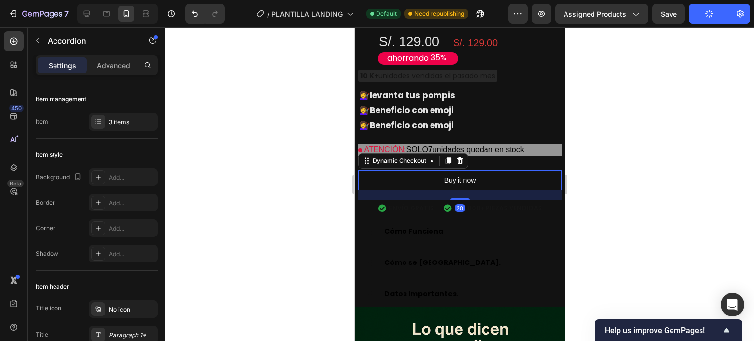
click at [489, 170] on button "Buy it now" at bounding box center [459, 180] width 203 height 20
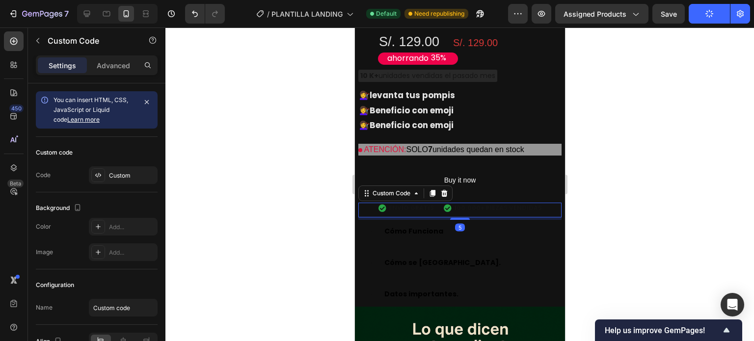
click at [485, 204] on span "100.000+ PIEZAS VENDIDAS" at bounding box center [497, 208] width 88 height 9
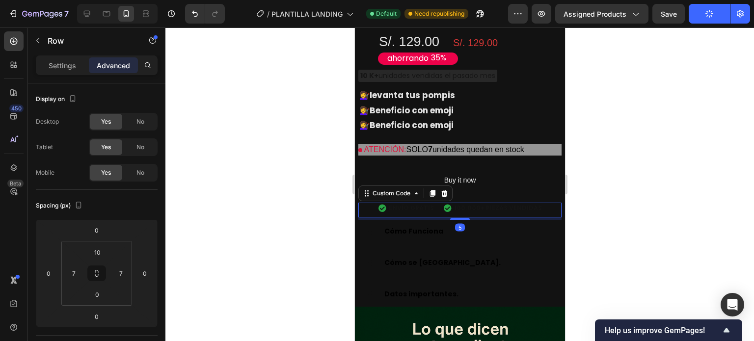
click at [467, 204] on span "100.000+ PIEZAS VENDIDAS" at bounding box center [497, 208] width 88 height 9
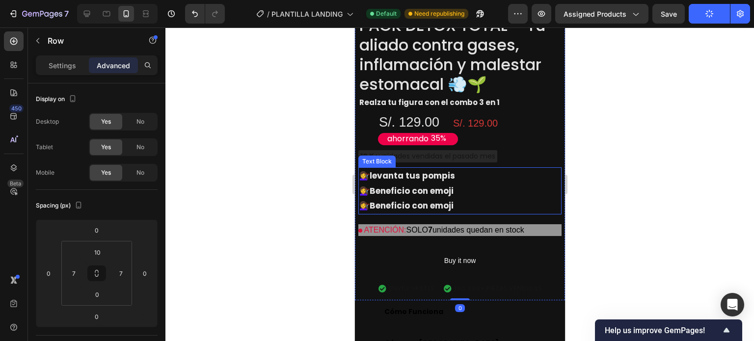
scroll to position [1128, 0]
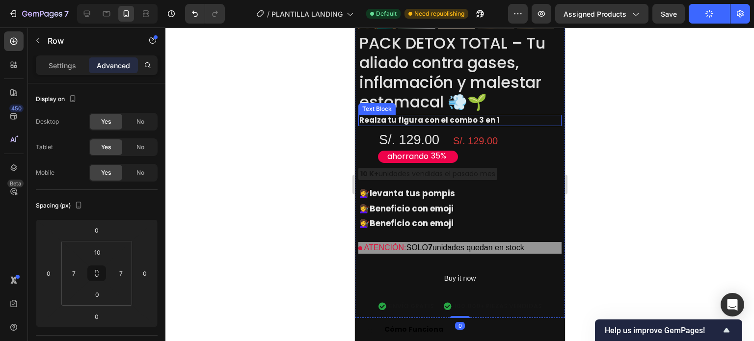
click at [550, 92] on h2 "PACK DETOX TOTAL – Tu aliado contra gases, inflamación y malestar estomacal 💨🌱" at bounding box center [459, 72] width 203 height 80
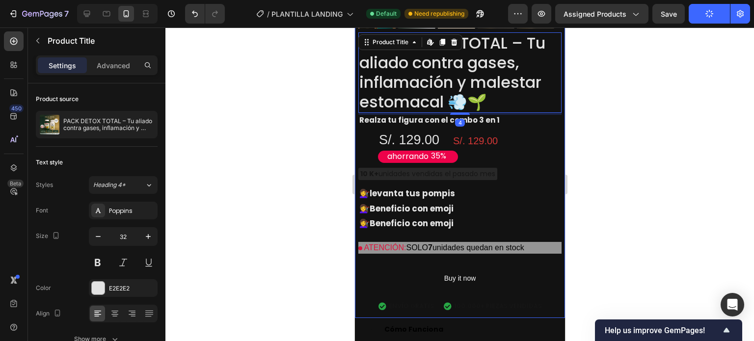
click at [555, 102] on div "Product Images PACK DETOX TOTAL – Tu aliado contra gases, inflamación y malesta…" at bounding box center [459, 49] width 210 height 538
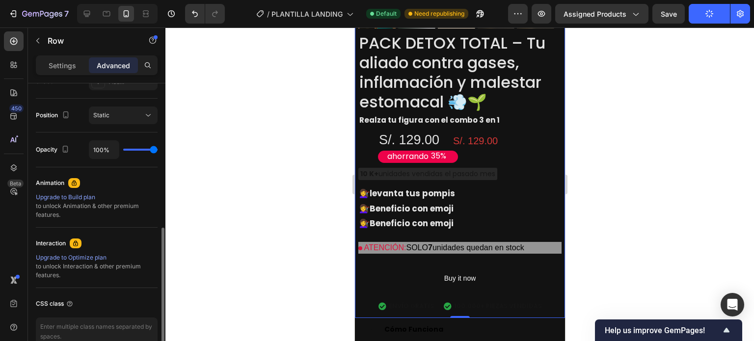
scroll to position [245, 0]
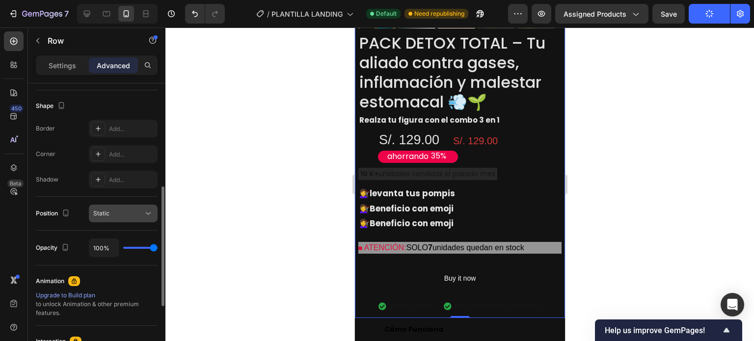
click at [126, 216] on div "Static" at bounding box center [118, 213] width 50 height 9
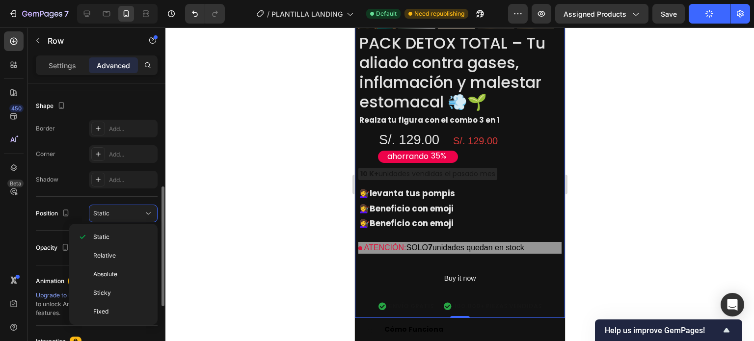
click at [79, 200] on div "Position Static" at bounding box center [97, 214] width 122 height 34
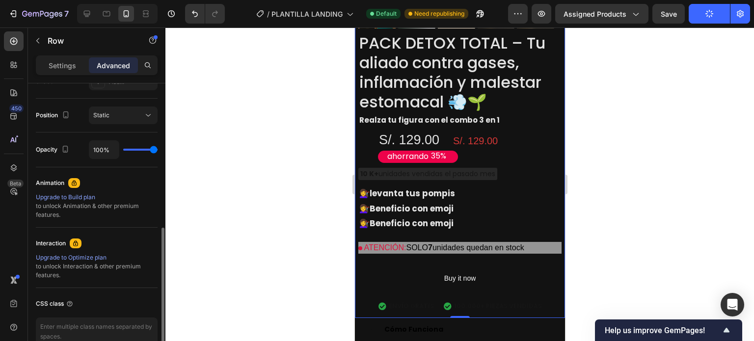
scroll to position [0, 0]
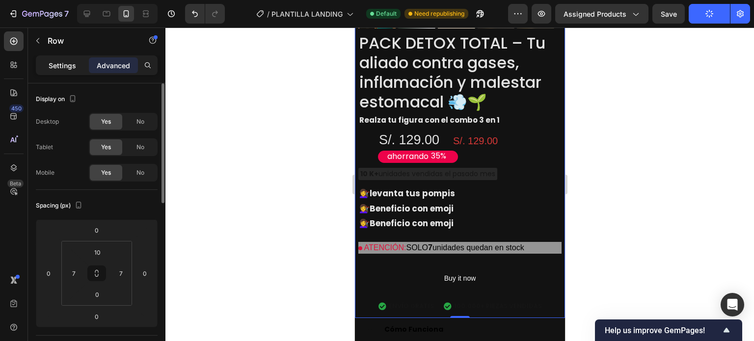
click at [76, 67] on div "Settings" at bounding box center [62, 65] width 49 height 16
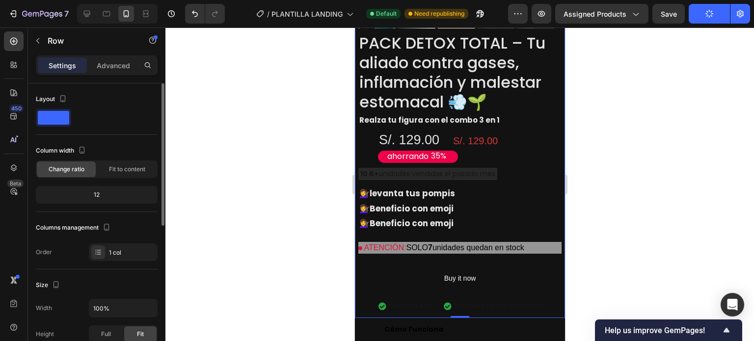
click at [216, 162] on div at bounding box center [459, 184] width 588 height 314
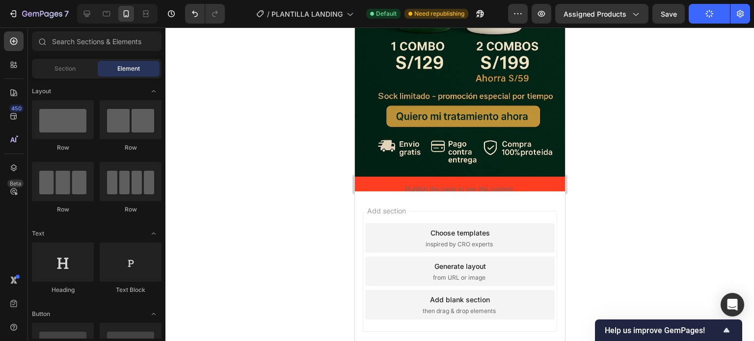
scroll to position [2747, 0]
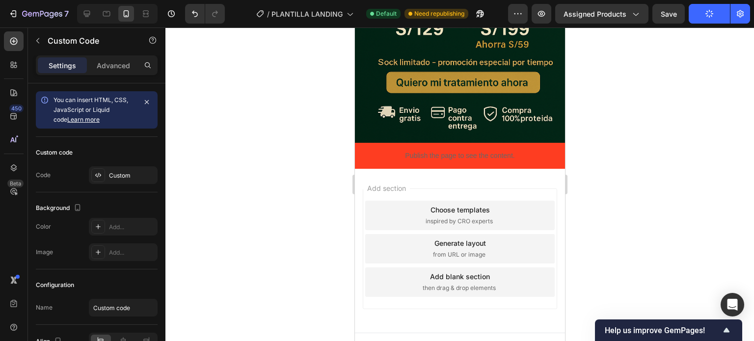
click at [460, 151] on p "Publish the page to see the content." at bounding box center [459, 156] width 210 height 10
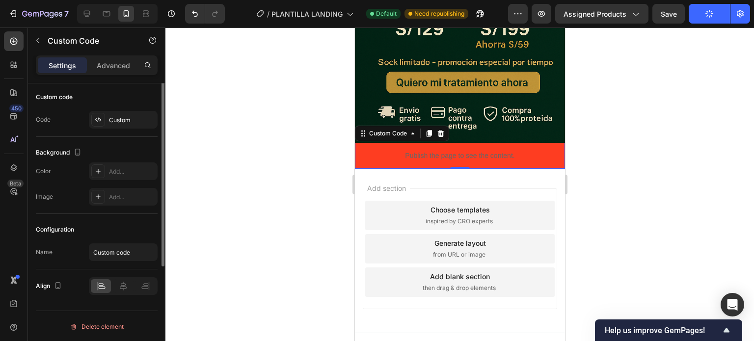
scroll to position [0, 0]
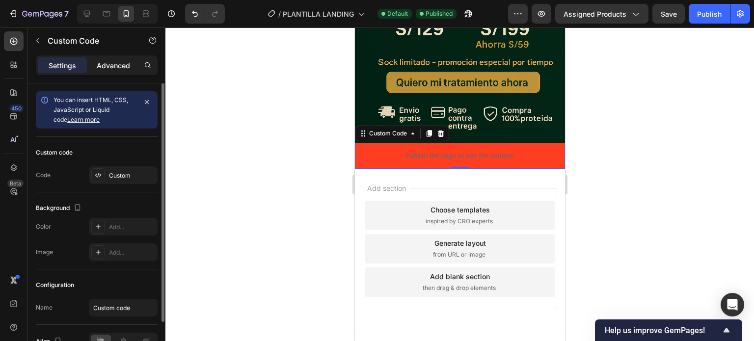
click at [105, 62] on p "Advanced" at bounding box center [113, 65] width 33 height 10
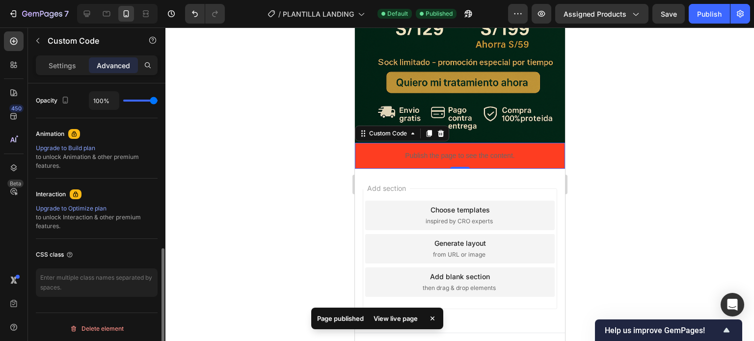
scroll to position [394, 0]
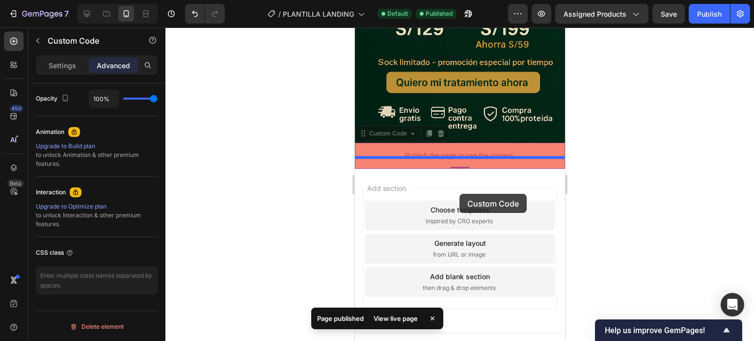
drag, startPoint x: 461, startPoint y: 154, endPoint x: 459, endPoint y: 194, distance: 40.3
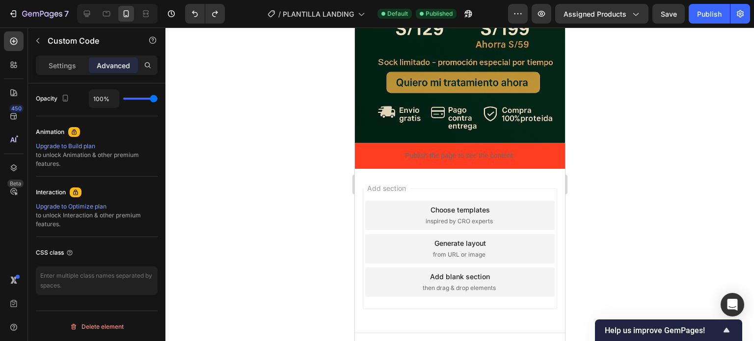
click at [456, 152] on div "Publish the page to see the content." at bounding box center [459, 156] width 210 height 26
click at [457, 153] on div "Publish the page to see the content." at bounding box center [459, 156] width 210 height 26
click at [465, 151] on p "Publish the page to see the content." at bounding box center [459, 156] width 210 height 10
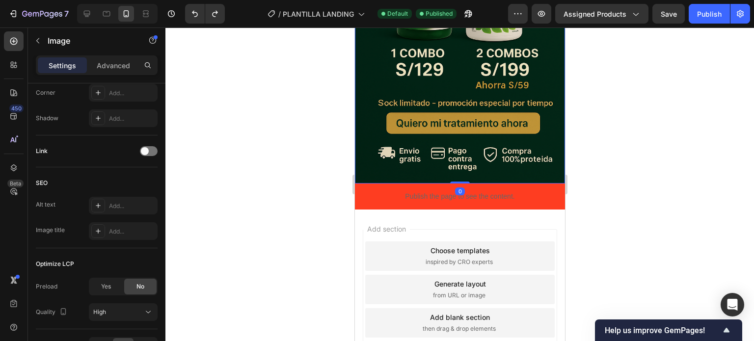
scroll to position [2698, 0]
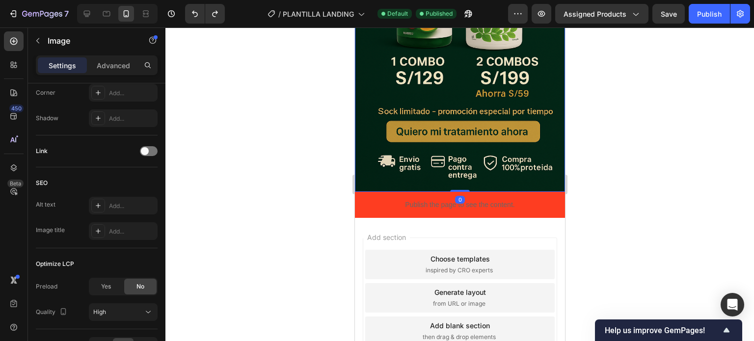
click at [477, 116] on img at bounding box center [459, 34] width 210 height 315
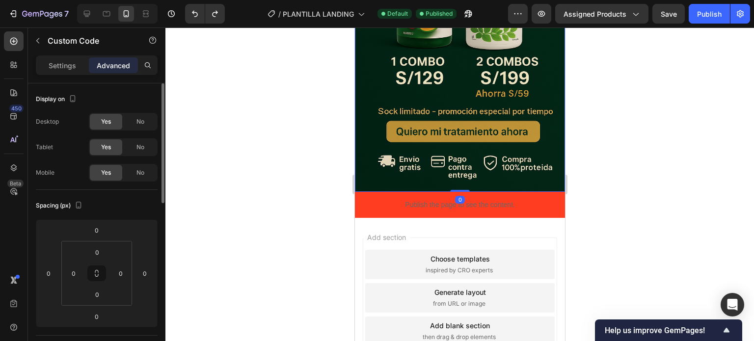
click at [469, 200] on p "Publish the page to see the content." at bounding box center [459, 205] width 210 height 10
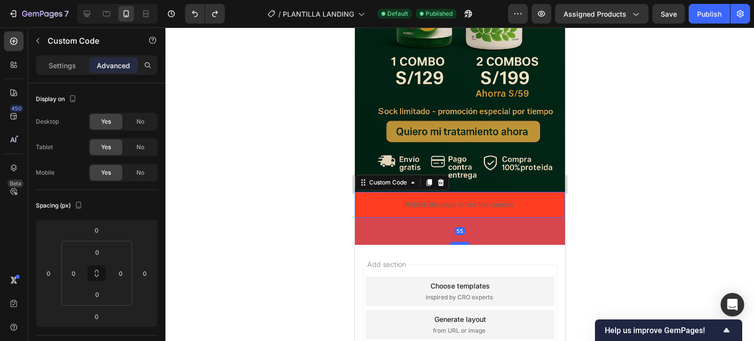
drag, startPoint x: 454, startPoint y: 205, endPoint x: 455, endPoint y: 236, distance: 31.4
click at [455, 242] on div at bounding box center [459, 243] width 20 height 3
type input "64"
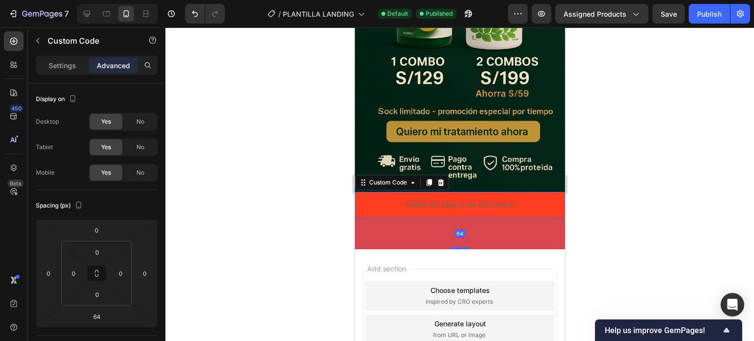
click at [475, 223] on div "64" at bounding box center [459, 233] width 210 height 31
click at [290, 209] on div at bounding box center [459, 184] width 588 height 314
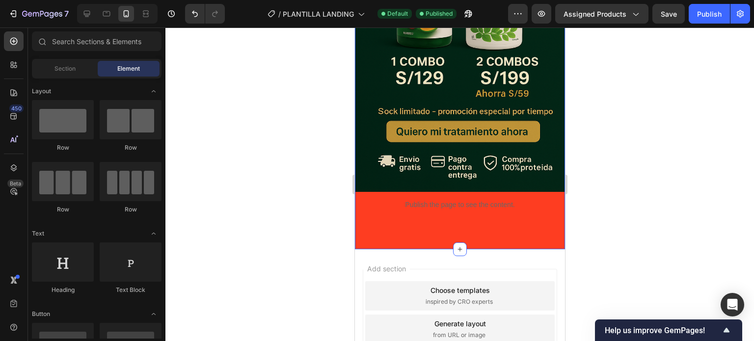
click at [463, 220] on div "Image Publish the page to see the content. Custom Code" at bounding box center [459, 63] width 210 height 372
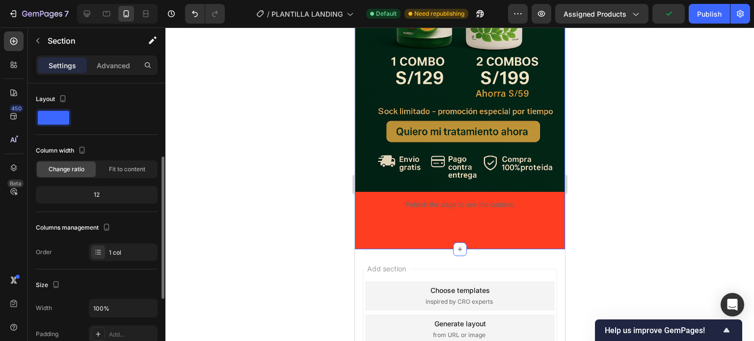
scroll to position [147, 0]
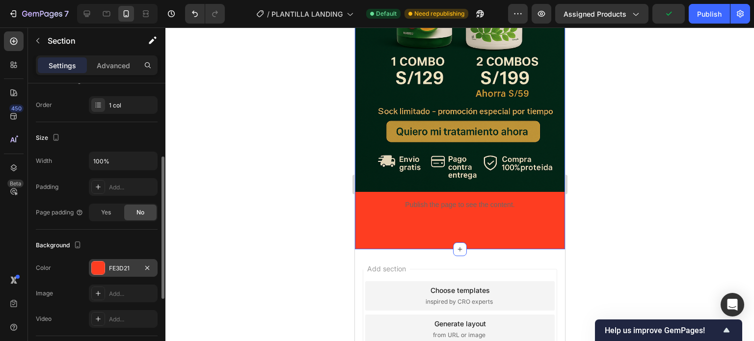
click at [96, 261] on div at bounding box center [98, 267] width 13 height 13
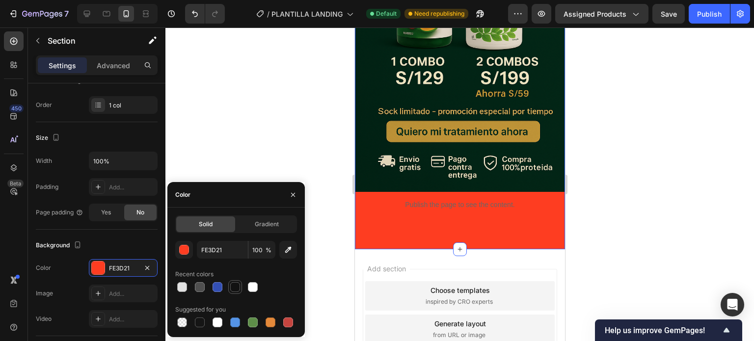
click at [234, 288] on div at bounding box center [235, 287] width 10 height 10
type input "121212"
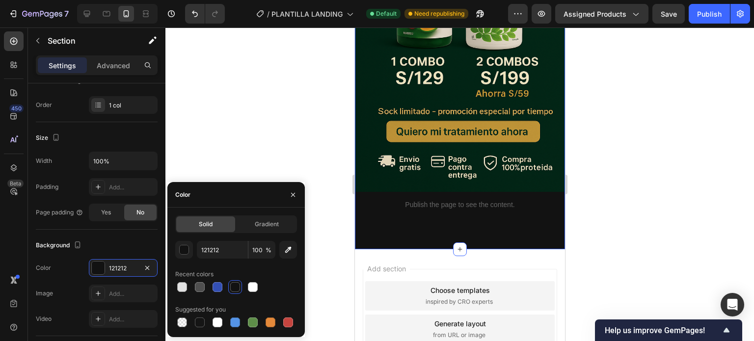
click at [520, 208] on div "Image Publish the page to see the content. Custom Code" at bounding box center [459, 63] width 210 height 372
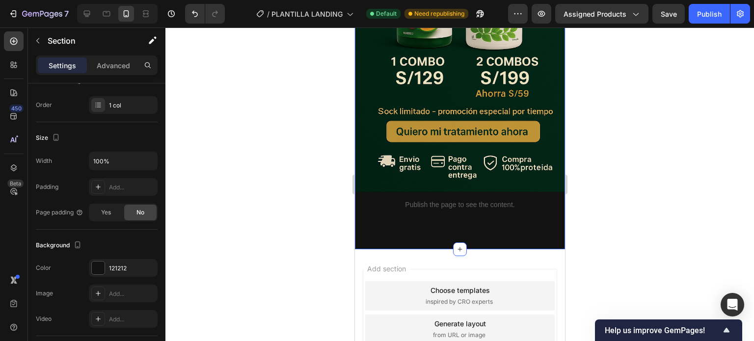
click at [442, 236] on div "Image Publish the page to see the content. Custom Code" at bounding box center [459, 63] width 210 height 372
click at [445, 218] on div "Image Publish the page to see the content. Custom Code" at bounding box center [459, 63] width 210 height 372
click at [434, 200] on p "Publish the page to see the content." at bounding box center [459, 205] width 210 height 10
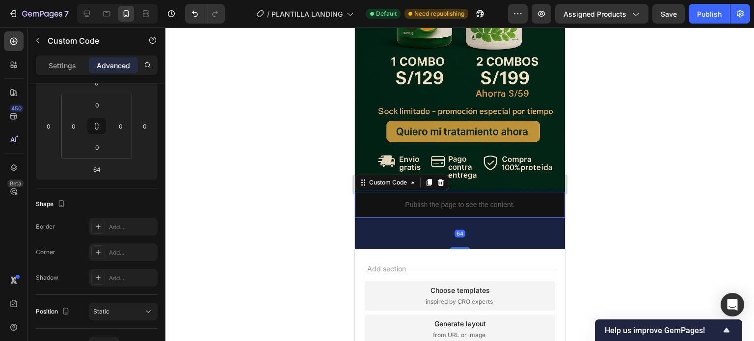
scroll to position [0, 0]
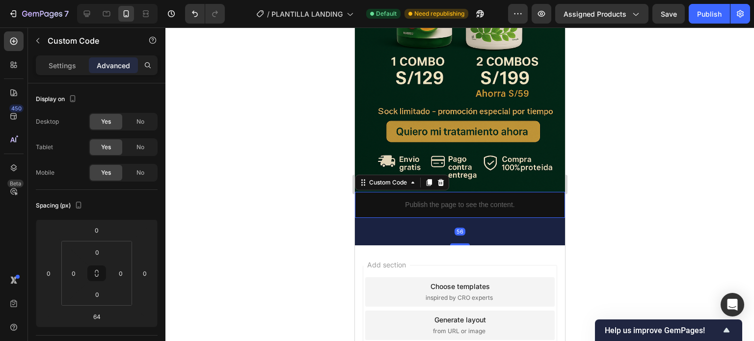
drag, startPoint x: 454, startPoint y: 236, endPoint x: 473, endPoint y: 165, distance: 73.3
click at [473, 167] on div "Image Publish the page to see the content. Custom Code 56" at bounding box center [459, 61] width 210 height 368
type input "0"
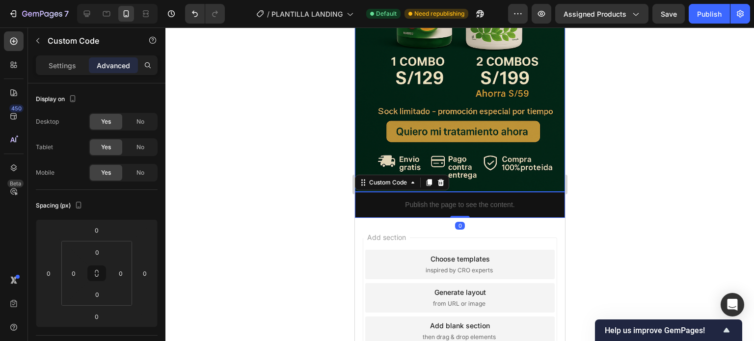
drag, startPoint x: 484, startPoint y: 159, endPoint x: 493, endPoint y: 155, distance: 10.5
click at [484, 159] on img at bounding box center [459, 34] width 210 height 315
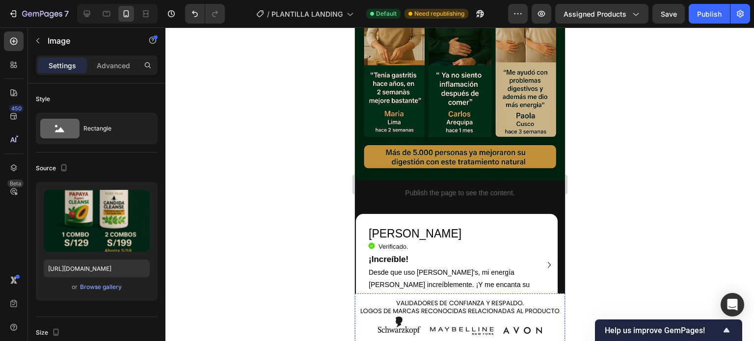
scroll to position [1717, 0]
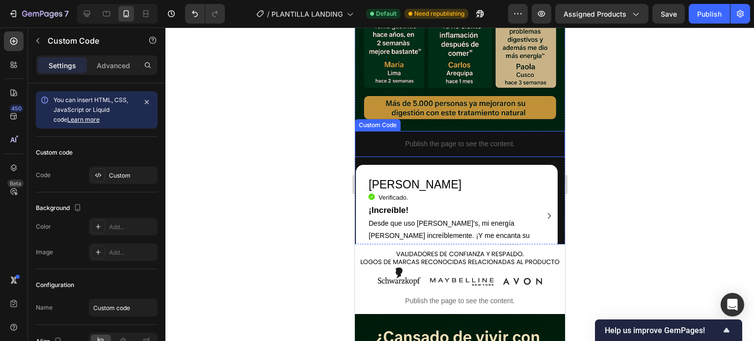
click at [522, 131] on div "Publish the page to see the content." at bounding box center [459, 144] width 210 height 26
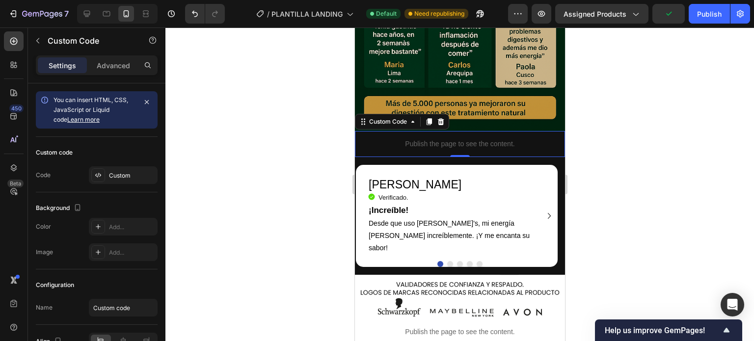
click at [444, 139] on p "Publish the page to see the content." at bounding box center [459, 144] width 210 height 10
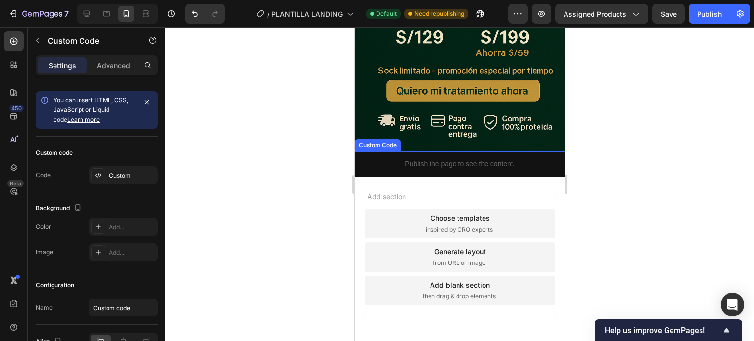
scroll to position [2747, 0]
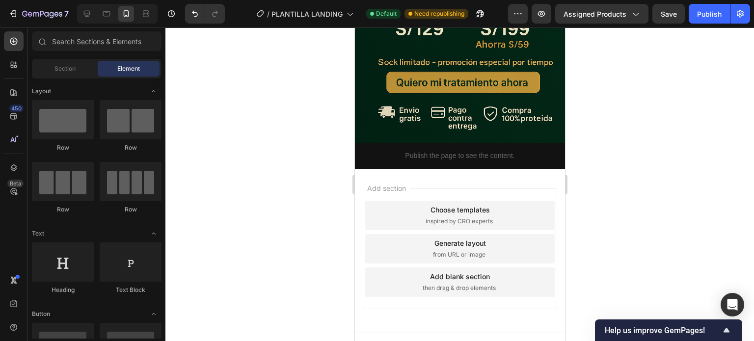
click at [485, 188] on div "Add section Choose templates inspired by CRO experts Generate layout from URL o…" at bounding box center [459, 248] width 194 height 121
click at [428, 174] on div "Add section Choose templates inspired by CRO experts Generate layout from URL o…" at bounding box center [459, 251] width 210 height 164
click at [735, 16] on icon "button" at bounding box center [740, 14] width 10 height 10
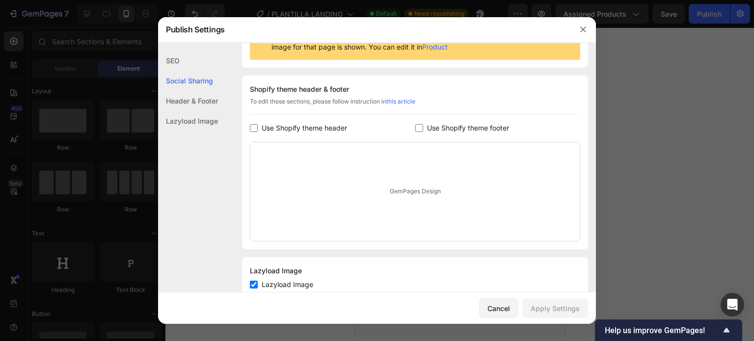
scroll to position [148, 0]
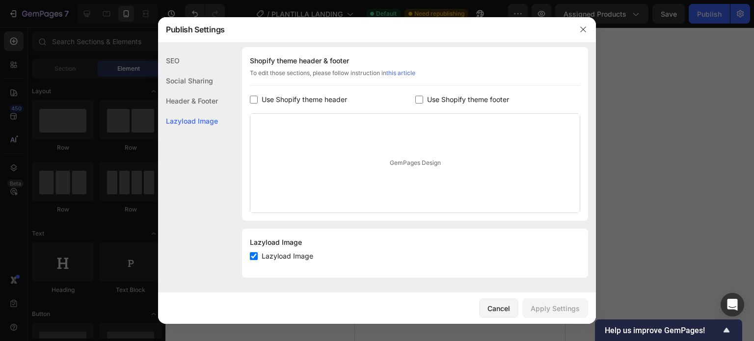
click at [258, 256] on label "Lazyload Image" at bounding box center [285, 256] width 55 height 12
checkbox input "false"
click at [551, 308] on div "Apply Settings" at bounding box center [554, 308] width 49 height 10
click at [659, 173] on div at bounding box center [377, 170] width 754 height 341
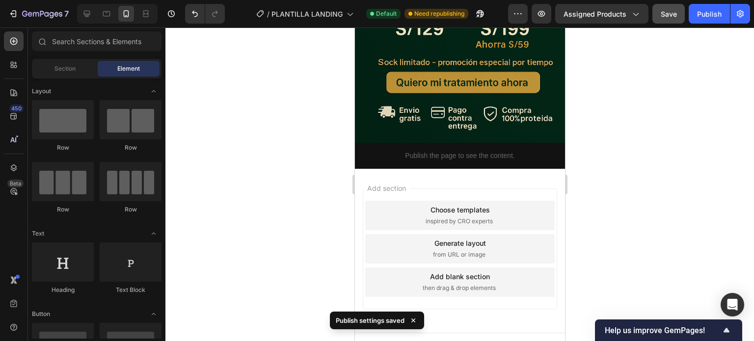
click at [666, 13] on span "Save" at bounding box center [668, 14] width 16 height 8
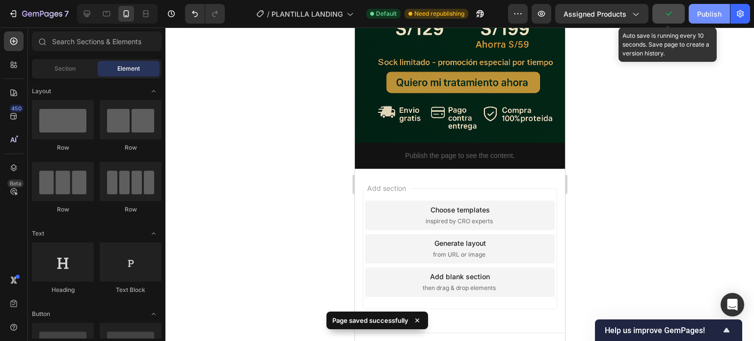
click at [708, 14] on div "Publish" at bounding box center [709, 14] width 25 height 10
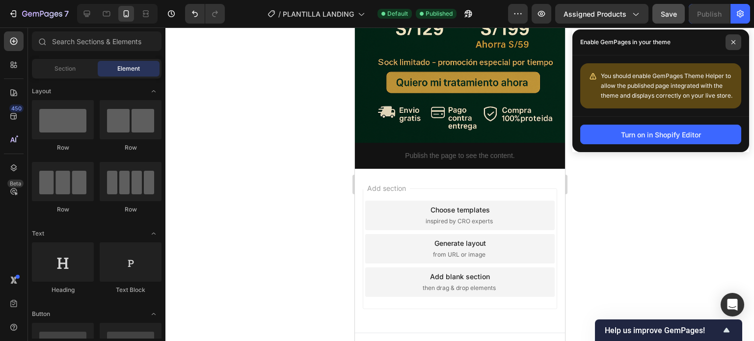
click at [730, 35] on span at bounding box center [733, 42] width 16 height 16
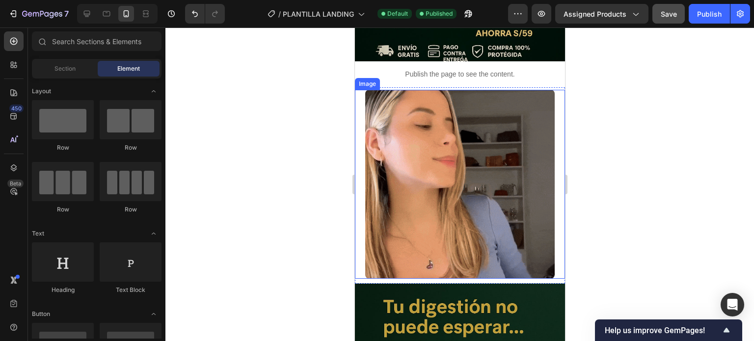
scroll to position [274, 0]
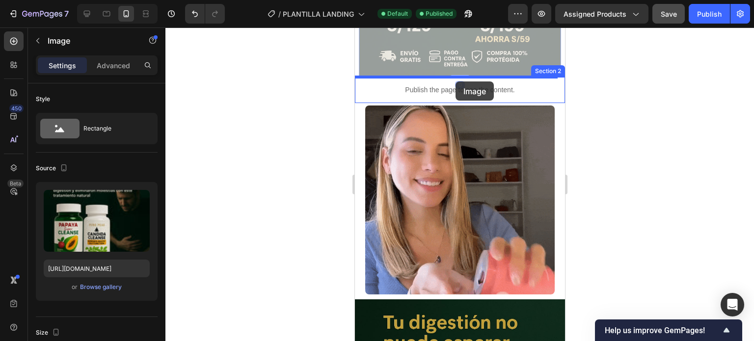
drag, startPoint x: 457, startPoint y: 73, endPoint x: 455, endPoint y: 81, distance: 8.7
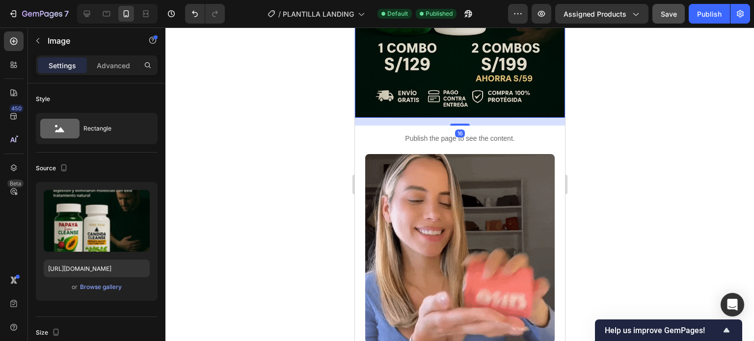
drag, startPoint x: 451, startPoint y: 110, endPoint x: 455, endPoint y: 105, distance: 6.0
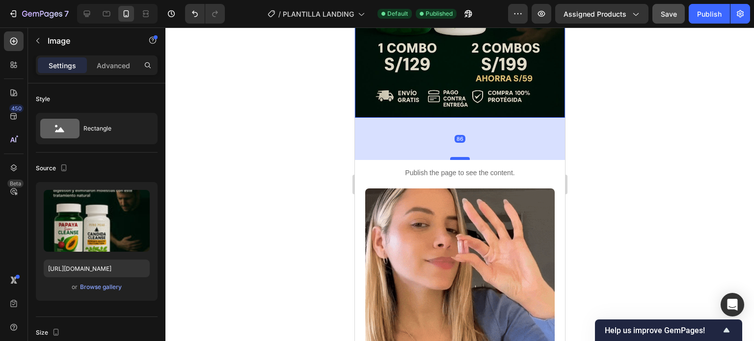
drag, startPoint x: 454, startPoint y: 112, endPoint x: 454, endPoint y: 148, distance: 35.8
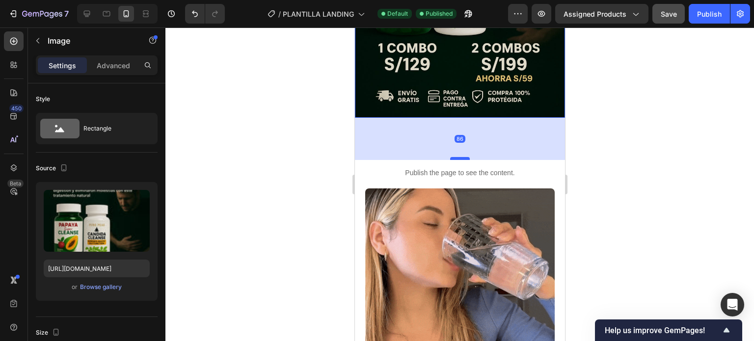
click at [454, 157] on div at bounding box center [459, 158] width 20 height 3
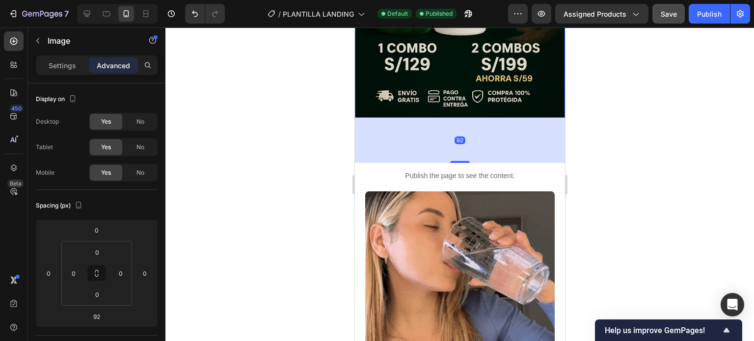
click at [454, 137] on div "92" at bounding box center [459, 140] width 210 height 45
click at [457, 124] on div "92" at bounding box center [459, 140] width 210 height 45
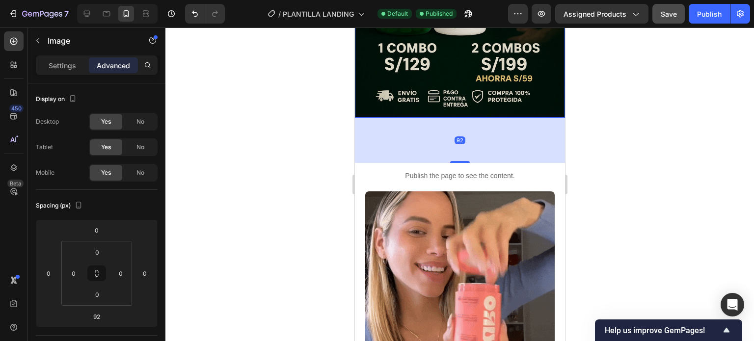
click at [457, 124] on div "92" at bounding box center [459, 140] width 210 height 45
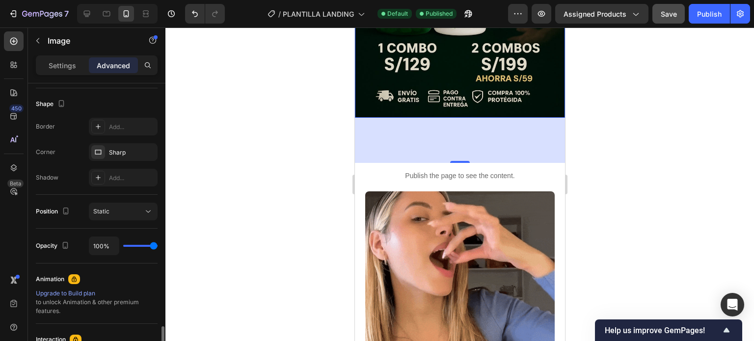
scroll to position [198, 0]
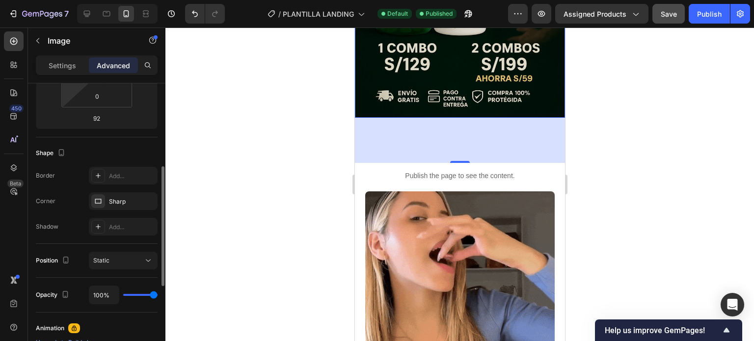
click at [72, 78] on div "Settings Advanced" at bounding box center [96, 69] width 137 height 28
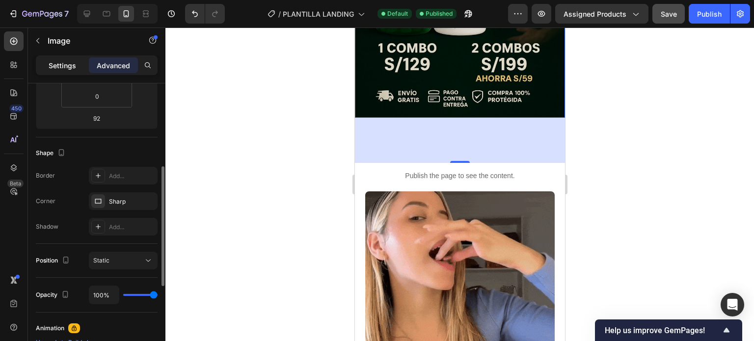
click at [74, 69] on p "Settings" at bounding box center [62, 65] width 27 height 10
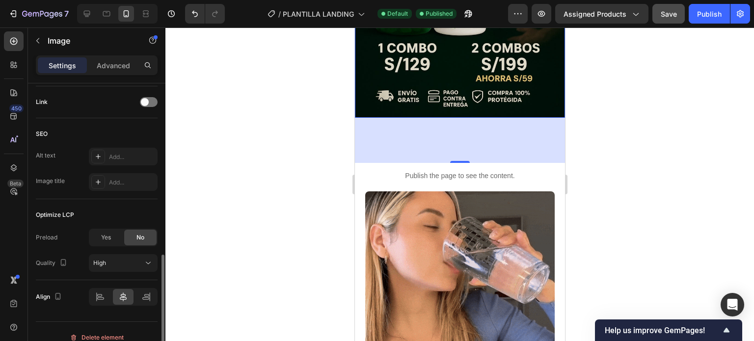
scroll to position [454, 0]
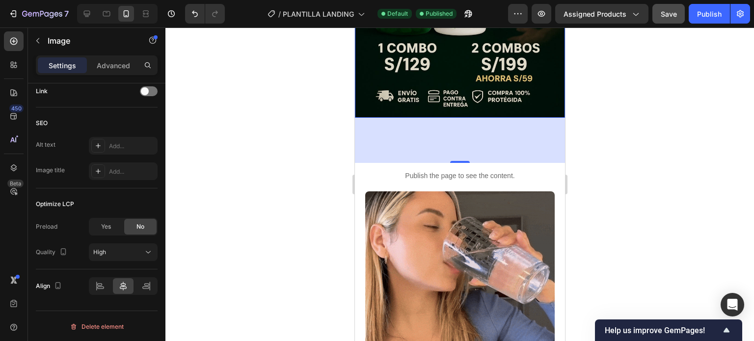
click at [386, 134] on div "92" at bounding box center [459, 140] width 210 height 45
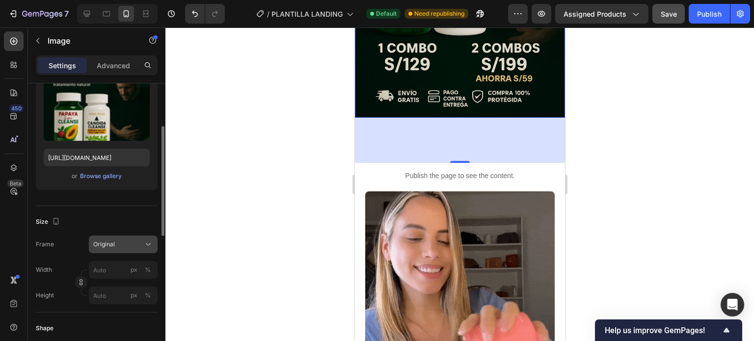
scroll to position [160, 0]
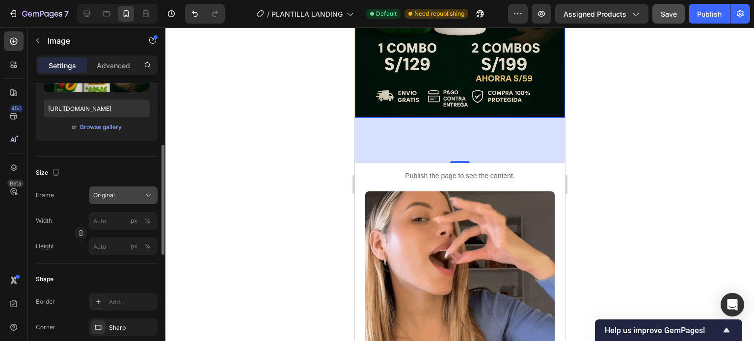
click at [111, 194] on span "Original" at bounding box center [104, 195] width 22 height 9
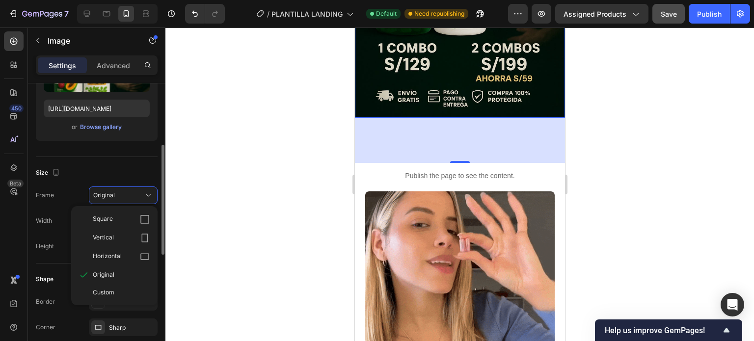
click at [116, 178] on div "Size" at bounding box center [97, 173] width 122 height 16
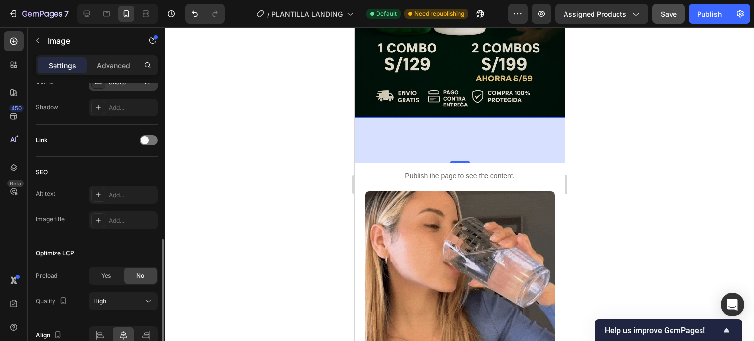
scroll to position [454, 0]
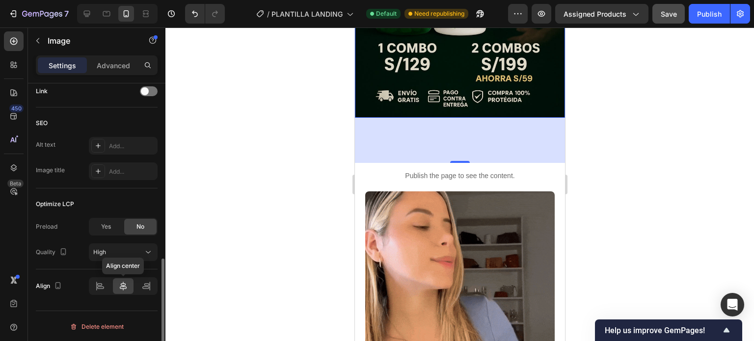
click at [124, 279] on div at bounding box center [123, 286] width 21 height 16
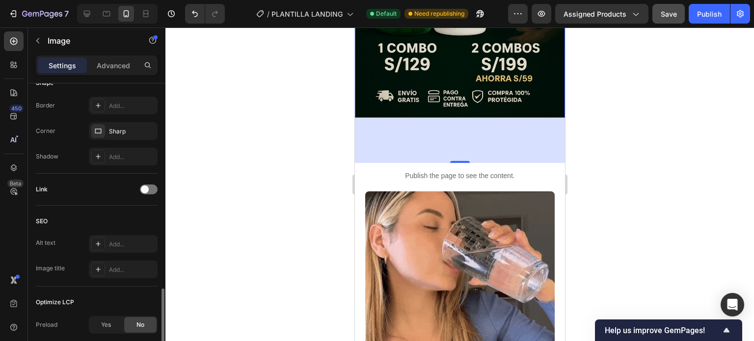
scroll to position [307, 0]
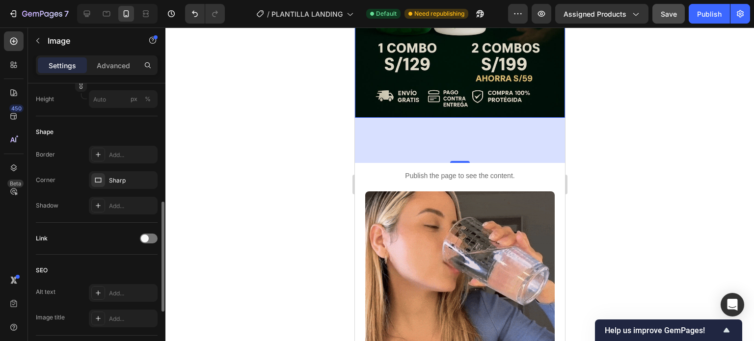
click at [430, 134] on div "92" at bounding box center [459, 140] width 210 height 45
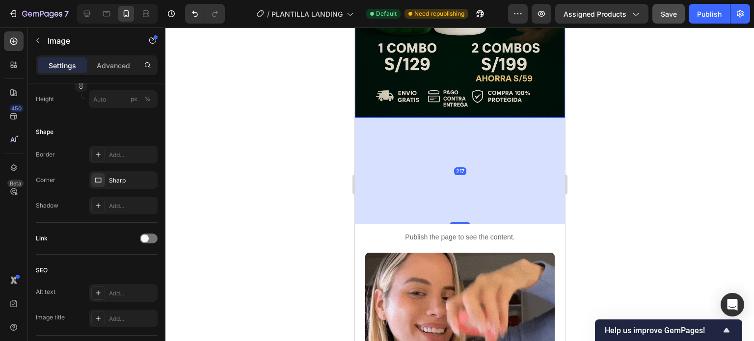
drag, startPoint x: 456, startPoint y: 150, endPoint x: 473, endPoint y: 211, distance: 63.7
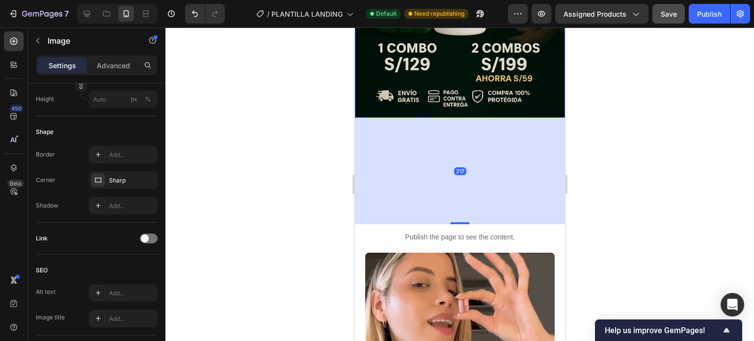
click at [473, 118] on div "217" at bounding box center [459, 118] width 210 height 0
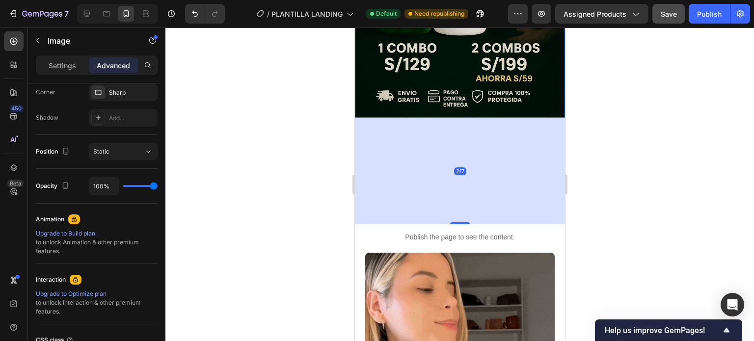
click at [475, 162] on div "217" at bounding box center [459, 171] width 210 height 106
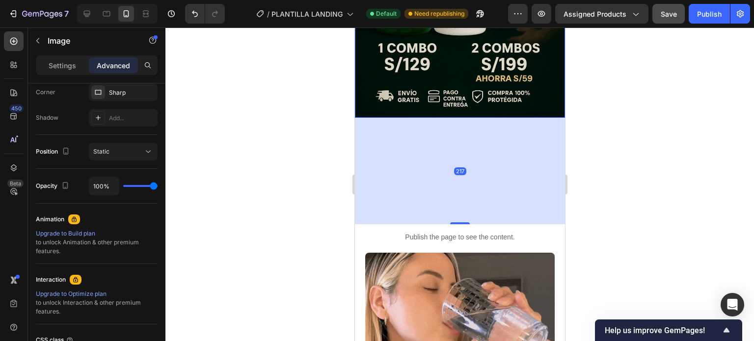
click at [475, 162] on div "217" at bounding box center [459, 171] width 210 height 106
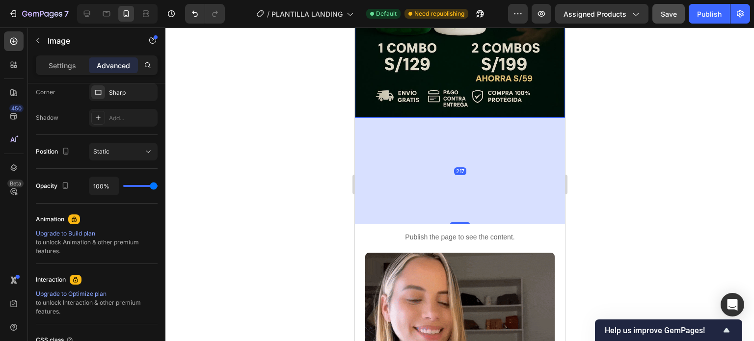
click at [475, 162] on div "217" at bounding box center [459, 171] width 210 height 106
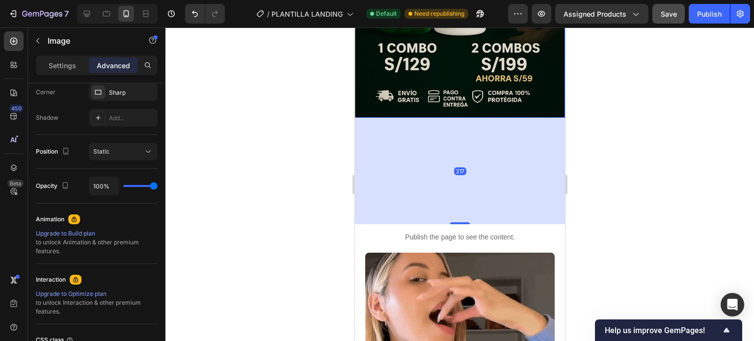
click at [475, 162] on div "217" at bounding box center [459, 171] width 210 height 106
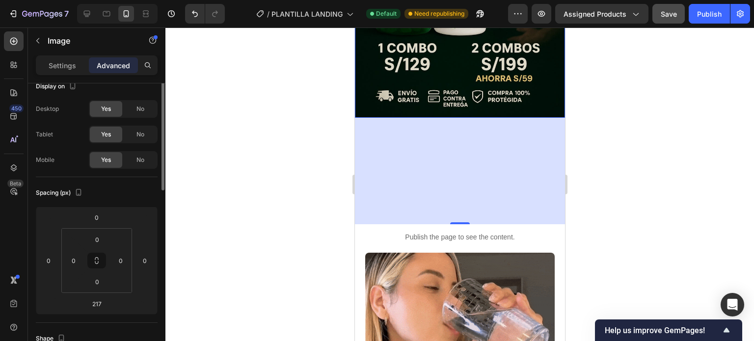
scroll to position [0, 0]
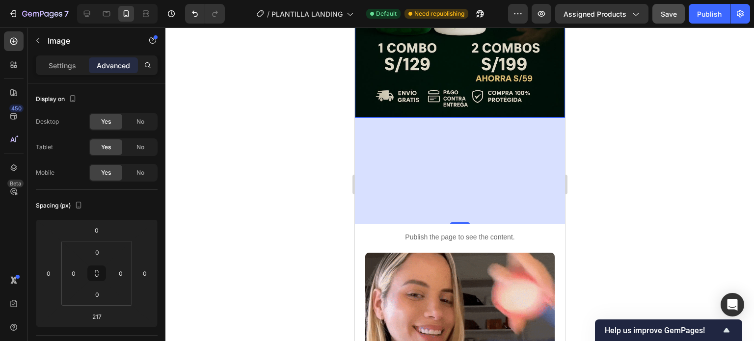
drag, startPoint x: 456, startPoint y: 204, endPoint x: 466, endPoint y: 119, distance: 85.4
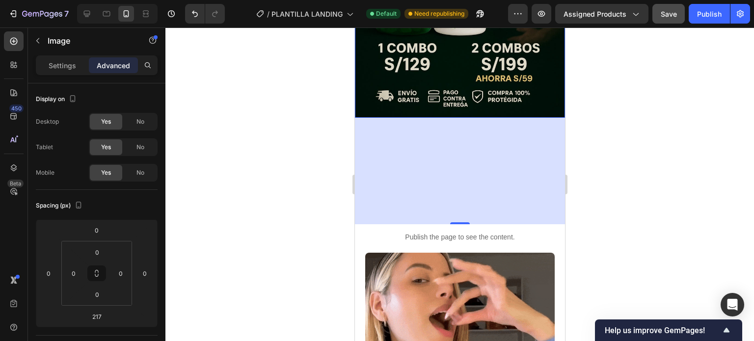
click at [466, 119] on div "217" at bounding box center [459, 171] width 210 height 106
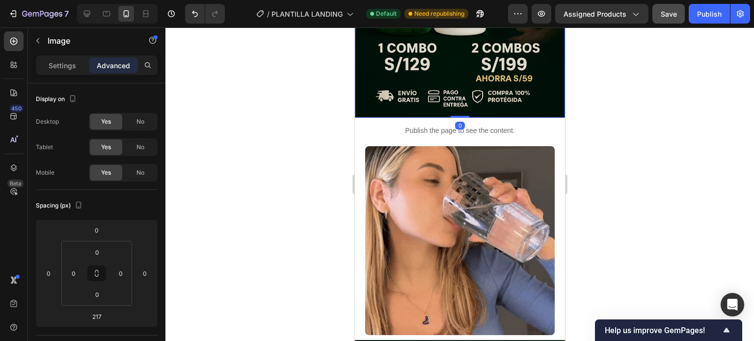
drag, startPoint x: 456, startPoint y: 211, endPoint x: 471, endPoint y: 64, distance: 147.5
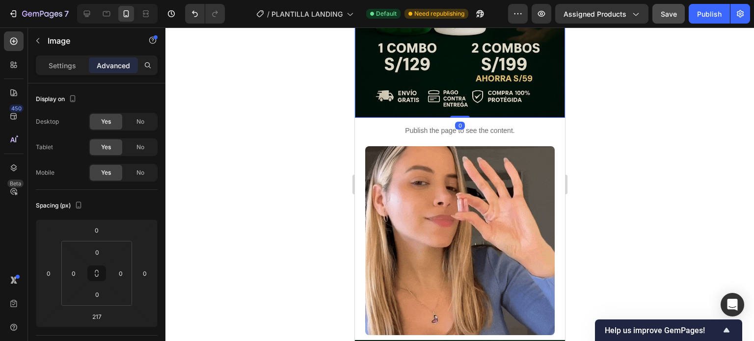
type input "0"
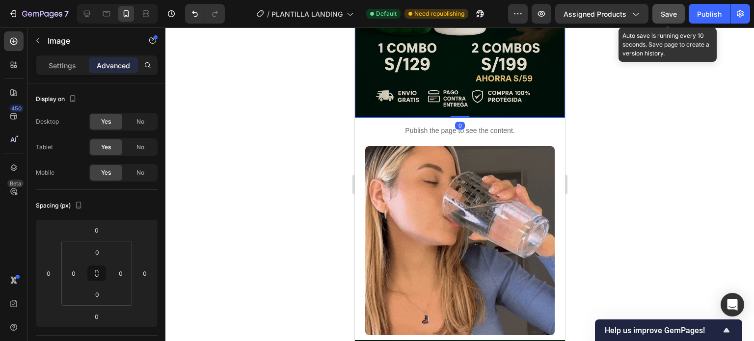
click at [677, 15] on span "Save" at bounding box center [668, 14] width 16 height 8
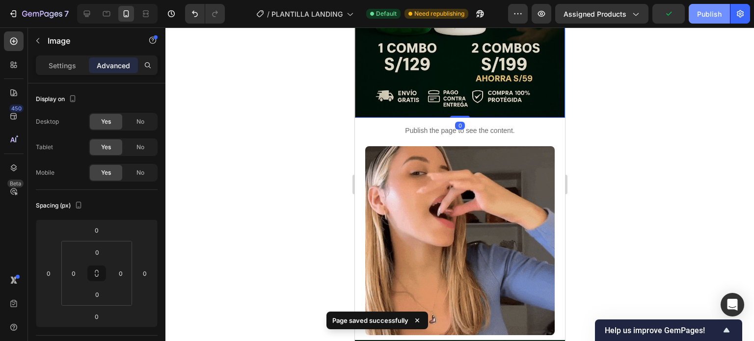
click at [696, 11] on button "Publish" at bounding box center [708, 14] width 41 height 20
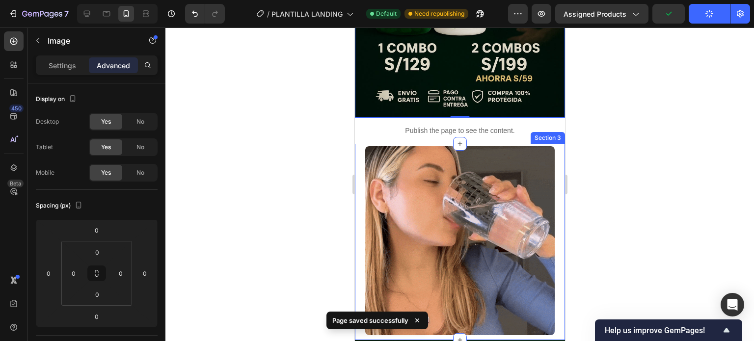
click at [472, 144] on div "Image" at bounding box center [459, 242] width 210 height 196
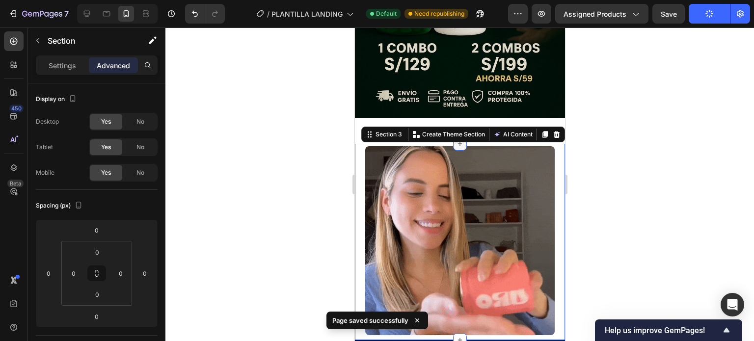
click at [458, 140] on icon at bounding box center [459, 144] width 8 height 8
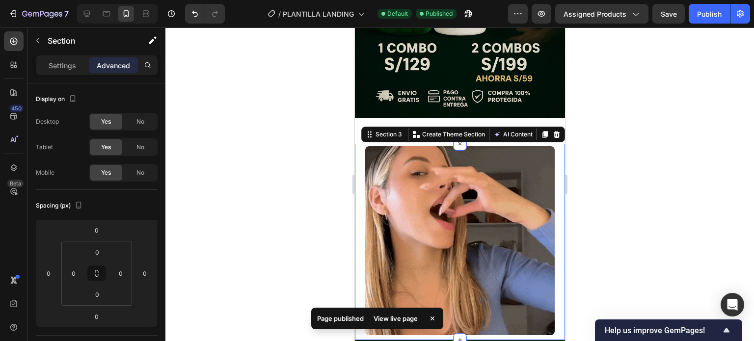
click at [639, 176] on div at bounding box center [459, 184] width 588 height 314
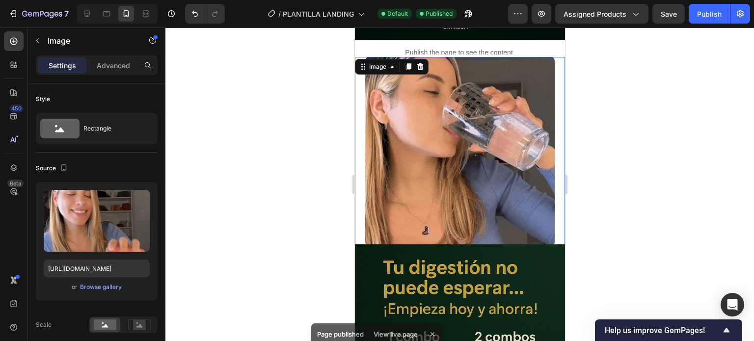
click at [554, 124] on div at bounding box center [459, 151] width 210 height 189
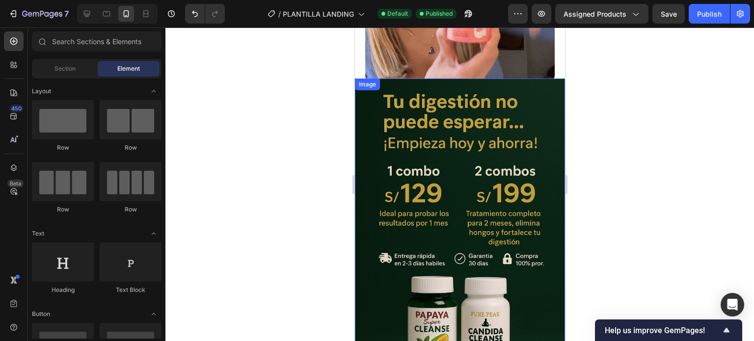
scroll to position [479, 0]
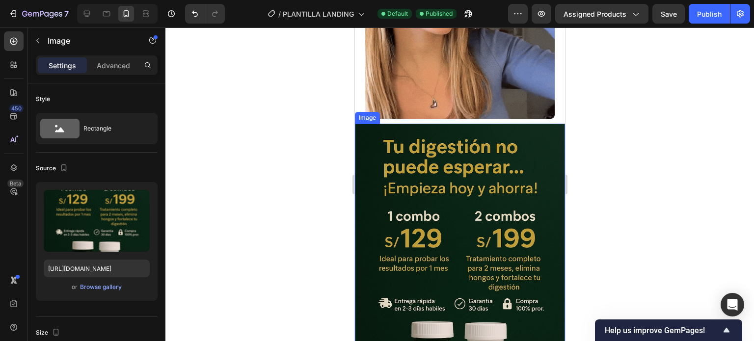
click at [452, 124] on img at bounding box center [459, 281] width 210 height 315
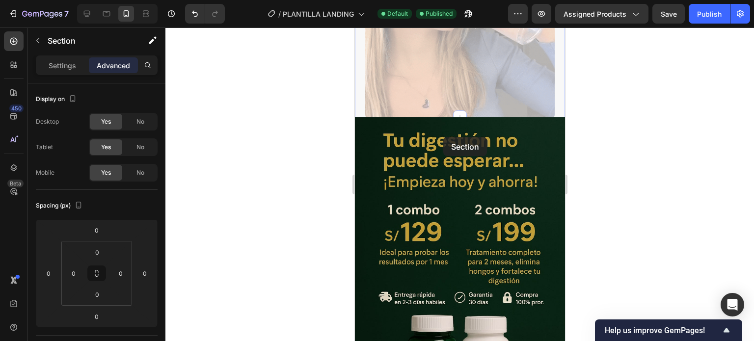
drag, startPoint x: 442, startPoint y: 115, endPoint x: 444, endPoint y: 140, distance: 25.1
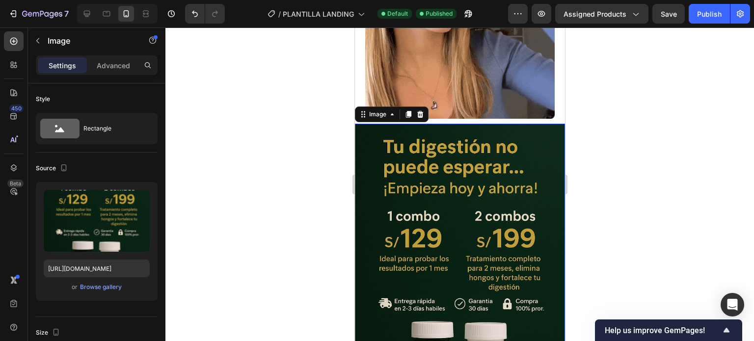
drag, startPoint x: 454, startPoint y: 111, endPoint x: 447, endPoint y: 135, distance: 24.9
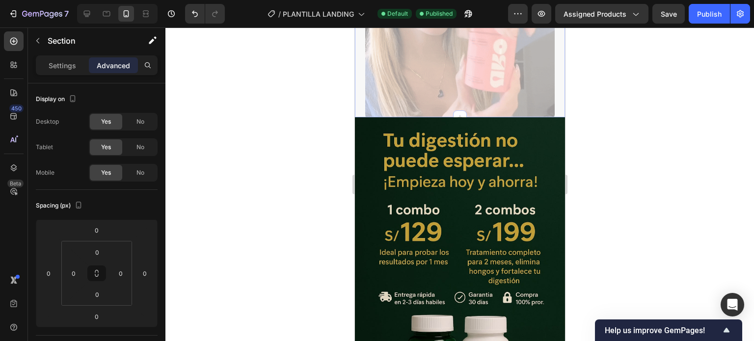
drag, startPoint x: 446, startPoint y: 113, endPoint x: 439, endPoint y: 132, distance: 20.3
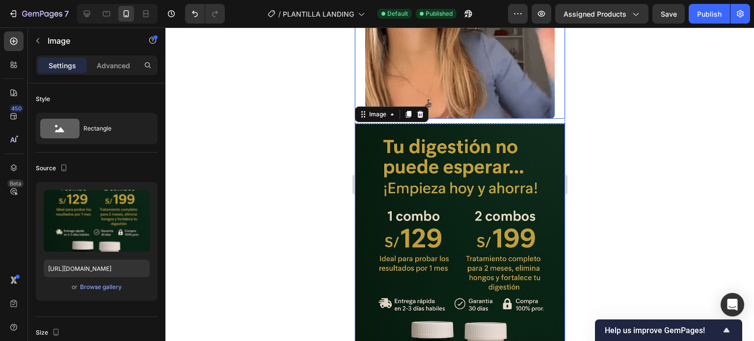
drag, startPoint x: 450, startPoint y: 110, endPoint x: 460, endPoint y: 86, distance: 25.8
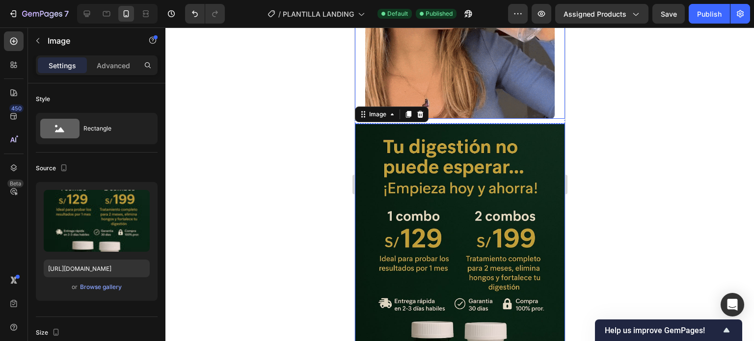
click at [460, 86] on div "Image Section 3" at bounding box center [459, 25] width 210 height 196
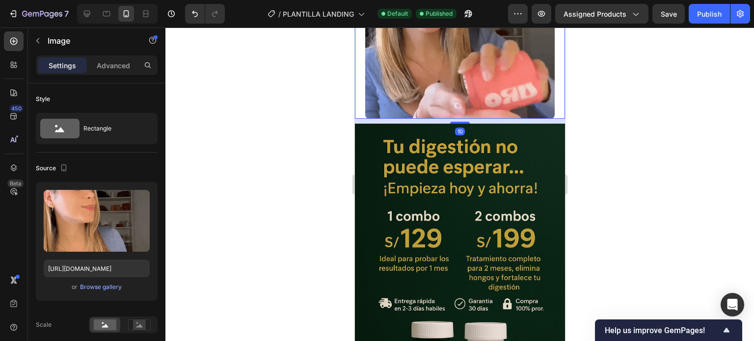
click at [454, 119] on div "10" at bounding box center [459, 121] width 210 height 5
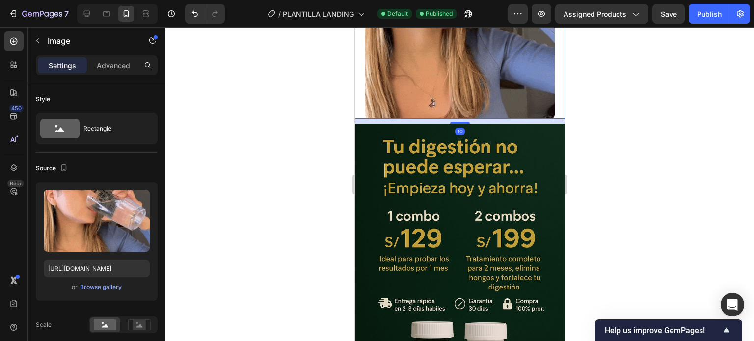
click at [454, 119] on div "10" at bounding box center [459, 121] width 210 height 5
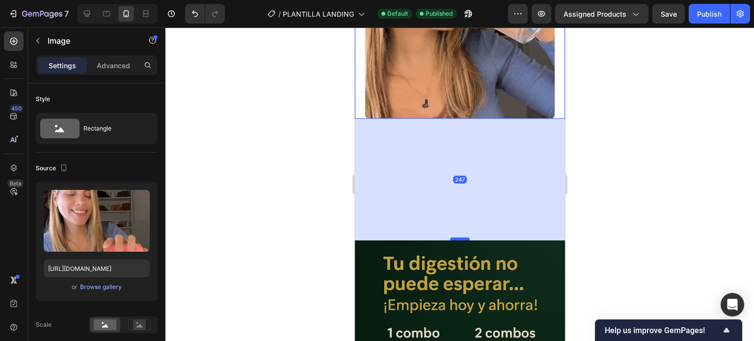
drag, startPoint x: 454, startPoint y: 115, endPoint x: 446, endPoint y: 241, distance: 125.9
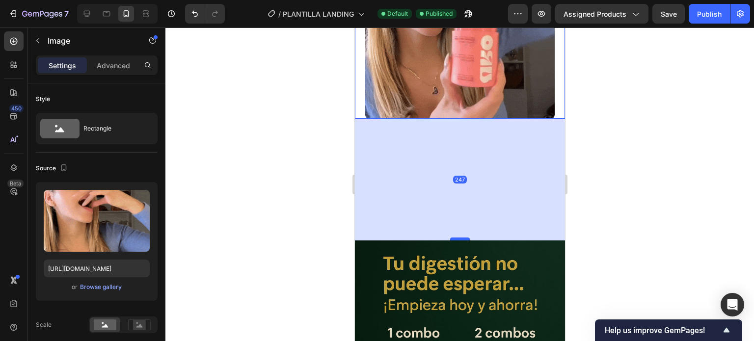
click at [449, 240] on div at bounding box center [459, 238] width 20 height 3
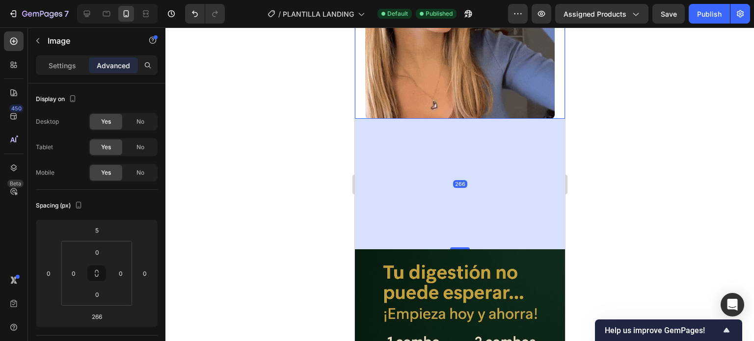
click at [457, 135] on div "266" at bounding box center [459, 184] width 210 height 131
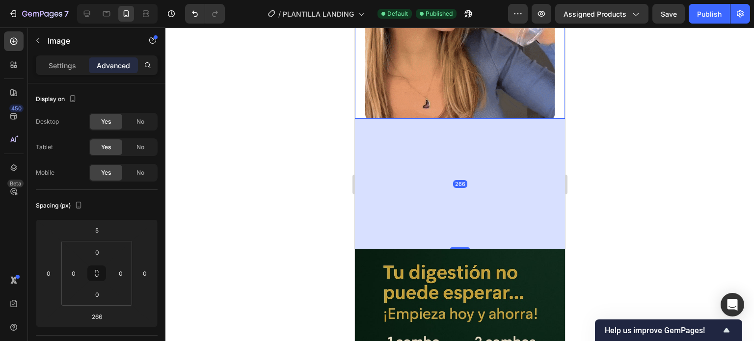
click at [457, 135] on div "266" at bounding box center [459, 184] width 210 height 131
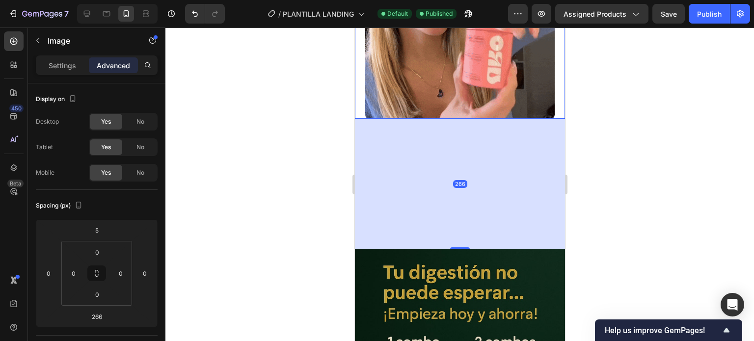
click at [457, 135] on div "266" at bounding box center [459, 184] width 210 height 131
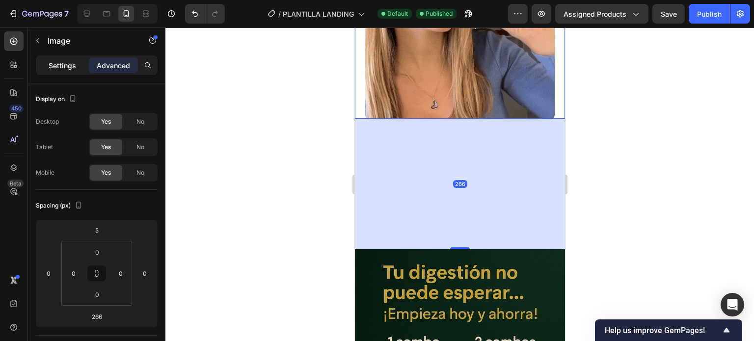
click at [75, 72] on div "Settings" at bounding box center [62, 65] width 49 height 16
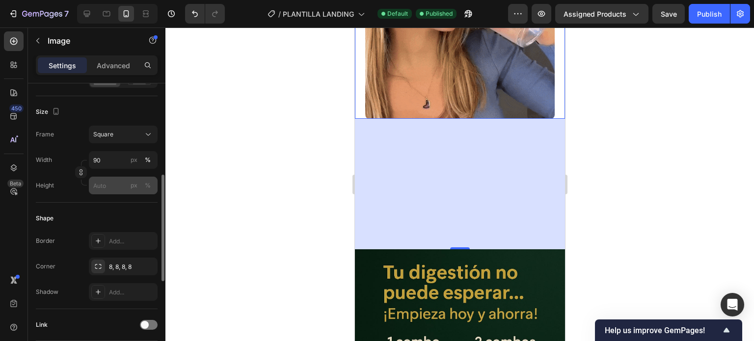
scroll to position [294, 0]
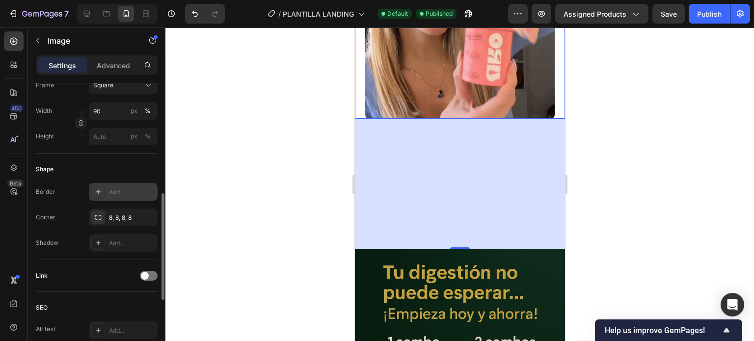
click at [109, 190] on div "Add..." at bounding box center [132, 192] width 46 height 9
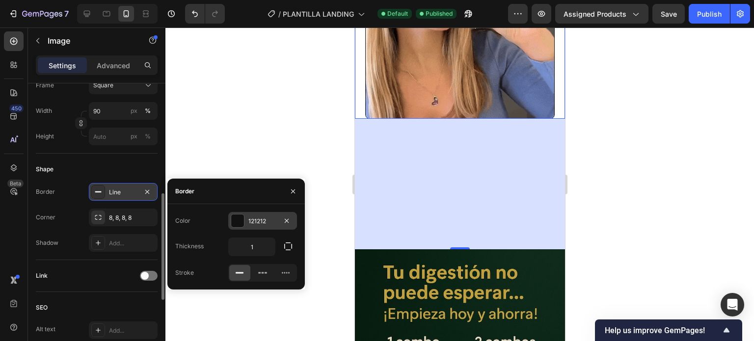
click at [247, 221] on div "121212" at bounding box center [262, 221] width 69 height 18
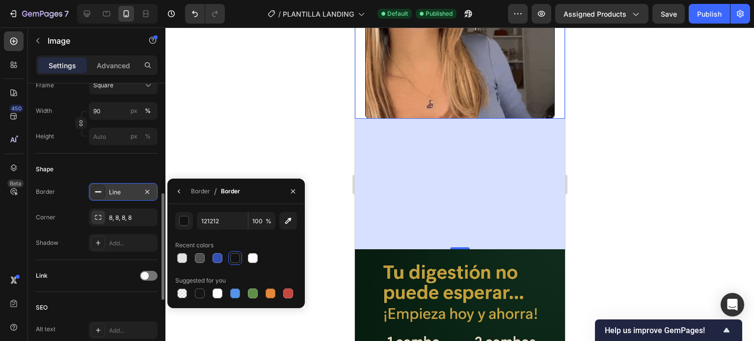
click at [244, 259] on div at bounding box center [236, 258] width 122 height 14
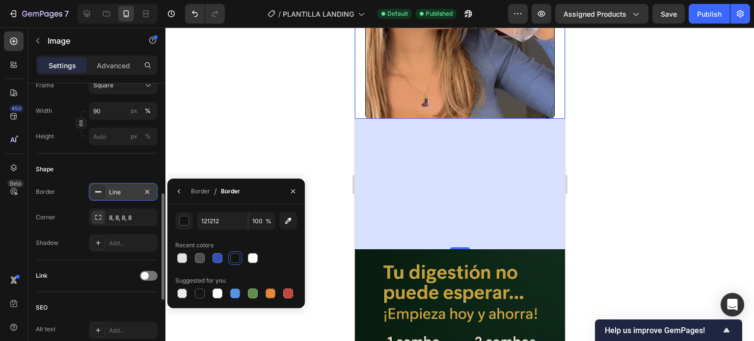
click at [240, 259] on div at bounding box center [235, 258] width 12 height 12
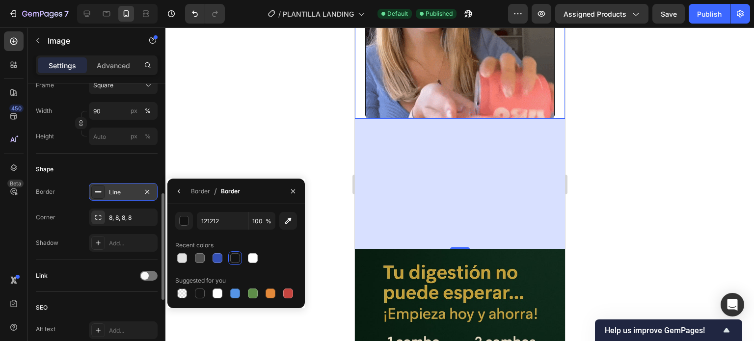
click at [240, 259] on div at bounding box center [235, 258] width 12 height 12
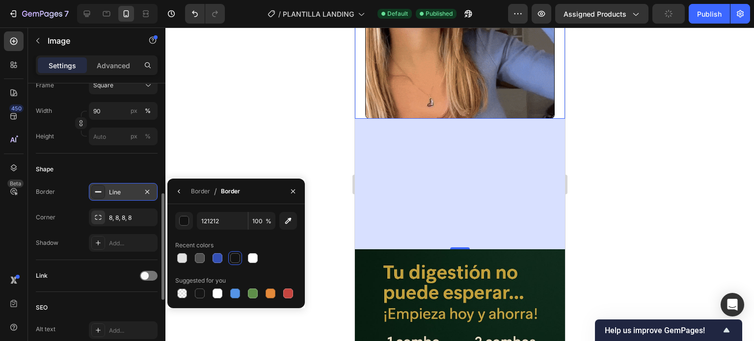
drag, startPoint x: 179, startPoint y: 150, endPoint x: 163, endPoint y: 153, distance: 16.0
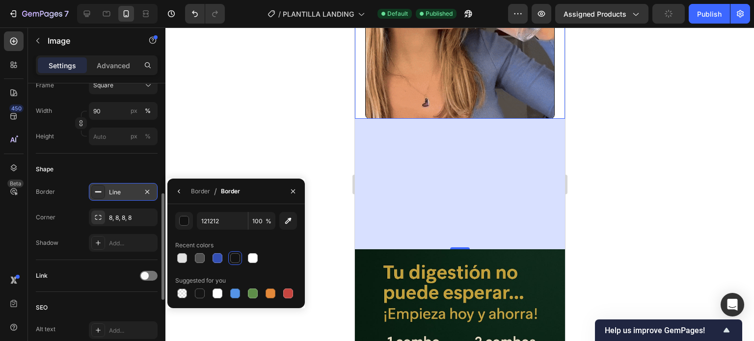
click at [178, 150] on div at bounding box center [459, 184] width 588 height 314
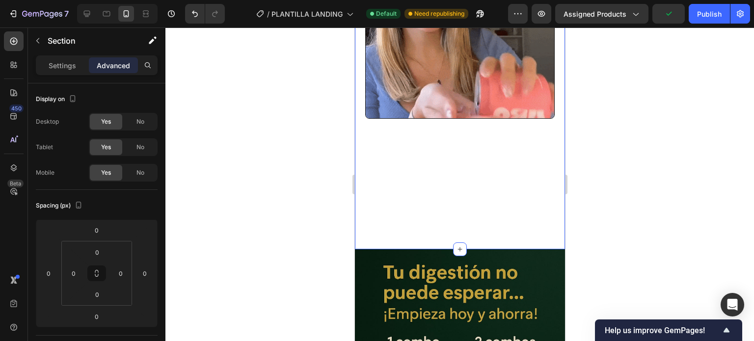
click at [431, 182] on div "Image" at bounding box center [459, 88] width 210 height 322
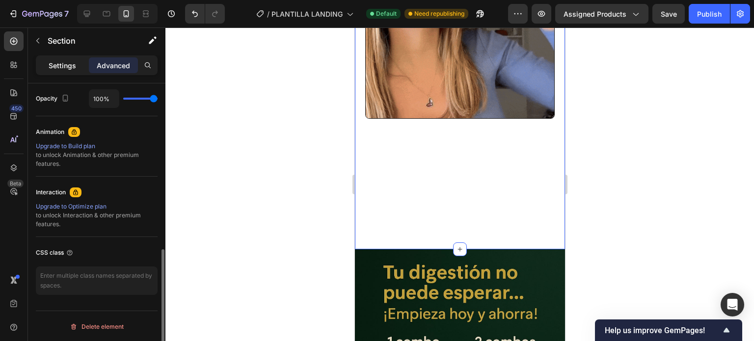
click at [62, 60] on p "Settings" at bounding box center [62, 65] width 27 height 10
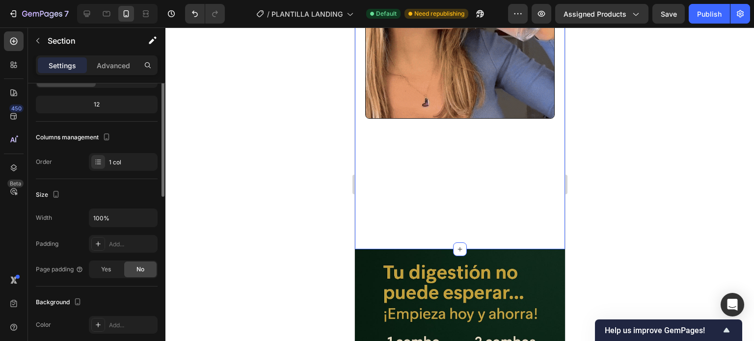
scroll to position [0, 0]
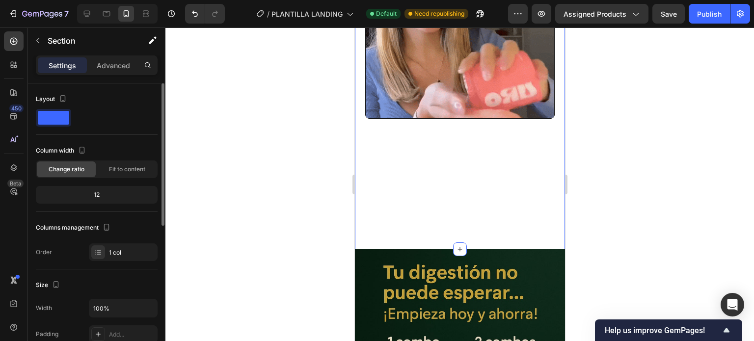
click at [61, 115] on span at bounding box center [53, 118] width 31 height 14
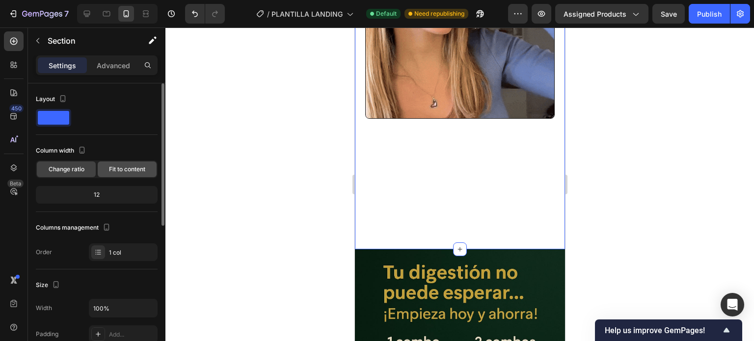
click at [110, 169] on span "Fit to content" at bounding box center [127, 169] width 36 height 9
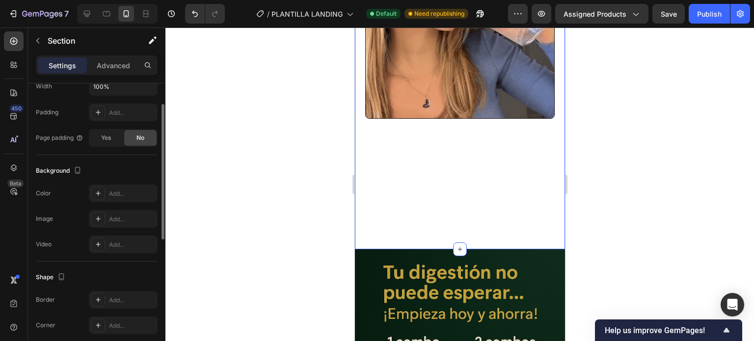
scroll to position [147, 0]
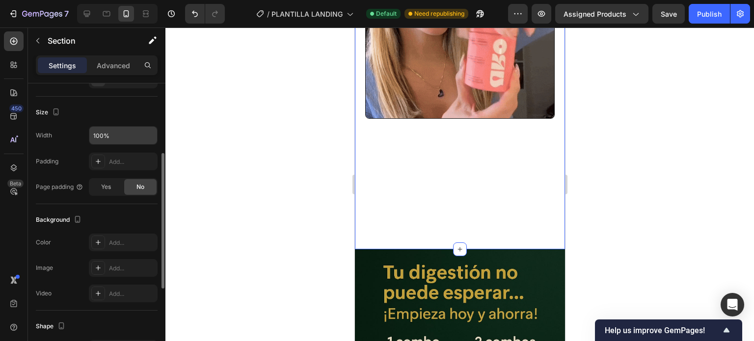
click at [101, 144] on div "100%" at bounding box center [123, 135] width 69 height 19
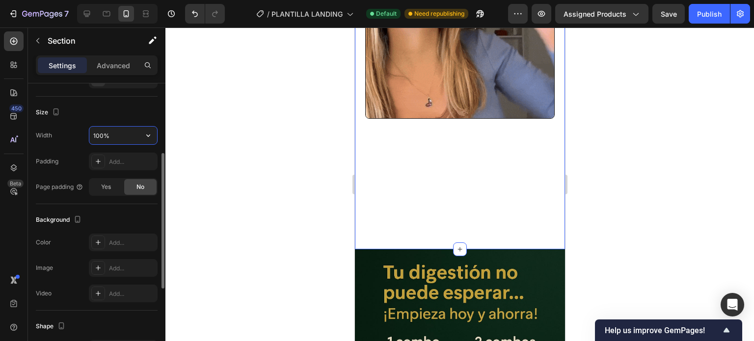
click at [105, 137] on input "100%" at bounding box center [123, 136] width 68 height 18
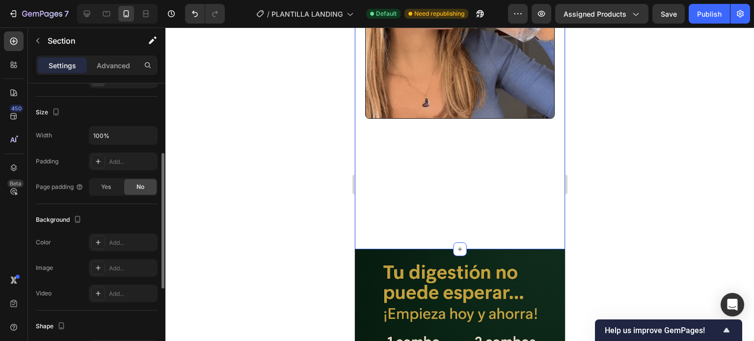
click at [104, 111] on div "Size" at bounding box center [97, 113] width 122 height 16
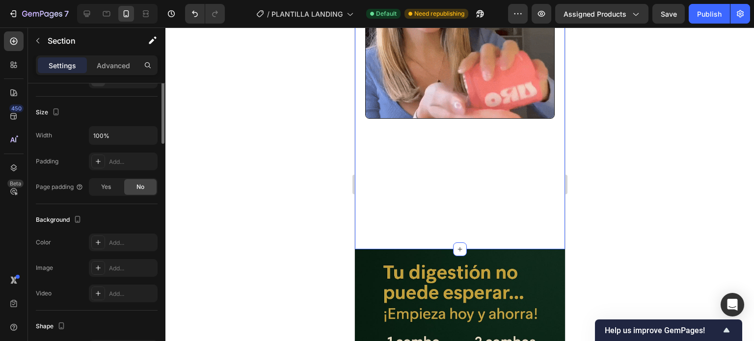
scroll to position [49, 0]
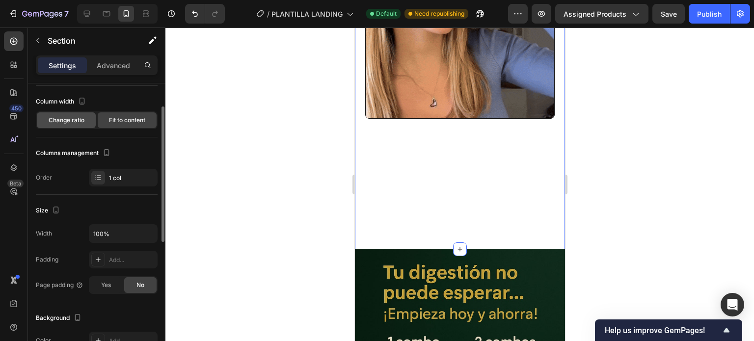
click at [75, 123] on span "Change ratio" at bounding box center [67, 120] width 36 height 9
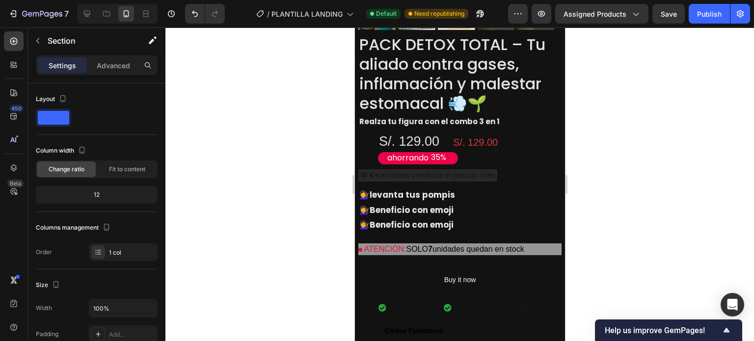
scroll to position [1276, 0]
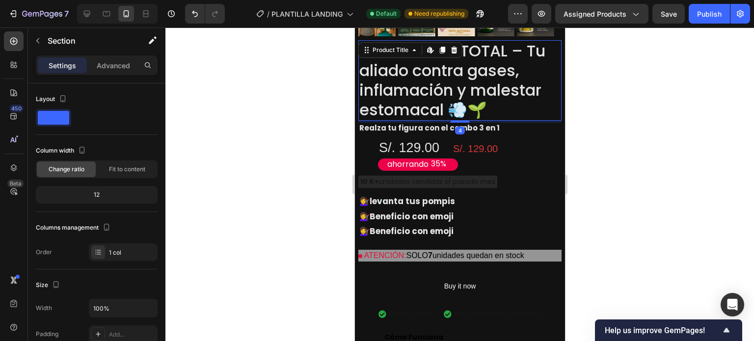
click at [536, 96] on h2 "PACK DETOX TOTAL – Tu aliado contra gases, inflamación y malestar estomacal 💨🌱" at bounding box center [459, 80] width 203 height 80
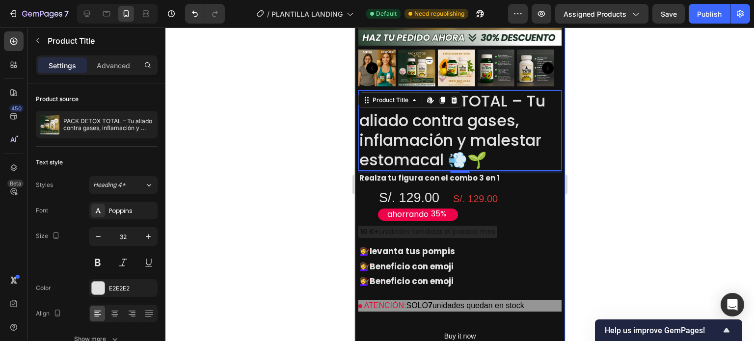
scroll to position [1227, 0]
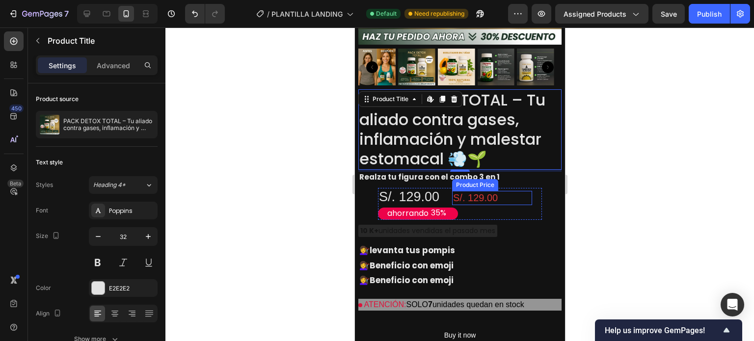
click at [522, 188] on div "S/. 129.00 Product Price Product Price" at bounding box center [501, 204] width 80 height 32
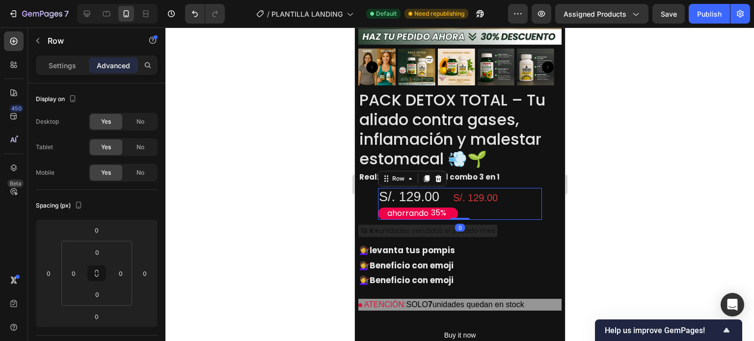
click at [513, 195] on div "S/. 129.00 Product Price Product Price" at bounding box center [501, 204] width 80 height 32
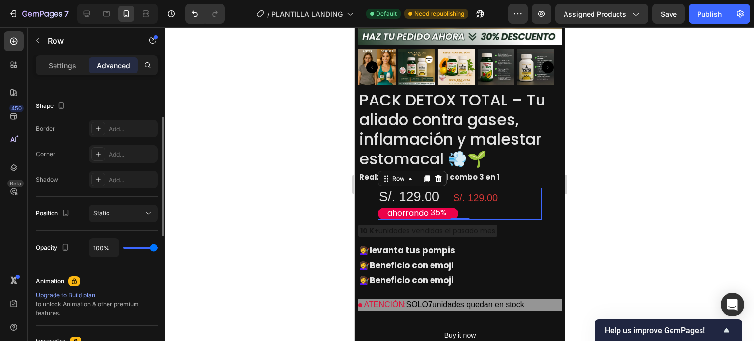
scroll to position [196, 0]
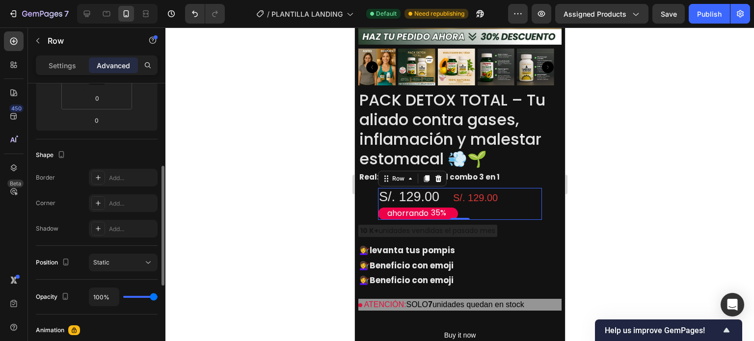
click at [73, 80] on div "Settings Advanced" at bounding box center [96, 69] width 137 height 28
click at [74, 65] on p "Settings" at bounding box center [62, 65] width 27 height 10
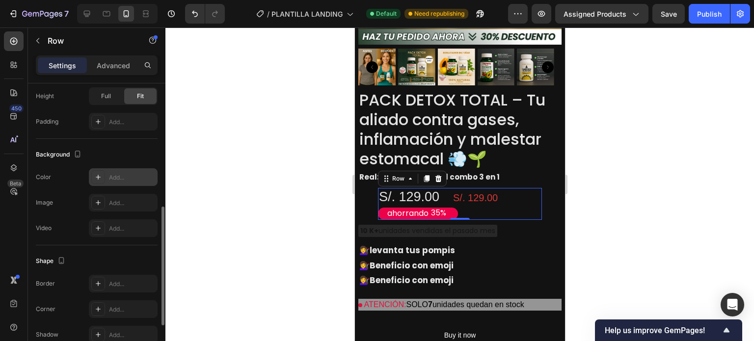
scroll to position [398, 0]
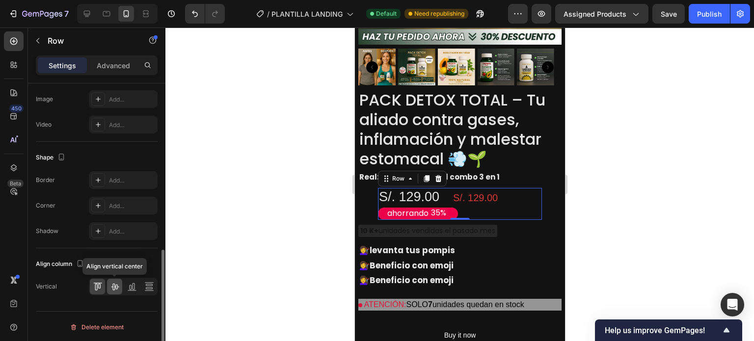
click at [114, 286] on icon at bounding box center [115, 287] width 8 height 7
click at [129, 287] on icon at bounding box center [130, 287] width 2 height 5
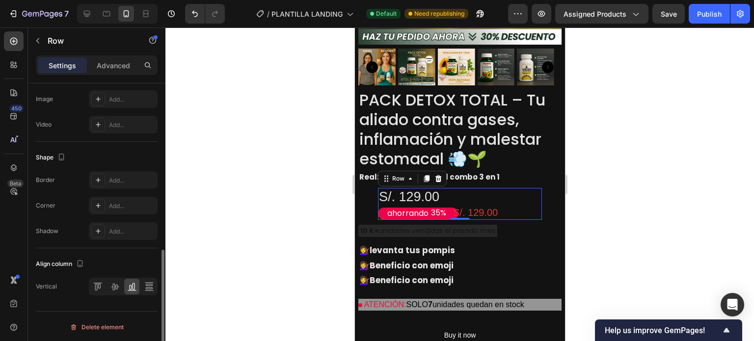
click at [105, 284] on div at bounding box center [123, 287] width 69 height 18
click at [114, 286] on icon at bounding box center [115, 287] width 8 height 7
click at [102, 286] on icon at bounding box center [98, 287] width 10 height 10
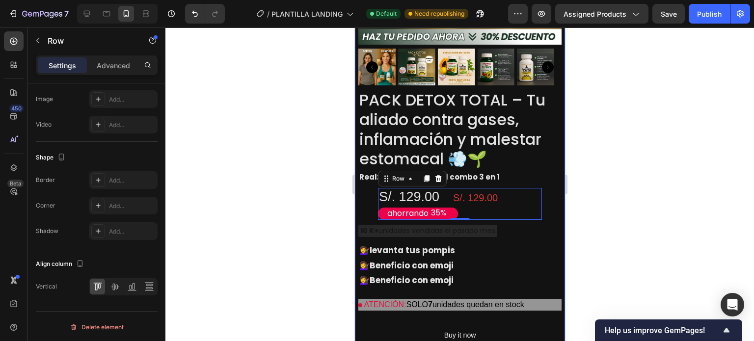
click at [507, 192] on div "S/. 129.00 Product Price Product Price" at bounding box center [501, 204] width 80 height 32
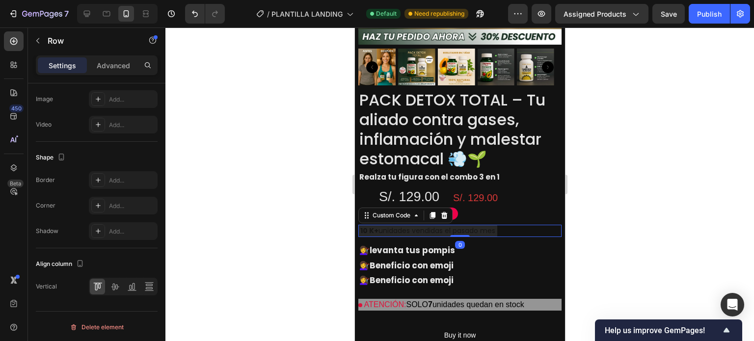
click at [492, 225] on div "10 K+ unidades vendidas el pasado mes" at bounding box center [427, 231] width 139 height 12
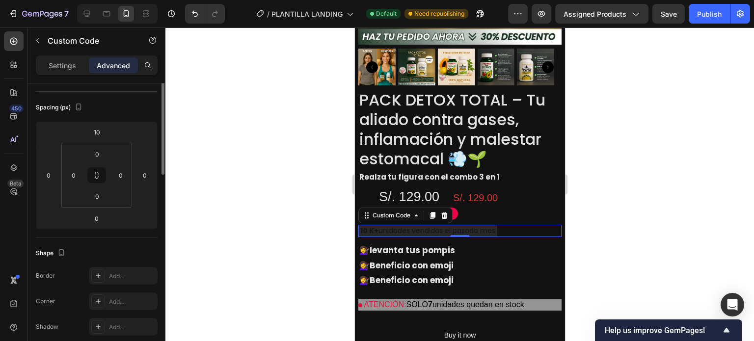
scroll to position [49, 0]
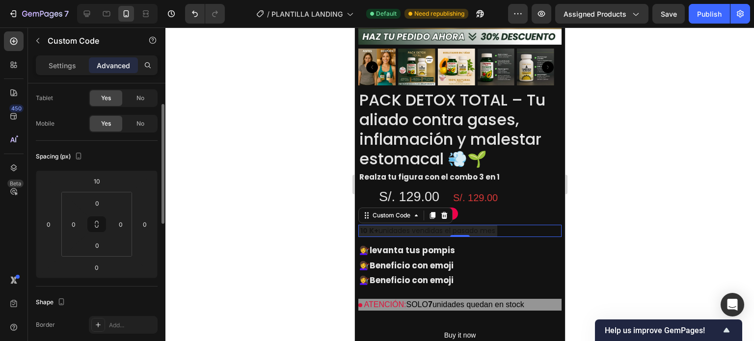
click at [73, 81] on div "Settings Advanced" at bounding box center [96, 69] width 137 height 28
click at [74, 69] on p "Settings" at bounding box center [62, 65] width 27 height 10
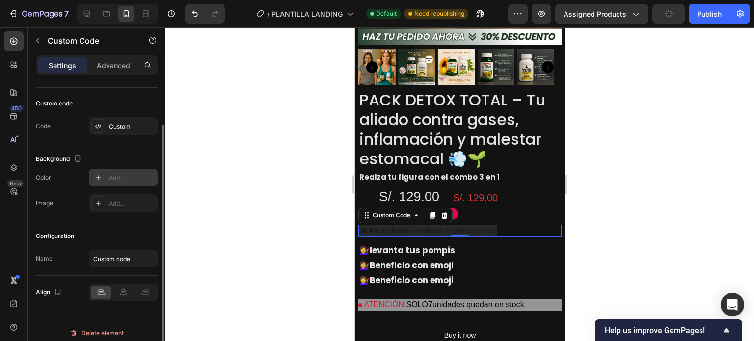
click at [101, 179] on icon at bounding box center [98, 178] width 8 height 8
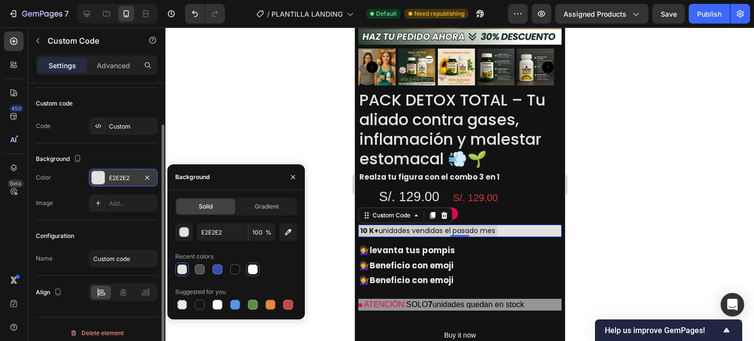
click at [253, 271] on div at bounding box center [253, 269] width 10 height 10
type input "FFFFFF"
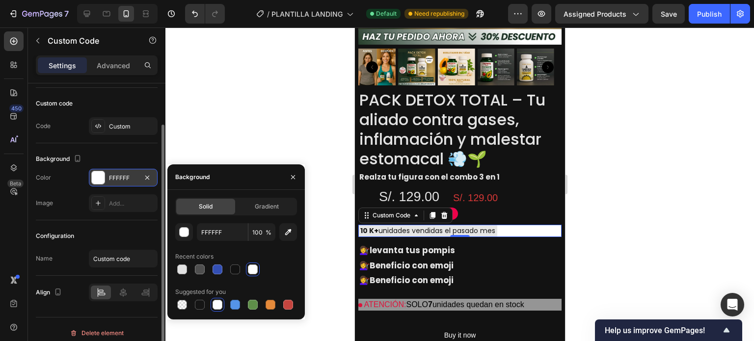
click at [457, 220] on div "Product Images PACK DETOX TOTAL – Tu aliado contra gases, inflamación y malesta…" at bounding box center [459, 108] width 203 height 533
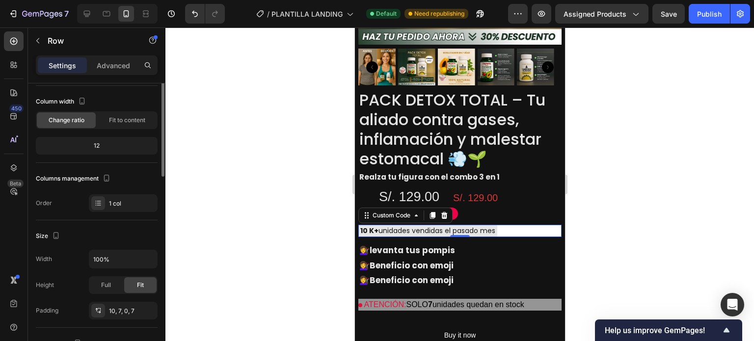
scroll to position [0, 0]
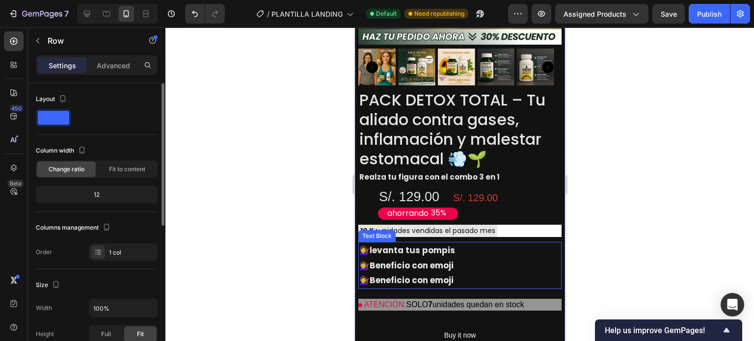
click at [496, 243] on p "💇‍♀️ levanta tus pompis" at bounding box center [459, 250] width 201 height 15
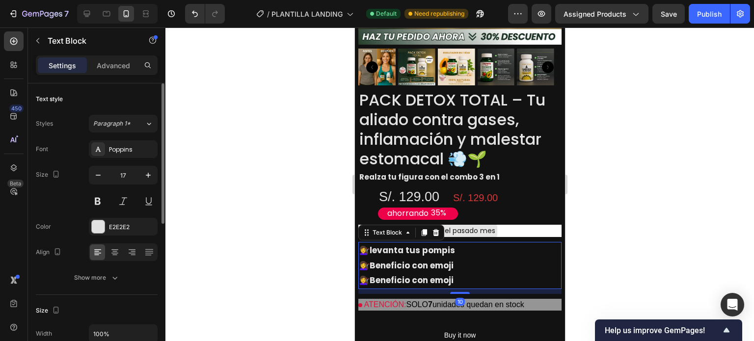
click at [501, 258] on p "💇‍♀️ Beneficio con emoji" at bounding box center [459, 265] width 201 height 15
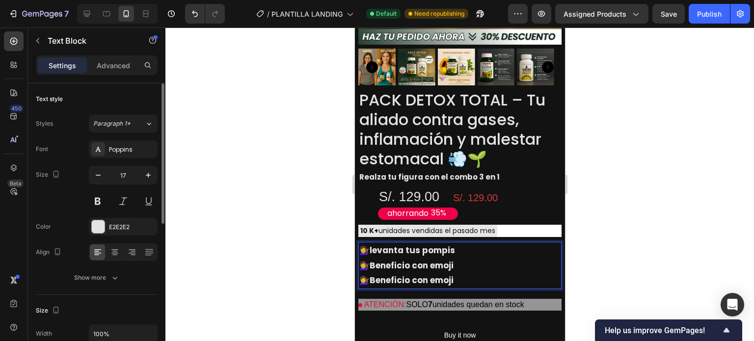
click at [511, 258] on p "💇‍♀️ Beneficio con emoji" at bounding box center [459, 265] width 201 height 15
click at [467, 258] on p "💇‍♀️ Beneficio con emoji" at bounding box center [459, 265] width 201 height 15
click at [503, 243] on p "💇‍♀️ levanta tus pompis" at bounding box center [459, 250] width 201 height 15
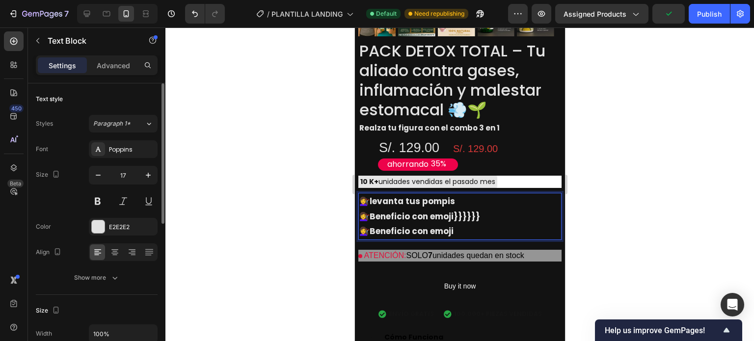
click at [486, 250] on p "ATENCIÓN: SOLO 7 unidades quedan en stock" at bounding box center [459, 256] width 203 height 12
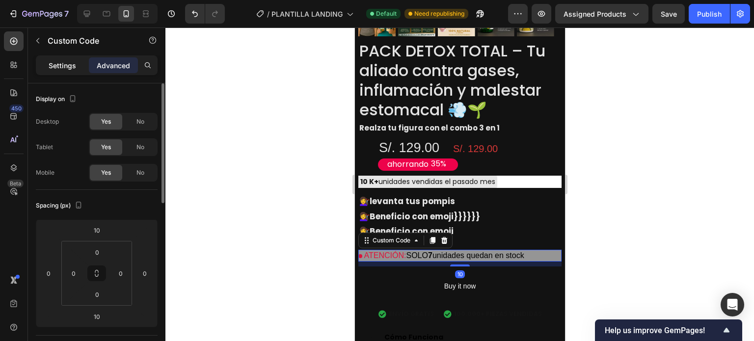
click at [71, 68] on p "Settings" at bounding box center [62, 65] width 27 height 10
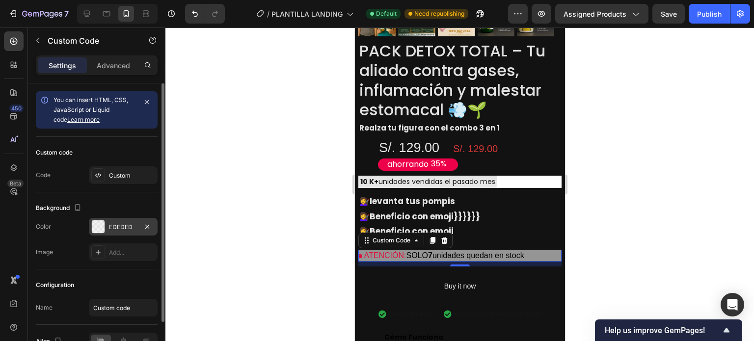
click at [132, 230] on div "EDEDED" at bounding box center [123, 227] width 28 height 9
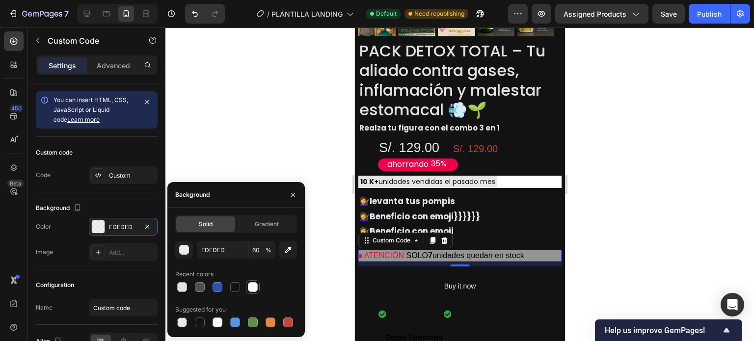
click at [256, 287] on div at bounding box center [253, 287] width 10 height 10
type input "FFFFFF"
type input "100"
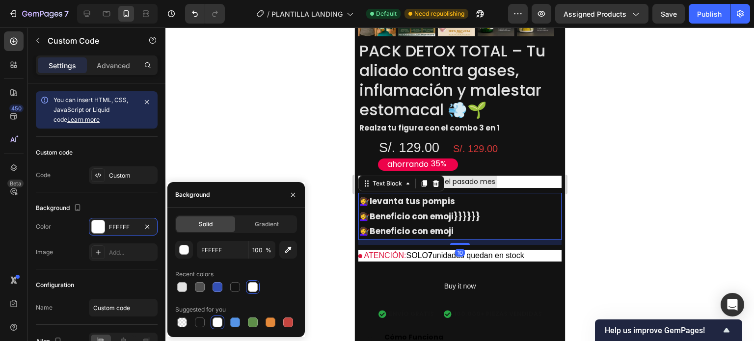
click at [513, 224] on p "💇‍♀️ Beneficio con emoji" at bounding box center [459, 231] width 201 height 15
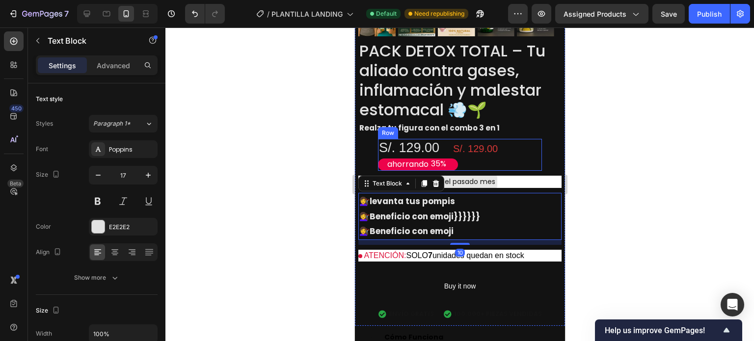
click at [505, 143] on div "S/. 129.00 Product Price Product Price" at bounding box center [501, 155] width 80 height 32
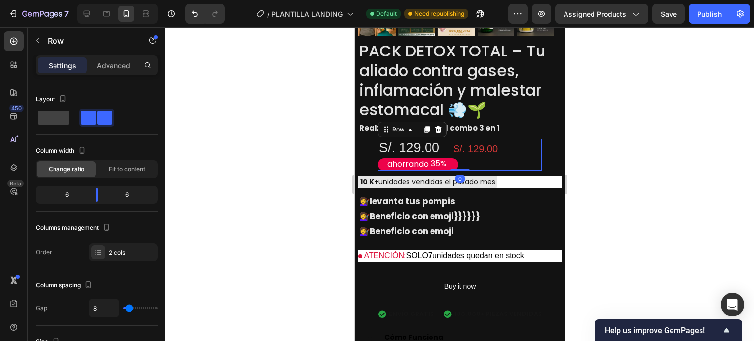
click at [63, 76] on div "Settings Advanced" at bounding box center [96, 69] width 137 height 28
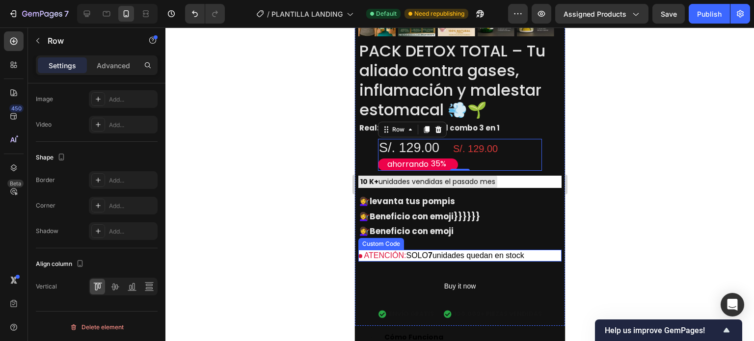
scroll to position [1325, 0]
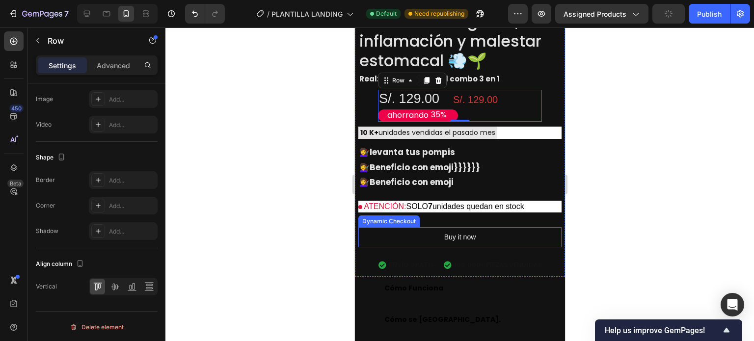
click at [481, 227] on button "Buy it now" at bounding box center [459, 237] width 203 height 20
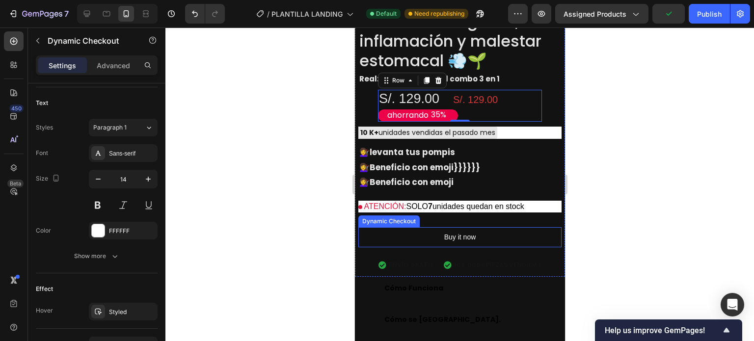
scroll to position [0, 0]
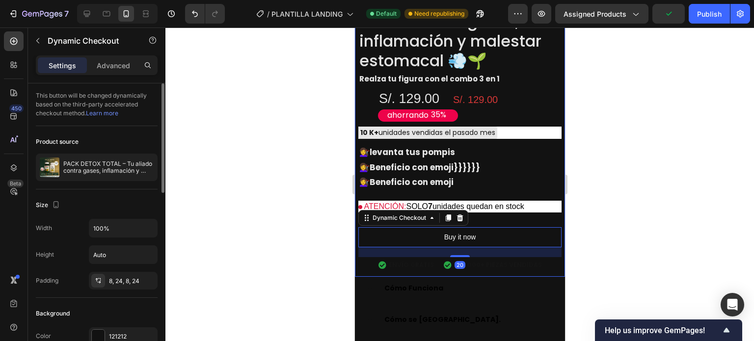
click at [483, 205] on div "Product Images PACK DETOX TOTAL – Tu aliado contra gases, inflamación y malesta…" at bounding box center [459, 9] width 203 height 533
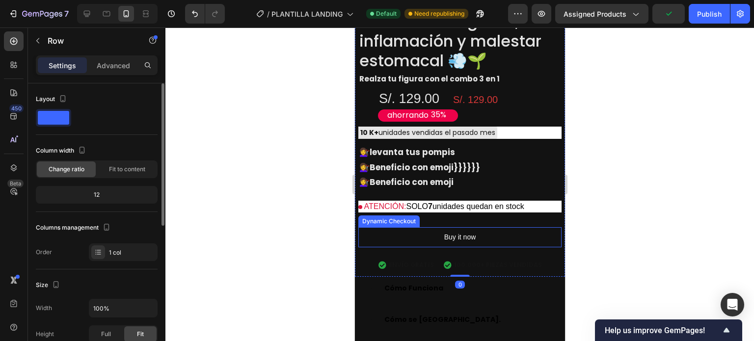
click at [483, 227] on button "Buy it now" at bounding box center [459, 237] width 203 height 20
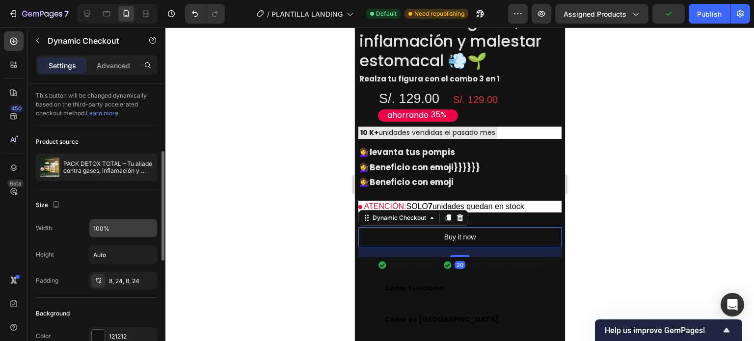
scroll to position [49, 0]
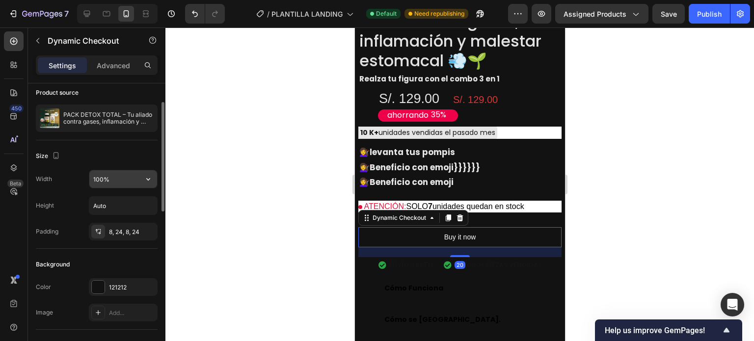
click at [130, 177] on input "100%" at bounding box center [123, 179] width 68 height 18
click at [130, 202] on input "Auto" at bounding box center [123, 206] width 68 height 18
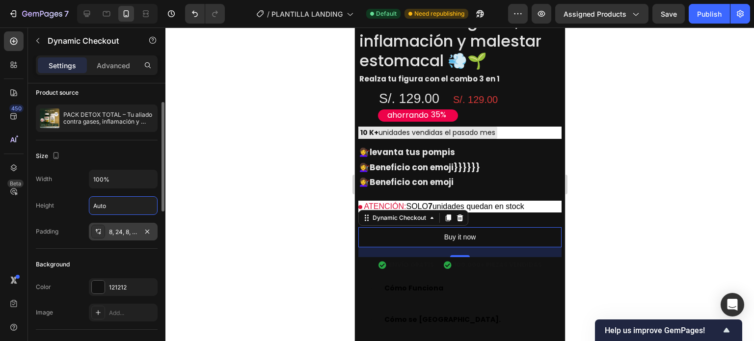
scroll to position [98, 0]
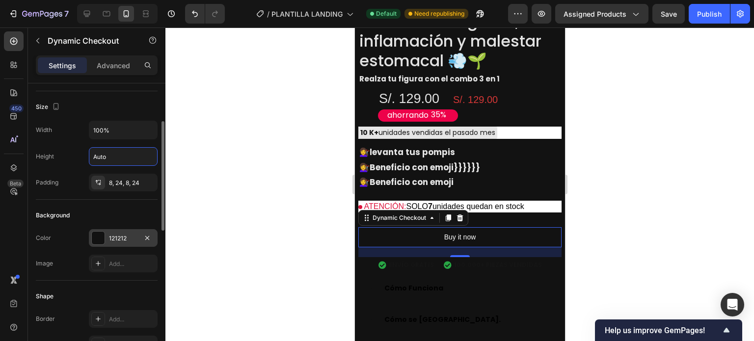
click at [116, 234] on div "121212" at bounding box center [123, 238] width 28 height 9
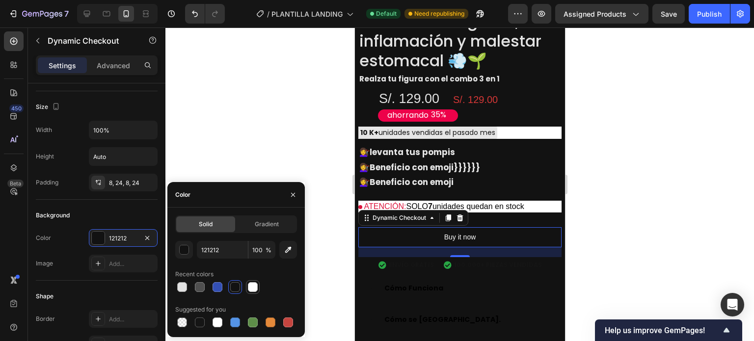
click at [252, 286] on div at bounding box center [253, 287] width 10 height 10
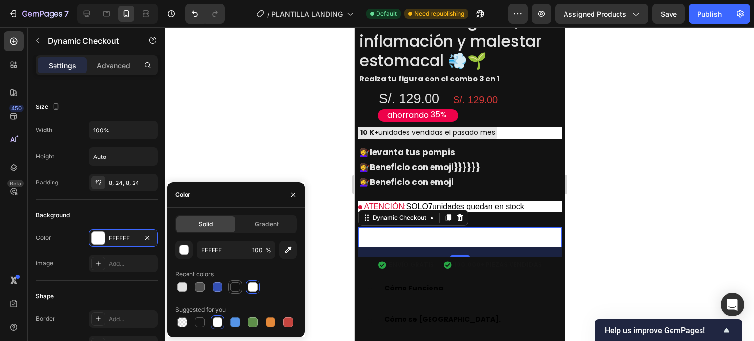
click at [230, 288] on div at bounding box center [235, 287] width 10 height 10
type input "121212"
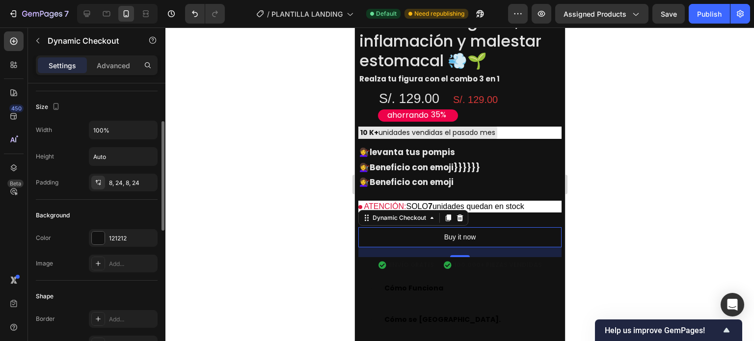
click at [115, 281] on div "Shape Border Add... Corner Add... Shadow Add..." at bounding box center [97, 334] width 122 height 106
click at [428, 227] on button "Buy it now" at bounding box center [459, 237] width 203 height 20
click at [408, 227] on button "Buy it now" at bounding box center [459, 237] width 203 height 20
click at [395, 227] on button "Buy it now" at bounding box center [459, 237] width 203 height 20
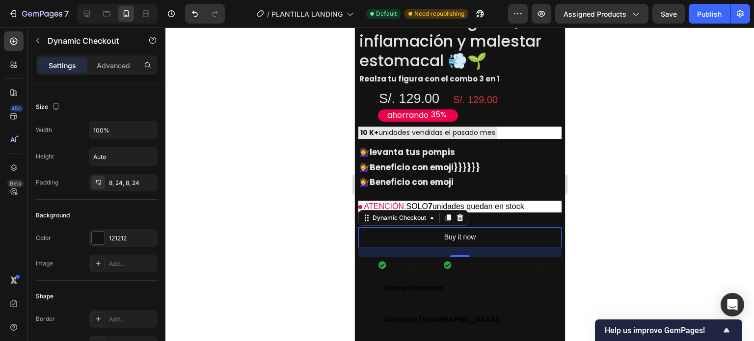
click at [395, 227] on button "Buy it now" at bounding box center [459, 237] width 203 height 20
click at [461, 231] on div "Buy it now" at bounding box center [460, 237] width 32 height 12
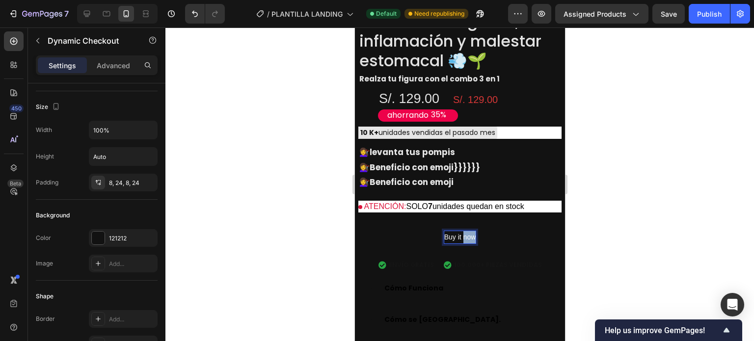
click at [461, 231] on p "Buy it now" at bounding box center [460, 237] width 32 height 12
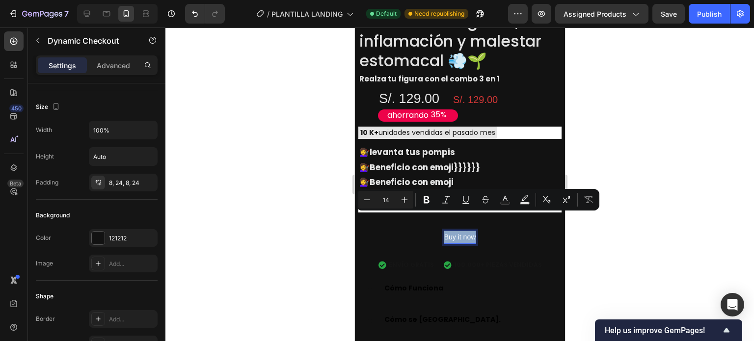
click at [461, 231] on p "Buy it now" at bounding box center [460, 237] width 32 height 12
click at [621, 251] on div at bounding box center [459, 184] width 588 height 314
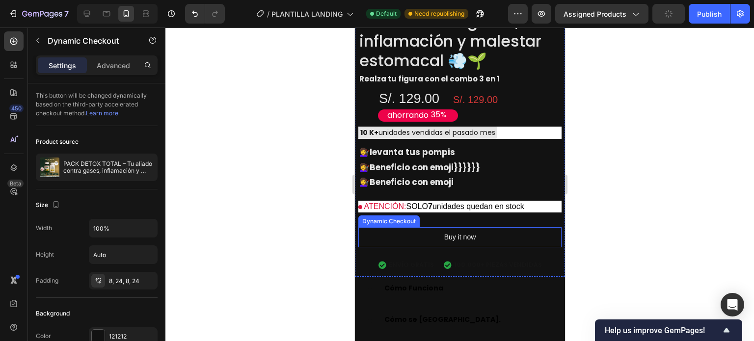
click at [501, 227] on button "Buy it now" at bounding box center [459, 237] width 203 height 20
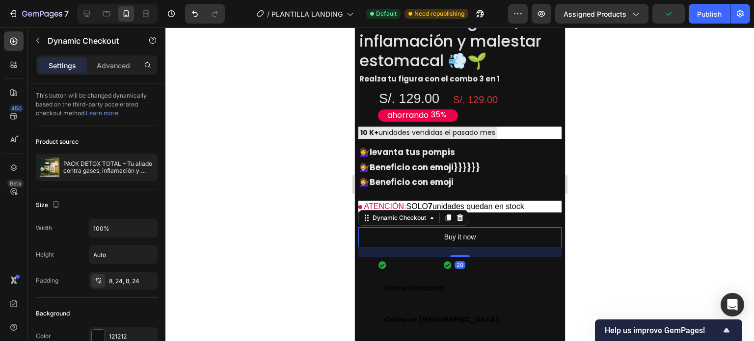
click at [476, 227] on button "Buy it now" at bounding box center [459, 237] width 203 height 20
click at [462, 231] on p "Buy it now" at bounding box center [460, 237] width 32 height 12
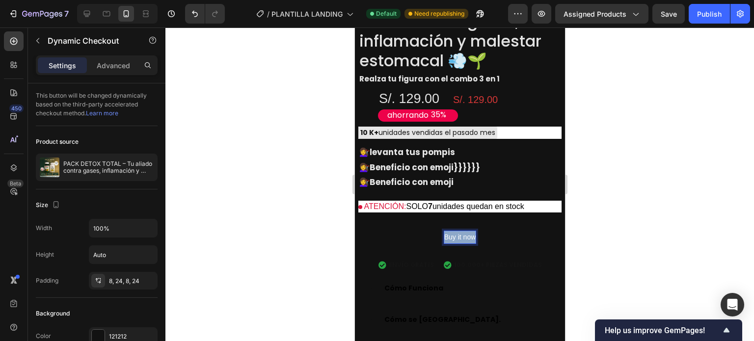
click at [462, 231] on p "Buy it now" at bounding box center [460, 237] width 32 height 12
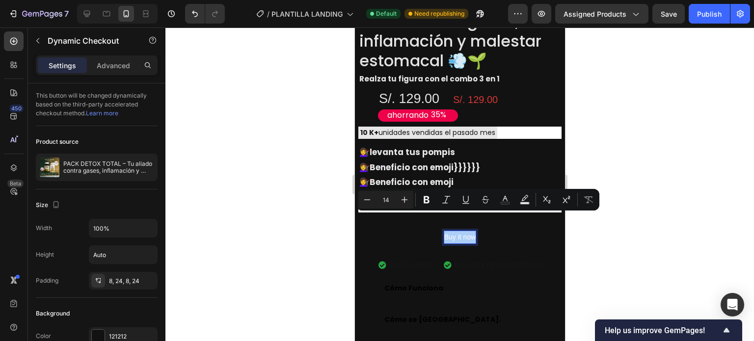
click at [623, 246] on div at bounding box center [459, 184] width 588 height 314
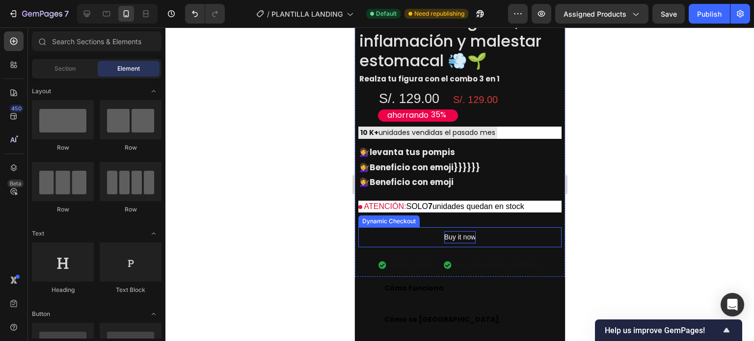
click at [458, 227] on button "Buy it now" at bounding box center [459, 237] width 203 height 20
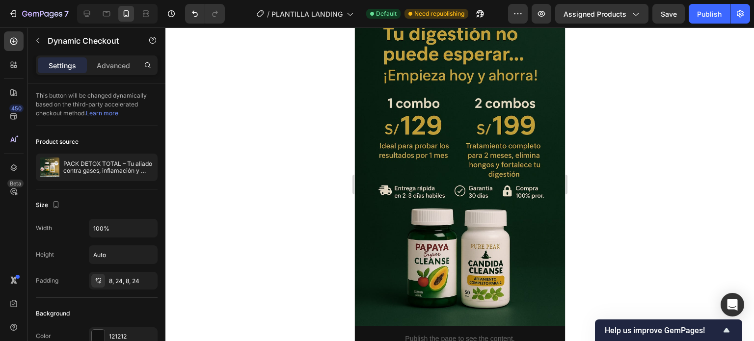
scroll to position [834, 0]
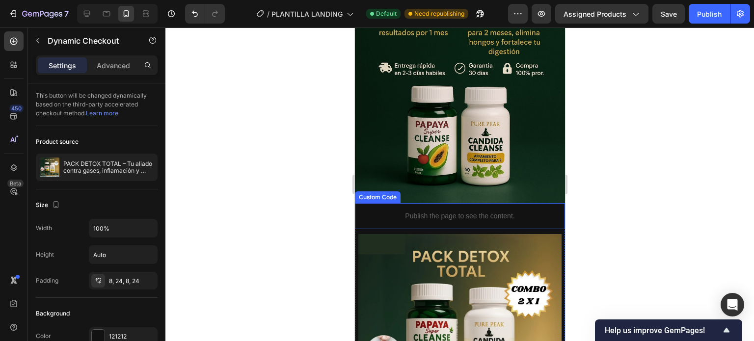
click at [477, 203] on div "Publish the page to see the content." at bounding box center [459, 216] width 210 height 26
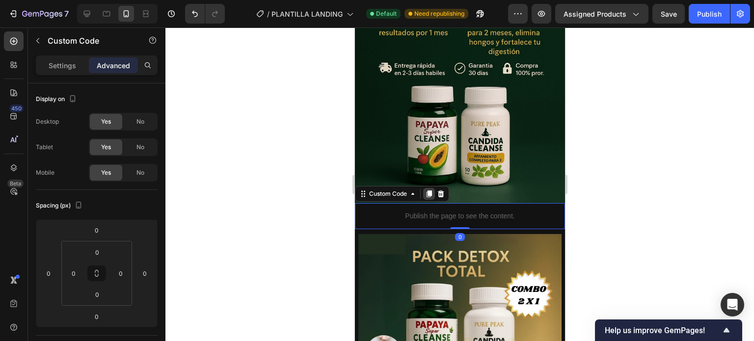
click at [431, 190] on icon at bounding box center [428, 193] width 5 height 7
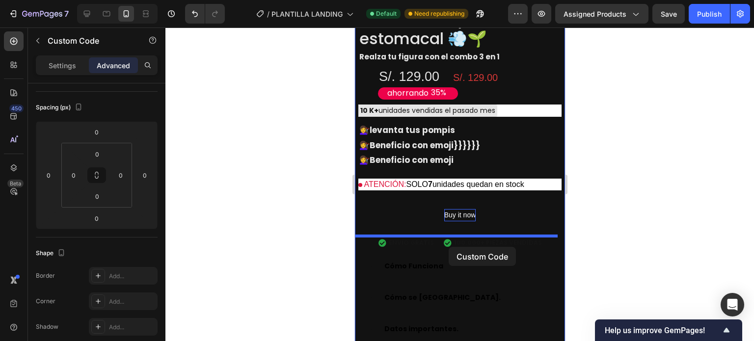
scroll to position [1374, 0]
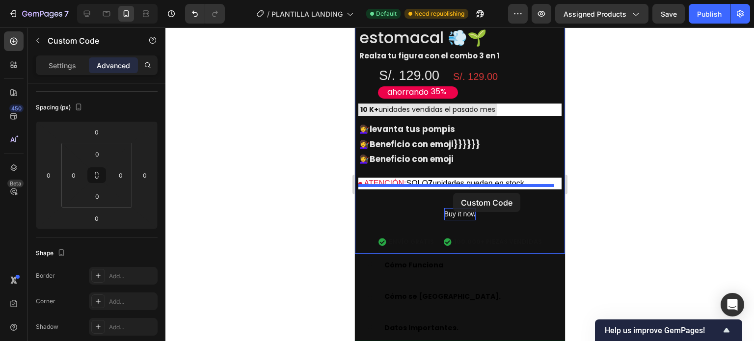
drag, startPoint x: 479, startPoint y: 187, endPoint x: 452, endPoint y: 193, distance: 27.6
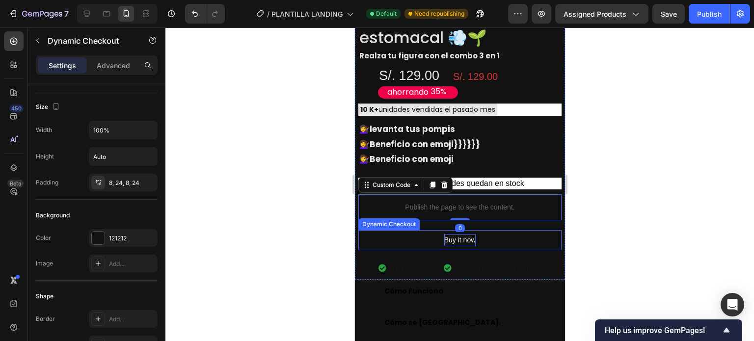
click at [456, 234] on p "Buy it now" at bounding box center [460, 240] width 32 height 12
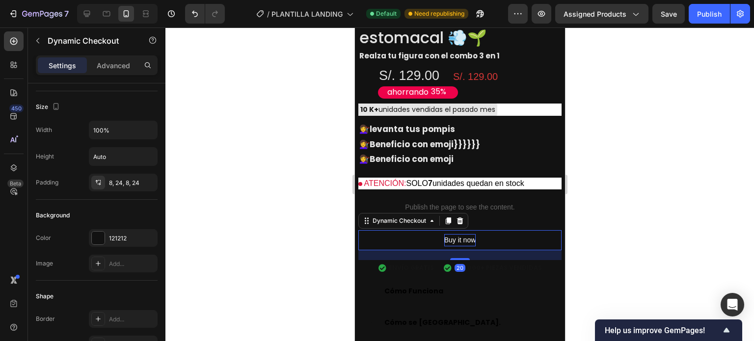
scroll to position [0, 0]
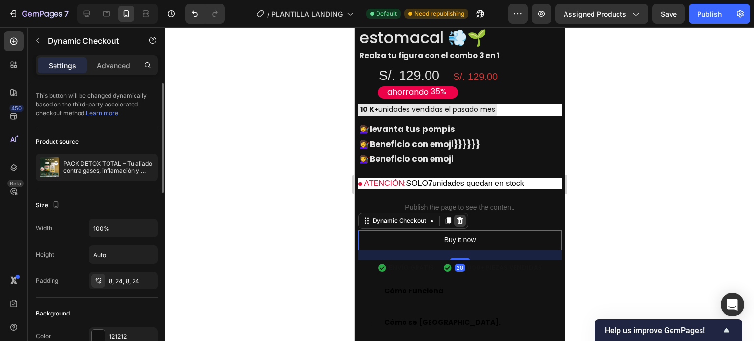
click at [460, 217] on icon at bounding box center [459, 221] width 8 height 8
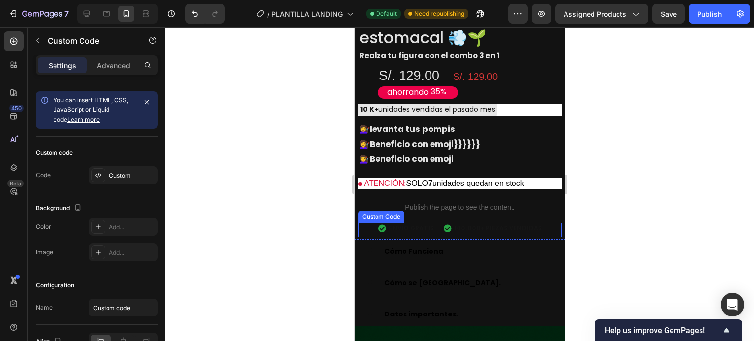
click at [467, 224] on span "100.000+ PIEZAS VENDIDAS" at bounding box center [497, 228] width 88 height 9
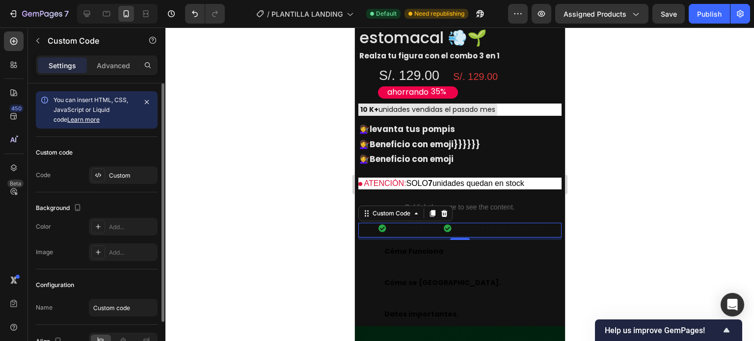
scroll to position [49, 0]
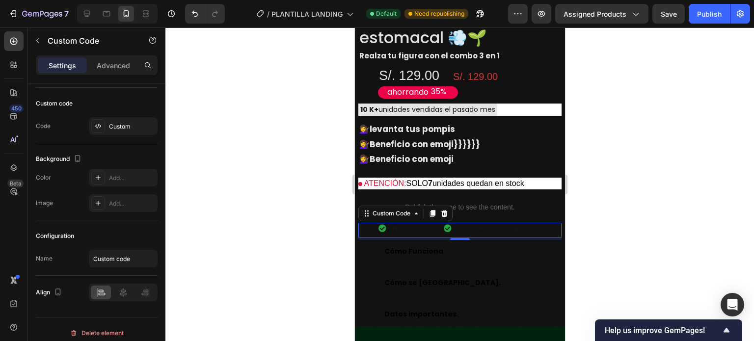
click at [471, 224] on span "100.000+ PIEZAS VENDIDAS" at bounding box center [497, 228] width 88 height 9
click at [456, 224] on span "100.000+ PIEZAS VENDIDAS" at bounding box center [497, 228] width 88 height 9
click at [428, 224] on span "ENVÍO GRATIS" at bounding box center [410, 228] width 45 height 9
click at [406, 224] on span "ENVÍO GRATIS" at bounding box center [410, 228] width 45 height 9
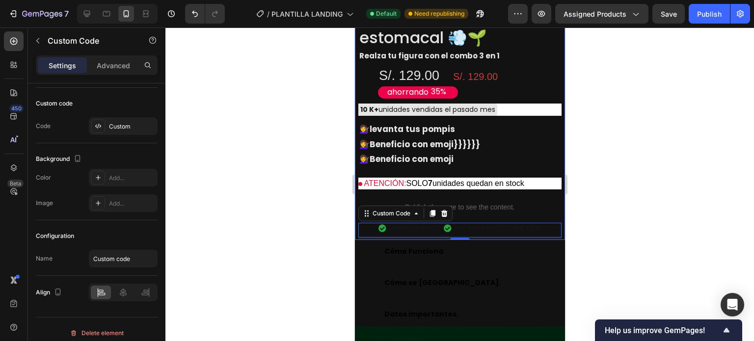
drag, startPoint x: 289, startPoint y: 209, endPoint x: 302, endPoint y: 209, distance: 13.2
click at [289, 209] on div at bounding box center [459, 184] width 588 height 314
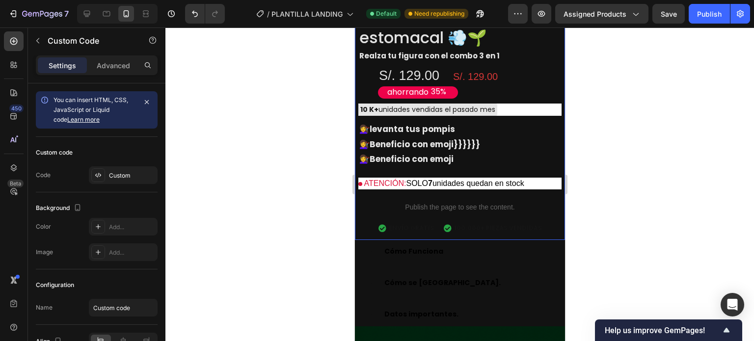
click at [418, 219] on div "ENVÍO GRATIS 100.000+ PIEZAS VENDIDAS" at bounding box center [459, 228] width 203 height 19
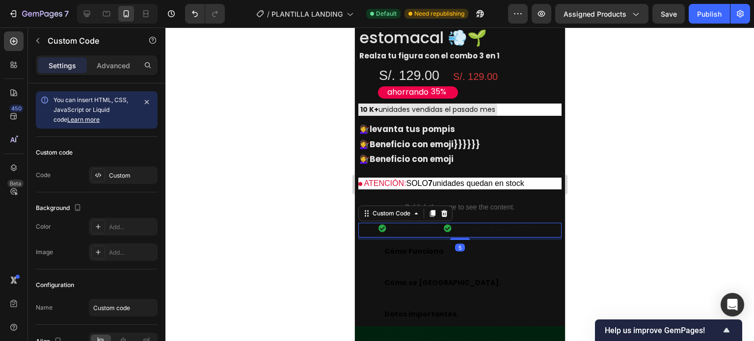
click at [418, 219] on div "ENVÍO GRATIS 100.000+ PIEZAS VENDIDAS" at bounding box center [459, 228] width 203 height 19
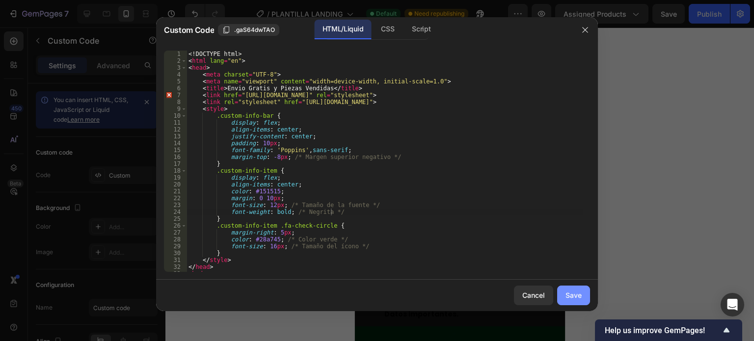
click at [574, 290] on div "Save" at bounding box center [573, 295] width 16 height 10
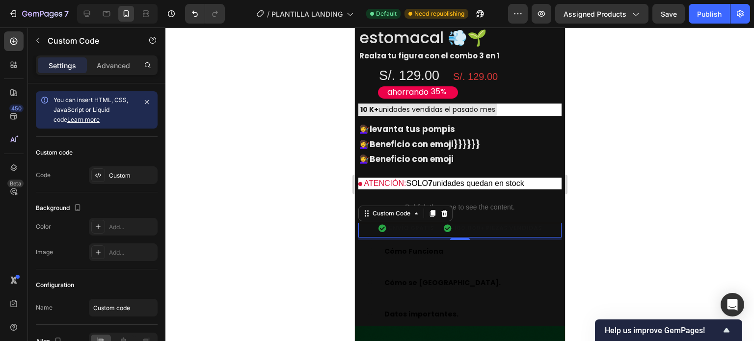
click at [457, 219] on div "ENVÍO GRATIS 100.000+ PIEZAS VENDIDAS" at bounding box center [459, 228] width 203 height 19
click at [458, 244] on div "Cómo Funciona" at bounding box center [467, 251] width 170 height 15
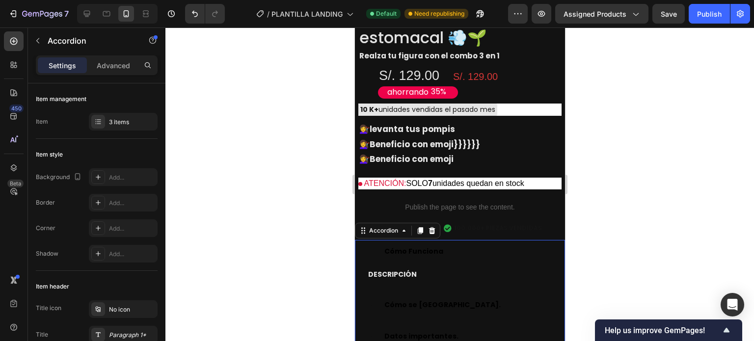
click at [385, 246] on strong "Cómo Funciona" at bounding box center [413, 251] width 59 height 10
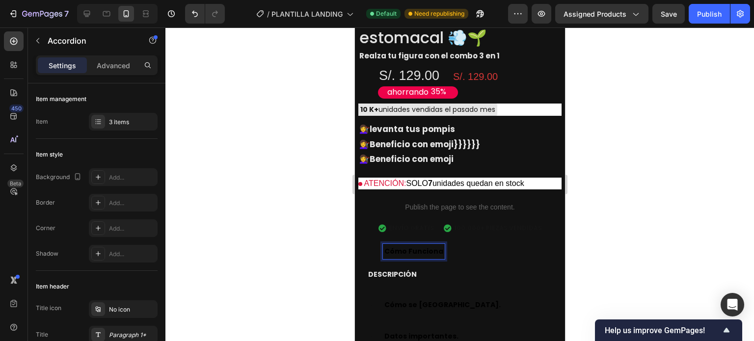
click at [401, 246] on strong "Cómo Funciona" at bounding box center [413, 251] width 59 height 10
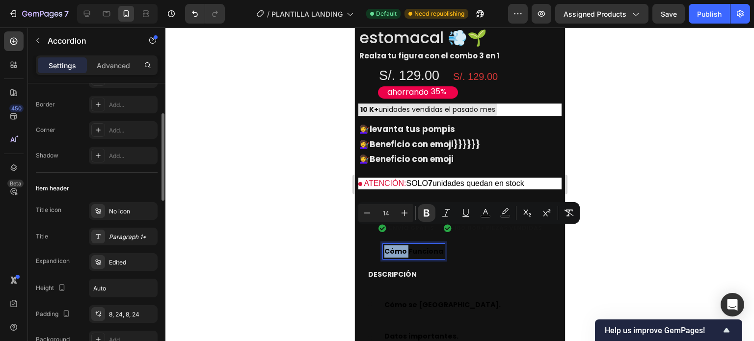
scroll to position [147, 0]
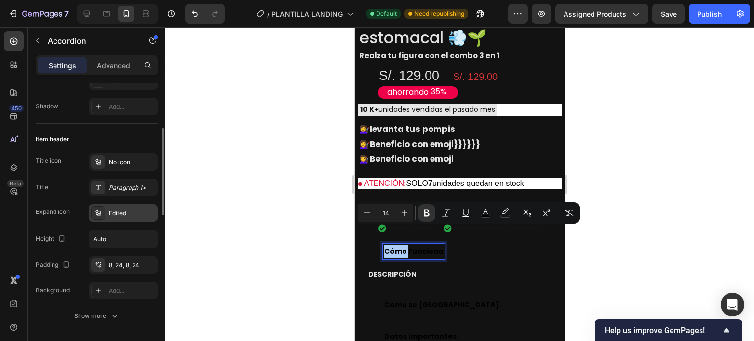
click at [114, 215] on div "Edited" at bounding box center [132, 213] width 46 height 9
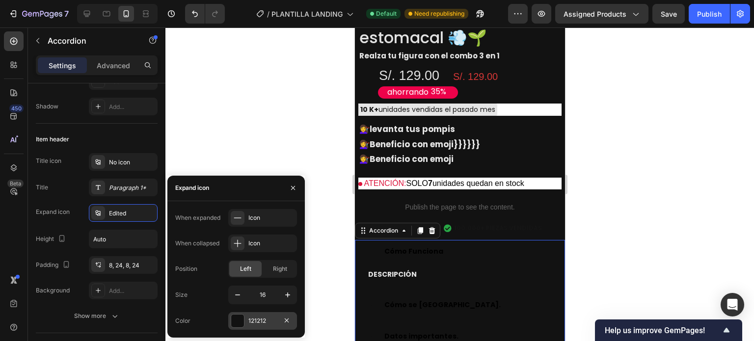
click at [241, 321] on div at bounding box center [237, 320] width 13 height 13
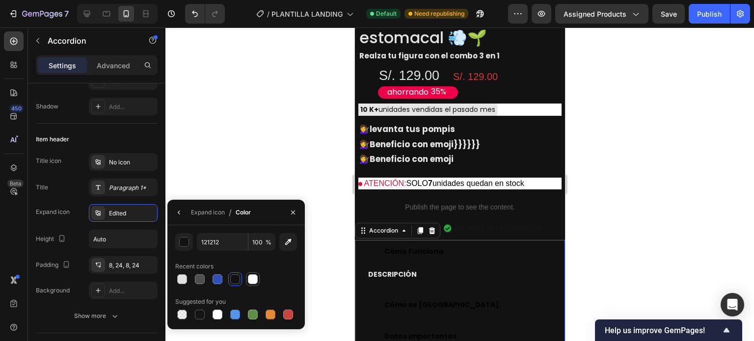
click at [253, 281] on div at bounding box center [253, 279] width 10 height 10
type input "FFFFFF"
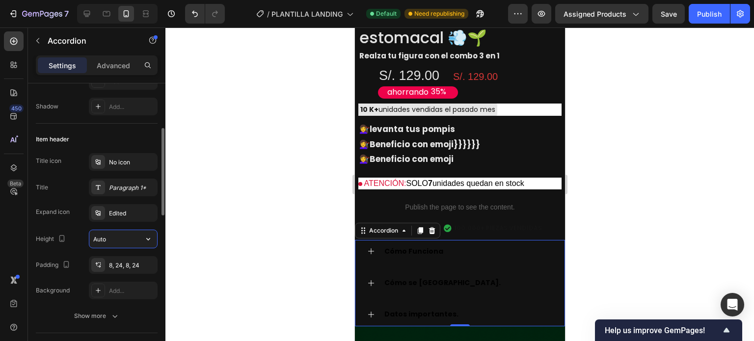
click at [118, 239] on input "Auto" at bounding box center [123, 239] width 68 height 18
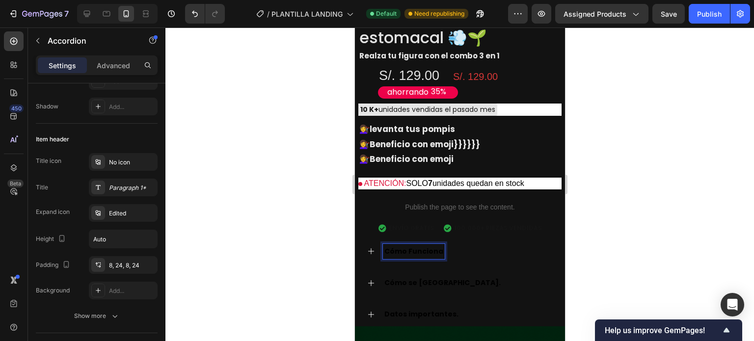
click at [371, 247] on icon at bounding box center [370, 251] width 8 height 8
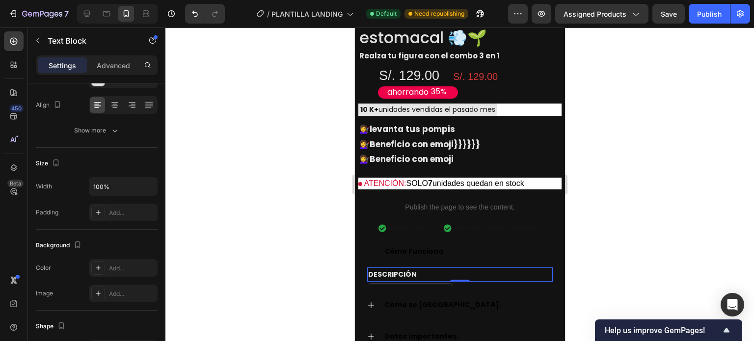
click at [391, 269] on strong "DESCRIPCIÓN" at bounding box center [391, 274] width 49 height 10
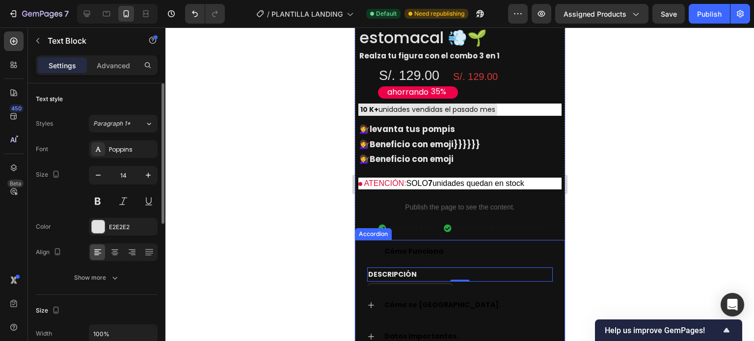
click at [399, 246] on strong "Cómo Funciona" at bounding box center [413, 251] width 59 height 10
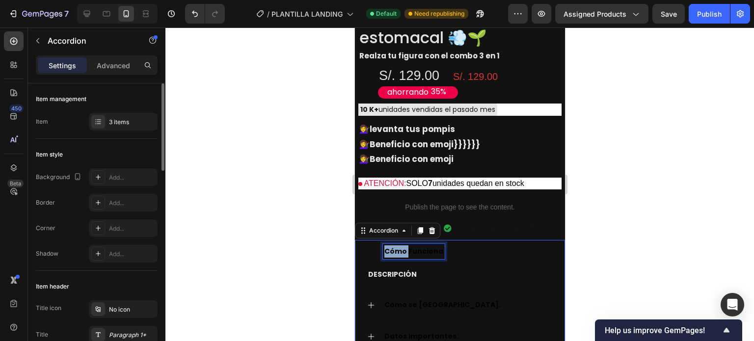
click at [399, 246] on strong "Cómo Funciona" at bounding box center [413, 251] width 59 height 10
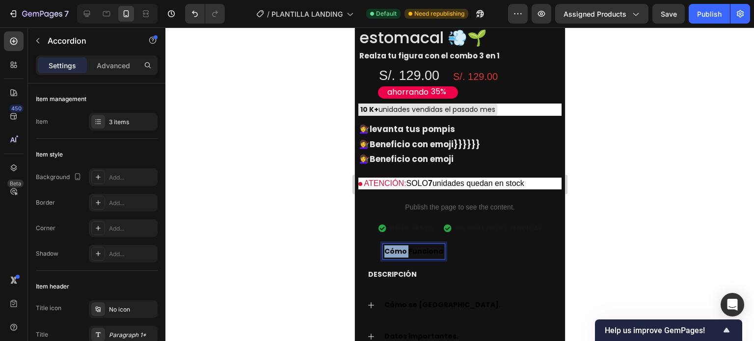
click at [400, 246] on strong "Cómo Funciona" at bounding box center [413, 251] width 59 height 10
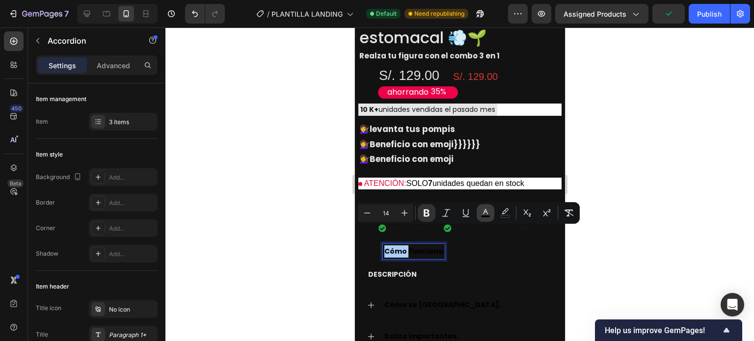
click at [489, 211] on icon "Editor contextual toolbar" at bounding box center [485, 213] width 10 height 10
type input "000000"
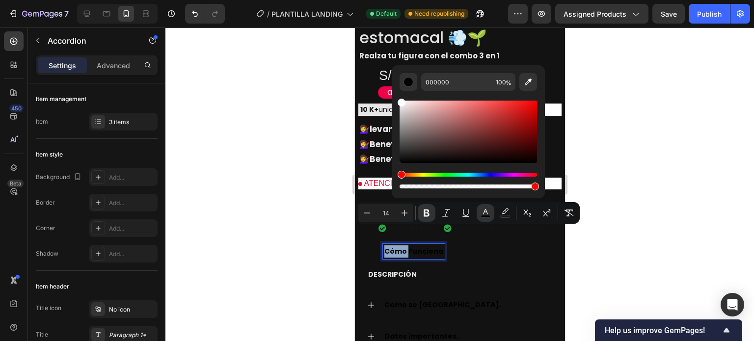
type input "FFFFFF"
drag, startPoint x: 757, startPoint y: 188, endPoint x: 390, endPoint y: 94, distance: 378.3
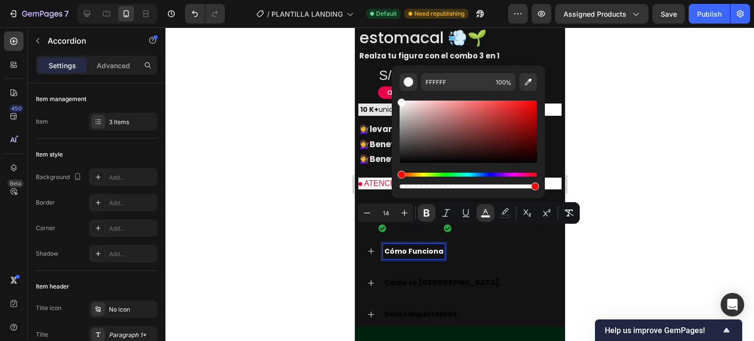
click at [369, 247] on icon at bounding box center [370, 251] width 8 height 8
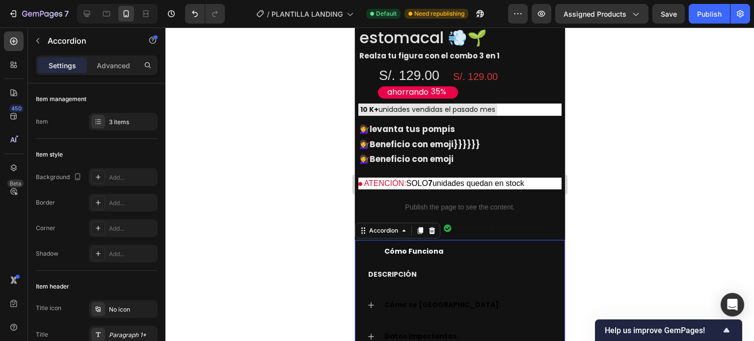
click at [373, 247] on icon at bounding box center [370, 251] width 8 height 8
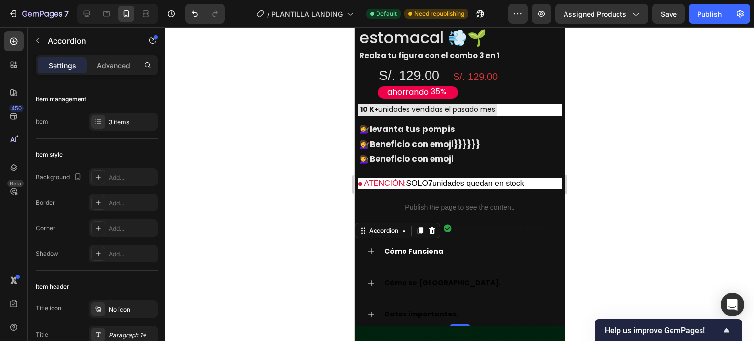
click at [377, 240] on div "Cómo Funciona" at bounding box center [459, 252] width 209 height 24
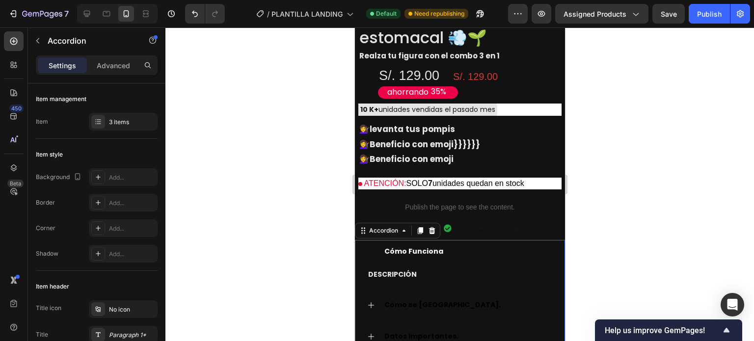
click at [444, 268] on p "DESCRIPCIÓN" at bounding box center [458, 274] width 183 height 12
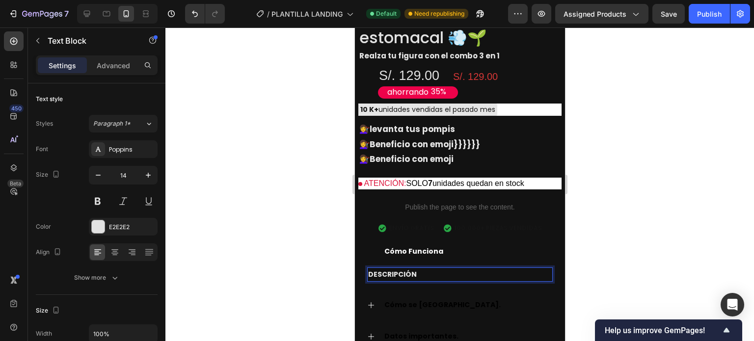
click at [452, 268] on p "DESCRIPCIÓN" at bounding box center [458, 274] width 183 height 12
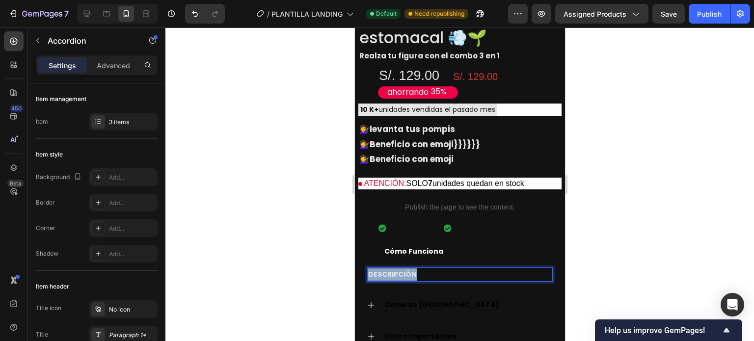
click at [470, 293] on div "Cómo se [GEOGRAPHIC_DATA]." at bounding box center [459, 305] width 209 height 24
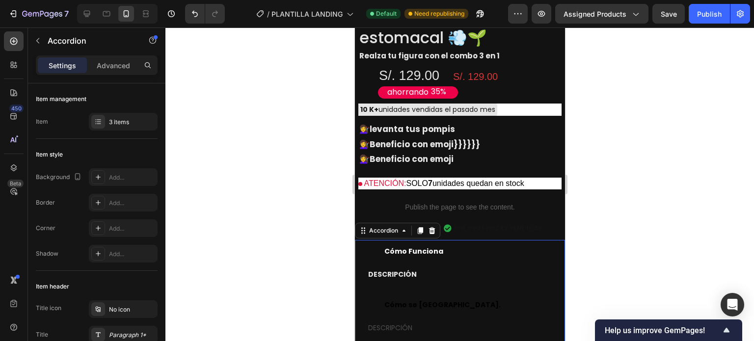
click at [419, 293] on div "Cómo se [GEOGRAPHIC_DATA]." at bounding box center [459, 305] width 209 height 24
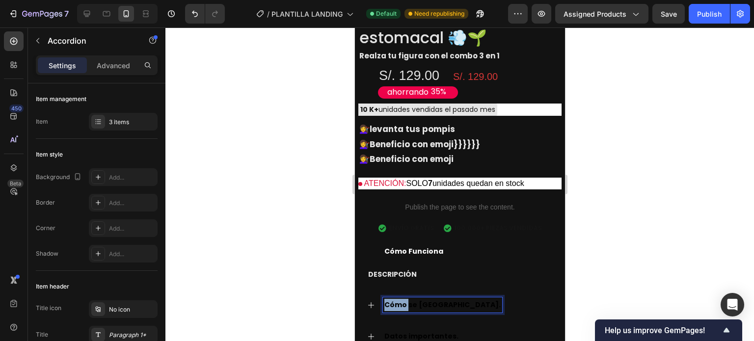
click at [400, 300] on strong "Cómo se [GEOGRAPHIC_DATA]." at bounding box center [442, 305] width 116 height 10
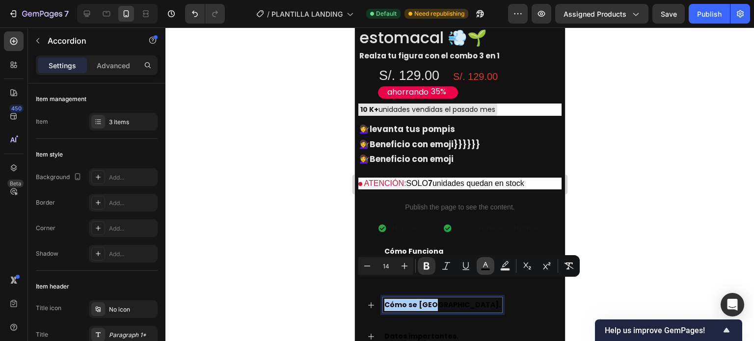
click at [486, 267] on icon "Editor contextual toolbar" at bounding box center [485, 266] width 10 height 10
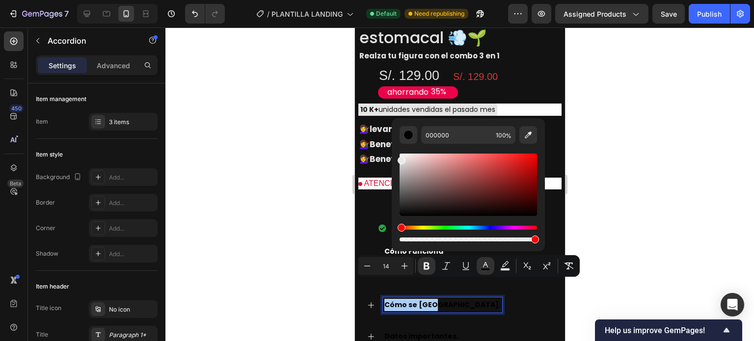
drag, startPoint x: 402, startPoint y: 196, endPoint x: 392, endPoint y: 134, distance: 62.8
click at [392, 134] on div "000000 100 %" at bounding box center [468, 180] width 153 height 125
type input "FFFFFF"
click at [428, 300] on div "Cómo Funciona DESCRIPCIÓN Text Block Cómo se usa. Datos importantes." at bounding box center [459, 294] width 210 height 109
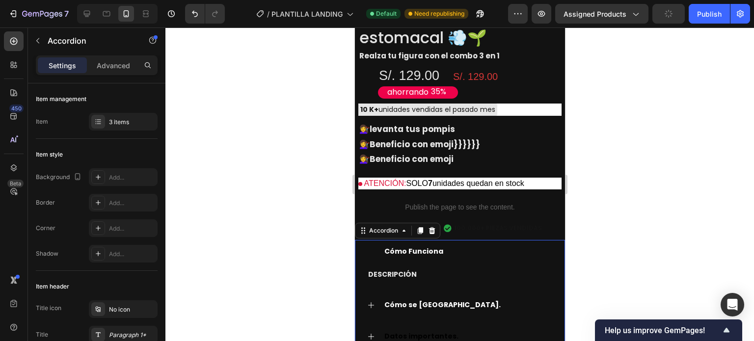
click at [412, 302] on div "Cómo Funciona DESCRIPCIÓN Text Block Cómo se usa. Datos importantes." at bounding box center [459, 294] width 210 height 109
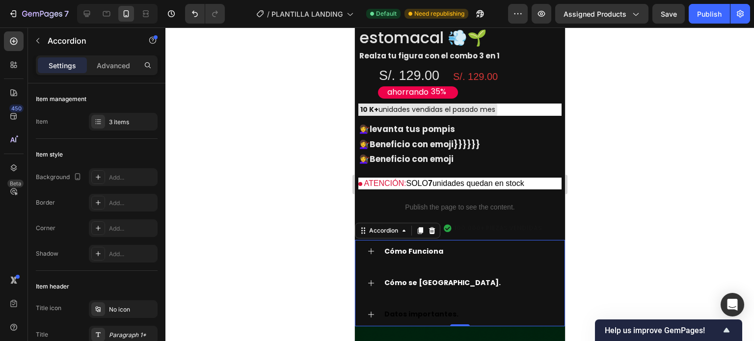
click at [409, 309] on strong "Datos importantes." at bounding box center [421, 314] width 74 height 10
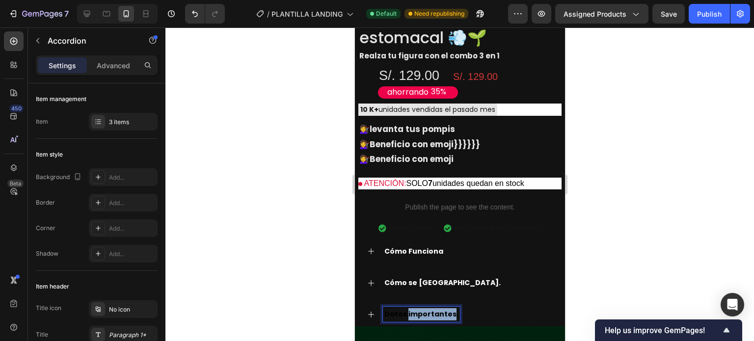
click at [409, 309] on strong "Datos importantes." at bounding box center [421, 314] width 74 height 10
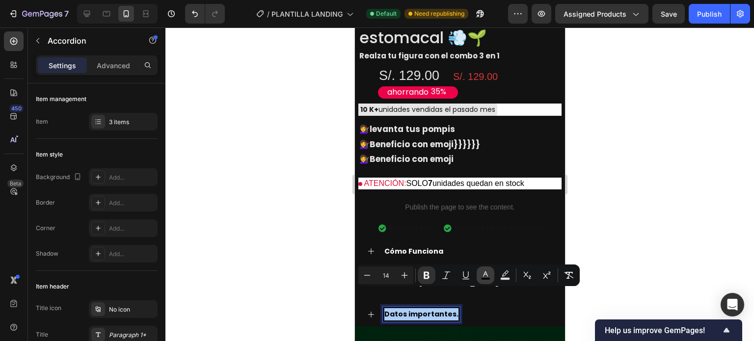
click at [489, 276] on icon "Editor contextual toolbar" at bounding box center [485, 275] width 10 height 10
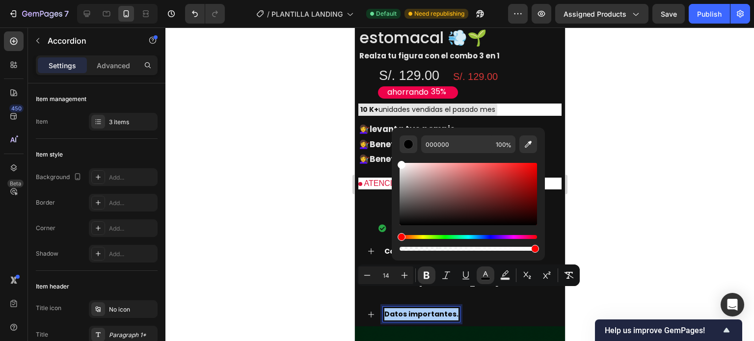
drag, startPoint x: 760, startPoint y: 226, endPoint x: 390, endPoint y: 173, distance: 373.7
type input "FFFFFF"
click at [469, 307] on div "Datos importantes." at bounding box center [467, 314] width 170 height 15
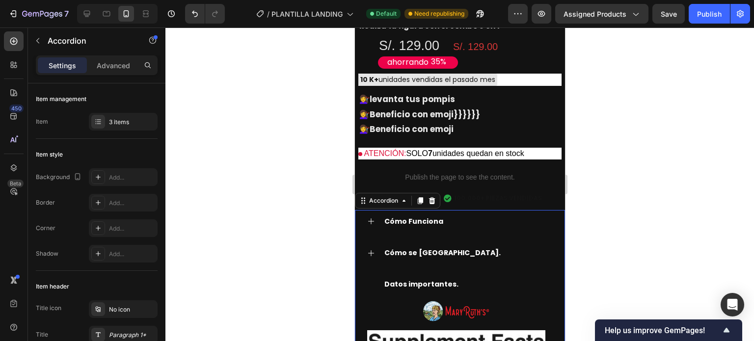
scroll to position [1397, 0]
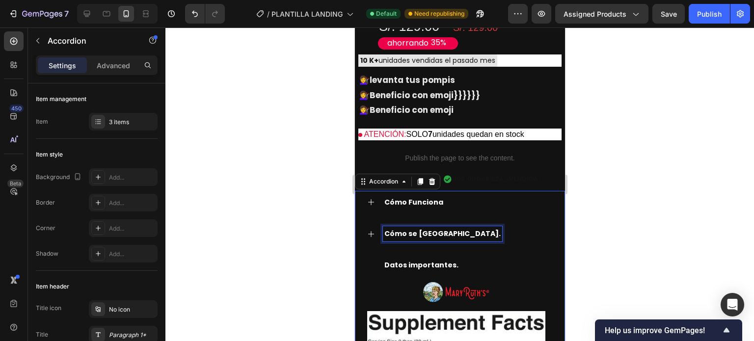
click at [428, 229] on strong "Cómo se [GEOGRAPHIC_DATA]." at bounding box center [442, 234] width 116 height 10
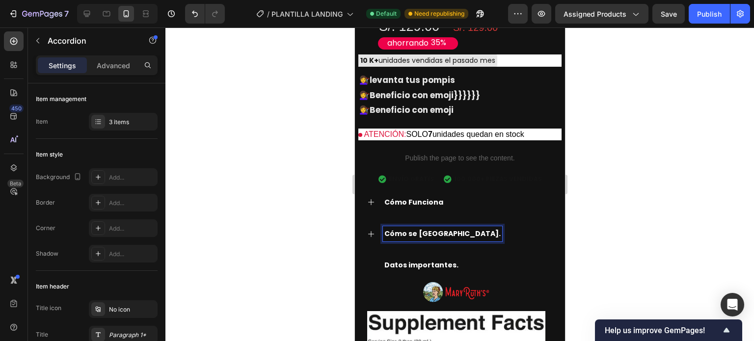
click at [366, 230] on icon at bounding box center [370, 234] width 8 height 8
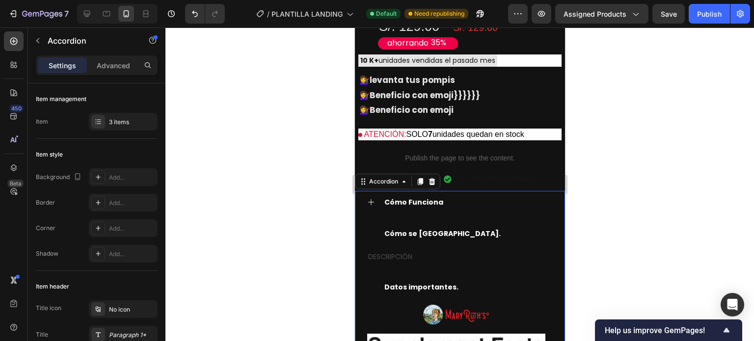
click at [367, 222] on div "Cómo se [GEOGRAPHIC_DATA]." at bounding box center [459, 234] width 209 height 24
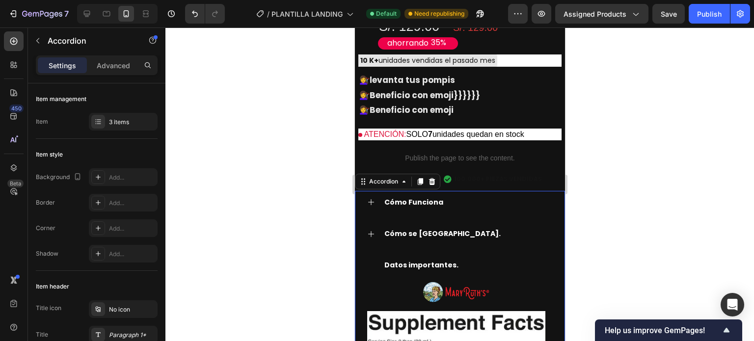
click at [398, 229] on strong "Cómo se [GEOGRAPHIC_DATA]." at bounding box center [442, 234] width 116 height 10
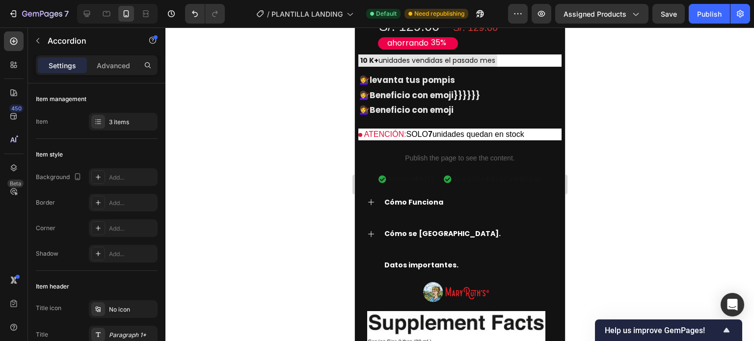
click at [369, 230] on icon at bounding box center [370, 234] width 8 height 8
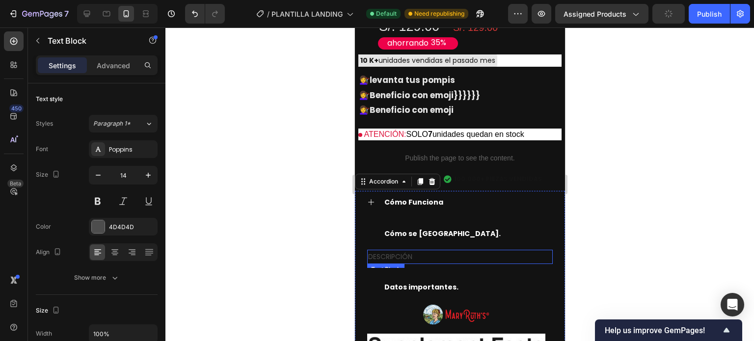
click at [410, 251] on p "DESCRIPCIÓN" at bounding box center [458, 257] width 183 height 12
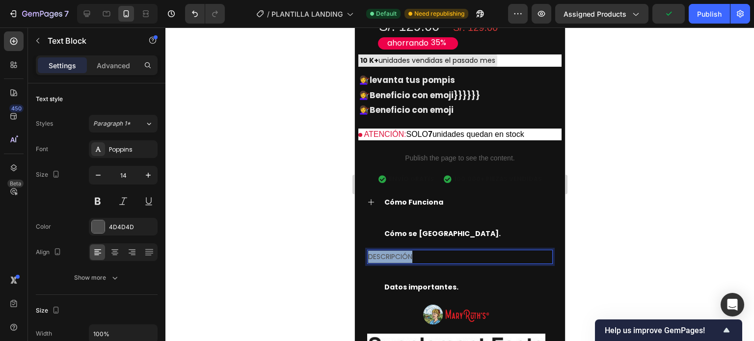
click at [410, 251] on p "DESCRIPCIÓN" at bounding box center [458, 257] width 183 height 12
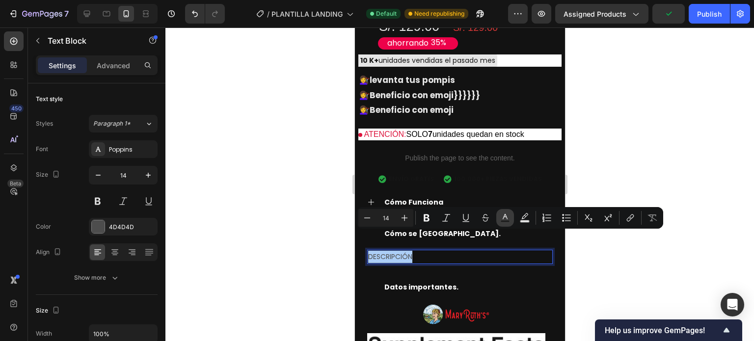
click at [505, 223] on button "Text Color" at bounding box center [505, 218] width 18 height 18
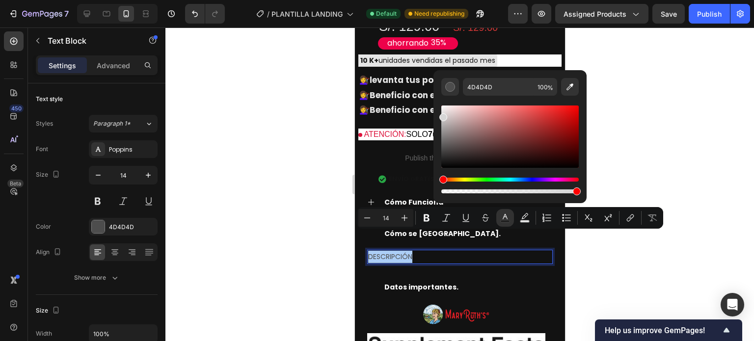
drag, startPoint x: 442, startPoint y: 149, endPoint x: 434, endPoint y: 72, distance: 77.9
click at [434, 72] on div "4D4D4D 100 %" at bounding box center [509, 132] width 153 height 125
type input "FFFFFF"
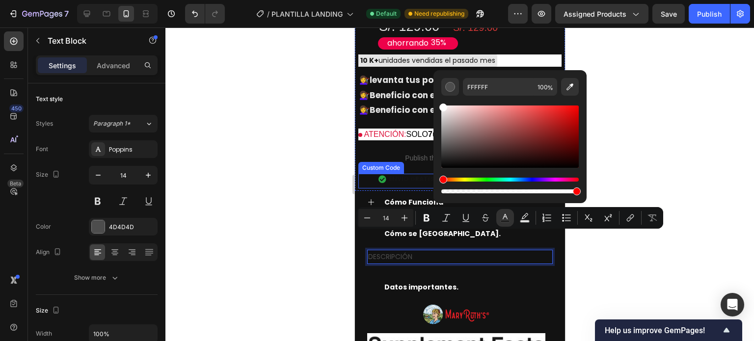
click at [329, 210] on div at bounding box center [459, 184] width 588 height 314
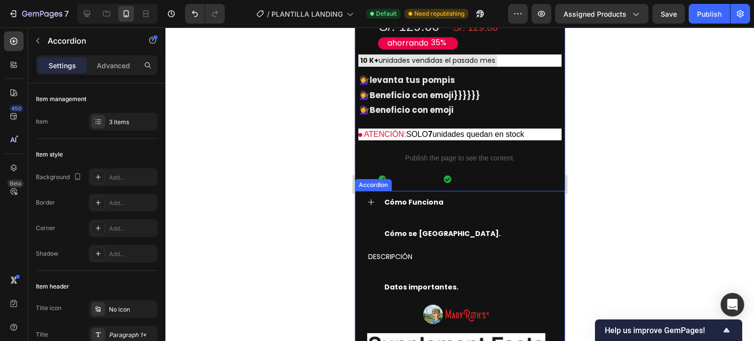
click at [417, 282] on strong "Datos importantes." at bounding box center [421, 287] width 74 height 10
click at [415, 192] on div "Cómo Funciona" at bounding box center [459, 203] width 209 height 24
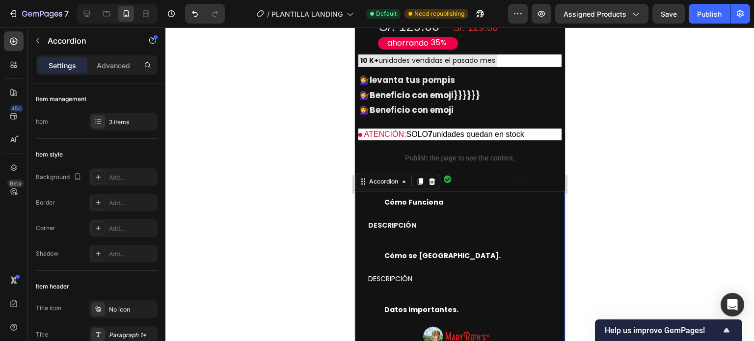
click at [358, 191] on div "Cómo Funciona" at bounding box center [459, 203] width 209 height 24
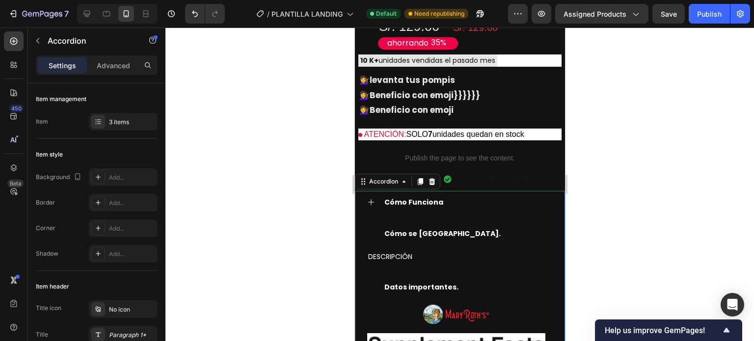
click at [366, 198] on icon at bounding box center [370, 202] width 8 height 8
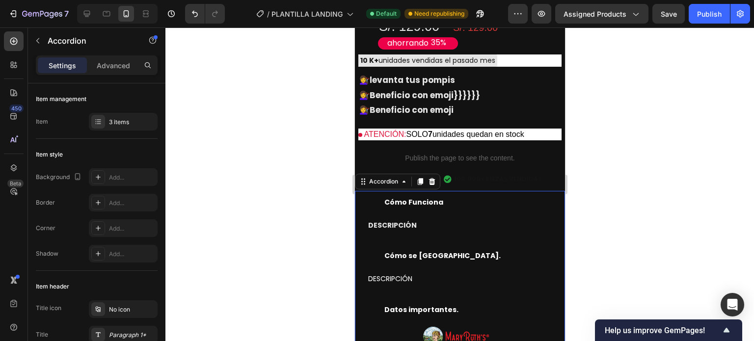
click at [384, 197] on strong "Cómo Funciona" at bounding box center [413, 202] width 59 height 10
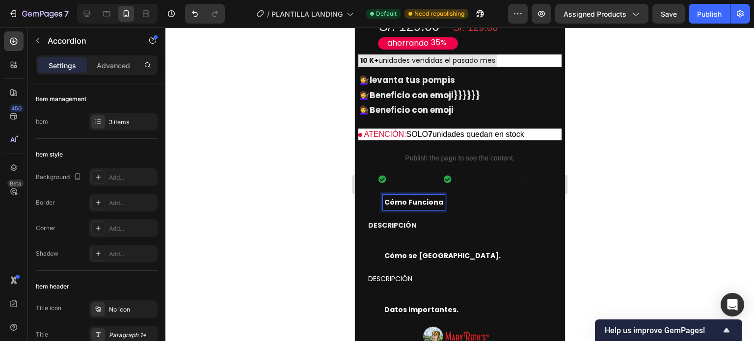
click at [361, 191] on div "Cómo Funciona" at bounding box center [459, 203] width 209 height 24
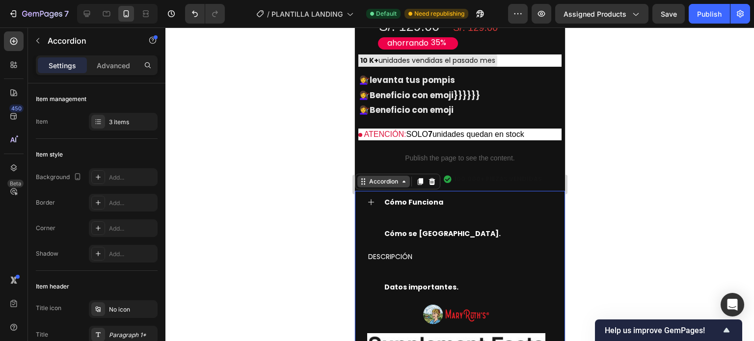
click at [387, 177] on div "Accordion" at bounding box center [382, 181] width 33 height 9
click at [444, 226] on div "Cómo se [GEOGRAPHIC_DATA]." at bounding box center [467, 233] width 170 height 15
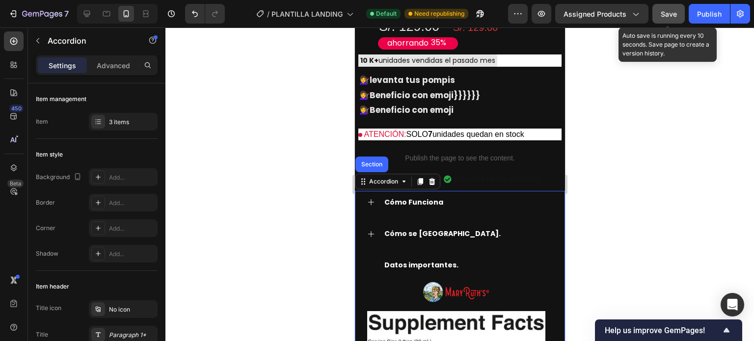
click at [681, 8] on button "Save" at bounding box center [668, 14] width 32 height 20
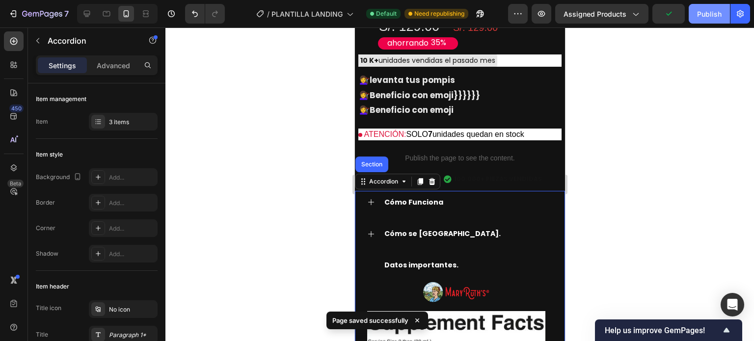
click at [697, 9] on button "Publish" at bounding box center [708, 14] width 41 height 20
click at [640, 178] on div at bounding box center [459, 184] width 588 height 314
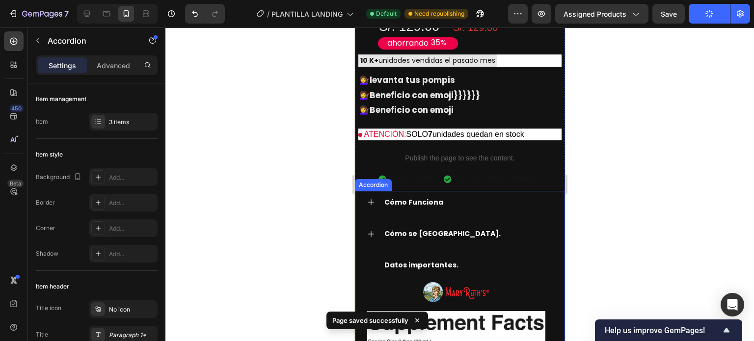
click at [373, 261] on icon at bounding box center [370, 265] width 8 height 8
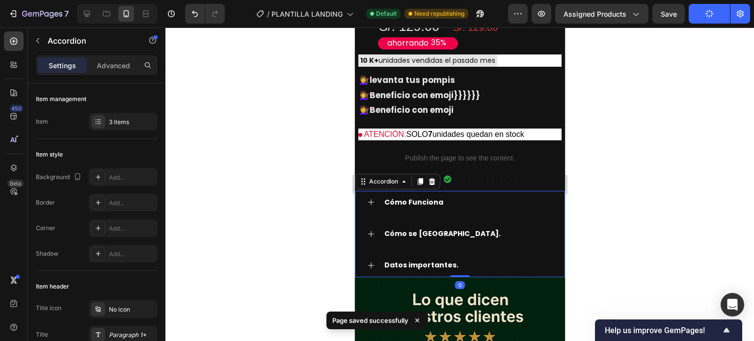
click at [368, 261] on icon at bounding box center [370, 265] width 8 height 8
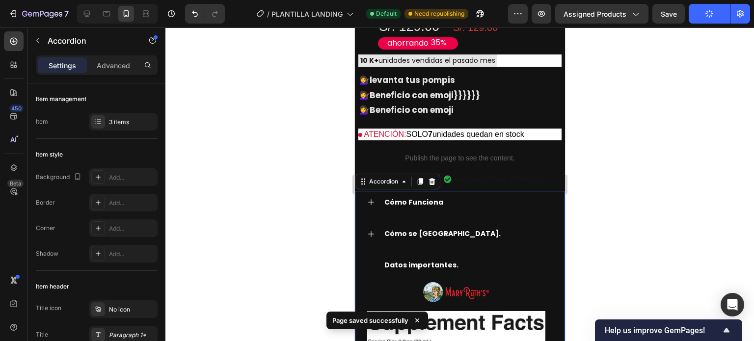
click at [363, 254] on div "Datos importantes." at bounding box center [459, 266] width 209 height 24
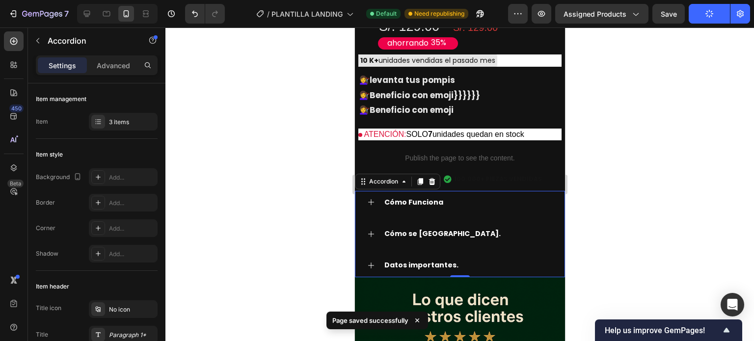
click at [491, 225] on div "Cómo se [GEOGRAPHIC_DATA]." at bounding box center [459, 234] width 209 height 24
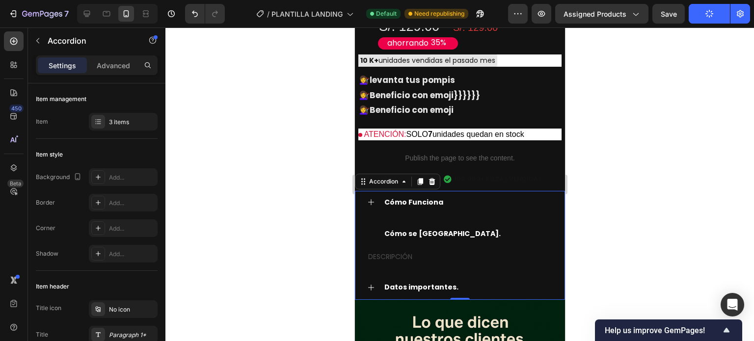
click at [482, 226] on div "Cómo se [GEOGRAPHIC_DATA]." at bounding box center [467, 233] width 170 height 15
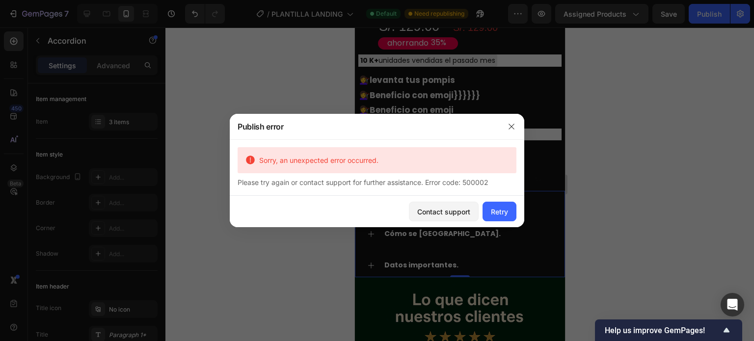
click at [400, 212] on div "Contact support Retry" at bounding box center [377, 211] width 294 height 31
click at [510, 128] on icon "button" at bounding box center [510, 126] width 5 height 5
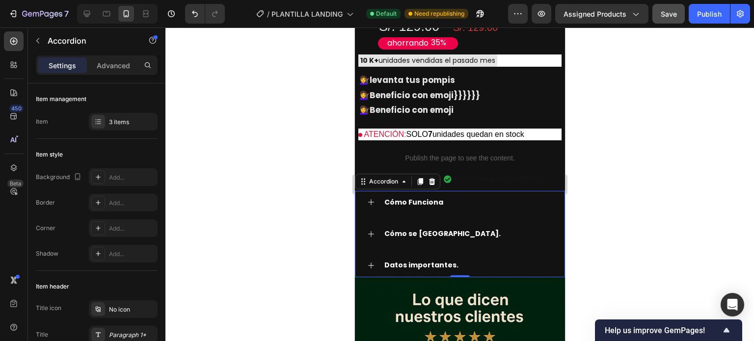
click at [665, 18] on div "Save" at bounding box center [668, 14] width 16 height 10
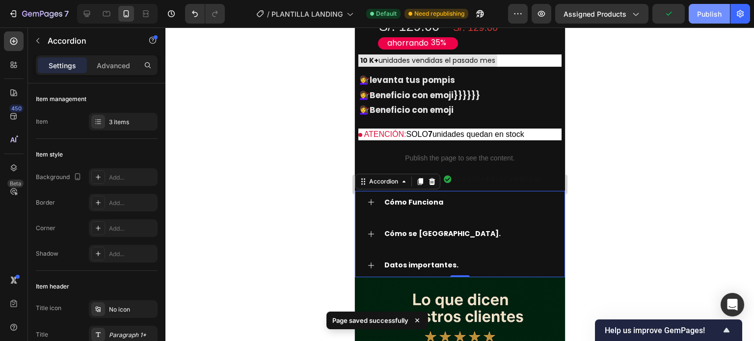
click at [707, 15] on div "Publish" at bounding box center [709, 14] width 25 height 10
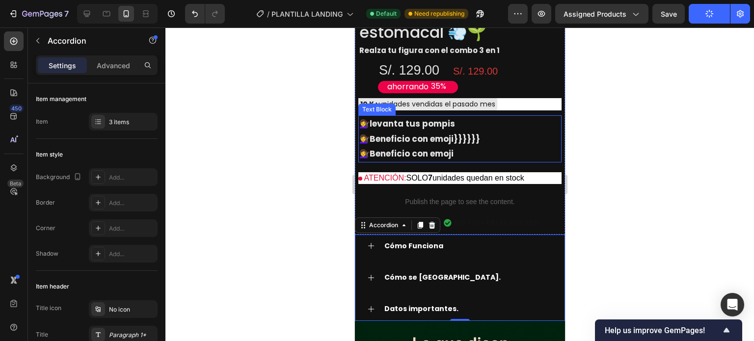
scroll to position [1348, 0]
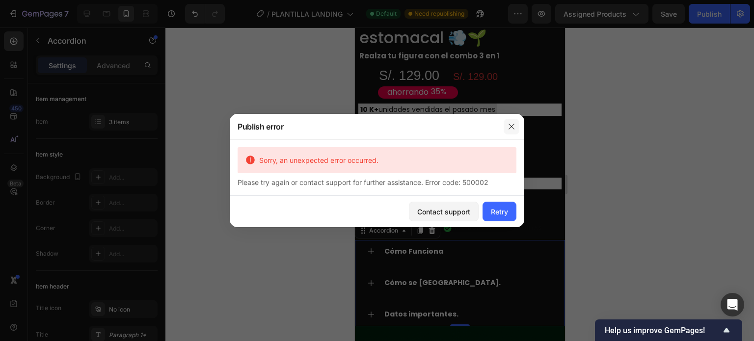
click at [514, 126] on icon "button" at bounding box center [511, 127] width 8 height 8
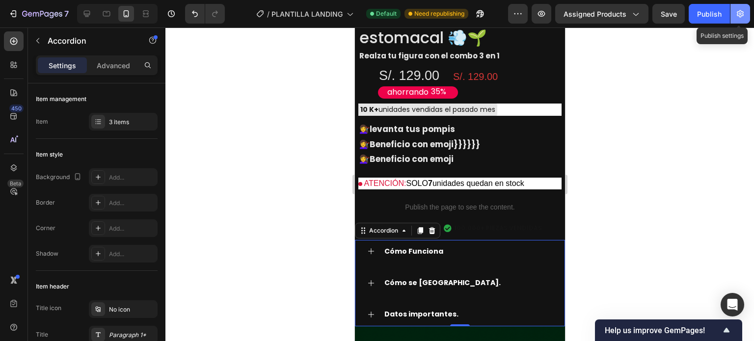
click at [741, 21] on button "button" at bounding box center [740, 14] width 20 height 20
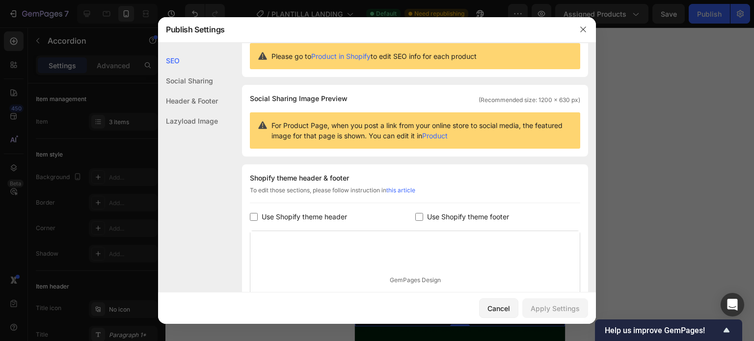
scroll to position [148, 0]
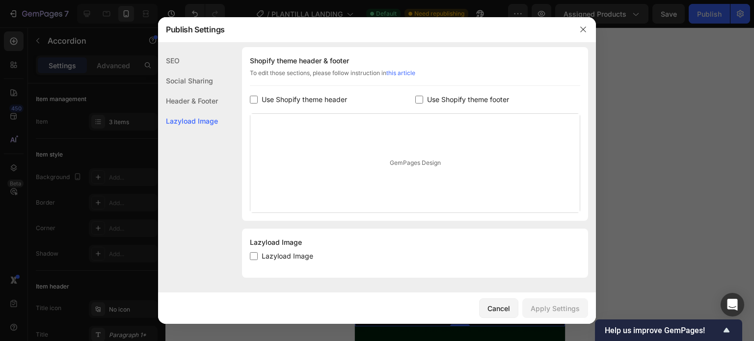
click at [257, 256] on input "checkbox" at bounding box center [254, 256] width 8 height 8
click at [261, 254] on label "Lazyload Image" at bounding box center [285, 256] width 55 height 12
checkbox input "true"
click at [529, 304] on button "Apply Settings" at bounding box center [555, 308] width 66 height 20
click at [714, 68] on div at bounding box center [377, 170] width 754 height 341
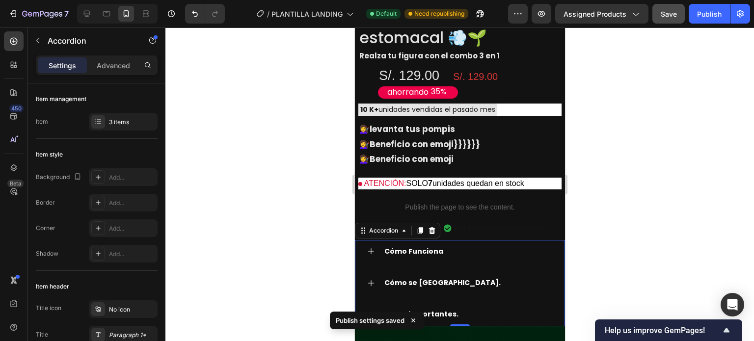
click at [679, 17] on button "Save" at bounding box center [668, 14] width 32 height 20
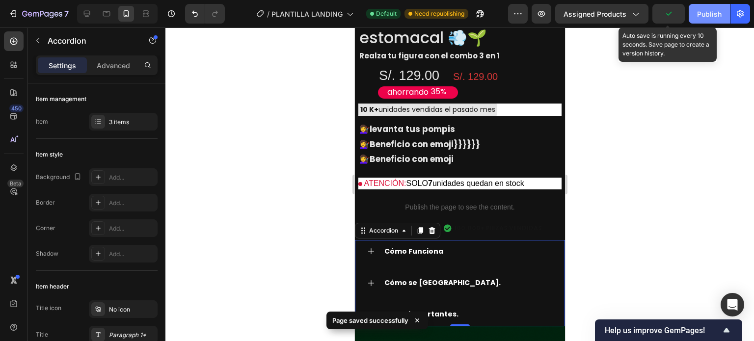
click at [703, 16] on div "Publish" at bounding box center [709, 14] width 25 height 10
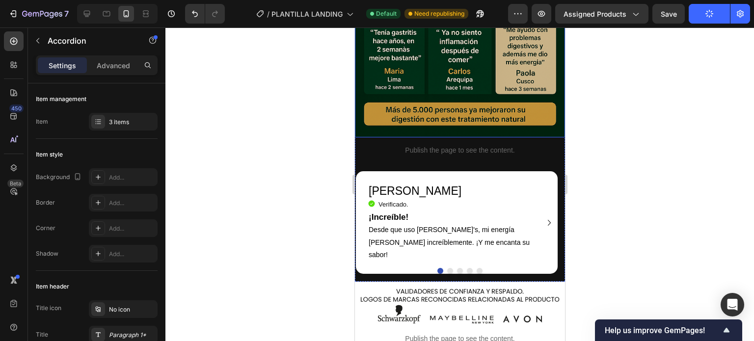
scroll to position [1838, 0]
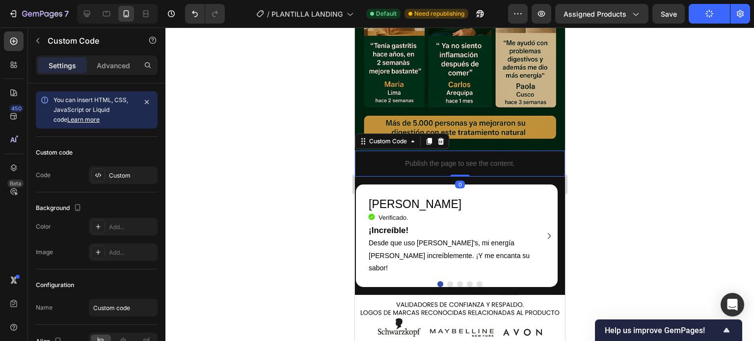
click at [477, 158] on p "Publish the page to see the content." at bounding box center [459, 163] width 210 height 10
click at [621, 176] on div at bounding box center [459, 184] width 588 height 314
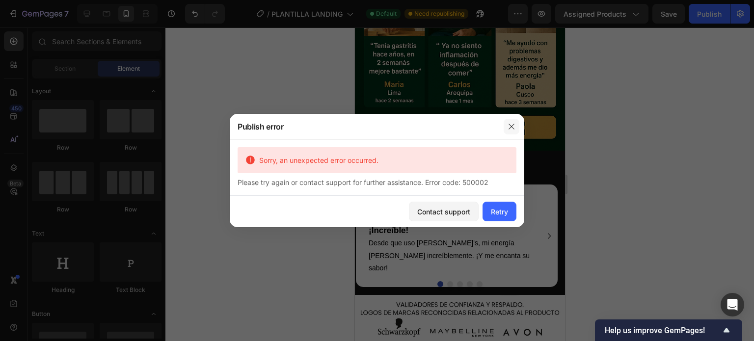
click at [512, 130] on icon "button" at bounding box center [511, 127] width 8 height 8
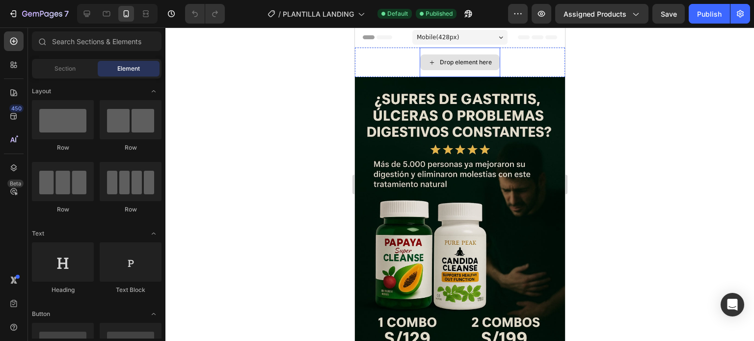
click at [479, 60] on div "Drop element here" at bounding box center [465, 62] width 52 height 8
click at [522, 58] on div "Drop element here Row" at bounding box center [459, 62] width 210 height 29
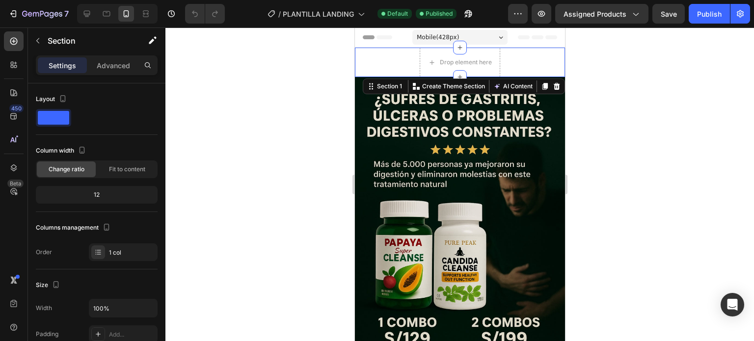
click at [616, 81] on div at bounding box center [459, 184] width 588 height 314
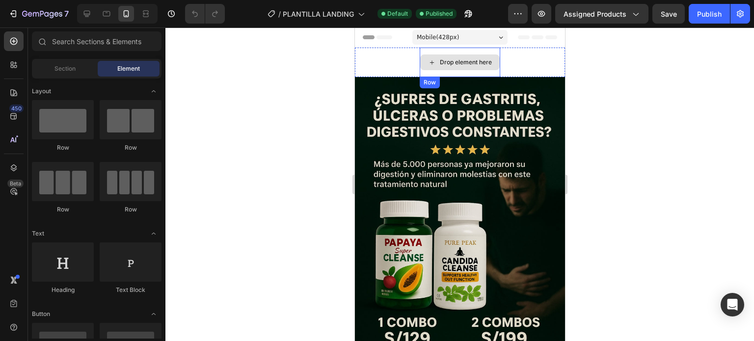
click at [467, 55] on div "Drop element here" at bounding box center [458, 62] width 79 height 16
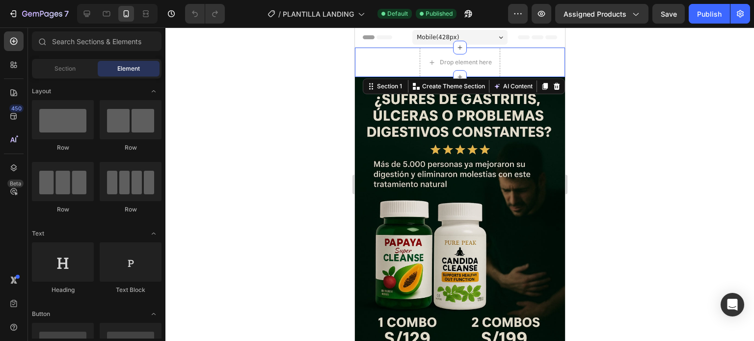
click at [532, 67] on div "Drop element here Row" at bounding box center [459, 62] width 210 height 29
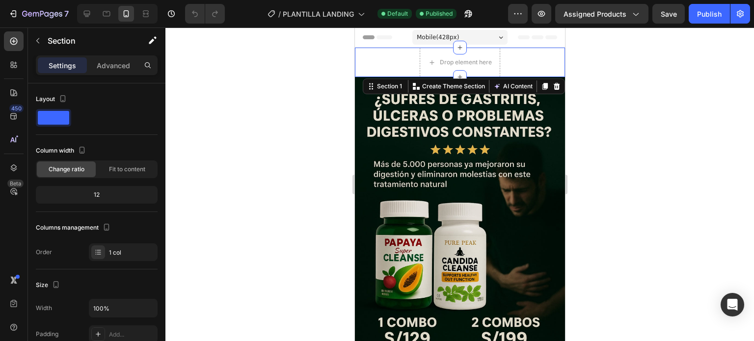
click at [605, 95] on div at bounding box center [459, 184] width 588 height 314
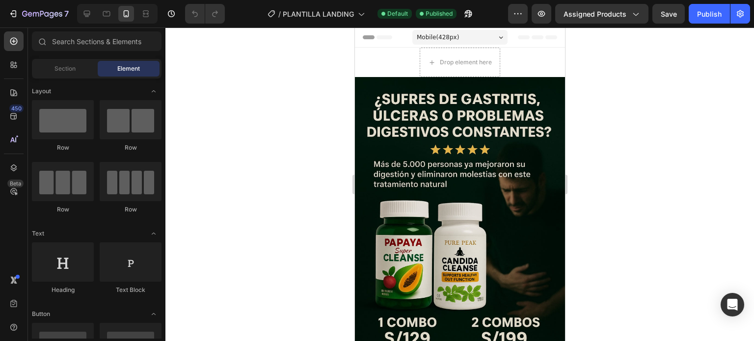
click at [511, 45] on div "Header" at bounding box center [459, 37] width 194 height 20
click at [513, 58] on div "Drop element here Row" at bounding box center [459, 62] width 210 height 29
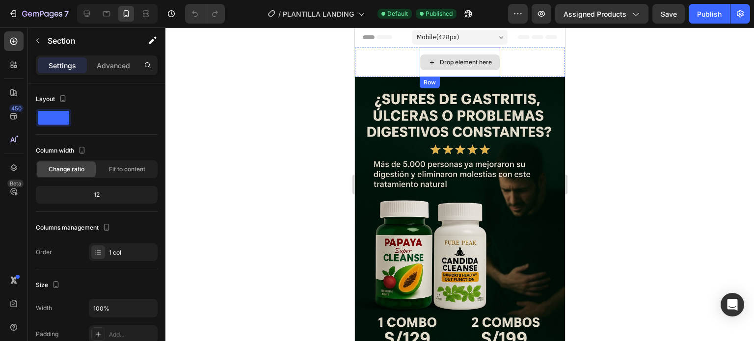
click at [474, 62] on div "Drop element here" at bounding box center [465, 62] width 52 height 8
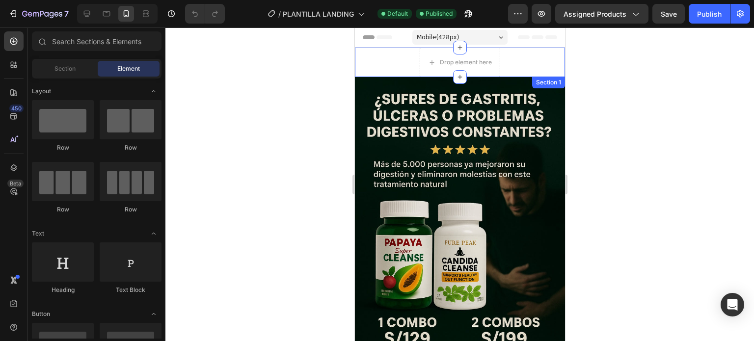
click at [507, 62] on div "Drop element here Row" at bounding box center [459, 62] width 210 height 29
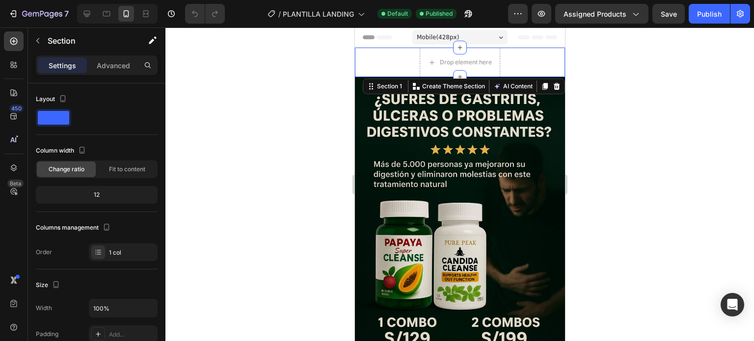
click at [634, 113] on div at bounding box center [459, 184] width 588 height 314
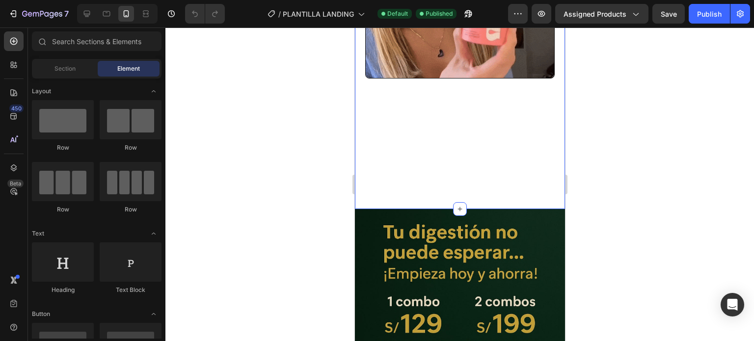
scroll to position [540, 0]
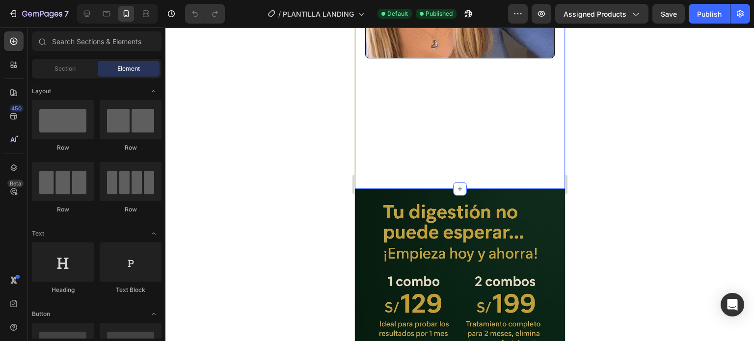
click at [509, 127] on div "Image" at bounding box center [459, 28] width 210 height 322
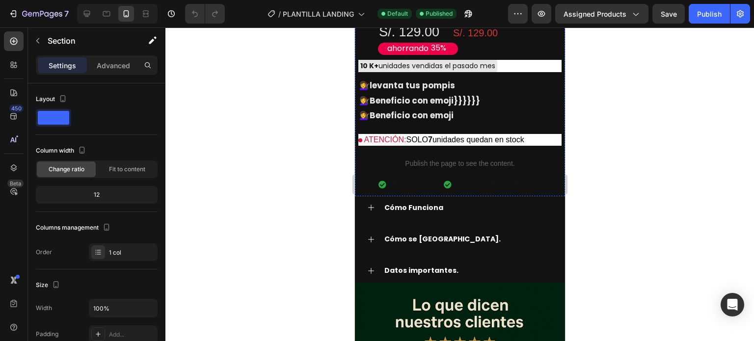
scroll to position [1423, 0]
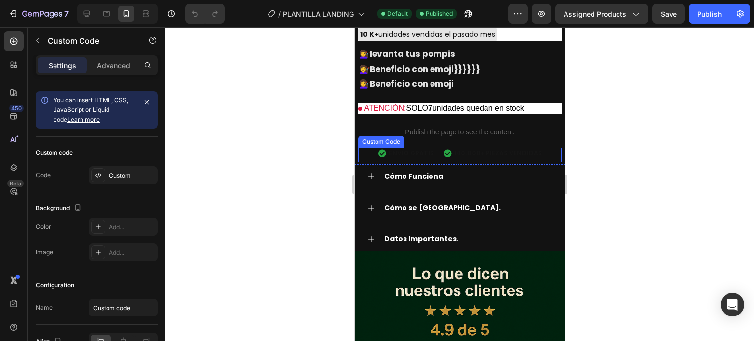
click at [469, 149] on span "100.000+ PIEZAS VENDIDAS" at bounding box center [497, 153] width 88 height 9
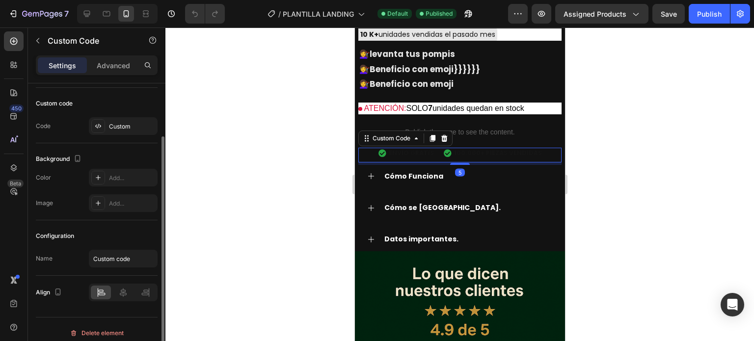
scroll to position [55, 0]
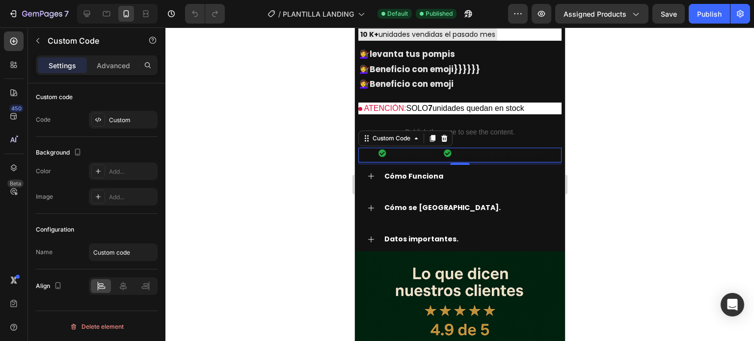
click at [415, 149] on span "ENVÍO GRATIS" at bounding box center [410, 153] width 45 height 9
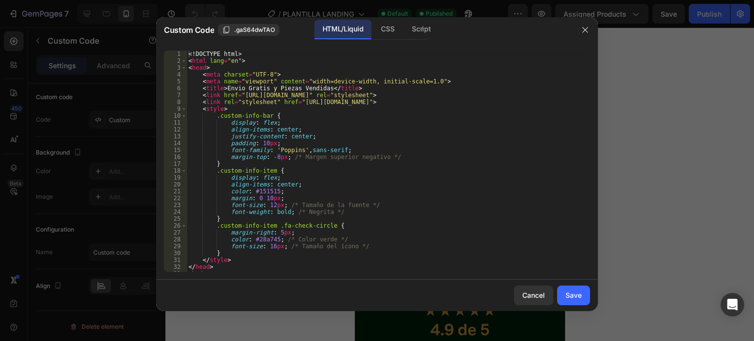
type textarea "justify-content: center;"
click at [415, 136] on div "<! DOCTYPE html > < html lang = "en" > < head > < meta charset = "UTF-8" > < me…" at bounding box center [384, 168] width 396 height 235
click at [579, 300] on div "Save" at bounding box center [573, 295] width 16 height 10
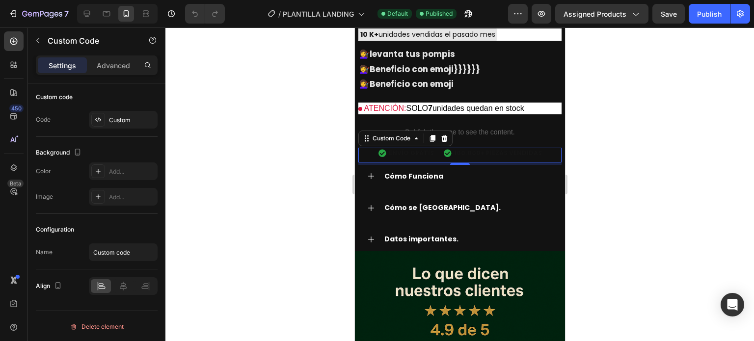
click at [425, 149] on span "ENVÍO GRATIS" at bounding box center [410, 153] width 45 height 9
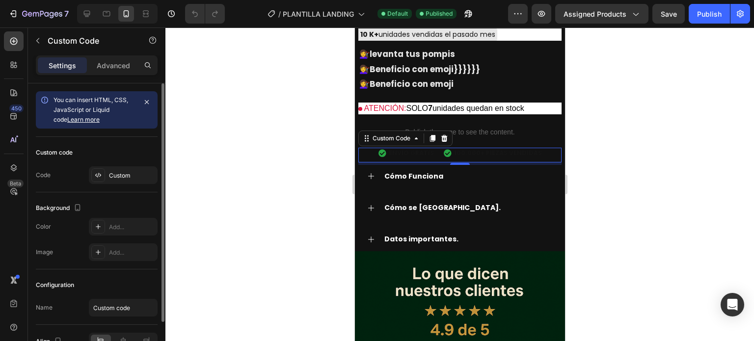
scroll to position [49, 0]
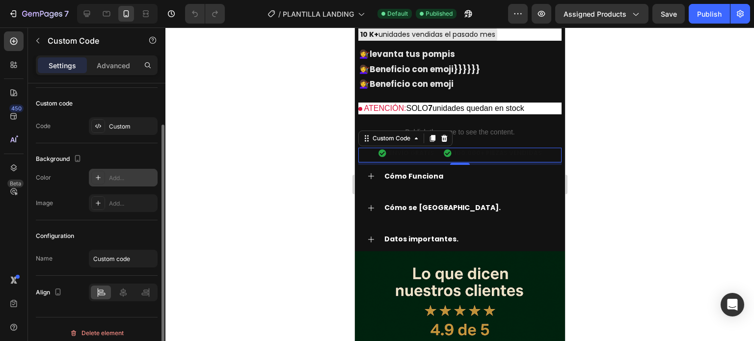
click at [103, 171] on div at bounding box center [98, 178] width 14 height 14
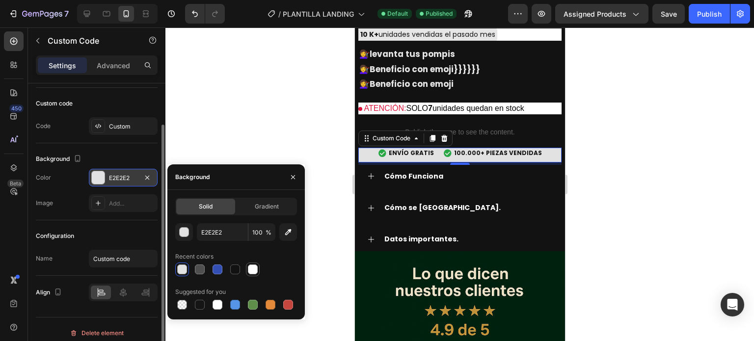
click at [251, 271] on div at bounding box center [253, 269] width 10 height 10
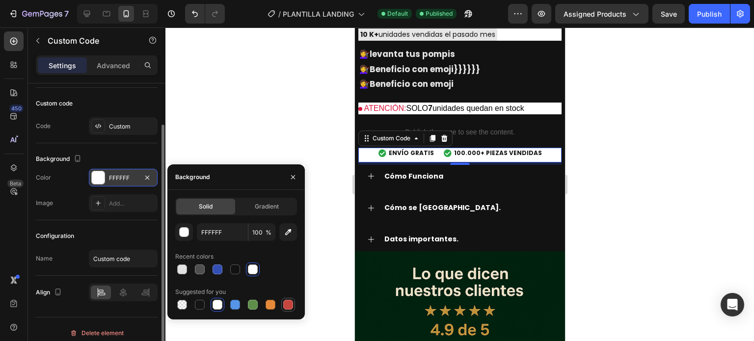
click at [285, 307] on div at bounding box center [288, 305] width 10 height 10
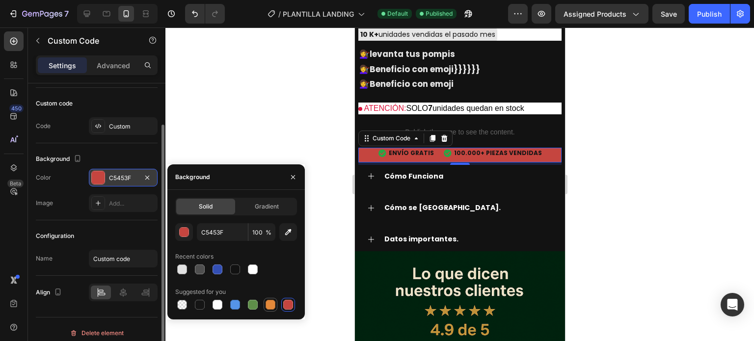
click at [272, 308] on div at bounding box center [270, 305] width 10 height 10
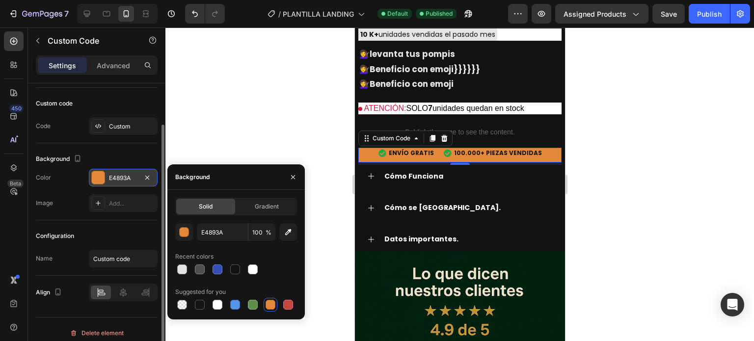
click at [280, 308] on div at bounding box center [236, 305] width 122 height 14
click at [285, 308] on div at bounding box center [288, 305] width 10 height 10
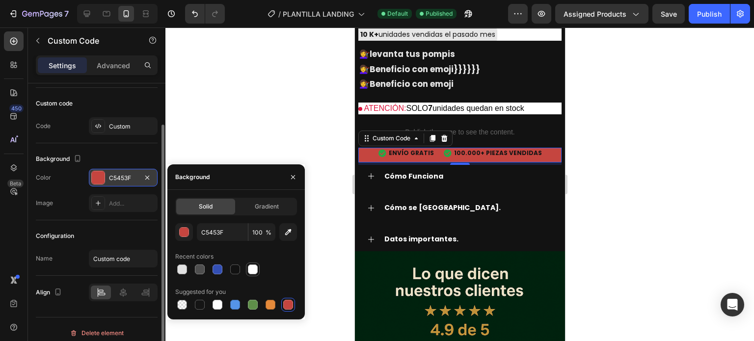
click at [255, 274] on div at bounding box center [253, 269] width 12 height 12
type input "FFFFFF"
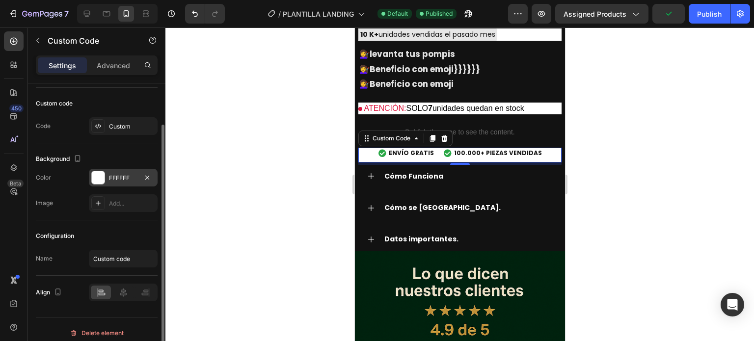
click at [324, 120] on div at bounding box center [459, 184] width 588 height 314
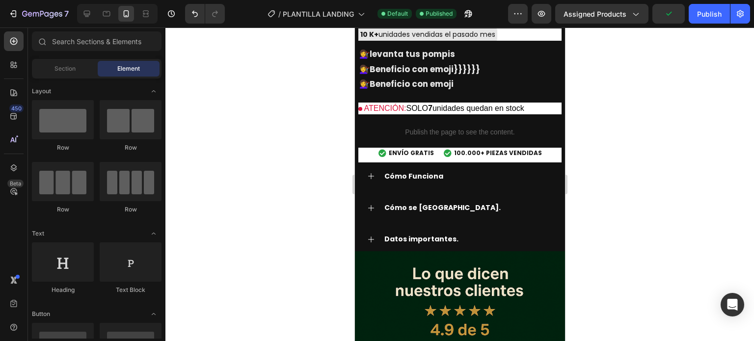
click at [324, 120] on div at bounding box center [459, 184] width 588 height 314
click at [670, 15] on span "Save" at bounding box center [668, 14] width 16 height 8
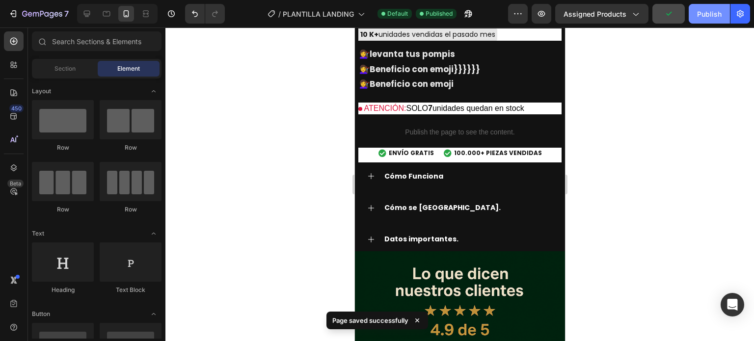
click at [691, 14] on button "Publish" at bounding box center [708, 14] width 41 height 20
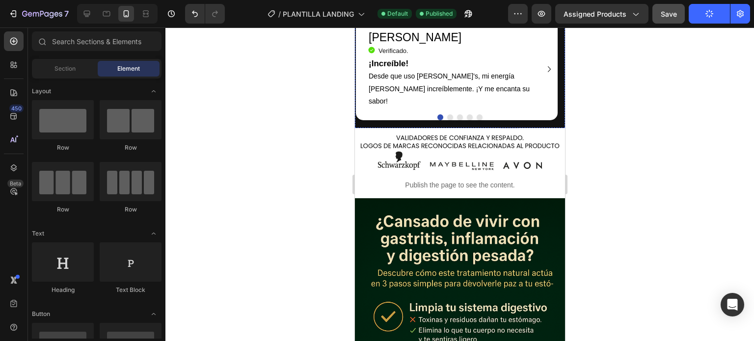
scroll to position [2012, 0]
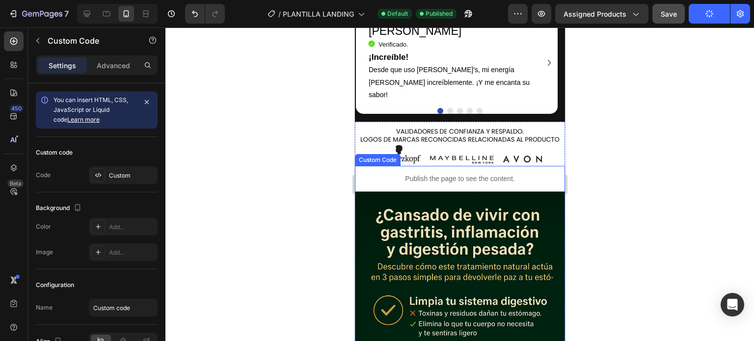
click at [476, 174] on p "Publish the page to see the content." at bounding box center [459, 179] width 210 height 10
click at [442, 153] on icon at bounding box center [440, 156] width 6 height 7
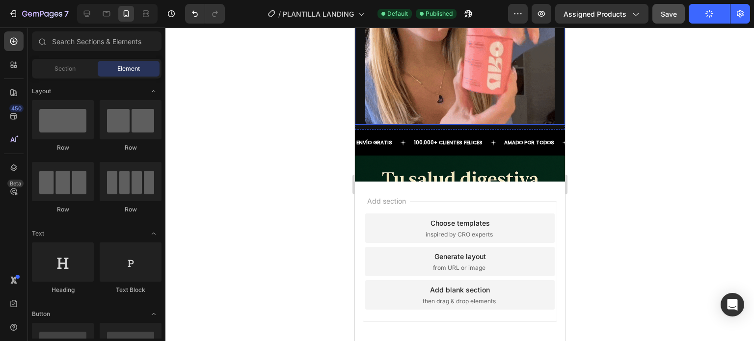
scroll to position [2551, 0]
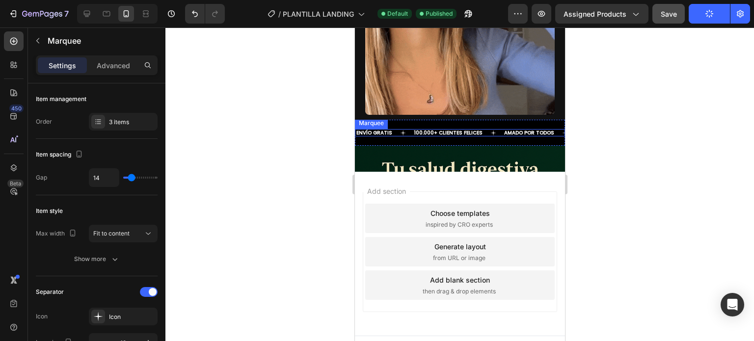
click at [490, 130] on icon at bounding box center [493, 133] width 6 height 6
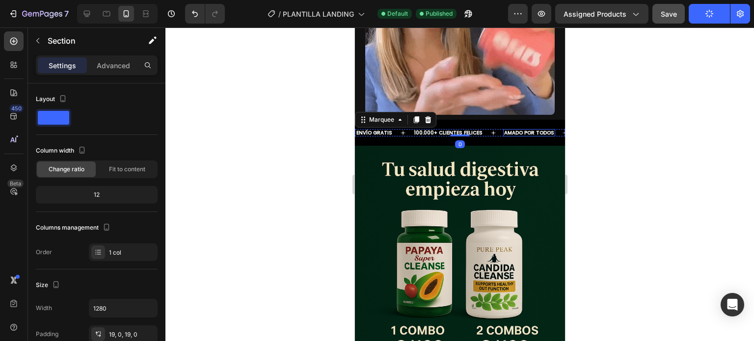
click at [511, 121] on div "ENVÍO GRATIS Text 100.000+ CLIENTES FELICES Text [PERSON_NAME] POR TODOS Text E…" at bounding box center [459, 133] width 210 height 26
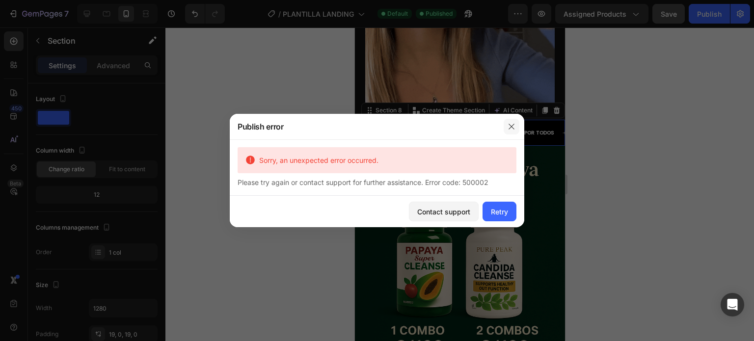
click at [508, 130] on icon "button" at bounding box center [511, 127] width 8 height 8
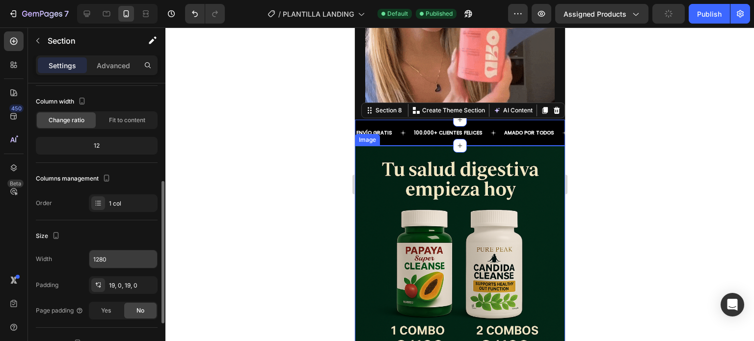
scroll to position [147, 0]
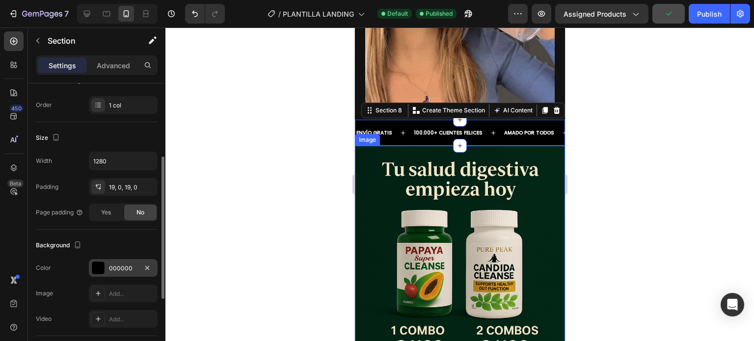
click at [114, 268] on div "000000" at bounding box center [123, 268] width 28 height 9
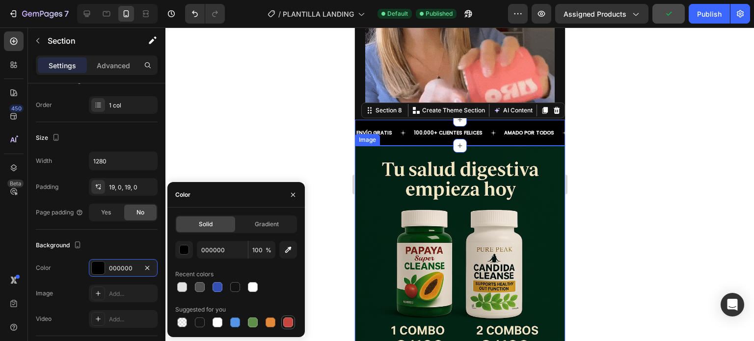
click at [288, 320] on div at bounding box center [288, 322] width 10 height 10
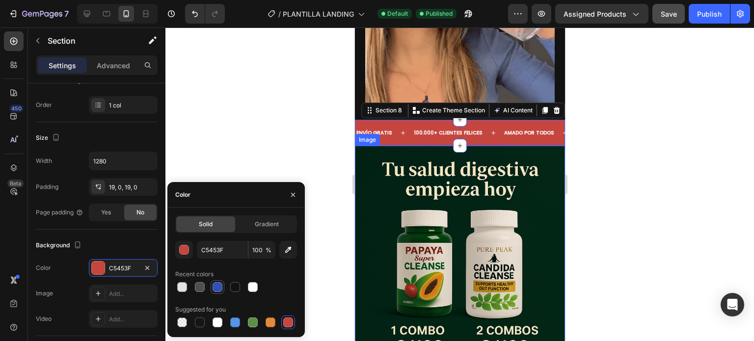
click at [217, 288] on div at bounding box center [217, 287] width 10 height 10
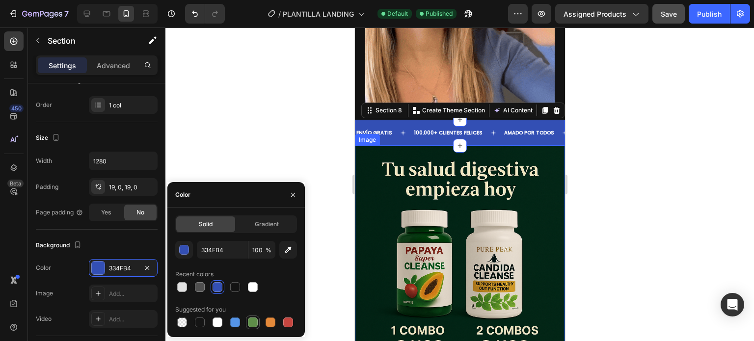
click at [253, 325] on div at bounding box center [253, 322] width 10 height 10
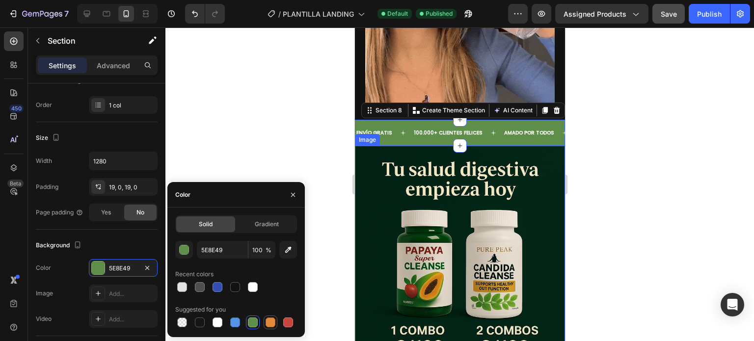
click at [265, 325] on div at bounding box center [270, 322] width 10 height 10
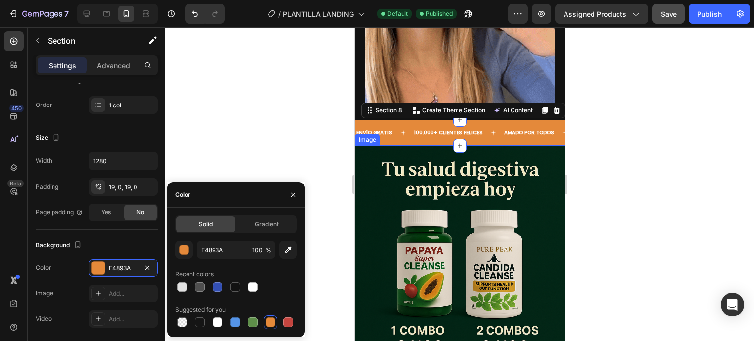
click at [278, 324] on div at bounding box center [236, 322] width 122 height 14
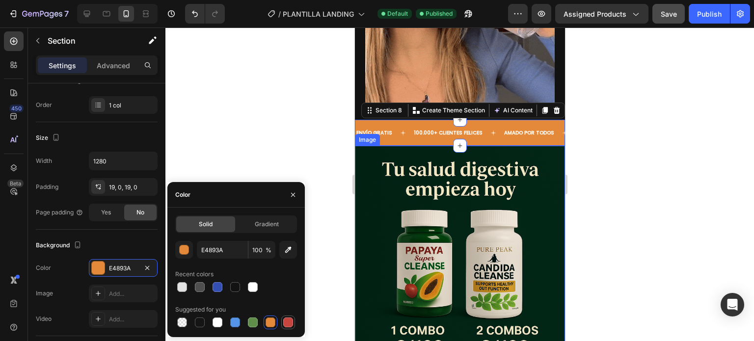
click at [288, 325] on div at bounding box center [288, 322] width 10 height 10
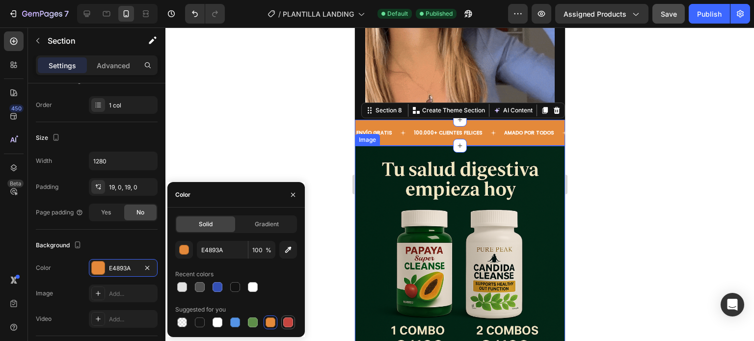
type input "C5453F"
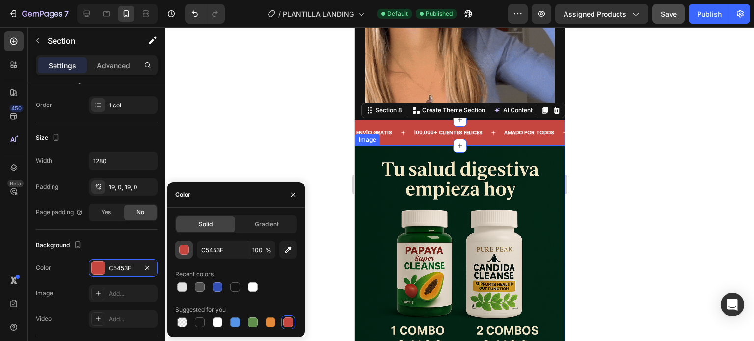
click at [188, 255] on div "button" at bounding box center [184, 250] width 10 height 10
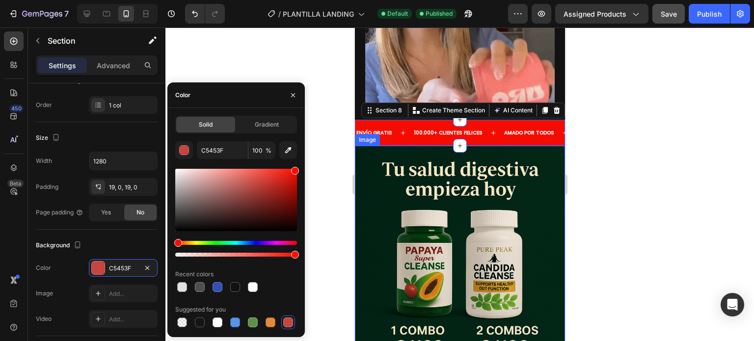
drag, startPoint x: 264, startPoint y: 187, endPoint x: 313, endPoint y: 164, distance: 54.0
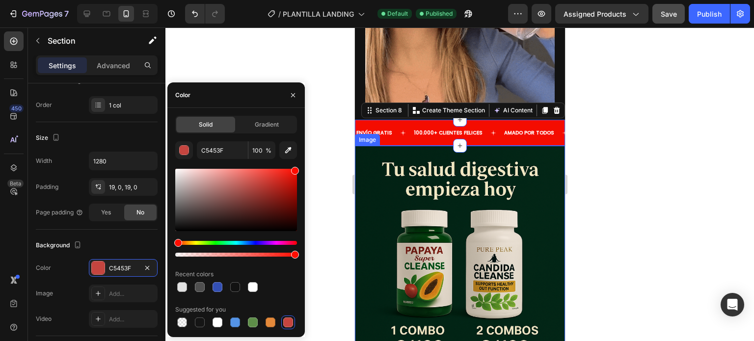
click at [313, 0] on div "7 / PLANTILLA LANDING Default Published Preview Assigned Products Save Publish …" at bounding box center [377, 0] width 754 height 0
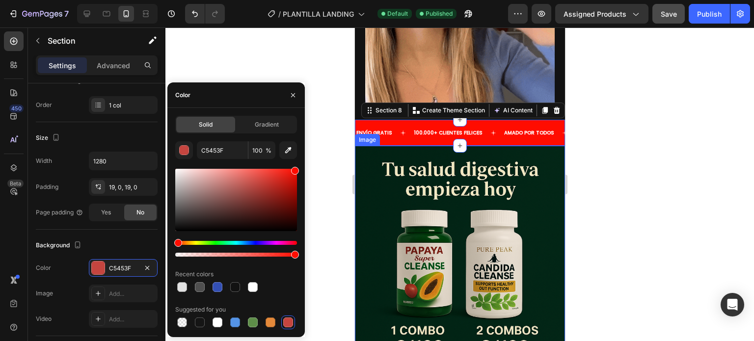
click at [318, 162] on div at bounding box center [459, 184] width 588 height 314
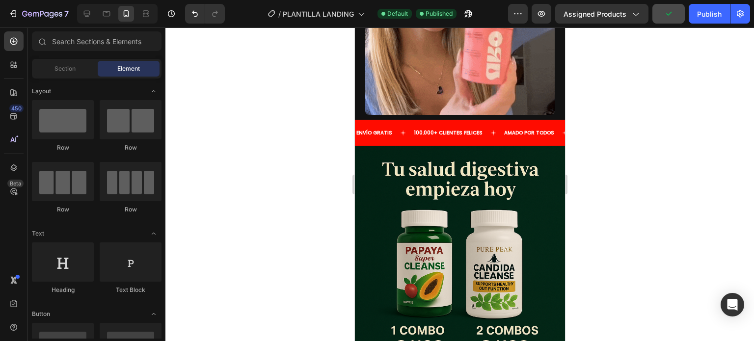
click at [603, 77] on div at bounding box center [459, 184] width 588 height 314
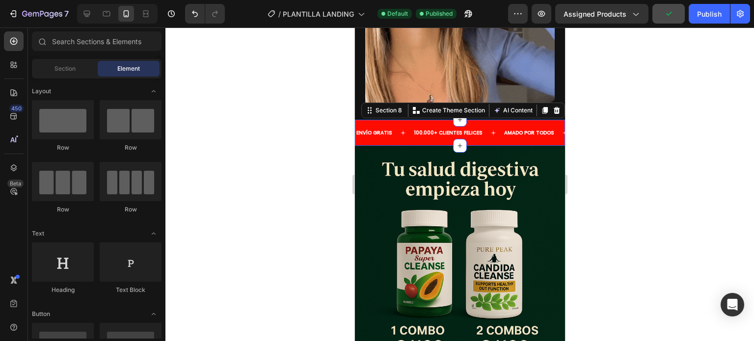
click at [535, 120] on div "ENVÍO GRATIS Text 100.000+ CLIENTES FELICES Text [PERSON_NAME] POR TODOS Text E…" at bounding box center [459, 133] width 210 height 26
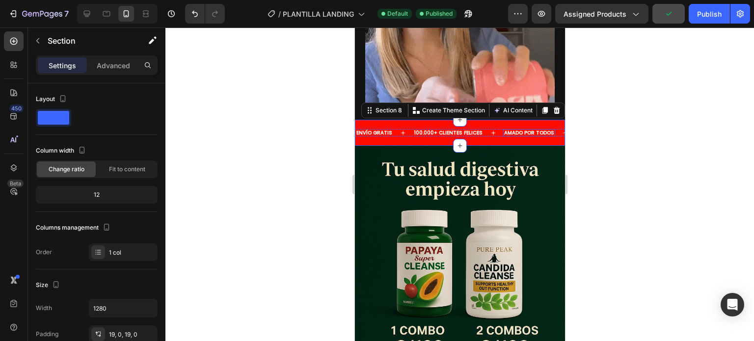
click at [526, 130] on div "AMADO POR TODOS" at bounding box center [528, 132] width 52 height 7
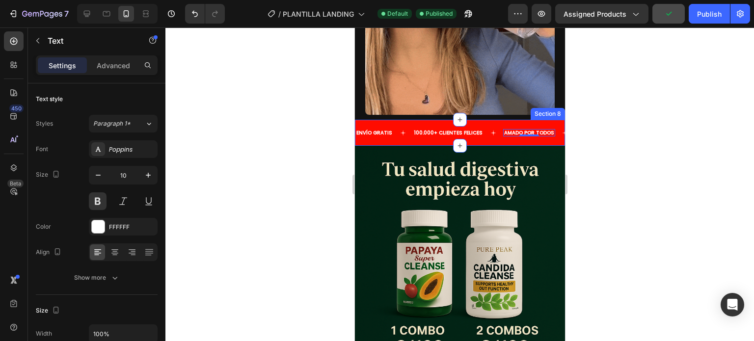
click at [525, 136] on div "ENVÍO GRATIS Text 100.000+ CLIENTES FELICES Text [PERSON_NAME] POR TODOS Text 0…" at bounding box center [459, 133] width 210 height 26
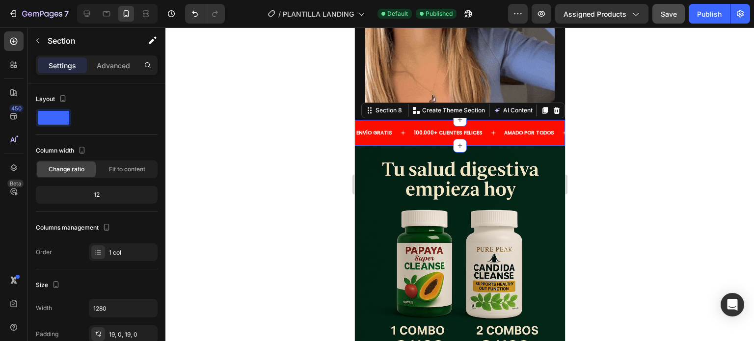
click at [534, 120] on div "ENVÍO GRATIS Text 100.000+ CLIENTES FELICES Text [PERSON_NAME] POR TODOS Text E…" at bounding box center [459, 133] width 210 height 26
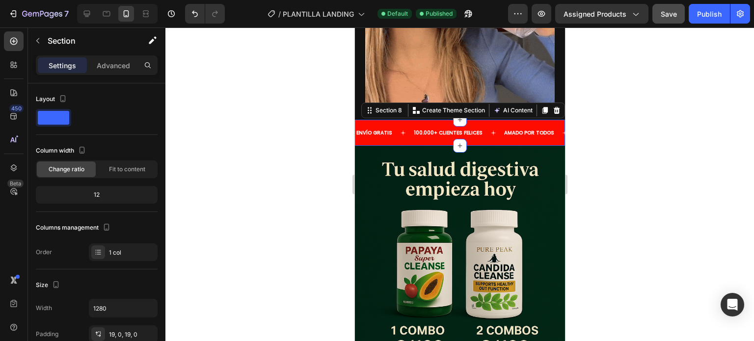
click at [533, 120] on div "ENVÍO GRATIS Text 100.000+ CLIENTES FELICES Text [PERSON_NAME] POR TODOS Text E…" at bounding box center [459, 133] width 210 height 26
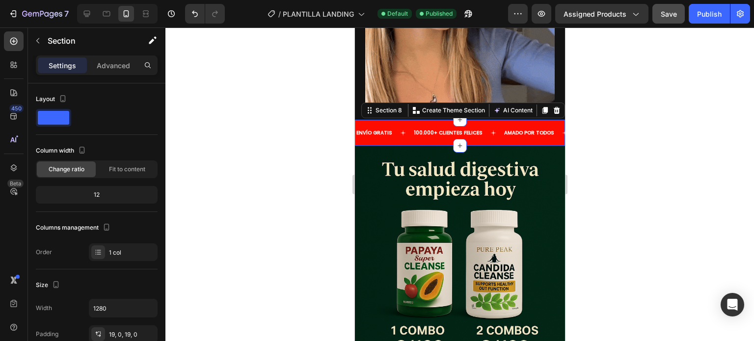
click at [624, 131] on div at bounding box center [459, 184] width 588 height 314
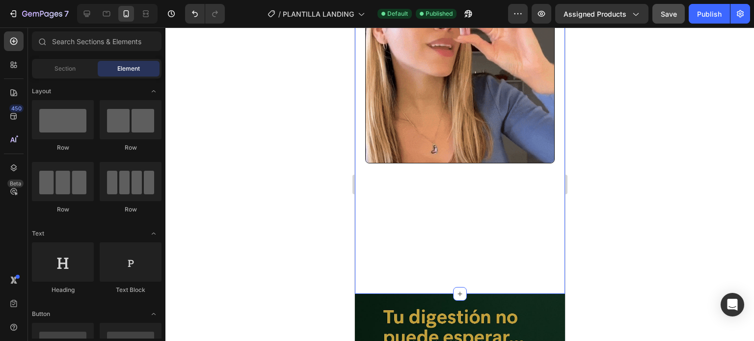
scroll to position [469, 0]
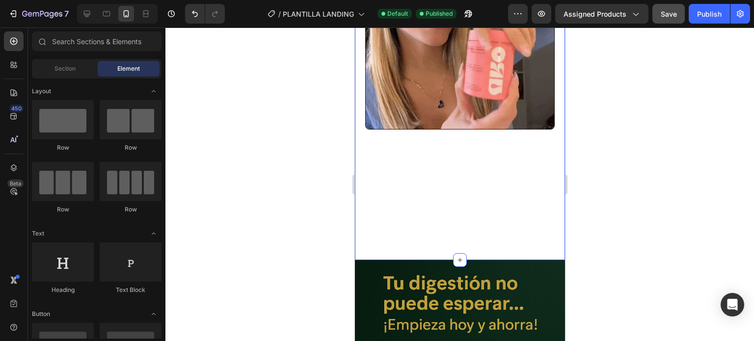
click at [540, 172] on div "Image" at bounding box center [459, 99] width 210 height 322
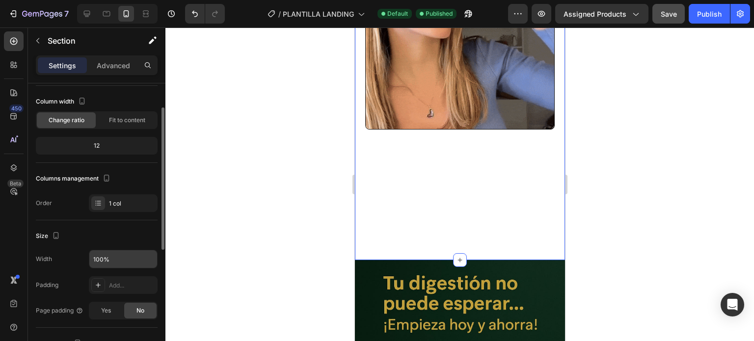
scroll to position [98, 0]
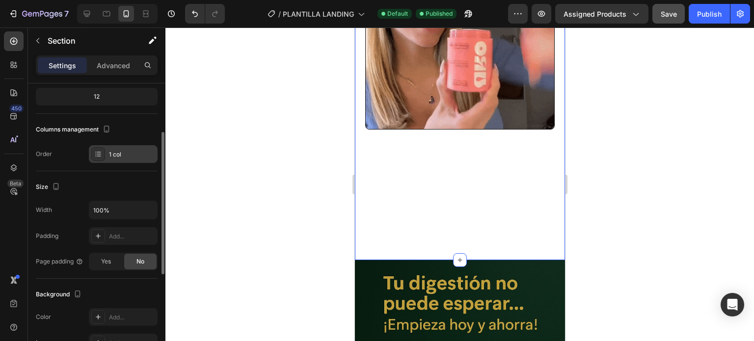
click at [120, 155] on div "1 col" at bounding box center [132, 154] width 46 height 9
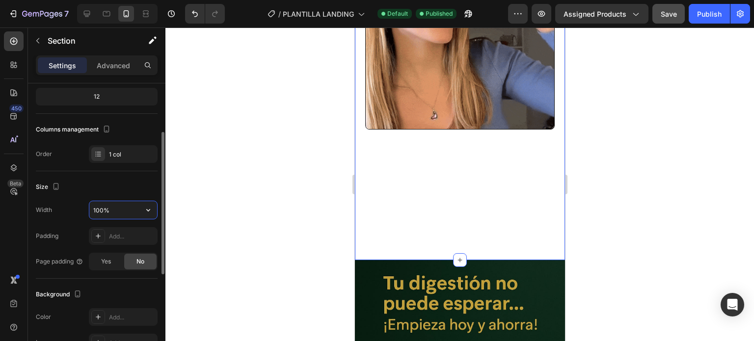
click at [122, 213] on input "100%" at bounding box center [123, 210] width 68 height 18
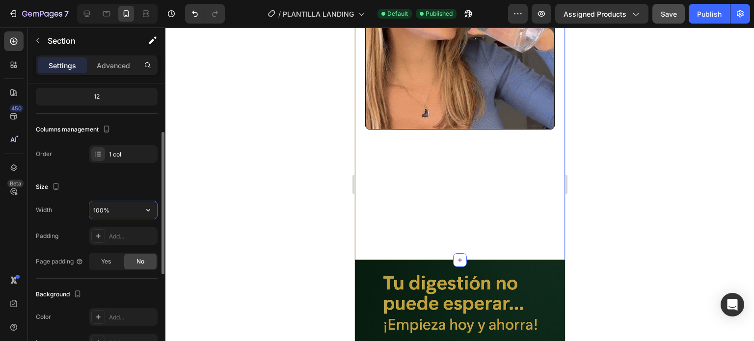
click at [121, 211] on input "100%" at bounding box center [123, 210] width 68 height 18
click at [126, 232] on div "Add..." at bounding box center [132, 236] width 46 height 9
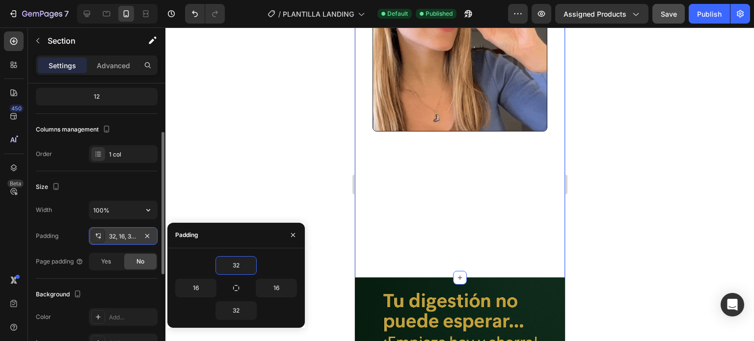
click at [131, 186] on div "Size" at bounding box center [97, 187] width 122 height 16
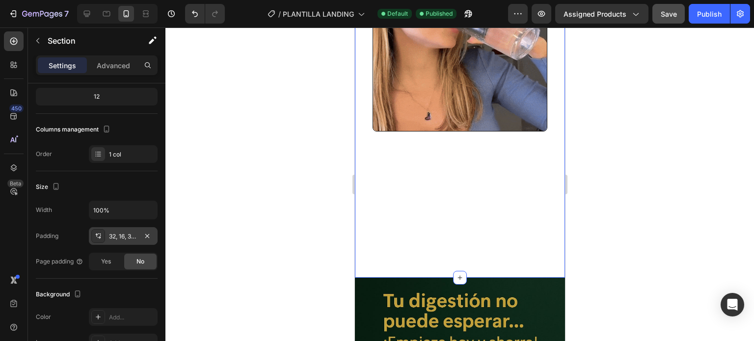
click at [453, 173] on div "Image" at bounding box center [459, 108] width 194 height 308
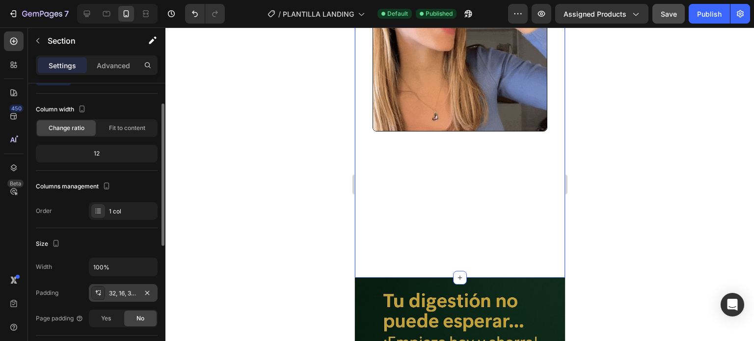
scroll to position [0, 0]
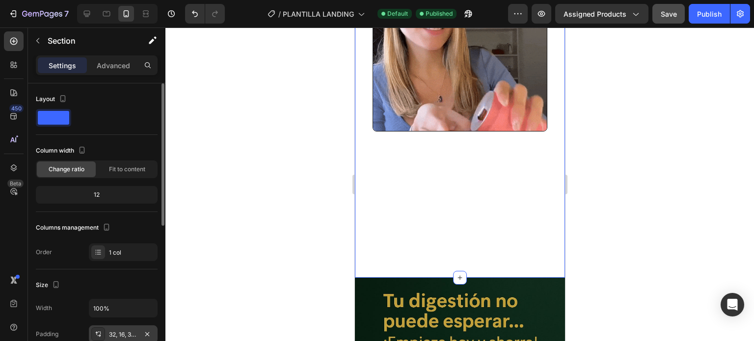
click at [107, 198] on div "12" at bounding box center [97, 195] width 118 height 14
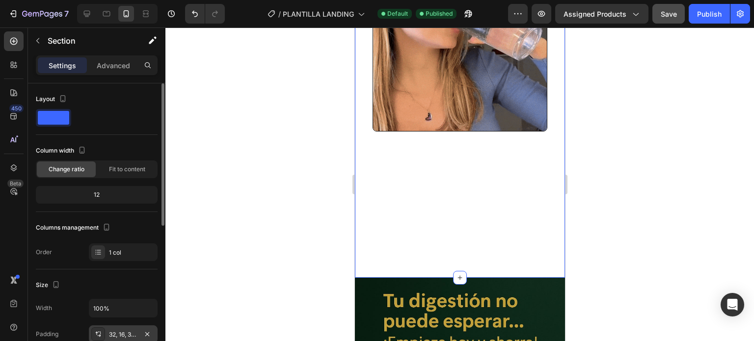
click at [98, 193] on div "12" at bounding box center [97, 195] width 118 height 14
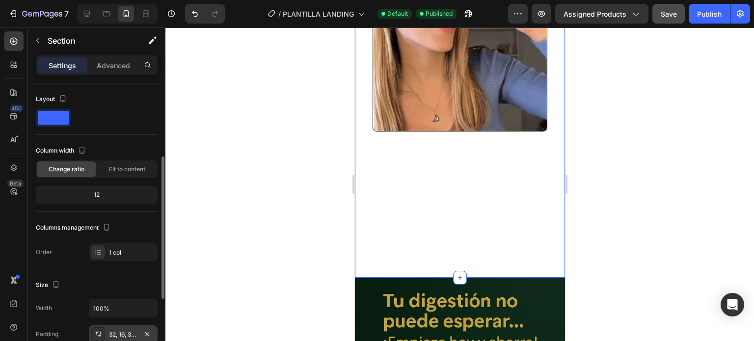
scroll to position [49, 0]
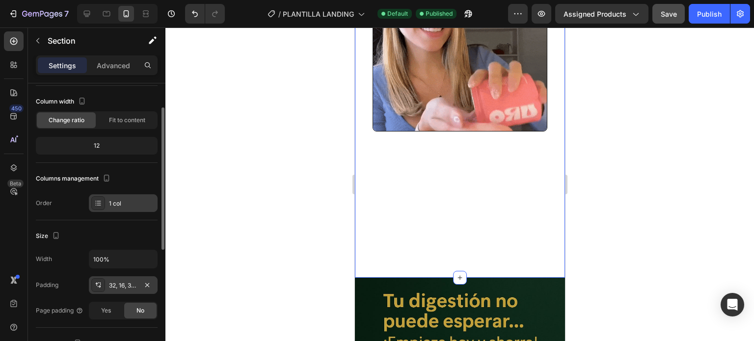
click at [120, 201] on div "1 col" at bounding box center [132, 203] width 46 height 9
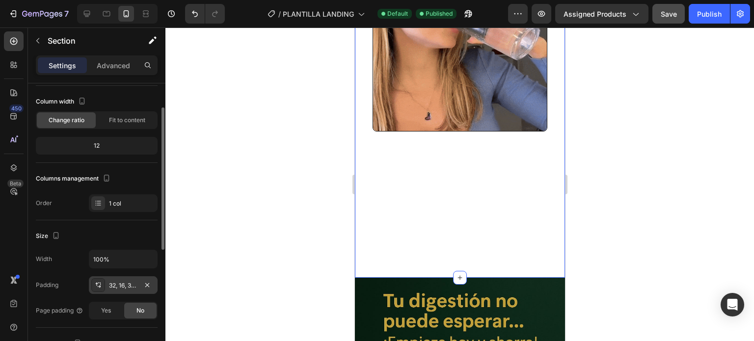
click at [106, 227] on div "Size Width 100% Padding 32, 16, 32, 16 Page padding Yes No" at bounding box center [97, 273] width 122 height 107
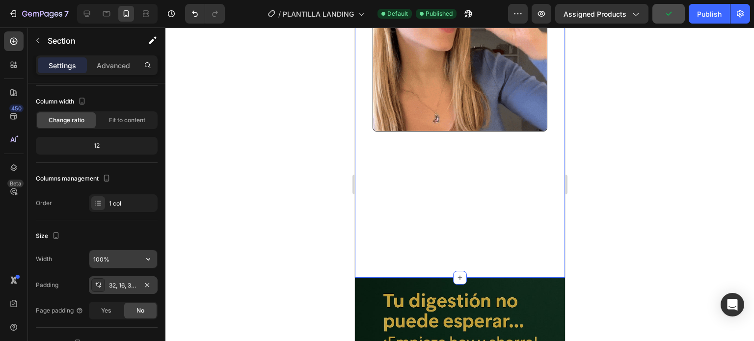
click at [128, 250] on input "100%" at bounding box center [123, 259] width 68 height 18
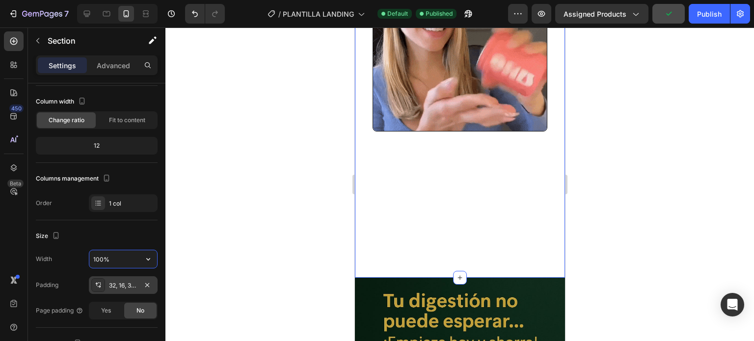
click at [131, 262] on input "100%" at bounding box center [123, 259] width 68 height 18
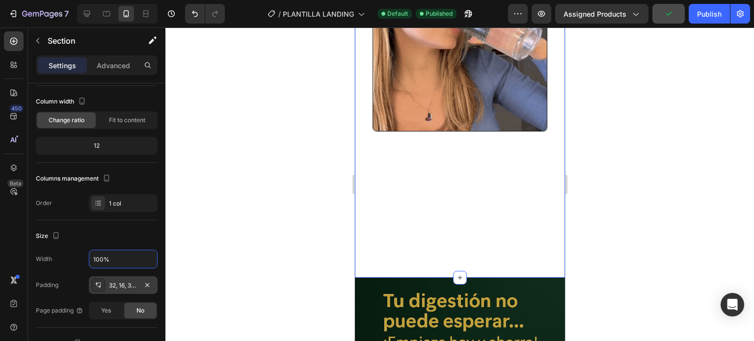
scroll to position [98, 0]
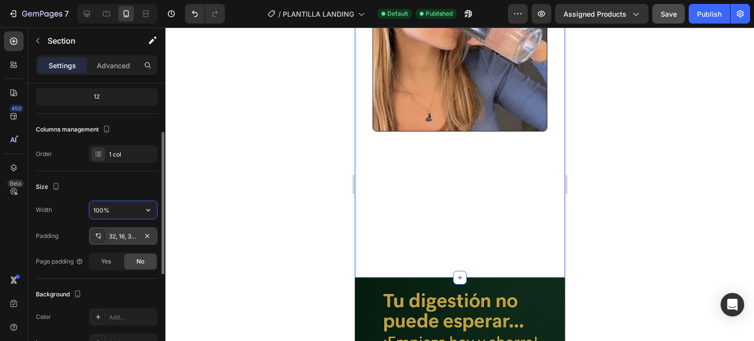
click at [133, 196] on div "Size Width 100% Padding 32, 16, 32, 16 Page padding Yes No" at bounding box center [97, 224] width 122 height 107
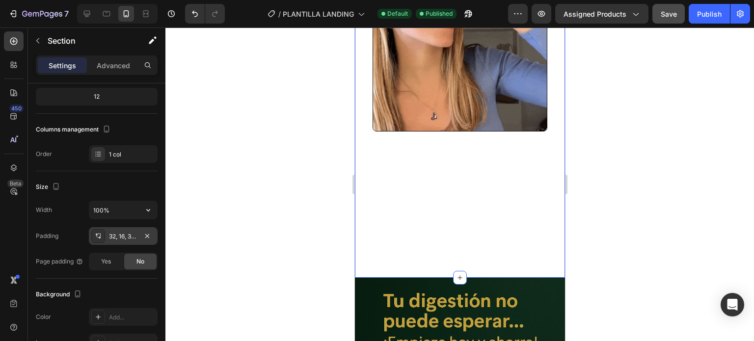
click at [92, 182] on div "Size" at bounding box center [97, 187] width 122 height 16
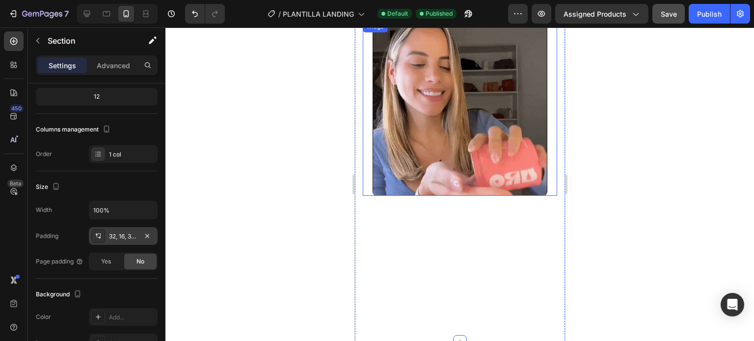
scroll to position [518, 0]
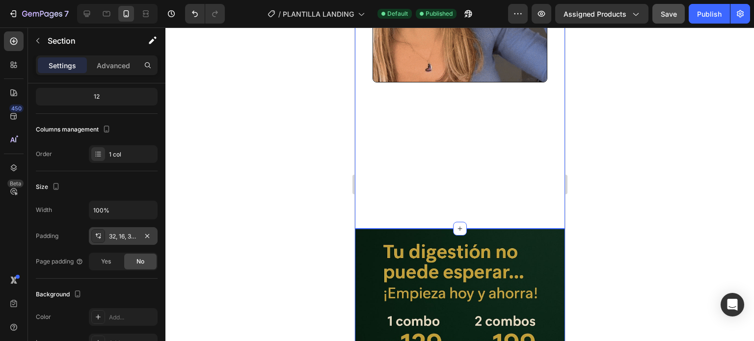
click at [443, 209] on div "Image Section 3 You can create reusable sections Create Theme Section AI Conten…" at bounding box center [459, 58] width 210 height 339
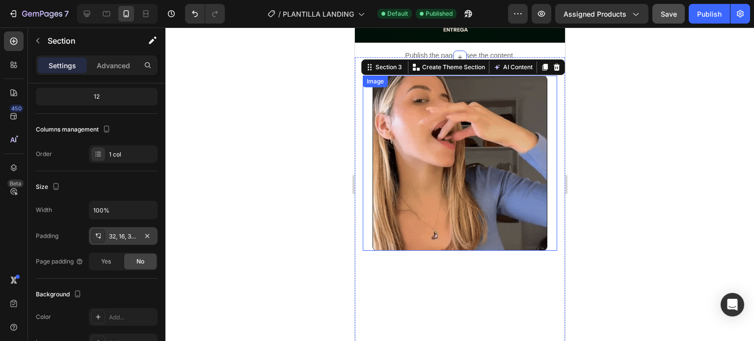
scroll to position [272, 0]
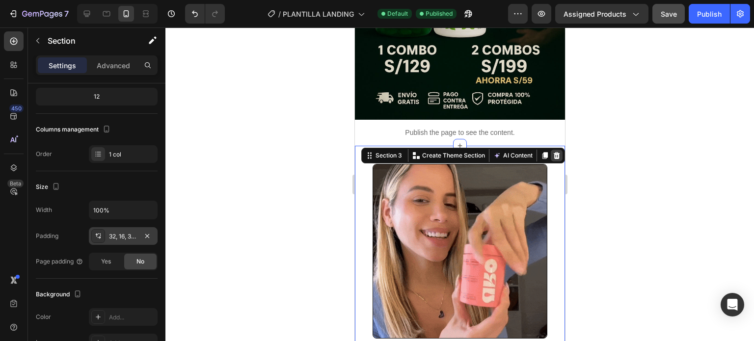
click at [553, 152] on icon at bounding box center [556, 155] width 6 height 7
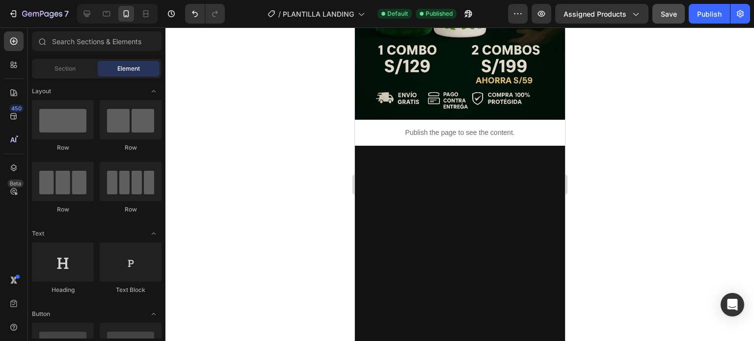
click at [615, 134] on div at bounding box center [459, 184] width 588 height 314
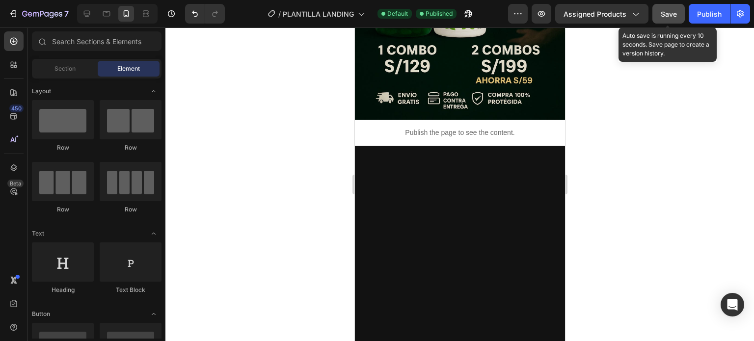
click at [674, 12] on span "Save" at bounding box center [668, 14] width 16 height 8
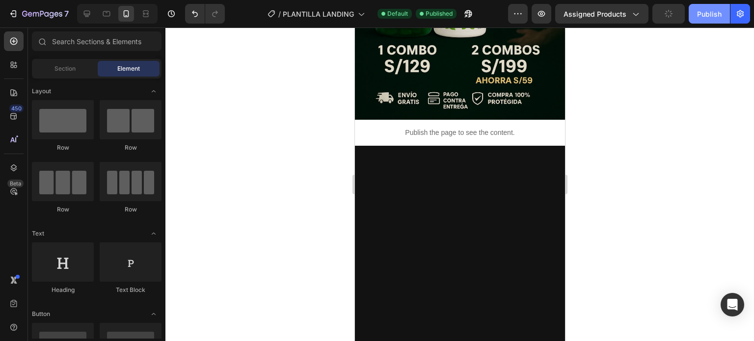
click at [711, 9] on div "Publish" at bounding box center [709, 14] width 25 height 10
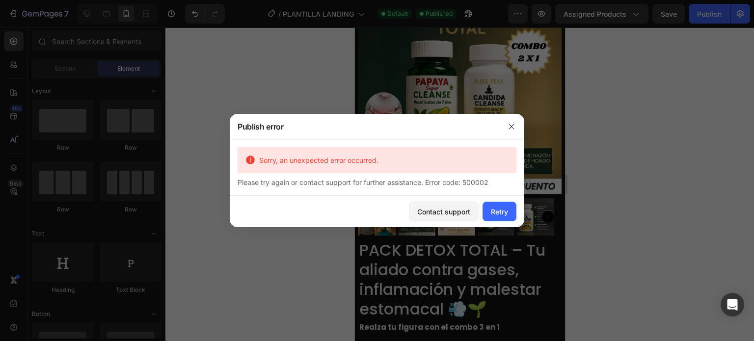
scroll to position [763, 0]
click at [514, 130] on icon "button" at bounding box center [511, 127] width 8 height 8
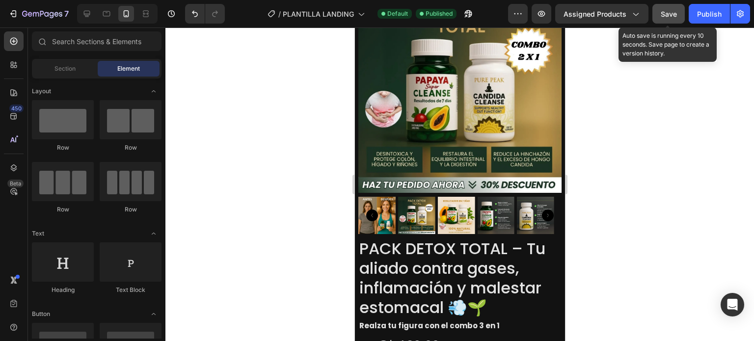
click at [664, 17] on span "Save" at bounding box center [668, 14] width 16 height 8
click at [664, 17] on icon "button" at bounding box center [668, 14] width 10 height 10
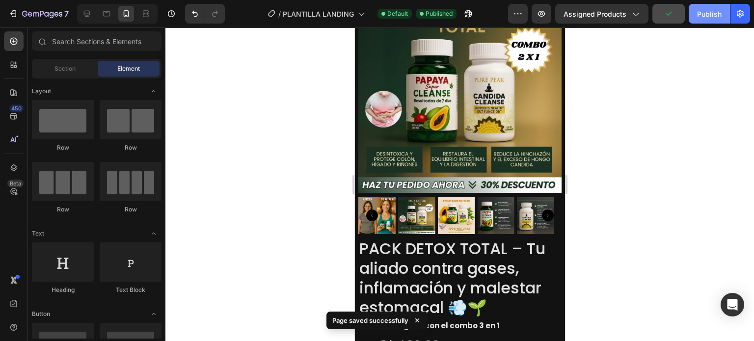
click at [706, 18] on div "Publish" at bounding box center [709, 14] width 25 height 10
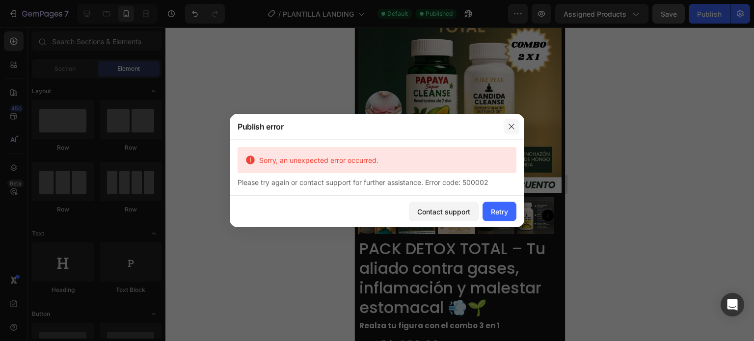
click at [514, 131] on button "button" at bounding box center [511, 127] width 16 height 16
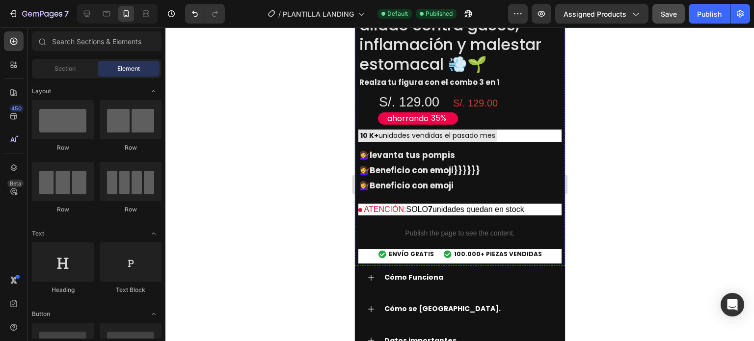
scroll to position [1008, 0]
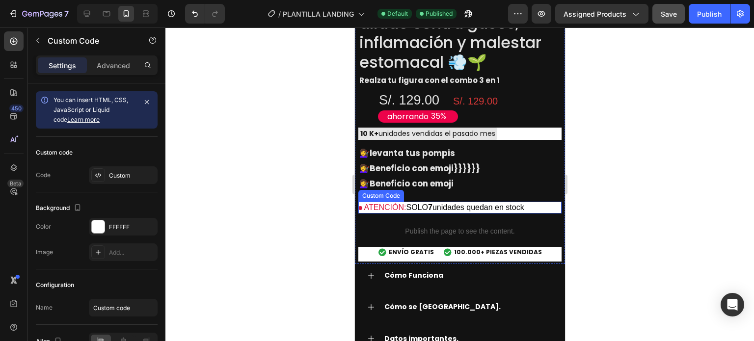
click at [472, 202] on p "ATENCIÓN: SOLO 7 unidades quedan en stock" at bounding box center [459, 208] width 203 height 12
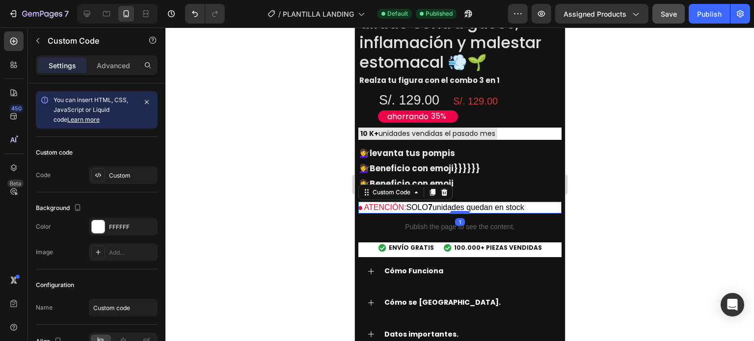
drag, startPoint x: 456, startPoint y: 198, endPoint x: 458, endPoint y: 193, distance: 5.1
click at [458, 211] on div at bounding box center [459, 212] width 20 height 3
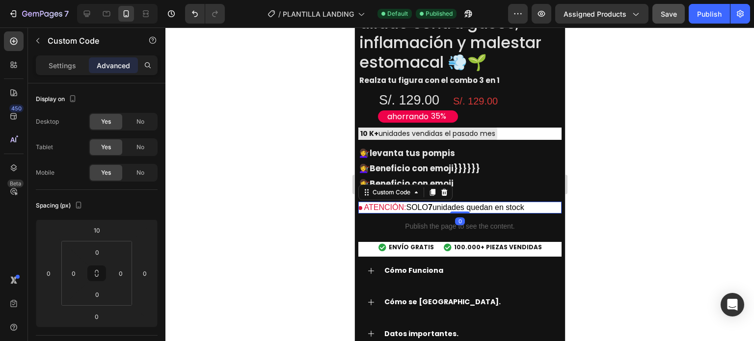
click at [600, 195] on div at bounding box center [459, 184] width 588 height 314
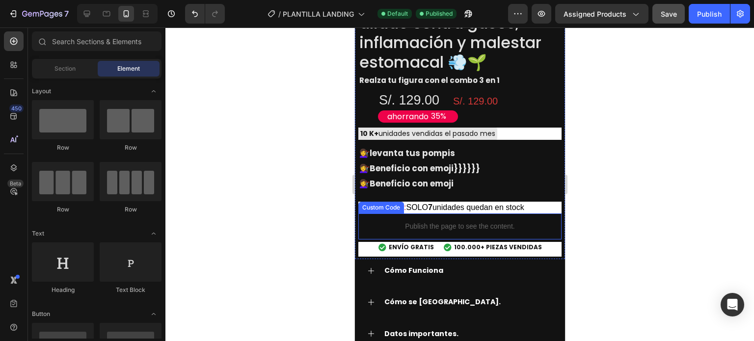
click at [470, 214] on div "Publish the page to see the content." at bounding box center [459, 226] width 203 height 26
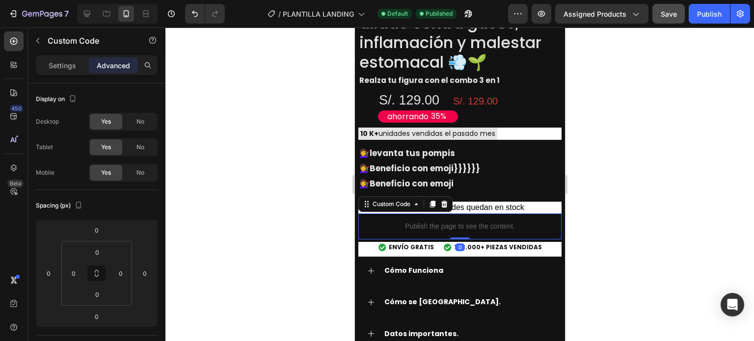
drag, startPoint x: 458, startPoint y: 219, endPoint x: 468, endPoint y: 204, distance: 18.3
click at [468, 213] on div "Publish the page to see the content. Custom Code 0" at bounding box center [459, 226] width 203 height 26
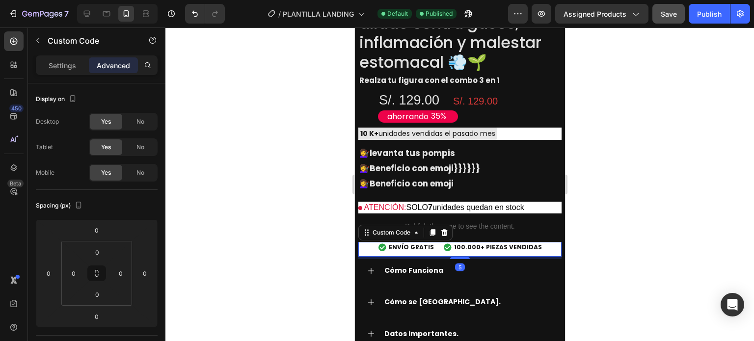
click at [466, 243] on span "100.000+ PIEZAS VENDIDAS" at bounding box center [497, 247] width 88 height 9
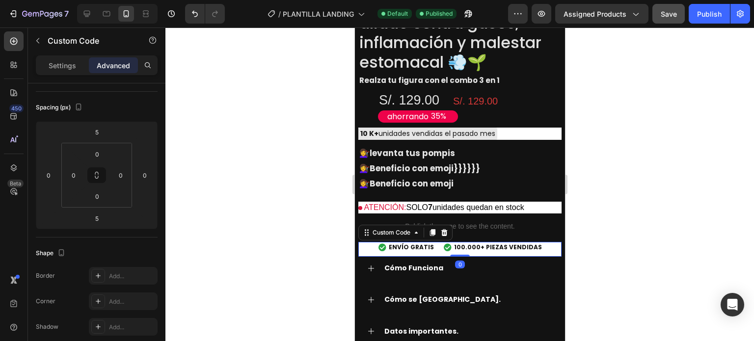
drag, startPoint x: 454, startPoint y: 239, endPoint x: 462, endPoint y: 228, distance: 13.3
click at [461, 242] on div "Envio Gratis y Piezas Vendidas ENVÍO GRATIS 100.000+ PIEZAS VENDIDAS Custom Cod…" at bounding box center [459, 249] width 203 height 15
type input "0"
click at [471, 238] on div "ENVÍO GRATIS 100.000+ PIEZAS VENDIDAS" at bounding box center [459, 247] width 203 height 19
click at [471, 215] on div "Publish the page to see the content." at bounding box center [459, 226] width 203 height 26
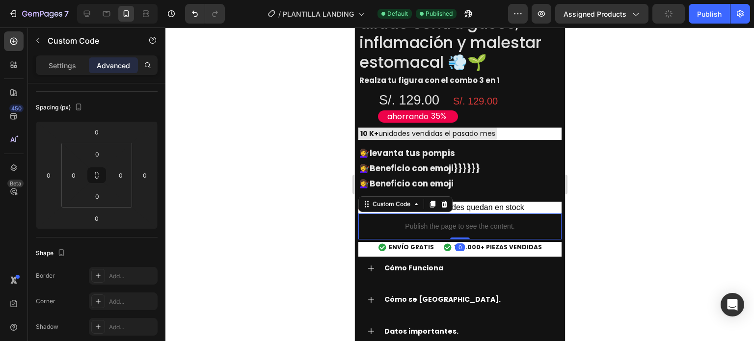
drag, startPoint x: 460, startPoint y: 217, endPoint x: 477, endPoint y: 184, distance: 37.3
click at [477, 184] on div "Product Images PACK DETOX TOTAL – Tu aliado contra gases, inflamación y malesta…" at bounding box center [459, 0] width 203 height 512
click at [628, 187] on div at bounding box center [459, 184] width 588 height 314
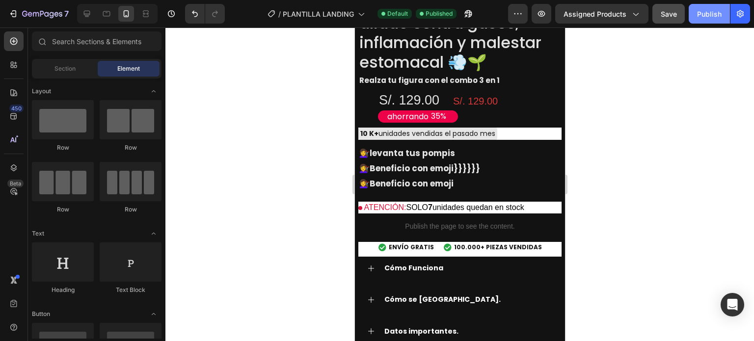
click at [706, 16] on div "Publish" at bounding box center [709, 14] width 25 height 10
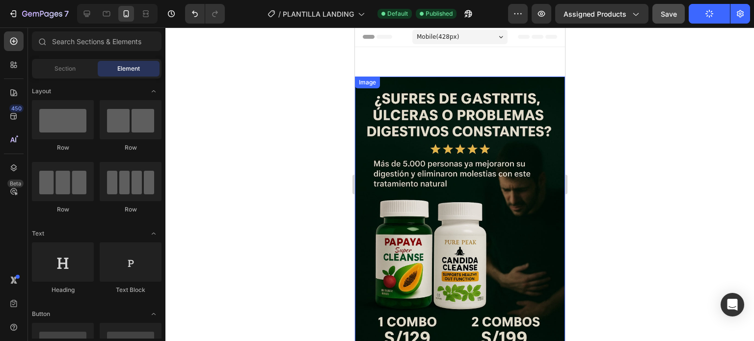
scroll to position [0, 0]
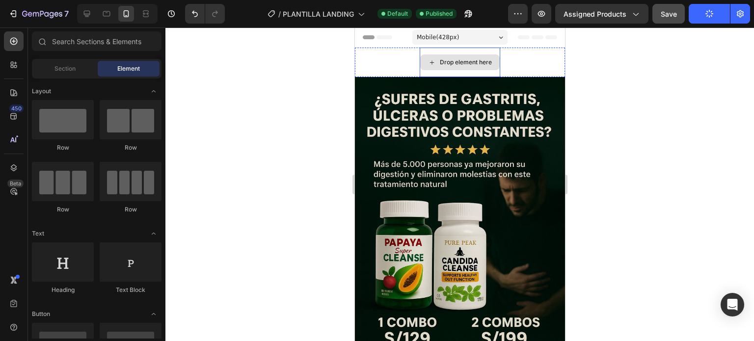
click at [511, 61] on div "Drop element here Row" at bounding box center [459, 62] width 210 height 29
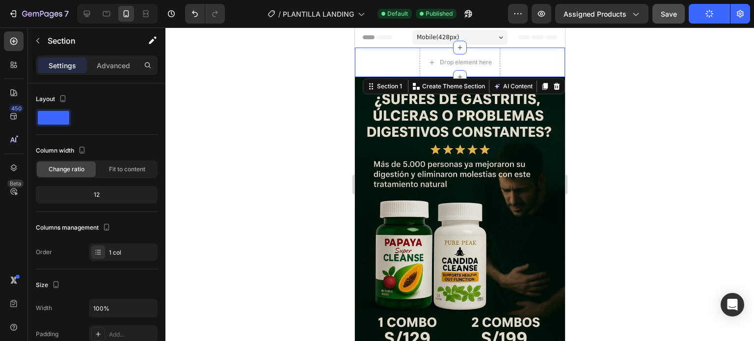
click at [504, 63] on div "Drop element here Row" at bounding box center [459, 62] width 210 height 29
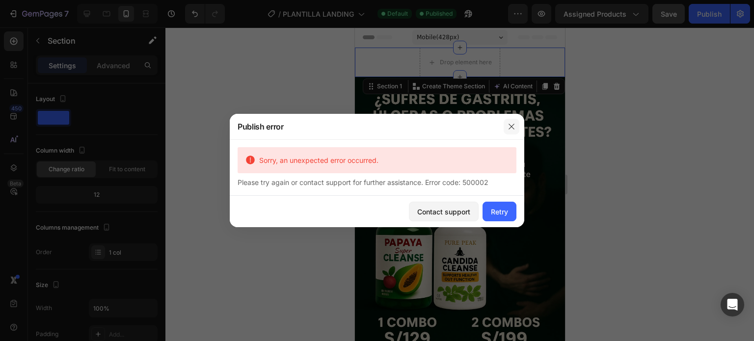
click at [511, 126] on icon "button" at bounding box center [510, 126] width 5 height 5
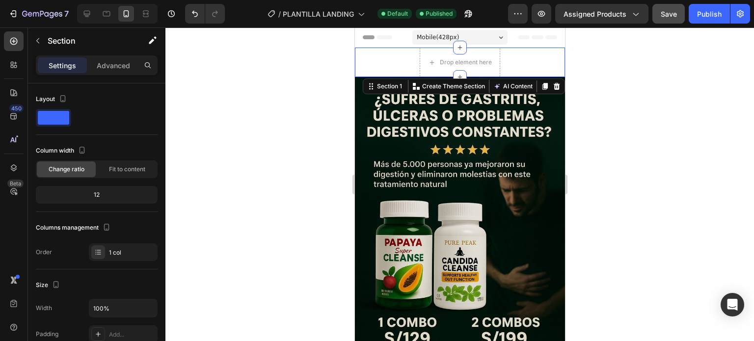
click at [591, 123] on div at bounding box center [459, 184] width 588 height 314
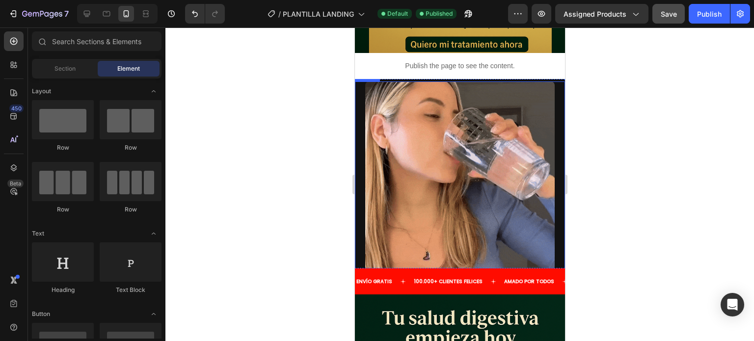
scroll to position [2197, 0]
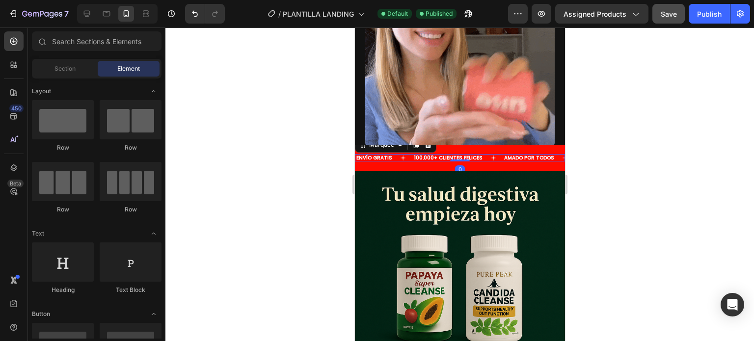
click at [481, 157] on div "100.000+ CLIENTES FELICES Text" at bounding box center [457, 157] width 90 height 7
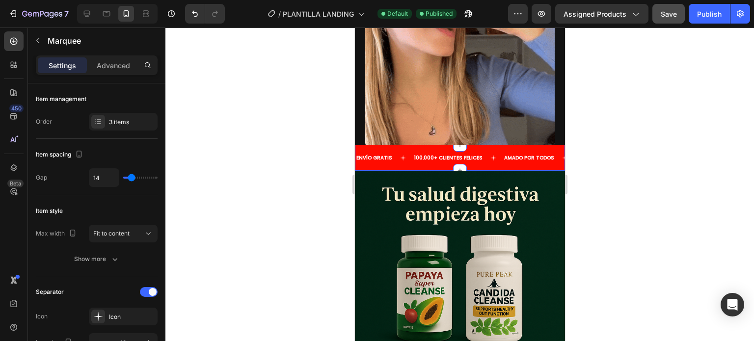
click at [495, 152] on div "ENVÍO GRATIS Text 100.000+ CLIENTES FELICES Text [PERSON_NAME] POR TODOS Text E…" at bounding box center [459, 158] width 210 height 26
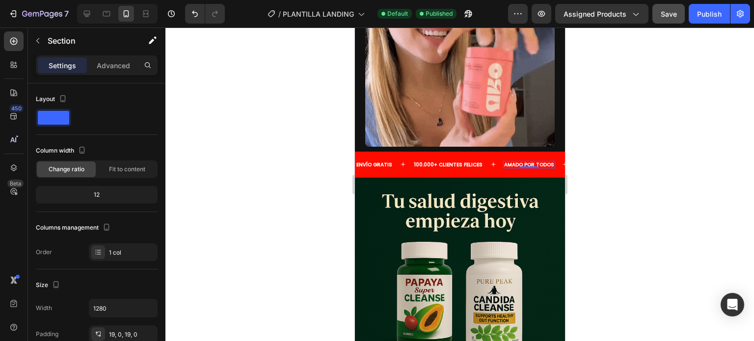
click at [503, 162] on p "AMADO POR TODOS" at bounding box center [528, 164] width 50 height 5
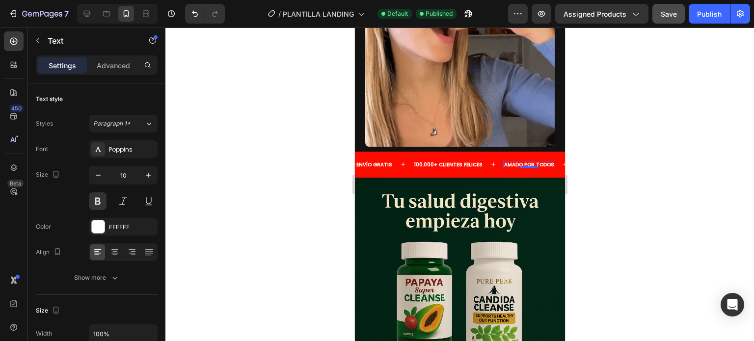
click at [490, 161] on icon at bounding box center [493, 164] width 6 height 6
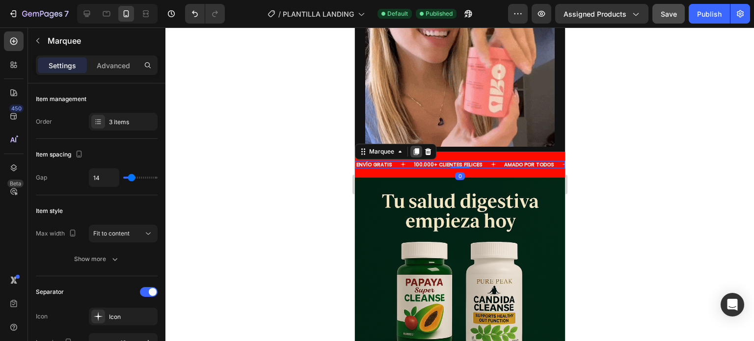
click at [417, 148] on icon at bounding box center [415, 151] width 5 height 7
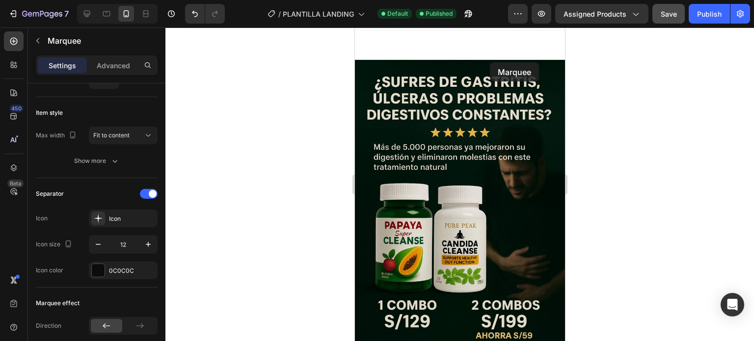
scroll to position [0, 0]
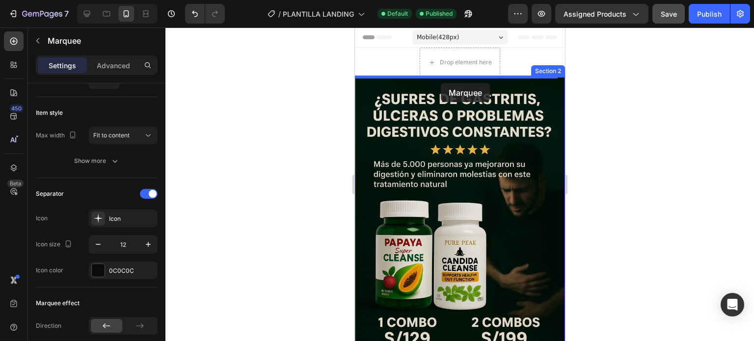
drag, startPoint x: 476, startPoint y: 157, endPoint x: 440, endPoint y: 83, distance: 82.9
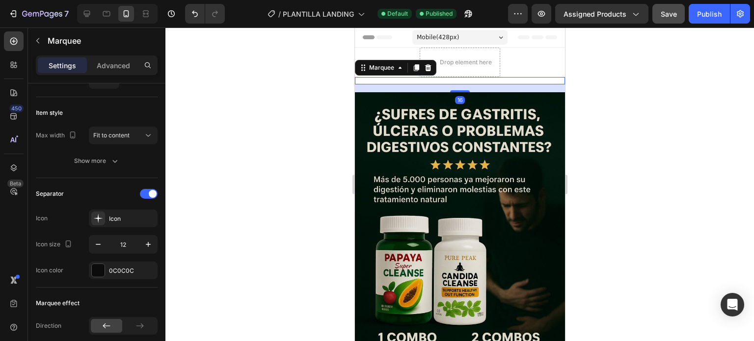
click at [579, 102] on div at bounding box center [459, 184] width 588 height 314
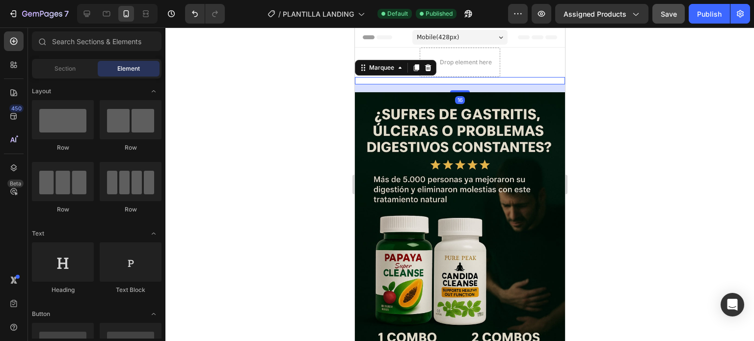
click at [481, 79] on div "100.000+ CLIENTES FELICES Text" at bounding box center [457, 80] width 90 height 7
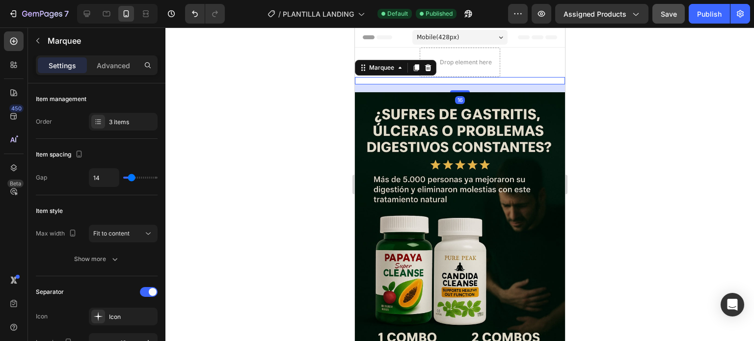
click at [490, 81] on icon at bounding box center [493, 81] width 6 height 6
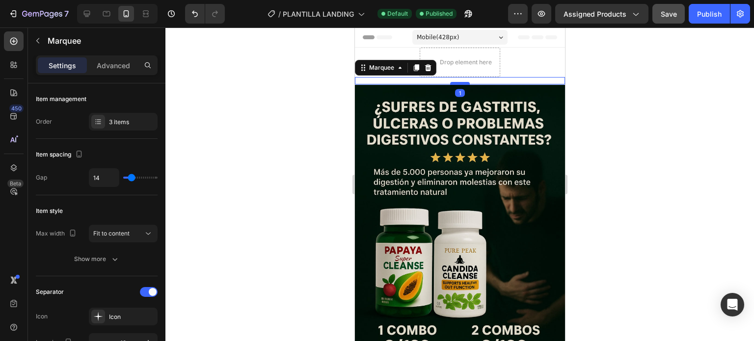
drag, startPoint x: 462, startPoint y: 90, endPoint x: 465, endPoint y: 82, distance: 7.8
click at [465, 82] on div at bounding box center [459, 83] width 20 height 3
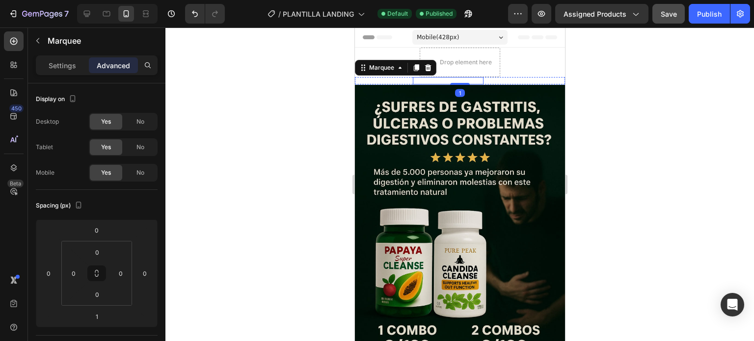
click at [473, 79] on strong "100.000+ CLIENTES FELICES" at bounding box center [447, 80] width 69 height 7
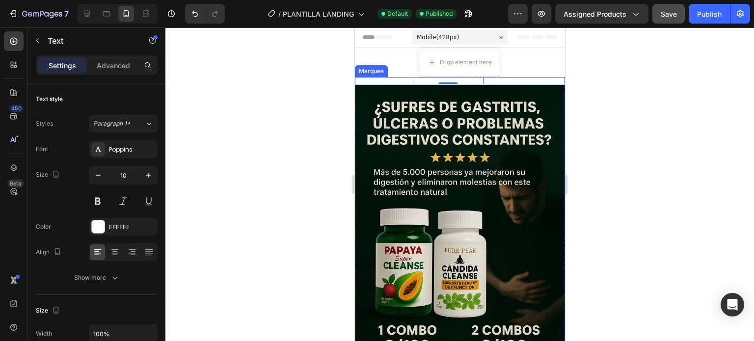
click at [495, 85] on img at bounding box center [459, 242] width 210 height 315
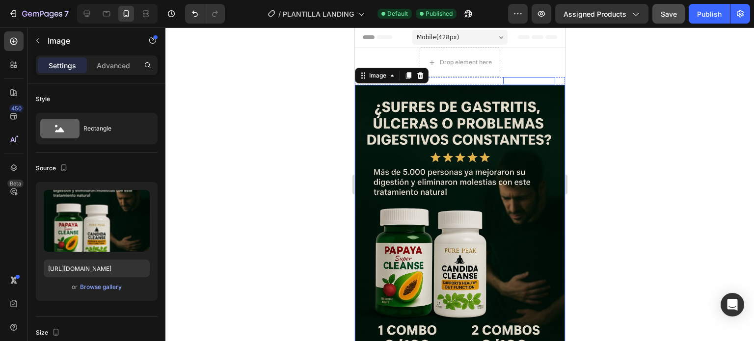
click at [503, 82] on p "AMADO POR TODOS" at bounding box center [528, 80] width 50 height 5
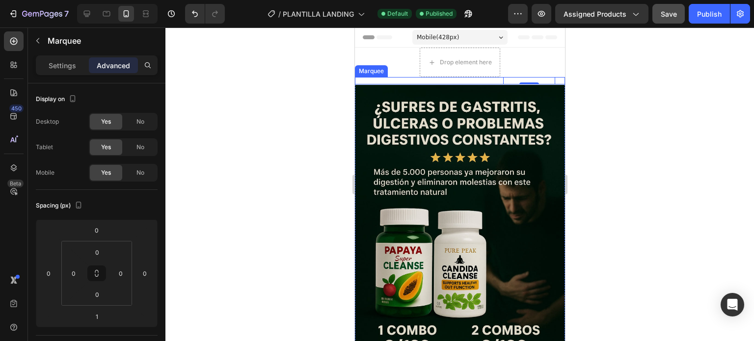
click at [490, 82] on div "100.000+ CLIENTES FELICES Text" at bounding box center [457, 80] width 90 height 7
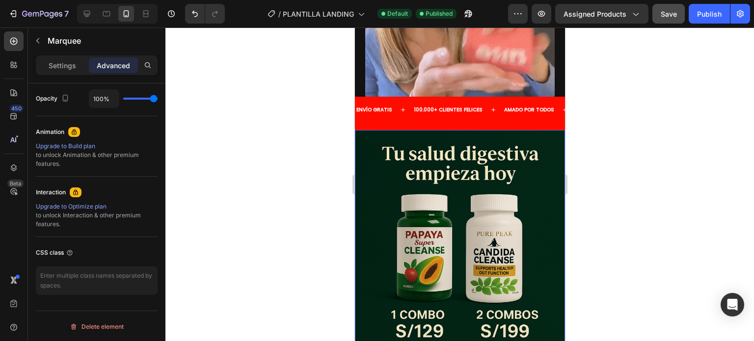
scroll to position [2257, 0]
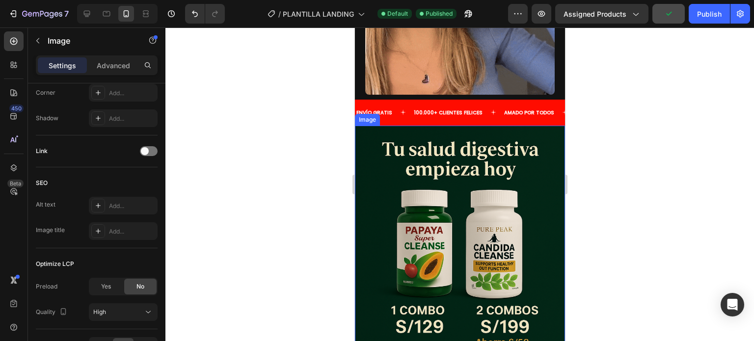
click at [546, 126] on img at bounding box center [459, 283] width 210 height 315
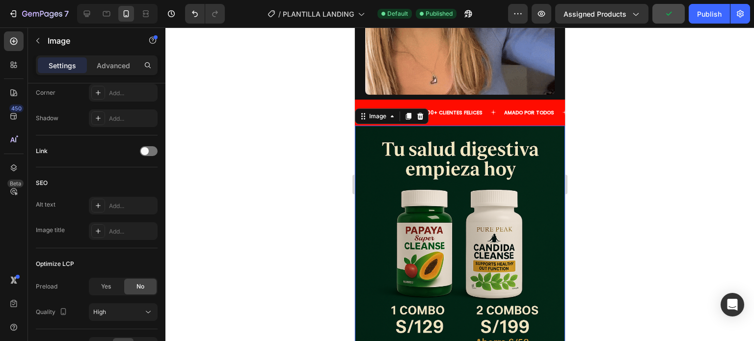
scroll to position [0, 0]
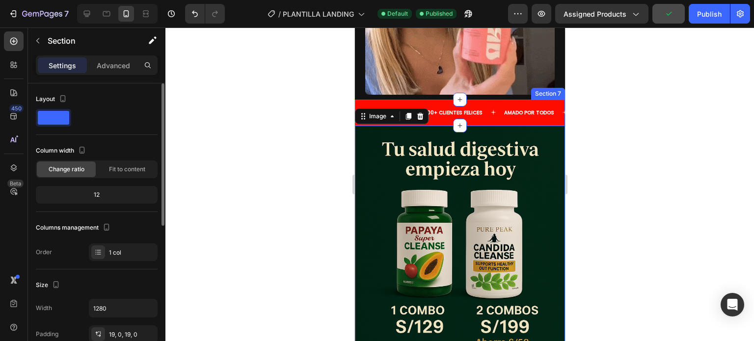
click at [545, 113] on div "ENVÍO GRATIS Text 100.000+ CLIENTES FELICES Text AMADO POR TODOS Text ENVÍO GRA…" at bounding box center [459, 113] width 210 height 26
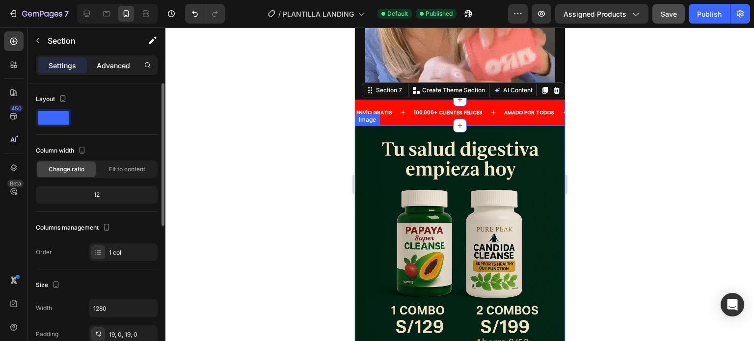
click at [122, 72] on div "Advanced" at bounding box center [113, 65] width 49 height 16
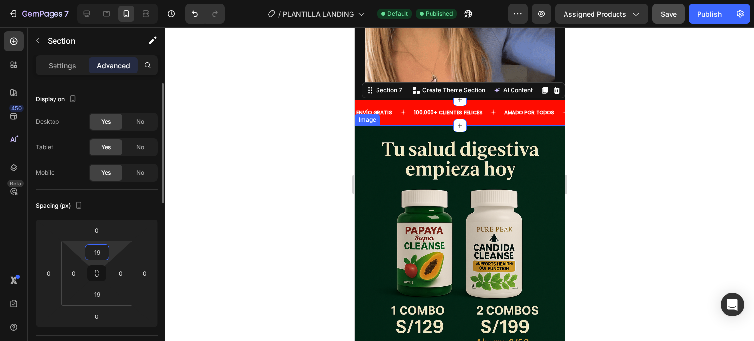
click at [100, 258] on input "19" at bounding box center [97, 252] width 20 height 15
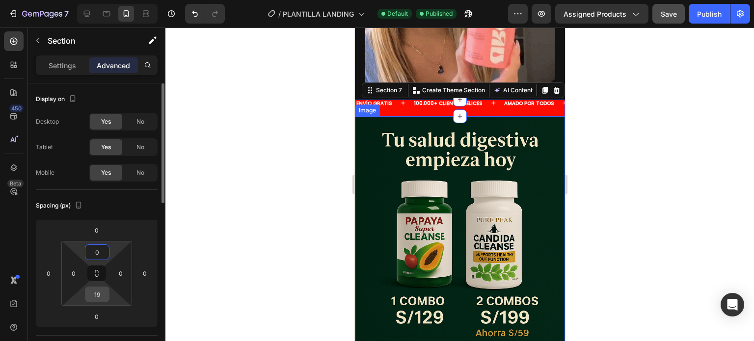
type input "0"
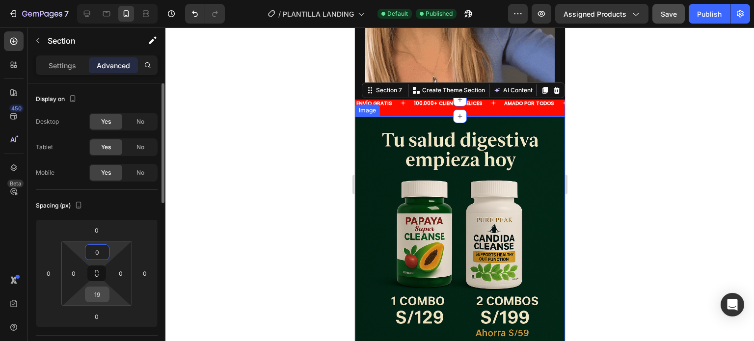
click at [97, 296] on input "19" at bounding box center [97, 294] width 20 height 15
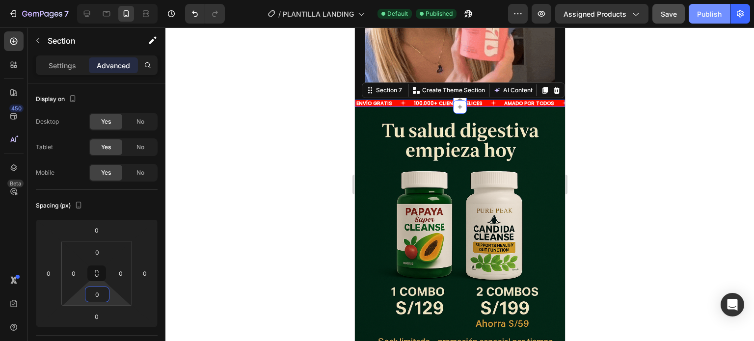
type input "0"
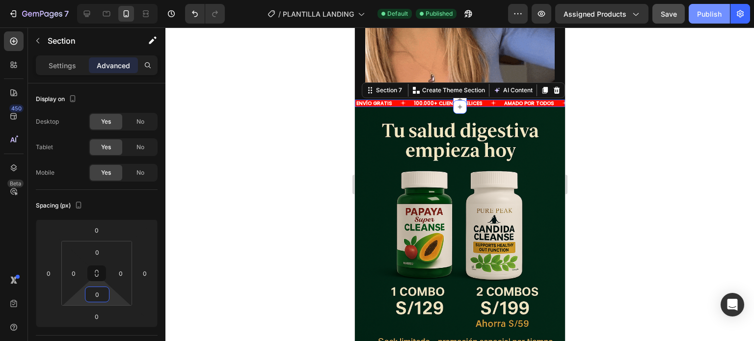
click at [696, 16] on button "Publish" at bounding box center [708, 14] width 41 height 20
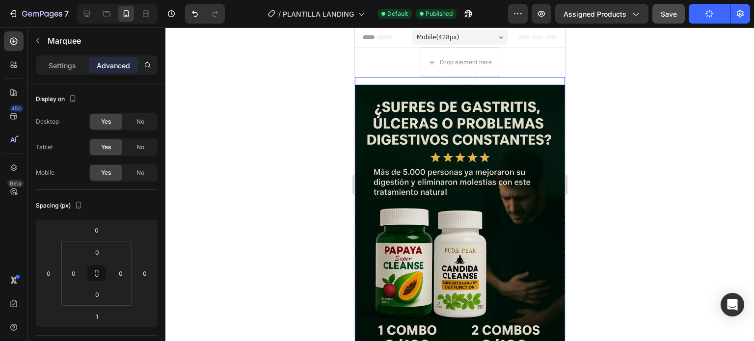
click at [494, 80] on div "100.000+ CLIENTES FELICES Text" at bounding box center [457, 80] width 90 height 7
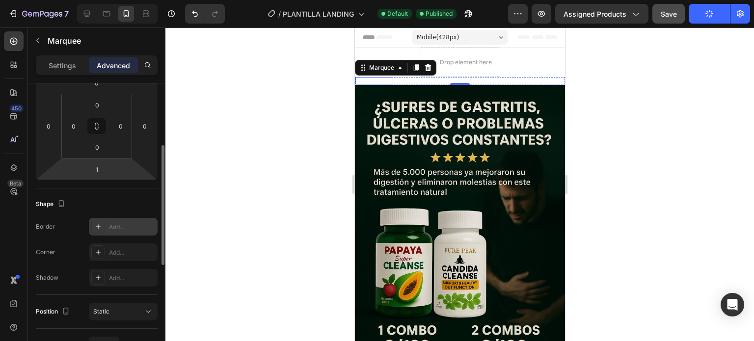
scroll to position [245, 0]
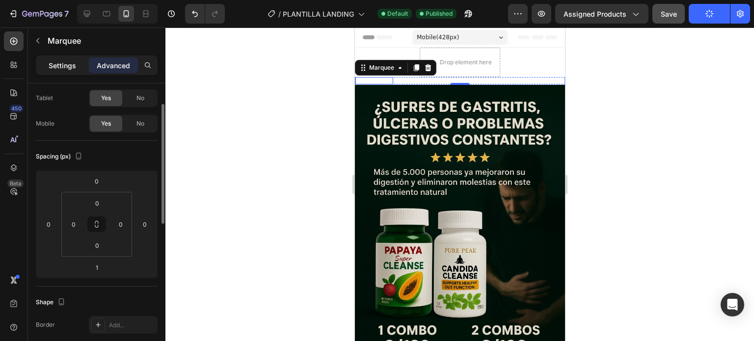
click at [64, 71] on div "Settings" at bounding box center [62, 65] width 49 height 16
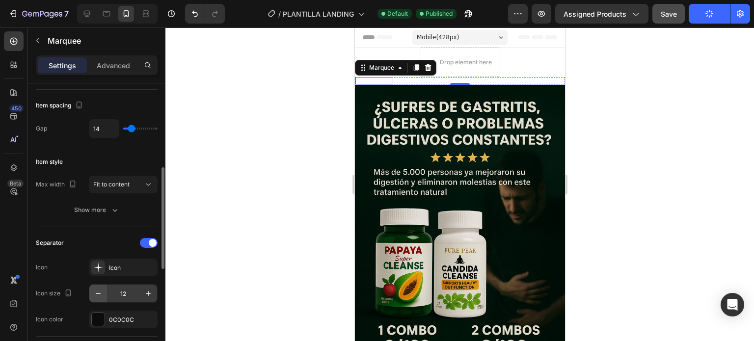
scroll to position [147, 0]
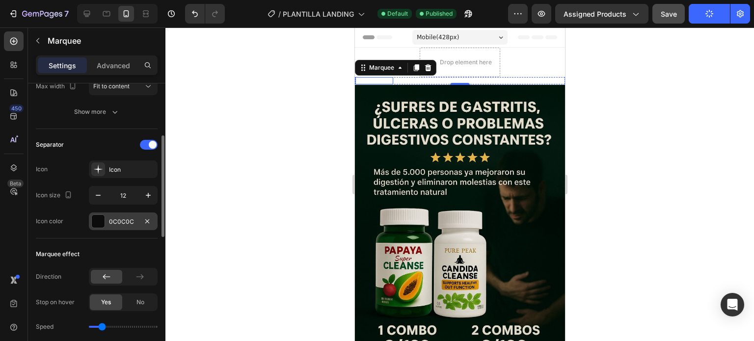
click at [99, 225] on div at bounding box center [98, 221] width 13 height 13
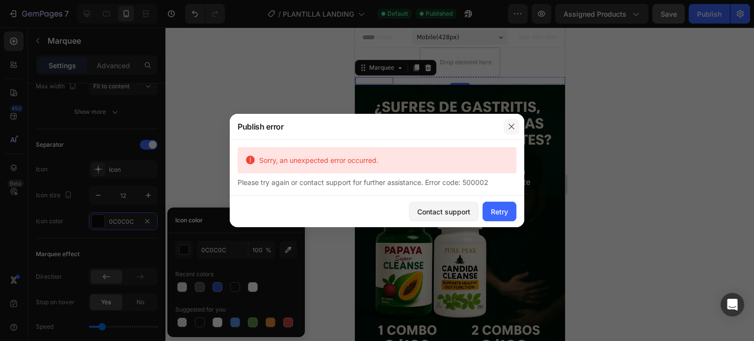
click at [505, 125] on button "button" at bounding box center [511, 127] width 16 height 16
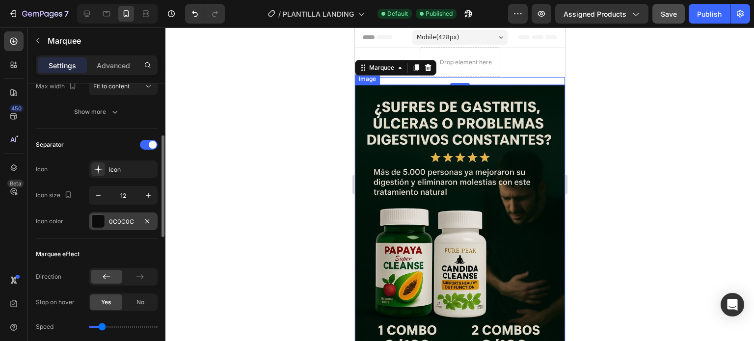
click at [96, 218] on div at bounding box center [98, 221] width 13 height 13
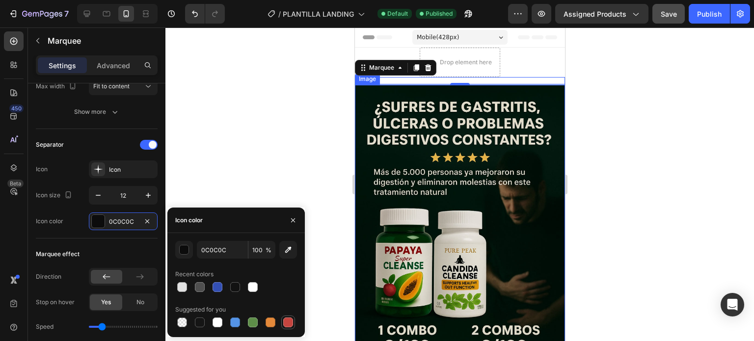
click at [284, 319] on div at bounding box center [288, 322] width 10 height 10
type input "C5453F"
click at [115, 240] on div "Marquee effect Direction Stop on hover Yes No Speed Preview" at bounding box center [97, 303] width 122 height 130
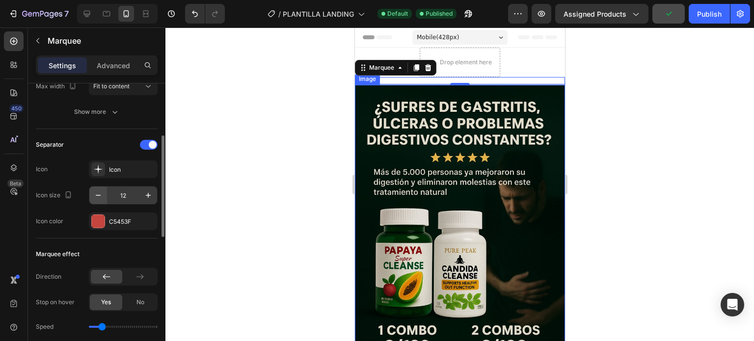
click at [101, 194] on icon "button" at bounding box center [98, 195] width 10 height 10
click at [145, 193] on icon "button" at bounding box center [148, 195] width 10 height 10
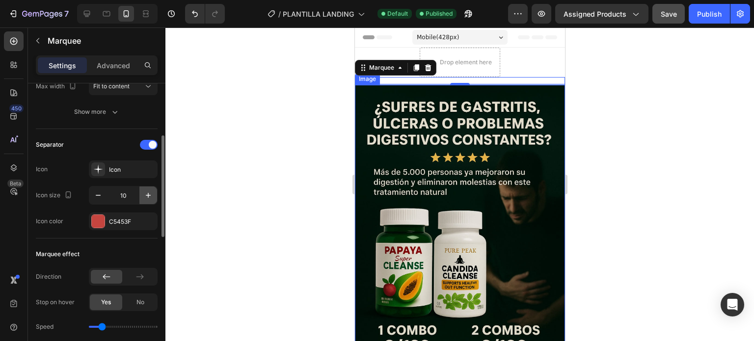
type input "11"
click at [85, 209] on div "Separator Icon Icon Icon size 11 Icon color C5453F" at bounding box center [97, 183] width 122 height 93
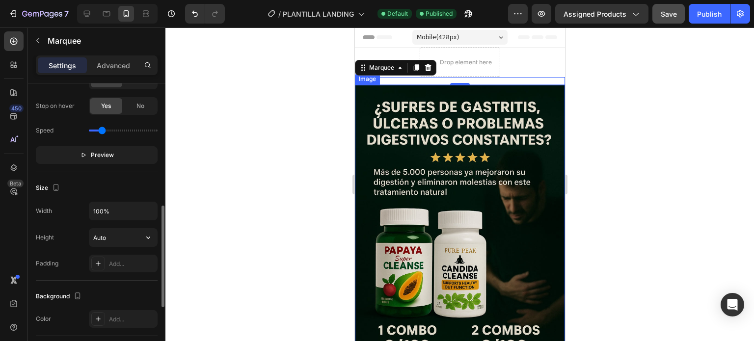
scroll to position [294, 0]
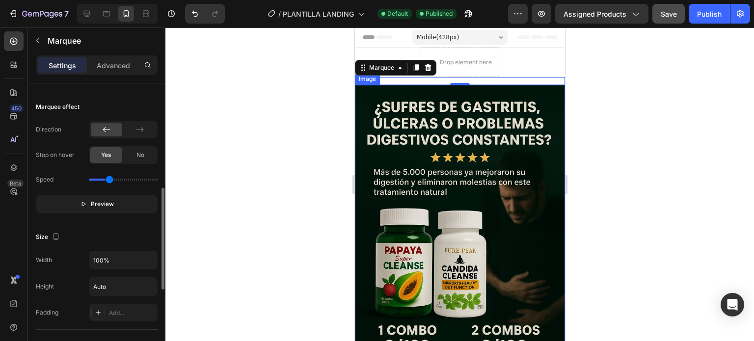
drag, startPoint x: 104, startPoint y: 179, endPoint x: 110, endPoint y: 179, distance: 6.4
type input "1.1"
click at [110, 179] on input "range" at bounding box center [123, 180] width 69 height 2
click at [117, 227] on div "Size Width 100% Height Auto Padding Add..." at bounding box center [97, 275] width 122 height 108
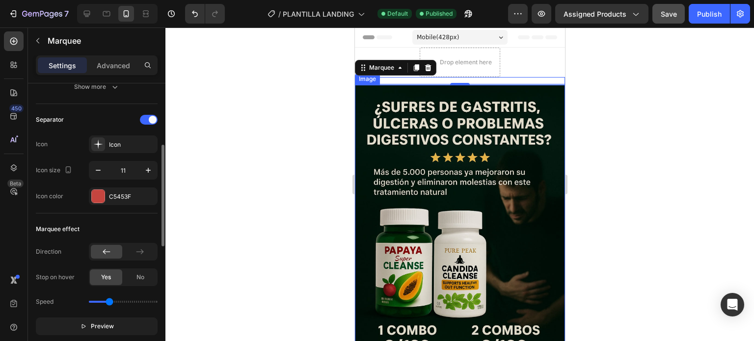
scroll to position [0, 0]
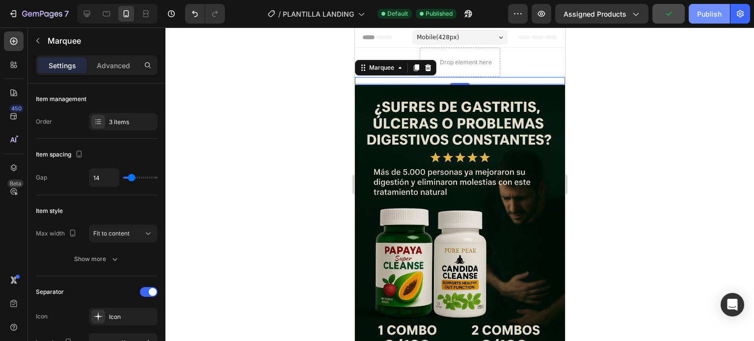
click at [701, 19] on div "Publish" at bounding box center [709, 14] width 25 height 10
click at [614, 92] on div at bounding box center [459, 184] width 588 height 314
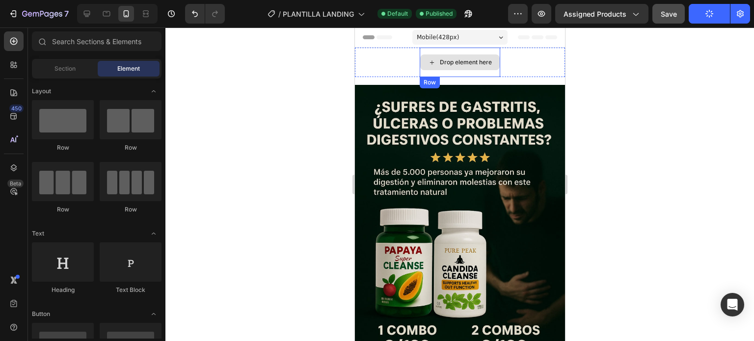
click at [475, 67] on div "Drop element here" at bounding box center [458, 62] width 79 height 16
click at [455, 62] on div "Drop element here" at bounding box center [465, 62] width 52 height 8
click at [427, 61] on icon at bounding box center [431, 62] width 8 height 8
drag, startPoint x: 618, startPoint y: 89, endPoint x: 206, endPoint y: 58, distance: 412.8
click at [618, 89] on div at bounding box center [459, 184] width 588 height 314
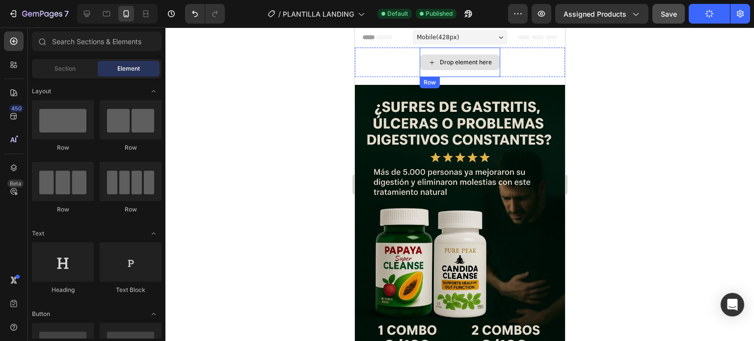
click at [540, 65] on div "Drop element here Row" at bounding box center [459, 62] width 210 height 29
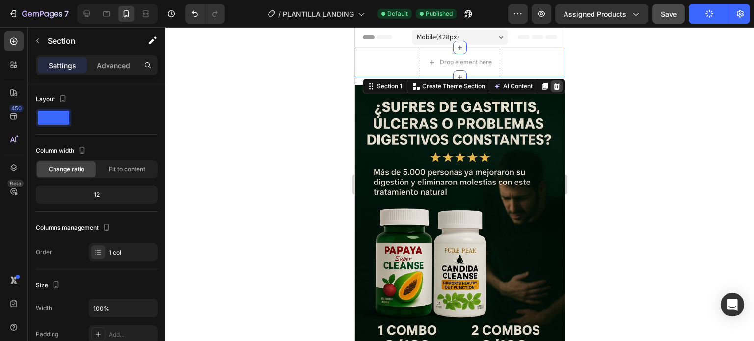
click at [552, 83] on icon at bounding box center [556, 86] width 8 height 8
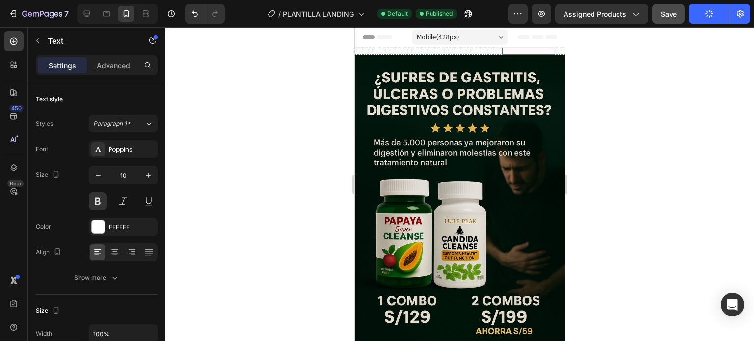
click at [500, 52] on p "AMADO POR TODOS" at bounding box center [513, 51] width 50 height 5
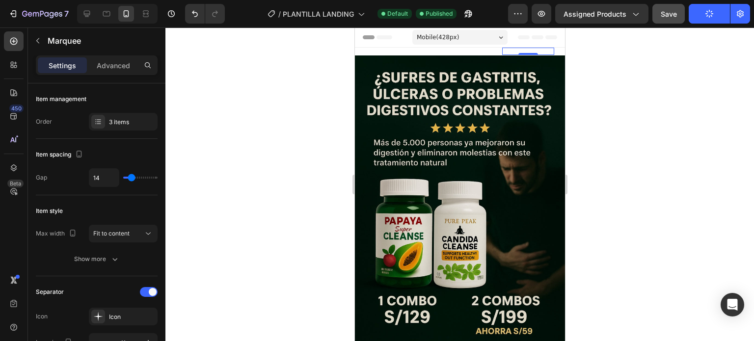
click at [477, 52] on div "100.000+ CLIENTES FELICES Text" at bounding box center [446, 51] width 90 height 7
click at [447, 49] on strong "100.000+ CLIENTES FELICES" at bounding box center [444, 51] width 69 height 7
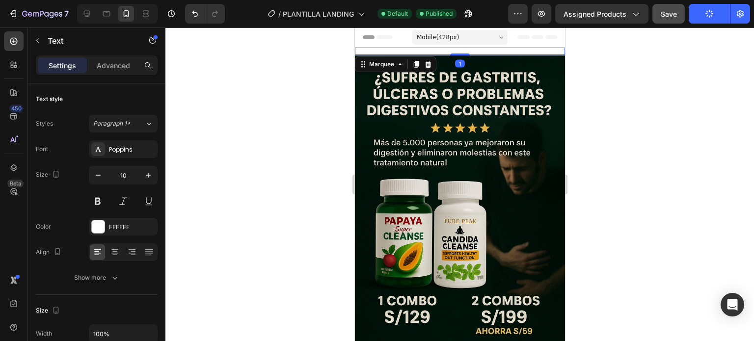
click at [481, 50] on div "100.000+ CLIENTES FELICES Text" at bounding box center [451, 51] width 90 height 7
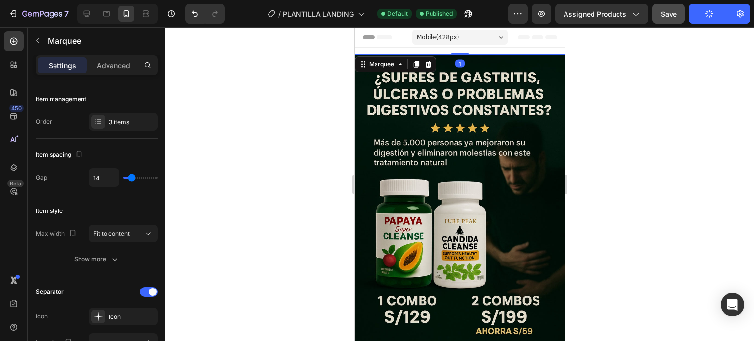
click at [312, 78] on div at bounding box center [459, 184] width 588 height 314
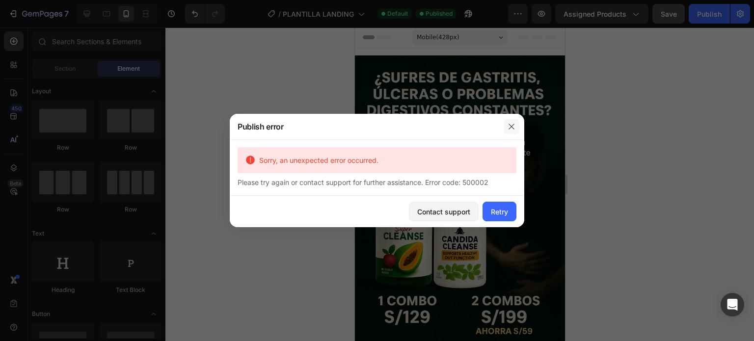
click at [511, 123] on icon "button" at bounding box center [511, 127] width 8 height 8
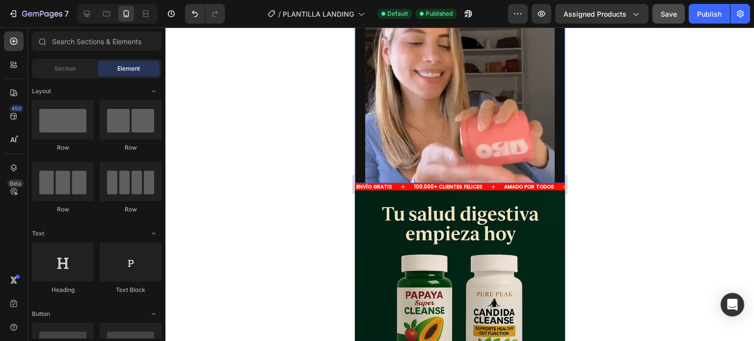
scroll to position [2159, 0]
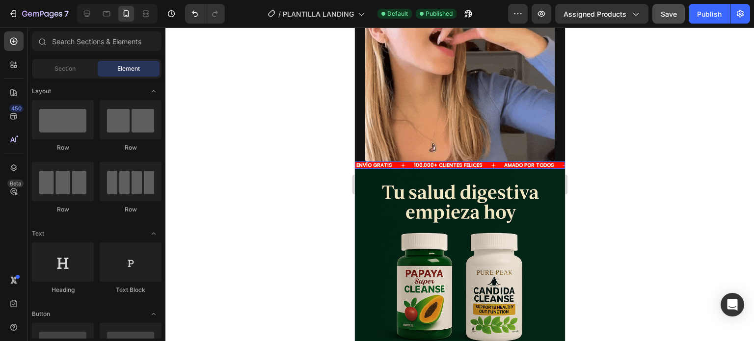
click at [490, 162] on icon at bounding box center [493, 165] width 6 height 6
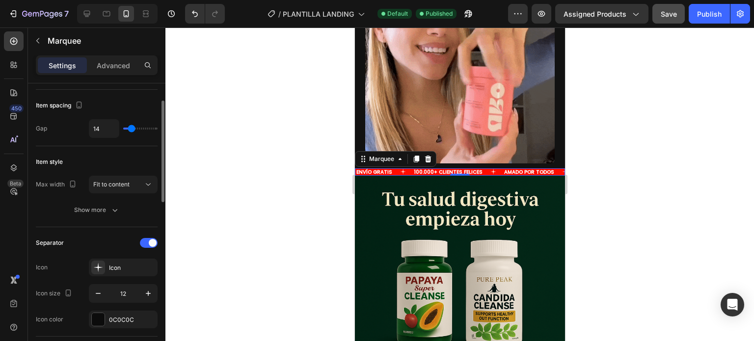
scroll to position [0, 0]
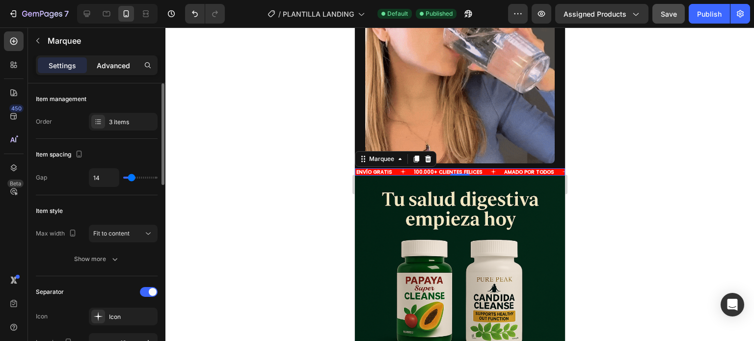
click at [118, 68] on p "Advanced" at bounding box center [113, 65] width 33 height 10
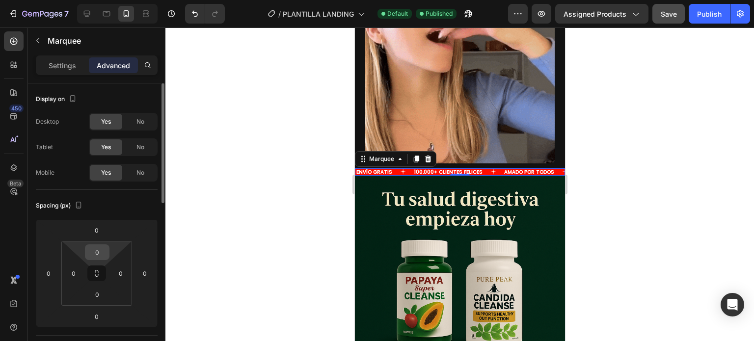
click at [98, 251] on input "0" at bounding box center [97, 252] width 20 height 15
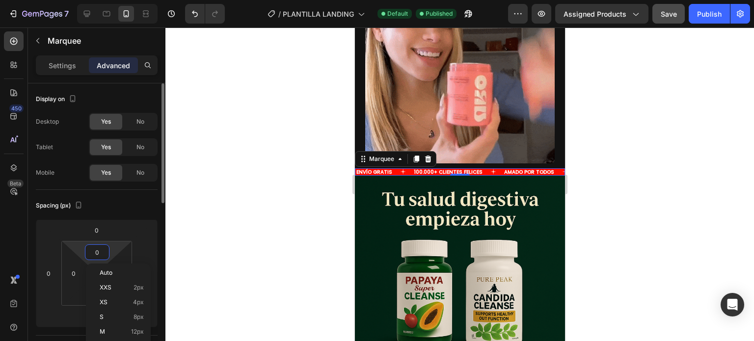
click at [98, 251] on input "0" at bounding box center [97, 252] width 20 height 15
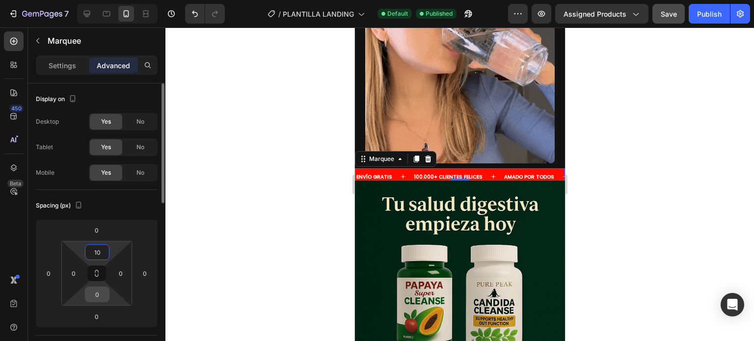
click at [95, 293] on input "0" at bounding box center [97, 294] width 20 height 15
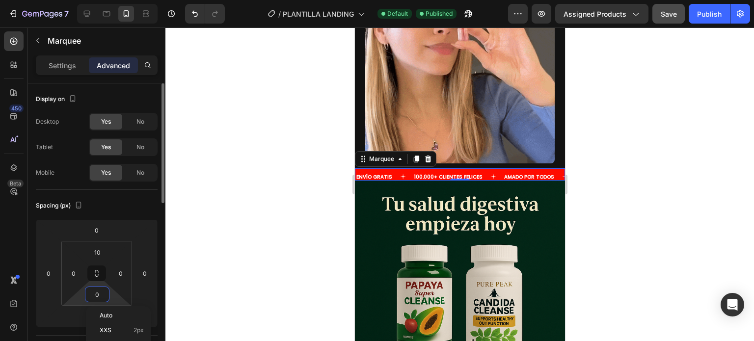
click at [95, 293] on input "0" at bounding box center [97, 294] width 20 height 15
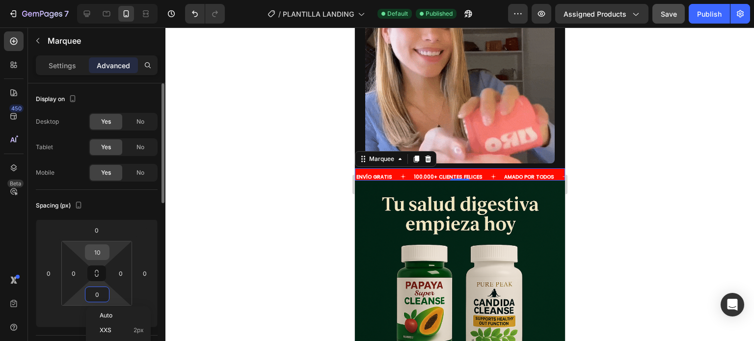
click at [104, 254] on input "10" at bounding box center [97, 252] width 20 height 15
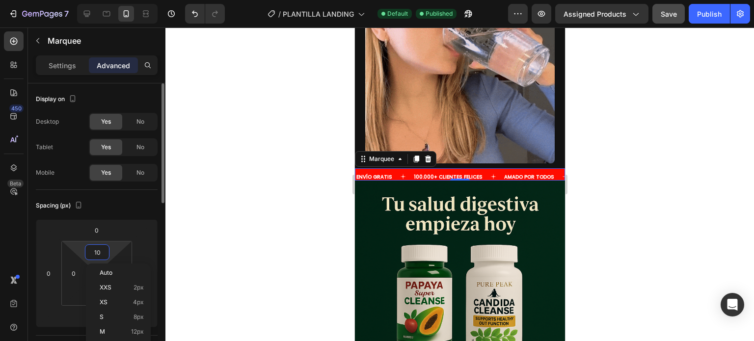
click at [104, 254] on input "10" at bounding box center [97, 252] width 20 height 15
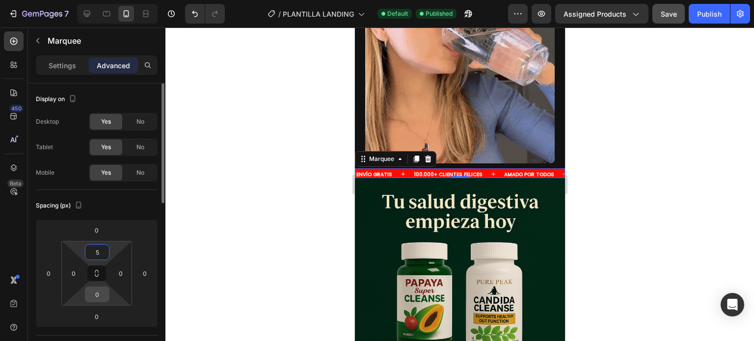
type input "5"
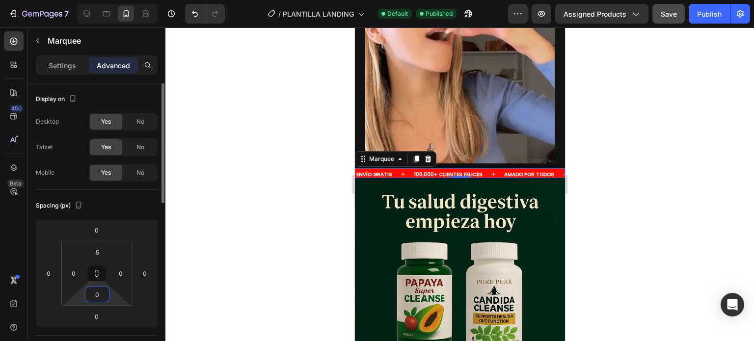
click at [101, 290] on input "0" at bounding box center [97, 294] width 20 height 15
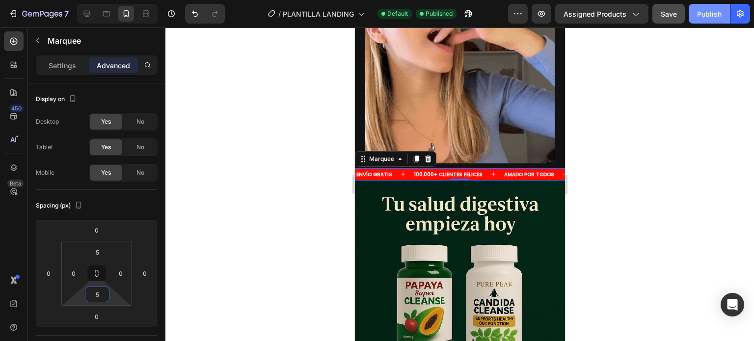
type input "5"
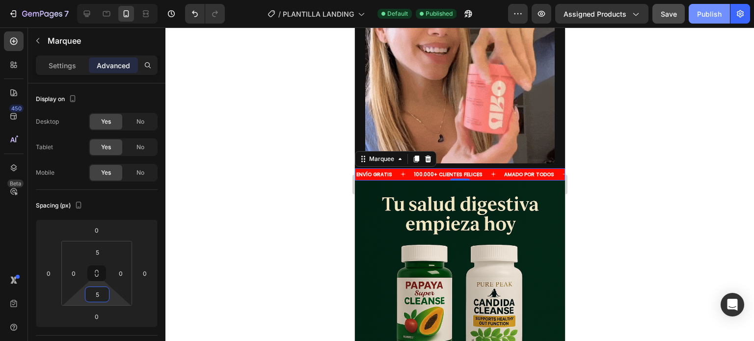
click at [722, 13] on button "Publish" at bounding box center [708, 14] width 41 height 20
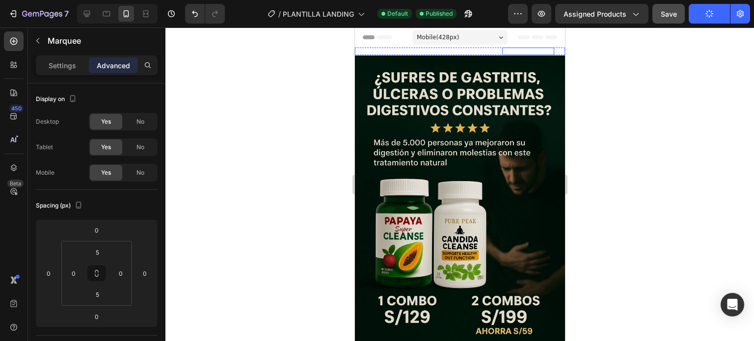
click at [506, 52] on p "AMADO POR TODOS" at bounding box center [527, 51] width 50 height 5
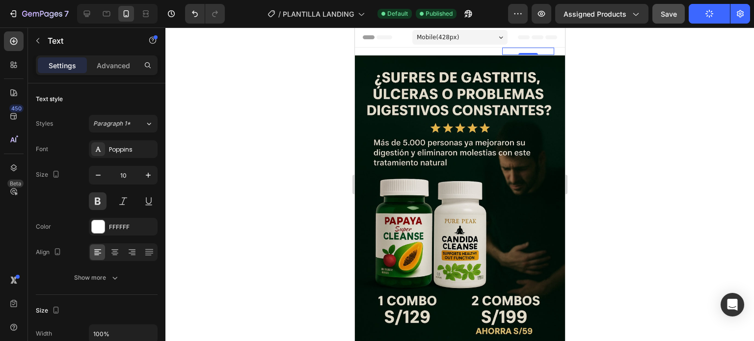
click at [481, 51] on div "100.000+ CLIENTES FELICES Text" at bounding box center [457, 51] width 90 height 7
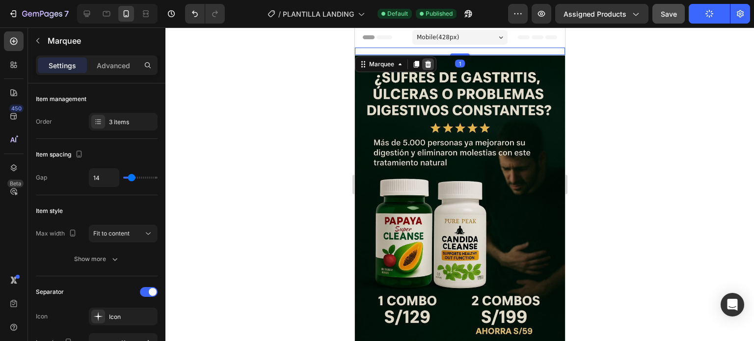
click at [426, 62] on icon at bounding box center [427, 64] width 6 height 7
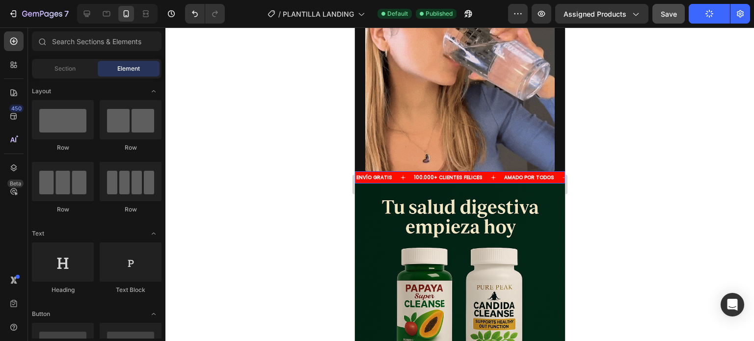
scroll to position [2159, 0]
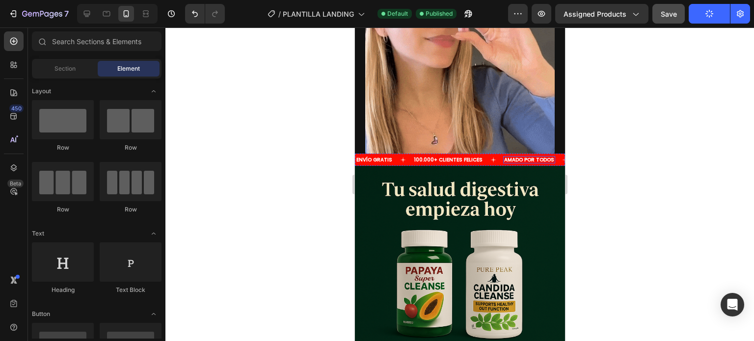
click at [541, 158] on p "AMADO POR TODOS" at bounding box center [528, 159] width 50 height 5
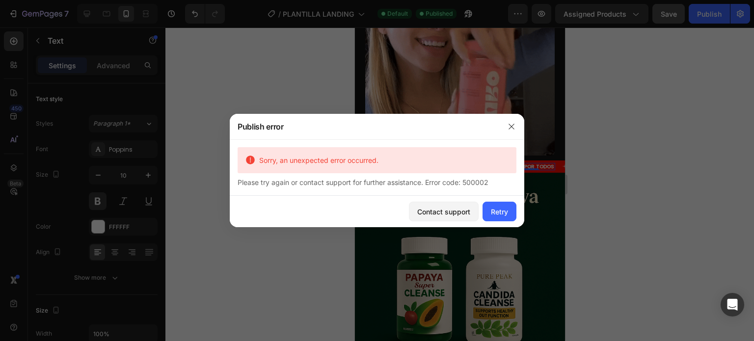
click at [549, 157] on div at bounding box center [377, 170] width 754 height 341
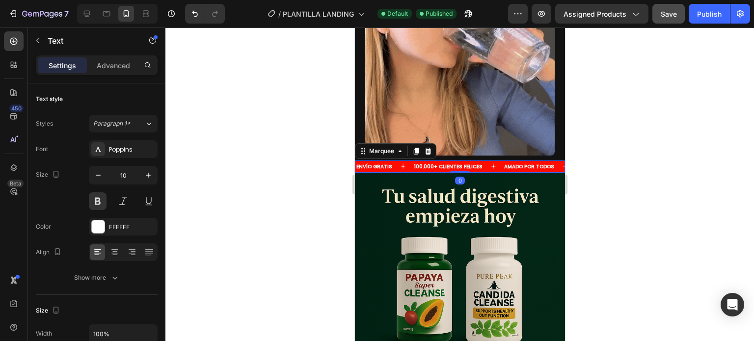
click at [549, 160] on div "ENVÍO GRATIS Text 100.000+ CLIENTES FELICES Text [PERSON_NAME] POR TODOS Text E…" at bounding box center [459, 166] width 210 height 12
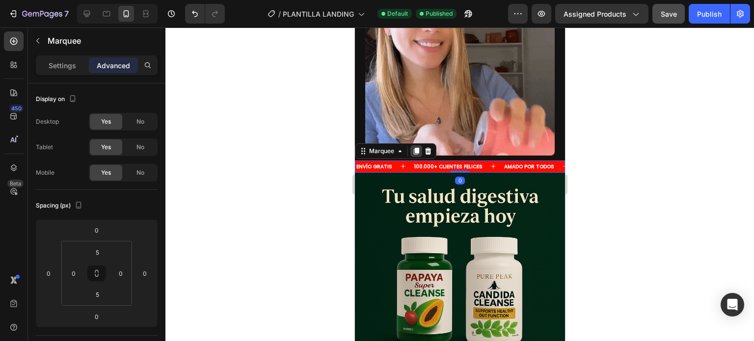
click at [418, 147] on icon at bounding box center [416, 151] width 8 height 8
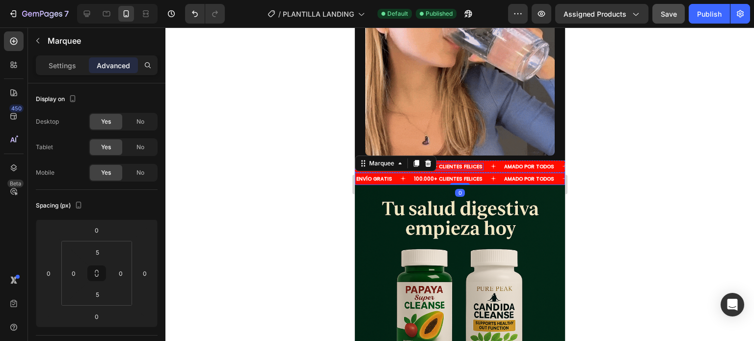
click at [463, 163] on strong "100.000+ CLIENTES FELICES" at bounding box center [447, 166] width 69 height 7
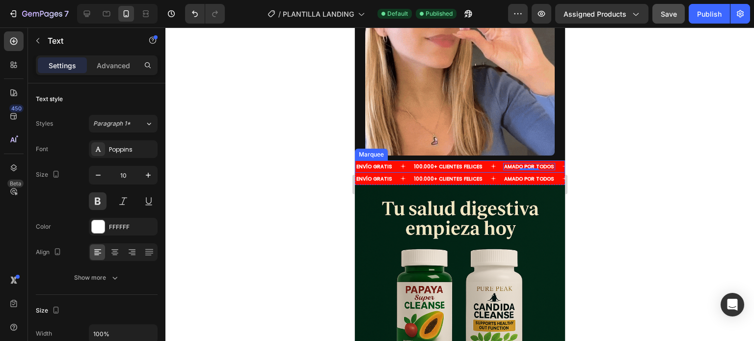
click at [628, 157] on div at bounding box center [459, 184] width 588 height 314
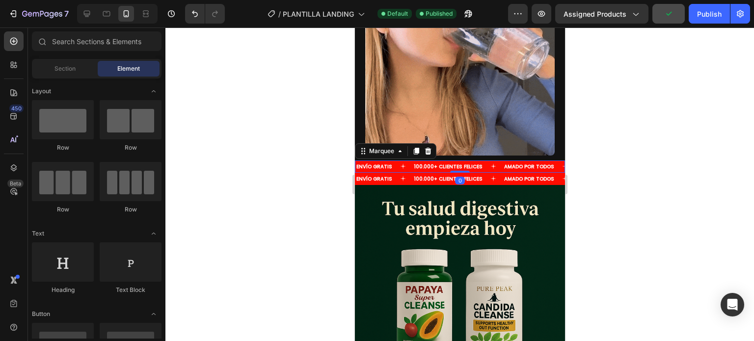
click at [406, 163] on div "ENVÍO GRATIS Text" at bounding box center [383, 166] width 57 height 7
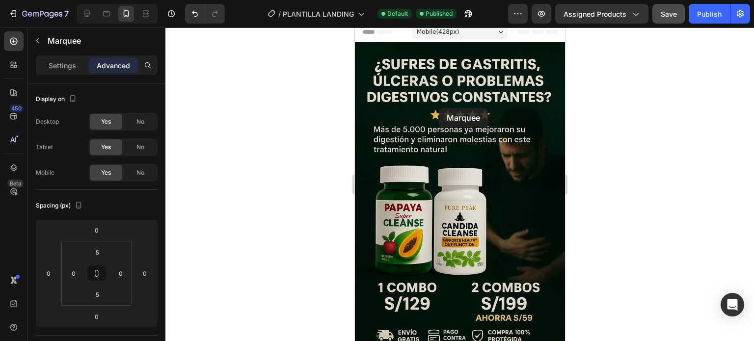
scroll to position [0, 0]
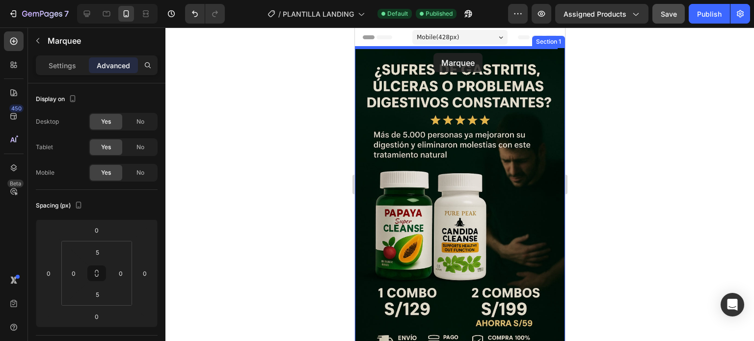
drag, startPoint x: 406, startPoint y: 157, endPoint x: 433, endPoint y: 53, distance: 107.5
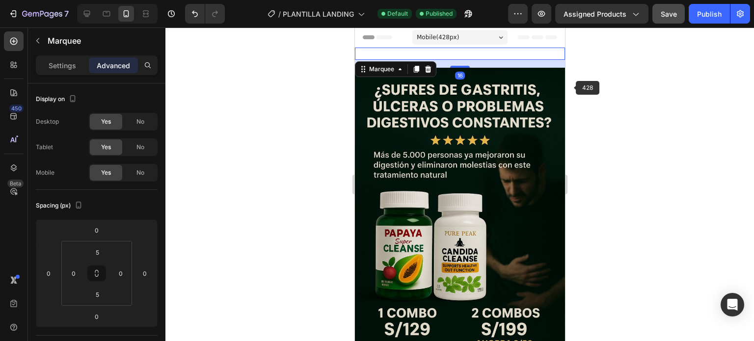
click at [578, 90] on div at bounding box center [459, 184] width 588 height 314
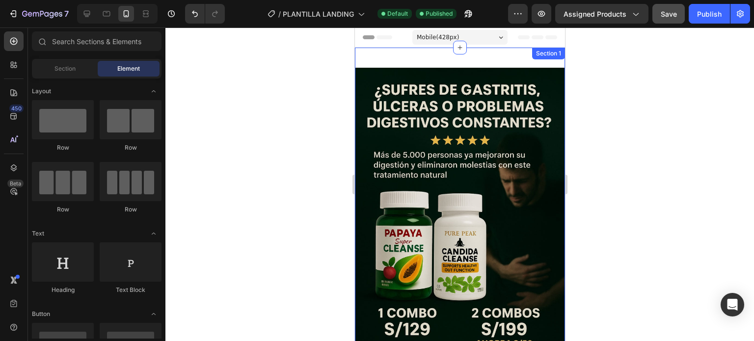
click at [532, 63] on div "ENVÍO GRATIS Text 100.000+ CLIENTES FELICES Text [PERSON_NAME] POR TODOS Text E…" at bounding box center [459, 228] width 210 height 361
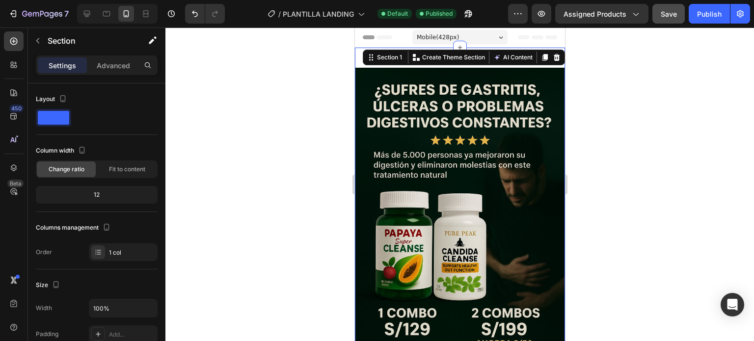
click at [606, 85] on div at bounding box center [459, 184] width 588 height 314
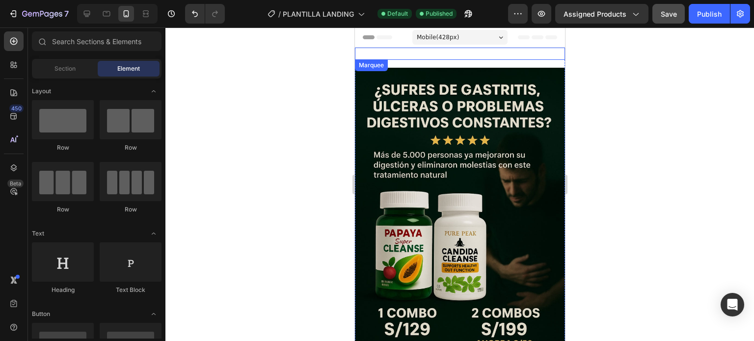
click at [524, 58] on div "ENVÍO GRATIS Text 100.000+ CLIENTES FELICES Text [PERSON_NAME] POR TODOS Text E…" at bounding box center [459, 54] width 210 height 12
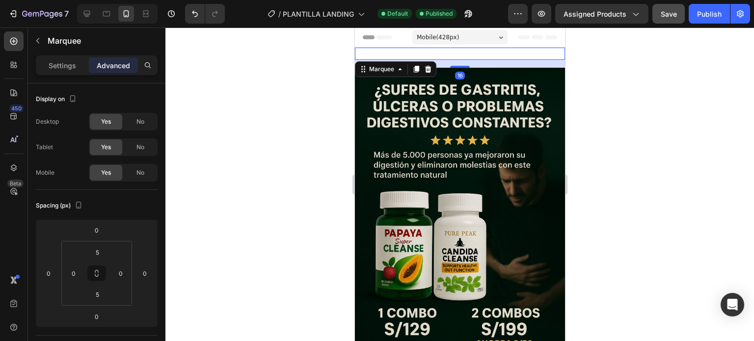
click at [508, 66] on div "16" at bounding box center [459, 64] width 210 height 8
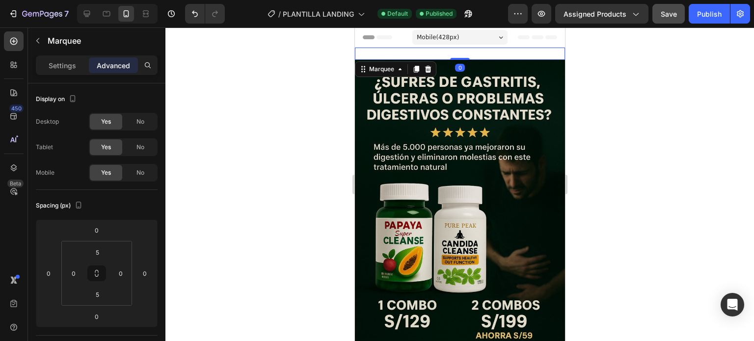
drag, startPoint x: 459, startPoint y: 65, endPoint x: 471, endPoint y: 47, distance: 21.8
click at [470, 48] on div "ENVÍO GRATIS Text 100.000+ CLIENTES FELICES Text [PERSON_NAME] POR TODOS Text E…" at bounding box center [459, 54] width 210 height 12
click at [646, 83] on div at bounding box center [459, 184] width 588 height 314
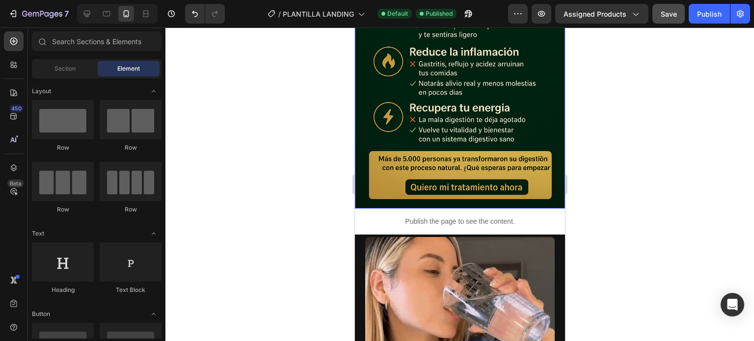
scroll to position [1962, 0]
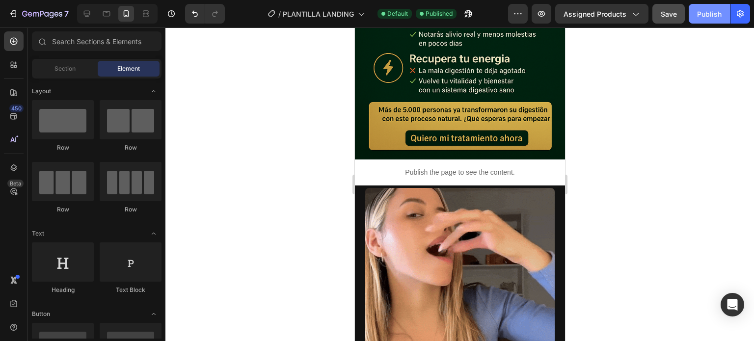
click at [703, 19] on div "Publish" at bounding box center [709, 14] width 25 height 10
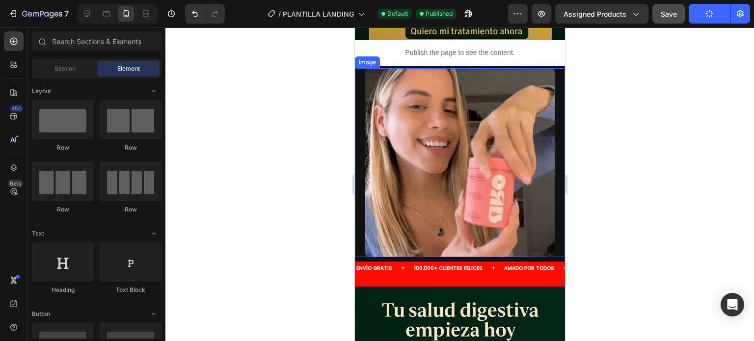
scroll to position [2061, 0]
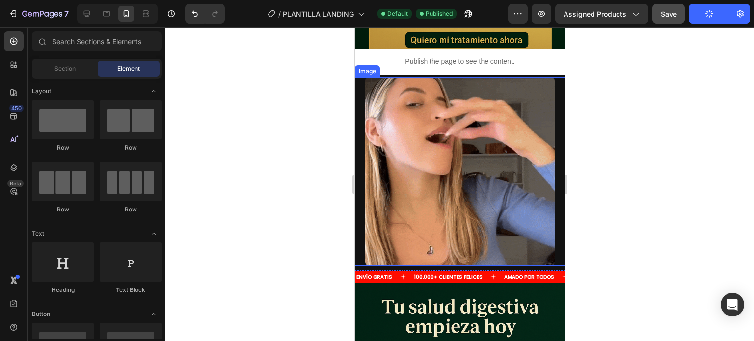
click at [490, 167] on img at bounding box center [459, 171] width 189 height 189
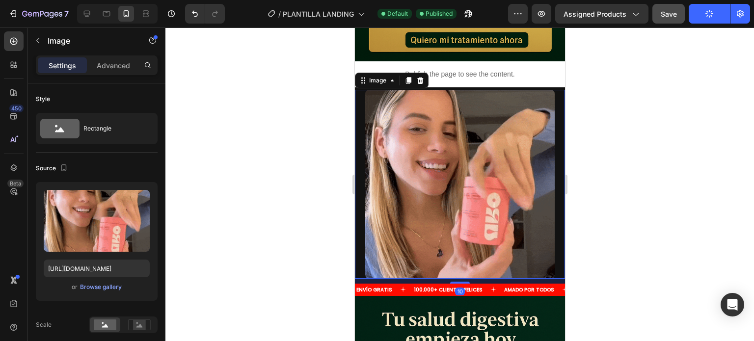
click at [591, 155] on div at bounding box center [459, 184] width 588 height 314
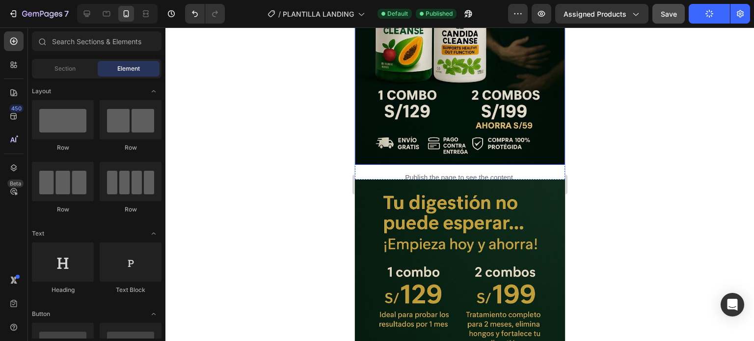
scroll to position [245, 0]
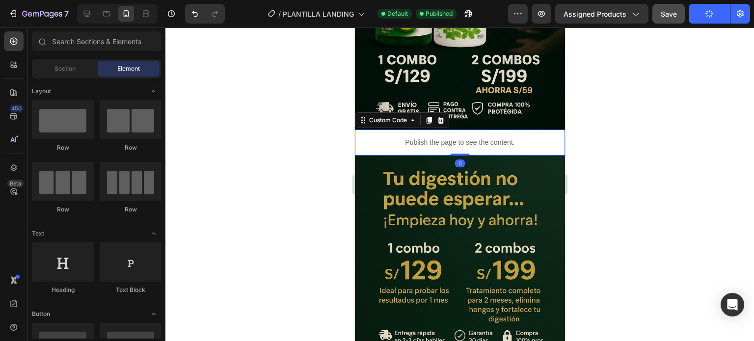
click at [454, 143] on div "Publish the page to see the content. Custom Code 0" at bounding box center [459, 143] width 210 height 26
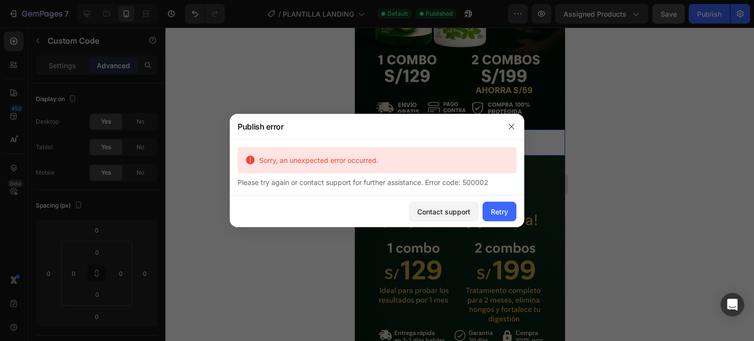
drag, startPoint x: 100, startPoint y: 115, endPoint x: 455, endPoint y: 143, distance: 355.8
click at [455, 143] on div "Sorry, an unexpected error occurred. Please try again or contact support for fu…" at bounding box center [377, 167] width 294 height 56
click at [507, 129] on icon "button" at bounding box center [511, 127] width 8 height 8
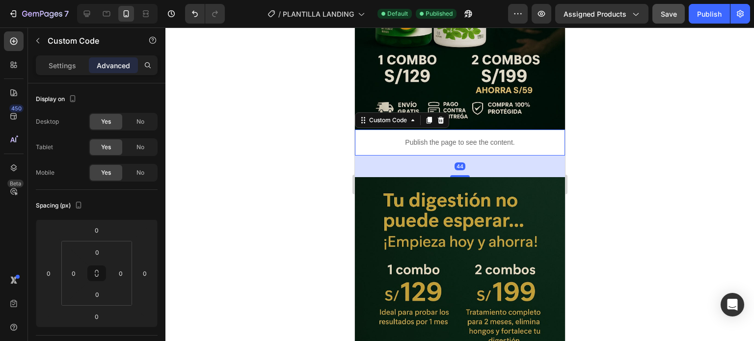
drag, startPoint x: 457, startPoint y: 144, endPoint x: 455, endPoint y: 166, distance: 22.2
click at [455, 175] on div at bounding box center [459, 176] width 20 height 2
type input "45"
click at [456, 156] on div "45" at bounding box center [459, 167] width 210 height 22
click at [437, 156] on div "45" at bounding box center [459, 167] width 210 height 22
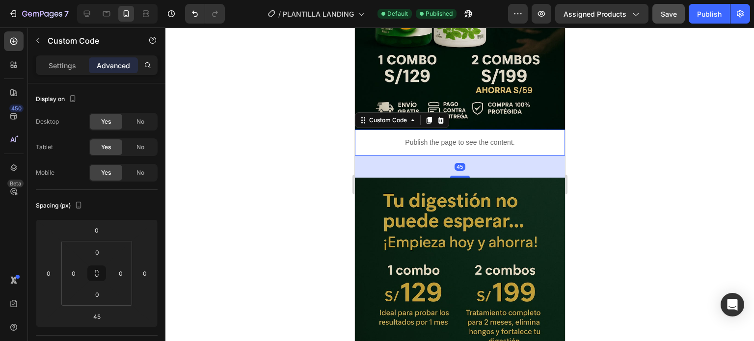
click at [328, 147] on div at bounding box center [459, 184] width 588 height 314
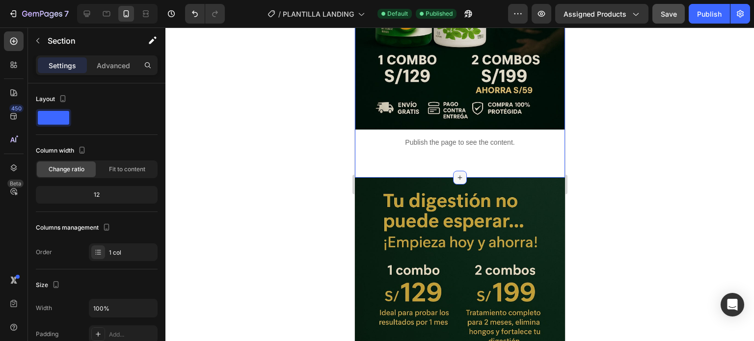
click at [457, 176] on icon at bounding box center [459, 178] width 4 height 4
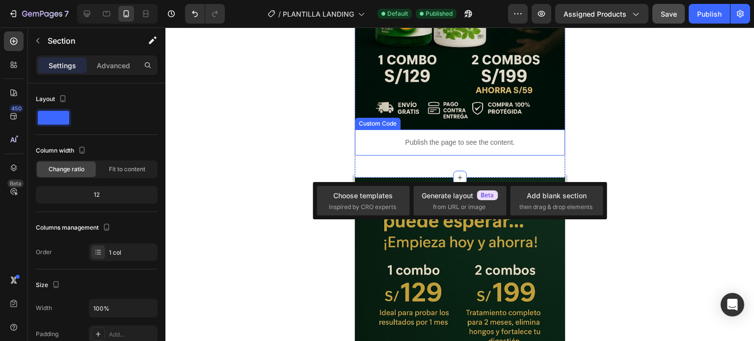
click at [311, 135] on div at bounding box center [459, 184] width 588 height 314
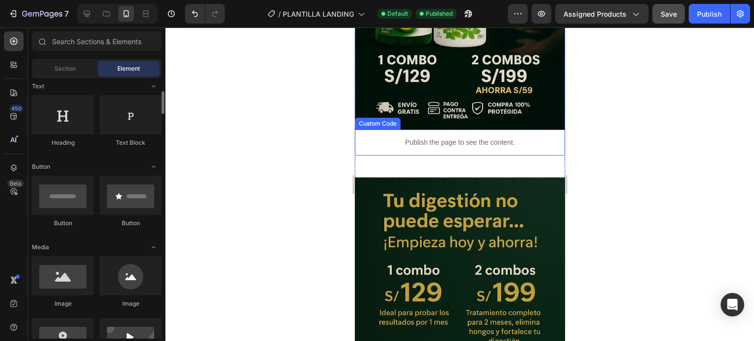
scroll to position [196, 0]
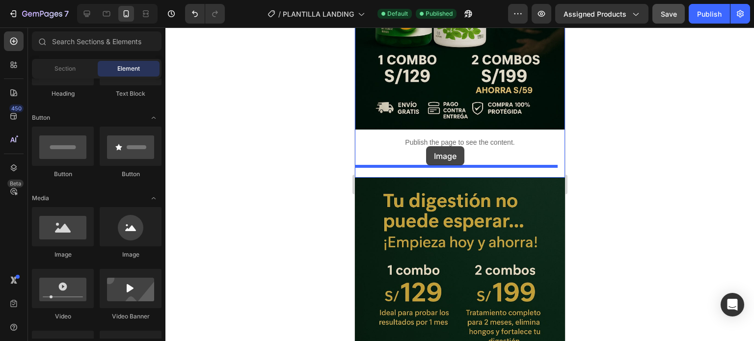
drag, startPoint x: 413, startPoint y: 262, endPoint x: 428, endPoint y: 151, distance: 112.3
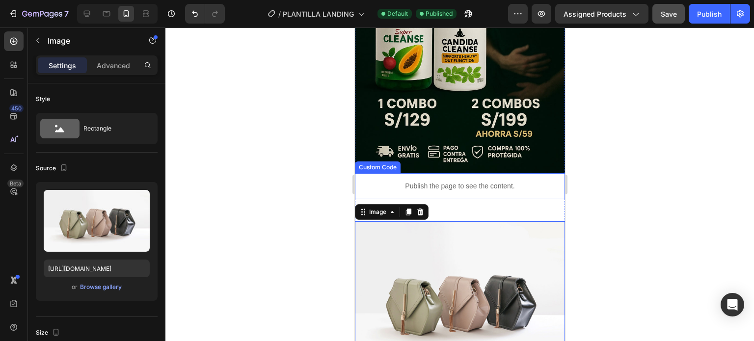
scroll to position [245, 0]
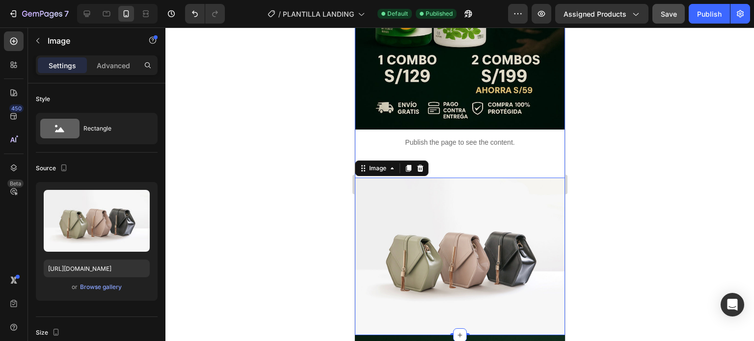
click at [487, 155] on div "ENVÍO GRATIS Text 100.000+ CLIENTES FELICES Text [PERSON_NAME] POR TODOS Text E…" at bounding box center [459, 68] width 210 height 533
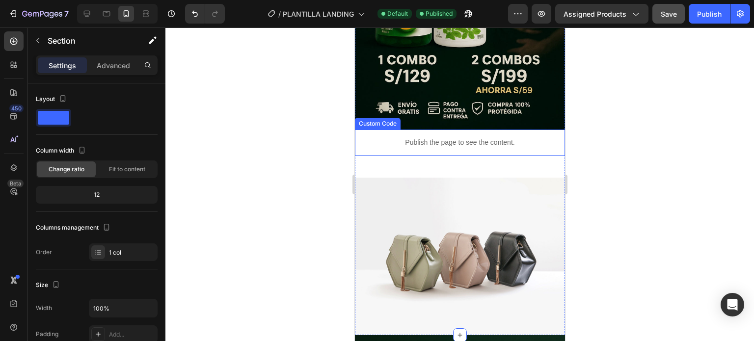
click at [489, 143] on div "Publish the page to see the content." at bounding box center [459, 143] width 210 height 26
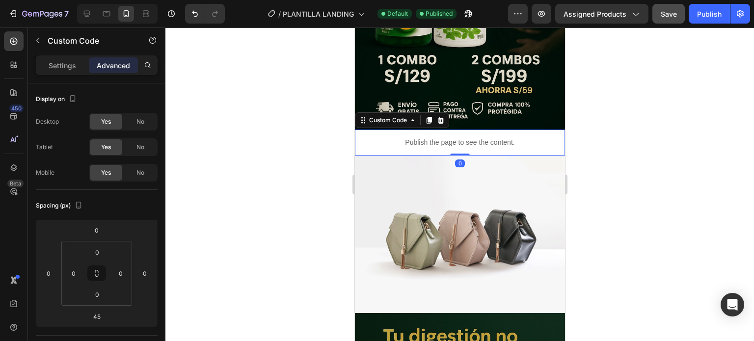
drag, startPoint x: 457, startPoint y: 165, endPoint x: 466, endPoint y: 133, distance: 33.6
click at [466, 133] on div "Publish the page to see the content. Custom Code 0" at bounding box center [459, 143] width 210 height 26
type input "0"
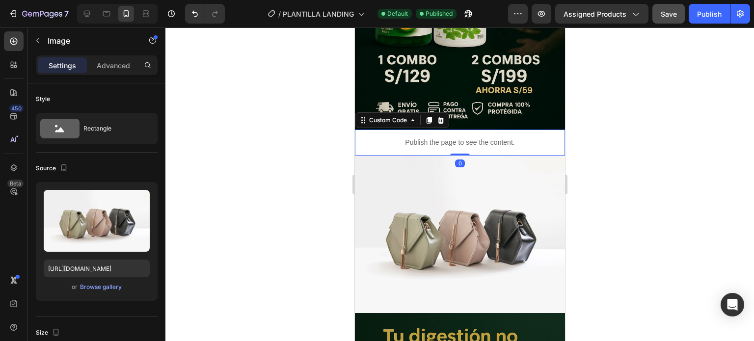
click at [469, 168] on img at bounding box center [459, 234] width 210 height 157
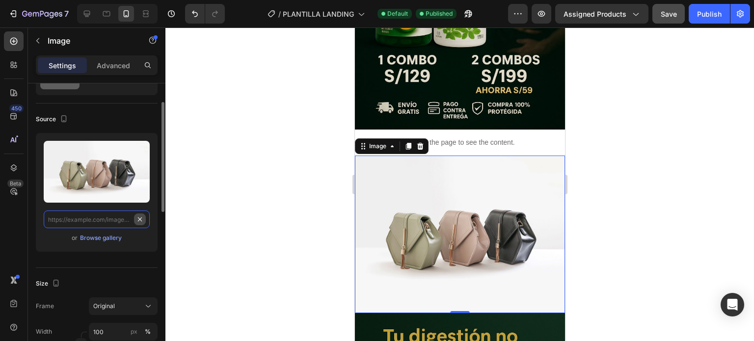
scroll to position [0, 0]
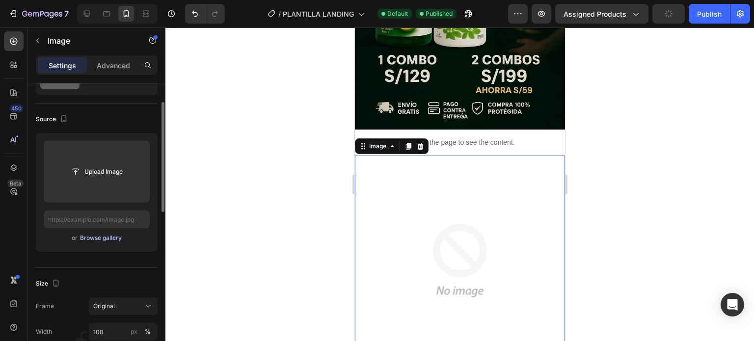
click at [104, 235] on div "Browse gallery" at bounding box center [101, 238] width 42 height 9
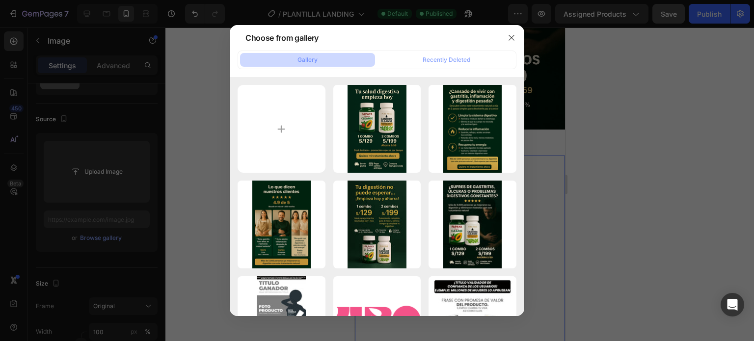
click at [321, 62] on button "Gallery" at bounding box center [307, 60] width 135 height 14
click at [287, 109] on input "file" at bounding box center [281, 129] width 88 height 88
type input "C:\fakepath\081711-ezgif.com-video-to-webp-converter (1).webp"
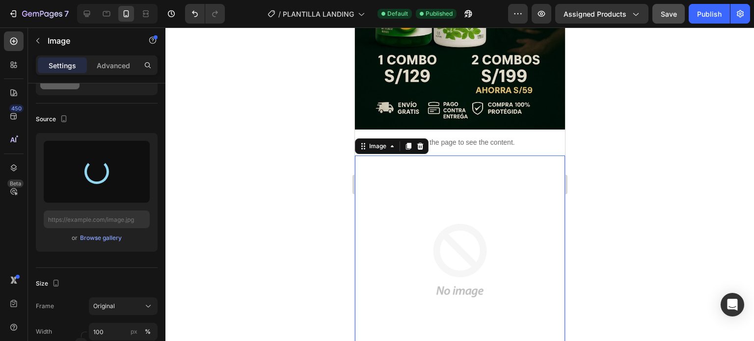
scroll to position [343, 0]
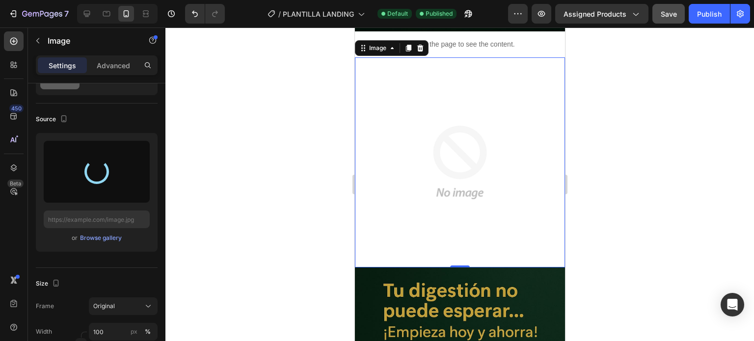
type input "[URL][DOMAIN_NAME]"
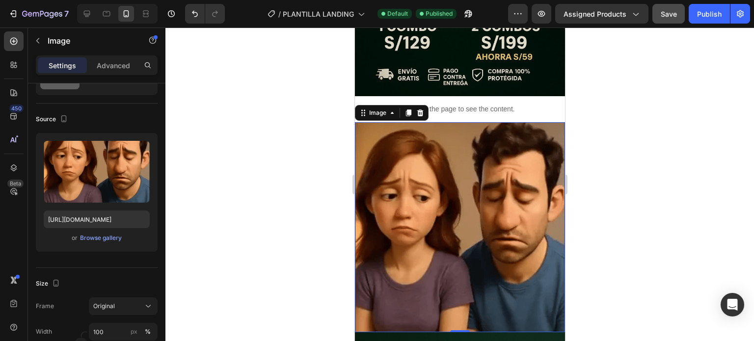
scroll to position [245, 0]
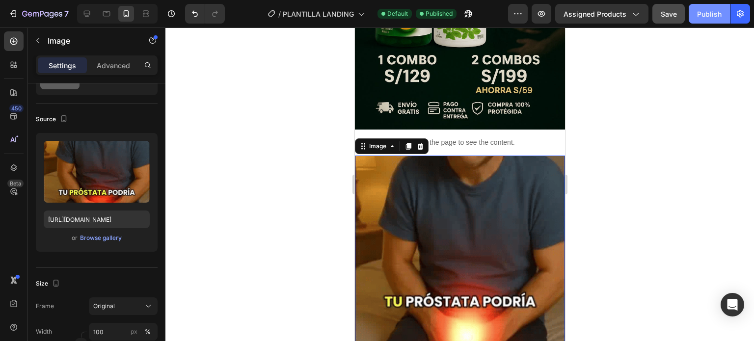
click at [705, 17] on div "Publish" at bounding box center [709, 14] width 25 height 10
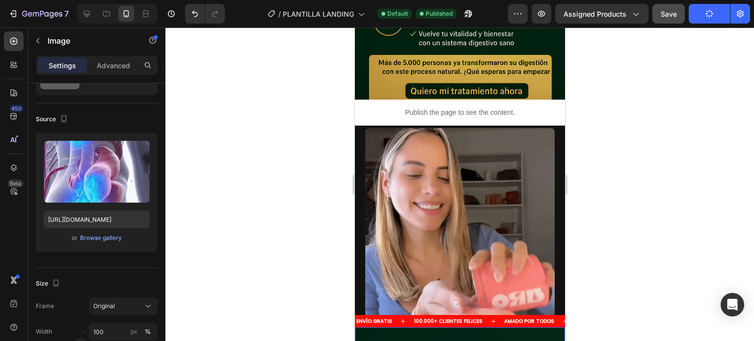
scroll to position [2208, 0]
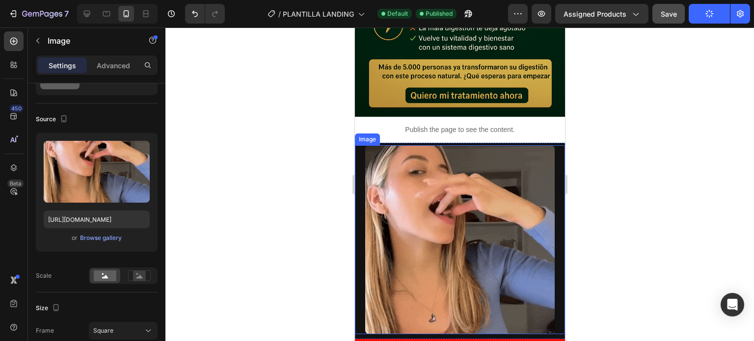
click at [554, 145] on div at bounding box center [459, 239] width 210 height 189
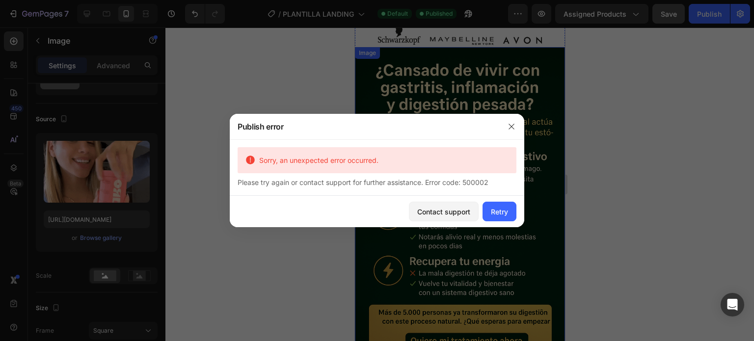
scroll to position [1962, 0]
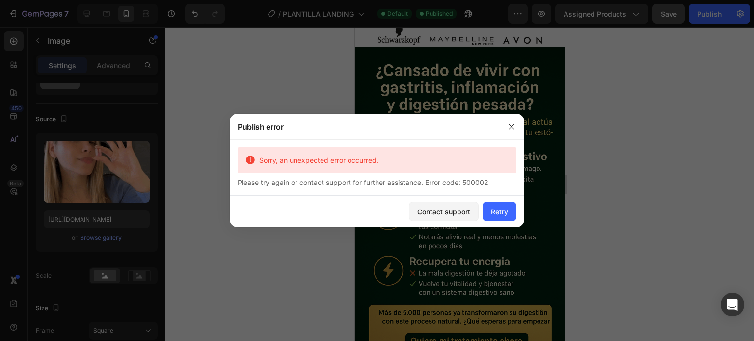
click at [494, 200] on div "Contact support Retry" at bounding box center [377, 211] width 294 height 31
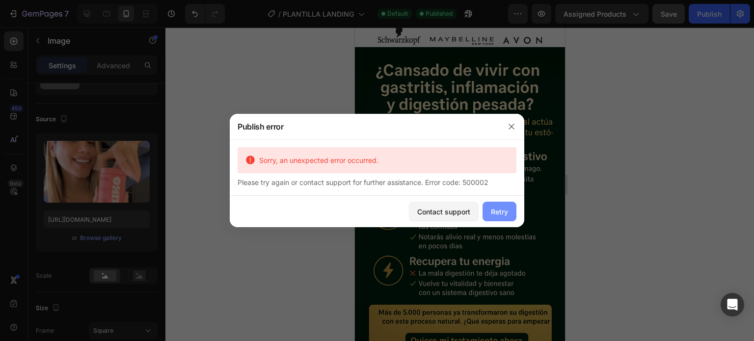
click at [497, 206] on button "Retry" at bounding box center [499, 212] width 34 height 20
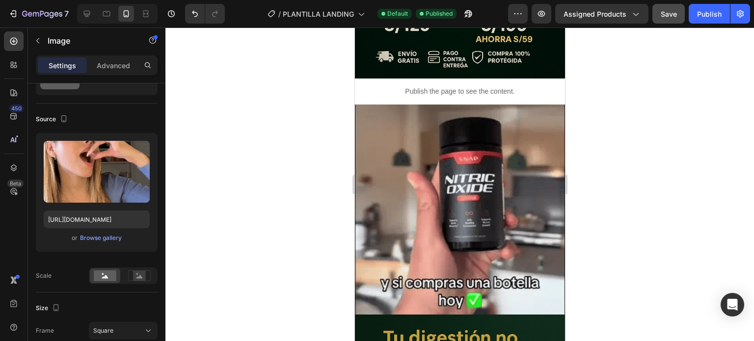
scroll to position [304, 0]
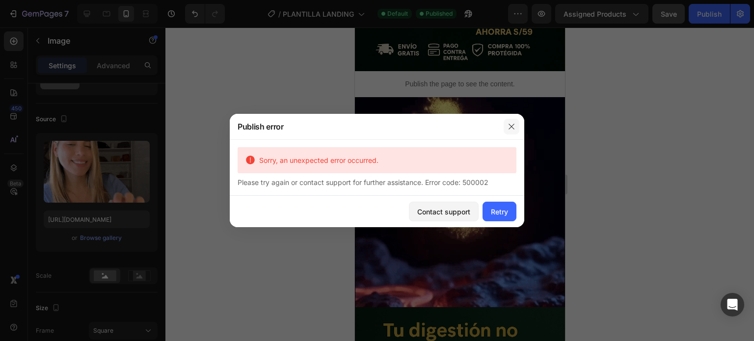
click at [510, 129] on icon "button" at bounding box center [511, 127] width 8 height 8
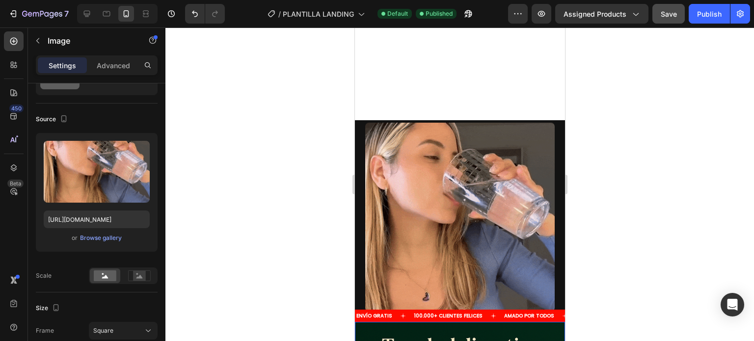
scroll to position [2217, 0]
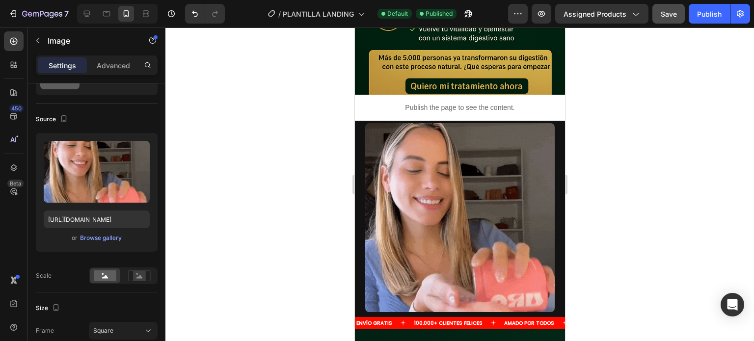
click at [550, 127] on div at bounding box center [459, 217] width 210 height 189
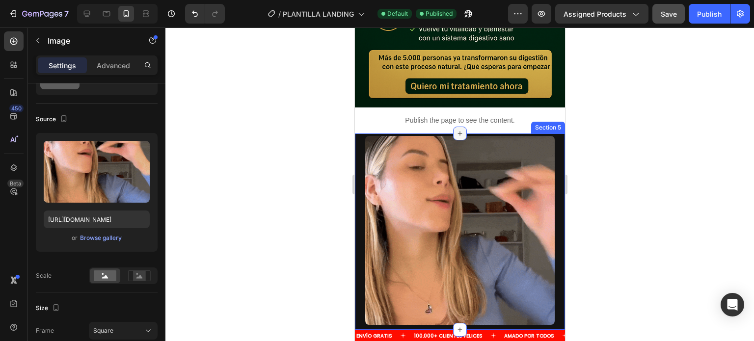
click at [457, 131] on icon at bounding box center [459, 133] width 4 height 4
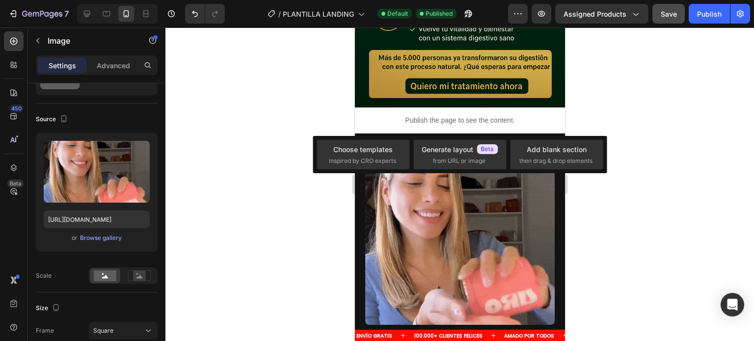
click at [644, 133] on div at bounding box center [459, 184] width 588 height 314
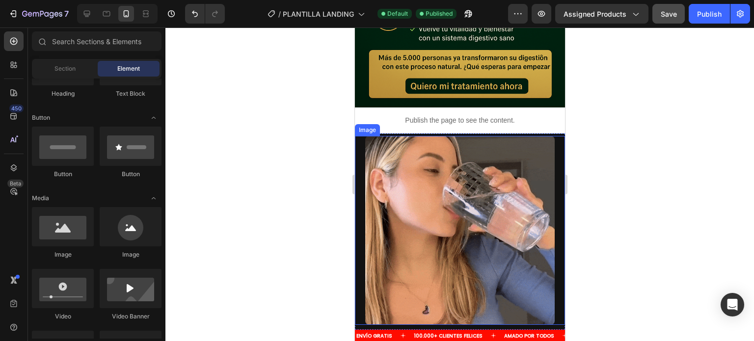
click at [454, 136] on img at bounding box center [459, 230] width 189 height 189
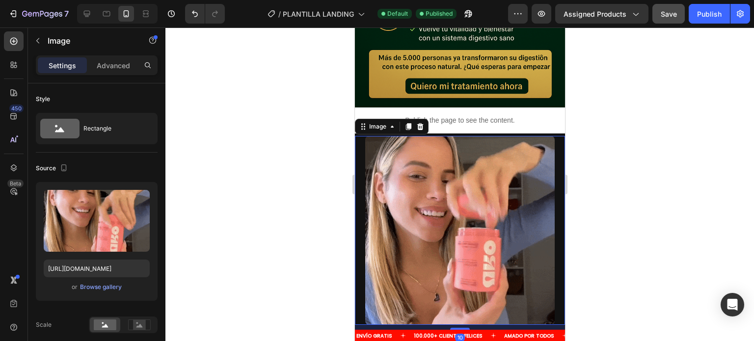
click at [440, 136] on img at bounding box center [459, 230] width 189 height 189
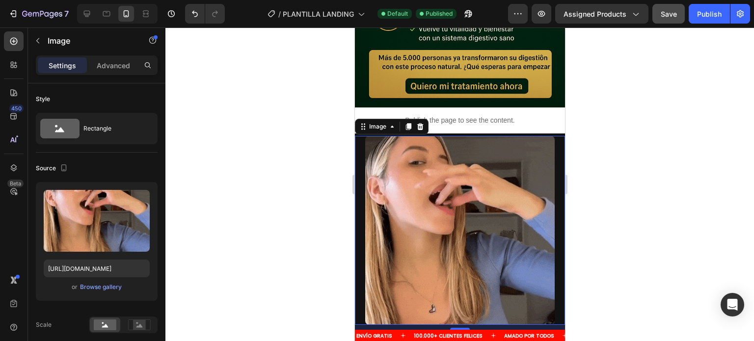
click at [550, 136] on div at bounding box center [459, 230] width 210 height 189
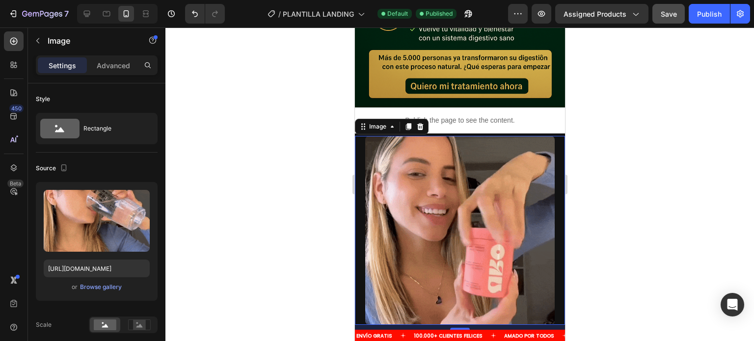
click at [596, 123] on div at bounding box center [459, 184] width 588 height 314
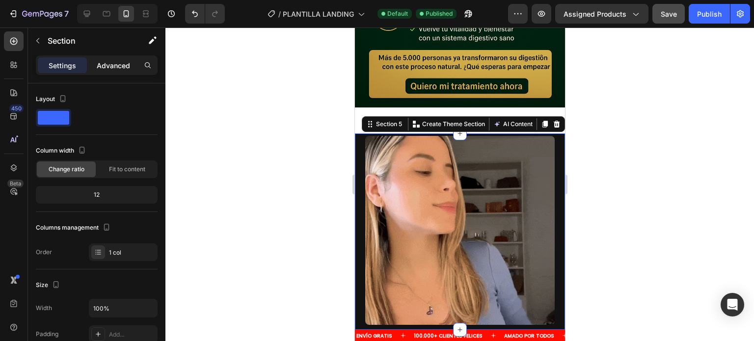
click at [122, 70] on p "Advanced" at bounding box center [113, 65] width 33 height 10
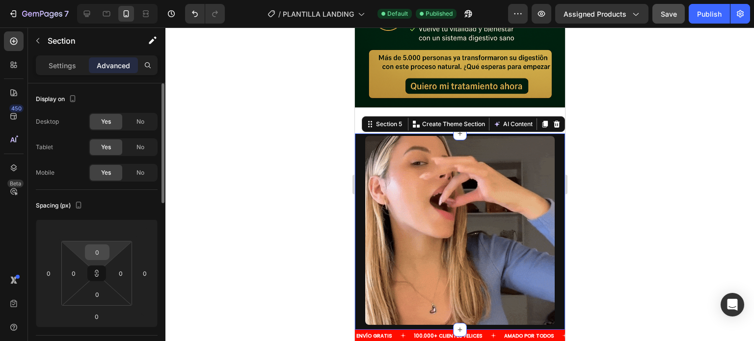
click at [98, 259] on input "0" at bounding box center [97, 252] width 20 height 15
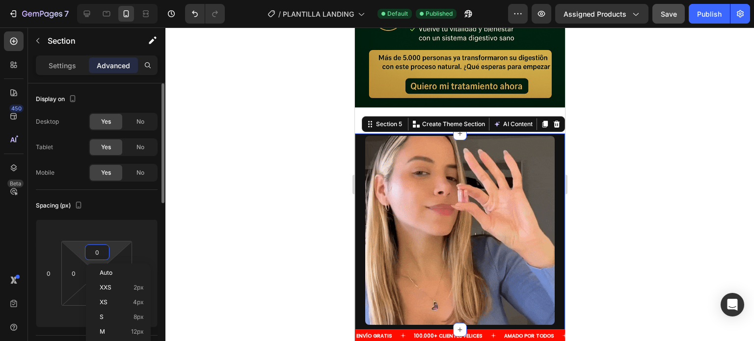
type input "3"
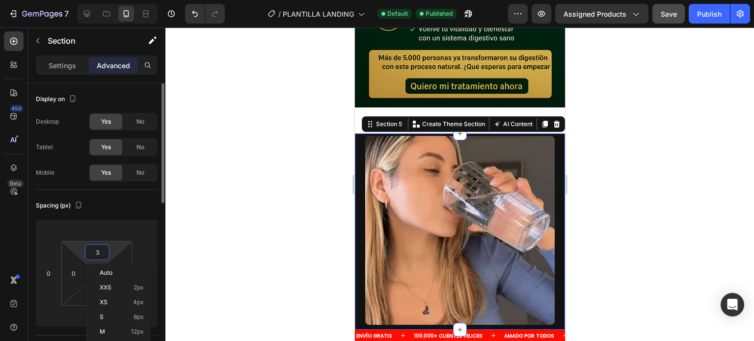
type input "3"
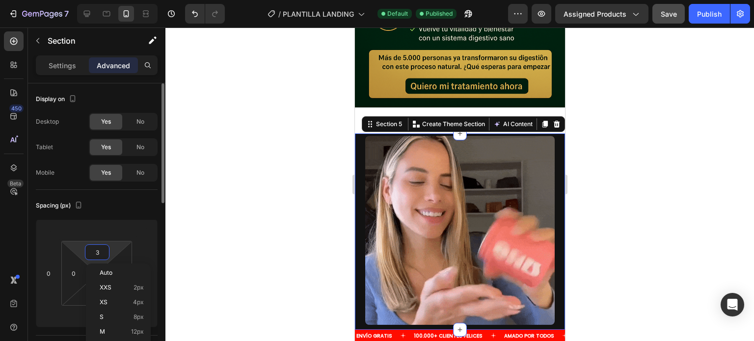
type input "3"
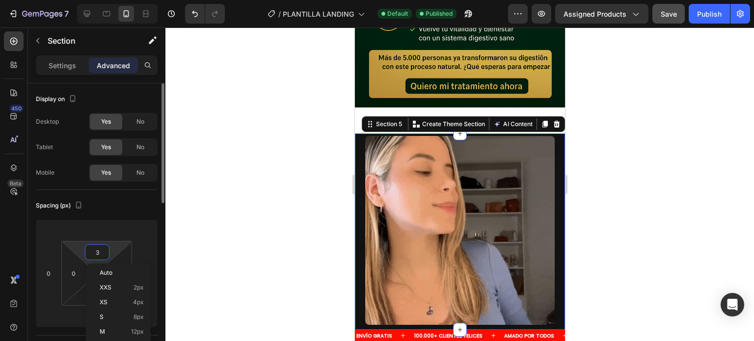
type input "3"
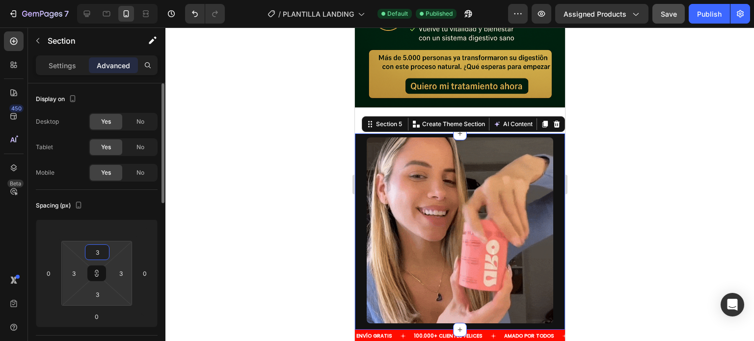
type input "30"
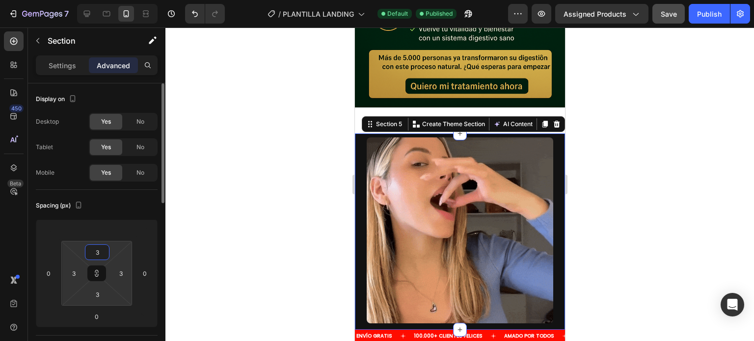
type input "30"
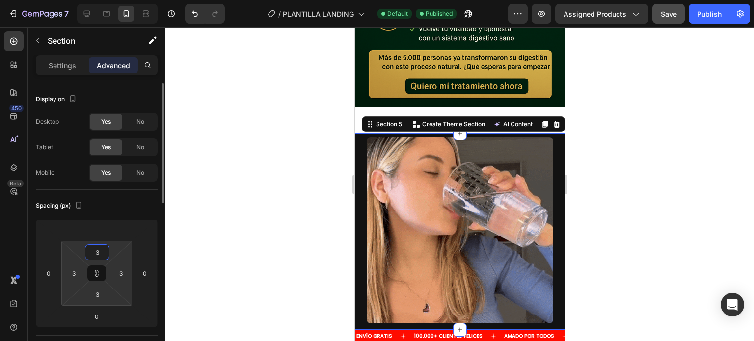
type input "30"
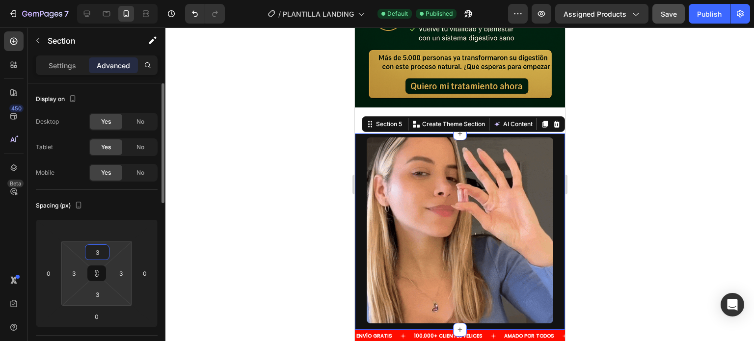
type input "30"
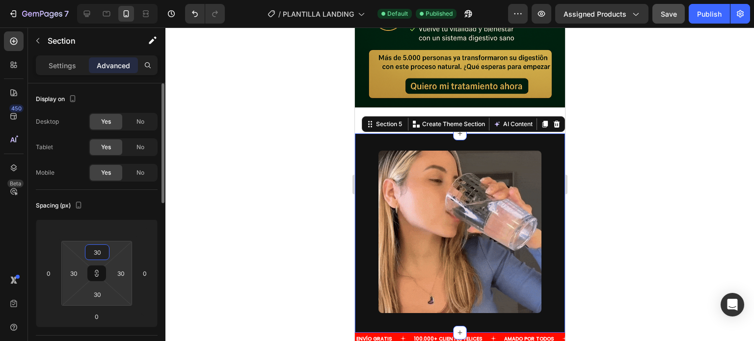
click at [99, 258] on input "30" at bounding box center [97, 252] width 20 height 15
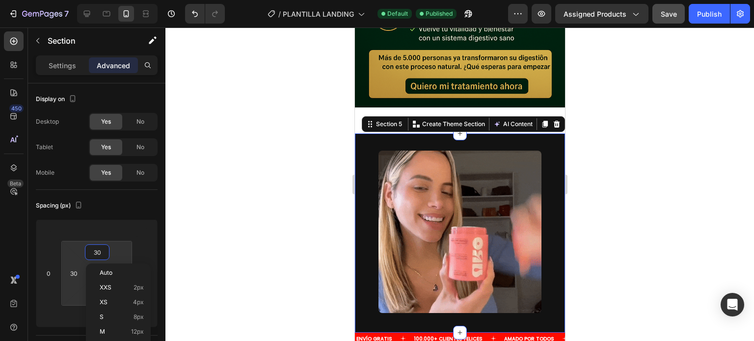
type input "30"
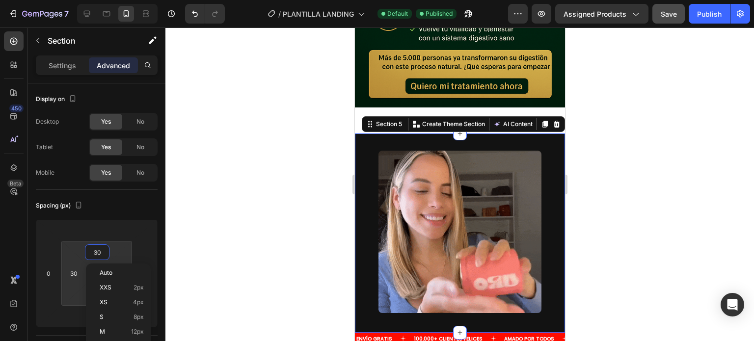
click at [432, 133] on div "Image Section 5 You can create reusable sections Create Theme Section AI Conten…" at bounding box center [459, 232] width 210 height 199
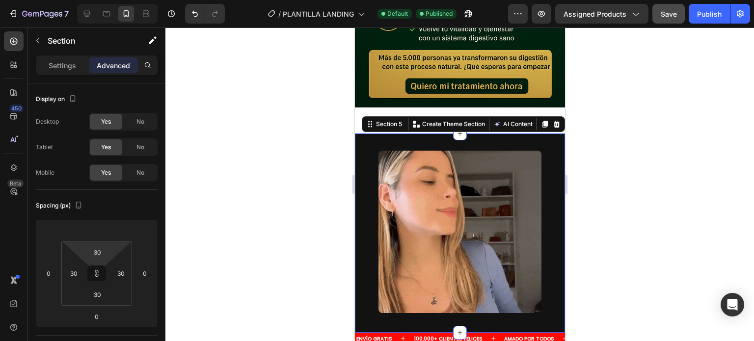
click at [249, 136] on div at bounding box center [459, 184] width 588 height 314
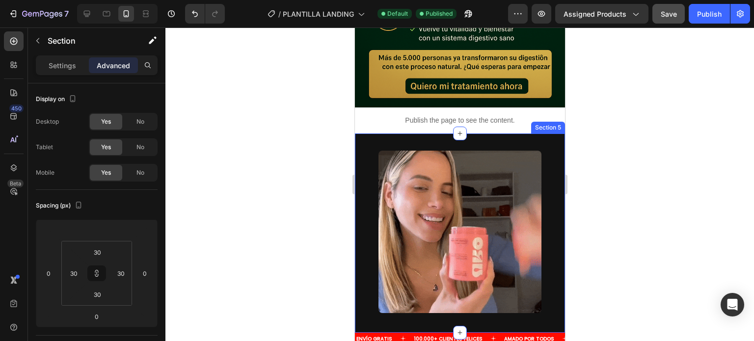
click at [458, 133] on div "Image Section 5" at bounding box center [459, 232] width 210 height 199
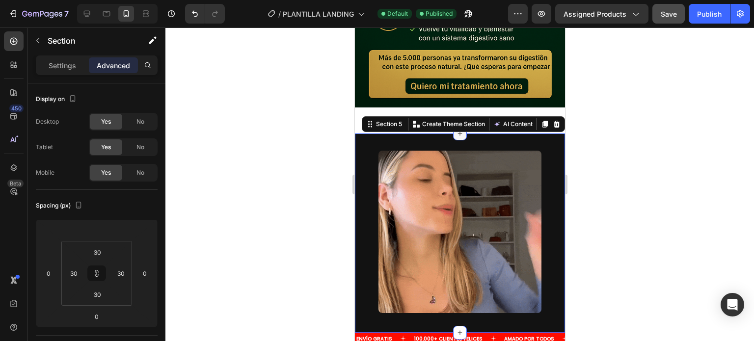
click at [457, 130] on icon at bounding box center [459, 134] width 8 height 8
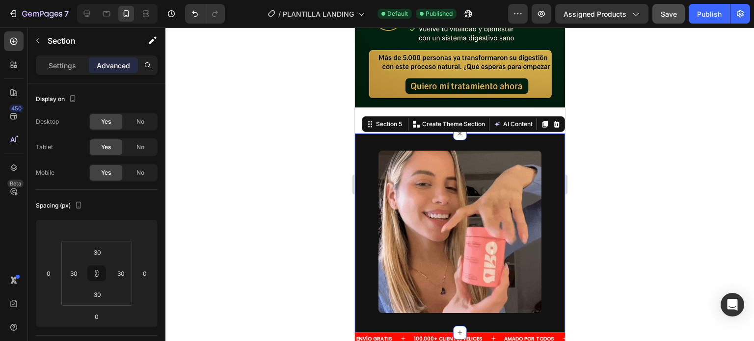
click at [629, 113] on div at bounding box center [459, 184] width 588 height 314
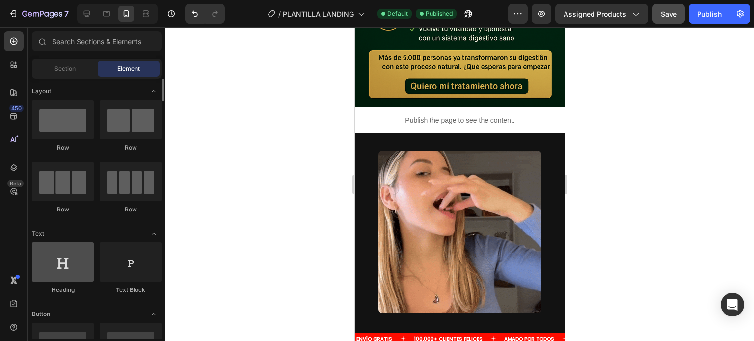
scroll to position [49, 0]
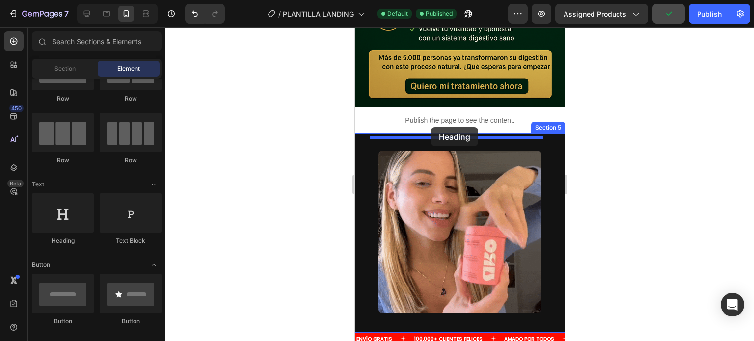
drag, startPoint x: 420, startPoint y: 241, endPoint x: 431, endPoint y: 127, distance: 114.8
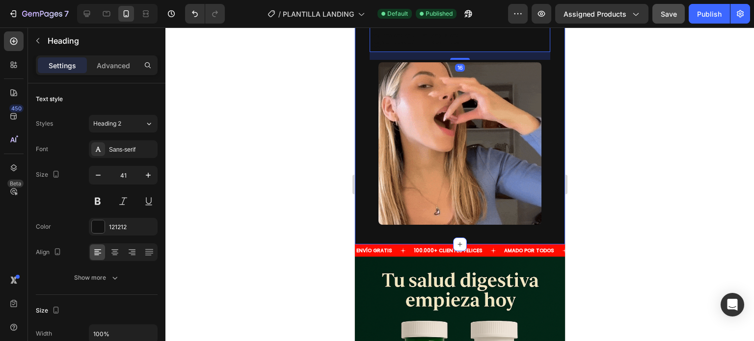
scroll to position [2364, 0]
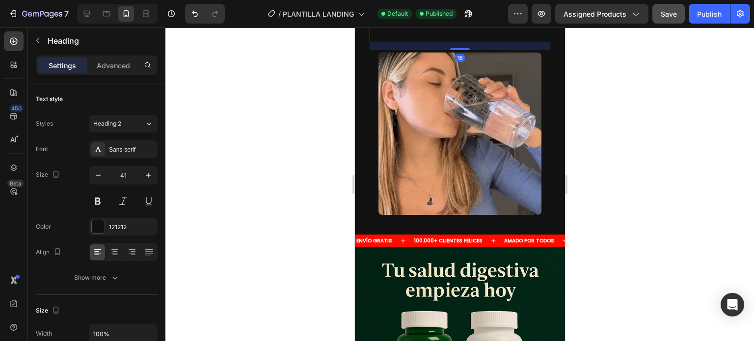
click at [625, 140] on div at bounding box center [459, 184] width 588 height 314
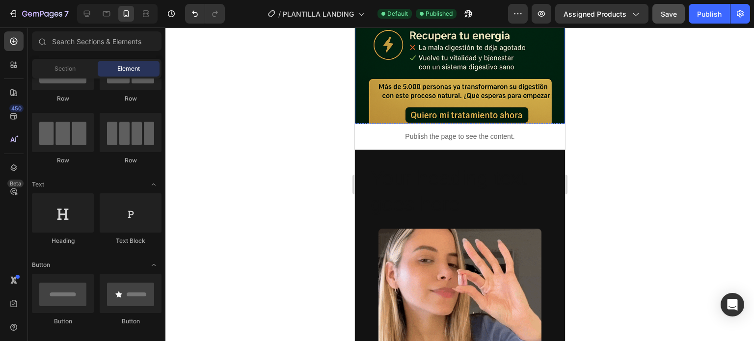
scroll to position [2266, 0]
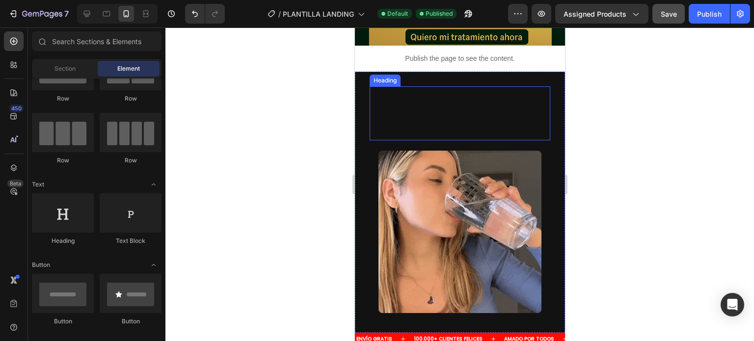
click at [466, 115] on h2 "Your heading text goes here" at bounding box center [459, 113] width 181 height 54
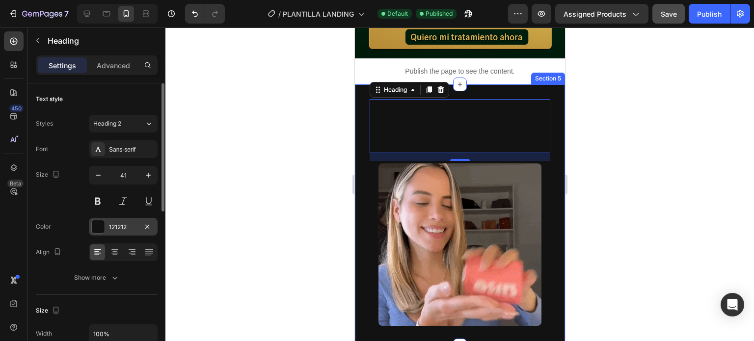
click at [106, 225] on div "121212" at bounding box center [123, 227] width 69 height 18
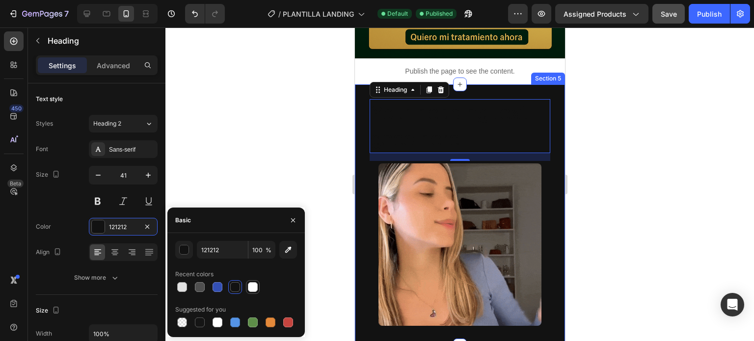
click at [255, 292] on div at bounding box center [253, 287] width 12 height 12
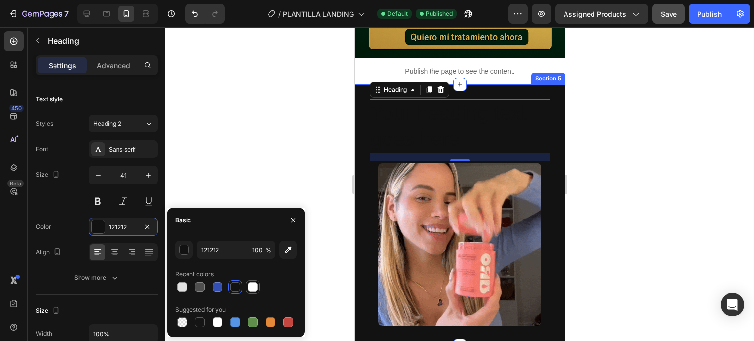
type input "FFFFFF"
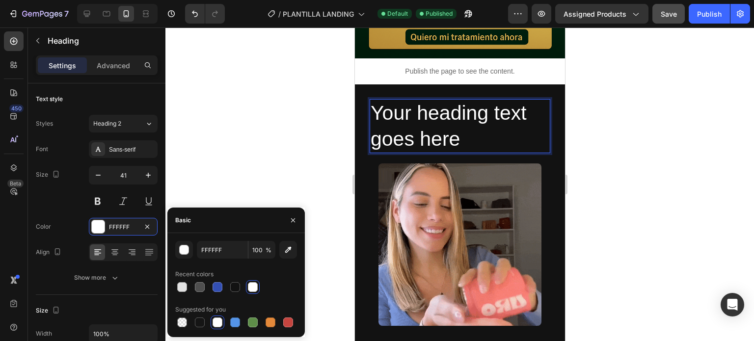
click at [499, 115] on h2 "Your heading text goes here" at bounding box center [459, 126] width 181 height 54
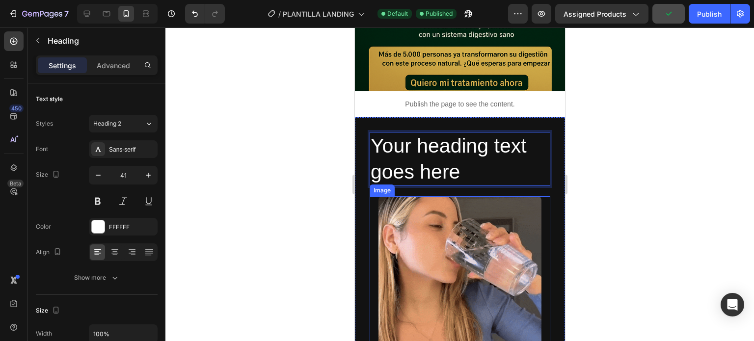
scroll to position [2217, 0]
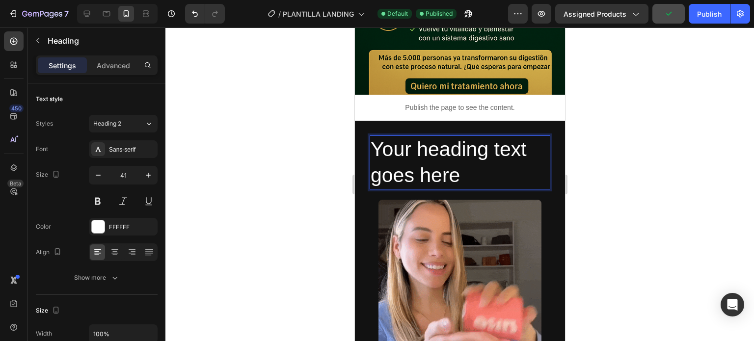
click at [610, 155] on div at bounding box center [459, 184] width 588 height 314
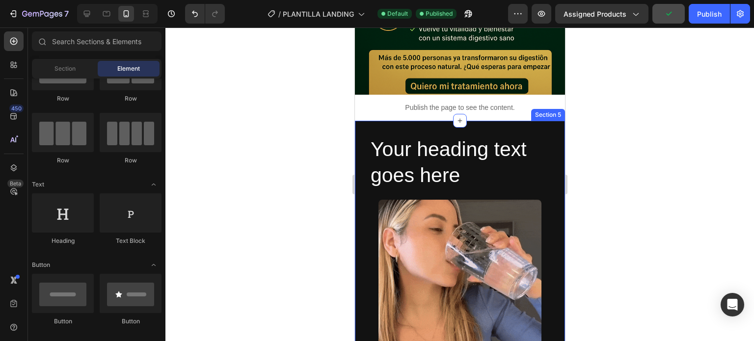
click at [551, 126] on div "Your heading text goes here Heading Image Section 5" at bounding box center [459, 251] width 210 height 261
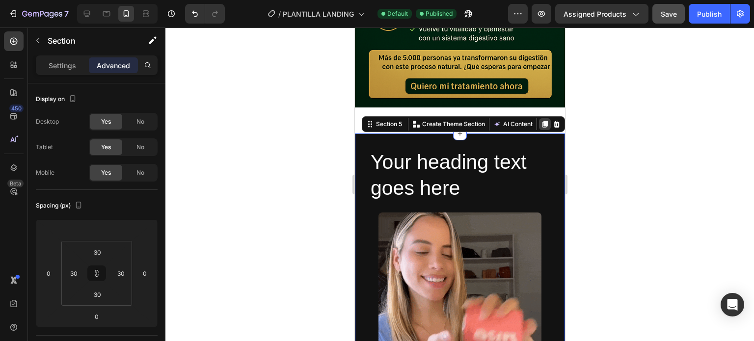
click at [542, 121] on icon at bounding box center [544, 124] width 5 height 7
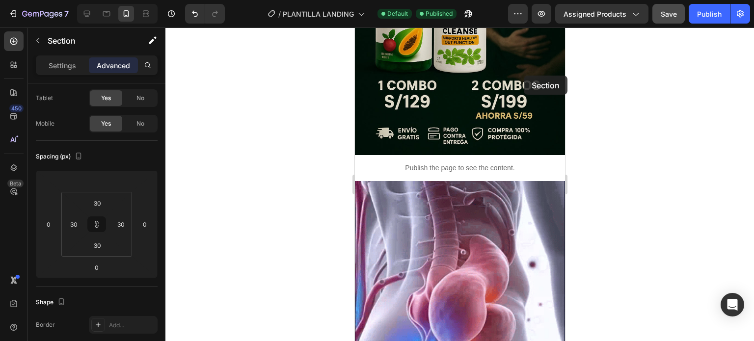
scroll to position [285, 0]
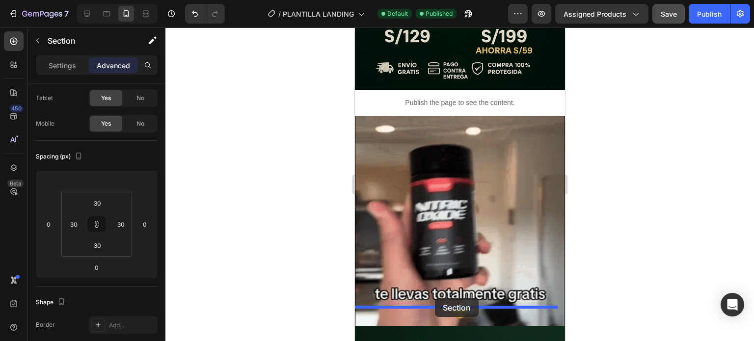
drag, startPoint x: 547, startPoint y: 92, endPoint x: 434, endPoint y: 298, distance: 234.7
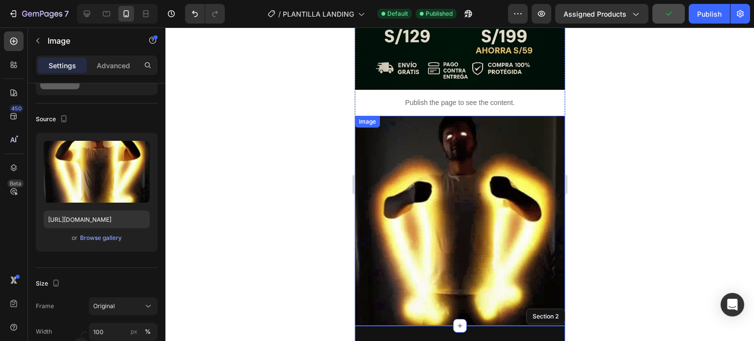
click at [513, 129] on img at bounding box center [459, 221] width 210 height 210
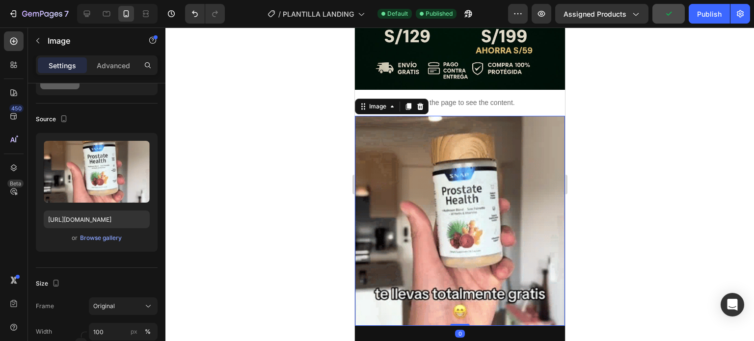
scroll to position [0, 0]
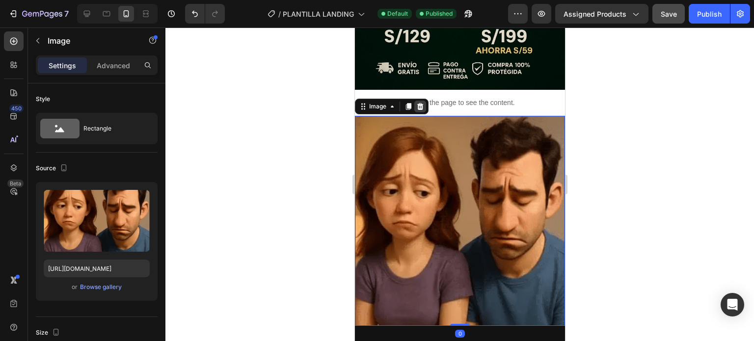
click at [422, 103] on icon at bounding box center [420, 107] width 8 height 8
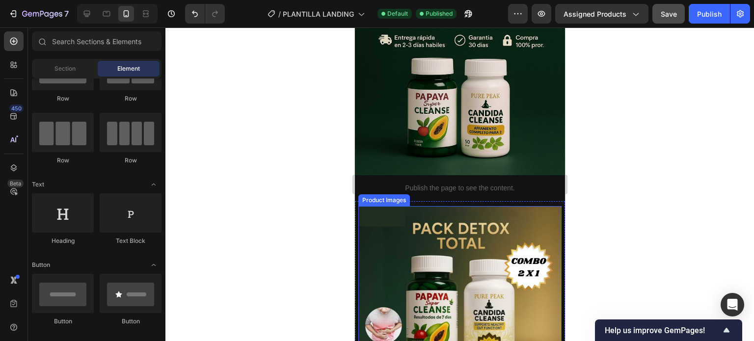
scroll to position [785, 0]
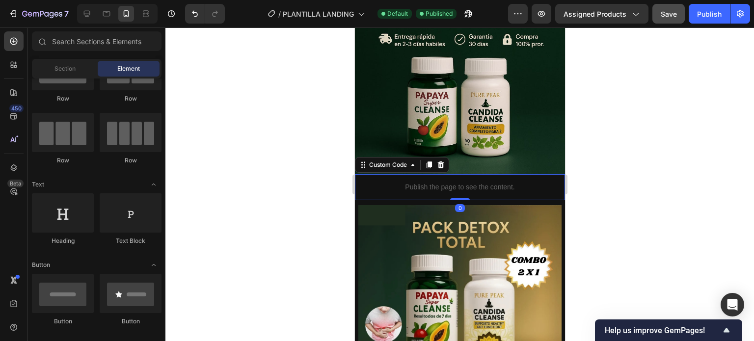
click at [469, 182] on p "Publish the page to see the content." at bounding box center [459, 187] width 210 height 10
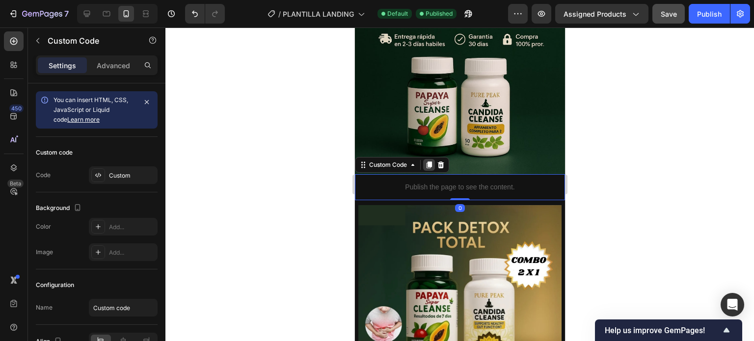
click at [431, 161] on icon at bounding box center [428, 165] width 8 height 8
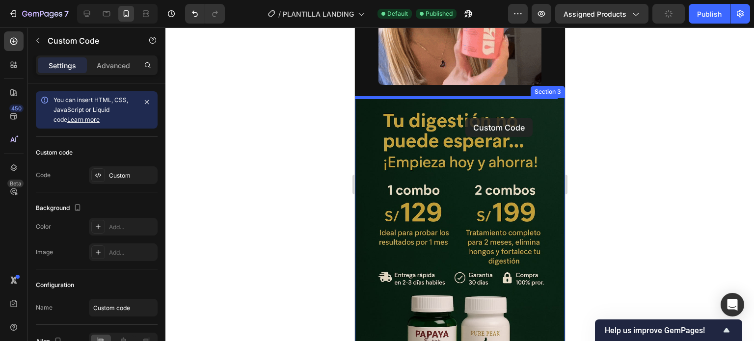
scroll to position [540, 0]
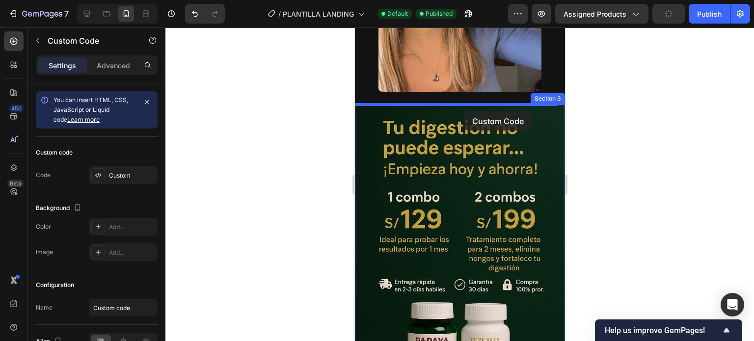
drag, startPoint x: 464, startPoint y: 176, endPoint x: 464, endPoint y: 111, distance: 64.8
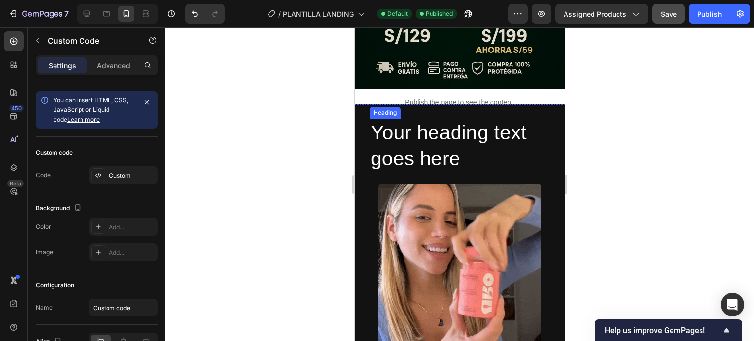
scroll to position [294, 0]
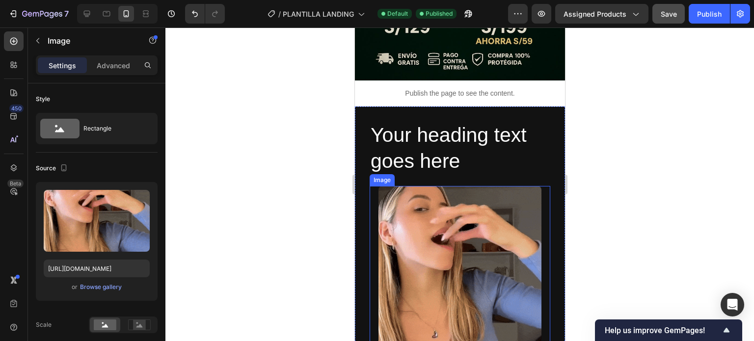
click at [457, 205] on img at bounding box center [459, 267] width 162 height 162
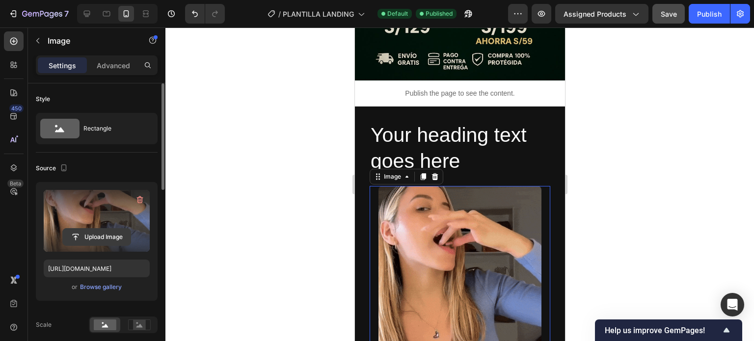
click at [102, 236] on input "file" at bounding box center [97, 237] width 68 height 17
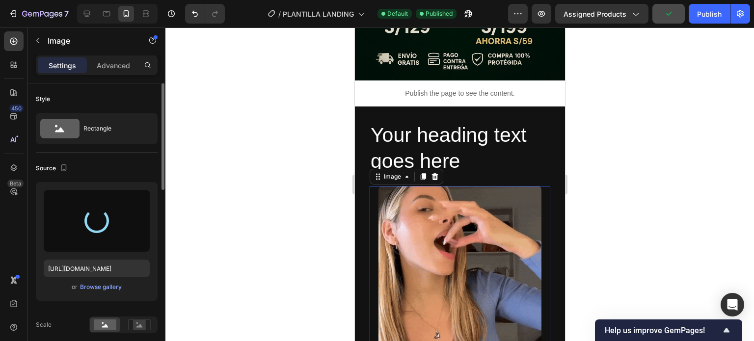
type input "[URL][DOMAIN_NAME]"
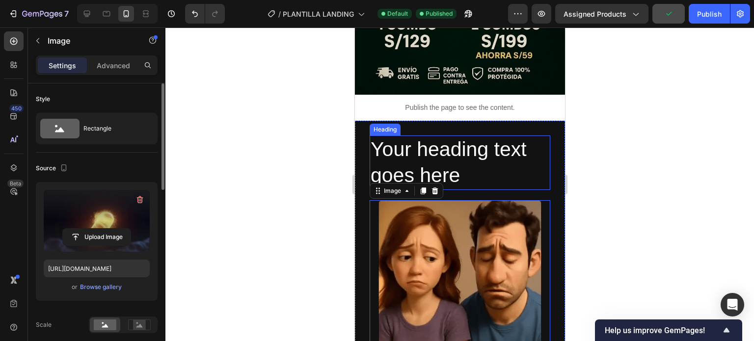
scroll to position [245, 0]
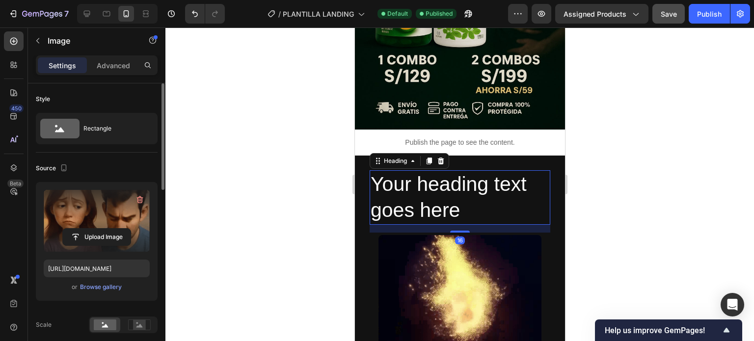
click at [475, 172] on h2 "Your heading text goes here" at bounding box center [459, 197] width 181 height 54
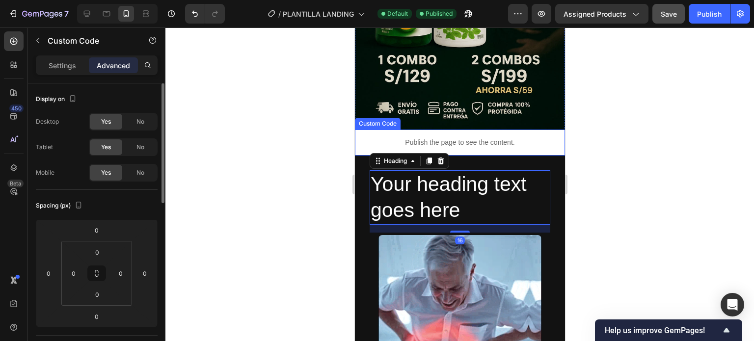
click at [515, 137] on p "Publish the page to see the content." at bounding box center [459, 142] width 210 height 10
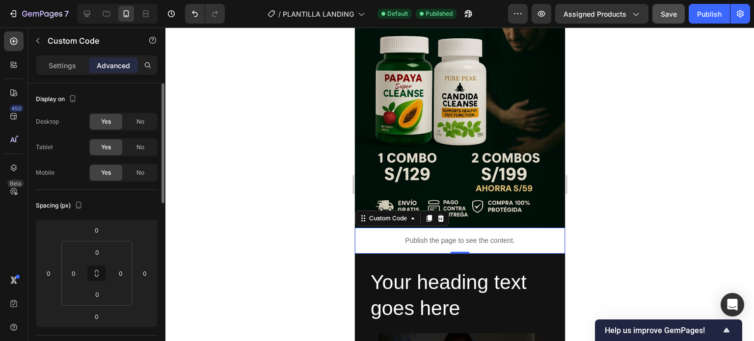
click at [614, 133] on div at bounding box center [459, 184] width 588 height 314
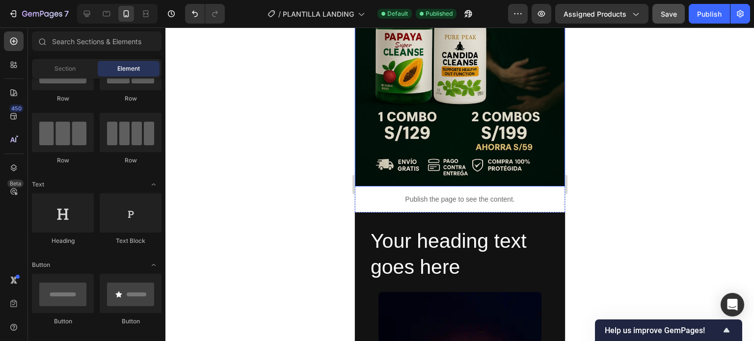
scroll to position [196, 0]
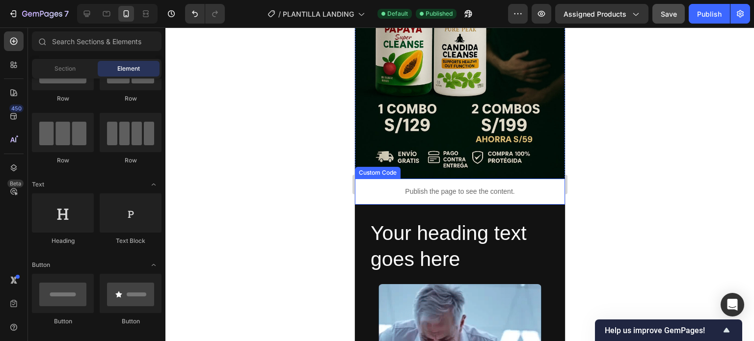
click at [485, 186] on div "Publish the page to see the content." at bounding box center [459, 192] width 210 height 26
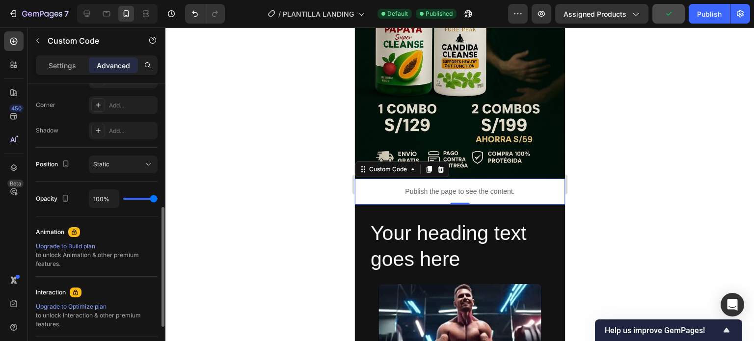
scroll to position [245, 0]
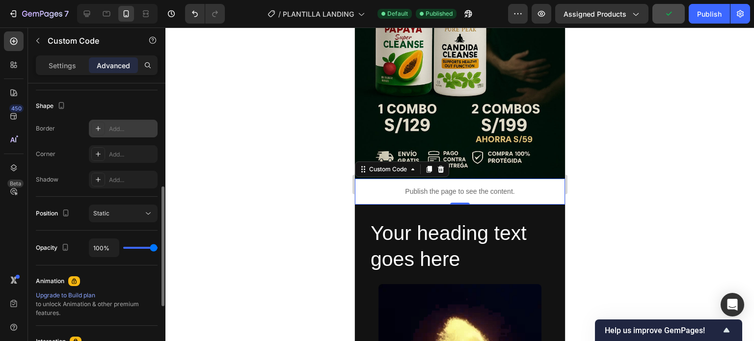
click at [100, 134] on div at bounding box center [98, 129] width 14 height 14
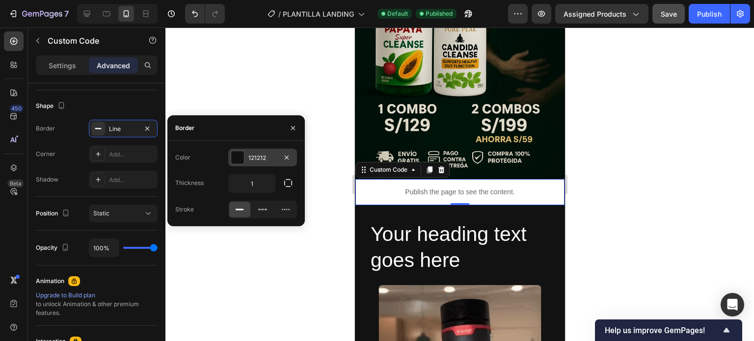
click at [236, 158] on div at bounding box center [237, 157] width 13 height 13
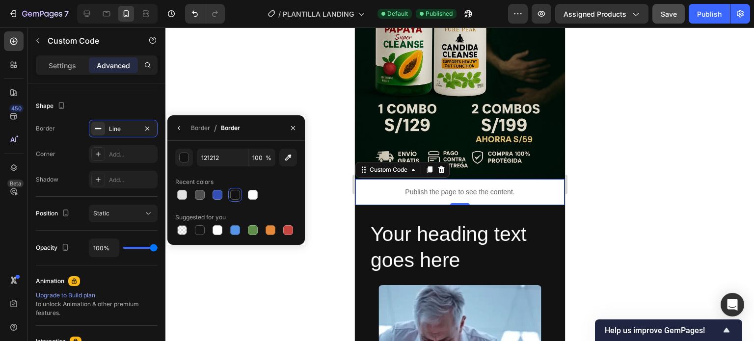
click at [237, 193] on div at bounding box center [235, 195] width 10 height 10
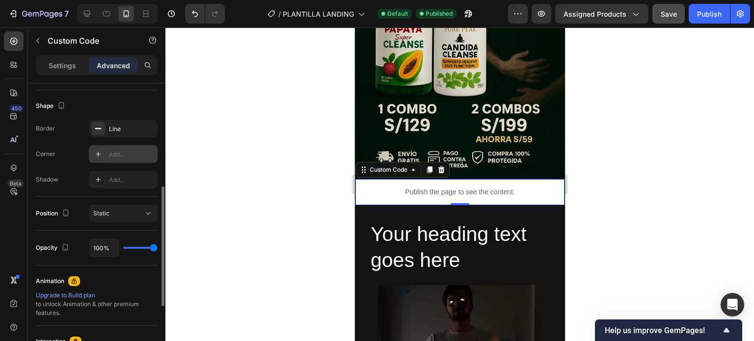
click at [112, 150] on div "Add..." at bounding box center [132, 154] width 46 height 9
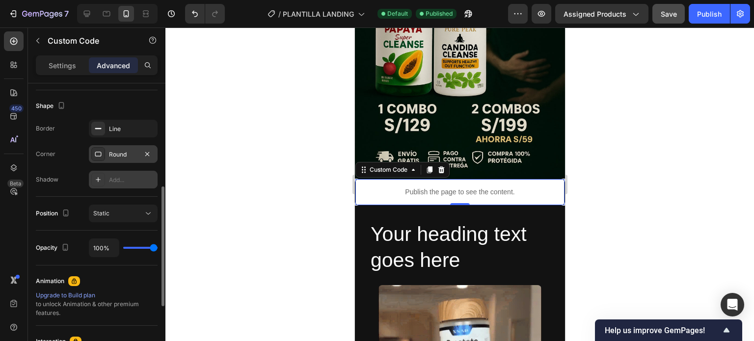
click at [96, 176] on icon at bounding box center [98, 180] width 8 height 8
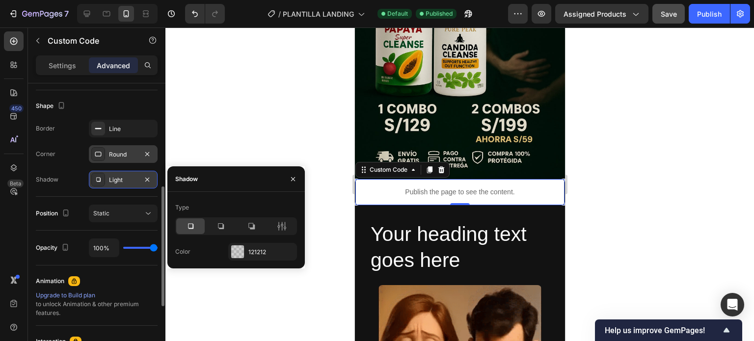
click at [149, 105] on div "Shape" at bounding box center [97, 106] width 122 height 16
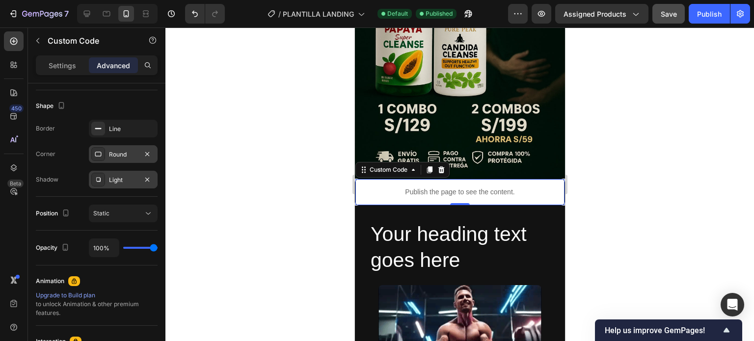
click at [126, 176] on div "Light" at bounding box center [123, 180] width 28 height 9
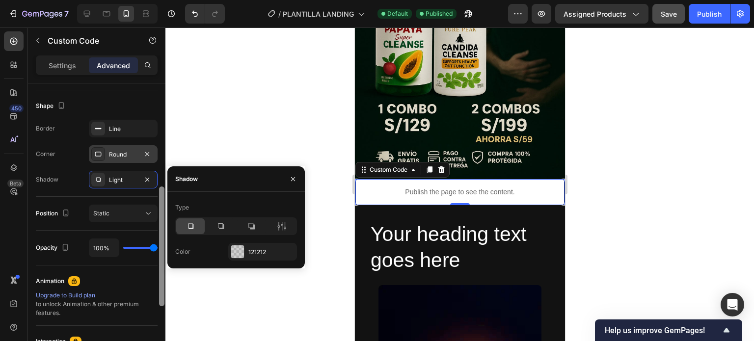
scroll to position [0, 0]
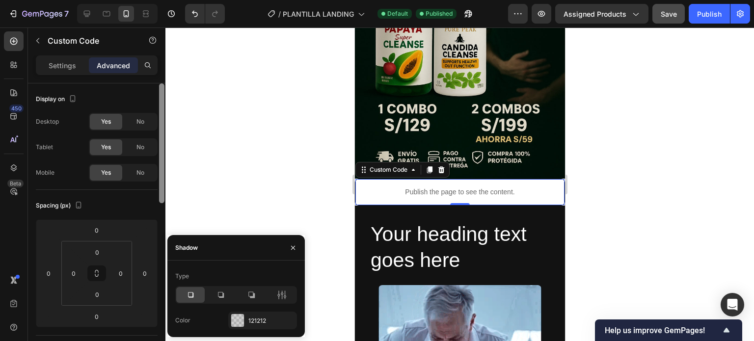
click at [158, 122] on div at bounding box center [161, 226] width 7 height 286
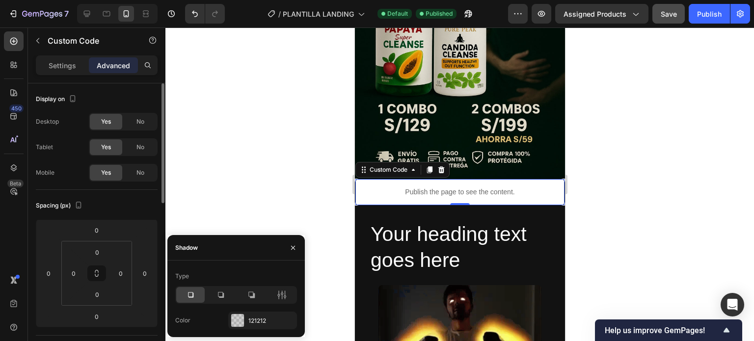
click at [143, 98] on div "Display on" at bounding box center [97, 99] width 122 height 16
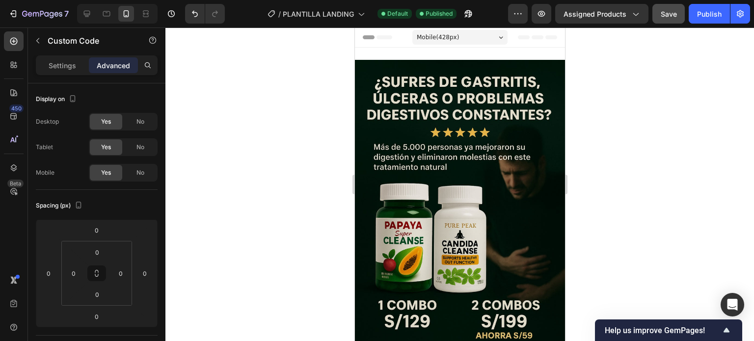
click at [573, 163] on div at bounding box center [459, 184] width 588 height 314
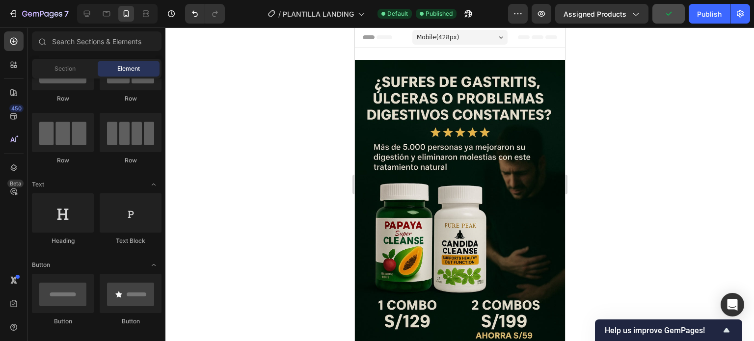
click at [603, 166] on div at bounding box center [459, 184] width 588 height 314
click at [455, 35] on div "Mobile ( 428 px)" at bounding box center [459, 37] width 95 height 15
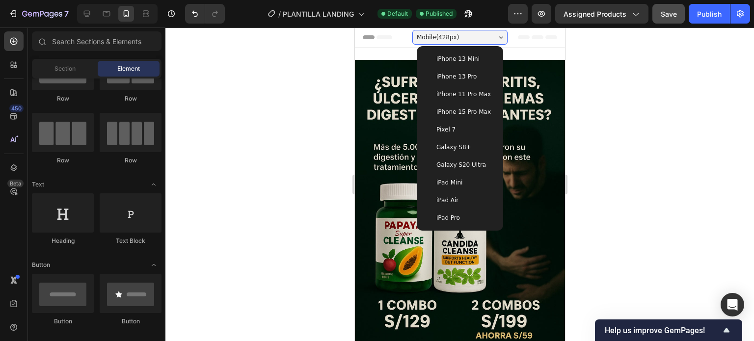
click at [455, 61] on span "iPhone 13 Mini" at bounding box center [457, 59] width 43 height 10
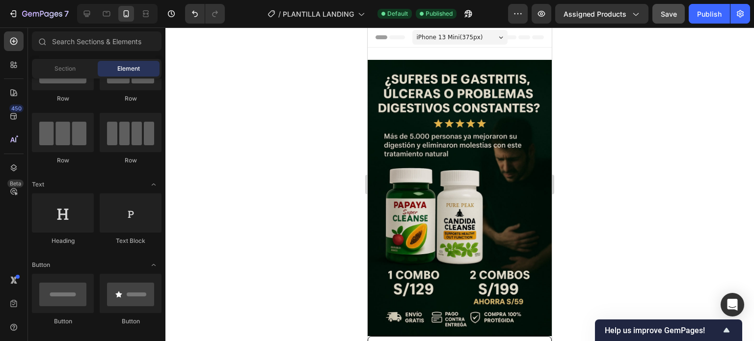
click at [464, 37] on span "iPhone 13 Mini ( 375 px)" at bounding box center [450, 37] width 66 height 10
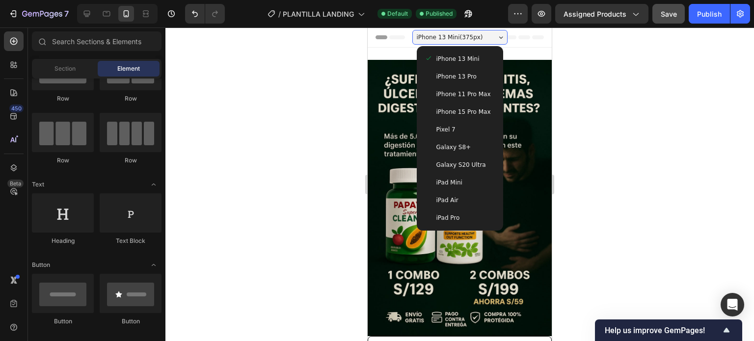
click at [467, 113] on span "iPhone 15 Pro Max" at bounding box center [463, 112] width 54 height 10
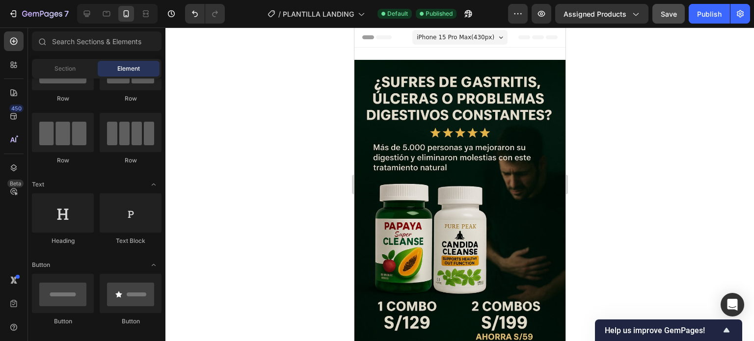
click at [610, 118] on div at bounding box center [459, 184] width 588 height 314
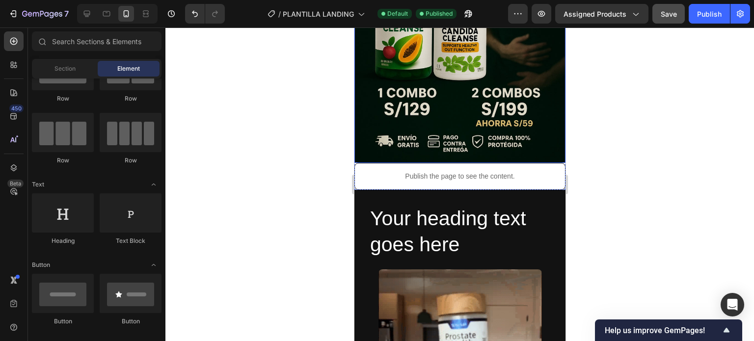
scroll to position [245, 0]
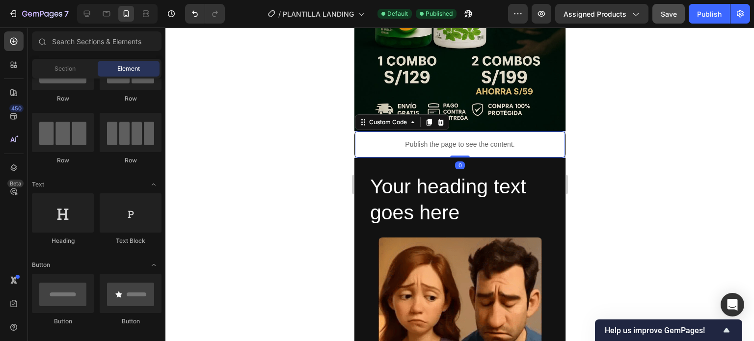
click at [479, 139] on p "Publish the page to see the content." at bounding box center [459, 144] width 210 height 10
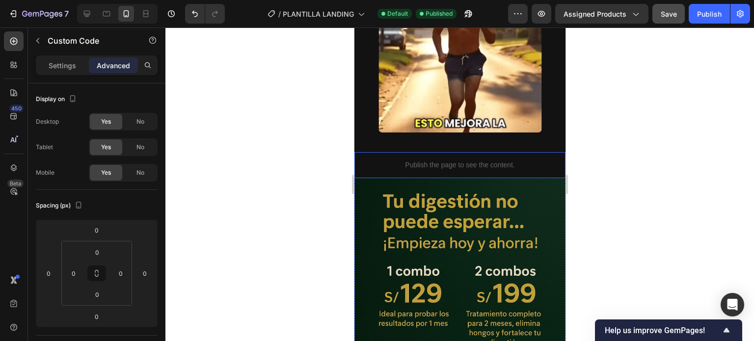
scroll to position [540, 0]
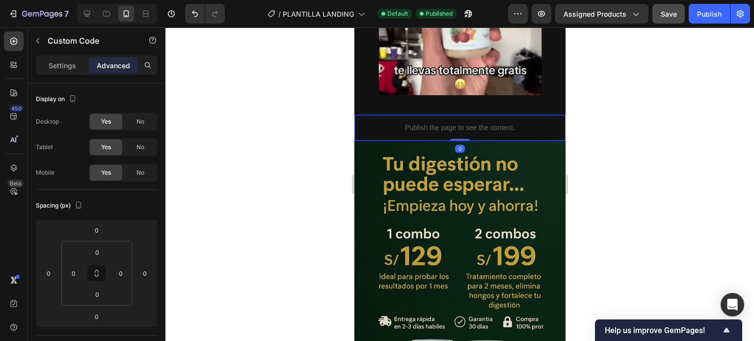
click at [485, 127] on div "Publish the page to see the content." at bounding box center [459, 128] width 211 height 26
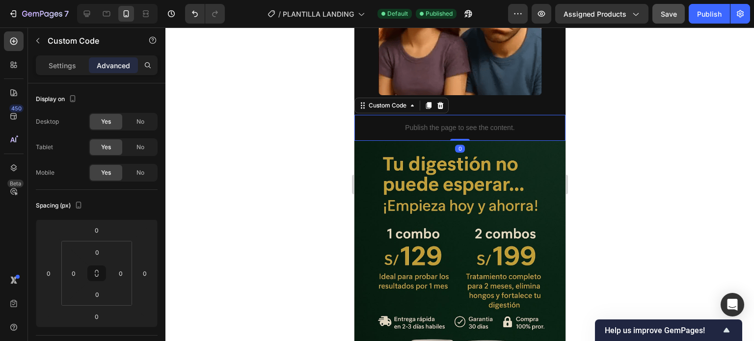
click at [429, 102] on icon at bounding box center [427, 105] width 5 height 7
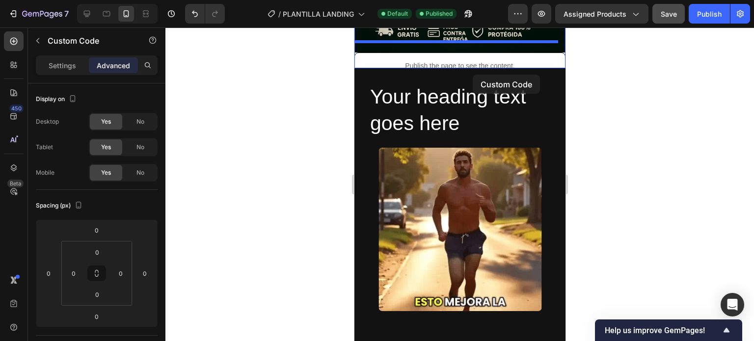
scroll to position [245, 0]
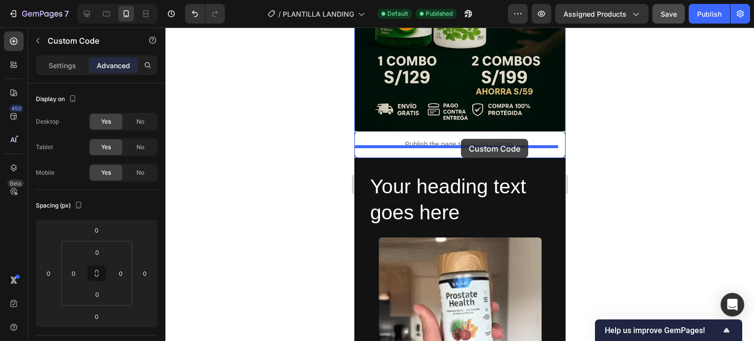
drag, startPoint x: 467, startPoint y: 119, endPoint x: 460, endPoint y: 139, distance: 20.6
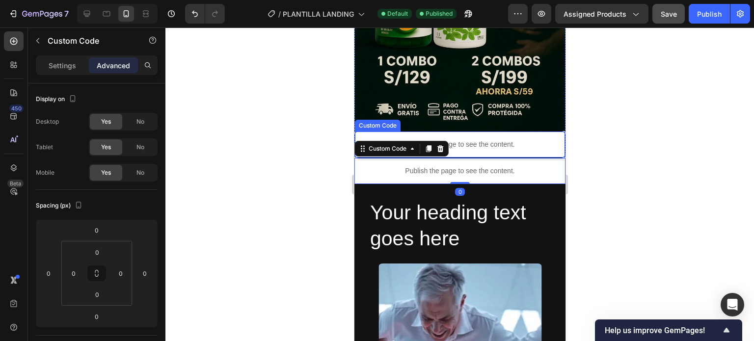
click at [473, 139] on p "Publish the page to see the content." at bounding box center [459, 144] width 210 height 10
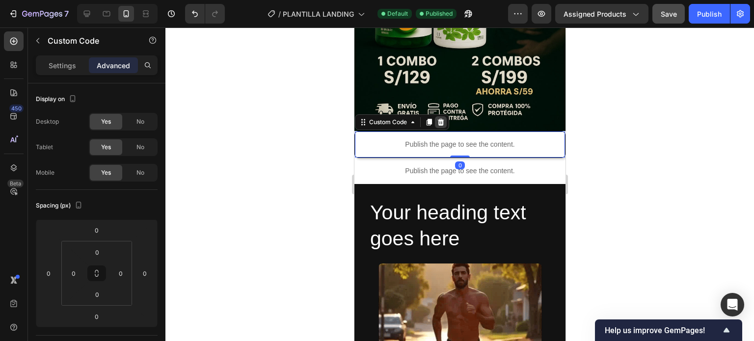
click at [440, 119] on icon at bounding box center [440, 122] width 6 height 7
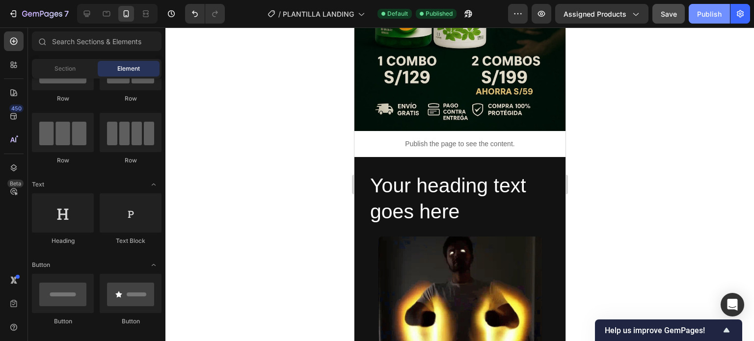
click at [706, 15] on div "Publish" at bounding box center [709, 14] width 25 height 10
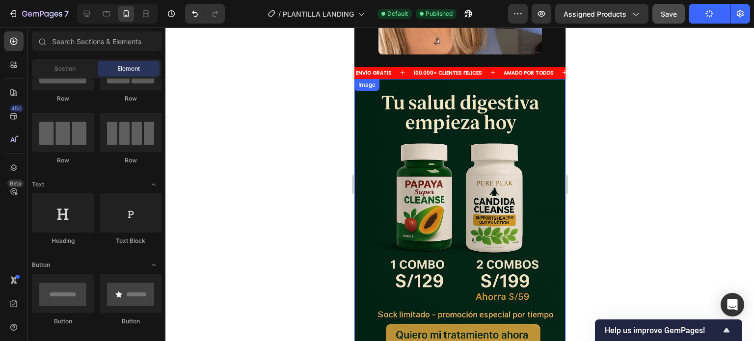
scroll to position [2471, 0]
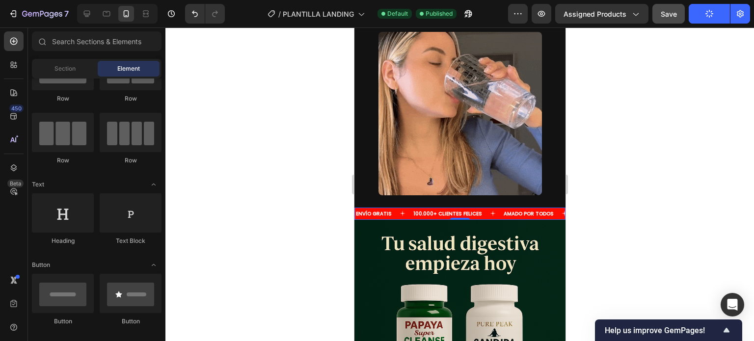
click at [510, 208] on div "ENVÍO GRATIS Text 100.000+ CLIENTES FELICES Text [PERSON_NAME] POR TODOS Text E…" at bounding box center [459, 214] width 211 height 12
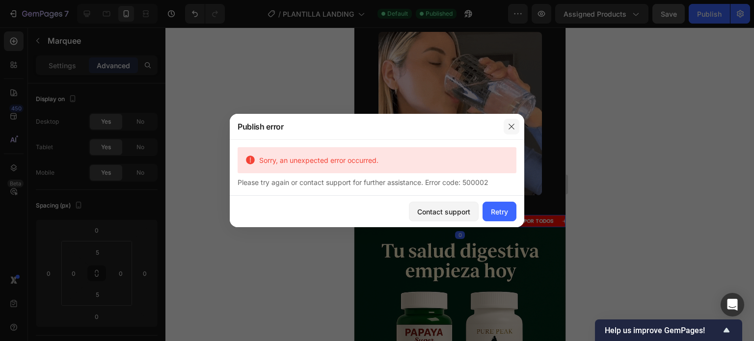
drag, startPoint x: 513, startPoint y: 125, endPoint x: 164, endPoint y: 155, distance: 350.6
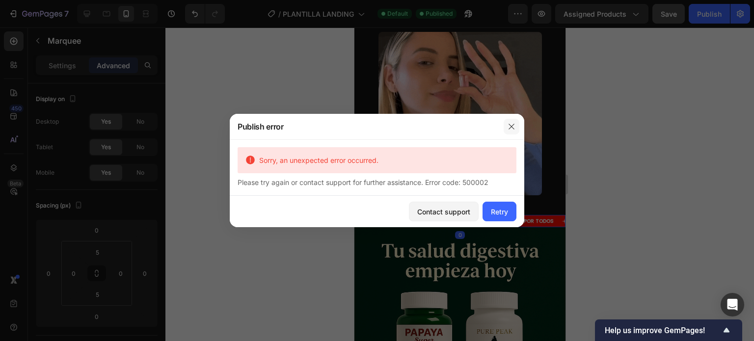
click at [513, 125] on icon "button" at bounding box center [511, 127] width 8 height 8
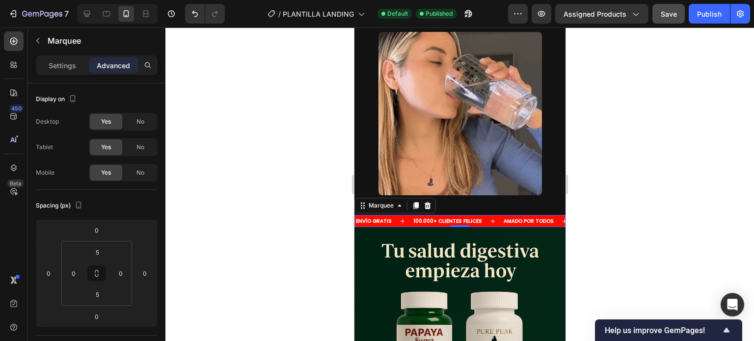
click at [546, 215] on div "ENVÍO GRATIS Text 100.000+ CLIENTES FELICES Text [PERSON_NAME] POR TODOS Text E…" at bounding box center [459, 221] width 211 height 12
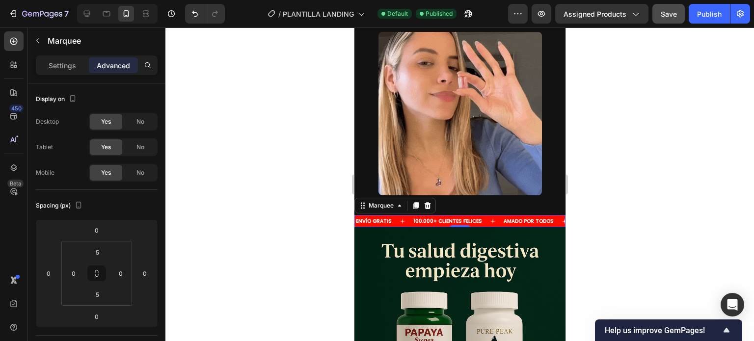
click at [546, 217] on div "[PERSON_NAME] POR TODOS Text" at bounding box center [538, 220] width 72 height 7
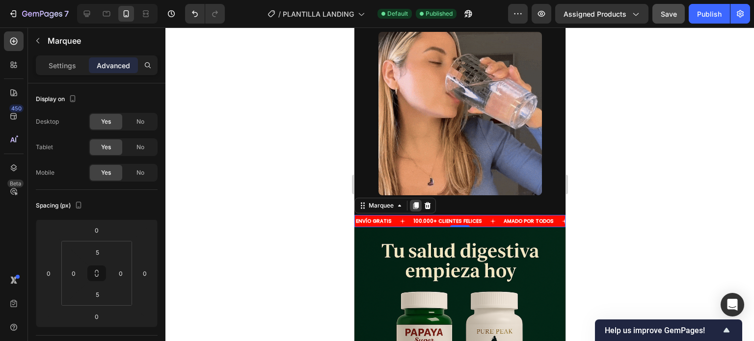
click at [414, 203] on icon at bounding box center [415, 206] width 5 height 7
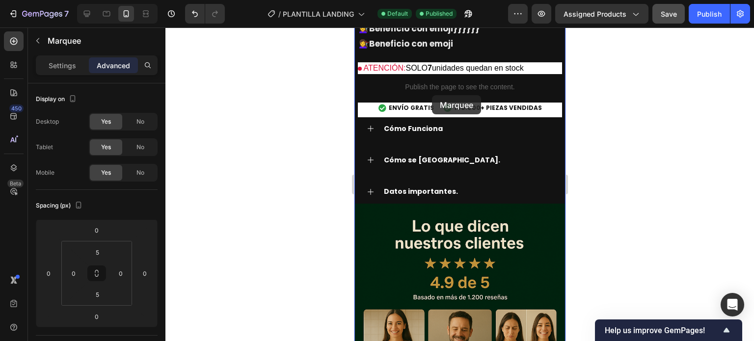
scroll to position [1403, 0]
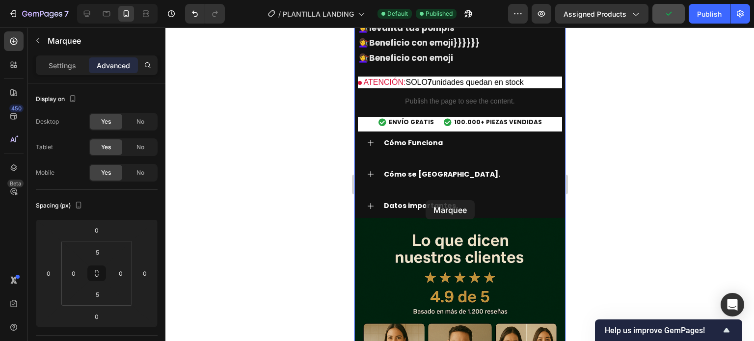
drag, startPoint x: 547, startPoint y: 214, endPoint x: 424, endPoint y: 200, distance: 123.5
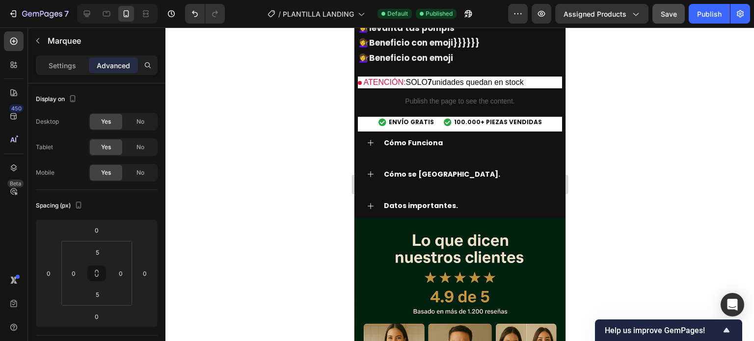
click at [599, 194] on div at bounding box center [459, 184] width 588 height 314
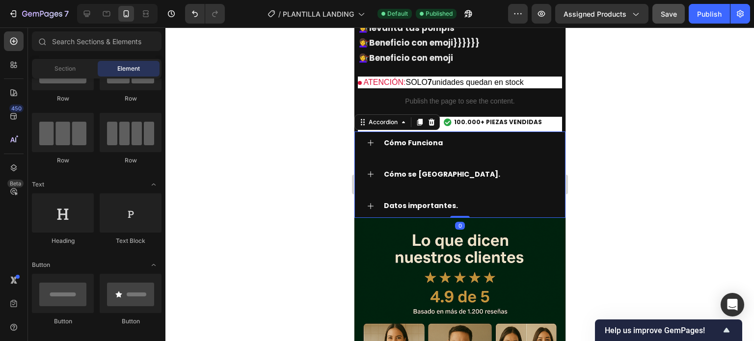
click at [456, 197] on div "Cómo Funciona Cómo se usa. Datos importantes. Accordion 0" at bounding box center [459, 174] width 211 height 87
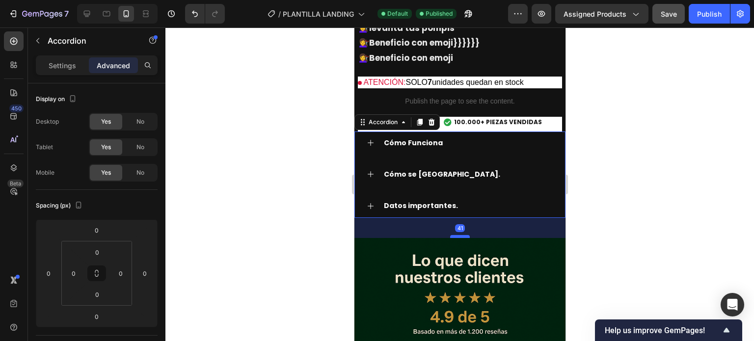
drag, startPoint x: 456, startPoint y: 197, endPoint x: 455, endPoint y: 217, distance: 20.1
click at [455, 235] on div at bounding box center [459, 236] width 20 height 3
type input "41"
click at [600, 201] on div at bounding box center [459, 184] width 588 height 314
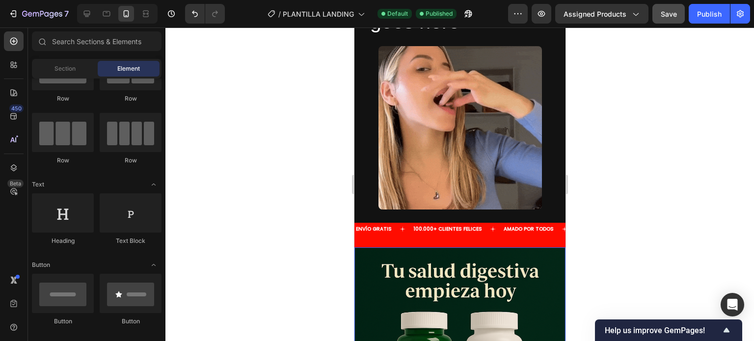
scroll to position [2531, 0]
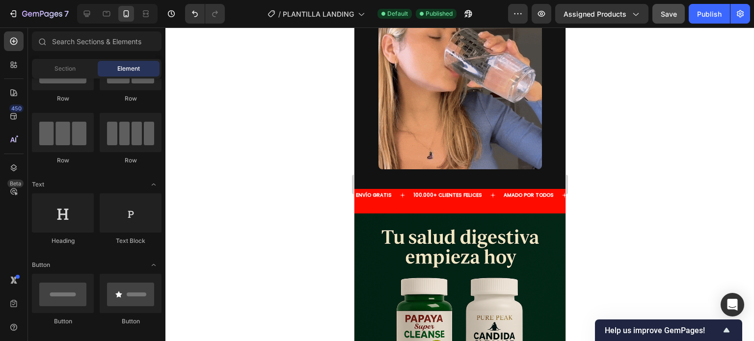
click at [592, 184] on div at bounding box center [459, 184] width 588 height 314
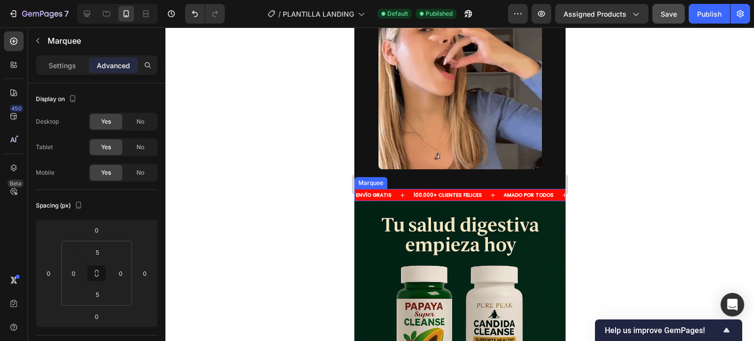
click at [550, 191] on div "[PERSON_NAME] POR TODOS Text" at bounding box center [538, 194] width 72 height 7
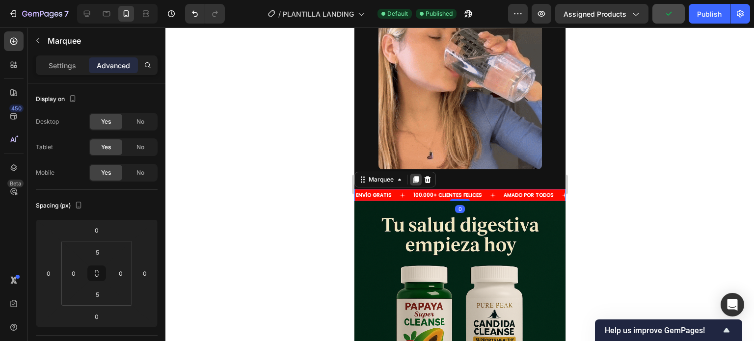
click at [414, 177] on icon at bounding box center [415, 180] width 5 height 7
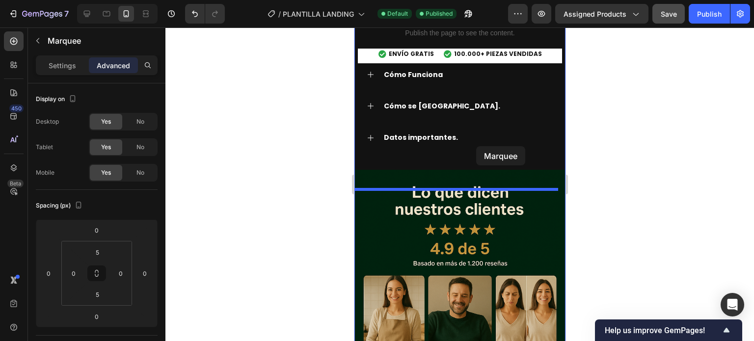
scroll to position [1463, 0]
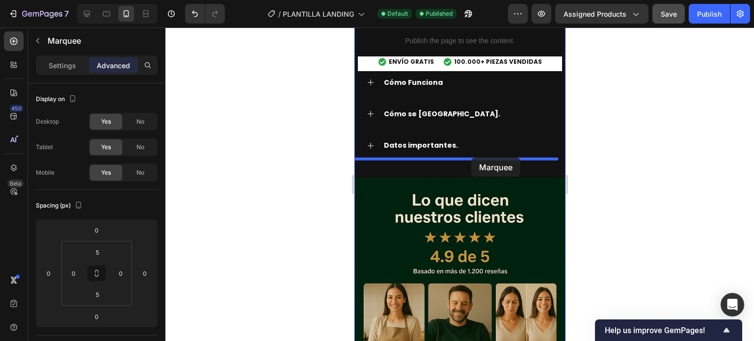
drag, startPoint x: 547, startPoint y: 188, endPoint x: 471, endPoint y: 157, distance: 82.5
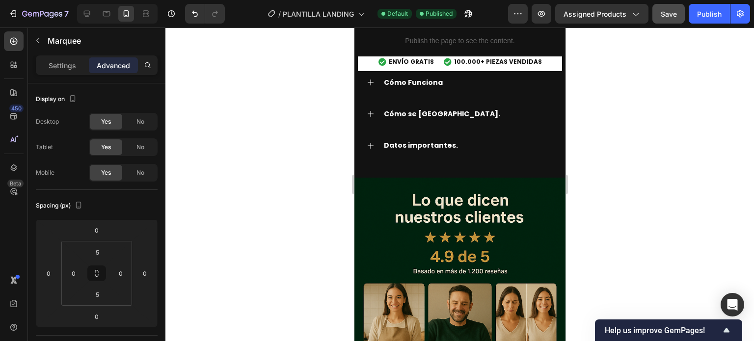
click at [582, 172] on div at bounding box center [459, 184] width 588 height 314
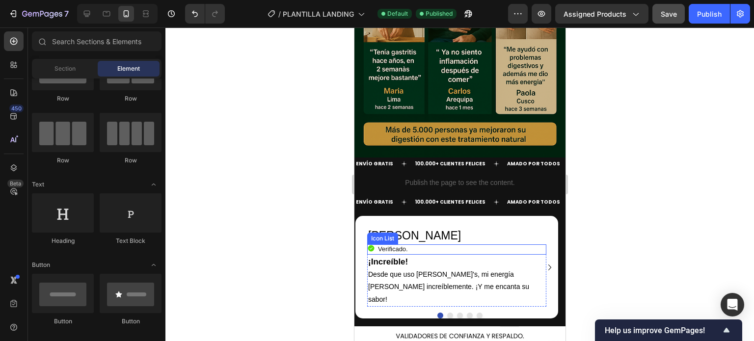
scroll to position [1806, 0]
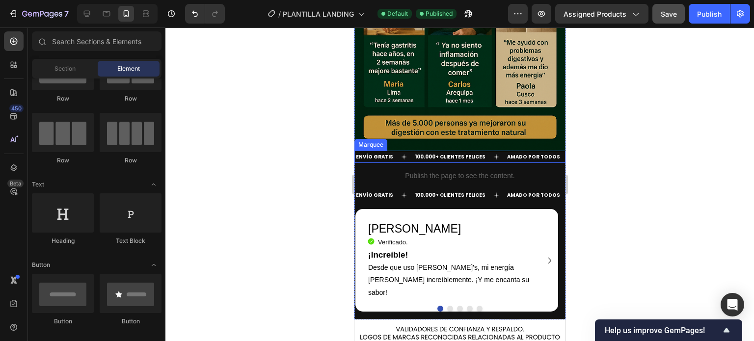
click at [551, 151] on div "ENVÍO GRATIS Text 100.000+ CLIENTES FELICES Text [PERSON_NAME] POR TODOS Text E…" at bounding box center [459, 157] width 211 height 12
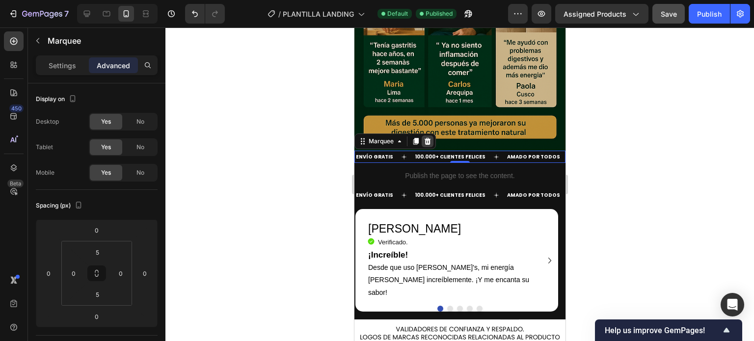
click at [427, 137] on icon at bounding box center [427, 141] width 8 height 8
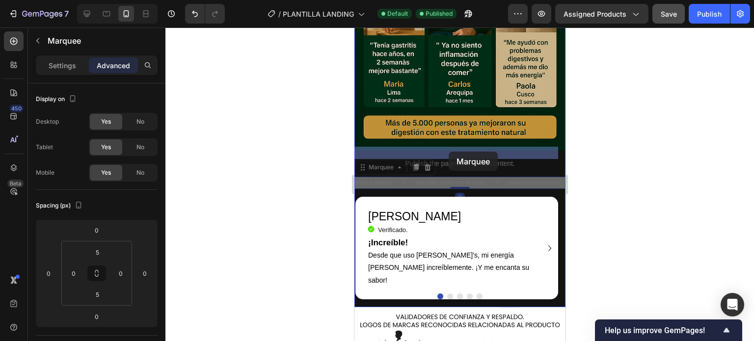
drag, startPoint x: 550, startPoint y: 149, endPoint x: 448, endPoint y: 152, distance: 102.1
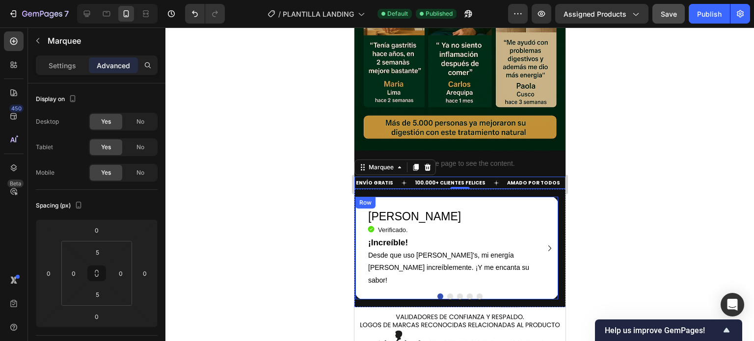
click at [609, 156] on div at bounding box center [459, 184] width 588 height 314
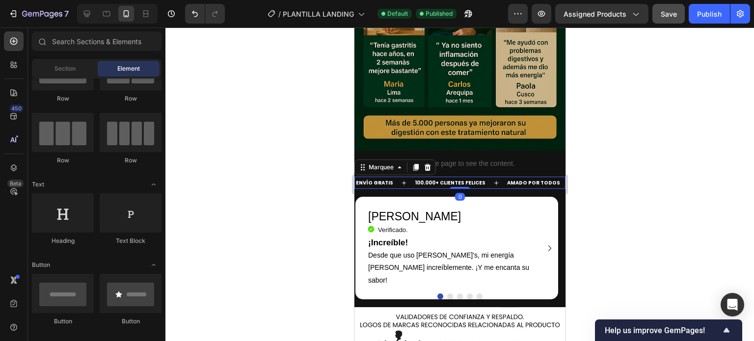
click at [551, 179] on div "[PERSON_NAME] POR TODOS Text" at bounding box center [542, 182] width 75 height 7
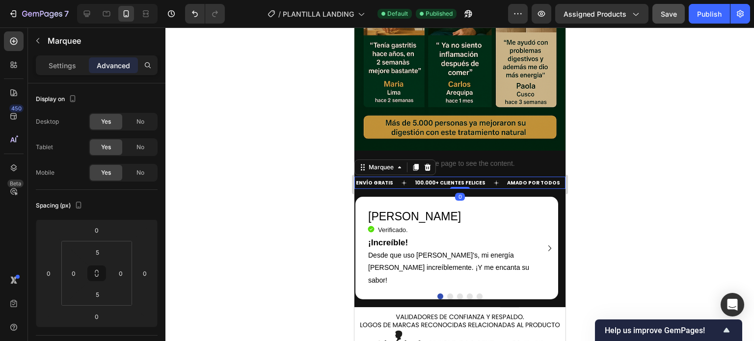
click at [427, 164] on icon at bounding box center [427, 167] width 6 height 7
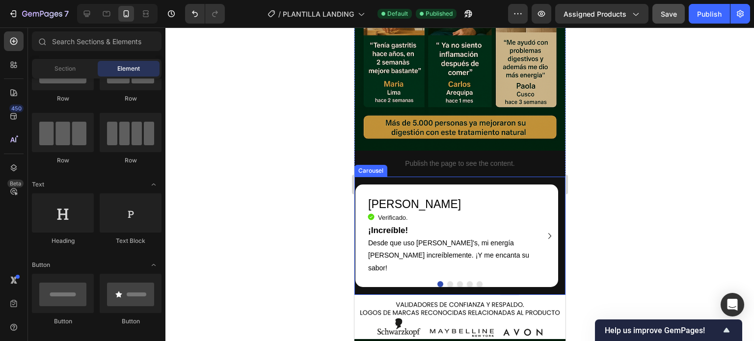
click at [518, 177] on div "[PERSON_NAME] Heading Icon Verificado. Heading Icon List ¡Increíble! Desde que …" at bounding box center [456, 236] width 204 height 118
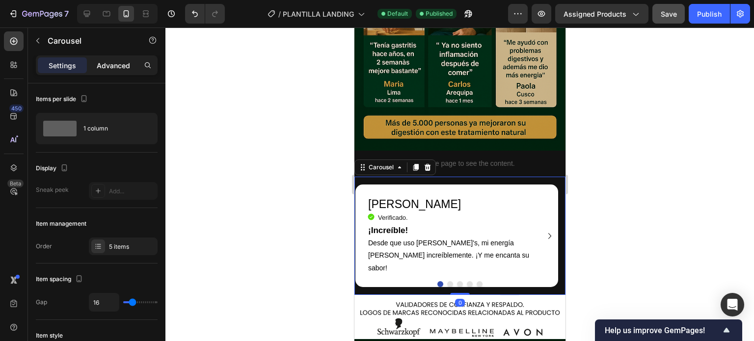
click at [108, 66] on p "Advanced" at bounding box center [113, 65] width 33 height 10
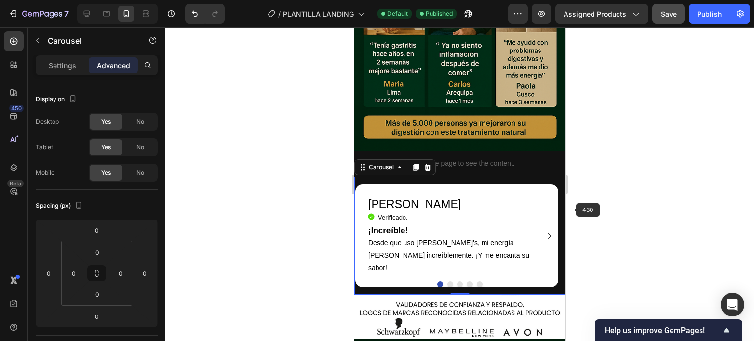
click at [597, 191] on div at bounding box center [459, 184] width 588 height 314
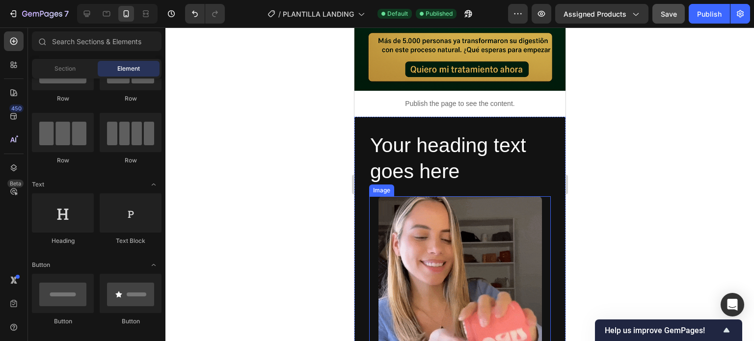
scroll to position [2346, 0]
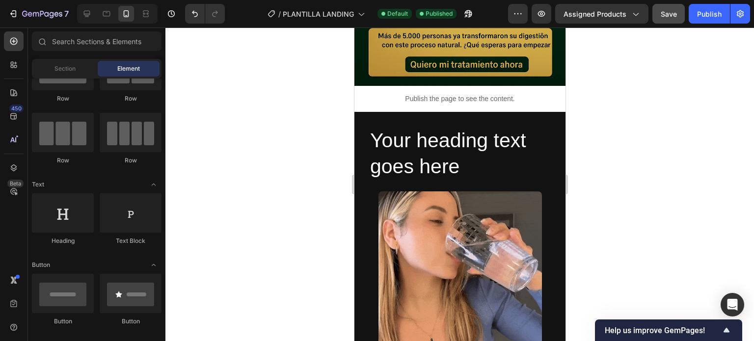
click at [711, 24] on div "7 / PLANTILLA LANDING Default Published Preview Assigned Products Save Publish" at bounding box center [377, 14] width 754 height 28
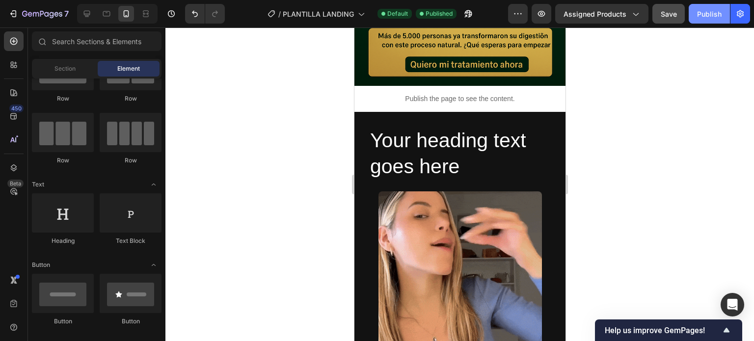
click at [710, 13] on div "Publish" at bounding box center [709, 14] width 25 height 10
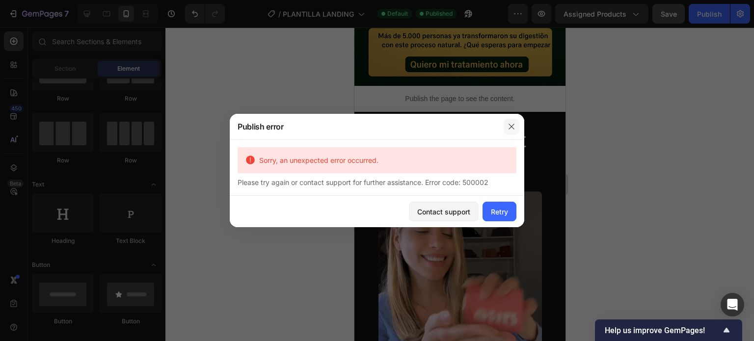
click at [509, 123] on icon "button" at bounding box center [511, 127] width 8 height 8
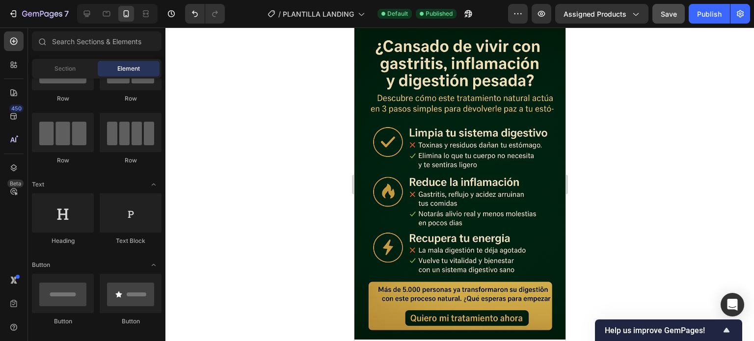
scroll to position [2052, 0]
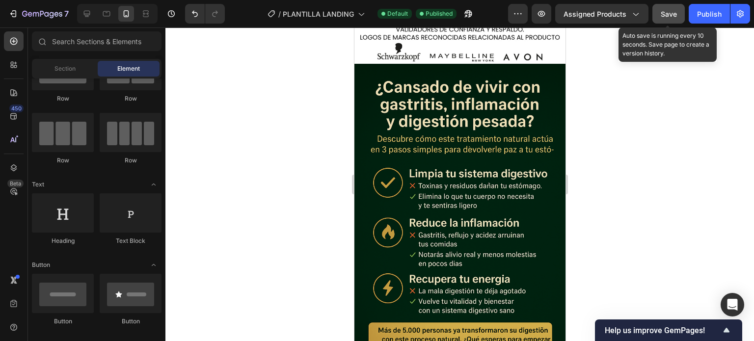
click at [666, 10] on span "Save" at bounding box center [668, 14] width 16 height 8
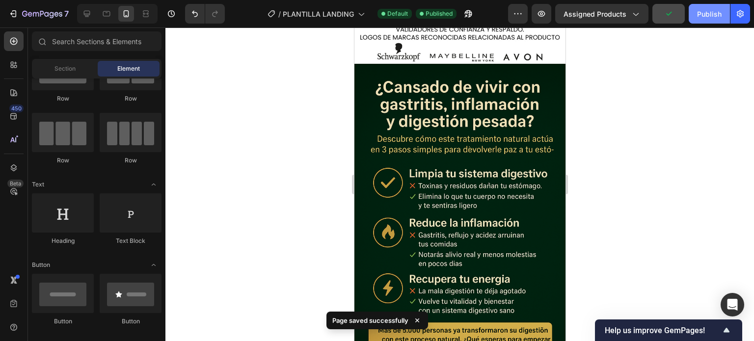
click at [716, 15] on div "Publish" at bounding box center [709, 14] width 25 height 10
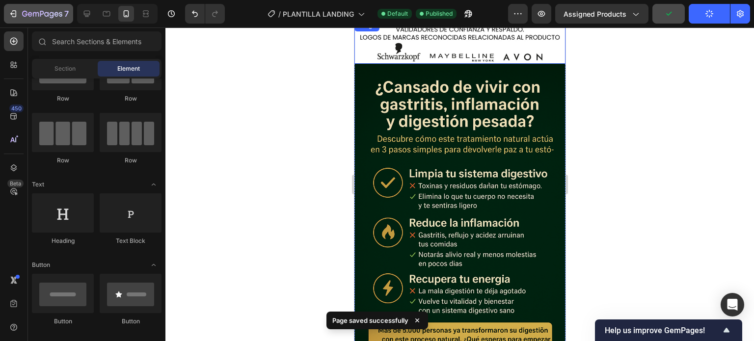
click at [37, 12] on icon "button" at bounding box center [36, 14] width 6 height 4
